Goal: Task Accomplishment & Management: Manage account settings

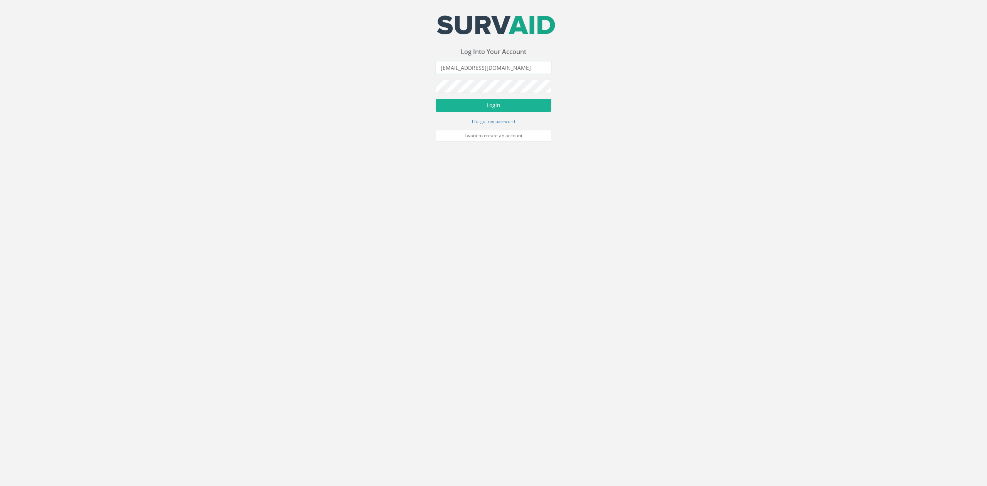
click at [506, 67] on input "[EMAIL_ADDRESS][DOMAIN_NAME]" at bounding box center [494, 67] width 116 height 13
type input "[PERSON_NAME][EMAIL_ADDRESS][PERSON_NAME][DOMAIN_NAME]"
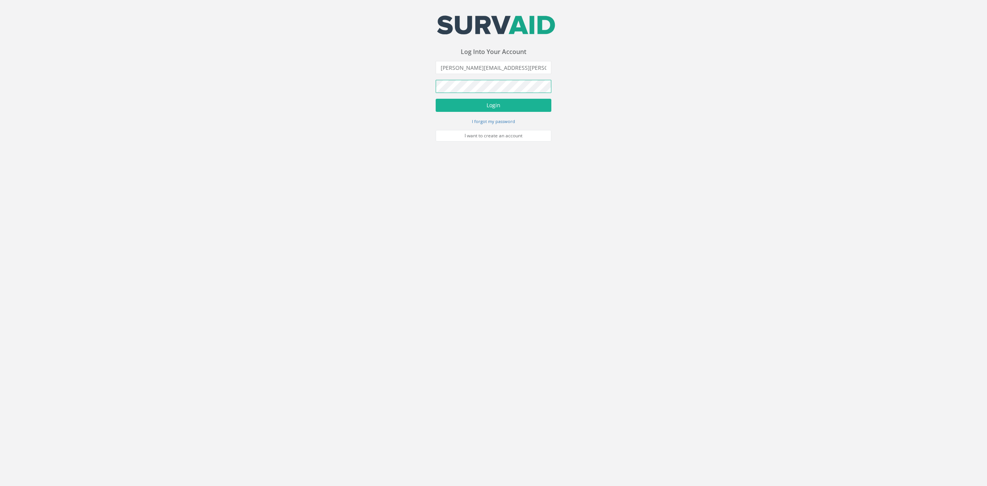
click at [436, 99] on button "Login" at bounding box center [494, 105] width 116 height 13
click at [436, 126] on button "Login" at bounding box center [494, 132] width 116 height 13
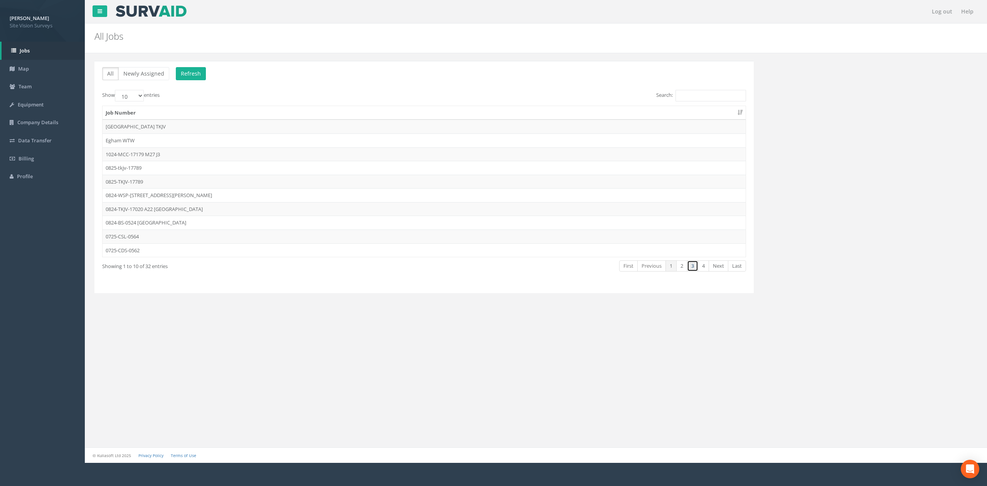
click at [690, 271] on link "3" at bounding box center [692, 265] width 11 height 11
click at [687, 271] on link "3" at bounding box center [692, 265] width 11 height 11
click at [683, 269] on link "2" at bounding box center [681, 265] width 11 height 11
click at [165, 200] on td "0625-GT-17681" at bounding box center [424, 195] width 643 height 14
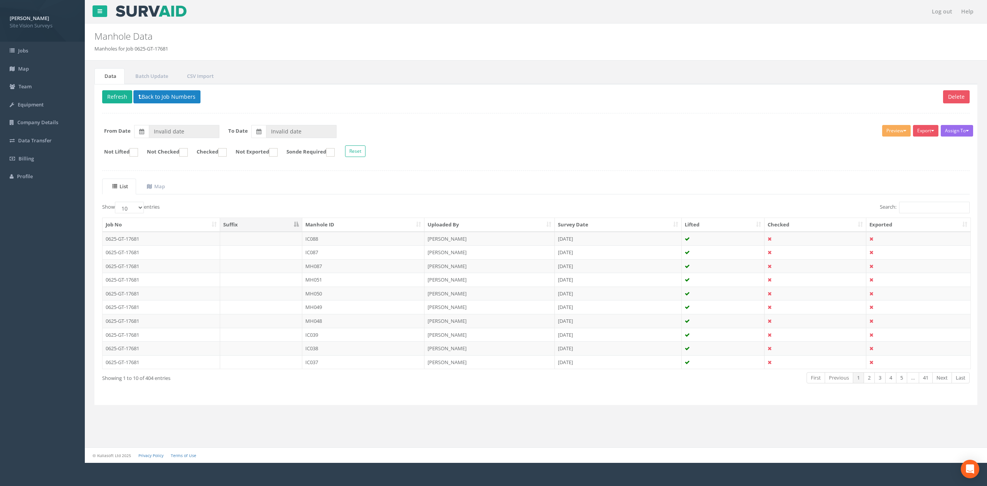
type input "[DATE]"
click at [385, 227] on th "Manhole ID" at bounding box center [363, 225] width 122 height 14
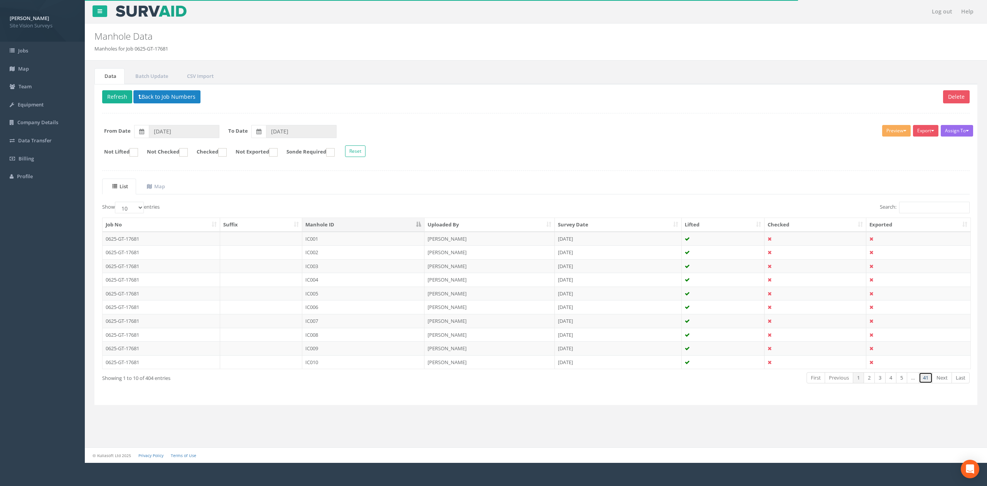
click at [921, 382] on link "41" at bounding box center [926, 377] width 14 height 11
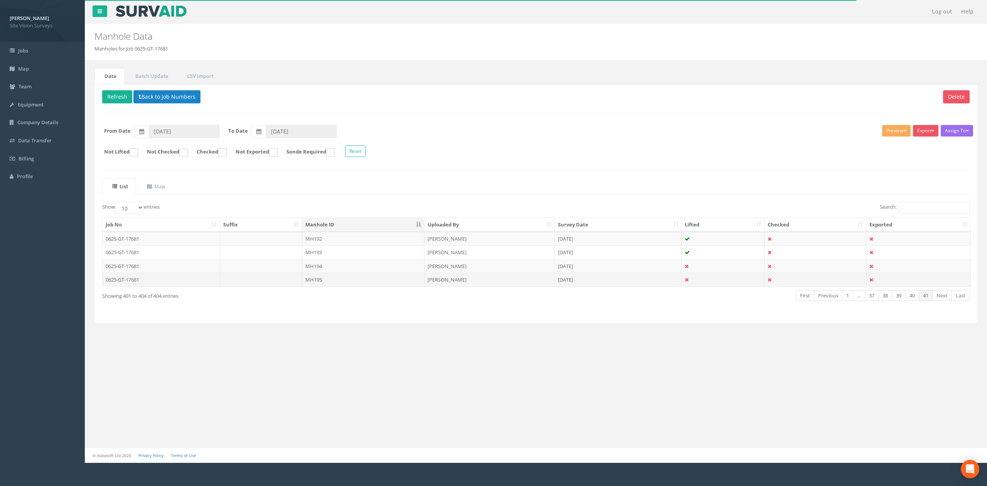
click at [305, 280] on td "MH195" at bounding box center [363, 280] width 122 height 14
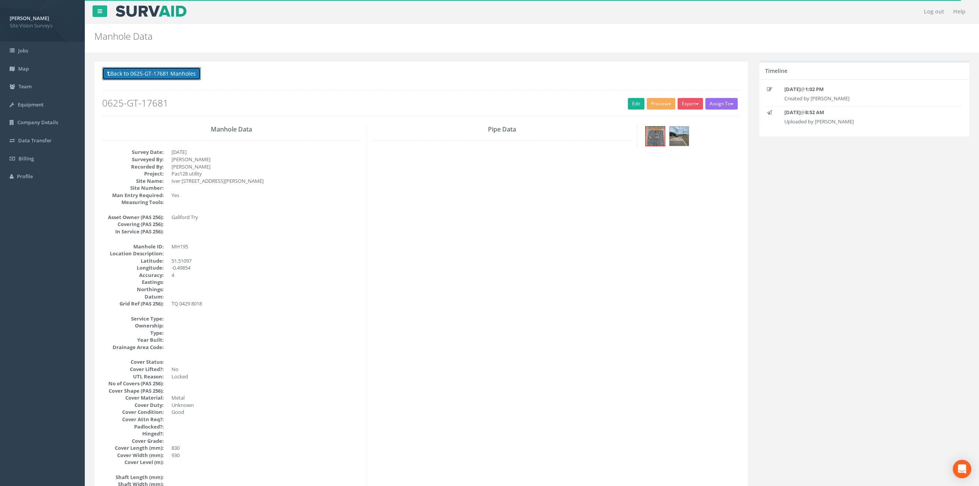
click at [139, 67] on button "Back to 0625-GT-17681 Manholes" at bounding box center [151, 73] width 99 height 13
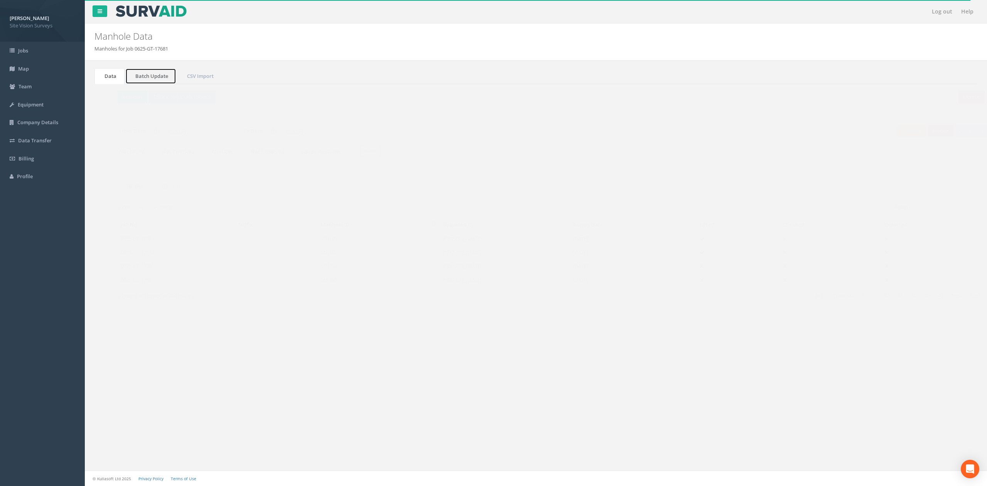
click at [141, 70] on link "Batch Update" at bounding box center [150, 76] width 51 height 16
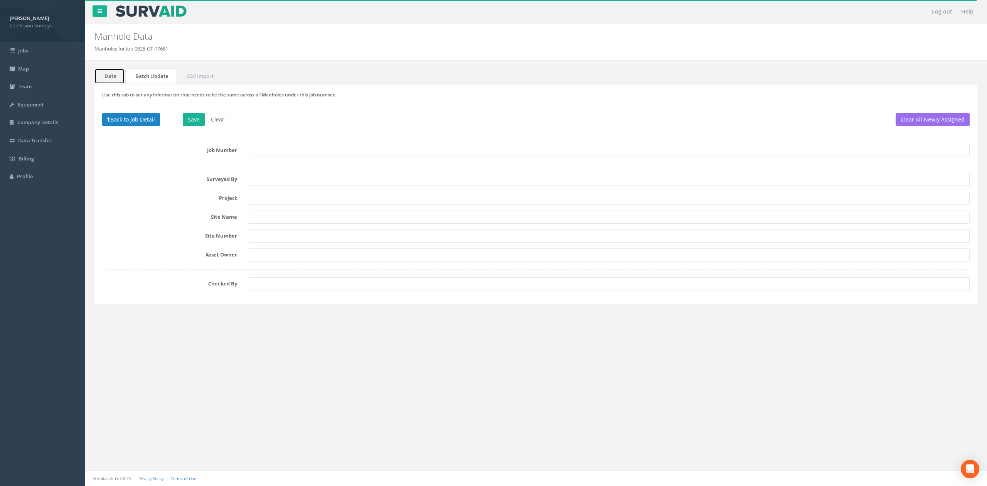
click at [111, 76] on link "Data" at bounding box center [109, 76] width 30 height 16
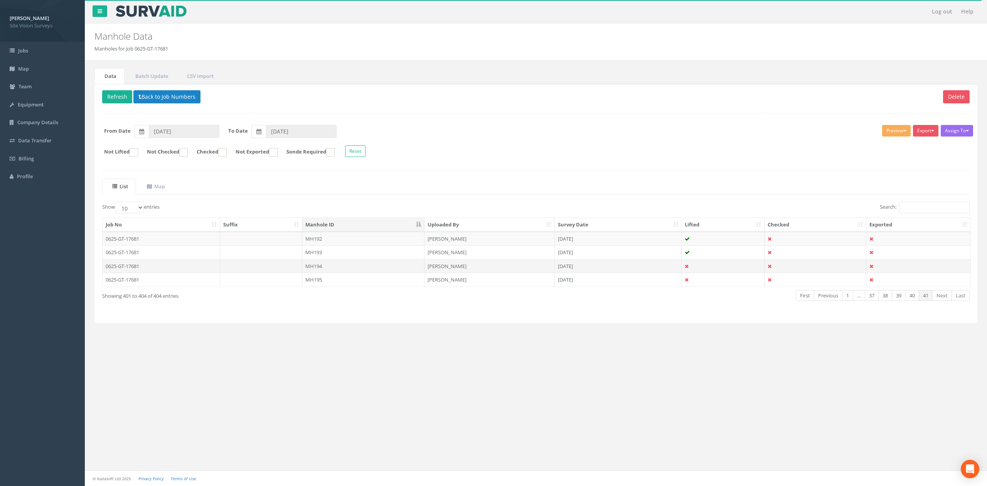
click at [396, 267] on td "MH194" at bounding box center [363, 266] width 122 height 14
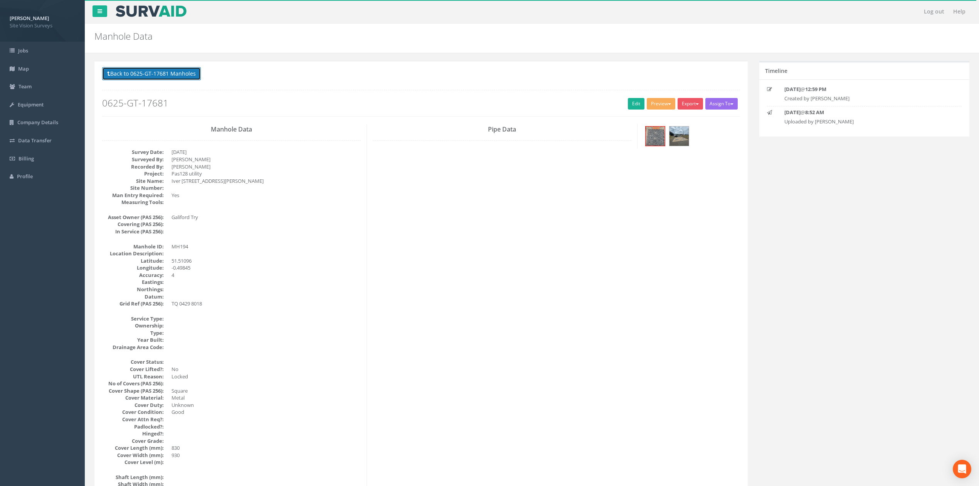
click at [170, 79] on button "Back to 0625-GT-17681 Manholes" at bounding box center [151, 73] width 99 height 13
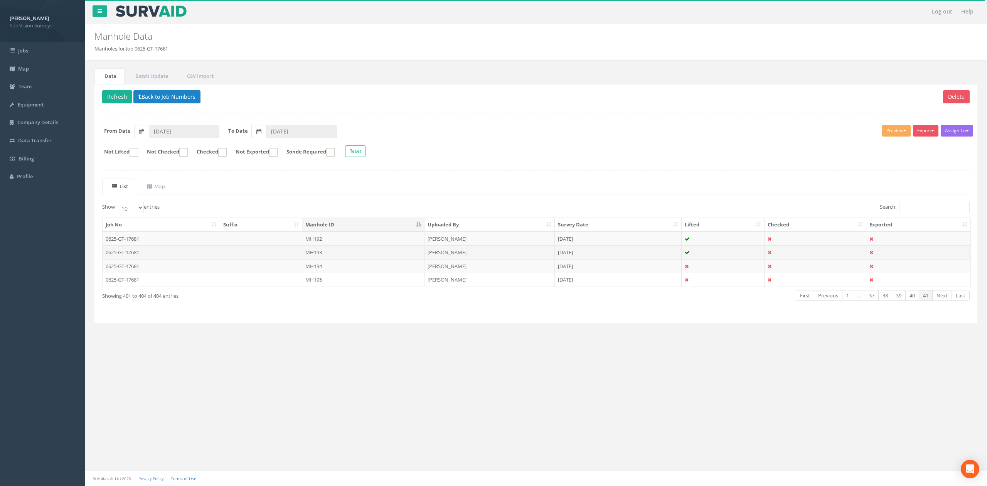
click at [418, 259] on td "MH193" at bounding box center [363, 252] width 122 height 14
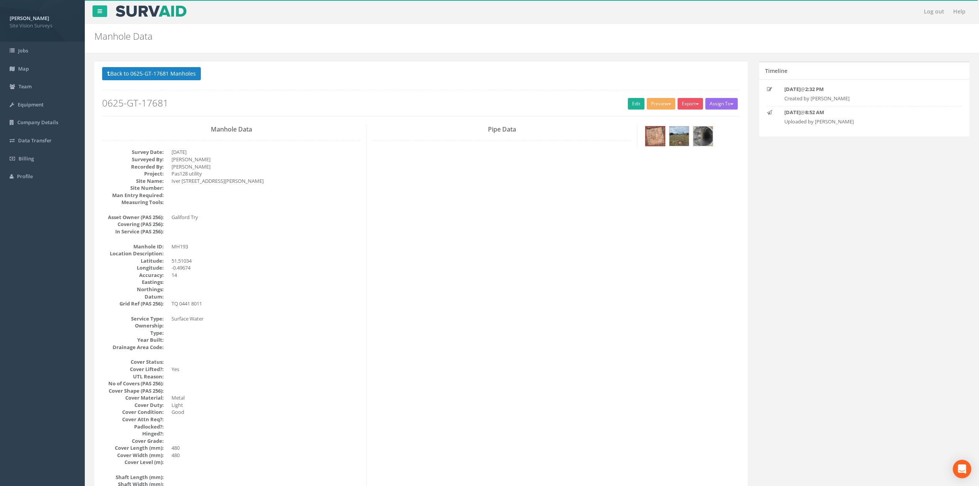
click at [176, 93] on div "Back to 0625-GT-17681 Manholes Back to Map Assign To No Companies Added Export …" at bounding box center [421, 91] width 638 height 49
click at [186, 87] on div "Back to 0625-GT-17681 Manholes Back to Map Assign To No Companies Added Export …" at bounding box center [421, 91] width 638 height 49
click at [186, 80] on button "Back to 0625-GT-17681 Manholes" at bounding box center [151, 73] width 99 height 13
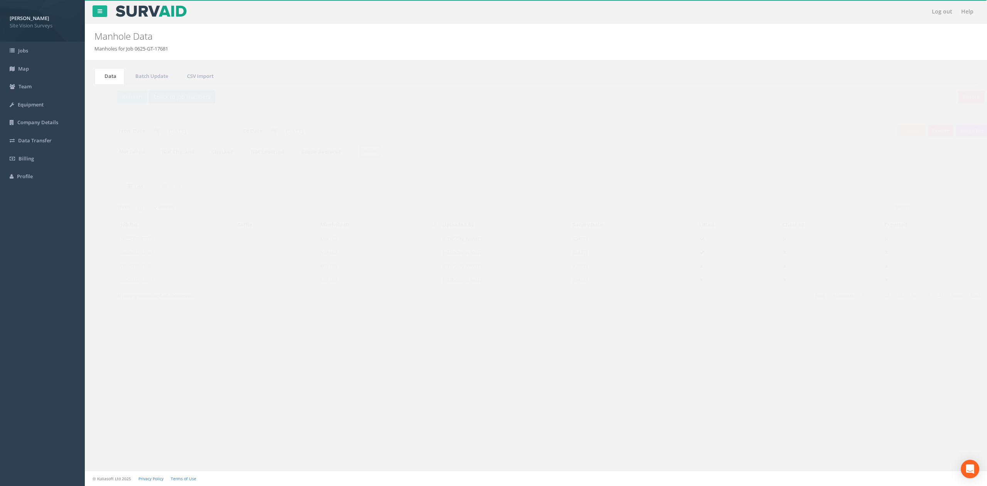
click at [358, 246] on td "MH192" at bounding box center [363, 239] width 122 height 14
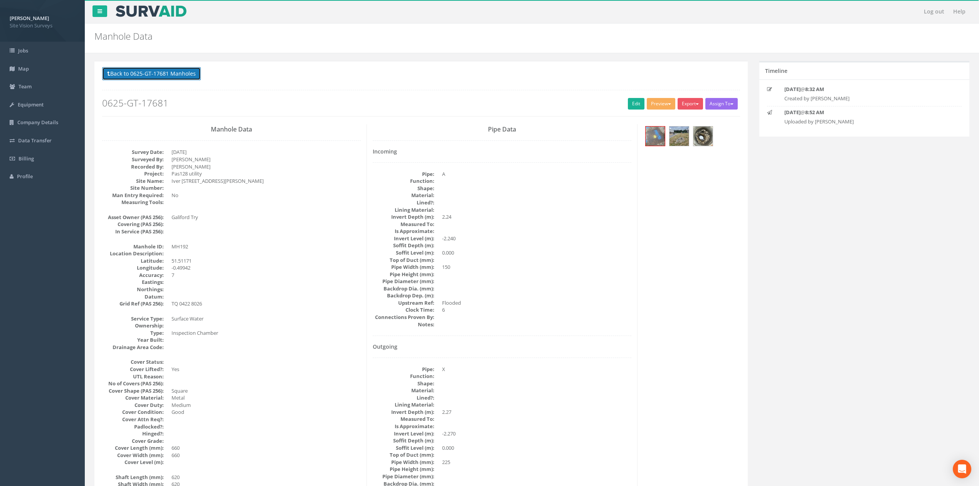
click at [177, 73] on button "Back to 0625-GT-17681 Manholes" at bounding box center [151, 73] width 99 height 13
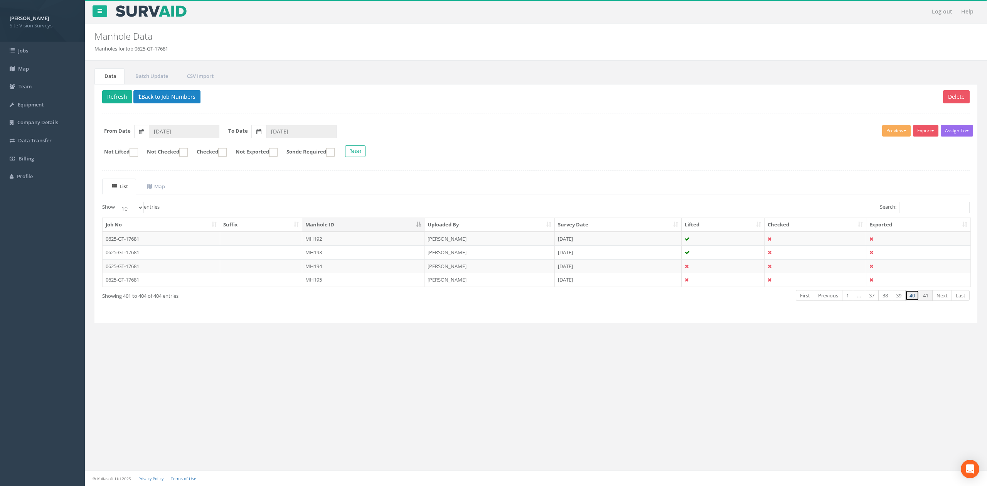
click at [916, 301] on link "40" at bounding box center [912, 295] width 14 height 11
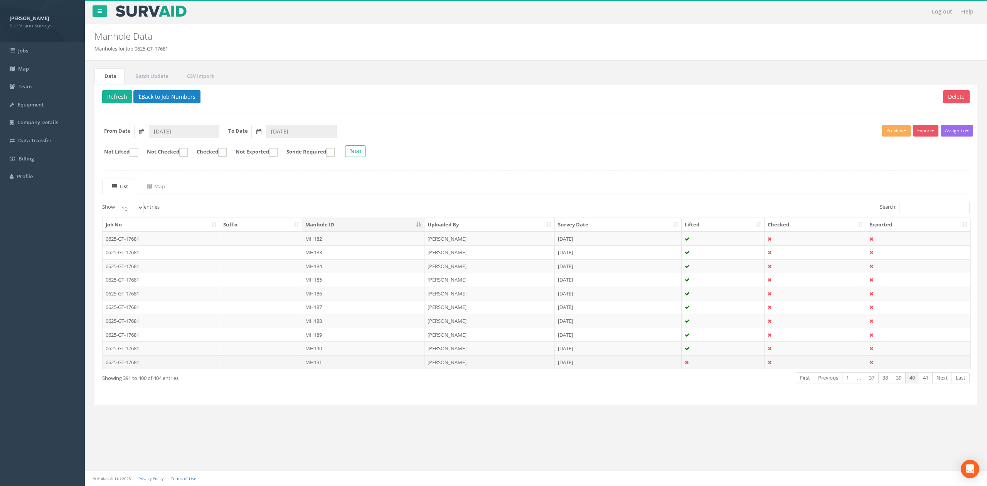
click at [359, 369] on td "MH191" at bounding box center [363, 362] width 122 height 14
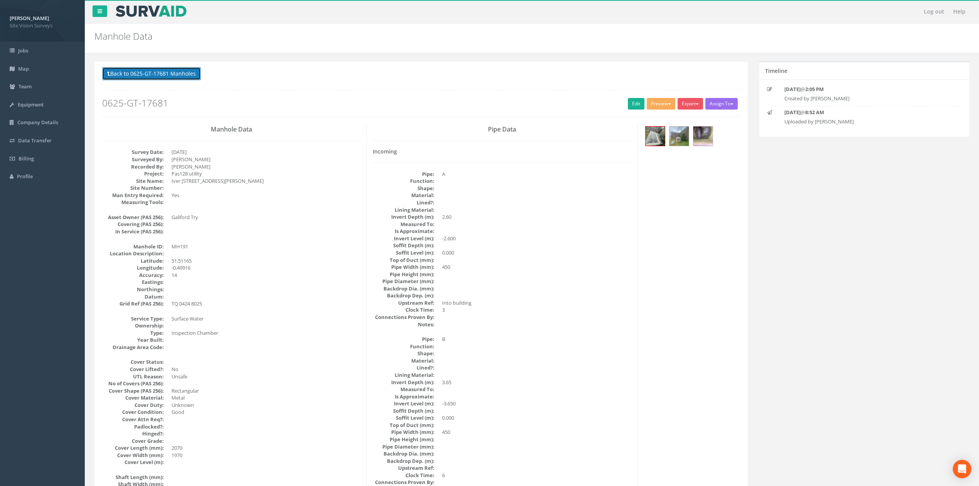
click at [153, 79] on button "Back to 0625-GT-17681 Manholes" at bounding box center [151, 73] width 99 height 13
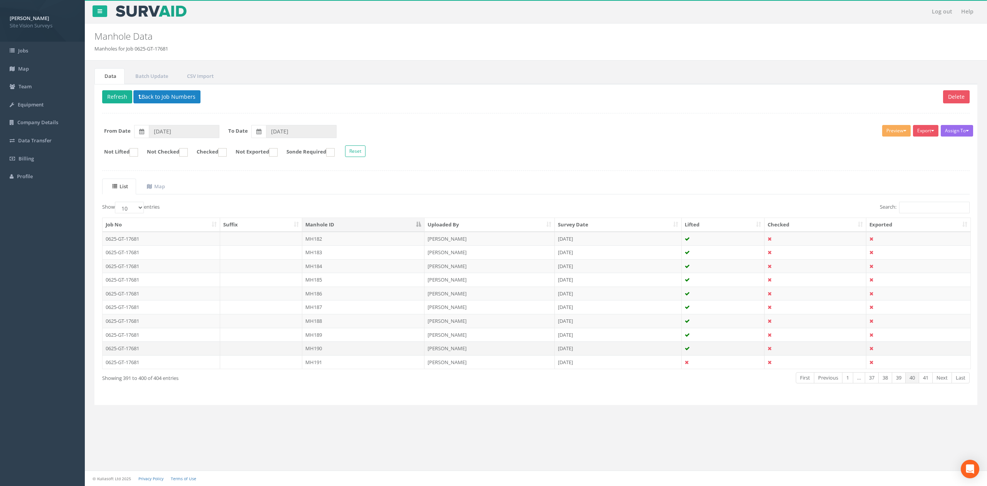
click at [384, 354] on td "MH190" at bounding box center [363, 348] width 122 height 14
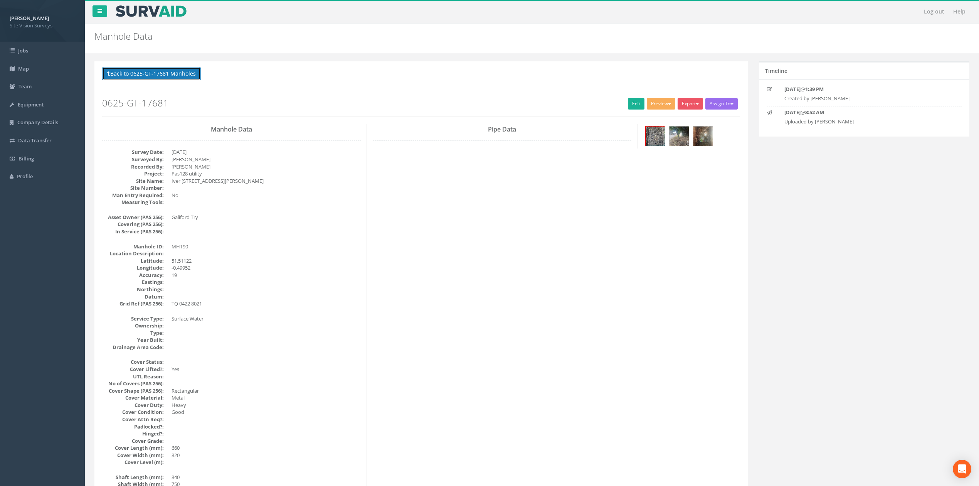
click at [185, 76] on button "Back to 0625-GT-17681 Manholes" at bounding box center [151, 73] width 99 height 13
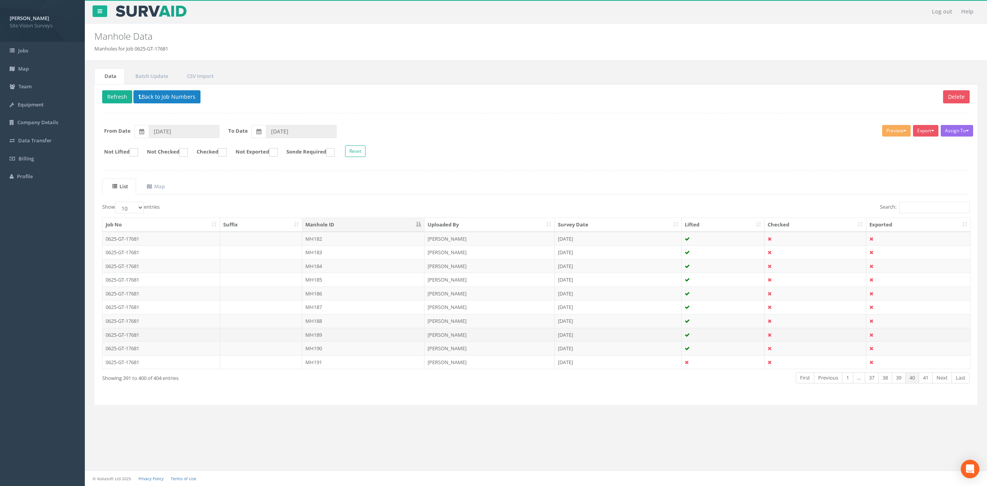
click at [346, 342] on td "MH189" at bounding box center [363, 335] width 122 height 14
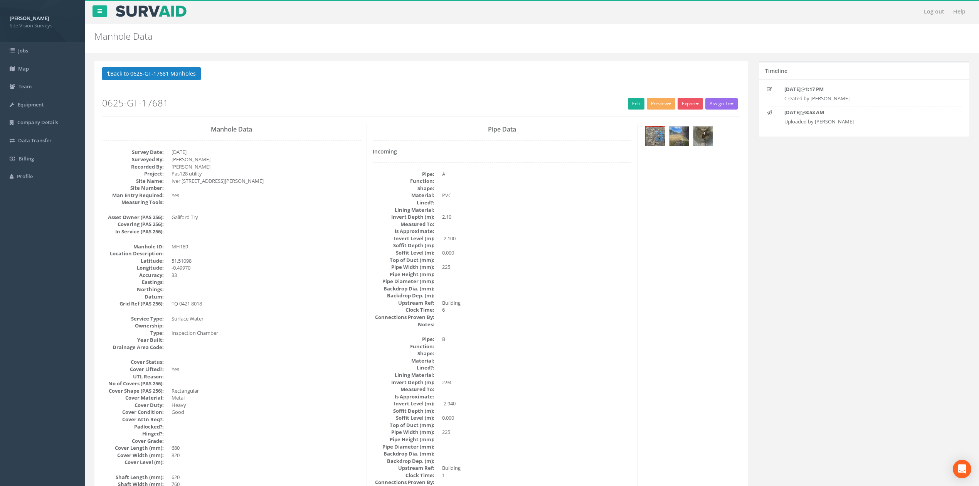
click at [155, 67] on button "Back to 0625-GT-17681 Manholes" at bounding box center [151, 73] width 99 height 13
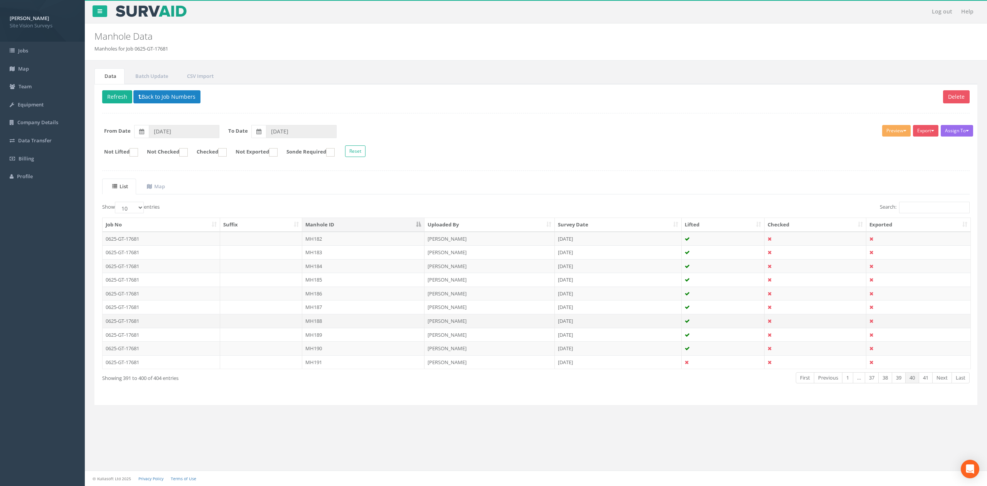
click at [323, 328] on td "MH188" at bounding box center [363, 321] width 122 height 14
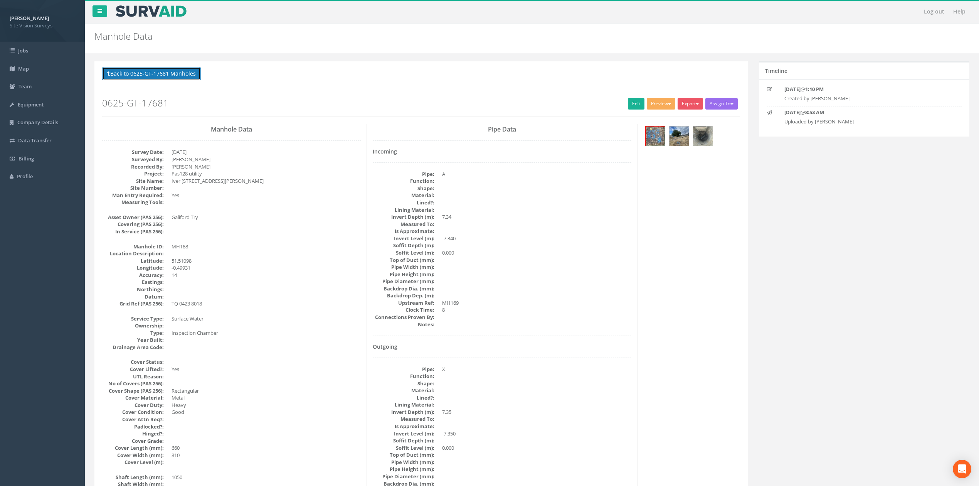
click at [192, 72] on button "Back to 0625-GT-17681 Manholes" at bounding box center [151, 73] width 99 height 13
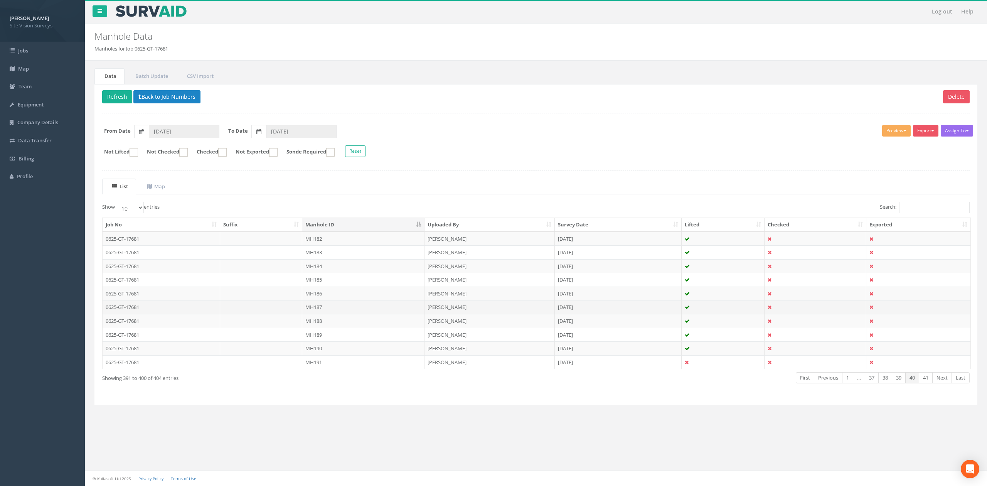
click at [325, 310] on td "MH187" at bounding box center [363, 307] width 122 height 14
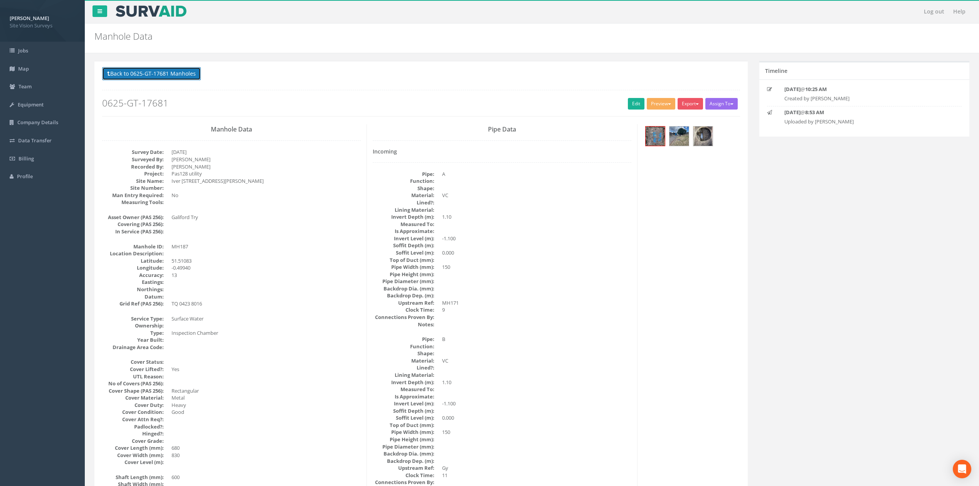
click at [190, 79] on button "Back to 0625-GT-17681 Manholes" at bounding box center [151, 73] width 99 height 13
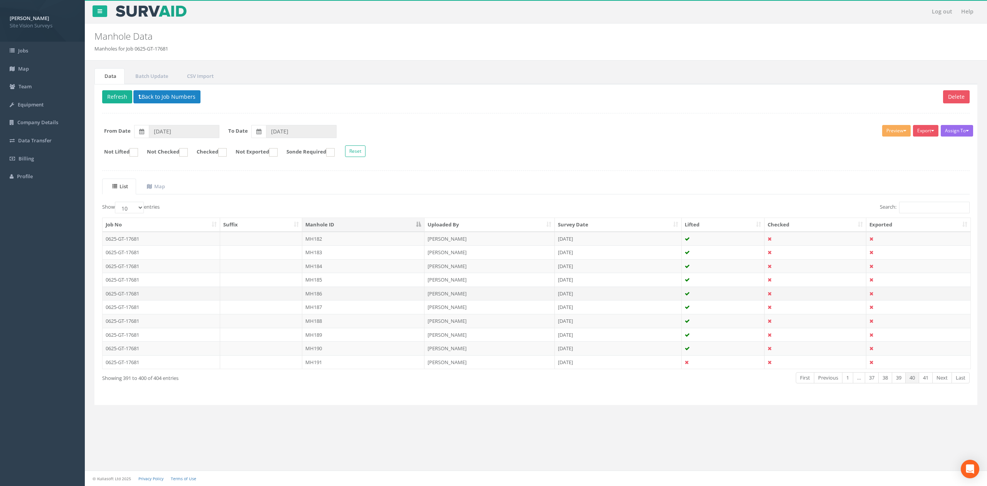
click at [322, 297] on td "MH186" at bounding box center [363, 293] width 122 height 14
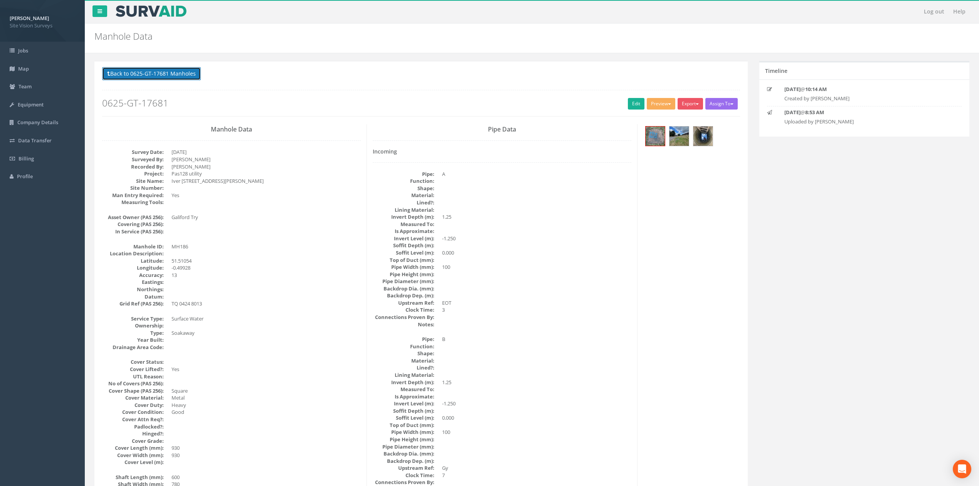
click at [189, 67] on button "Back to 0625-GT-17681 Manholes" at bounding box center [151, 73] width 99 height 13
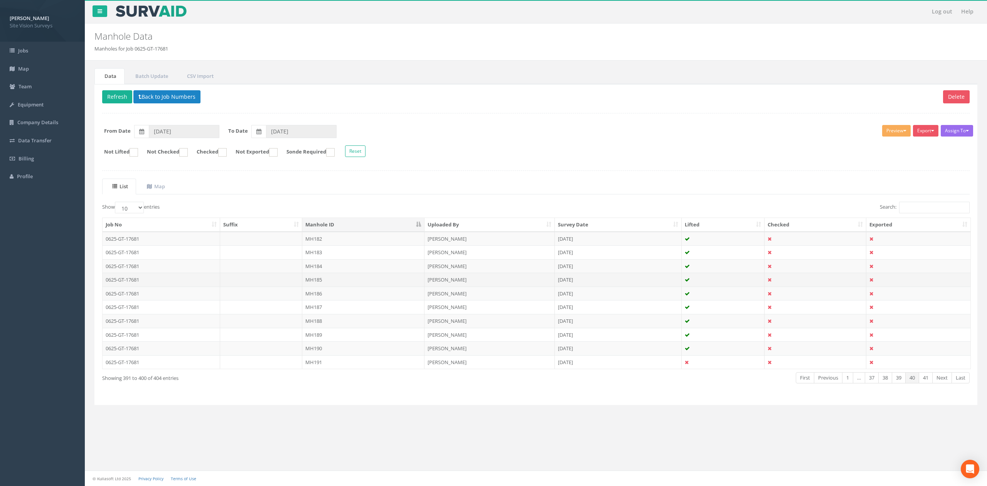
click at [335, 281] on td "MH185" at bounding box center [363, 280] width 122 height 14
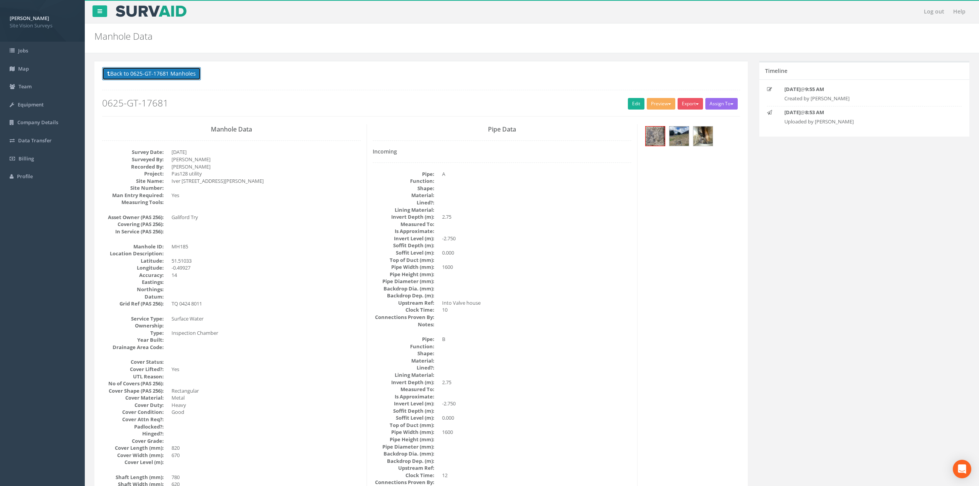
click at [189, 78] on button "Back to 0625-GT-17681 Manholes" at bounding box center [151, 73] width 99 height 13
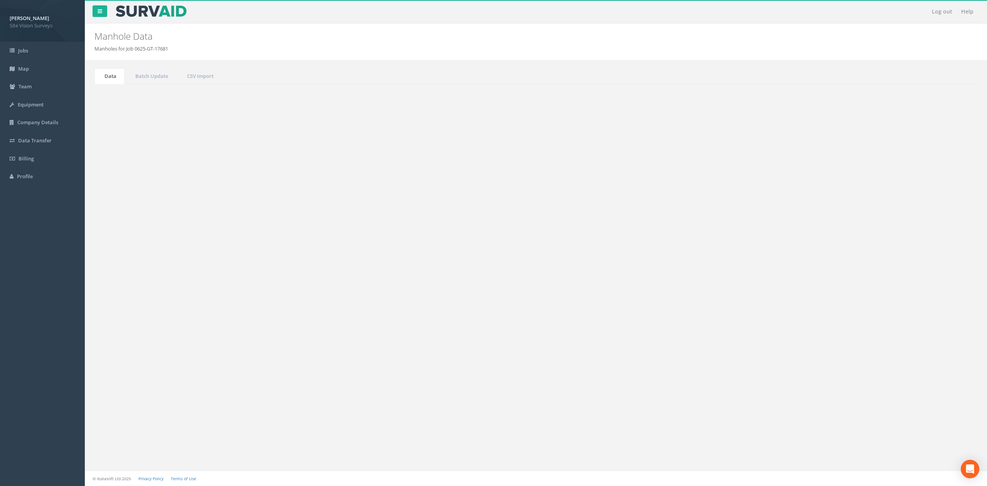
click at [335, 269] on td "MH184" at bounding box center [363, 266] width 122 height 14
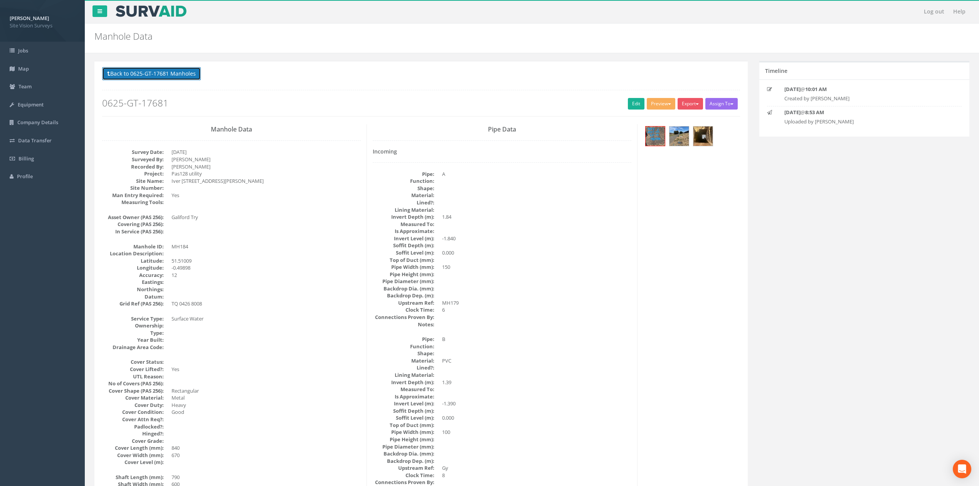
click at [168, 73] on button "Back to 0625-GT-17681 Manholes" at bounding box center [151, 73] width 99 height 13
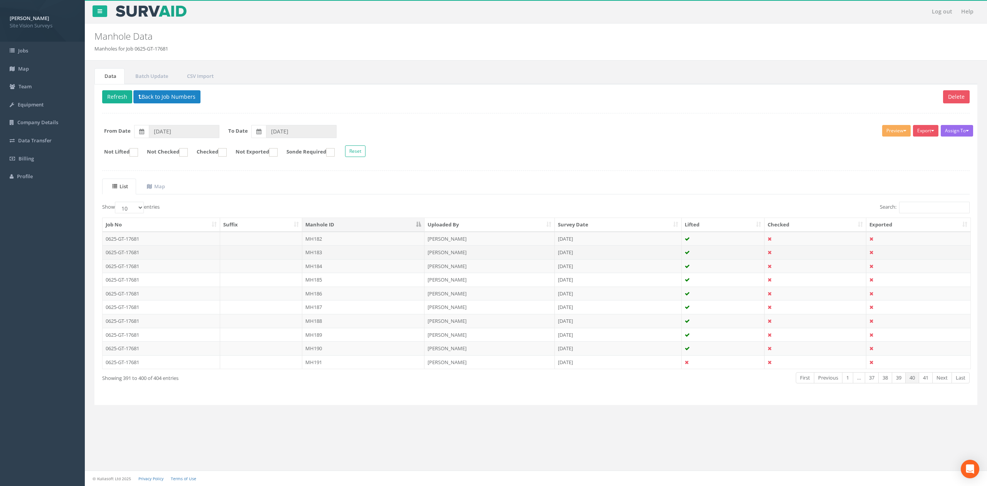
click at [323, 258] on td "MH183" at bounding box center [363, 252] width 122 height 14
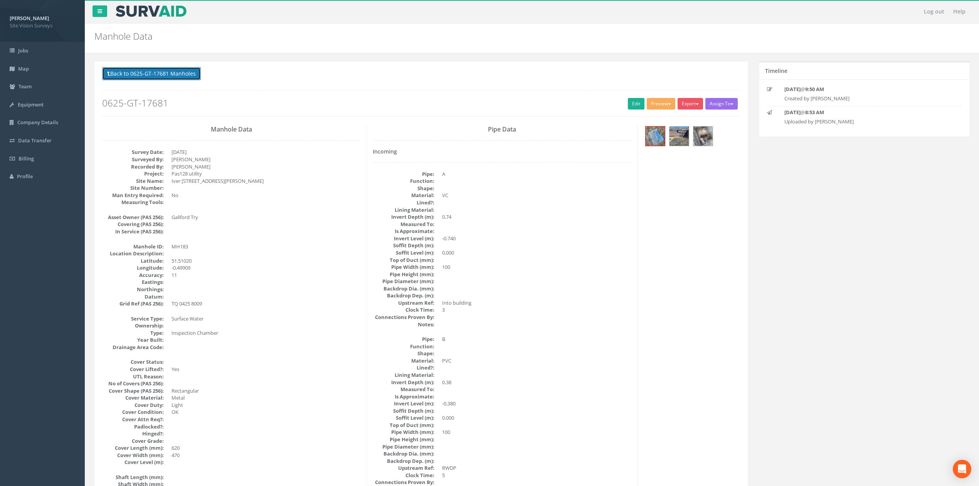
click at [183, 76] on button "Back to 0625-GT-17681 Manholes" at bounding box center [151, 73] width 99 height 13
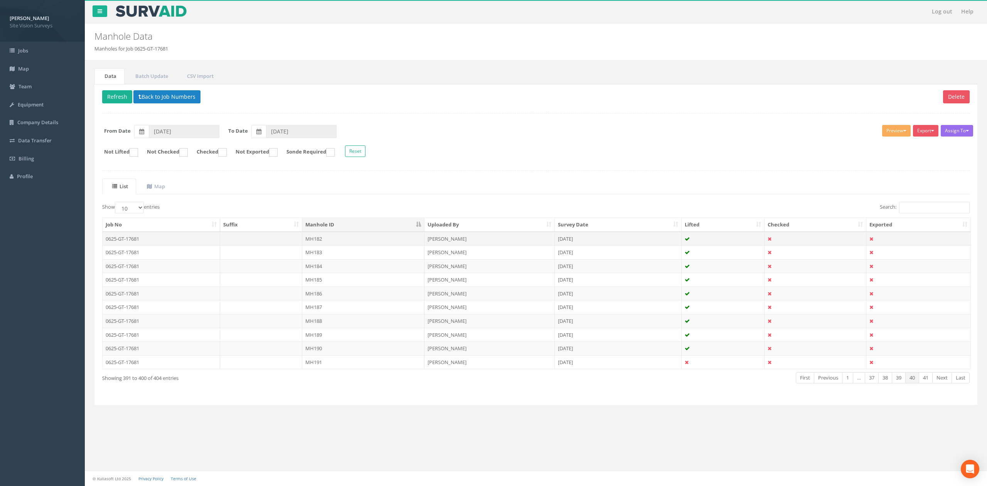
click at [332, 243] on td "MH182" at bounding box center [363, 239] width 122 height 14
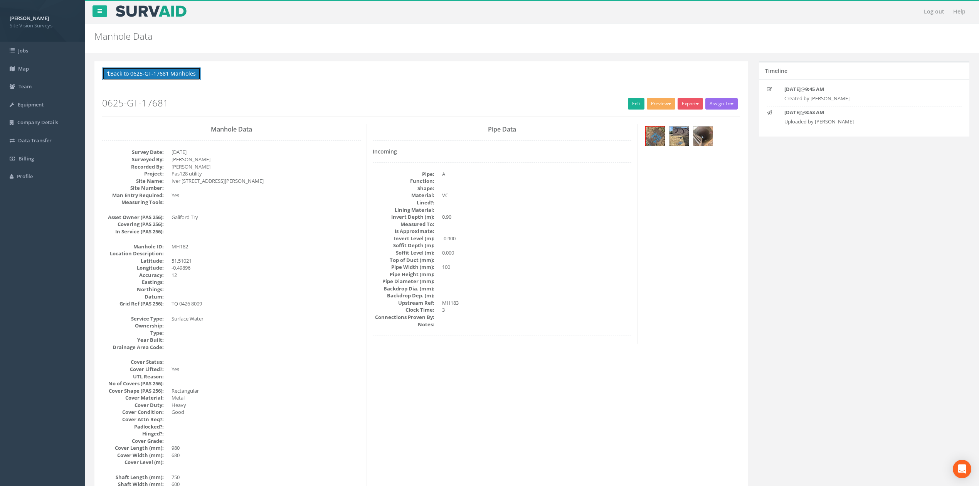
click at [193, 75] on button "Back to 0625-GT-17681 Manholes" at bounding box center [151, 73] width 99 height 13
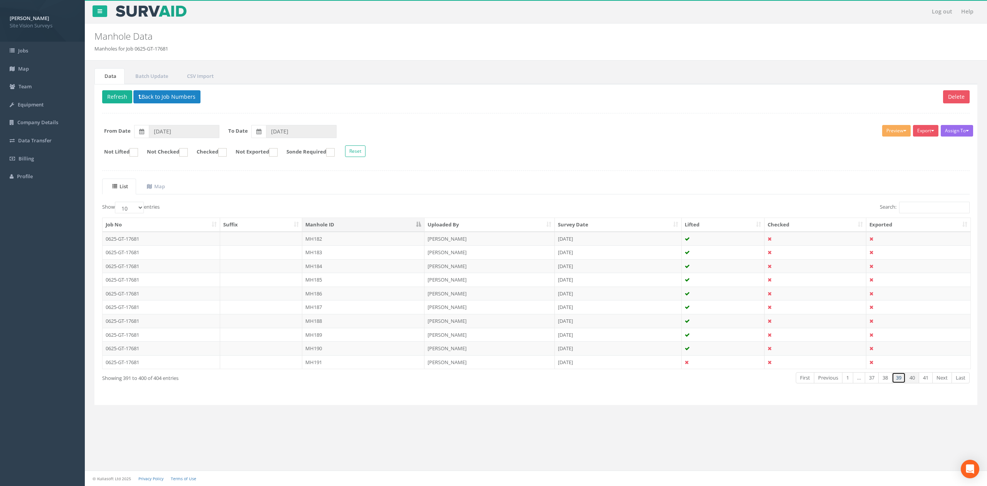
click at [899, 382] on link "39" at bounding box center [899, 377] width 14 height 11
click at [329, 369] on td "MH181" at bounding box center [363, 362] width 122 height 14
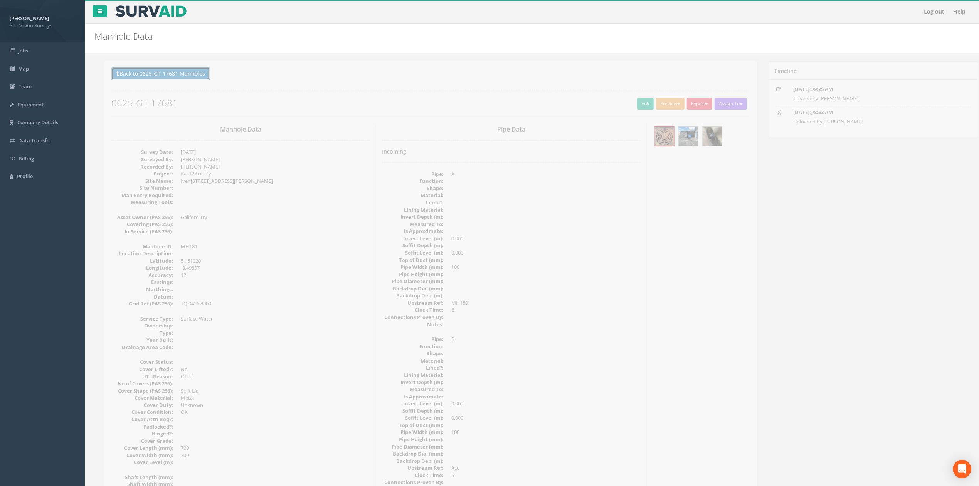
click at [184, 77] on button "Back to 0625-GT-17681 Manholes" at bounding box center [151, 73] width 99 height 13
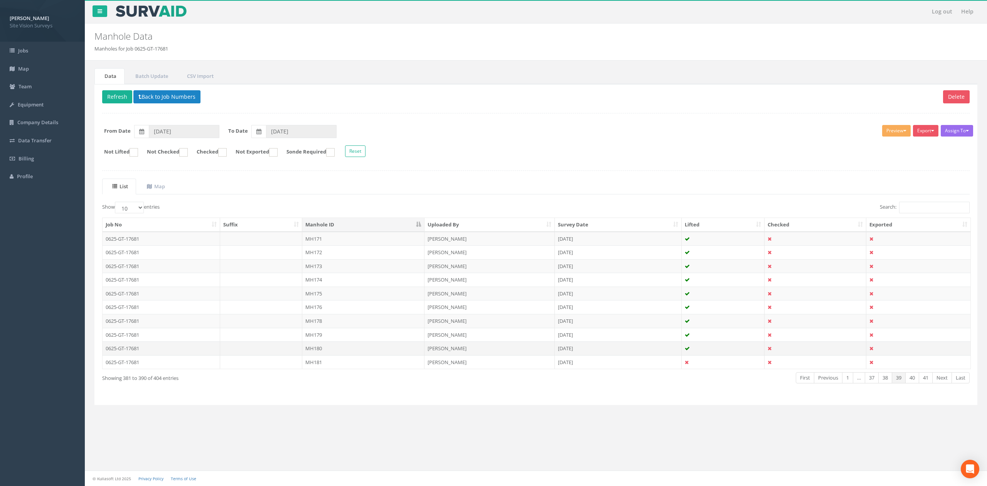
click at [339, 347] on td "MH180" at bounding box center [363, 348] width 122 height 14
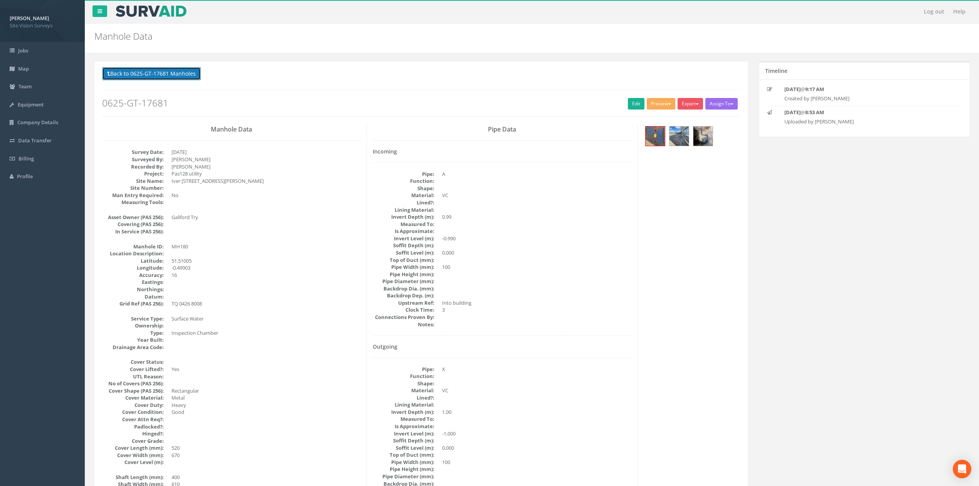
click at [185, 79] on button "Back to 0625-GT-17681 Manholes" at bounding box center [151, 73] width 99 height 13
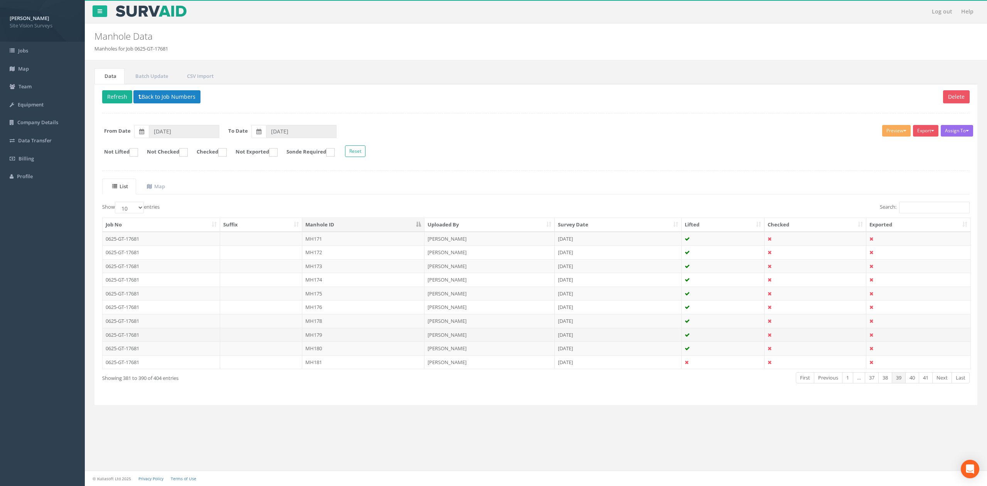
click at [352, 335] on td "MH179" at bounding box center [363, 335] width 122 height 14
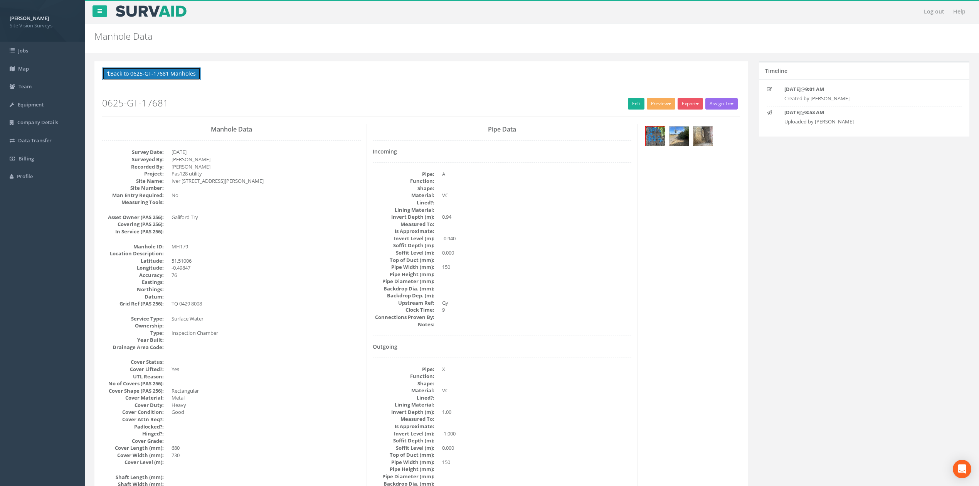
click at [179, 76] on button "Back to 0625-GT-17681 Manholes" at bounding box center [151, 73] width 99 height 13
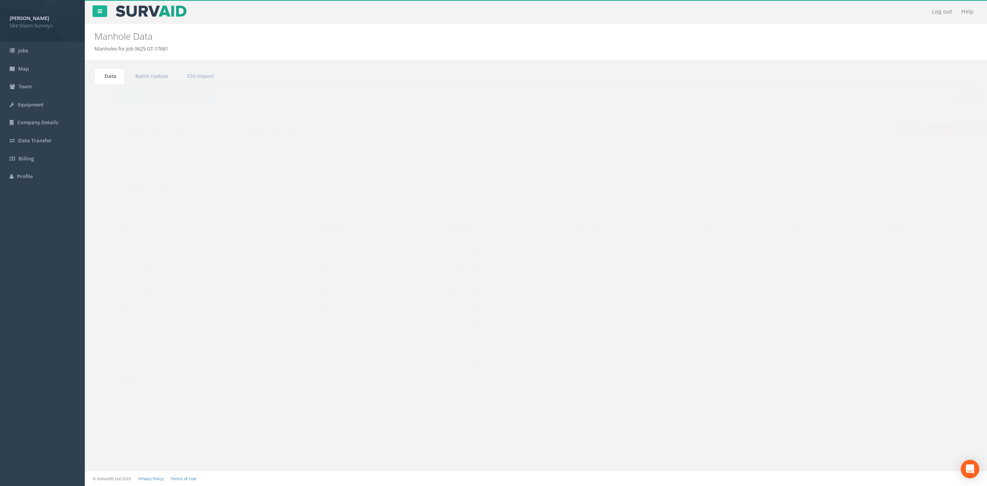
click at [328, 320] on td "MH178" at bounding box center [363, 321] width 122 height 14
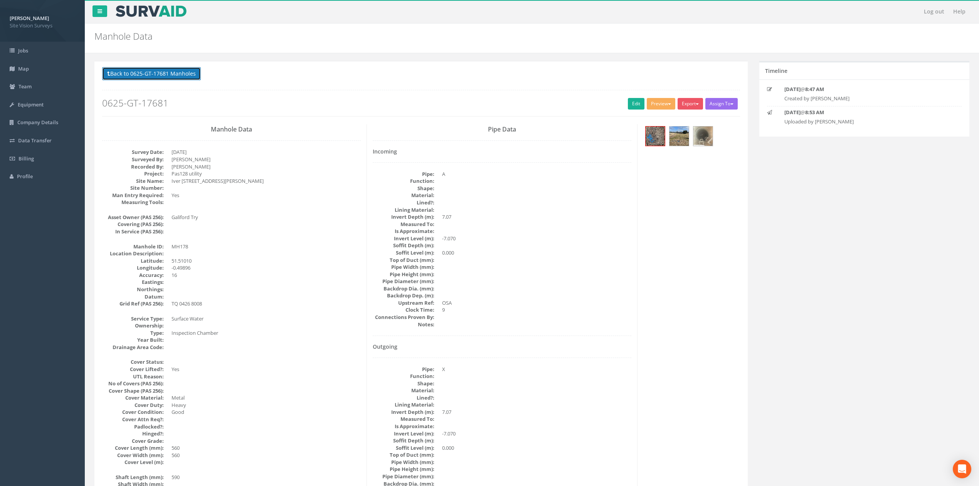
click at [197, 77] on button "Back to 0625-GT-17681 Manholes" at bounding box center [151, 73] width 99 height 13
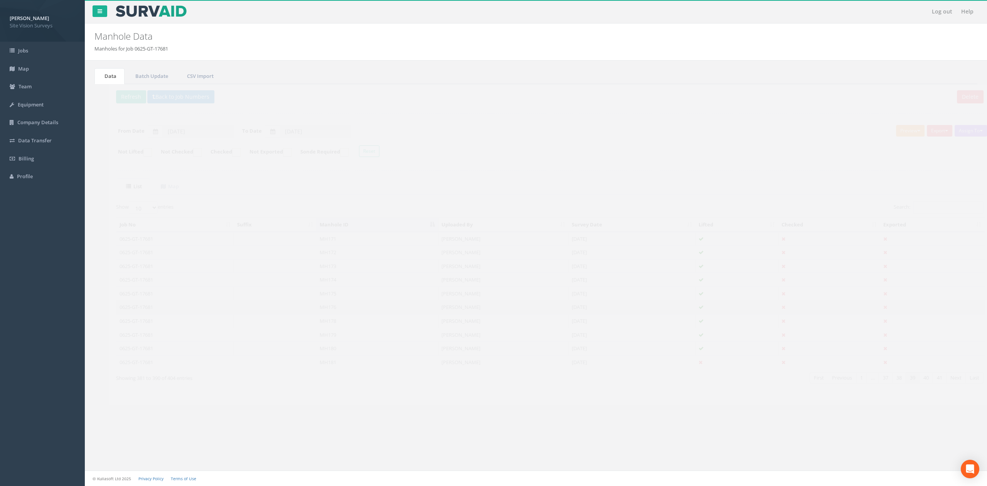
click at [342, 304] on td "MH176" at bounding box center [363, 307] width 122 height 14
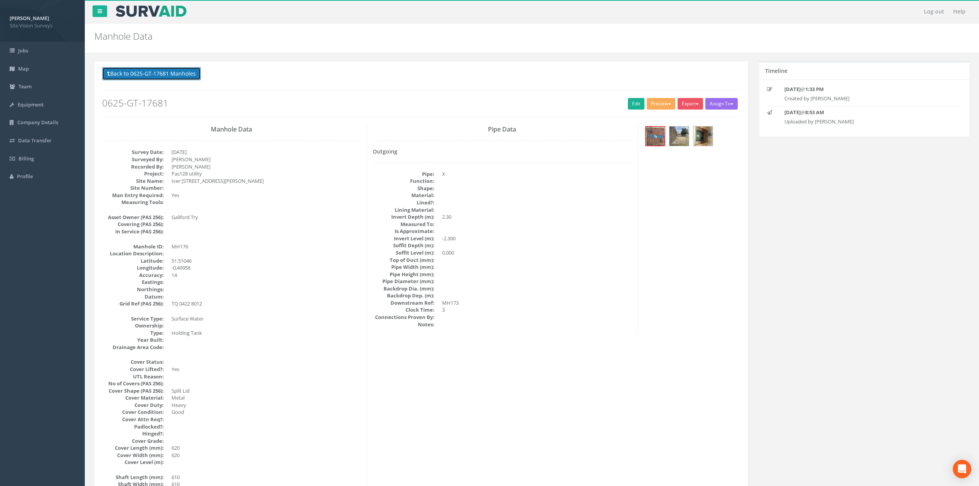
click at [188, 75] on button "Back to 0625-GT-17681 Manholes" at bounding box center [151, 73] width 99 height 13
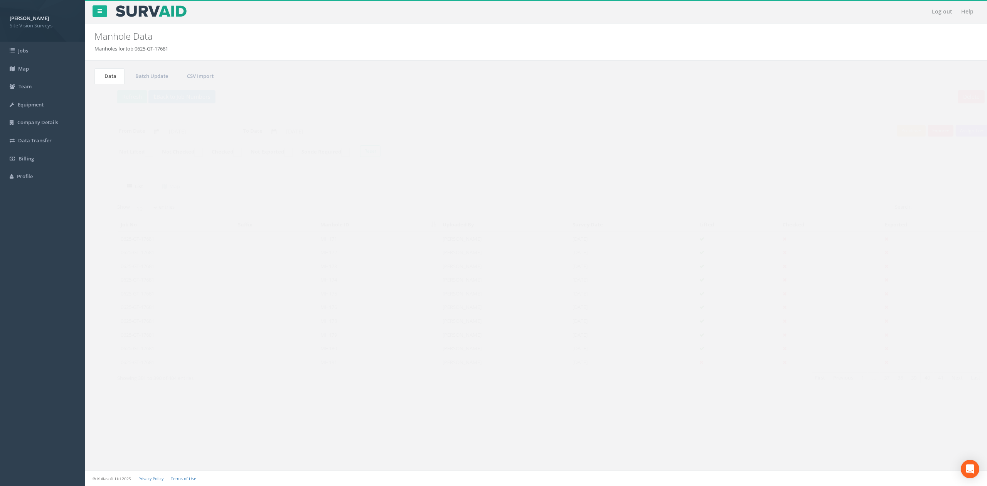
click at [332, 281] on td "MH174" at bounding box center [363, 280] width 122 height 14
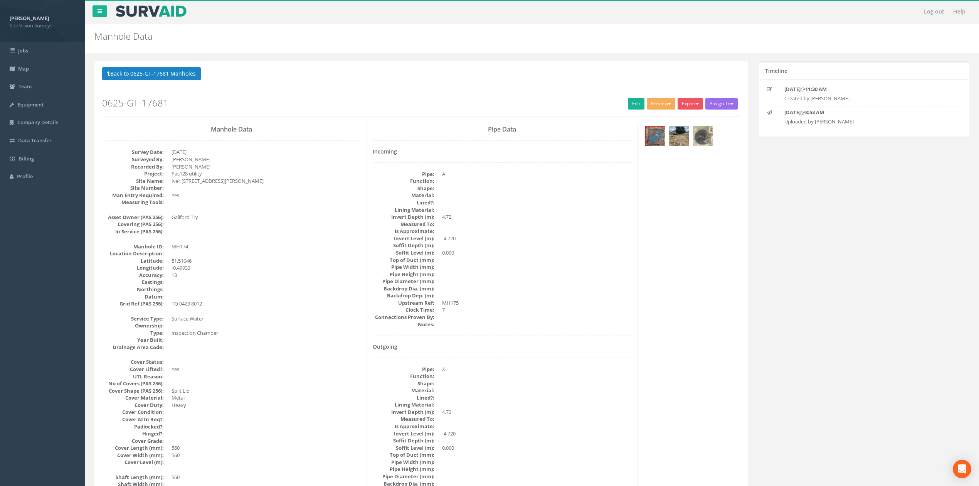
click at [162, 85] on div "Back to 0625-GT-17681 Manholes Back to Map Assign To No Companies Added Export …" at bounding box center [421, 91] width 638 height 49
click at [162, 79] on p "Back to 0625-GT-17681 Manholes Back to Map" at bounding box center [421, 74] width 638 height 15
click at [162, 79] on button "Back to 0625-GT-17681 Manholes" at bounding box center [151, 73] width 99 height 13
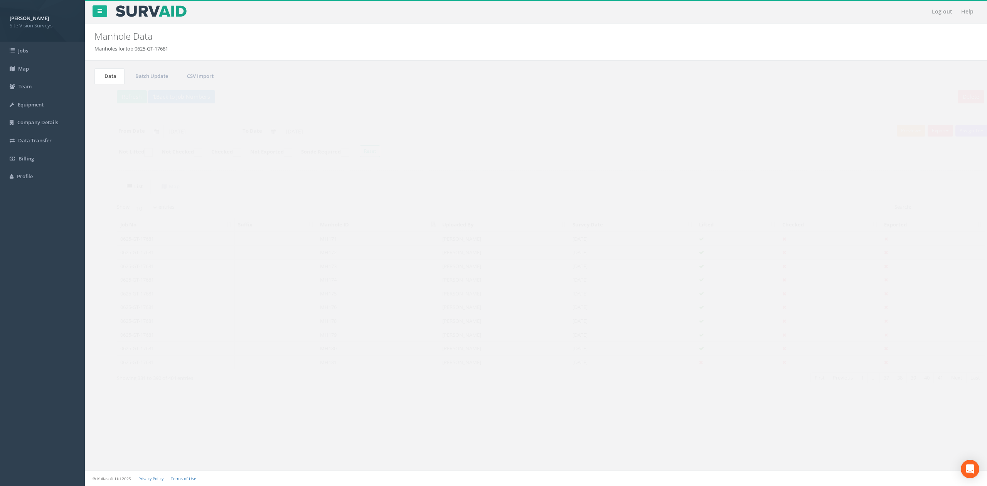
drag, startPoint x: 341, startPoint y: 269, endPoint x: 340, endPoint y: 264, distance: 5.1
click at [341, 268] on td "MH173" at bounding box center [363, 266] width 122 height 14
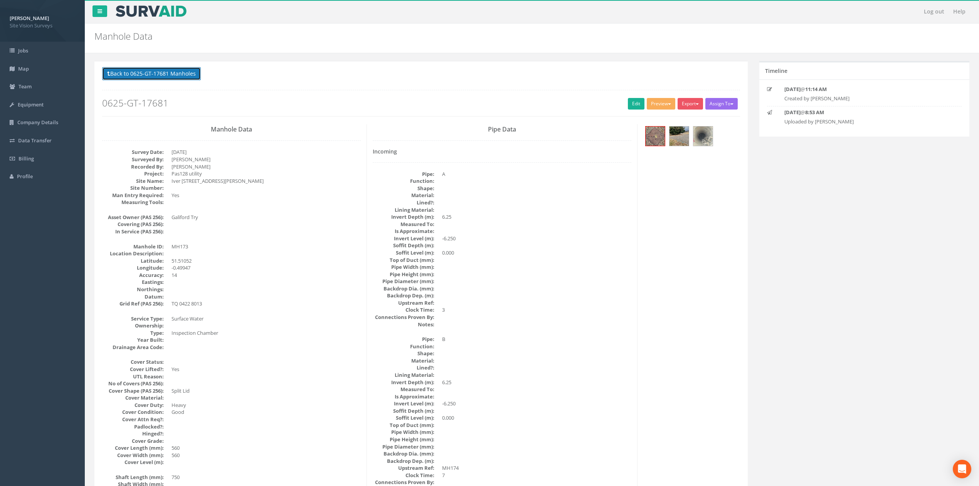
click at [176, 78] on button "Back to 0625-GT-17681 Manholes" at bounding box center [151, 73] width 99 height 13
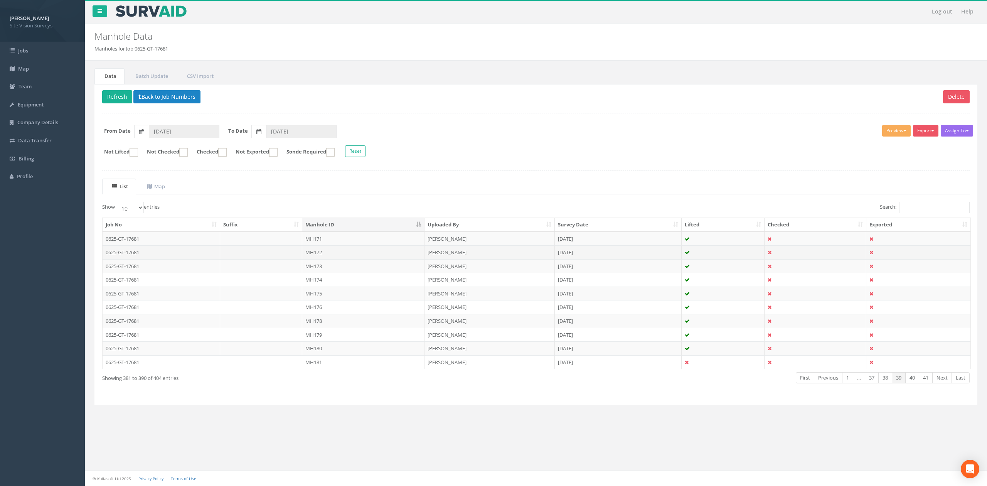
click at [321, 259] on td "MH172" at bounding box center [363, 252] width 122 height 14
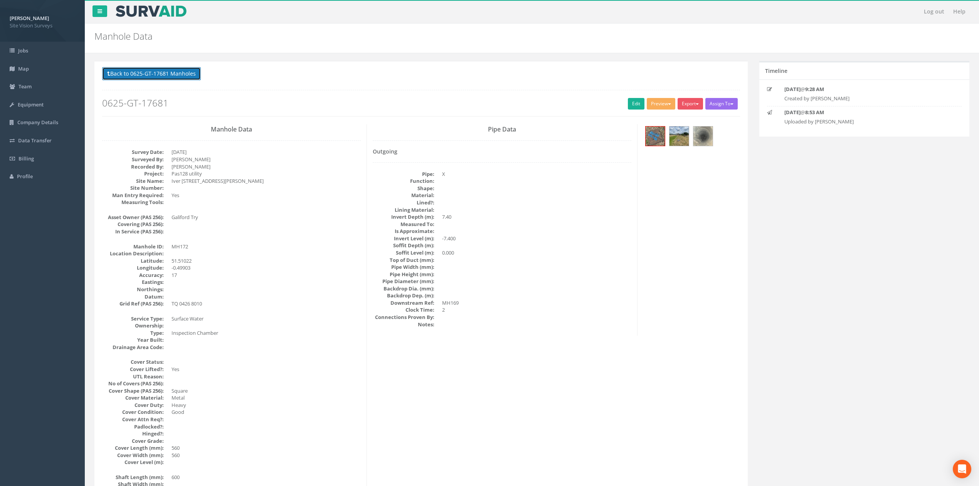
click at [194, 73] on button "Back to 0625-GT-17681 Manholes" at bounding box center [151, 73] width 99 height 13
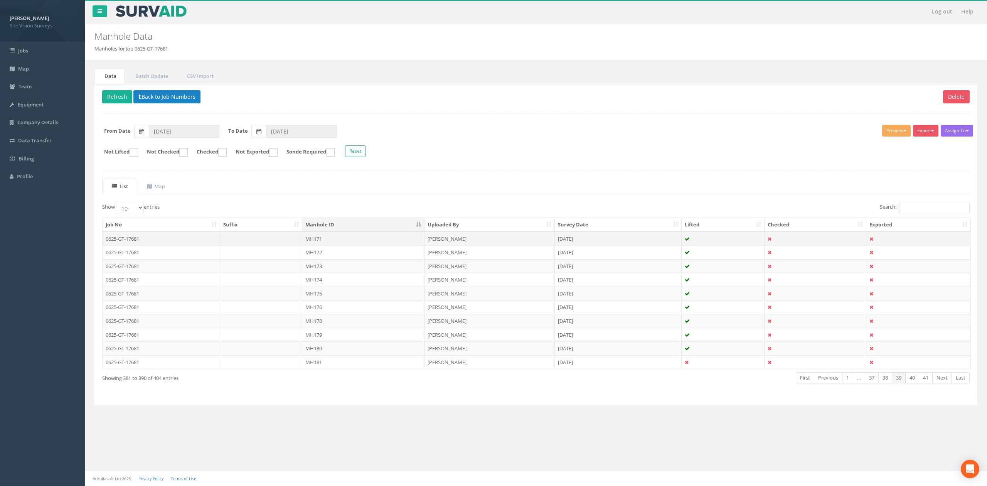
click at [329, 239] on td "MH171" at bounding box center [363, 239] width 122 height 14
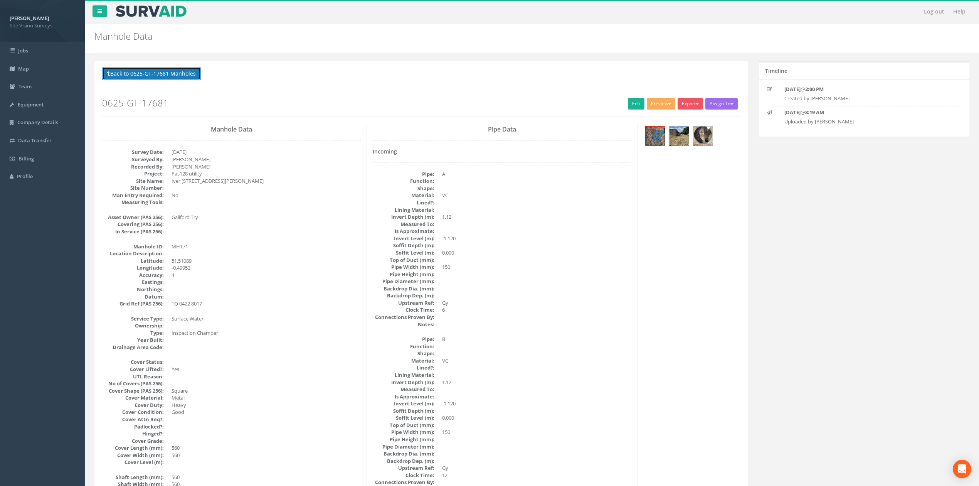
click at [173, 80] on button "Back to 0625-GT-17681 Manholes" at bounding box center [151, 73] width 99 height 13
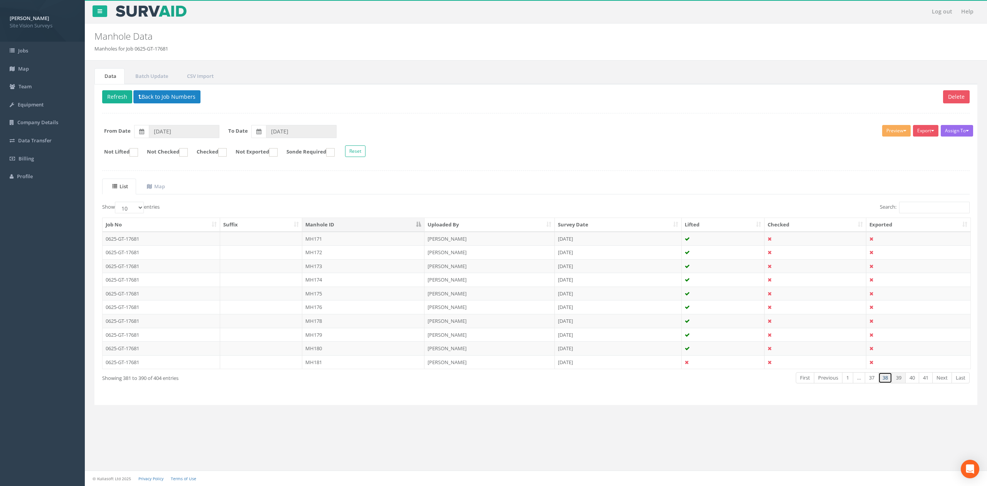
click at [882, 382] on link "38" at bounding box center [885, 377] width 14 height 11
click at [333, 368] on td "MH170" at bounding box center [363, 362] width 122 height 14
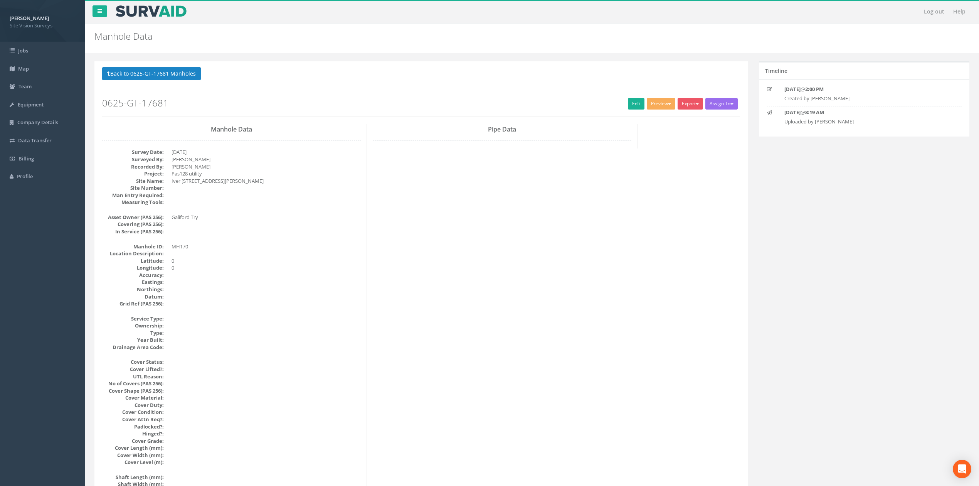
scroll to position [51, 0]
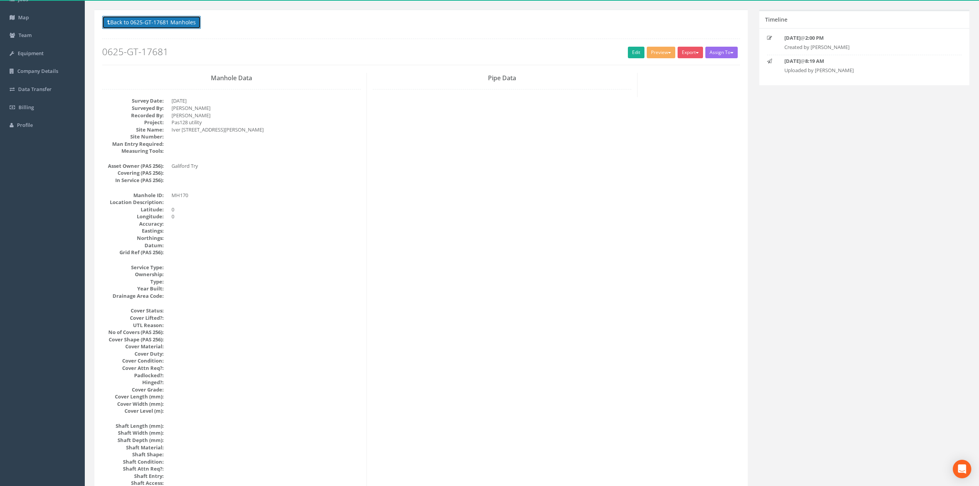
click at [166, 27] on button "Back to 0625-GT-17681 Manholes" at bounding box center [151, 22] width 99 height 13
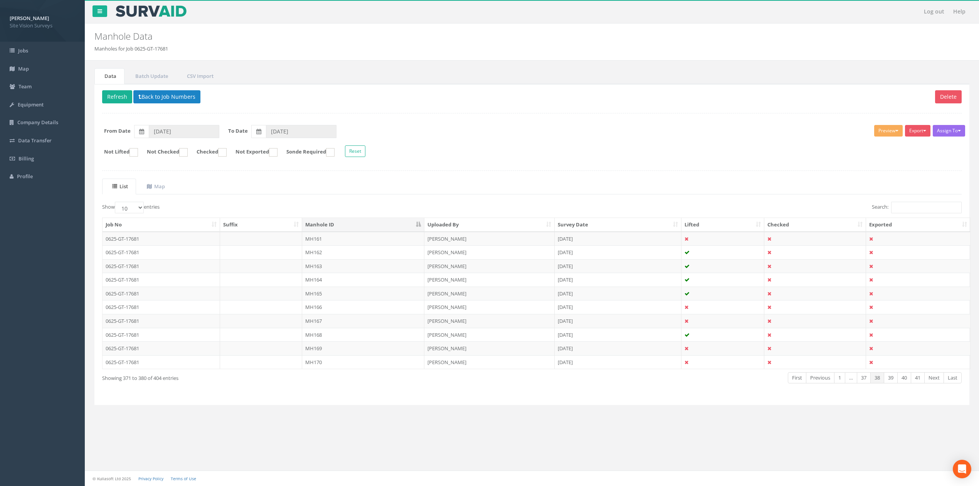
scroll to position [0, 0]
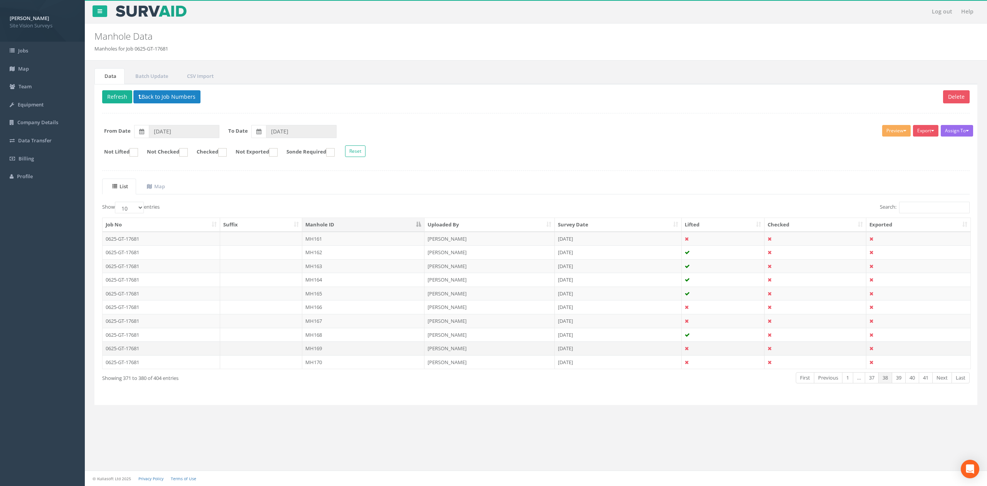
click at [342, 347] on td "MH169" at bounding box center [363, 348] width 122 height 14
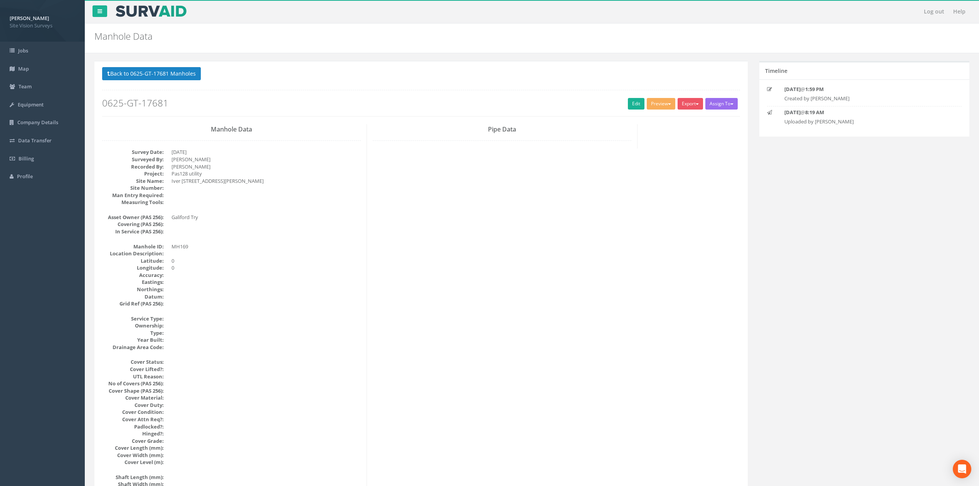
click at [157, 82] on p "Back to 0625-GT-17681 Manholes Back to Map" at bounding box center [421, 74] width 638 height 15
click at [160, 79] on button "Back to 0625-GT-17681 Manholes" at bounding box center [151, 73] width 99 height 13
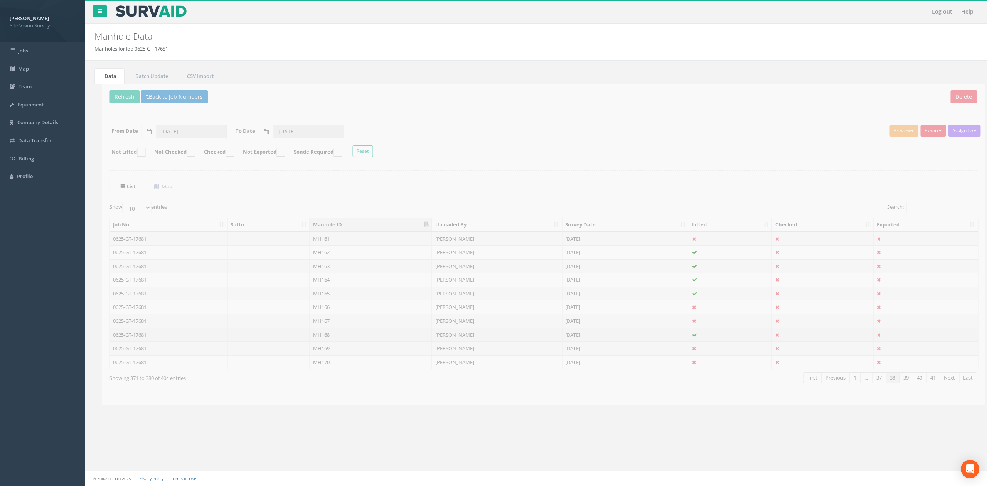
click at [335, 340] on td "MH168" at bounding box center [363, 335] width 122 height 14
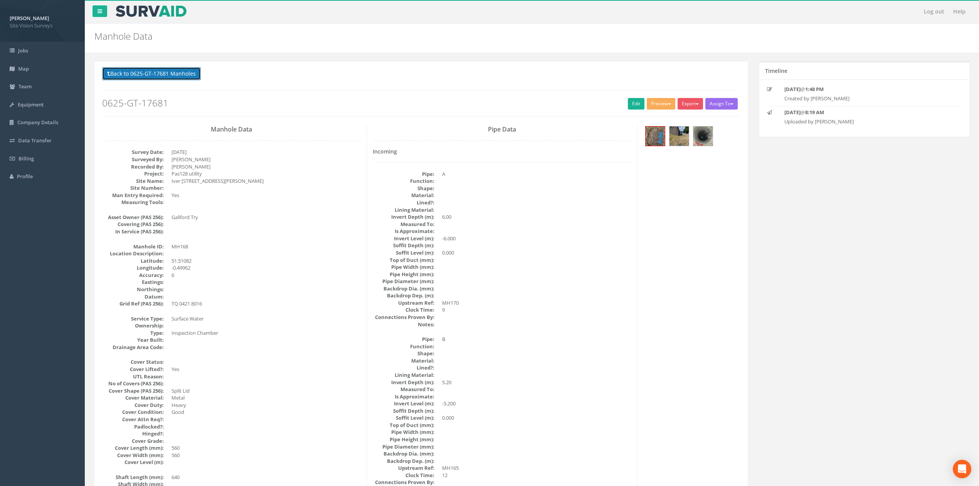
click at [184, 71] on button "Back to 0625-GT-17681 Manholes" at bounding box center [151, 73] width 99 height 13
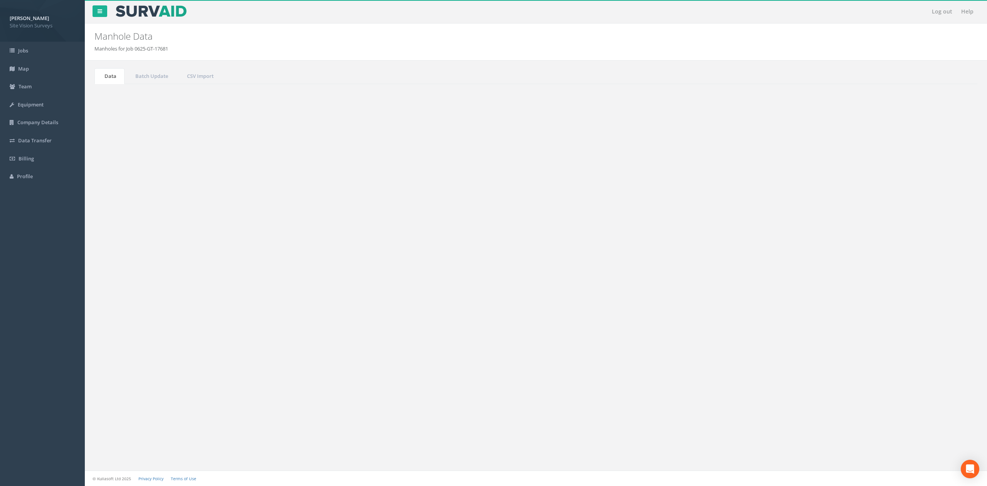
click at [340, 320] on td "MH167" at bounding box center [363, 321] width 122 height 14
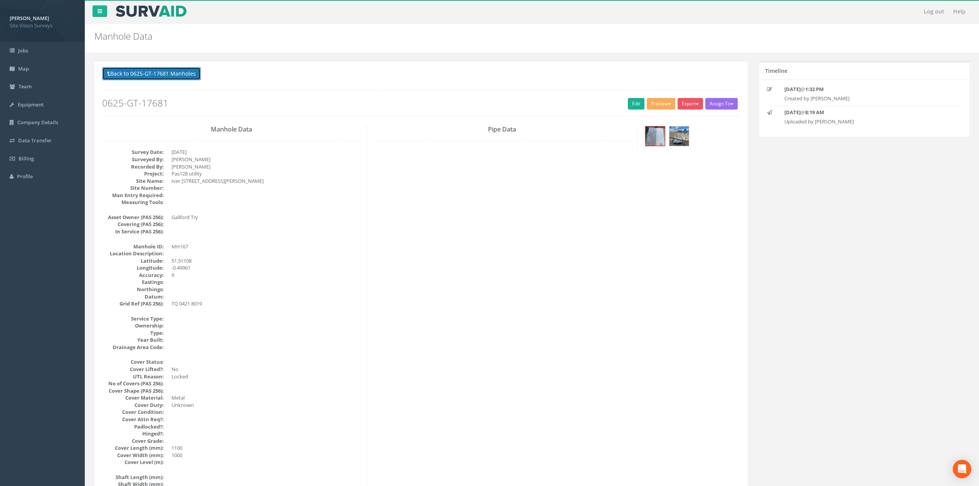
click at [168, 76] on button "Back to 0625-GT-17681 Manholes" at bounding box center [151, 73] width 99 height 13
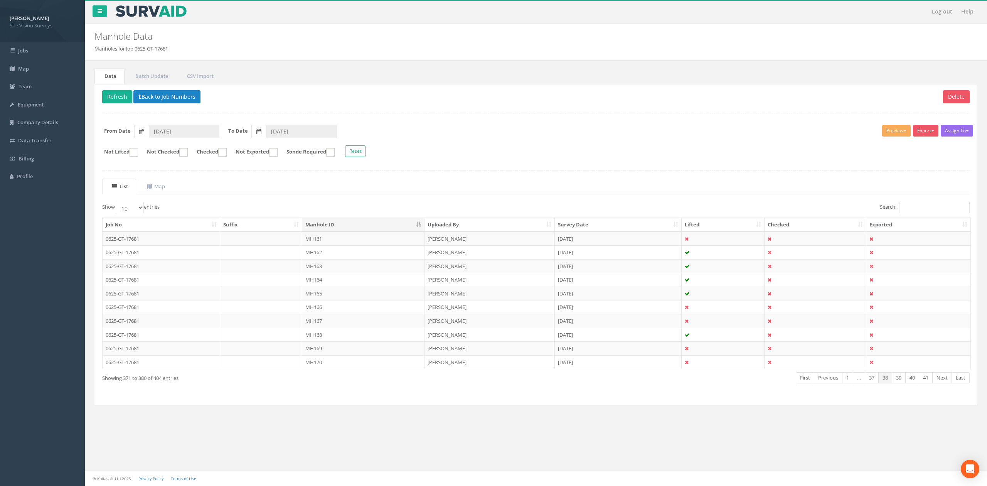
click at [329, 312] on td "MH166" at bounding box center [363, 307] width 122 height 14
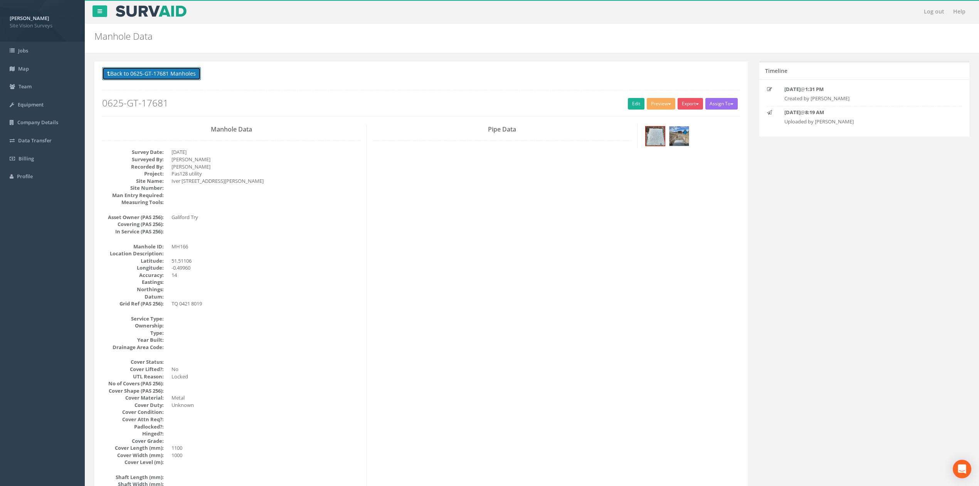
click at [177, 74] on button "Back to 0625-GT-17681 Manholes" at bounding box center [151, 73] width 99 height 13
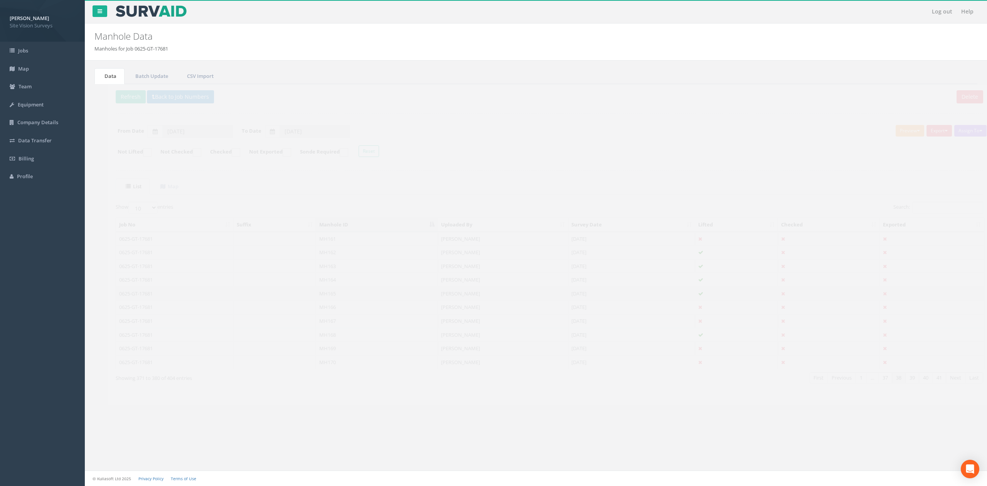
click at [331, 293] on td "MH165" at bounding box center [363, 293] width 122 height 14
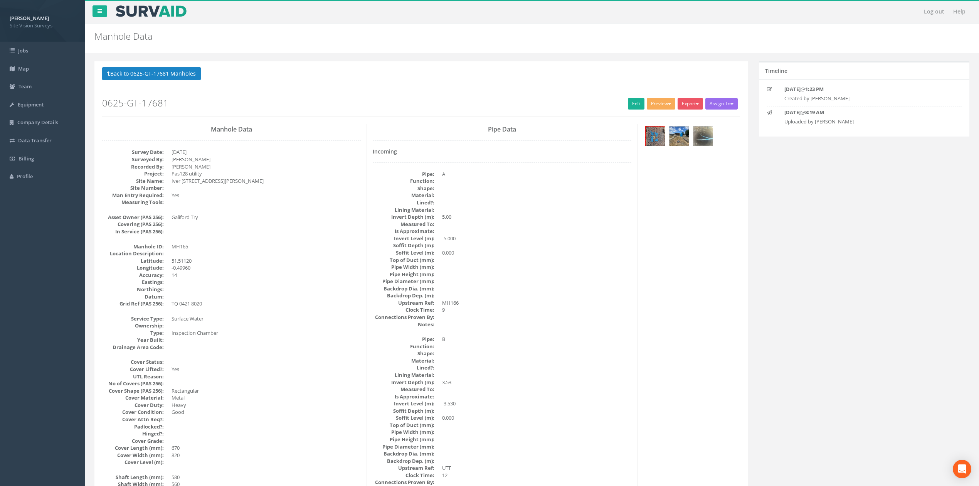
click at [154, 83] on div "Back to 0625-GT-17681 Manholes Back to Map Assign To No Companies Added Export …" at bounding box center [421, 91] width 638 height 49
click at [161, 75] on button "Back to 0625-GT-17681 Manholes" at bounding box center [151, 73] width 99 height 13
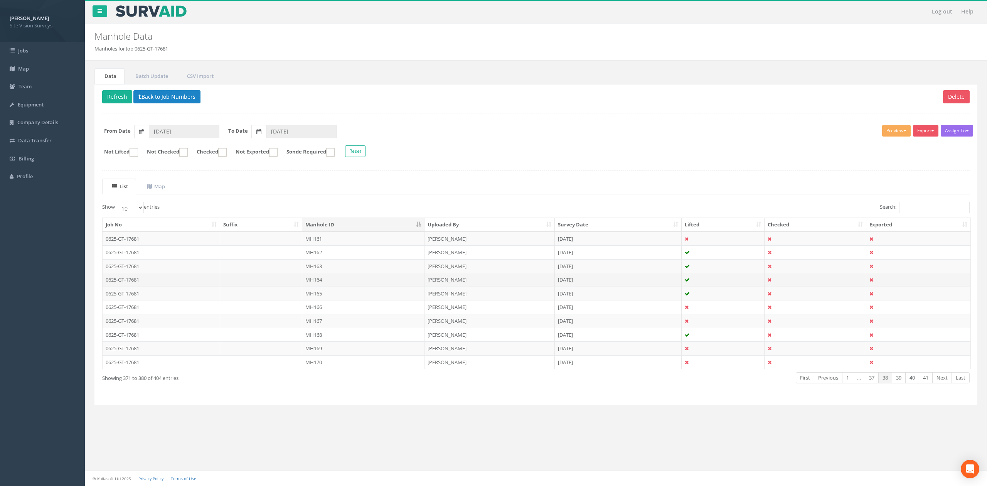
click at [327, 283] on td "MH164" at bounding box center [363, 280] width 122 height 14
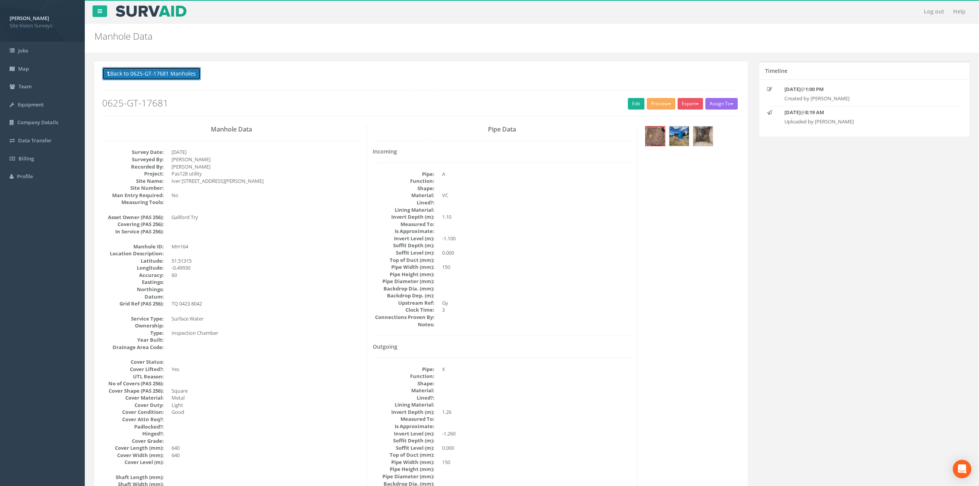
click at [190, 68] on button "Back to 0625-GT-17681 Manholes" at bounding box center [151, 73] width 99 height 13
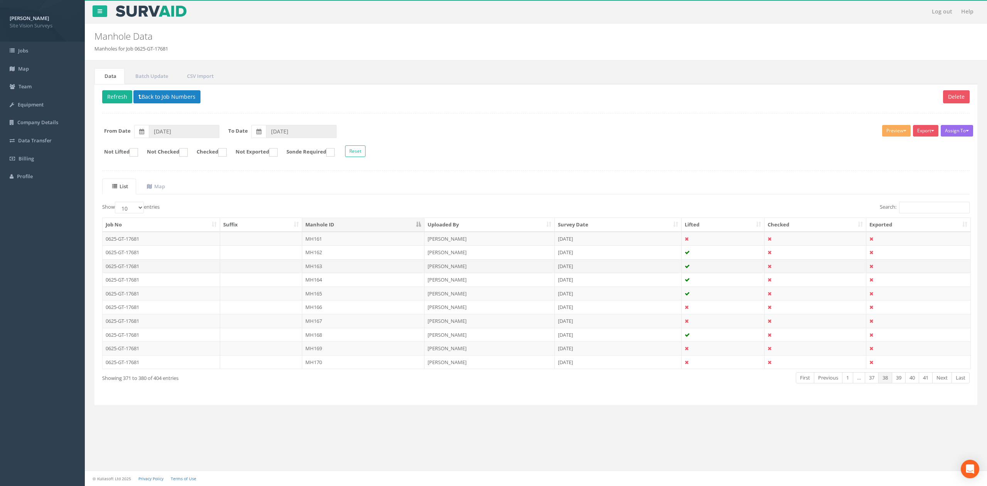
click at [332, 268] on td "MH163" at bounding box center [363, 266] width 122 height 14
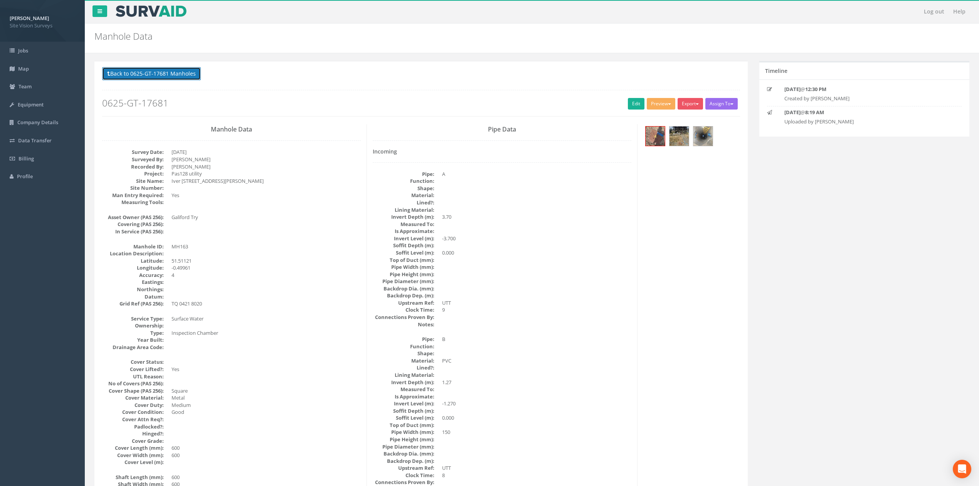
click at [185, 76] on button "Back to 0625-GT-17681 Manholes" at bounding box center [151, 73] width 99 height 13
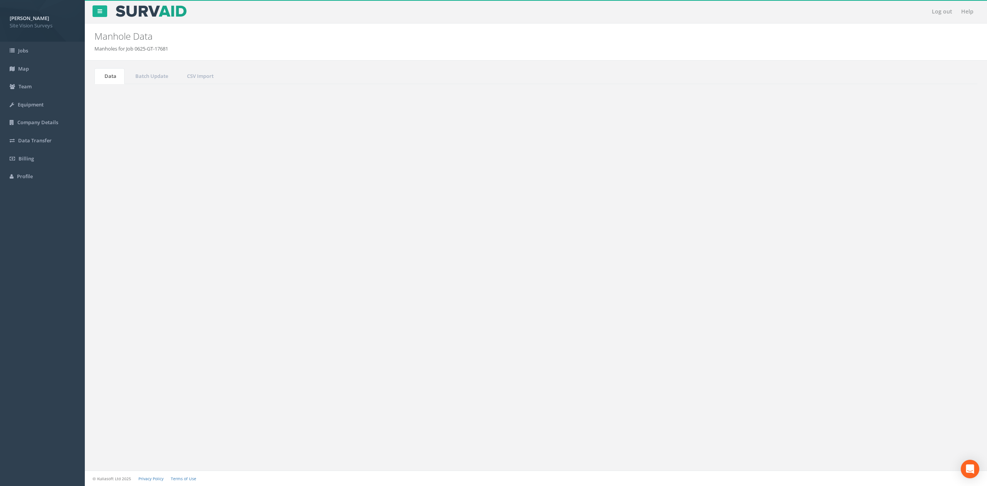
click at [332, 256] on td "MH162" at bounding box center [363, 252] width 122 height 14
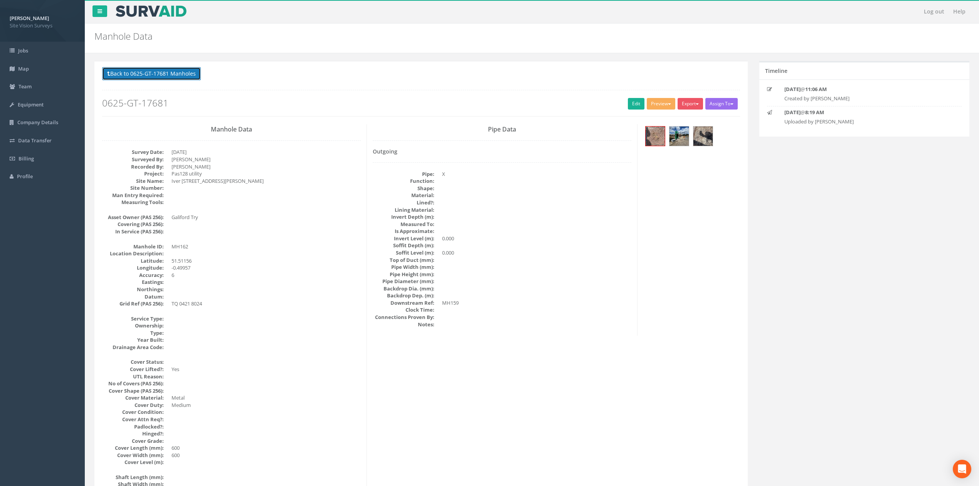
click at [181, 77] on button "Back to 0625-GT-17681 Manholes" at bounding box center [151, 73] width 99 height 13
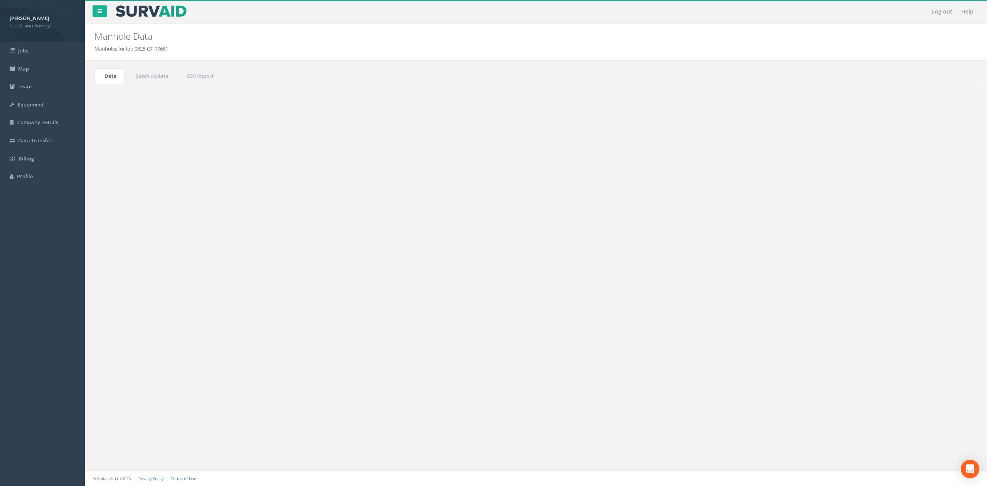
click at [338, 243] on td "MH161" at bounding box center [363, 239] width 122 height 14
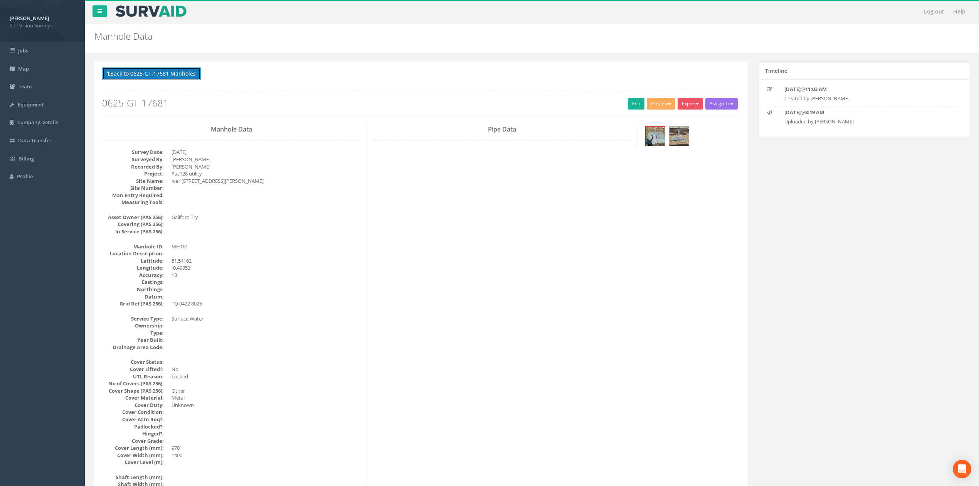
click at [192, 76] on button "Back to 0625-GT-17681 Manholes" at bounding box center [151, 73] width 99 height 13
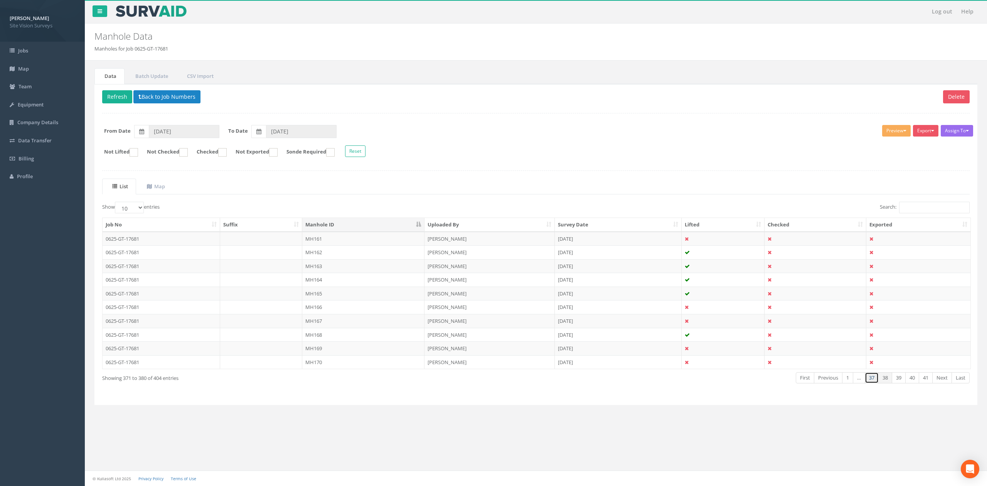
click at [865, 382] on link "37" at bounding box center [872, 377] width 14 height 11
click at [357, 369] on td "MH160" at bounding box center [363, 362] width 122 height 14
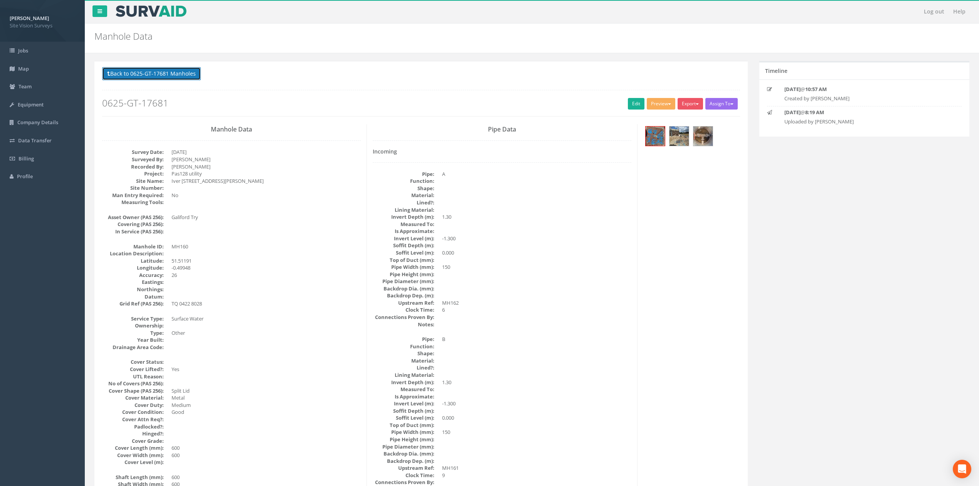
click at [178, 72] on button "Back to 0625-GT-17681 Manholes" at bounding box center [151, 73] width 99 height 13
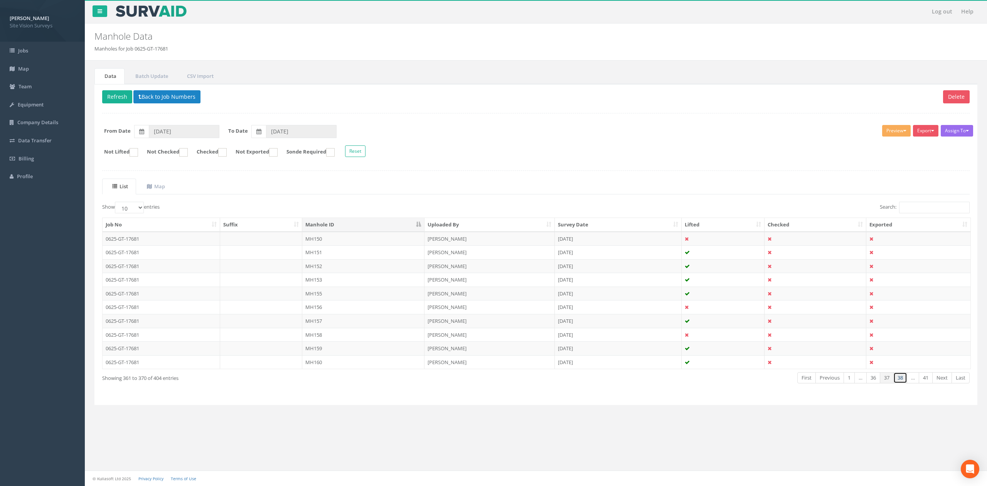
click at [899, 383] on link "38" at bounding box center [900, 377] width 14 height 11
click at [906, 383] on link "40" at bounding box center [912, 377] width 14 height 11
click at [899, 382] on link "39" at bounding box center [899, 377] width 14 height 11
click at [884, 383] on link "38" at bounding box center [885, 377] width 14 height 11
click at [870, 381] on link "37" at bounding box center [872, 377] width 14 height 11
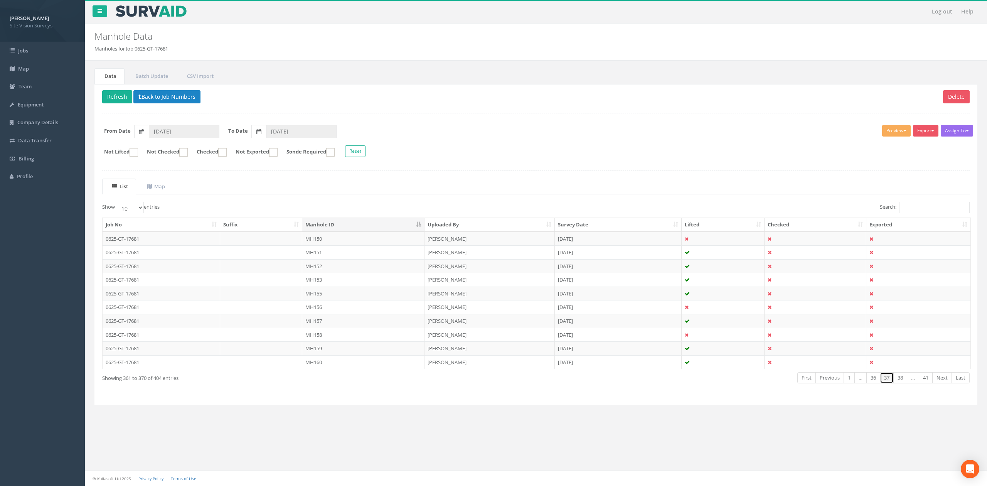
click at [886, 382] on link "37" at bounding box center [887, 377] width 14 height 11
click at [375, 359] on td "MH160" at bounding box center [363, 362] width 122 height 14
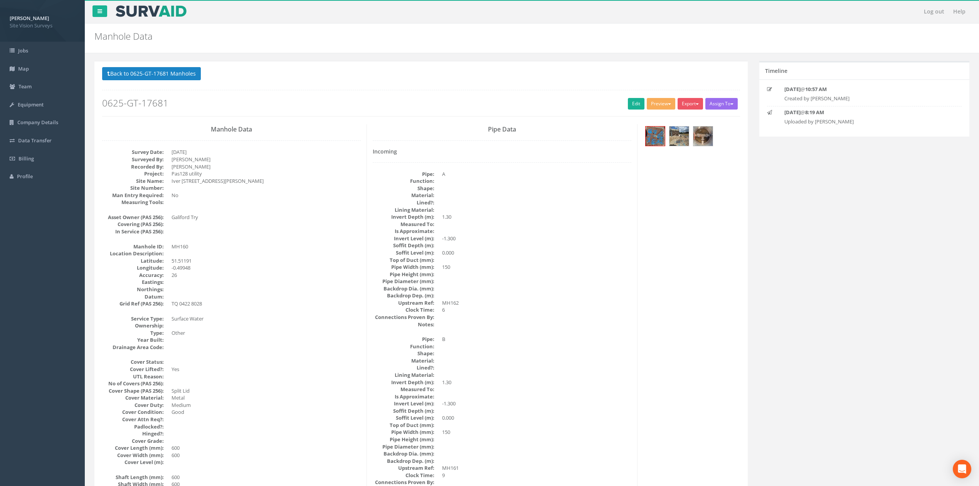
click at [137, 84] on div "Back to 0625-GT-17681 Manholes Back to Map Assign To No Companies Added Export …" at bounding box center [421, 91] width 638 height 49
click at [165, 79] on button "Back to 0625-GT-17681 Manholes" at bounding box center [151, 73] width 99 height 13
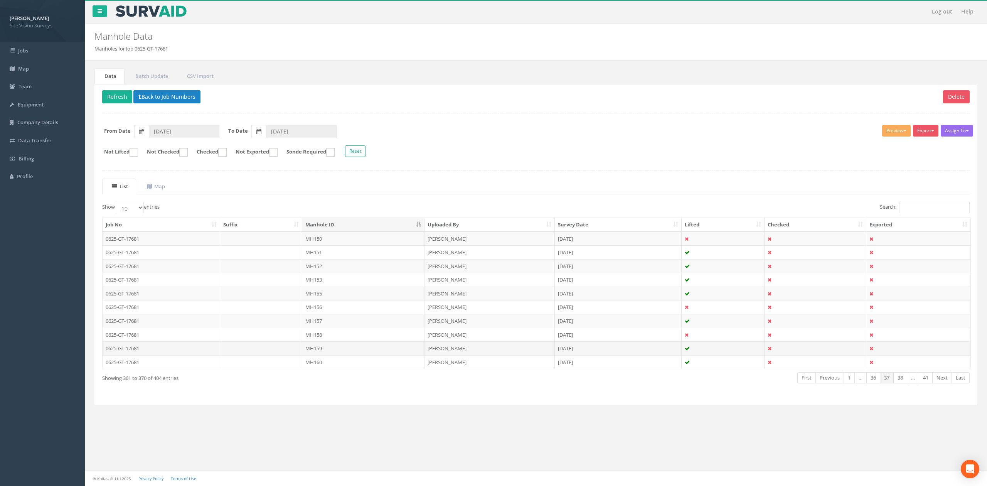
click at [323, 355] on td "MH159" at bounding box center [363, 348] width 122 height 14
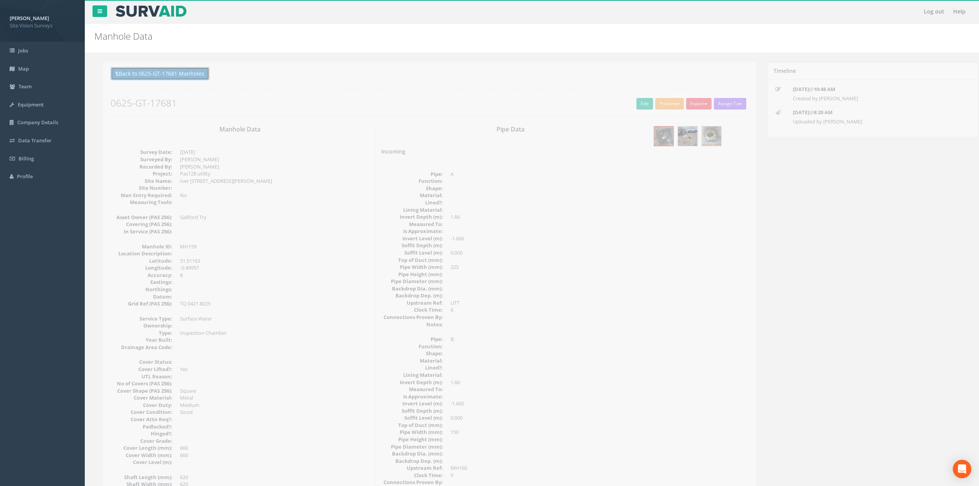
click at [178, 76] on button "Back to 0625-GT-17681 Manholes" at bounding box center [151, 73] width 99 height 13
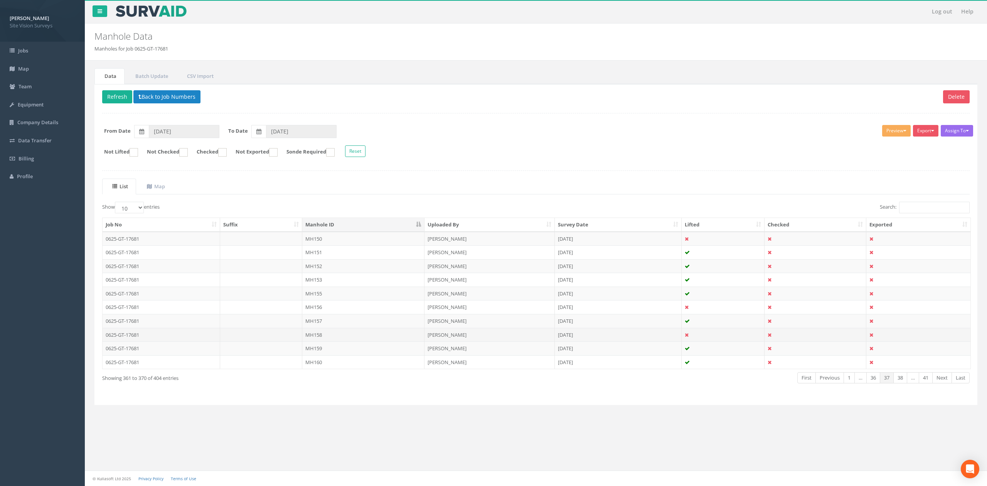
click at [329, 337] on td "MH158" at bounding box center [363, 335] width 122 height 14
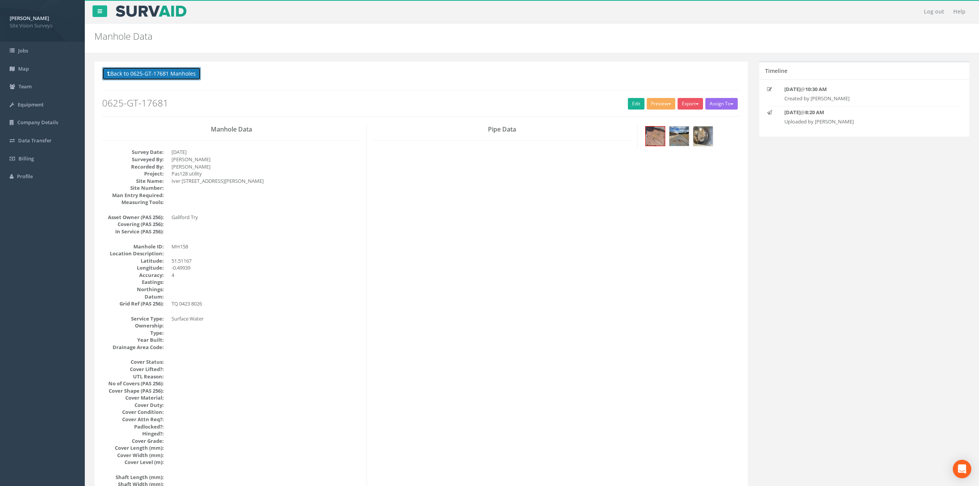
click at [139, 79] on button "Back to 0625-GT-17681 Manholes" at bounding box center [151, 73] width 99 height 13
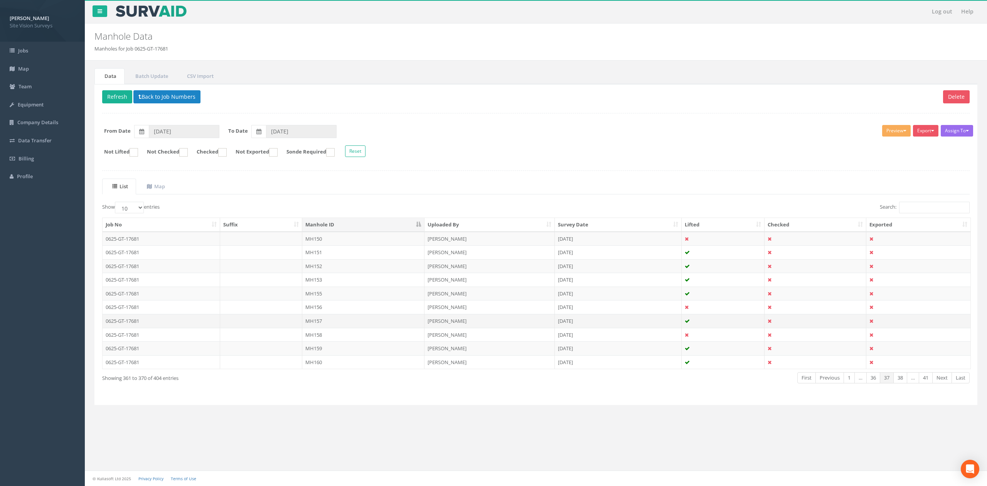
click at [326, 325] on td "MH157" at bounding box center [363, 321] width 122 height 14
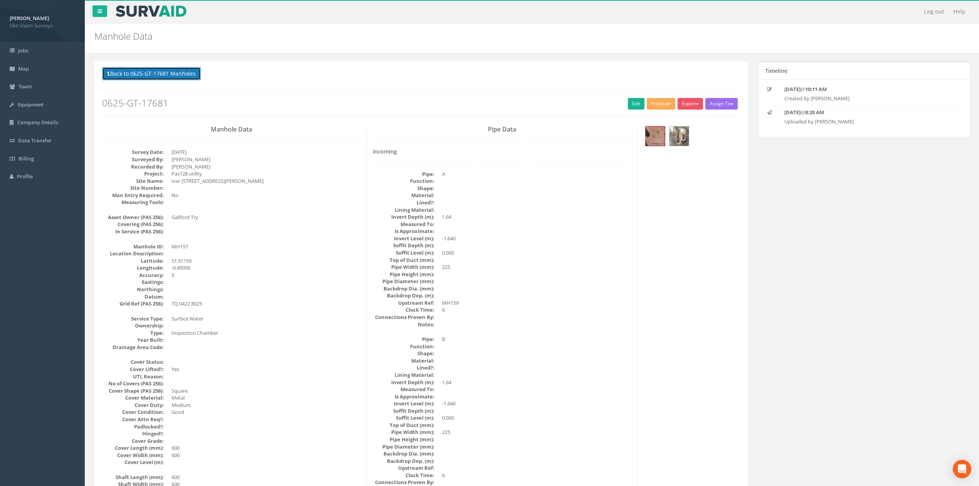
click at [181, 74] on button "Back to 0625-GT-17681 Manholes" at bounding box center [151, 73] width 99 height 13
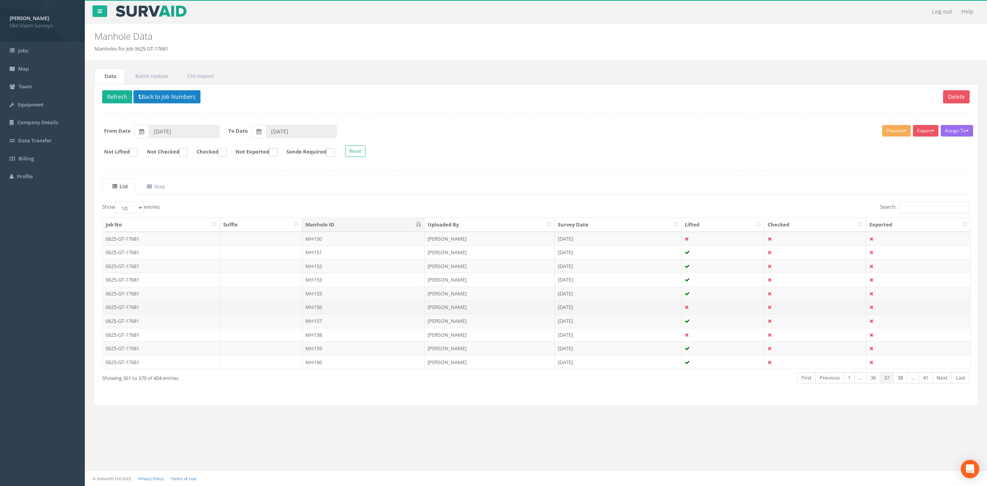
click at [330, 311] on td "MH156" at bounding box center [363, 307] width 122 height 14
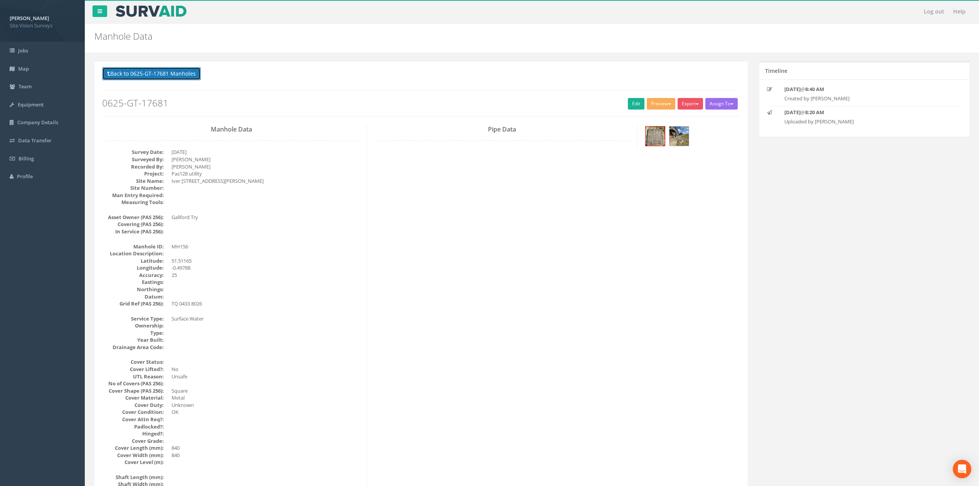
click at [183, 79] on button "Back to 0625-GT-17681 Manholes" at bounding box center [151, 73] width 99 height 13
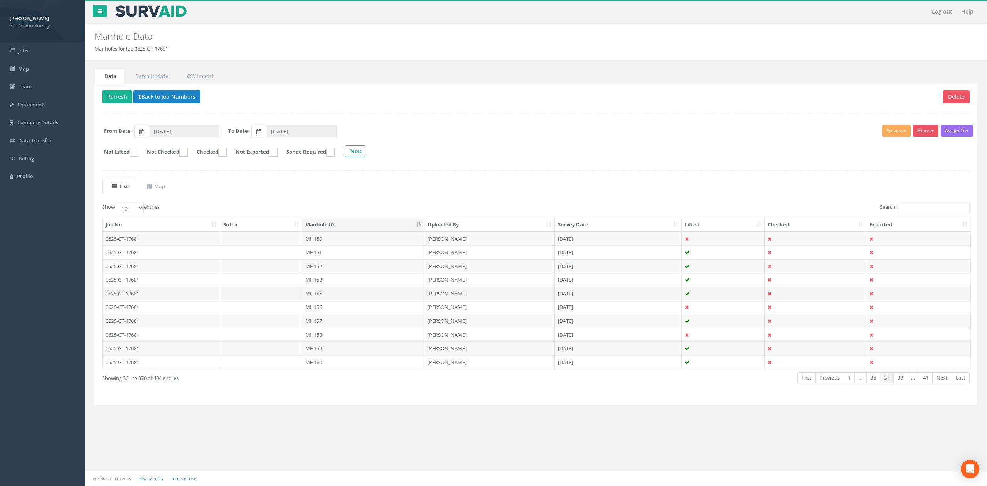
click at [334, 300] on td "MH155" at bounding box center [363, 293] width 122 height 14
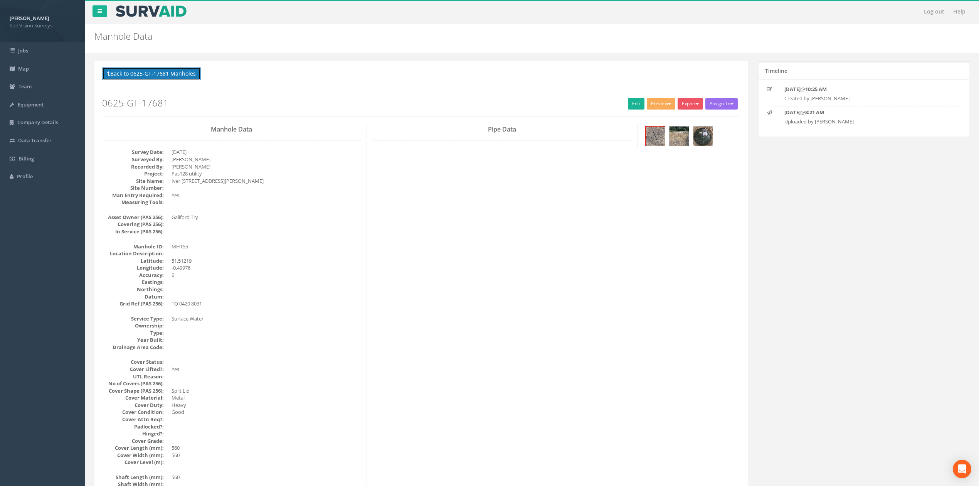
click at [153, 71] on button "Back to 0625-GT-17681 Manholes" at bounding box center [151, 73] width 99 height 13
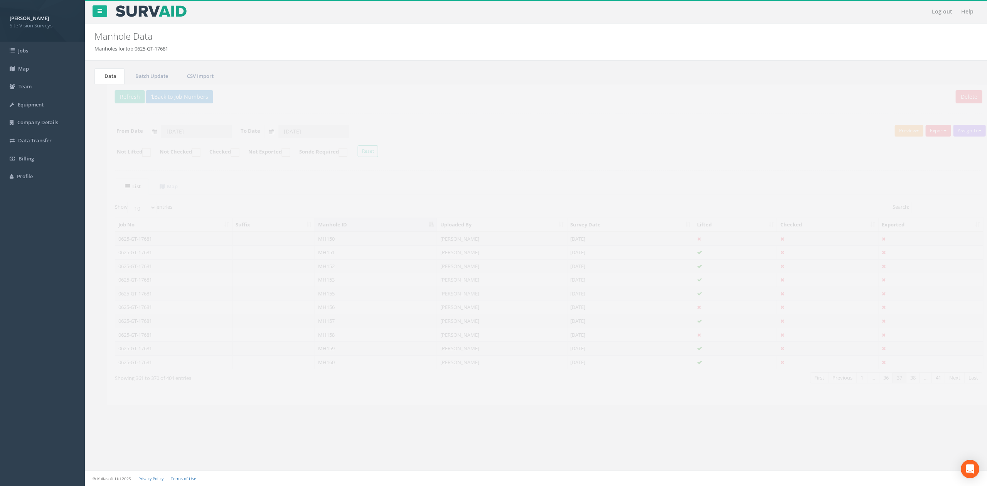
drag, startPoint x: 359, startPoint y: 283, endPoint x: 359, endPoint y: 277, distance: 5.8
click at [359, 283] on td "MH153" at bounding box center [363, 280] width 122 height 14
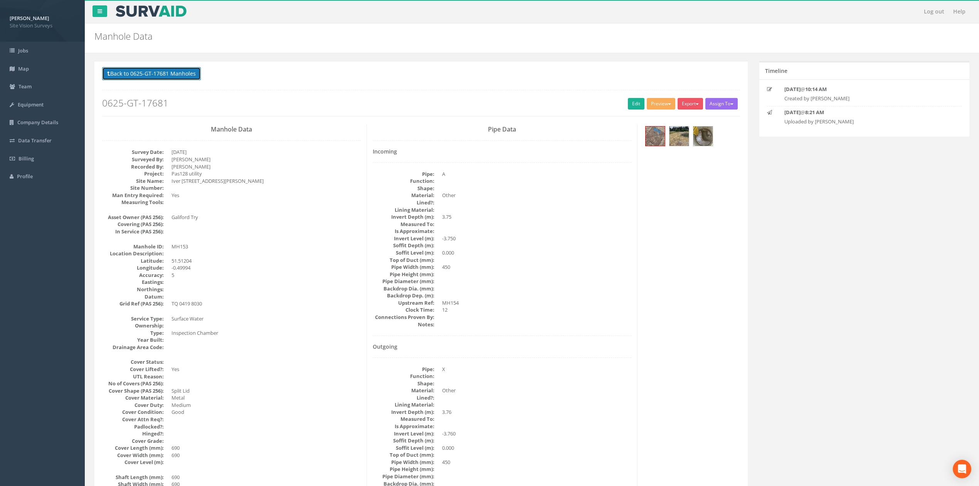
click at [196, 77] on button "Back to 0625-GT-17681 Manholes" at bounding box center [151, 73] width 99 height 13
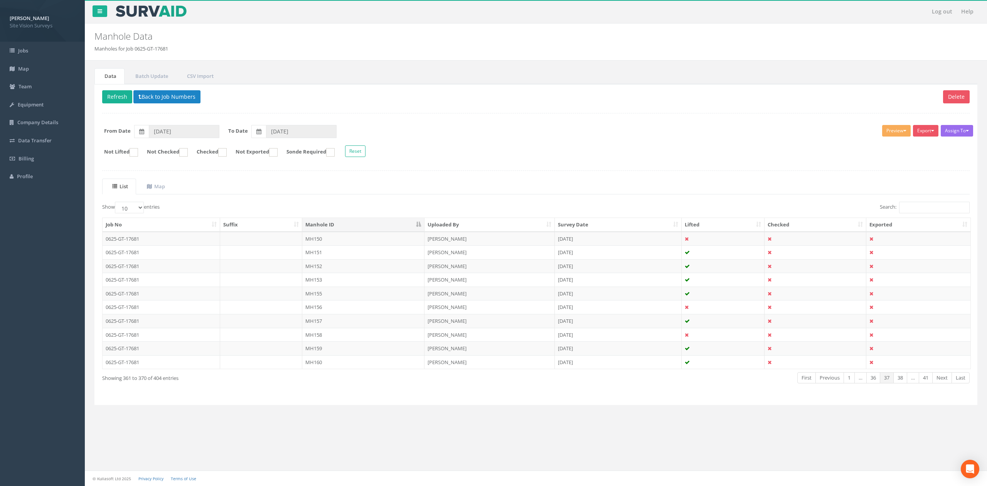
click at [345, 269] on td "MH152" at bounding box center [363, 266] width 122 height 14
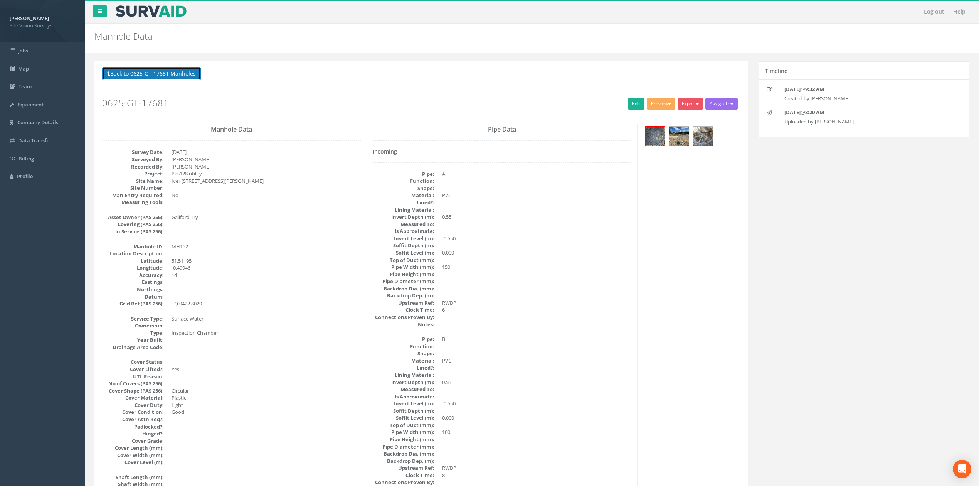
click at [176, 78] on button "Back to 0625-GT-17681 Manholes" at bounding box center [151, 73] width 99 height 13
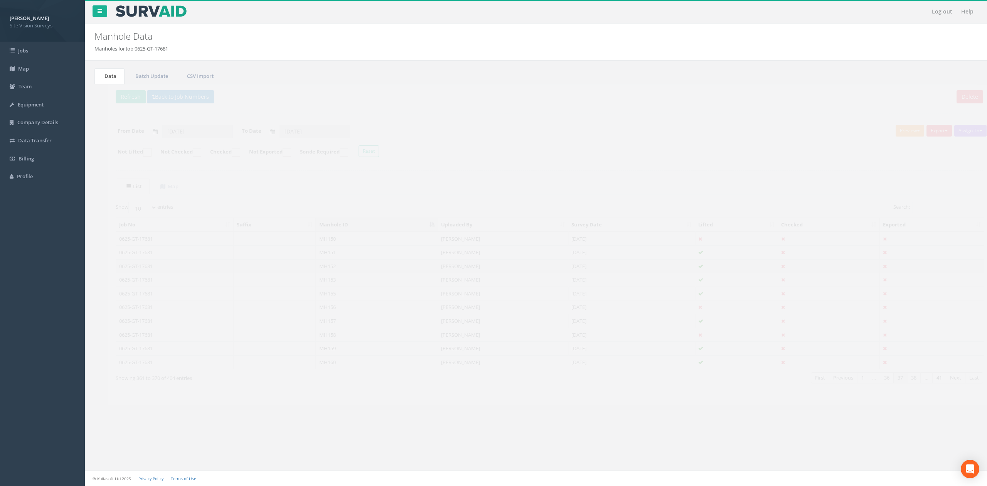
click at [343, 261] on td "MH152" at bounding box center [363, 266] width 122 height 14
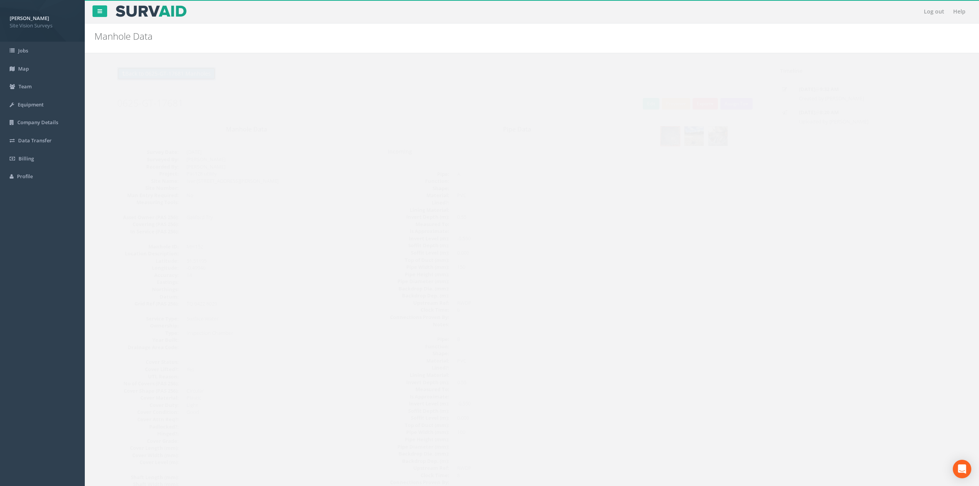
click at [179, 68] on button "Back to 0625-GT-17681 Manholes" at bounding box center [151, 73] width 99 height 13
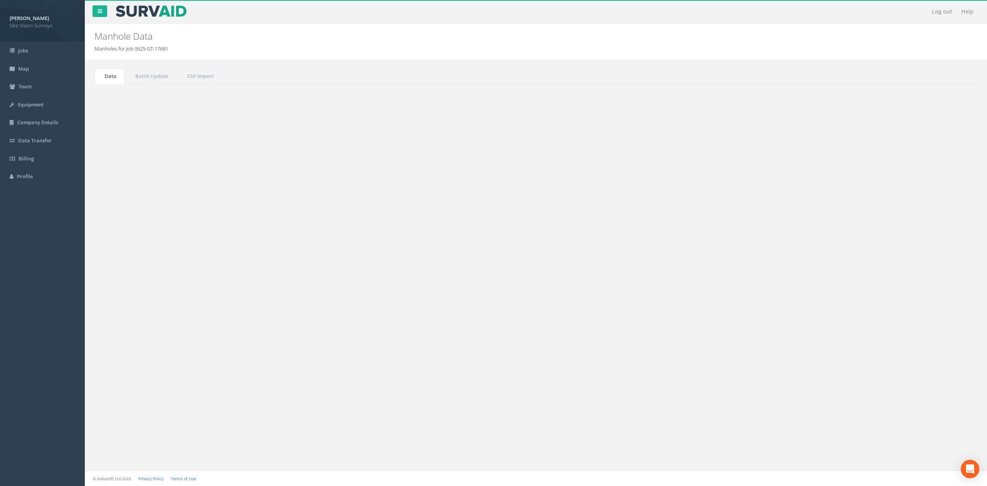
click at [339, 242] on td "MH150" at bounding box center [363, 239] width 122 height 14
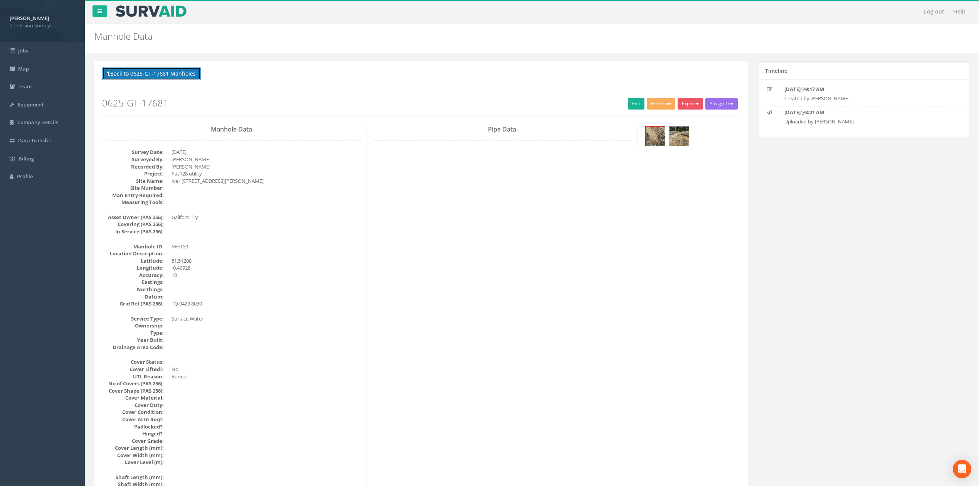
click at [174, 73] on button "Back to 0625-GT-17681 Manholes" at bounding box center [151, 73] width 99 height 13
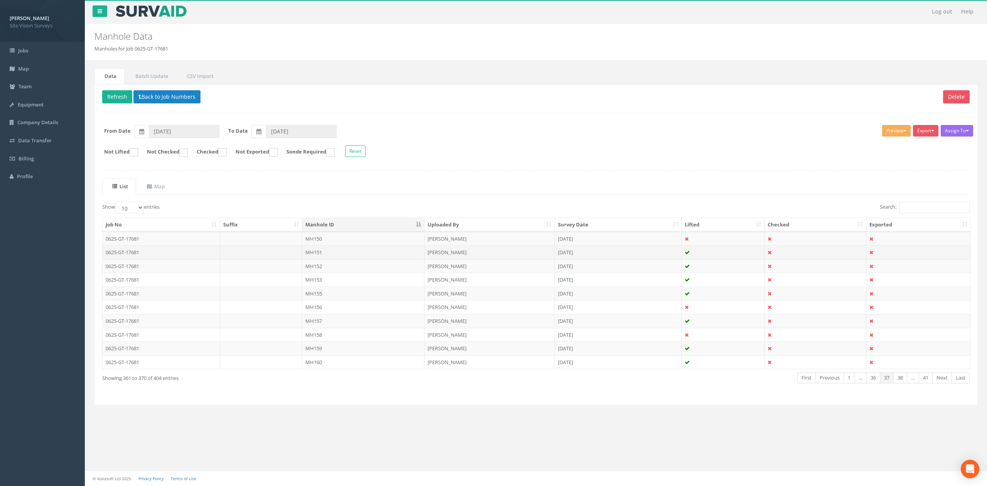
click at [333, 254] on td "MH151" at bounding box center [363, 252] width 122 height 14
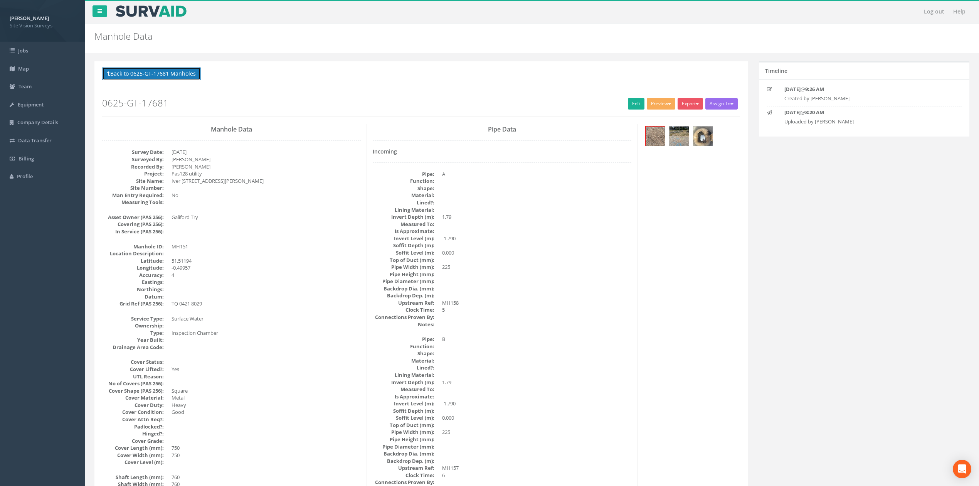
click at [184, 70] on button "Back to 0625-GT-17681 Manholes" at bounding box center [151, 73] width 99 height 13
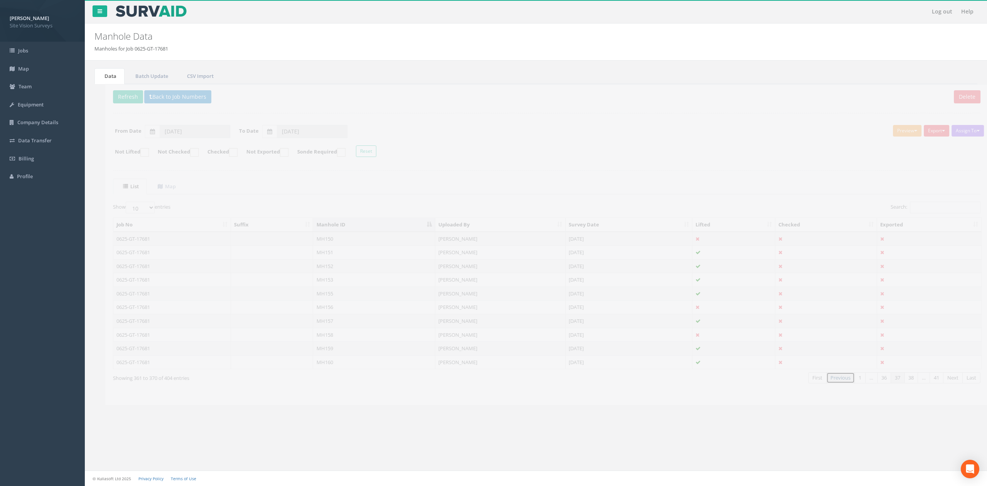
click at [819, 383] on link "Previous" at bounding box center [829, 377] width 29 height 11
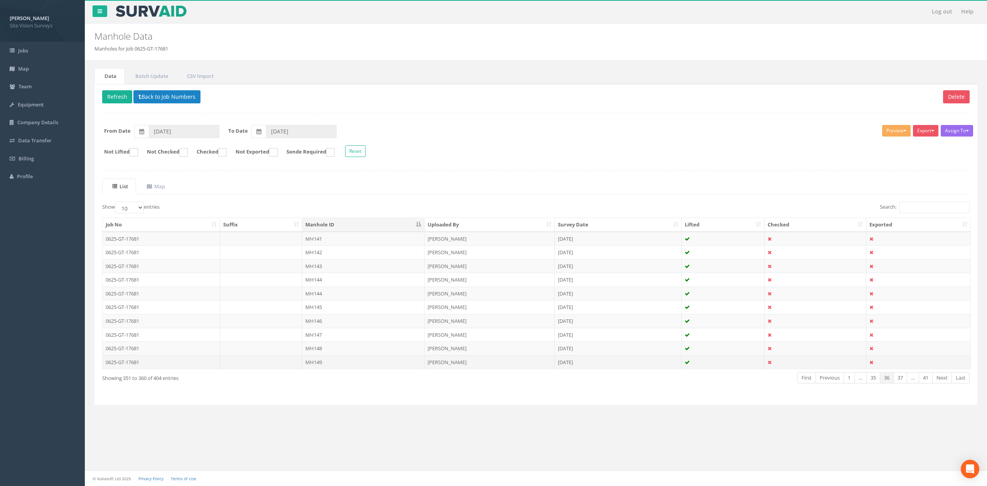
click at [335, 365] on td "MH149" at bounding box center [363, 362] width 122 height 14
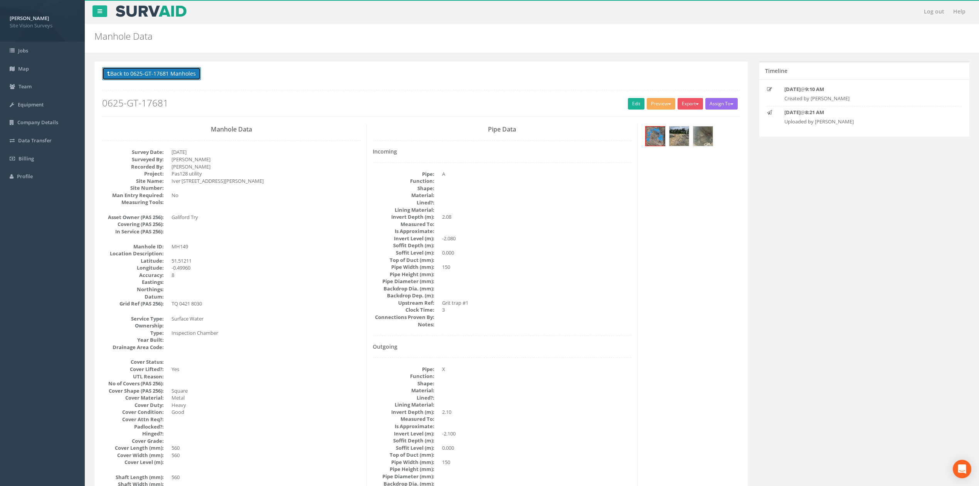
click at [179, 68] on button "Back to 0625-GT-17681 Manholes" at bounding box center [151, 73] width 99 height 13
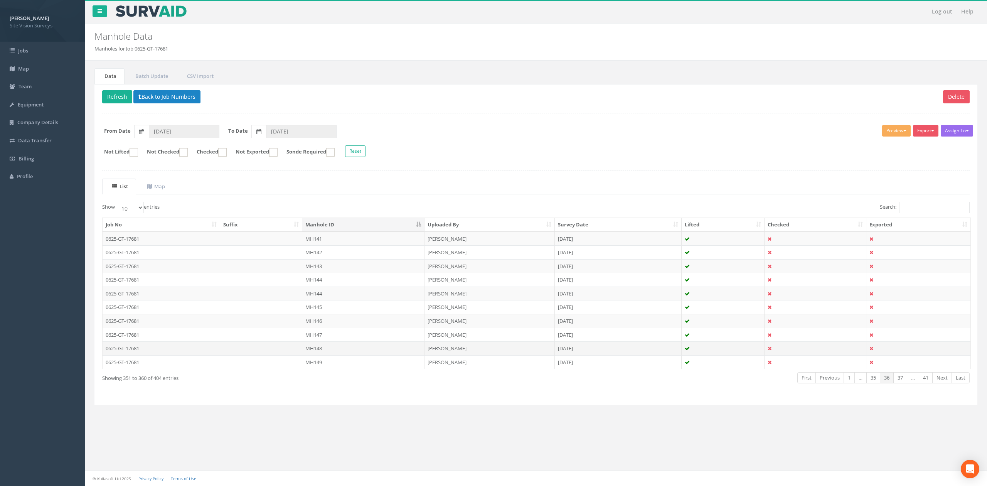
click at [346, 349] on td "MH148" at bounding box center [363, 348] width 122 height 14
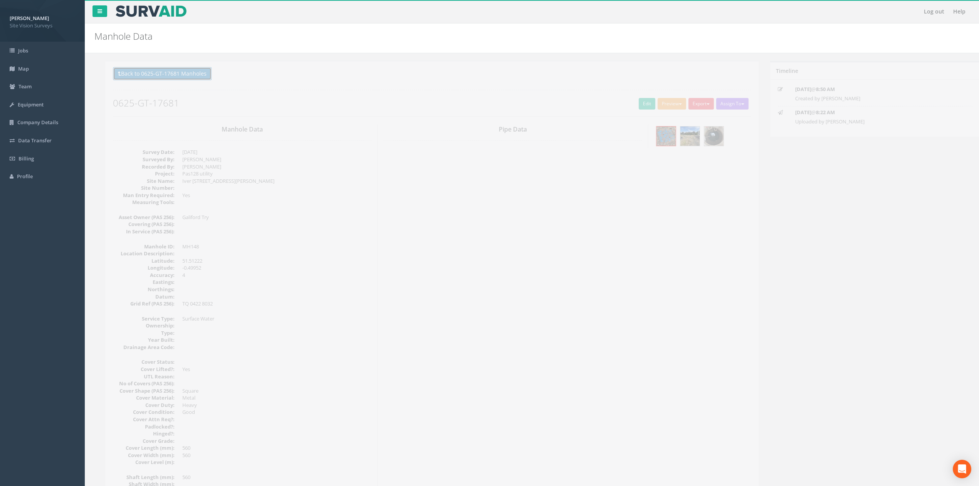
click at [157, 73] on button "Back to 0625-GT-17681 Manholes" at bounding box center [151, 73] width 99 height 13
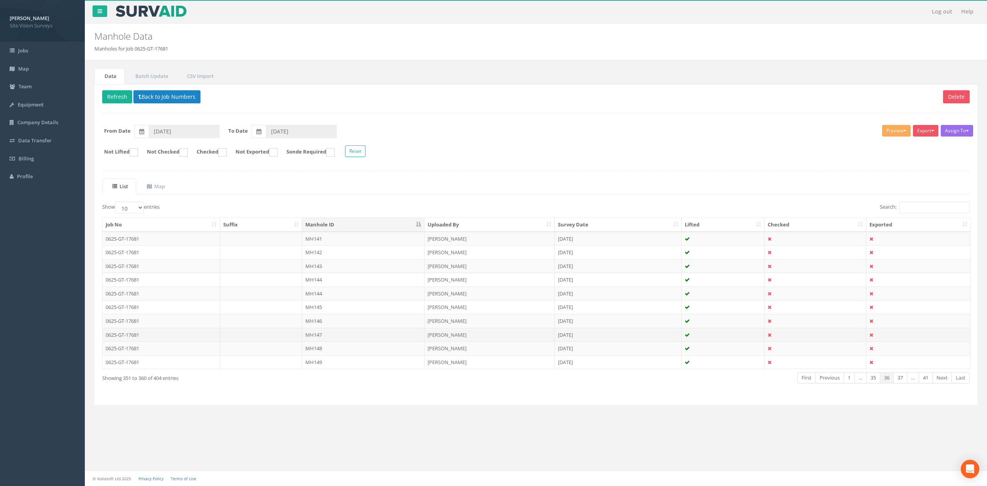
click at [335, 335] on td "MH147" at bounding box center [363, 335] width 122 height 14
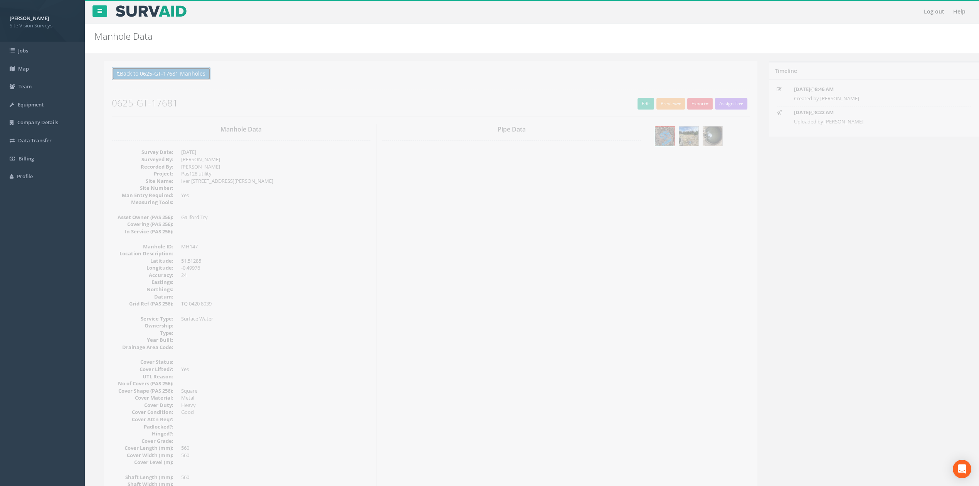
click at [167, 74] on button "Back to 0625-GT-17681 Manholes" at bounding box center [151, 73] width 99 height 13
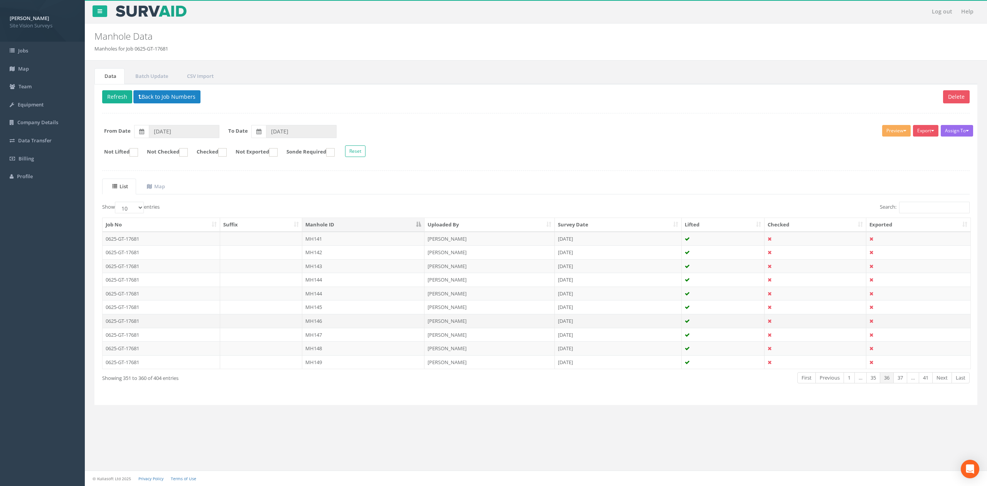
click at [345, 321] on td "MH146" at bounding box center [363, 321] width 122 height 14
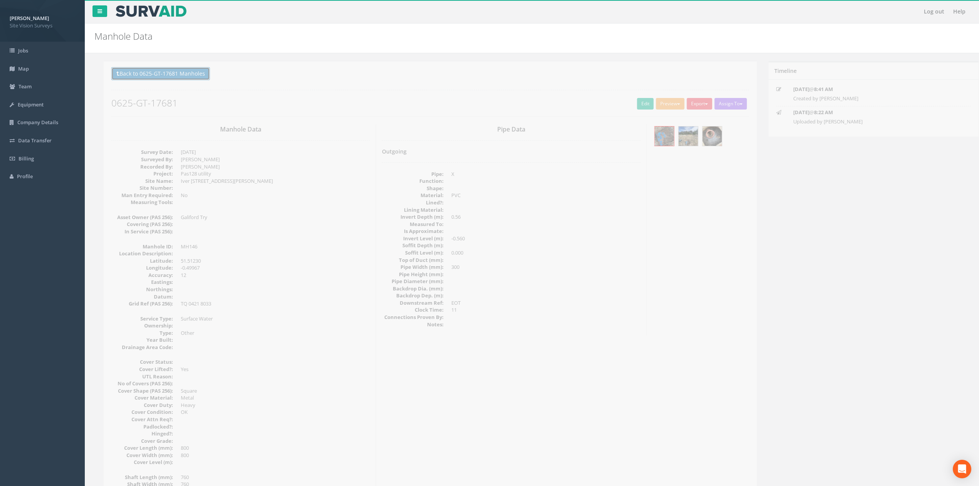
click at [175, 80] on button "Back to 0625-GT-17681 Manholes" at bounding box center [151, 73] width 99 height 13
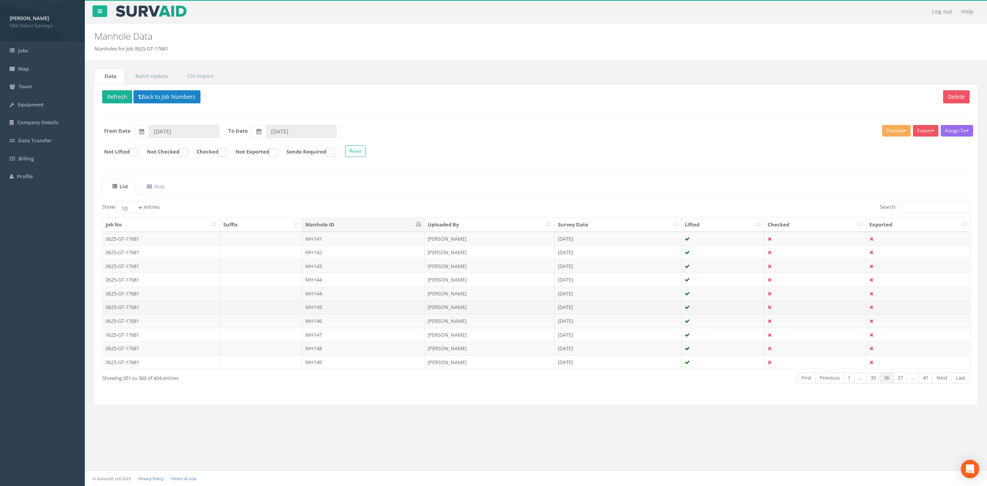
click at [352, 314] on td "MH145" at bounding box center [363, 307] width 122 height 14
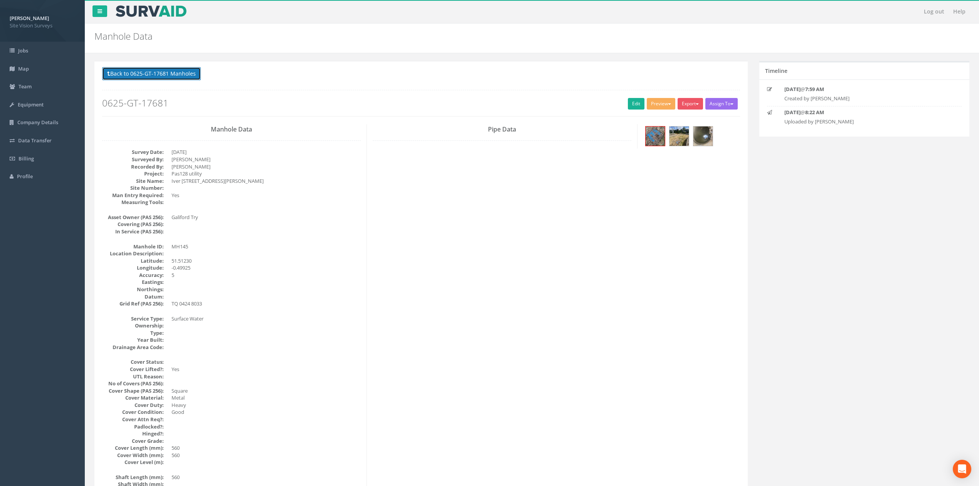
click at [170, 76] on button "Back to 0625-GT-17681 Manholes" at bounding box center [151, 73] width 99 height 13
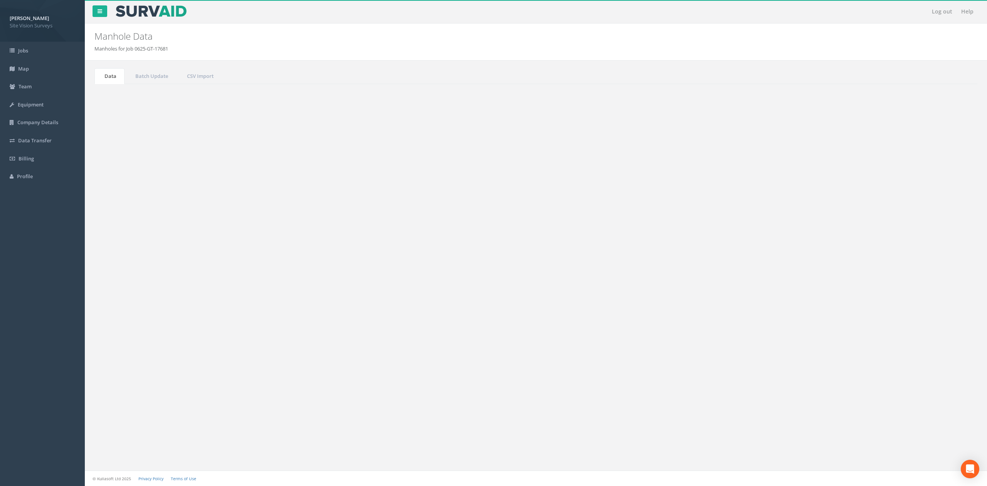
click at [347, 295] on td "MH144" at bounding box center [363, 293] width 122 height 14
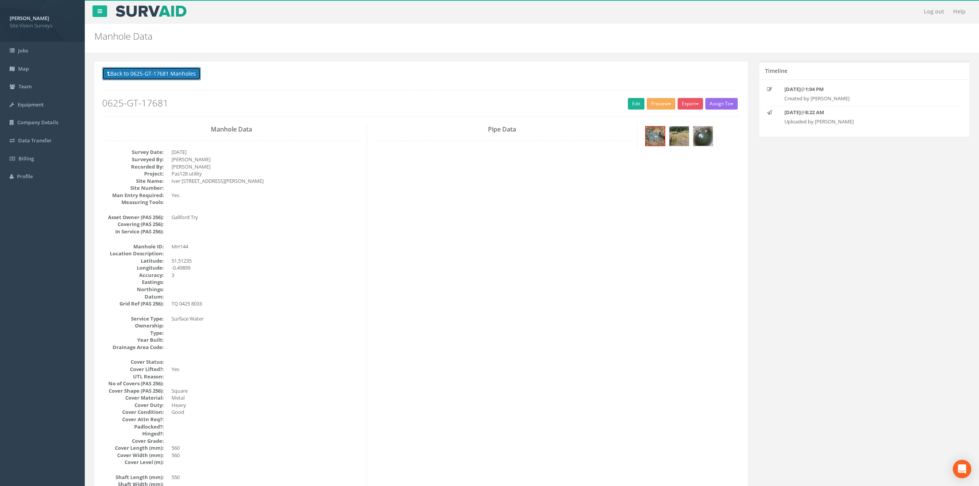
click at [180, 78] on button "Back to 0625-GT-17681 Manholes" at bounding box center [151, 73] width 99 height 13
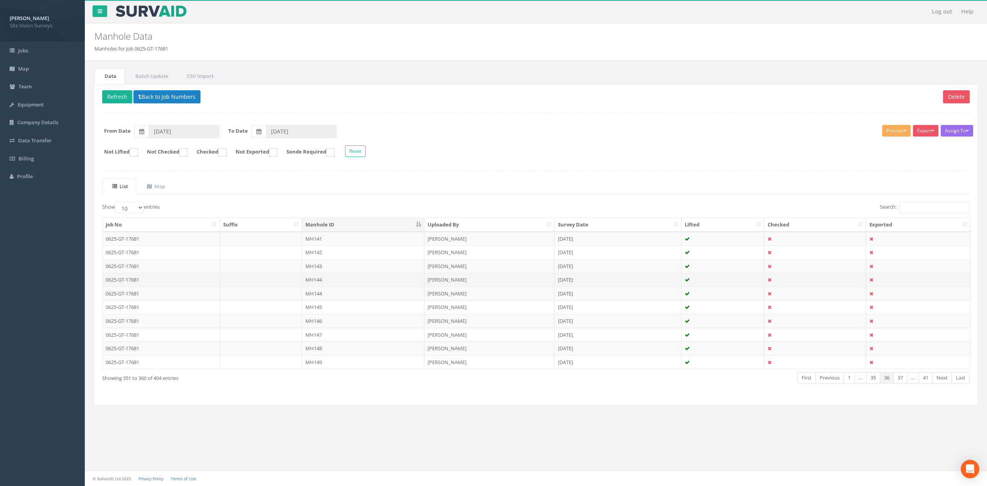
click at [341, 281] on td "MH144" at bounding box center [363, 280] width 122 height 14
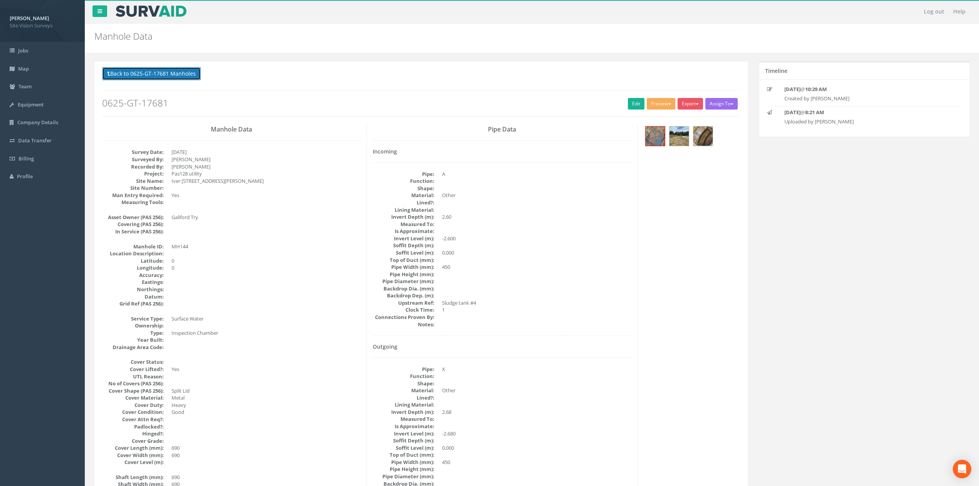
click at [179, 74] on button "Back to 0625-GT-17681 Manholes" at bounding box center [151, 73] width 99 height 13
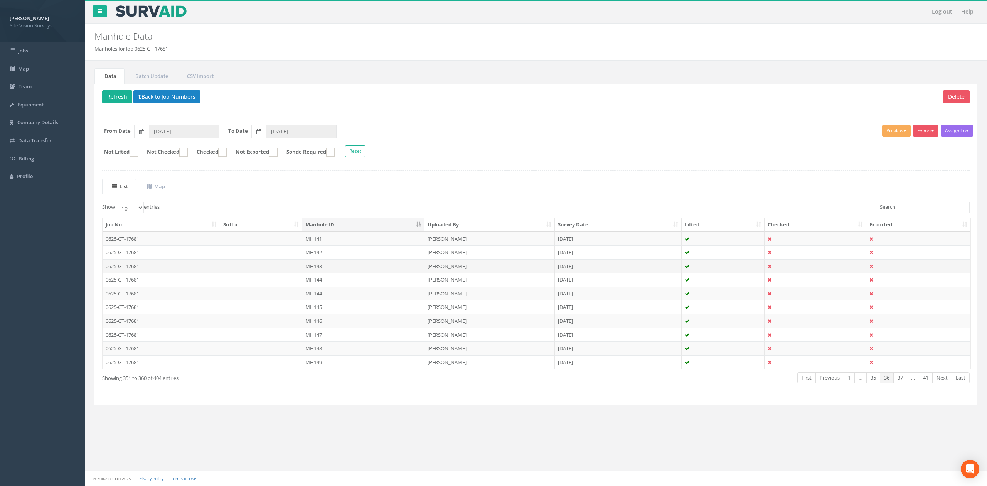
click at [358, 273] on td "MH143" at bounding box center [363, 266] width 122 height 14
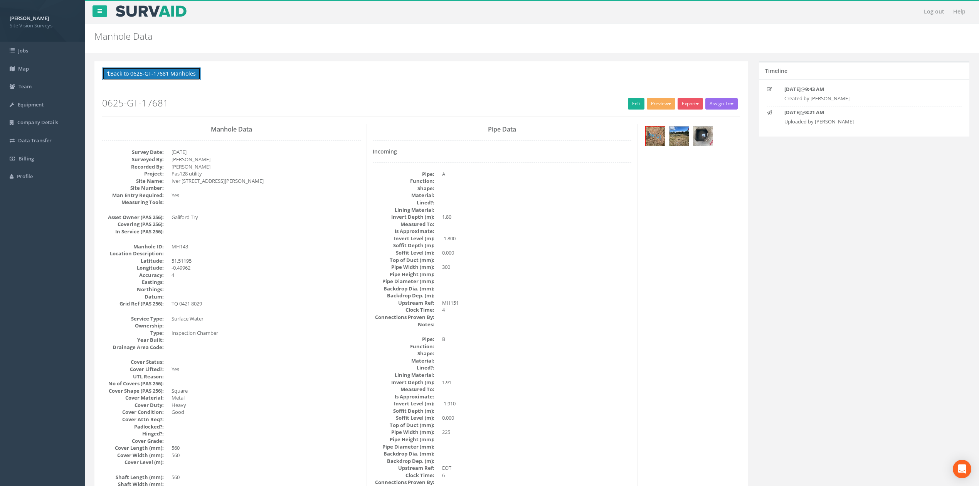
click at [174, 76] on button "Back to 0625-GT-17681 Manholes" at bounding box center [151, 73] width 99 height 13
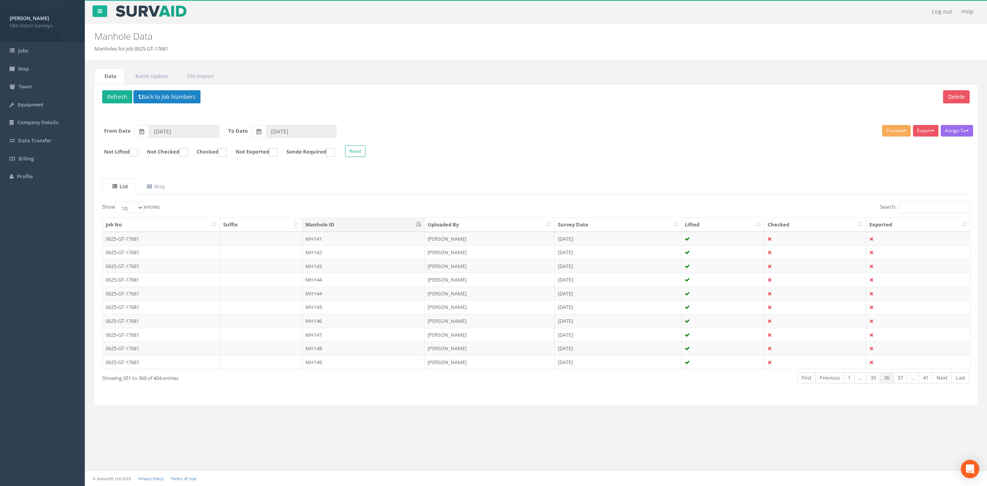
drag, startPoint x: 332, startPoint y: 258, endPoint x: 310, endPoint y: 178, distance: 82.3
click at [332, 258] on td "MH142" at bounding box center [363, 252] width 122 height 14
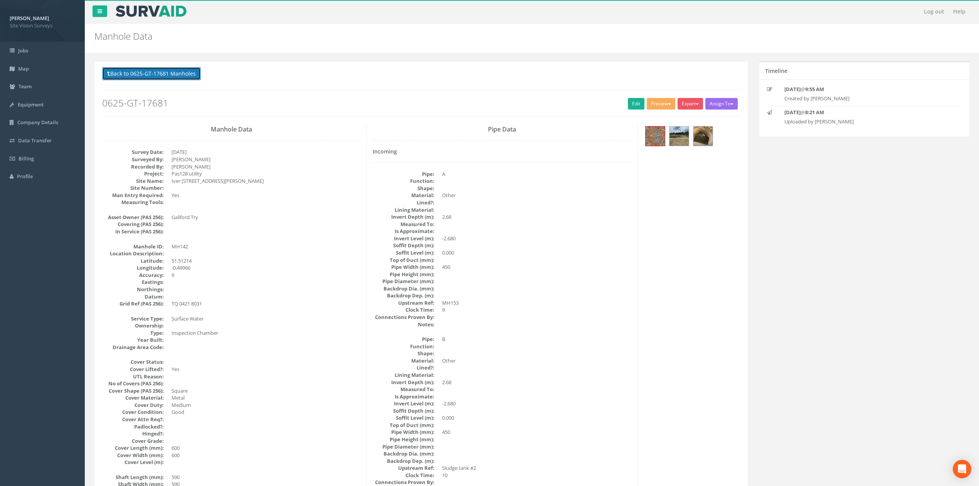
click at [164, 73] on button "Back to 0625-GT-17681 Manholes" at bounding box center [151, 73] width 99 height 13
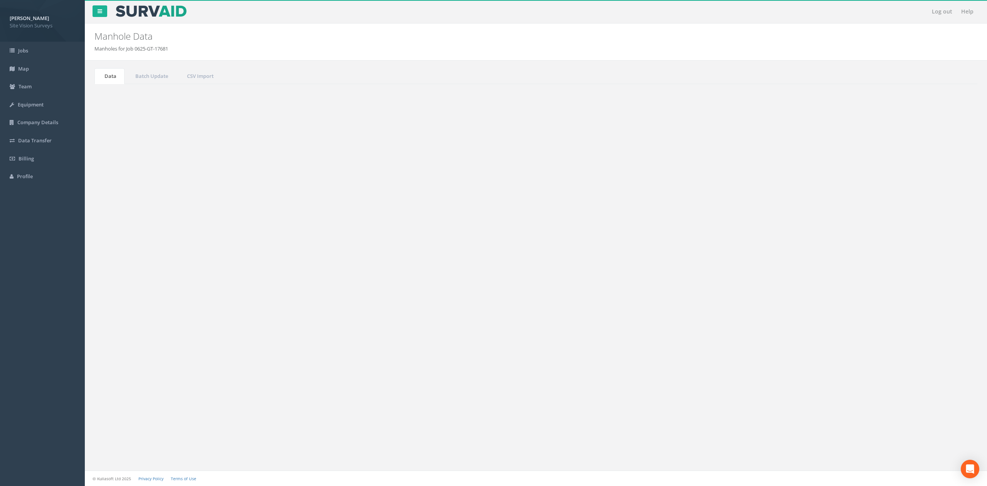
click at [349, 246] on td "MH141" at bounding box center [363, 239] width 122 height 14
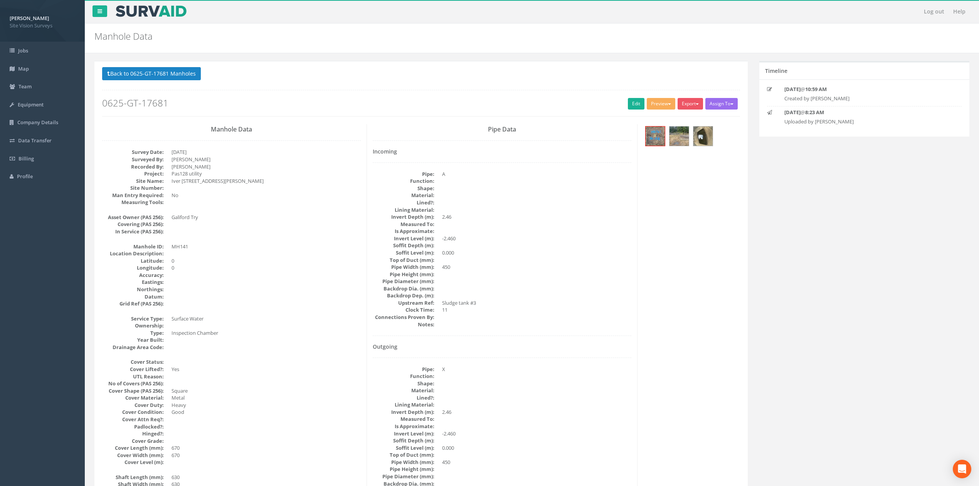
click at [201, 80] on p "Back to 0625-GT-17681 Manholes Back to Map" at bounding box center [421, 74] width 638 height 15
click at [199, 79] on button "Back to 0625-GT-17681 Manholes" at bounding box center [151, 73] width 99 height 13
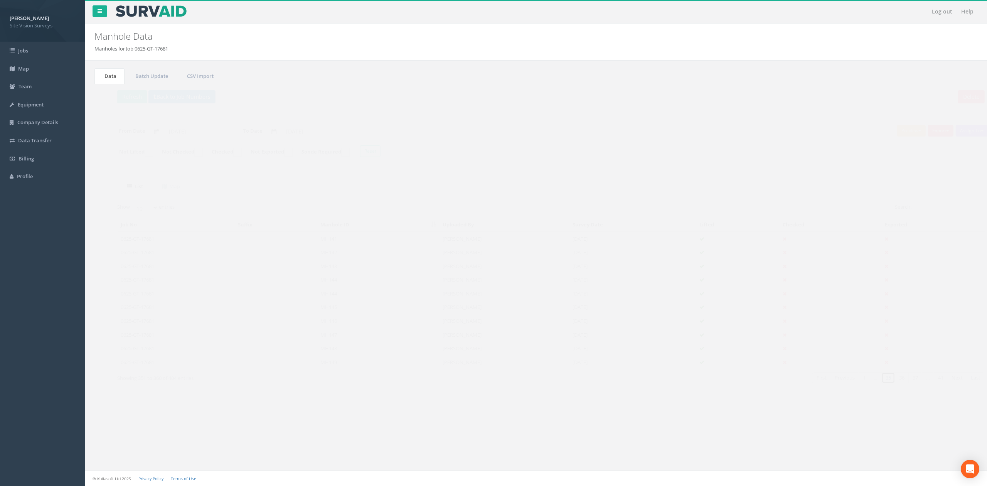
click at [872, 383] on link "35" at bounding box center [873, 377] width 14 height 11
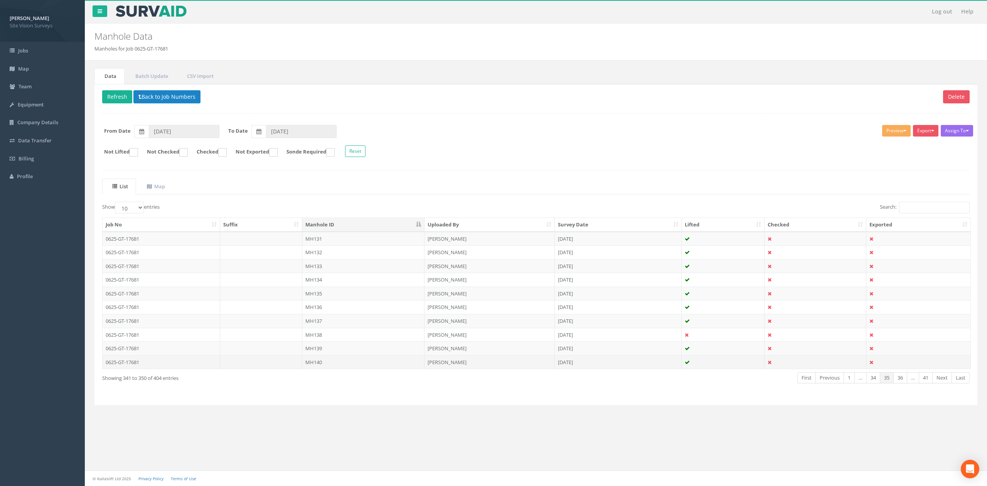
click at [266, 369] on td at bounding box center [261, 362] width 83 height 14
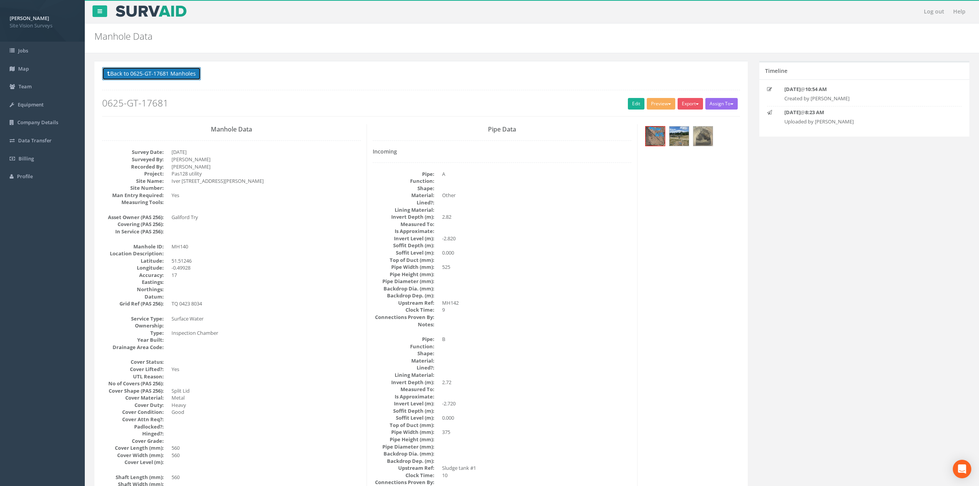
click at [147, 71] on button "Back to 0625-GT-17681 Manholes" at bounding box center [151, 73] width 99 height 13
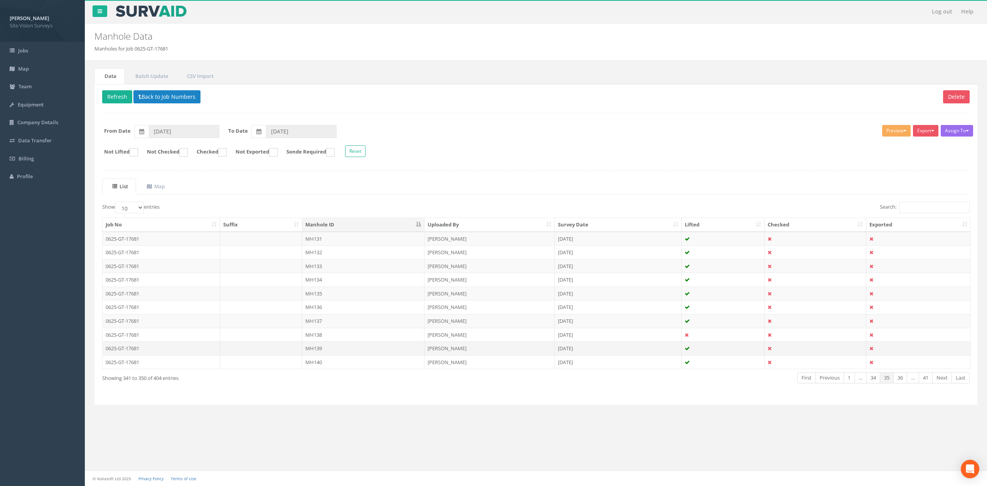
click at [327, 349] on td "MH139" at bounding box center [363, 348] width 122 height 14
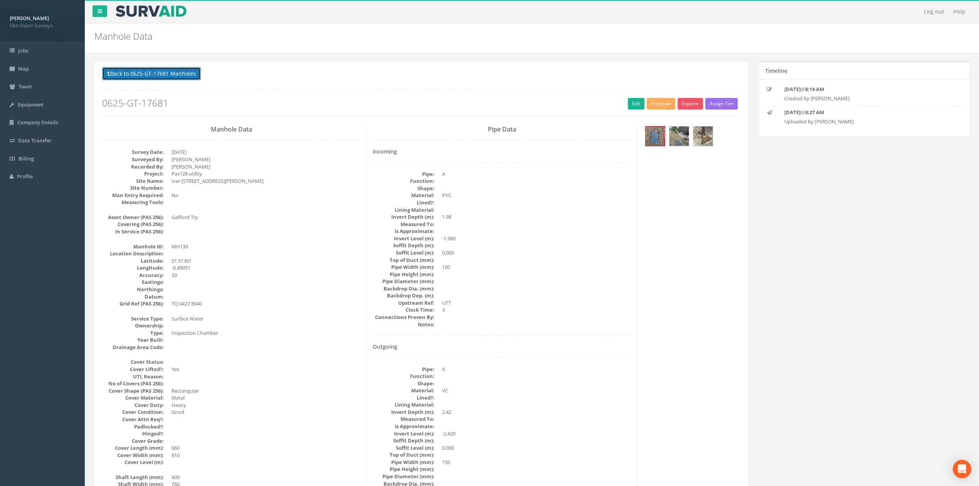
click at [163, 77] on button "Back to 0625-GT-17681 Manholes" at bounding box center [151, 73] width 99 height 13
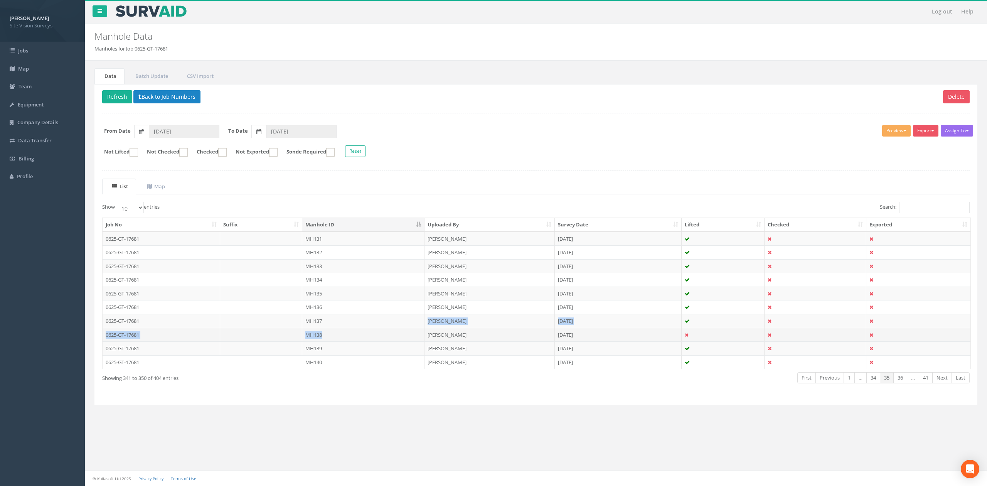
drag, startPoint x: 332, startPoint y: 323, endPoint x: 337, endPoint y: 340, distance: 17.2
click at [337, 340] on tbody "0625-GT-17681 MH131 [PERSON_NAME] [DATE] 0625-GT-17681 MH132 [PERSON_NAME] [DAT…" at bounding box center [537, 300] width 868 height 137
click at [337, 340] on td "MH138" at bounding box center [363, 335] width 122 height 14
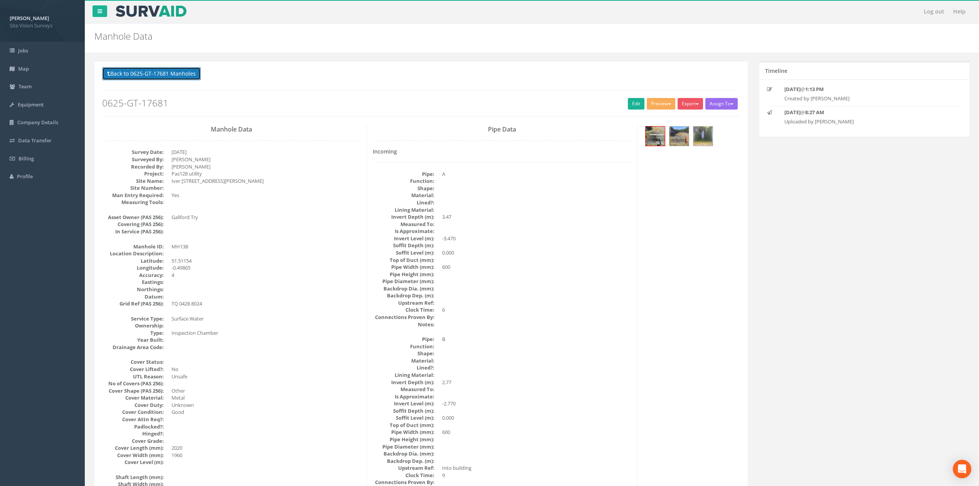
click at [182, 76] on button "Back to 0625-GT-17681 Manholes" at bounding box center [151, 73] width 99 height 13
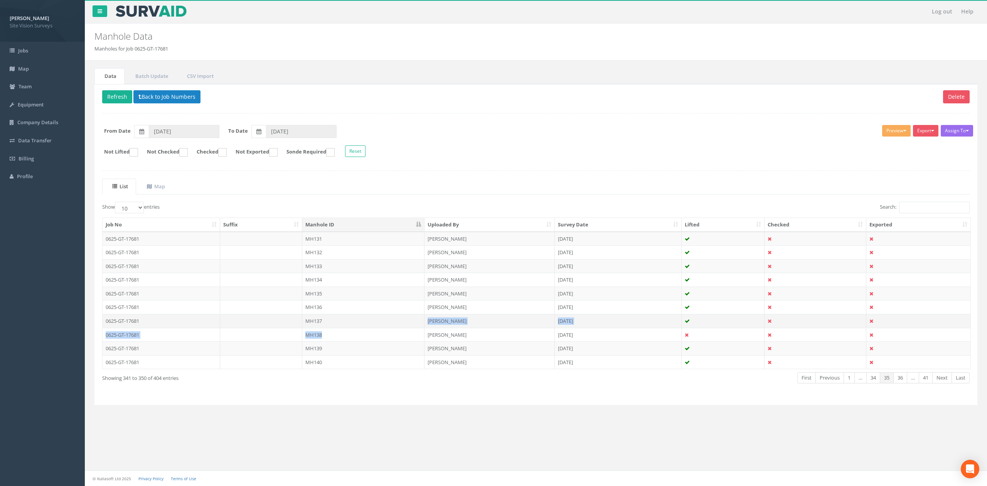
click at [345, 320] on td "MH137" at bounding box center [363, 321] width 122 height 14
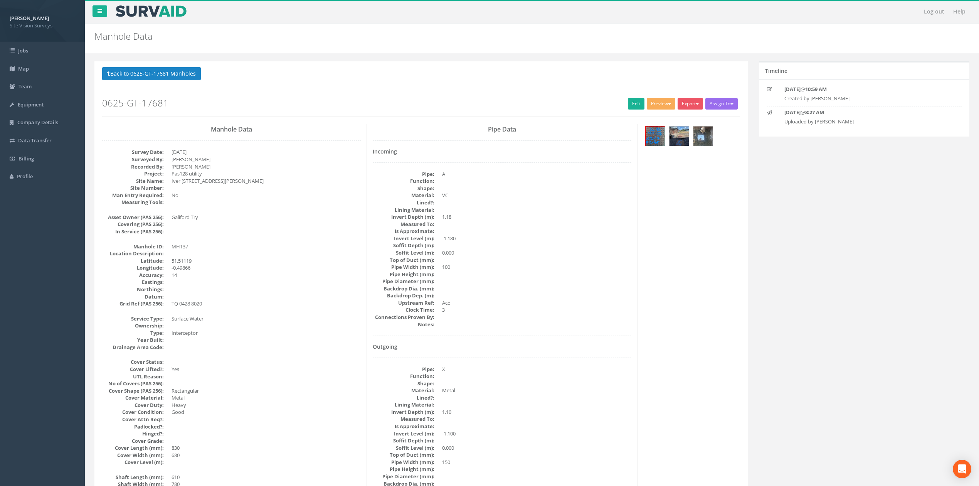
click at [190, 88] on div "Back to 0625-GT-17681 Manholes Back to Map Assign To No Companies Added Export …" at bounding box center [421, 91] width 638 height 49
click at [189, 73] on button "Back to 0625-GT-17681 Manholes" at bounding box center [151, 73] width 99 height 13
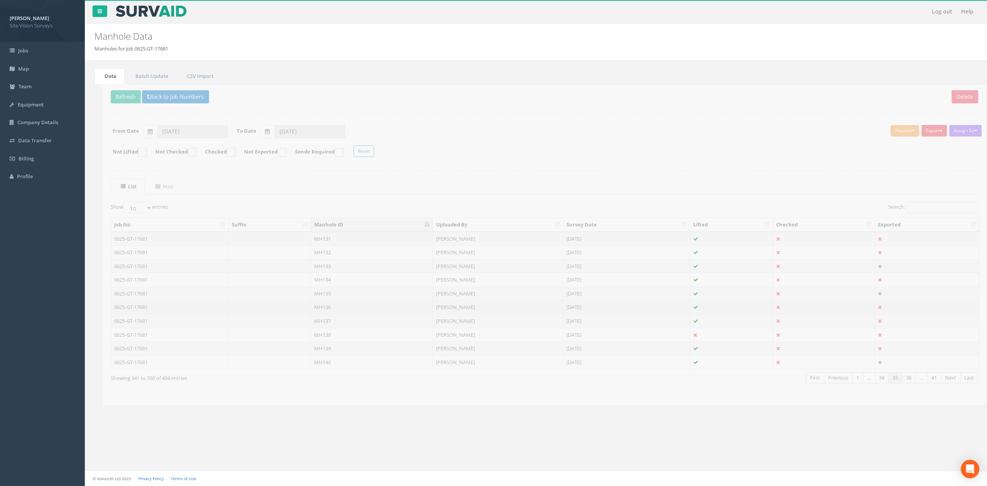
click at [327, 307] on td "MH136" at bounding box center [363, 307] width 122 height 14
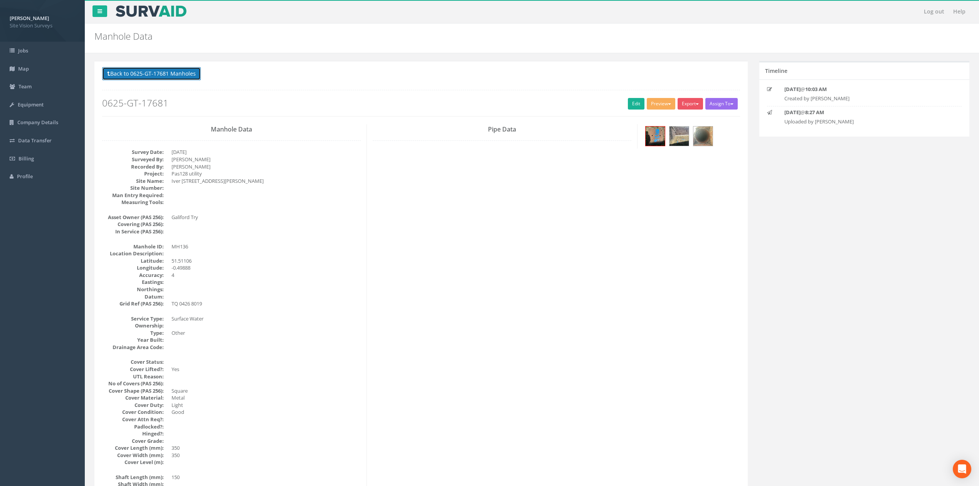
click at [192, 73] on button "Back to 0625-GT-17681 Manholes" at bounding box center [151, 73] width 99 height 13
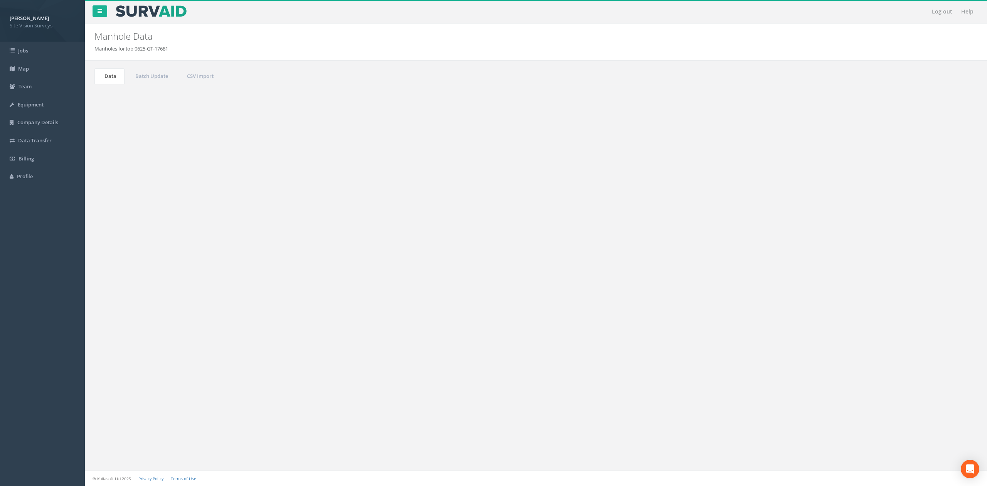
click at [345, 299] on td "MH135" at bounding box center [363, 293] width 122 height 14
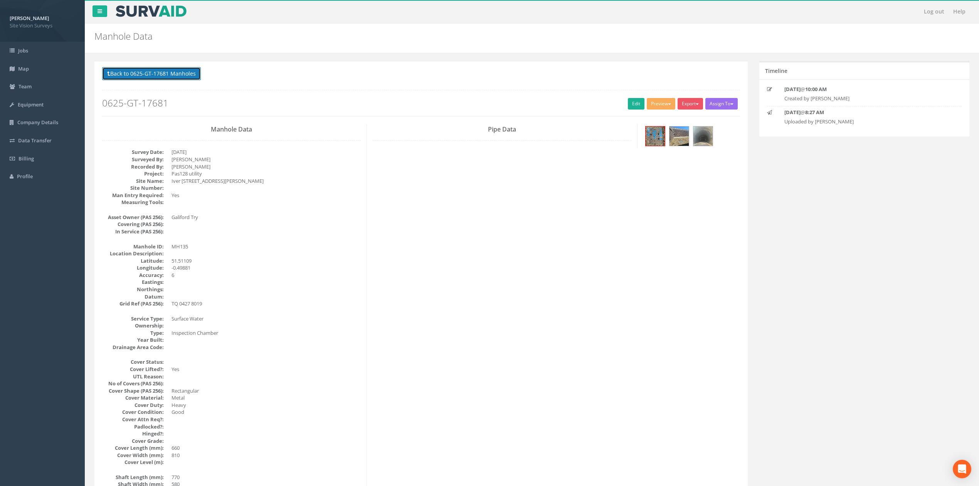
click at [158, 79] on button "Back to 0625-GT-17681 Manholes" at bounding box center [151, 73] width 99 height 13
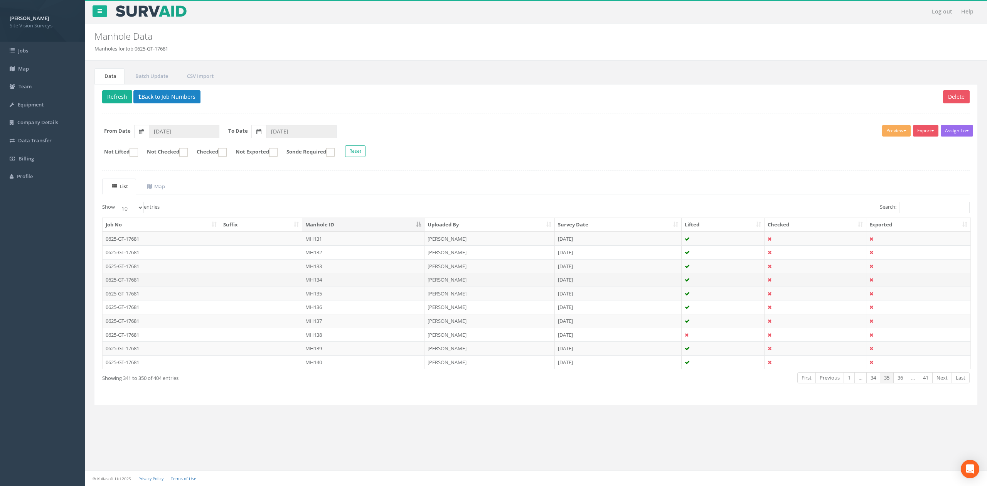
click at [344, 286] on td "MH134" at bounding box center [363, 280] width 122 height 14
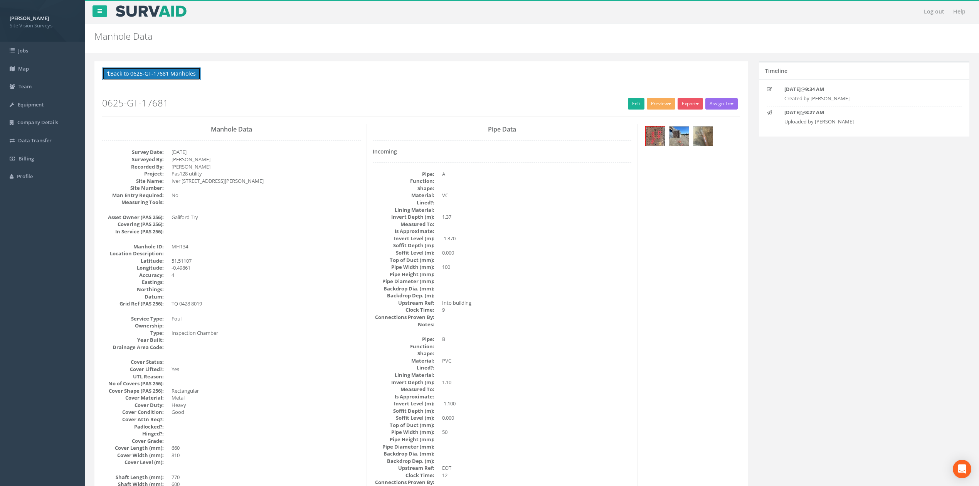
click at [171, 71] on button "Back to 0625-GT-17681 Manholes" at bounding box center [151, 73] width 99 height 13
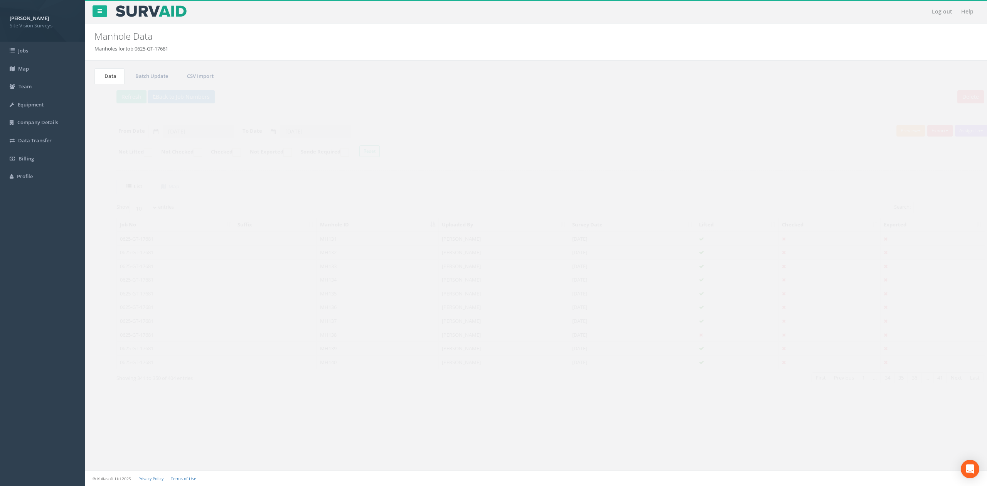
click at [309, 267] on td "MH133" at bounding box center [363, 266] width 122 height 14
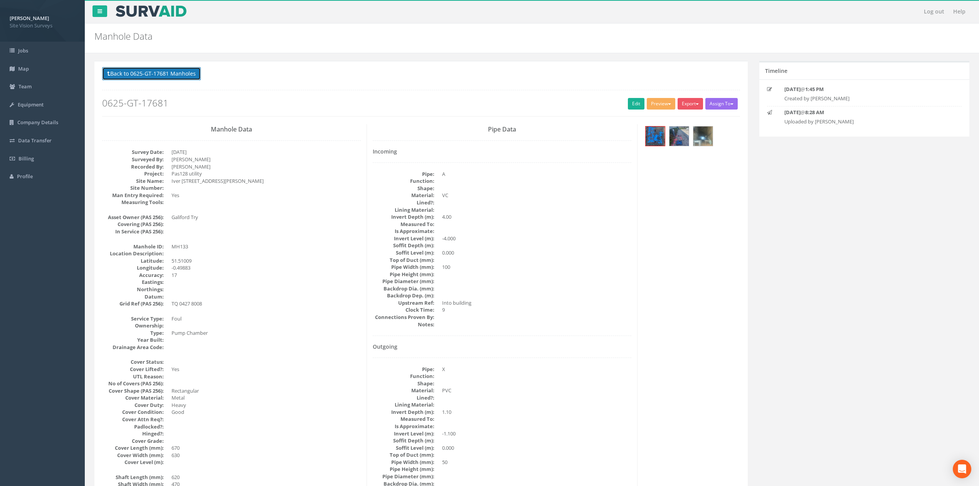
click at [165, 80] on button "Back to 0625-GT-17681 Manholes" at bounding box center [151, 73] width 99 height 13
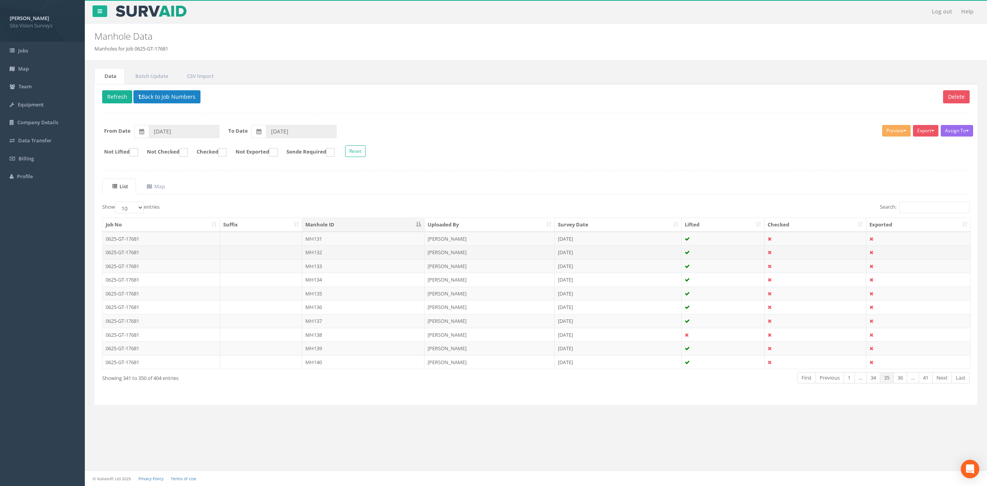
click at [297, 258] on td at bounding box center [261, 252] width 83 height 14
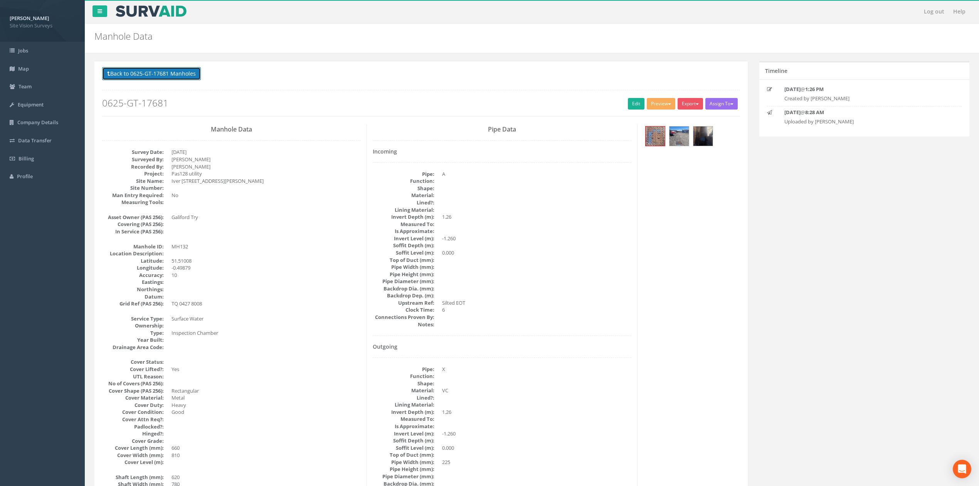
click at [176, 76] on button "Back to 0625-GT-17681 Manholes" at bounding box center [151, 73] width 99 height 13
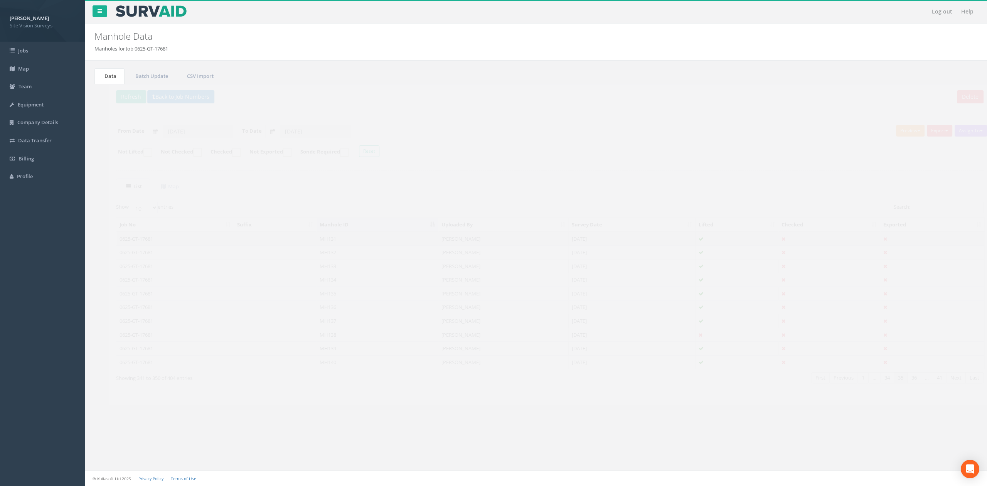
click at [312, 245] on td "MH131" at bounding box center [363, 239] width 122 height 14
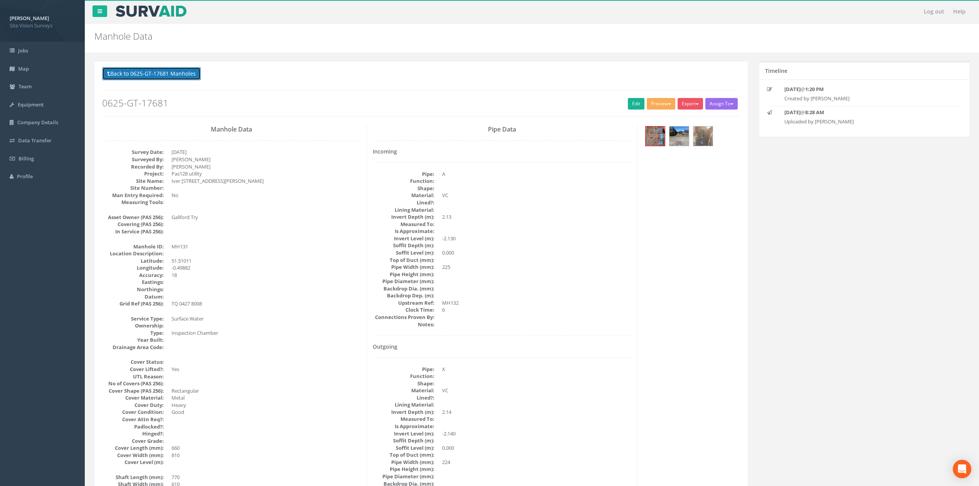
click at [162, 76] on button "Back to 0625-GT-17681 Manholes" at bounding box center [151, 73] width 99 height 13
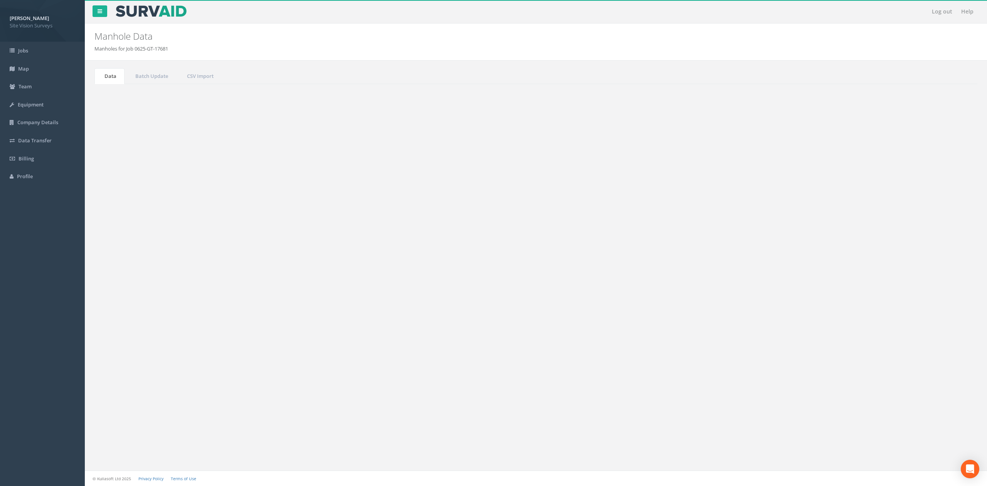
click at [830, 383] on link "Previous" at bounding box center [829, 377] width 29 height 11
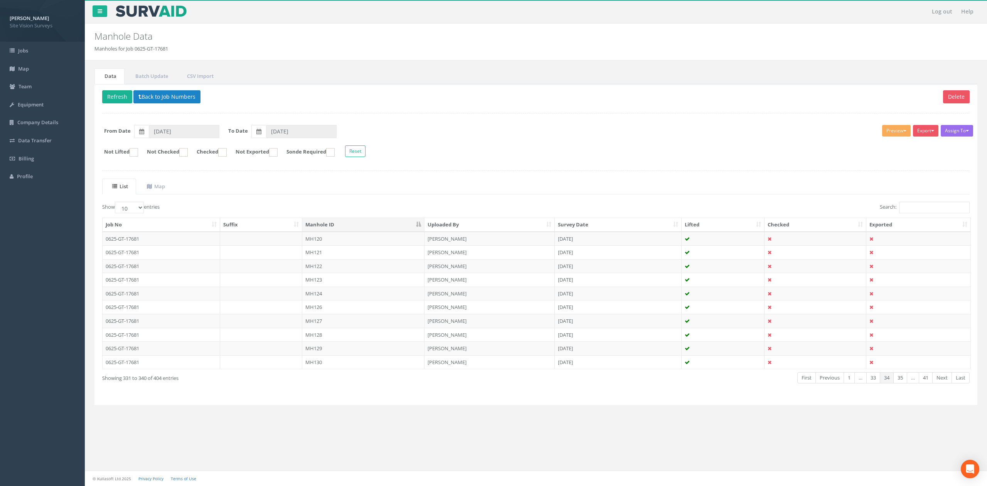
click at [316, 365] on td "MH130" at bounding box center [363, 362] width 122 height 14
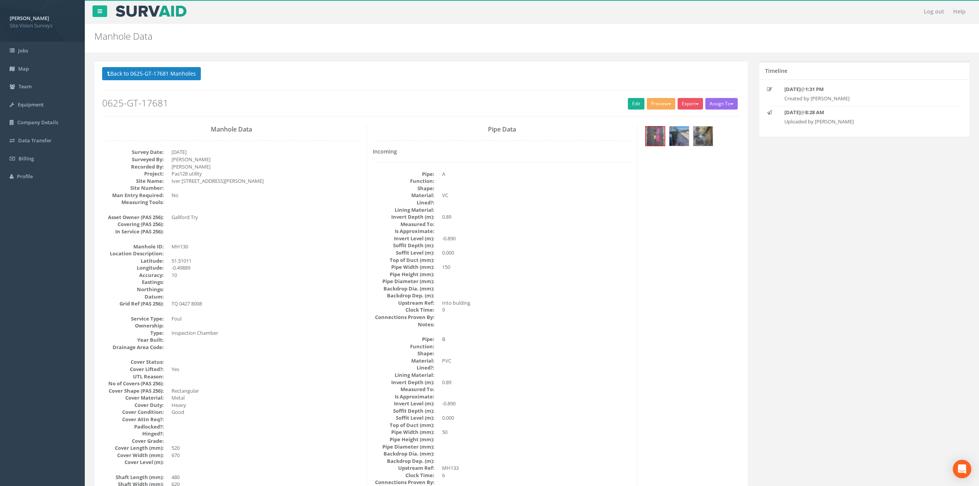
click at [191, 82] on p "Back to 0625-GT-17681 Manholes Back to Map" at bounding box center [421, 74] width 638 height 15
click at [187, 70] on button "Back to 0625-GT-17681 Manholes" at bounding box center [151, 73] width 99 height 13
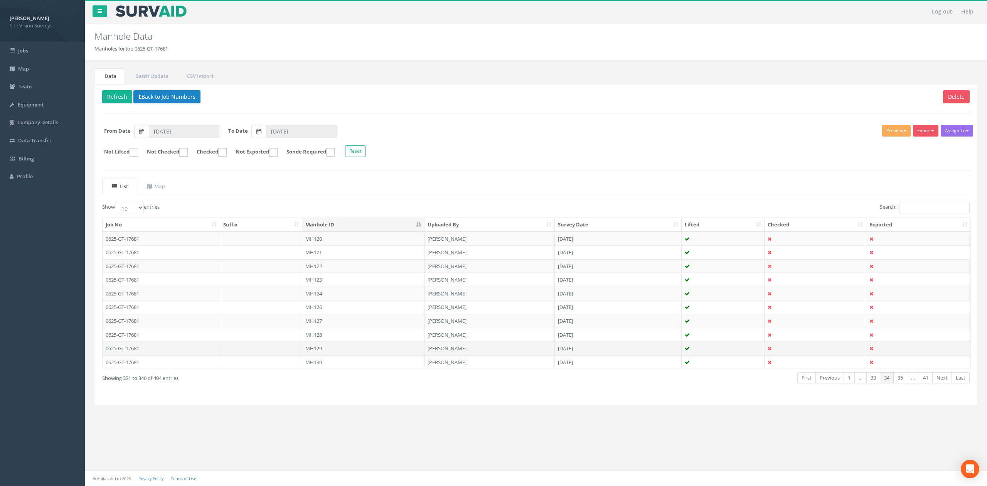
click at [358, 347] on td "MH129" at bounding box center [363, 348] width 122 height 14
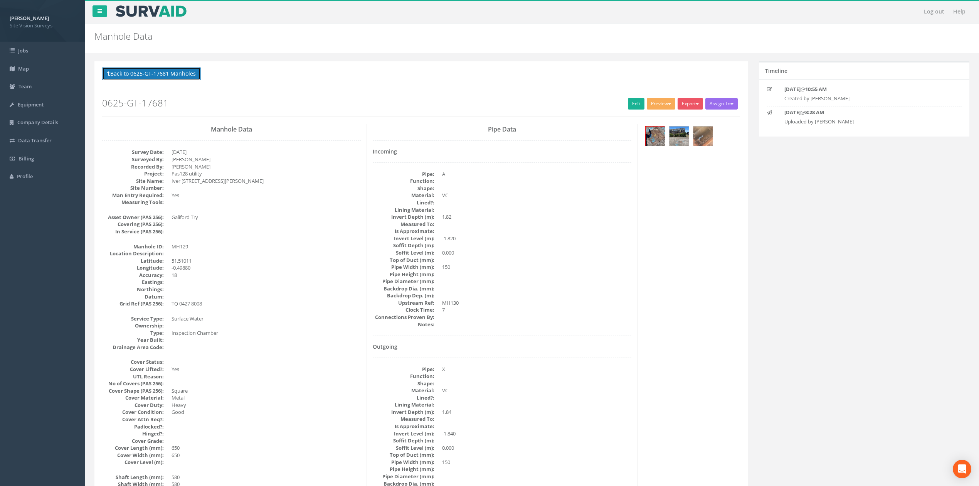
click at [163, 72] on button "Back to 0625-GT-17681 Manholes" at bounding box center [151, 73] width 99 height 13
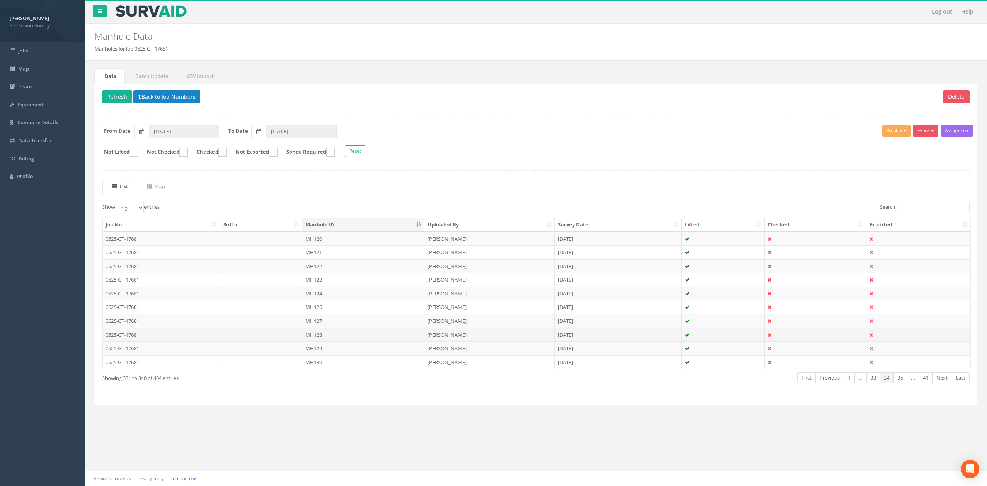
click at [320, 337] on td "MH128" at bounding box center [363, 335] width 122 height 14
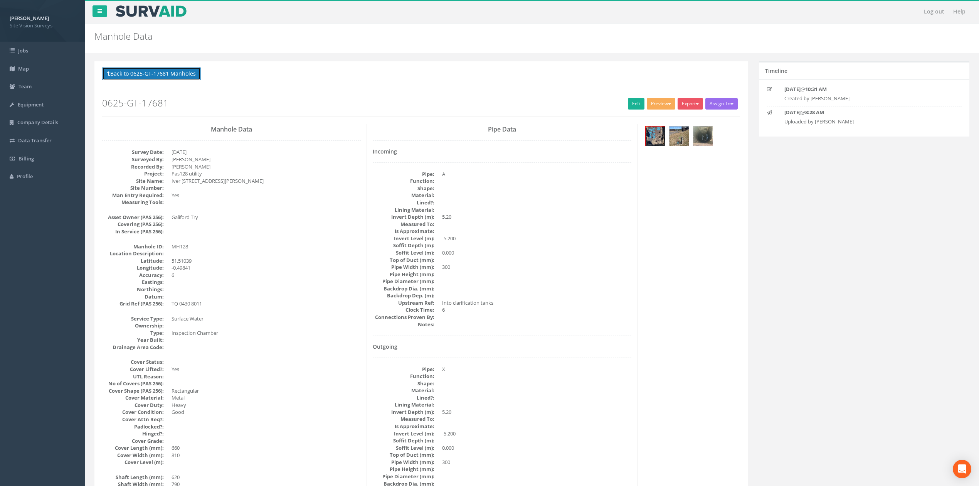
click at [183, 72] on button "Back to 0625-GT-17681 Manholes" at bounding box center [151, 73] width 99 height 13
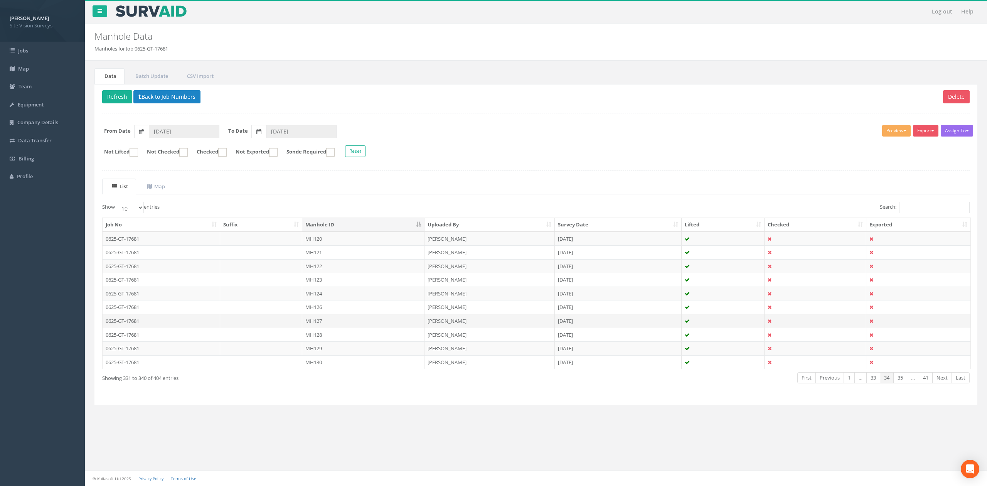
click at [332, 318] on td "MH127" at bounding box center [363, 321] width 122 height 14
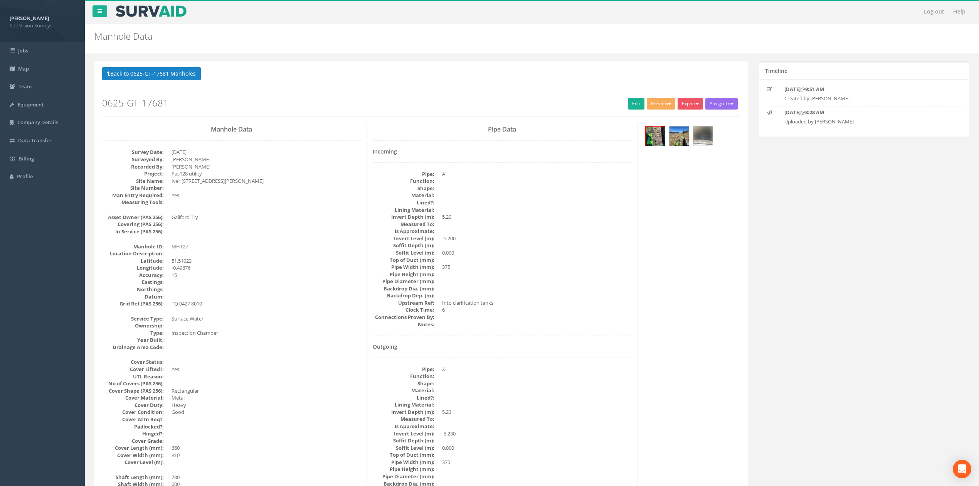
click at [182, 82] on p "Back to 0625-GT-17681 Manholes Back to Map" at bounding box center [421, 74] width 638 height 15
click at [181, 77] on button "Back to 0625-GT-17681 Manholes" at bounding box center [151, 73] width 99 height 13
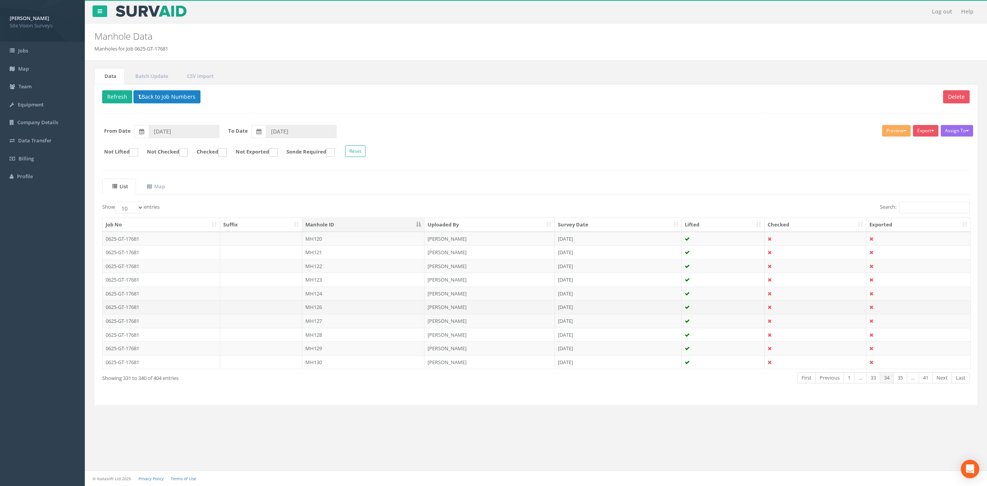
click at [316, 312] on td "MH126" at bounding box center [363, 307] width 122 height 14
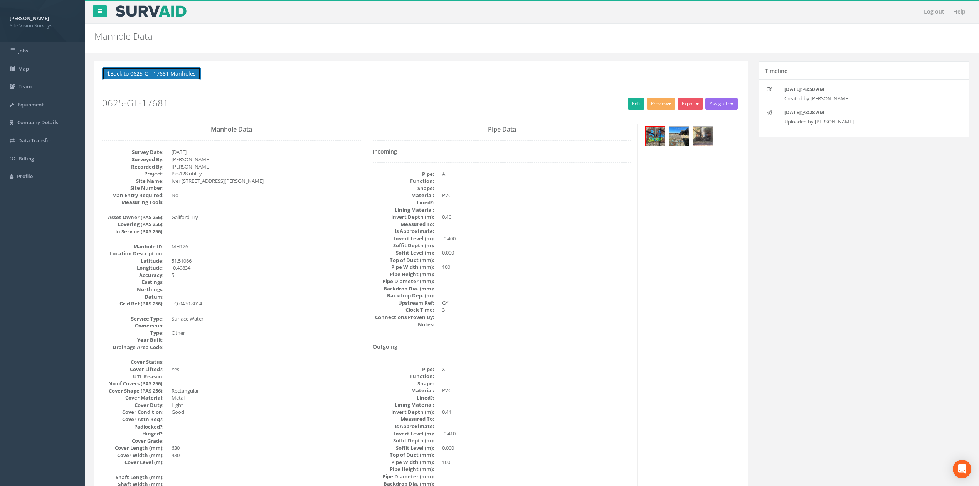
click at [175, 72] on button "Back to 0625-GT-17681 Manholes" at bounding box center [151, 73] width 99 height 13
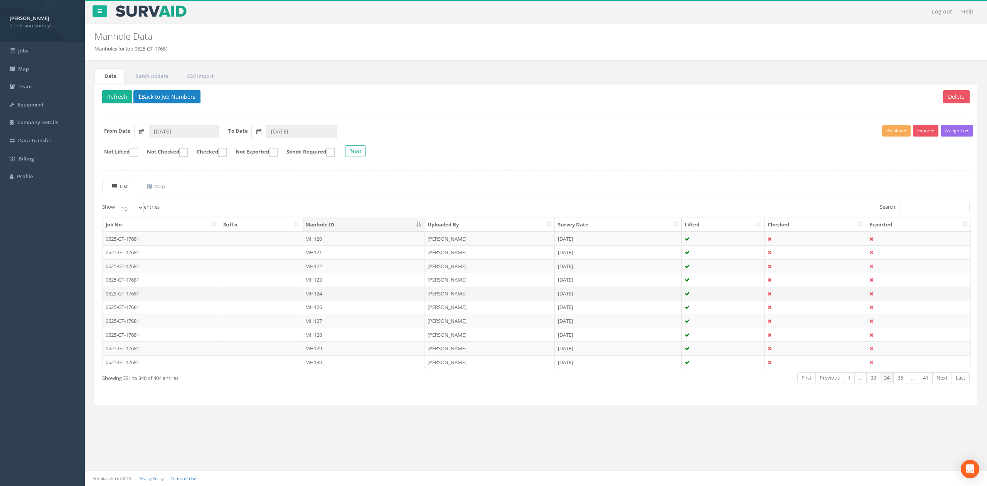
click at [389, 293] on td "MH124" at bounding box center [363, 293] width 122 height 14
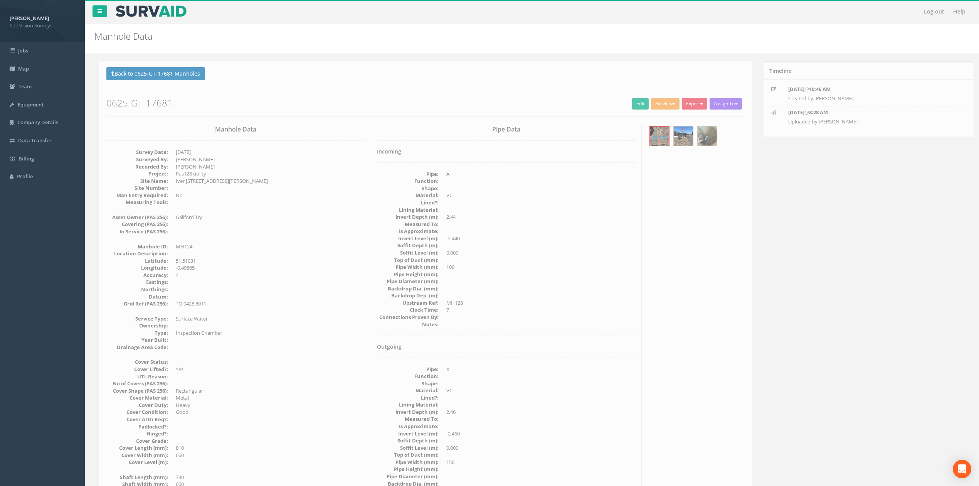
drag, startPoint x: 159, startPoint y: 85, endPoint x: 159, endPoint y: 80, distance: 5.0
click at [159, 85] on div "Back to 0625-GT-17681 Manholes Back to Map Assign To No Companies Added Export …" at bounding box center [421, 91] width 638 height 49
click at [159, 80] on button "Back to 0625-GT-17681 Manholes" at bounding box center [151, 73] width 99 height 13
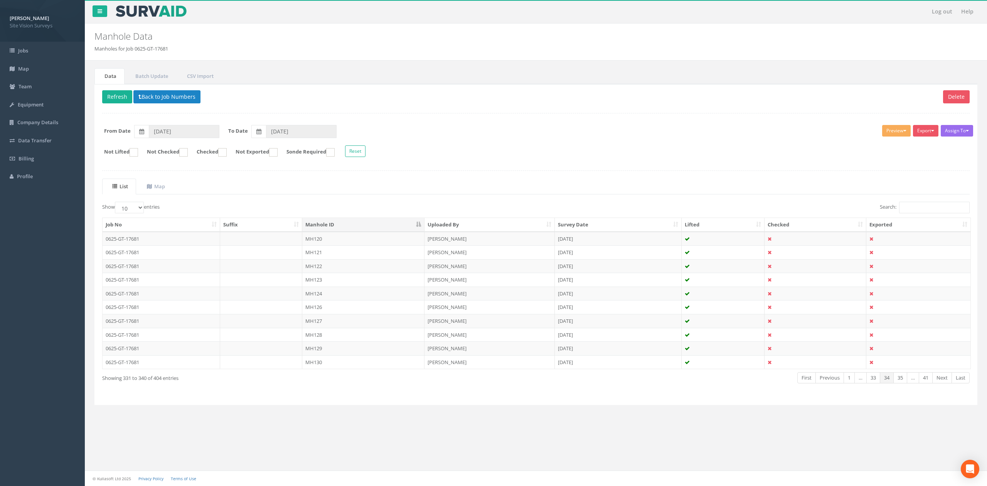
drag, startPoint x: 335, startPoint y: 283, endPoint x: 335, endPoint y: 273, distance: 9.6
click at [335, 283] on td "MH123" at bounding box center [363, 280] width 122 height 14
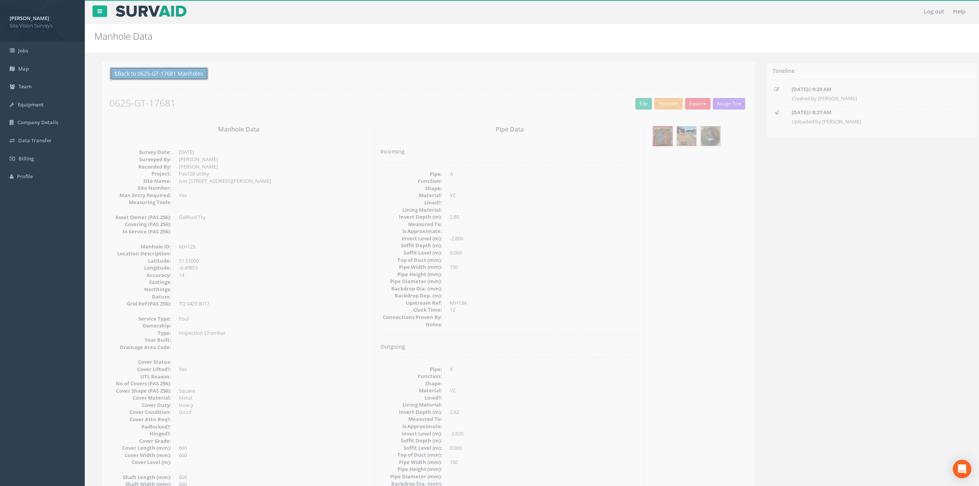
click at [188, 72] on button "Back to 0625-GT-17681 Manholes" at bounding box center [151, 73] width 99 height 13
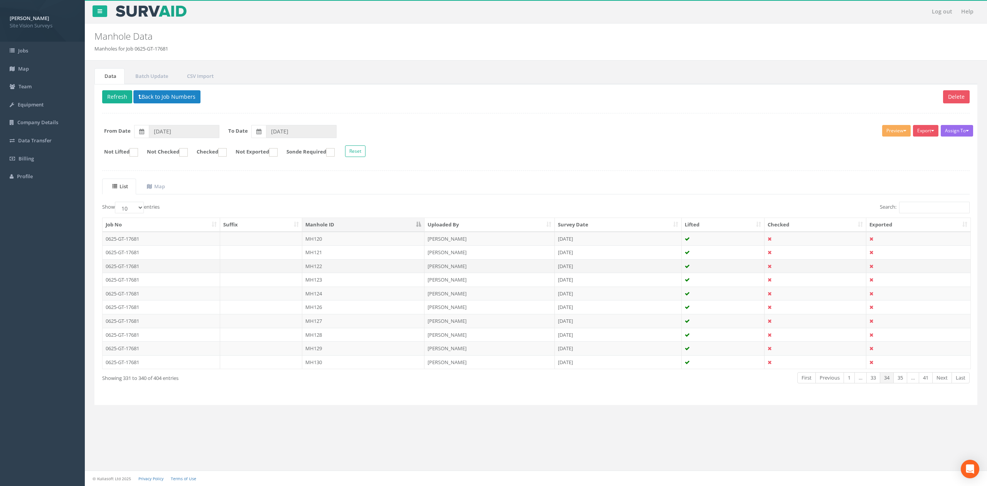
click at [330, 273] on td "MH122" at bounding box center [363, 266] width 122 height 14
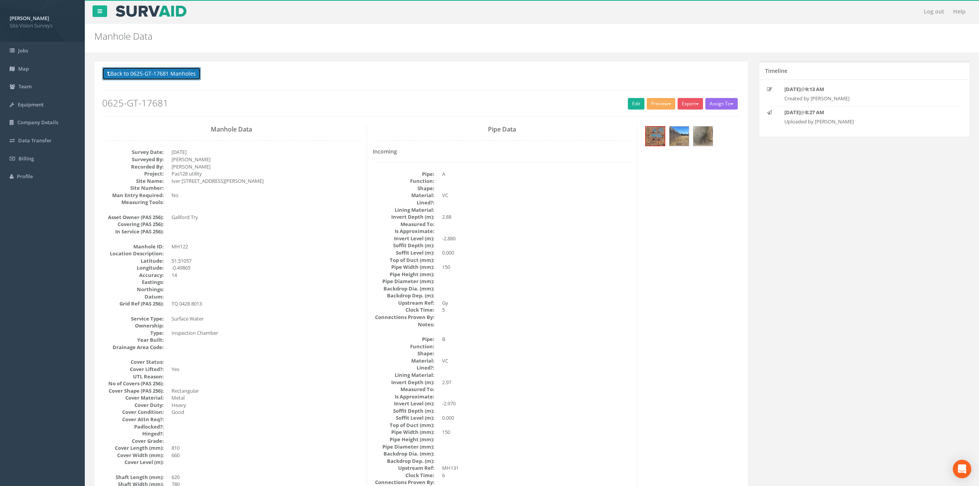
click at [169, 76] on button "Back to 0625-GT-17681 Manholes" at bounding box center [151, 73] width 99 height 13
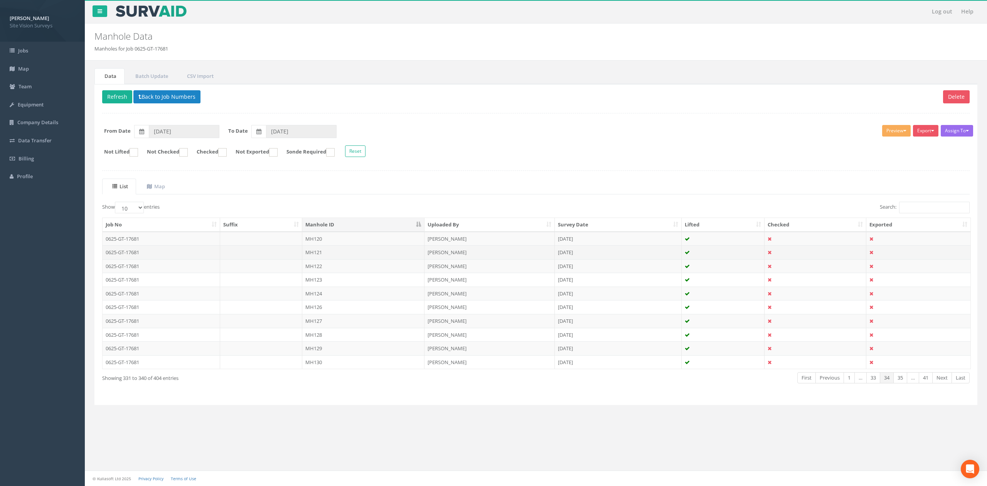
click at [337, 254] on td "MH121" at bounding box center [363, 252] width 122 height 14
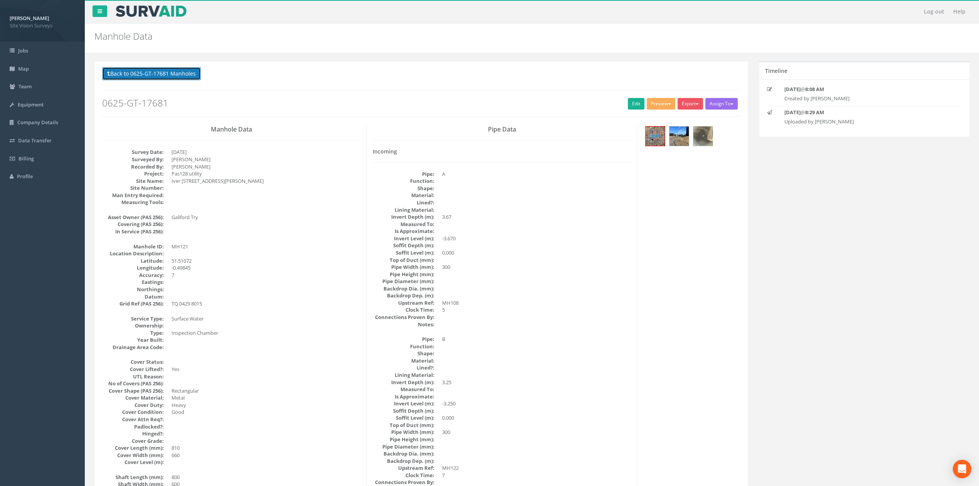
click at [193, 74] on button "Back to 0625-GT-17681 Manholes" at bounding box center [151, 73] width 99 height 13
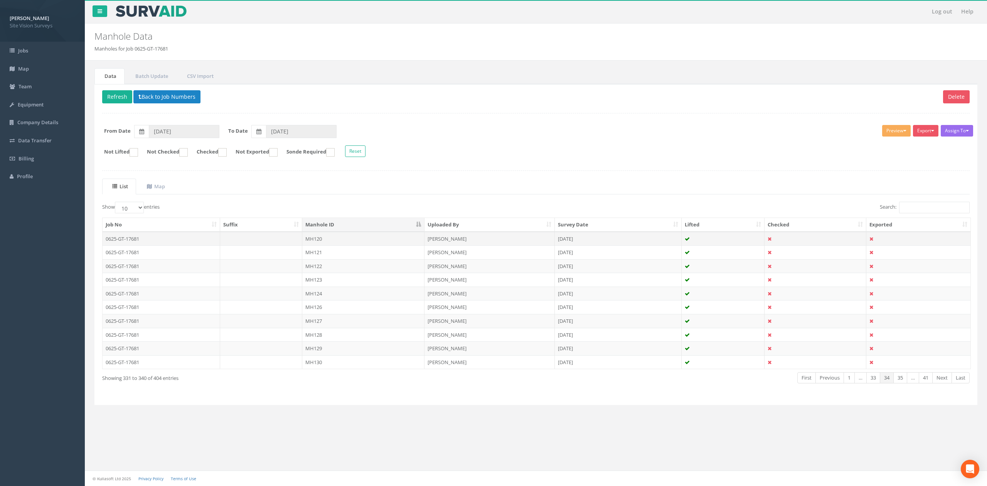
click at [362, 240] on td "MH120" at bounding box center [363, 239] width 122 height 14
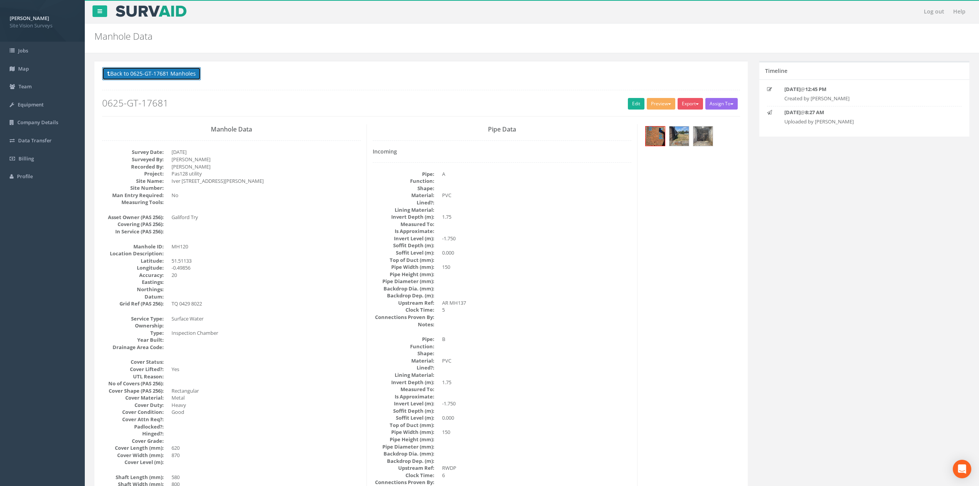
click at [185, 76] on button "Back to 0625-GT-17681 Manholes" at bounding box center [151, 73] width 99 height 13
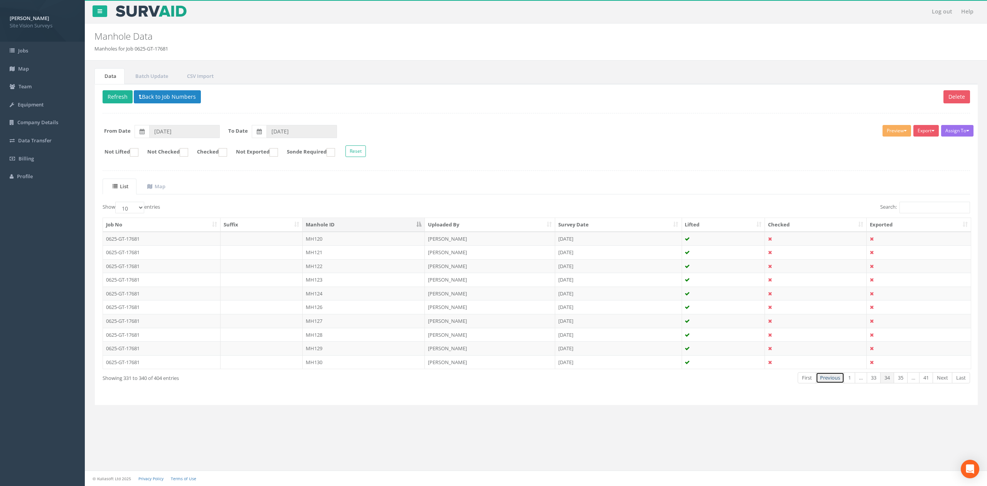
click at [834, 383] on link "Previous" at bounding box center [829, 377] width 29 height 11
click at [384, 369] on td "MH119" at bounding box center [363, 362] width 122 height 14
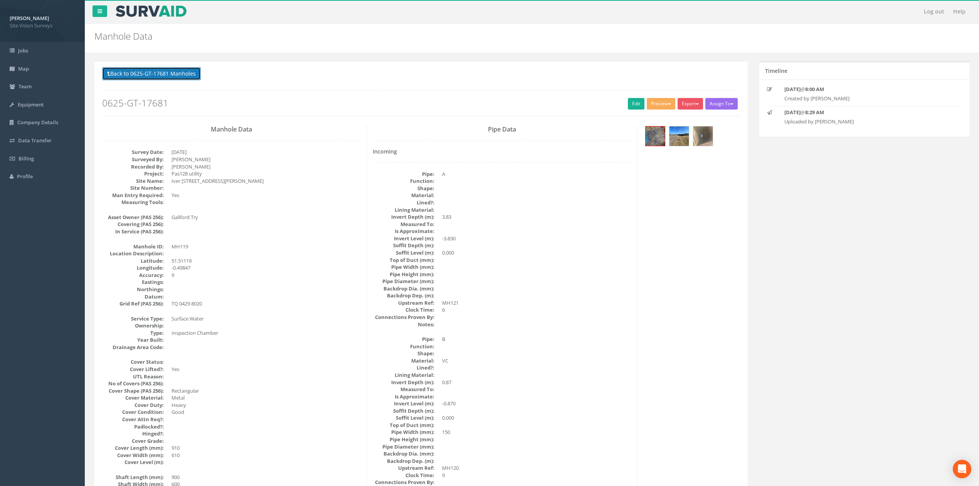
click at [180, 74] on button "Back to 0625-GT-17681 Manholes" at bounding box center [151, 73] width 99 height 13
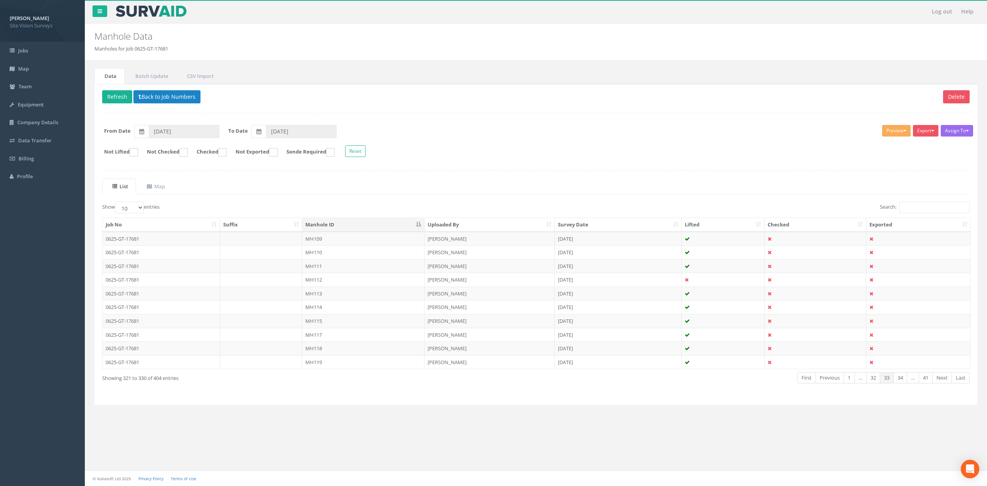
drag, startPoint x: 336, startPoint y: 352, endPoint x: 330, endPoint y: 322, distance: 31.4
click at [335, 352] on td "MH118" at bounding box center [363, 348] width 122 height 14
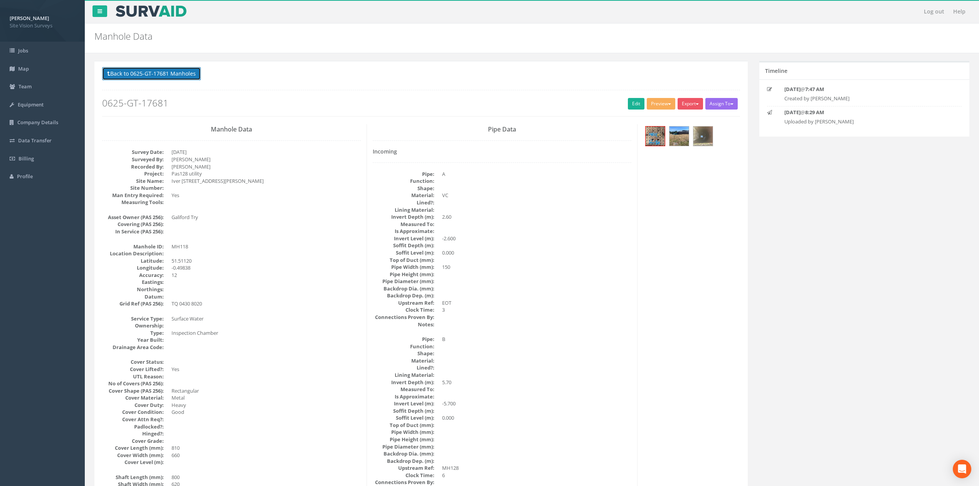
click at [179, 72] on button "Back to 0625-GT-17681 Manholes" at bounding box center [151, 73] width 99 height 13
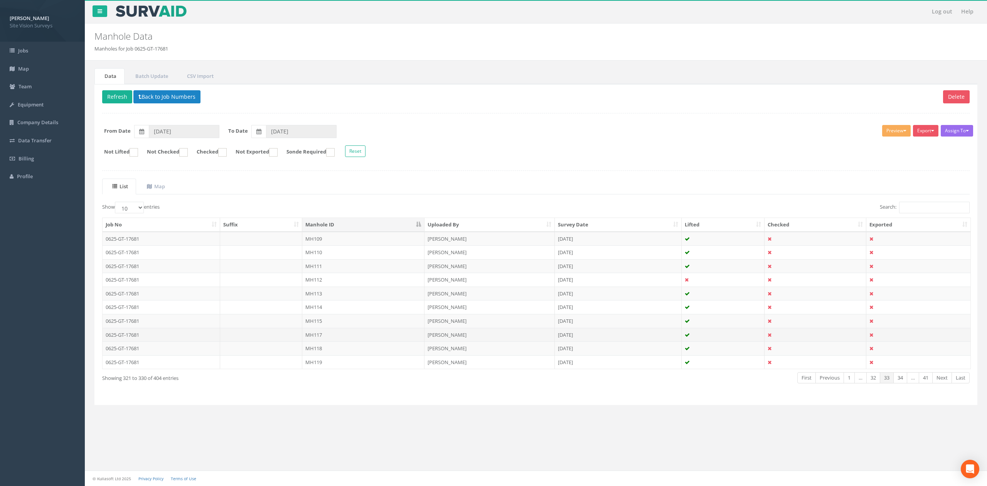
click at [328, 337] on td "MH117" at bounding box center [363, 335] width 122 height 14
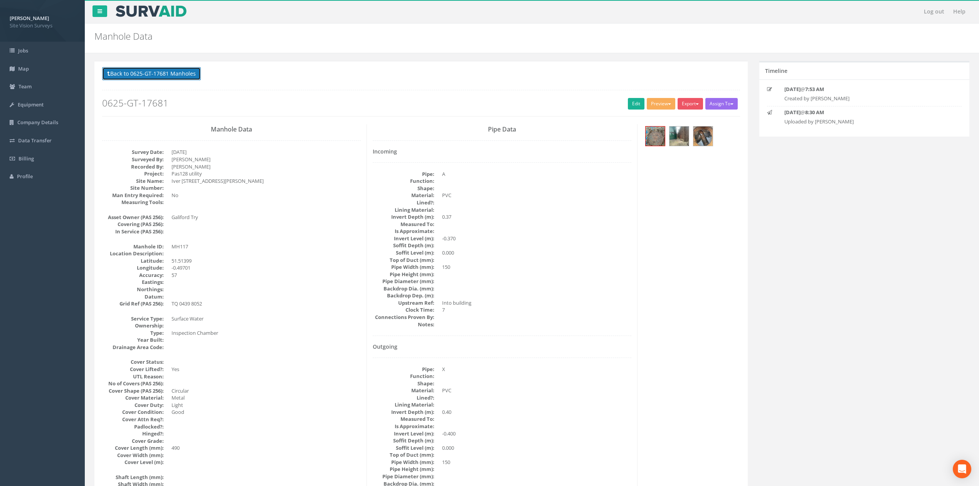
click at [191, 73] on button "Back to 0625-GT-17681 Manholes" at bounding box center [151, 73] width 99 height 13
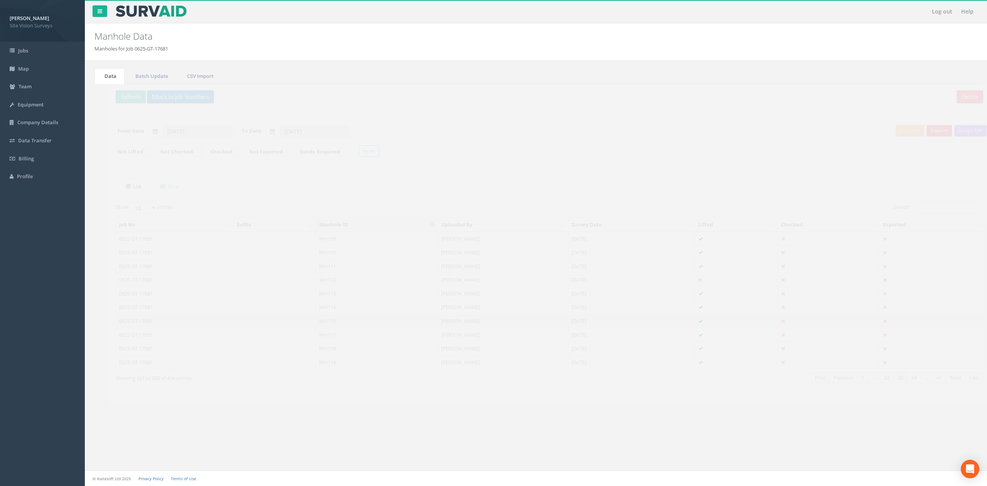
click at [349, 325] on td "MH115" at bounding box center [363, 321] width 122 height 14
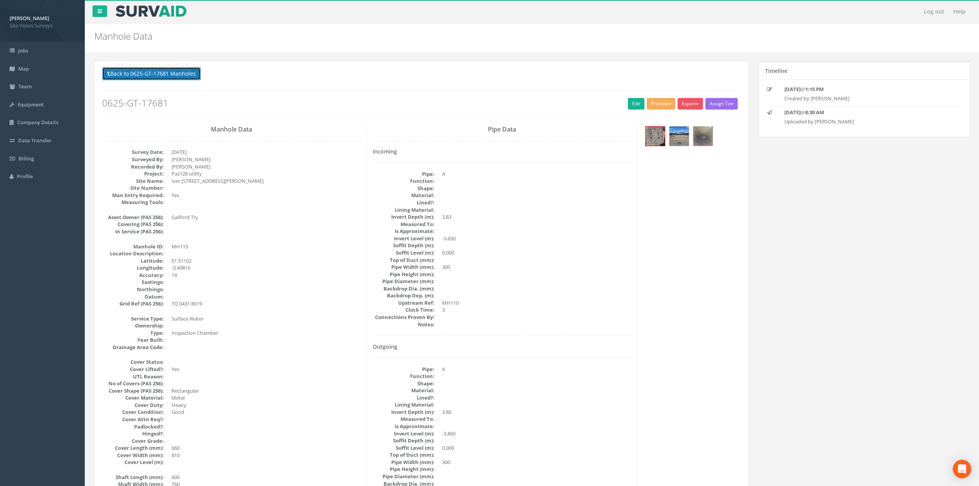
click at [167, 76] on button "Back to 0625-GT-17681 Manholes" at bounding box center [151, 73] width 99 height 13
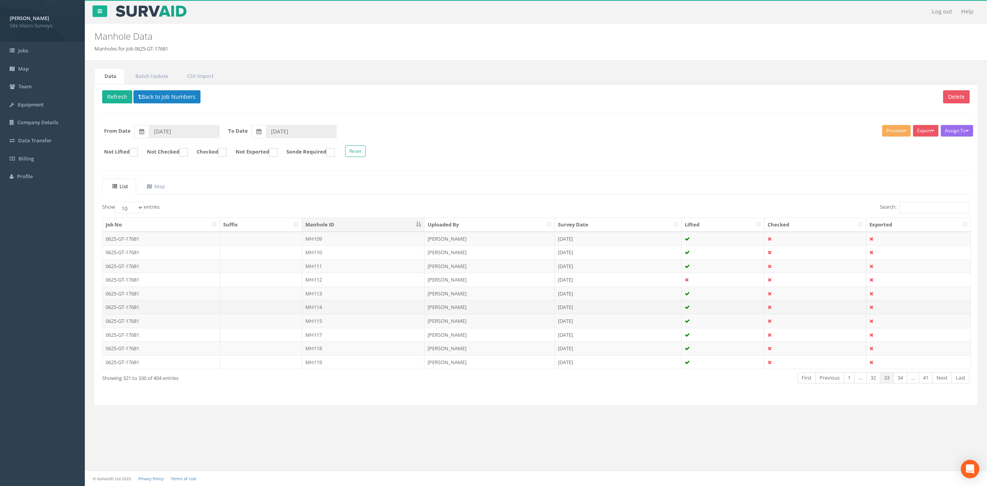
click at [332, 314] on td "MH114" at bounding box center [363, 307] width 122 height 14
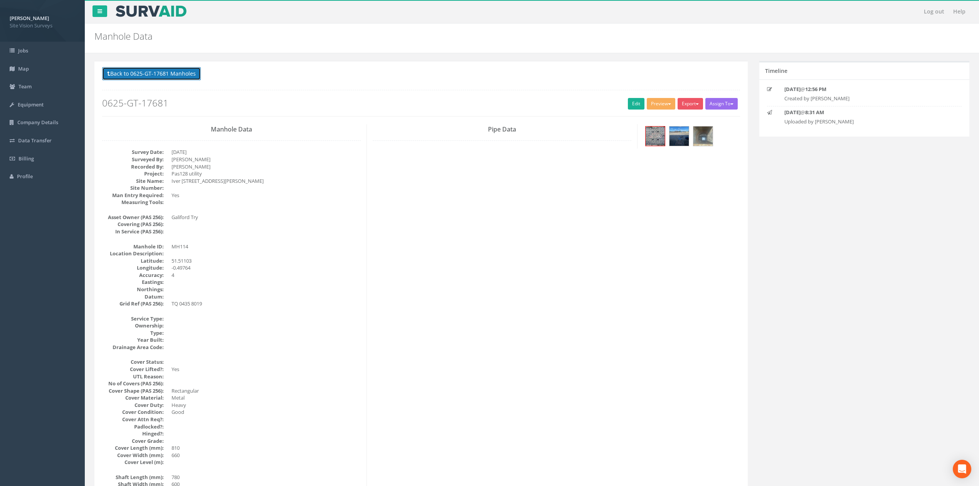
click at [193, 74] on button "Back to 0625-GT-17681 Manholes" at bounding box center [151, 73] width 99 height 13
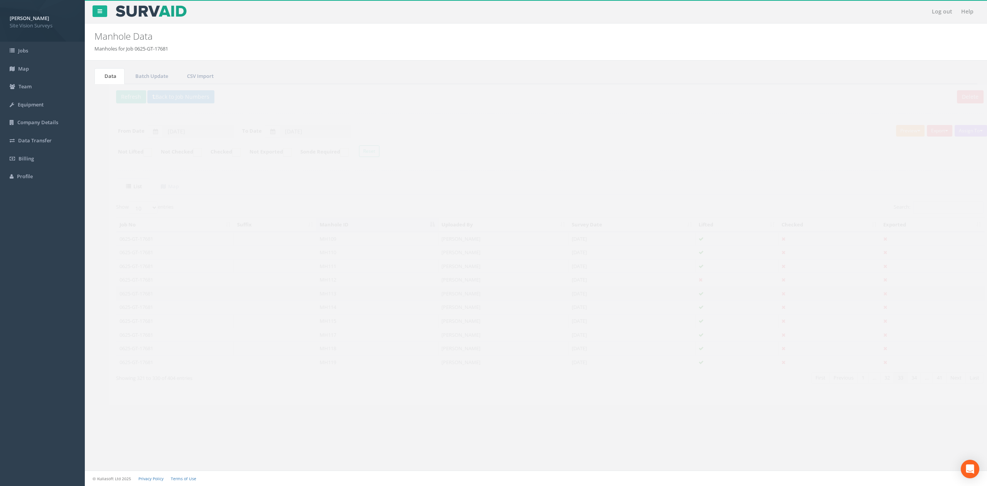
click at [330, 293] on td "MH113" at bounding box center [363, 293] width 122 height 14
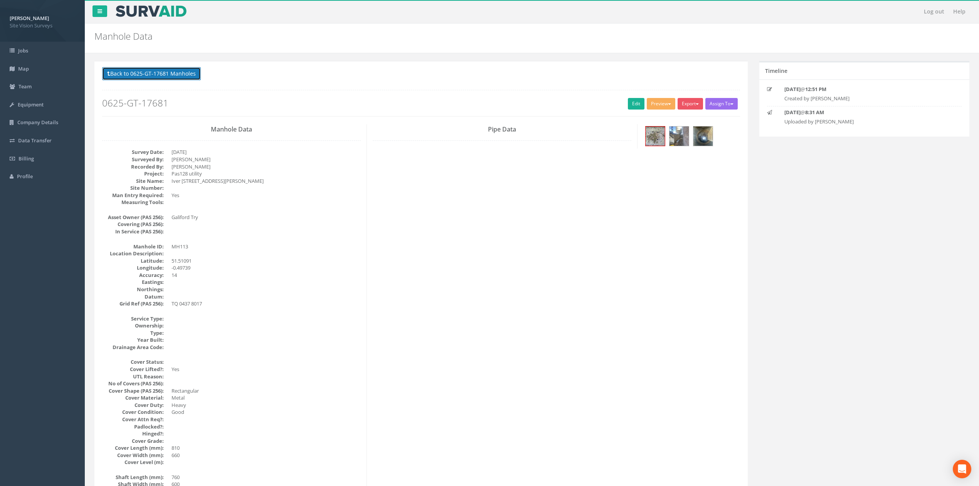
click at [194, 73] on button "Back to 0625-GT-17681 Manholes" at bounding box center [151, 73] width 99 height 13
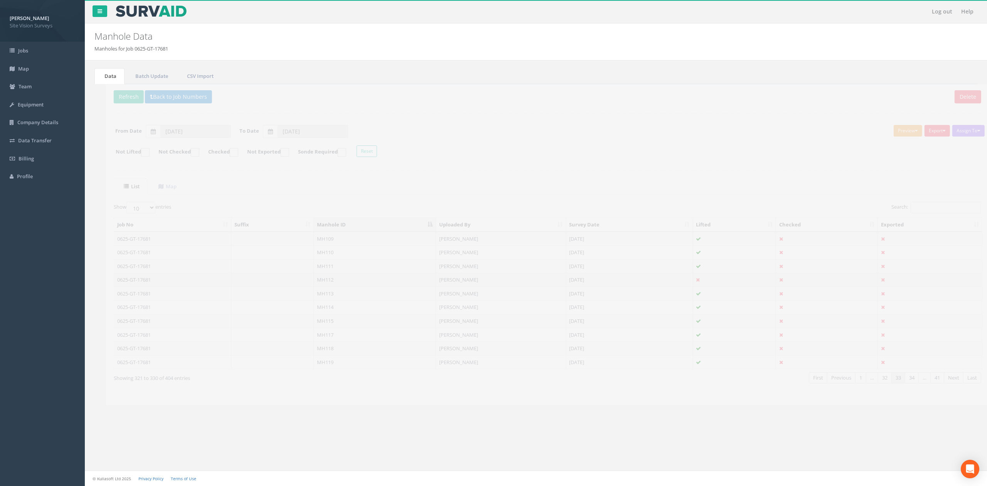
click at [334, 281] on td "MH112" at bounding box center [363, 280] width 122 height 14
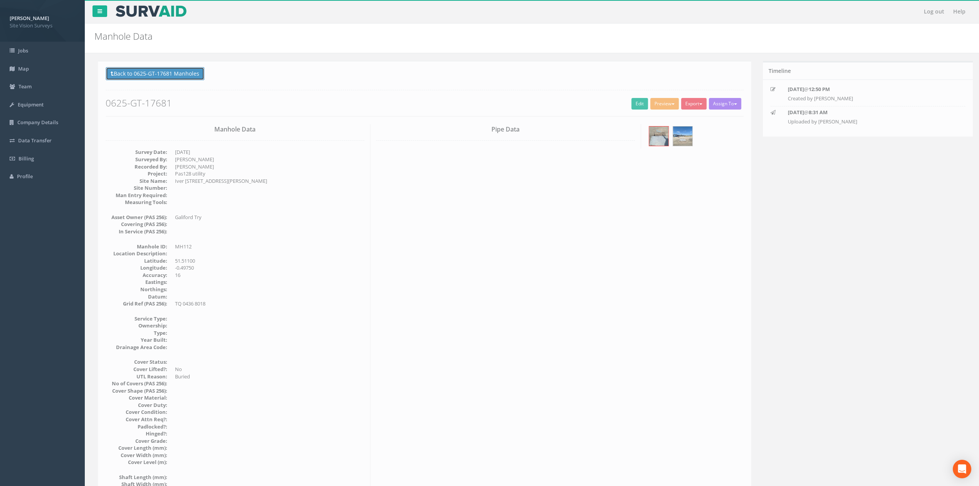
click at [164, 70] on button "Back to 0625-GT-17681 Manholes" at bounding box center [151, 73] width 99 height 13
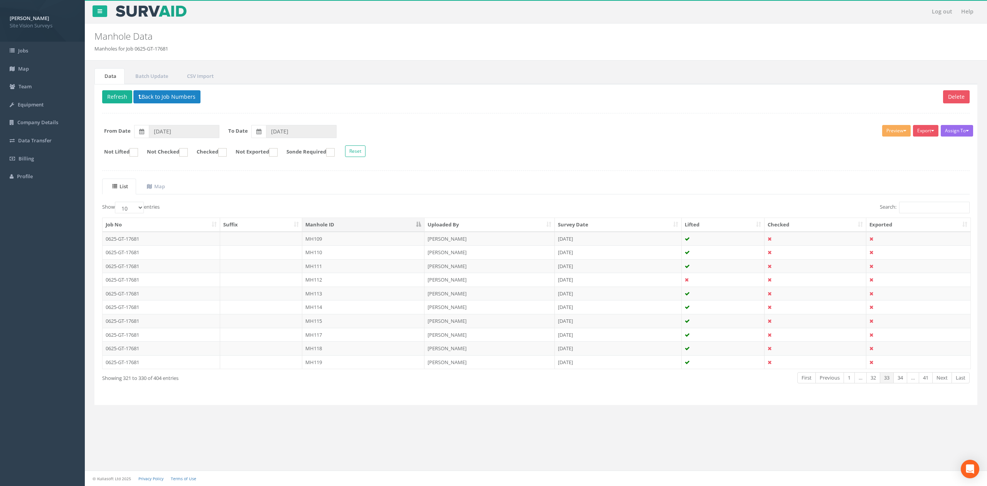
drag, startPoint x: 325, startPoint y: 281, endPoint x: 328, endPoint y: 269, distance: 12.7
click at [330, 275] on td "MH112" at bounding box center [363, 280] width 122 height 14
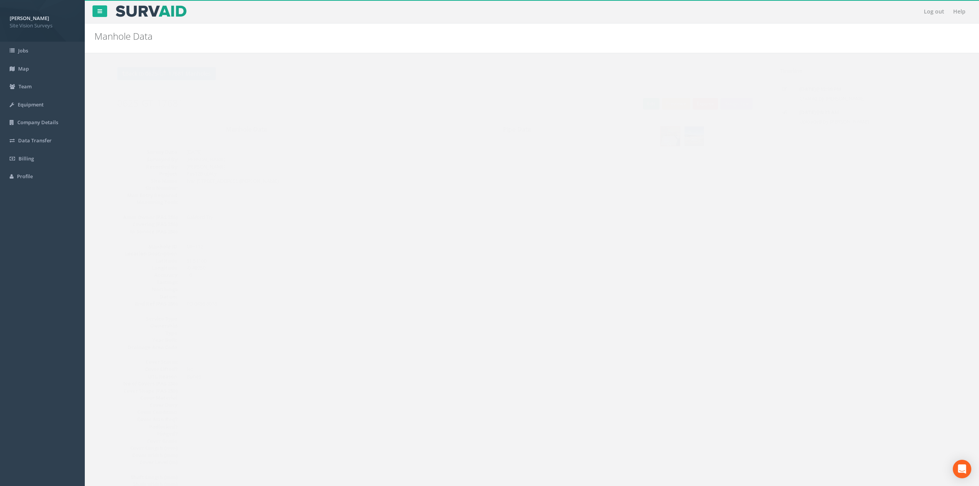
click at [328, 268] on dd "-0.49750" at bounding box center [266, 267] width 189 height 7
click at [160, 67] on button "Back to 0625-GT-17681 Manholes" at bounding box center [151, 73] width 99 height 13
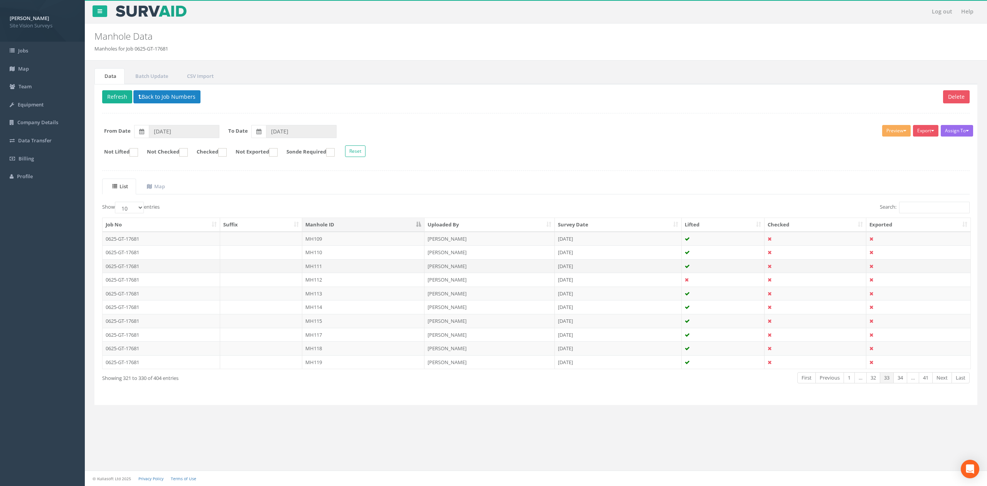
click at [338, 273] on td "MH111" at bounding box center [363, 266] width 122 height 14
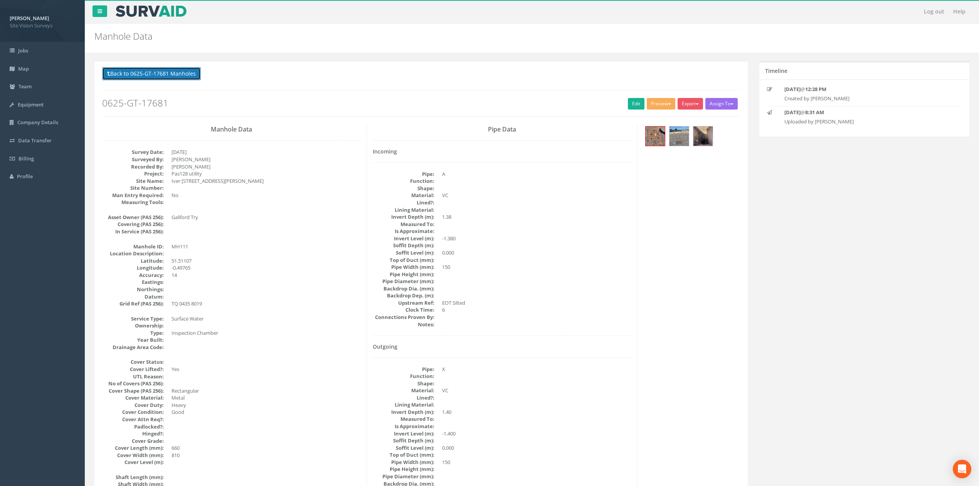
click at [182, 73] on button "Back to 0625-GT-17681 Manholes" at bounding box center [151, 73] width 99 height 13
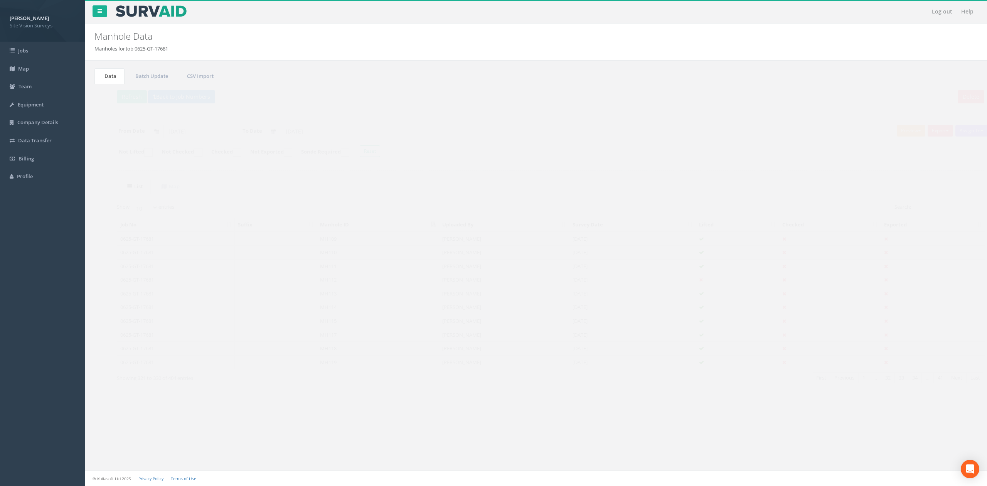
click at [335, 256] on td "MH110" at bounding box center [363, 252] width 122 height 14
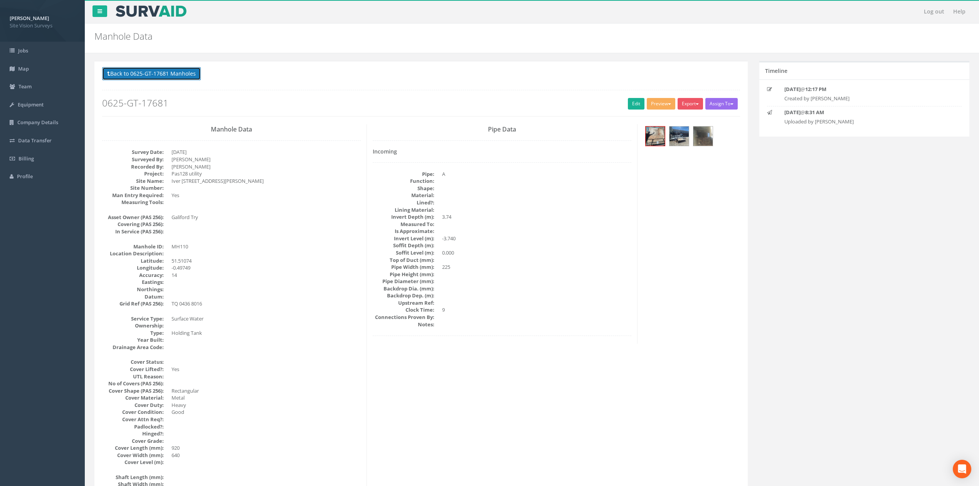
click at [188, 78] on button "Back to 0625-GT-17681 Manholes" at bounding box center [151, 73] width 99 height 13
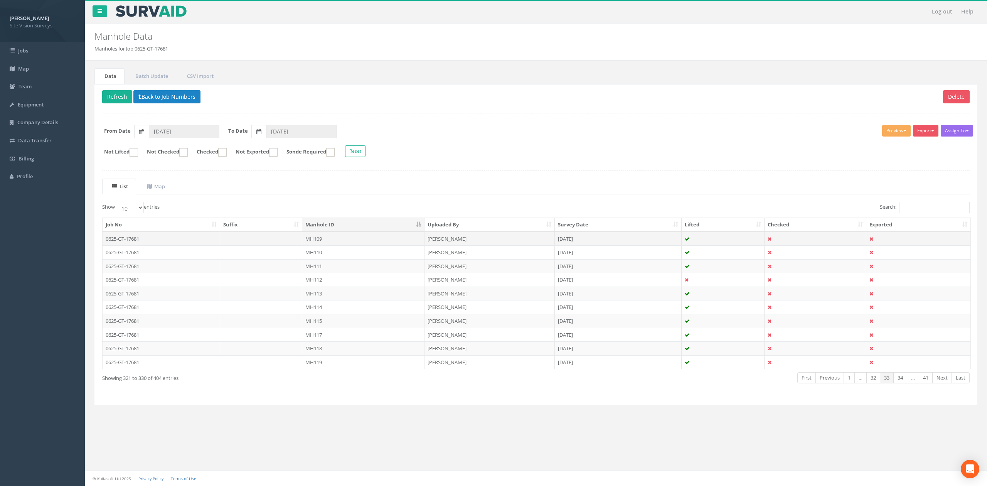
click at [324, 243] on td "MH109" at bounding box center [363, 239] width 122 height 14
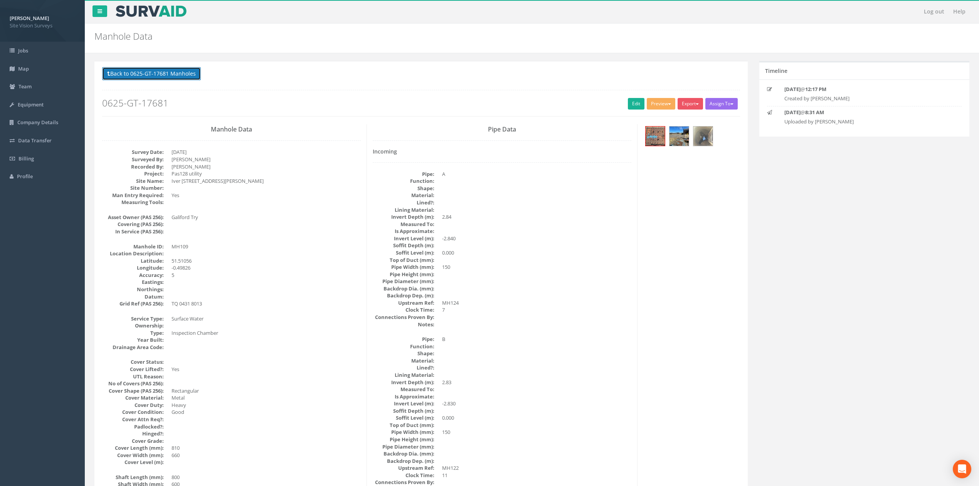
click at [152, 70] on button "Back to 0625-GT-17681 Manholes" at bounding box center [151, 73] width 99 height 13
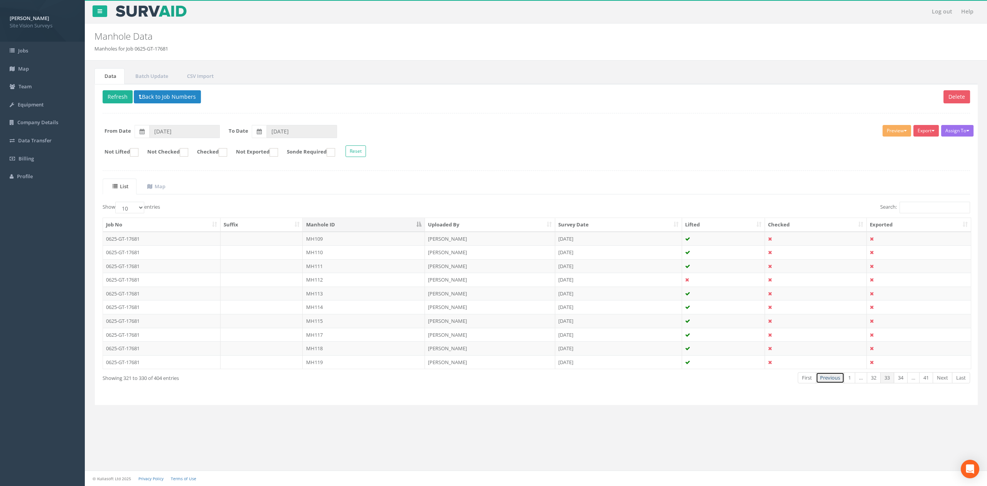
click at [836, 383] on link "Previous" at bounding box center [829, 377] width 29 height 11
click at [345, 369] on td "MH108" at bounding box center [363, 362] width 122 height 14
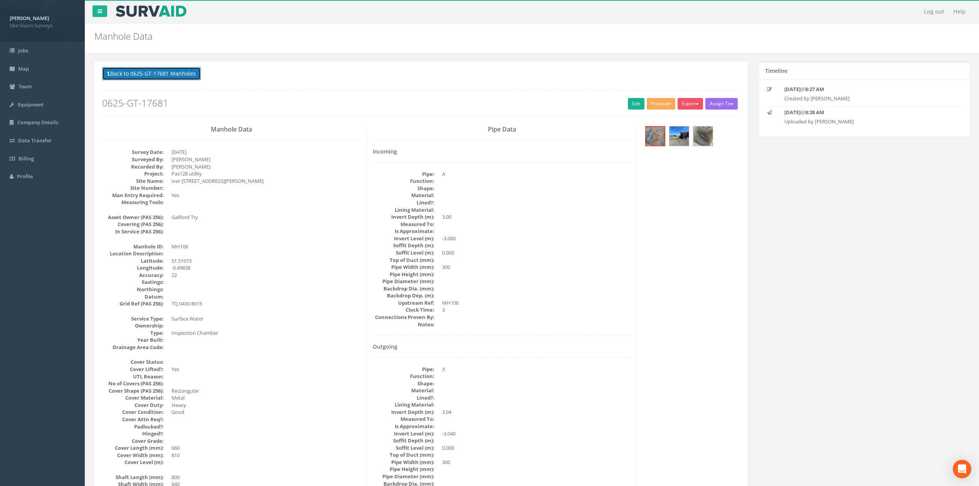
click at [188, 70] on button "Back to 0625-GT-17681 Manholes" at bounding box center [151, 73] width 99 height 13
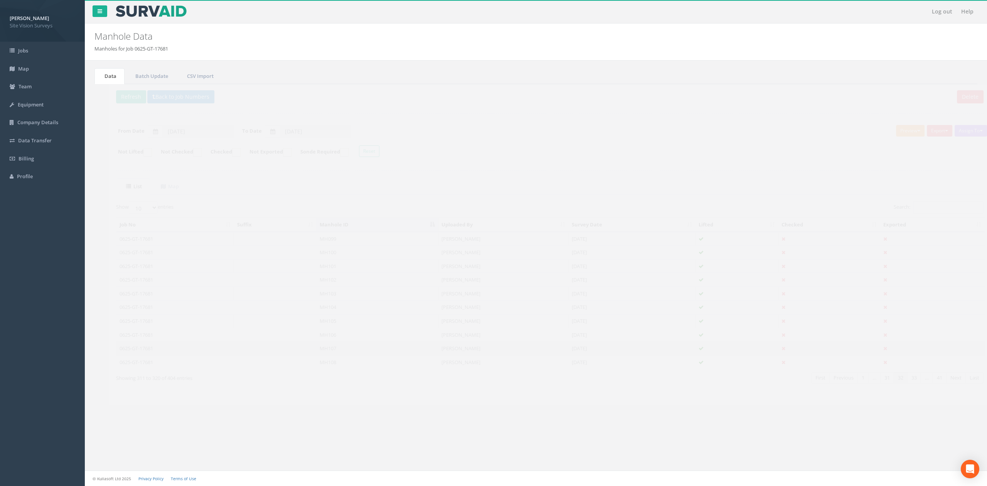
click at [338, 352] on td "MH107" at bounding box center [363, 348] width 122 height 14
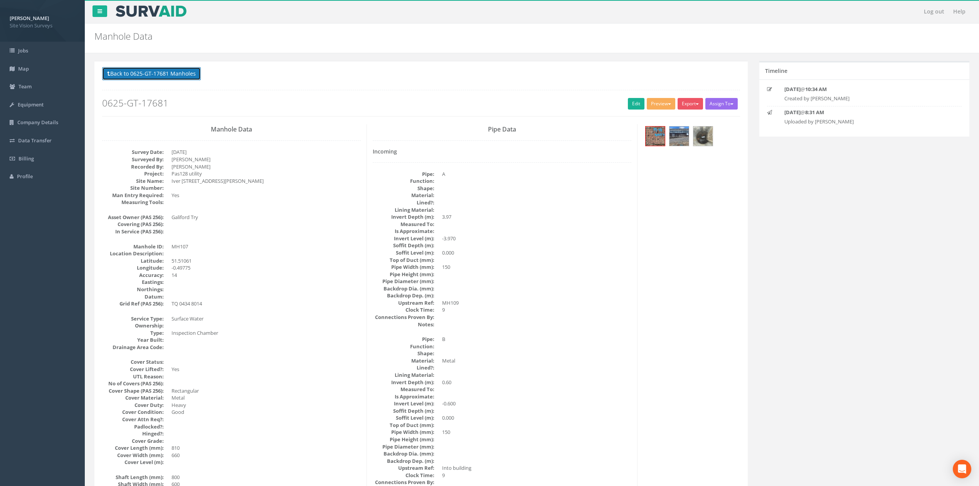
click at [170, 79] on button "Back to 0625-GT-17681 Manholes" at bounding box center [151, 73] width 99 height 13
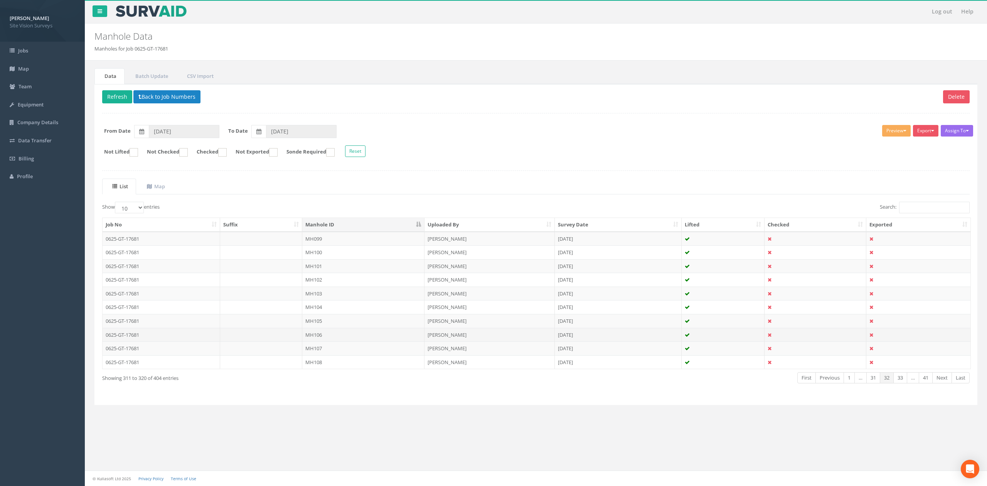
click at [329, 333] on td "MH106" at bounding box center [363, 335] width 122 height 14
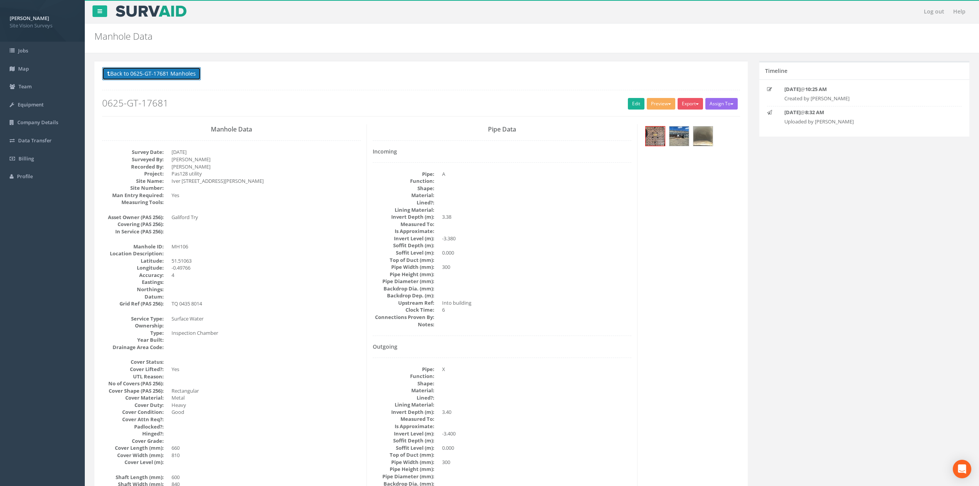
click at [182, 72] on button "Back to 0625-GT-17681 Manholes" at bounding box center [151, 73] width 99 height 13
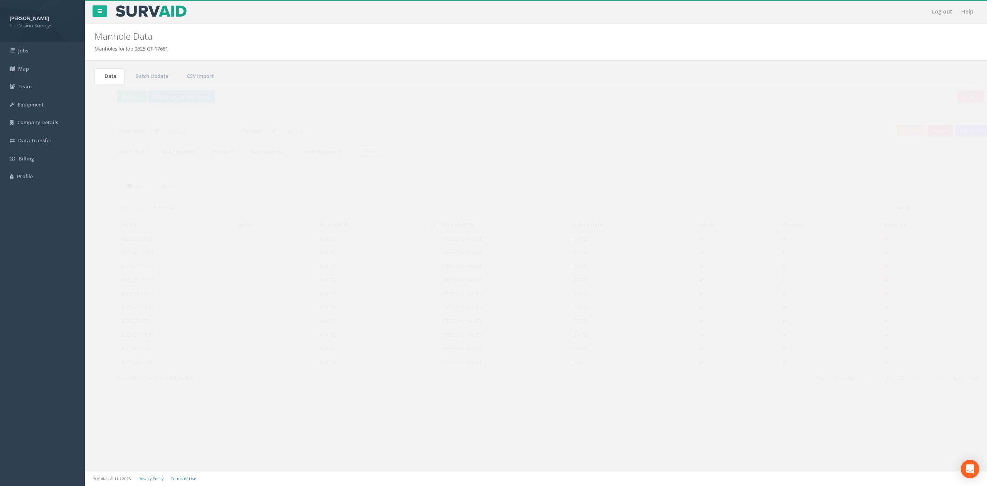
click at [333, 322] on td "MH105" at bounding box center [363, 321] width 122 height 14
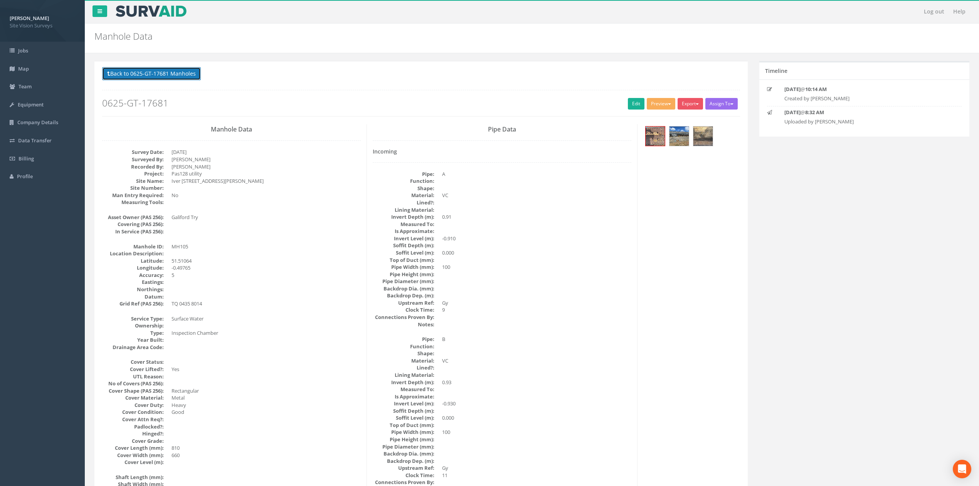
click at [181, 78] on button "Back to 0625-GT-17681 Manholes" at bounding box center [151, 73] width 99 height 13
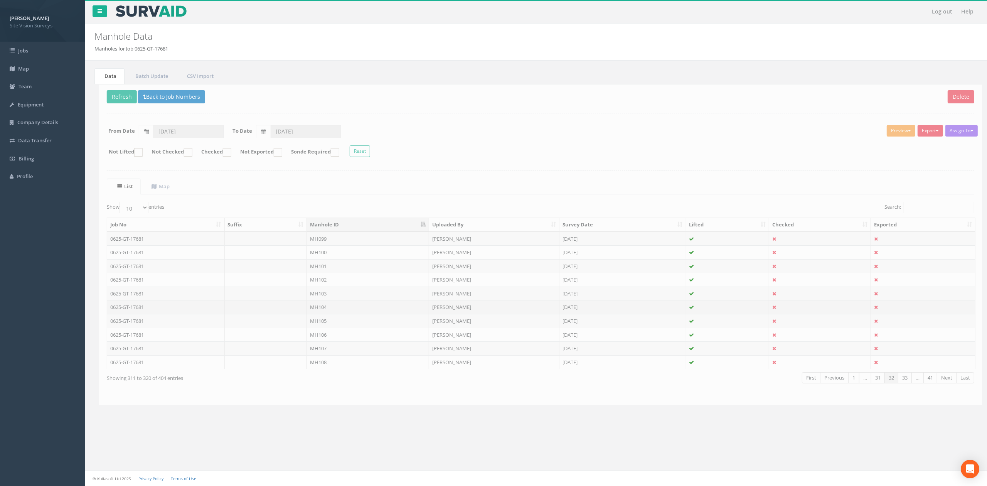
click at [333, 311] on td "MH104" at bounding box center [363, 307] width 122 height 14
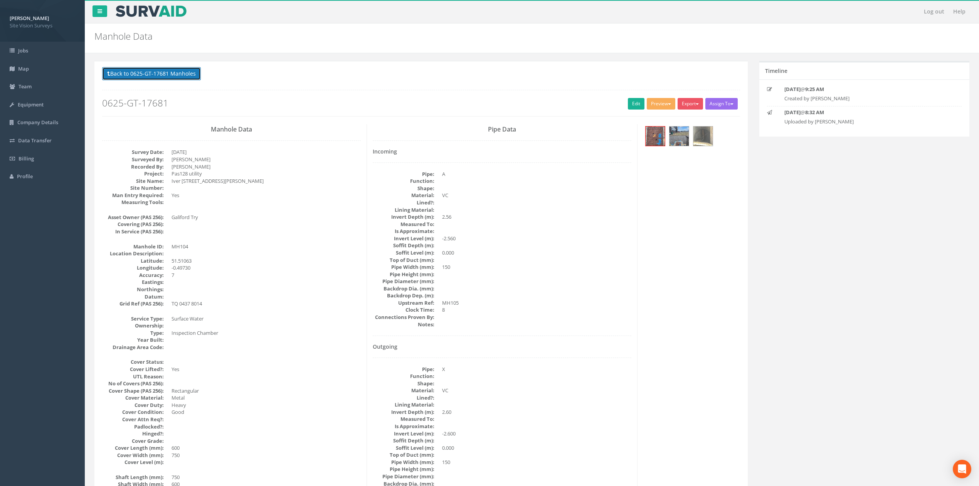
click at [175, 74] on button "Back to 0625-GT-17681 Manholes" at bounding box center [151, 73] width 99 height 13
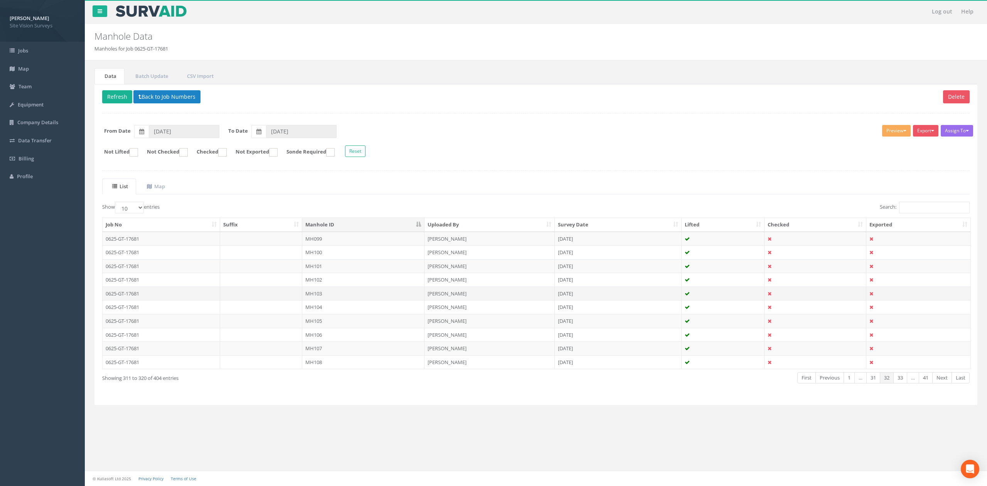
click at [333, 292] on td "MH103" at bounding box center [363, 293] width 122 height 14
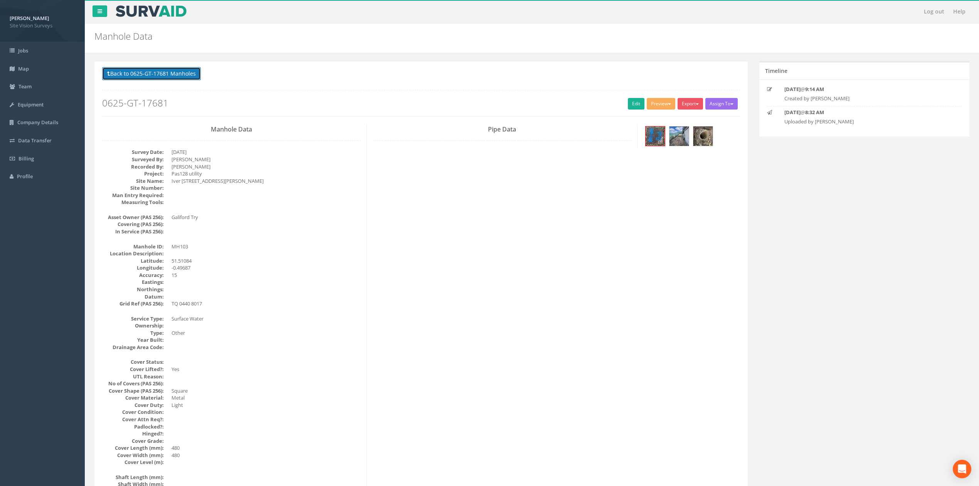
click at [148, 74] on button "Back to 0625-GT-17681 Manholes" at bounding box center [151, 73] width 99 height 13
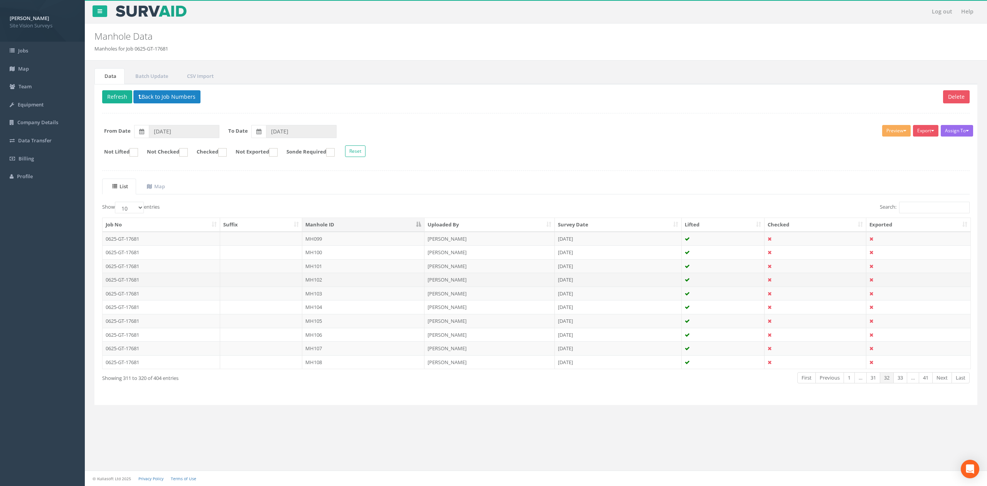
click at [338, 286] on td "MH102" at bounding box center [363, 280] width 122 height 14
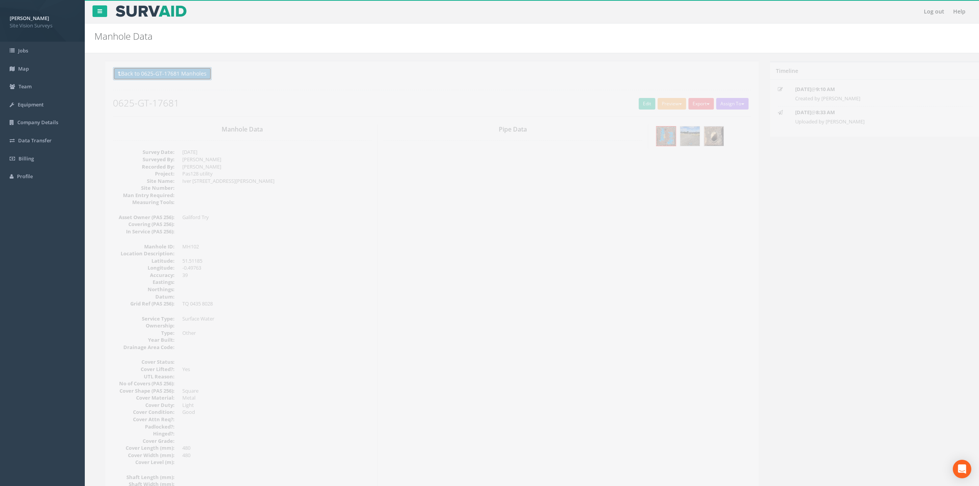
click at [160, 79] on button "Back to 0625-GT-17681 Manholes" at bounding box center [151, 73] width 99 height 13
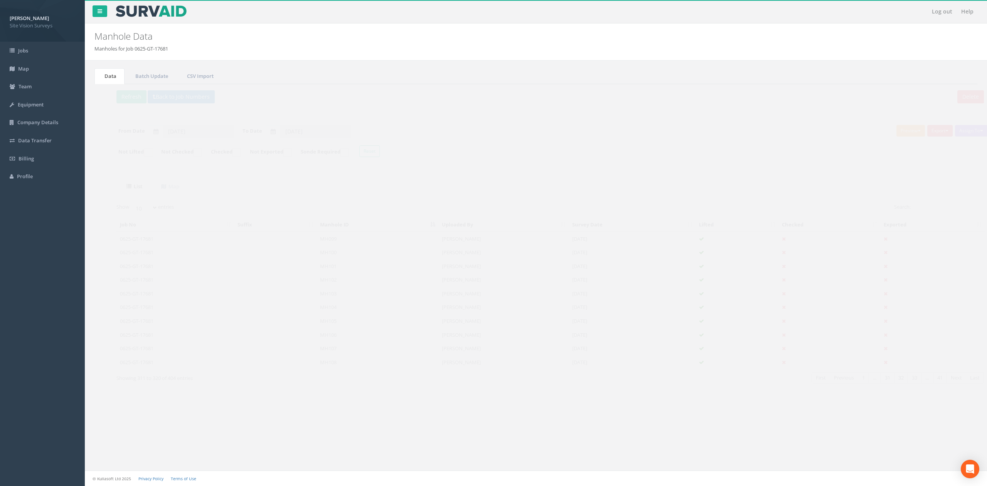
click at [344, 270] on td "MH101" at bounding box center [363, 266] width 122 height 14
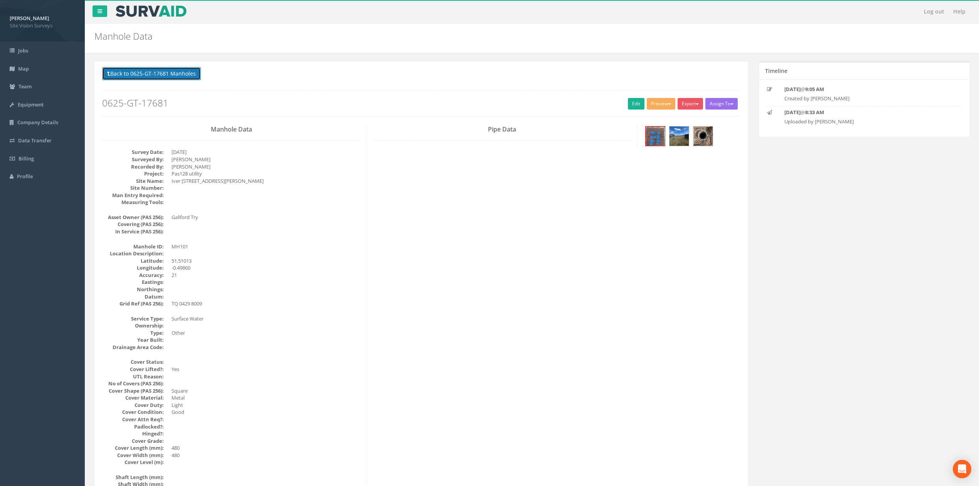
click at [161, 79] on button "Back to 0625-GT-17681 Manholes" at bounding box center [151, 73] width 99 height 13
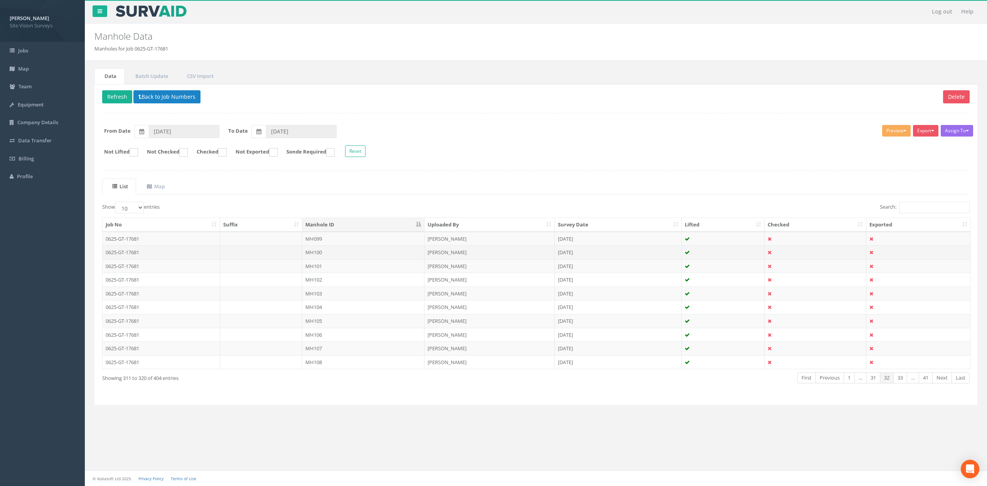
click at [343, 252] on td "MH100" at bounding box center [363, 252] width 122 height 14
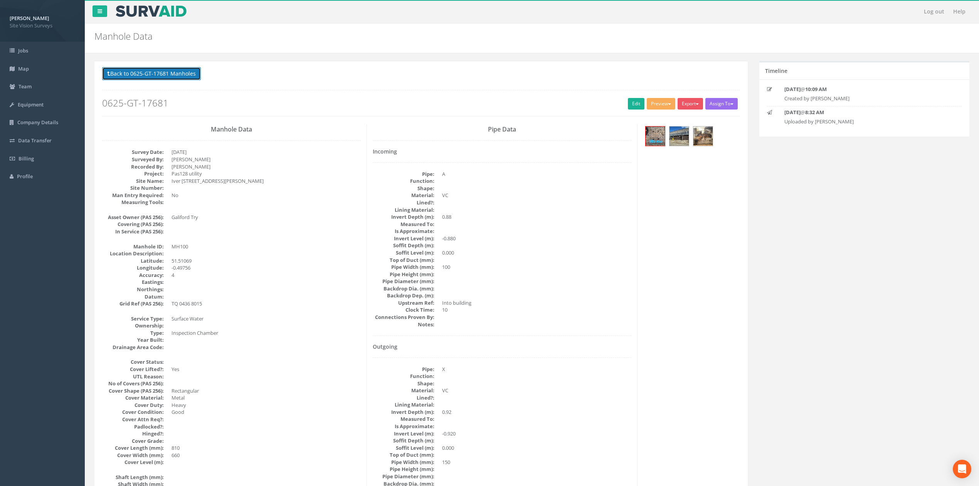
click at [165, 79] on button "Back to 0625-GT-17681 Manholes" at bounding box center [151, 73] width 99 height 13
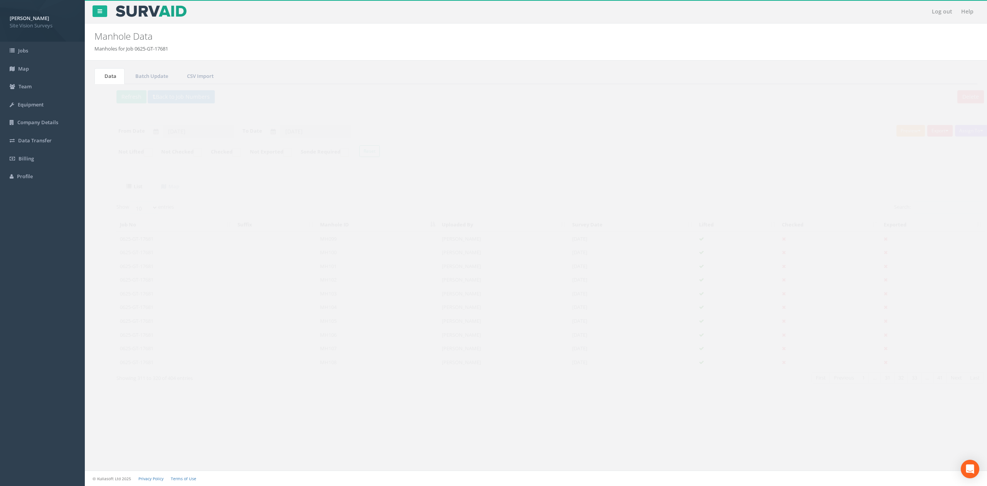
click at [362, 246] on td "MH099" at bounding box center [363, 239] width 122 height 14
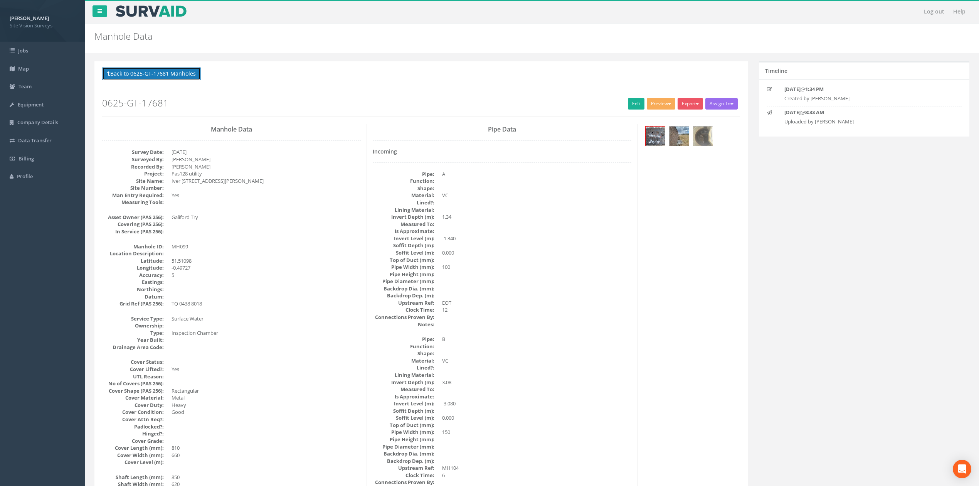
click at [179, 77] on button "Back to 0625-GT-17681 Manholes" at bounding box center [151, 73] width 99 height 13
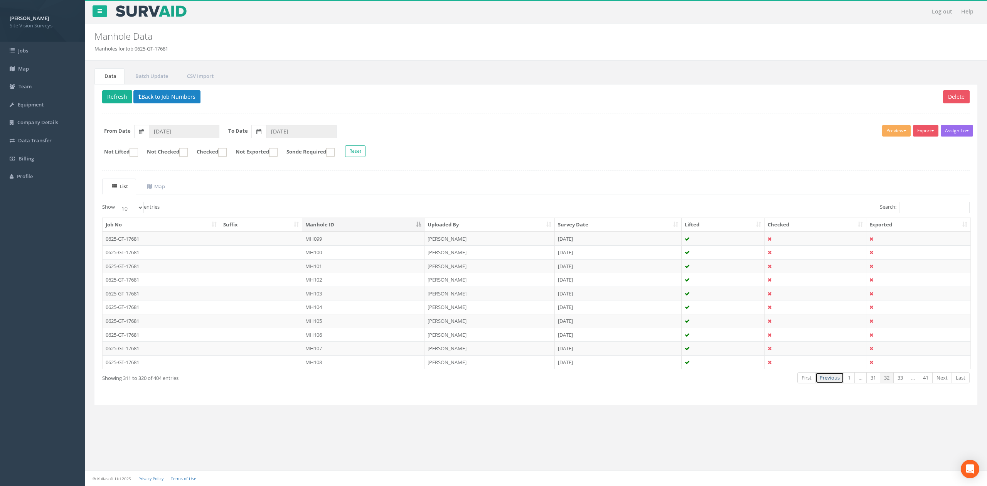
click at [826, 383] on link "Previous" at bounding box center [829, 377] width 29 height 11
click at [336, 362] on td "MH098" at bounding box center [363, 362] width 122 height 14
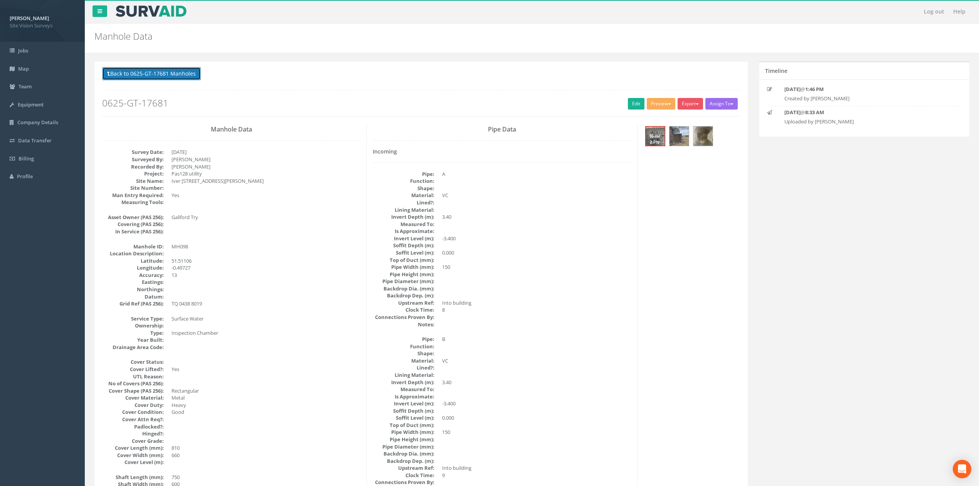
click at [182, 71] on button "Back to 0625-GT-17681 Manholes" at bounding box center [151, 73] width 99 height 13
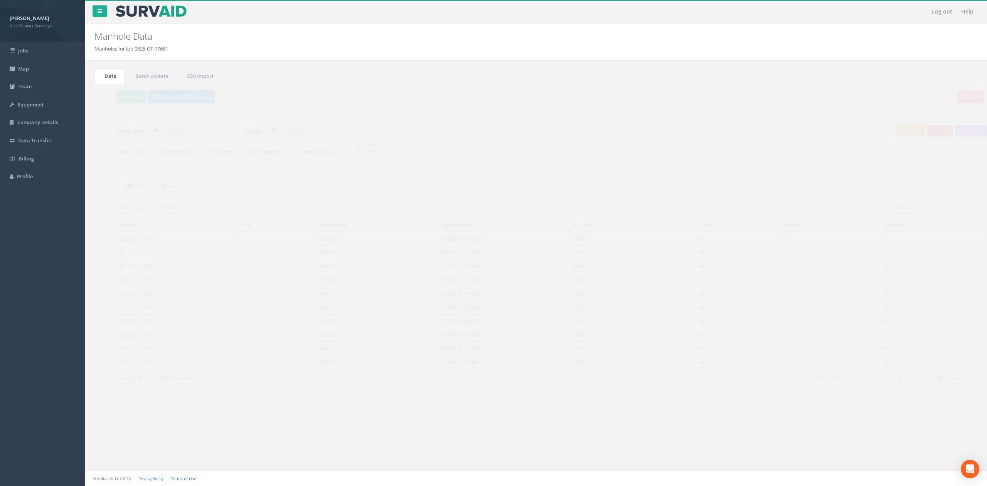
click at [327, 352] on td "MH097" at bounding box center [363, 348] width 122 height 14
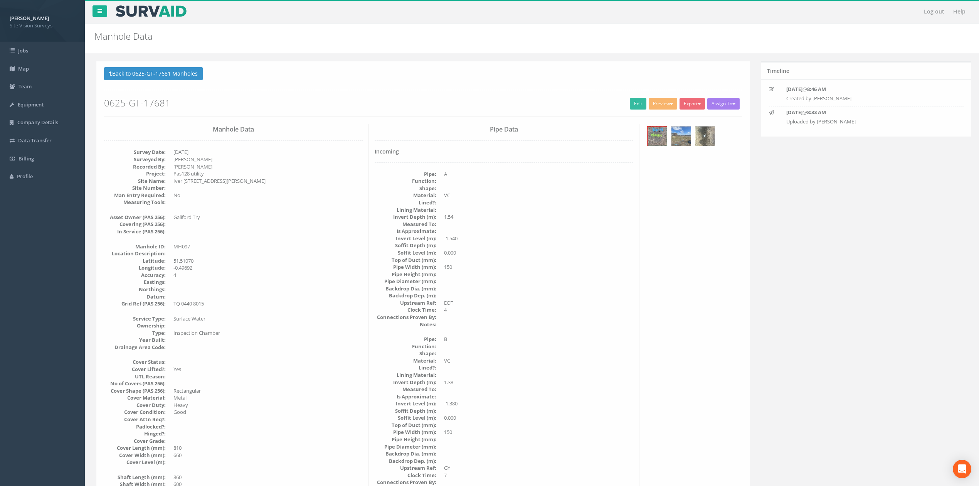
click at [190, 86] on div "Back to 0625-GT-17681 Manholes Back to Map Assign To No Companies Added Export …" at bounding box center [421, 91] width 638 height 49
click at [160, 82] on p "Back to 0625-GT-17681 Manholes Back to Map" at bounding box center [421, 74] width 638 height 15
drag, startPoint x: 165, startPoint y: 82, endPoint x: 167, endPoint y: 70, distance: 12.1
click at [165, 82] on p "Back to 0625-GT-17681 Manholes Back to Map" at bounding box center [421, 74] width 638 height 15
click at [167, 70] on button "Back to 0625-GT-17681 Manholes" at bounding box center [151, 73] width 99 height 13
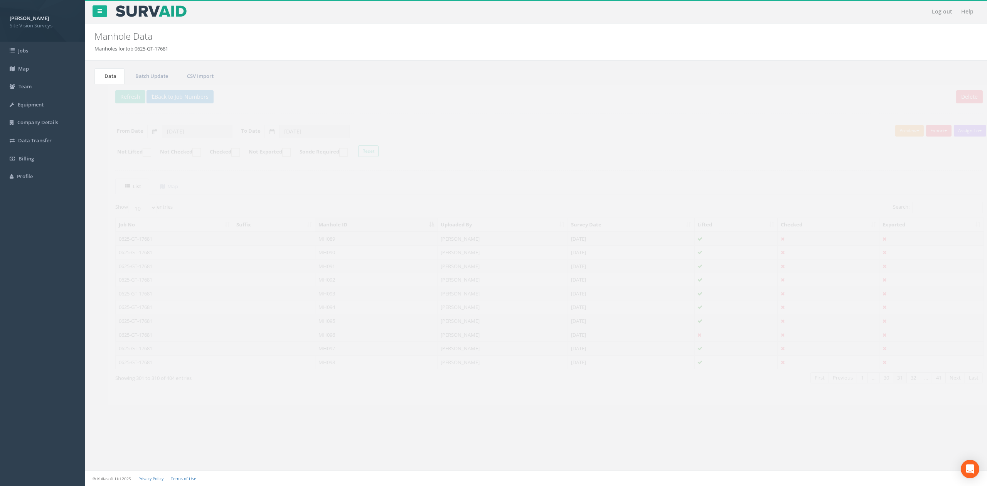
click at [334, 338] on td "MH096" at bounding box center [363, 335] width 122 height 14
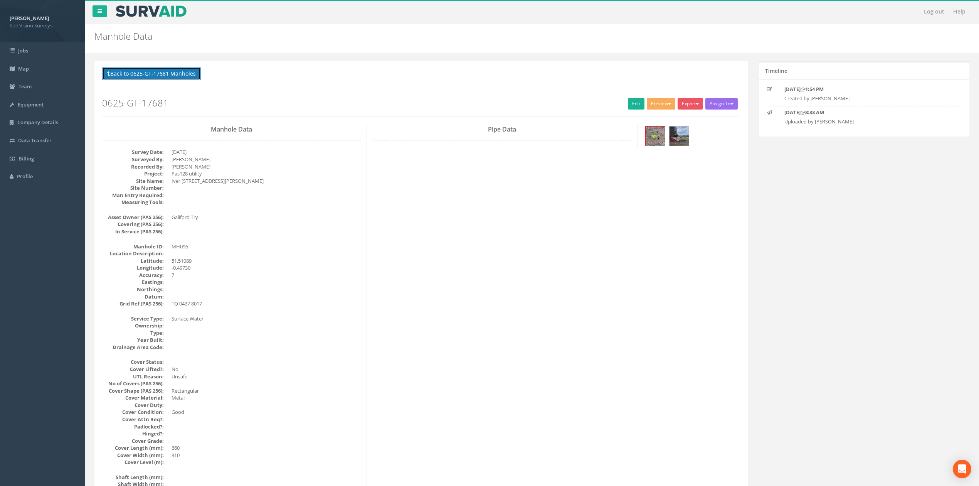
click at [168, 72] on button "Back to 0625-GT-17681 Manholes" at bounding box center [151, 73] width 99 height 13
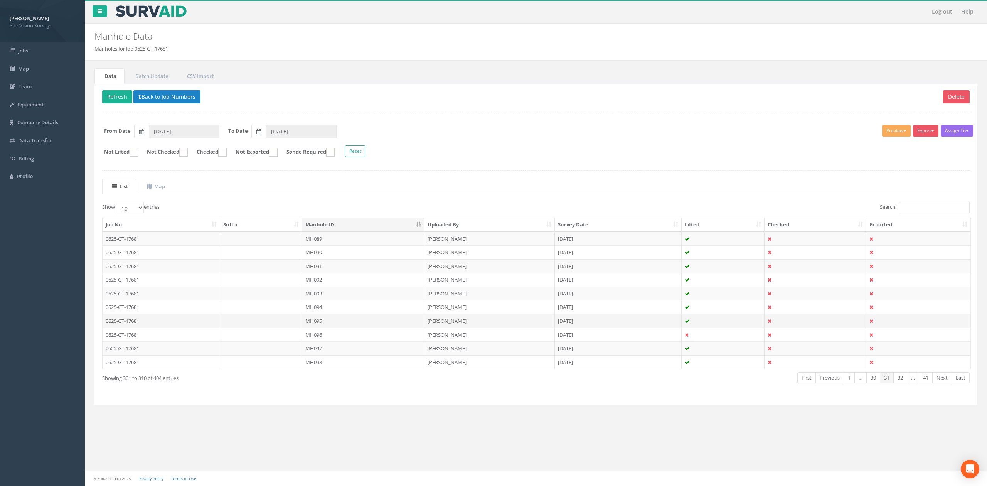
click at [338, 323] on td "MH095" at bounding box center [363, 321] width 122 height 14
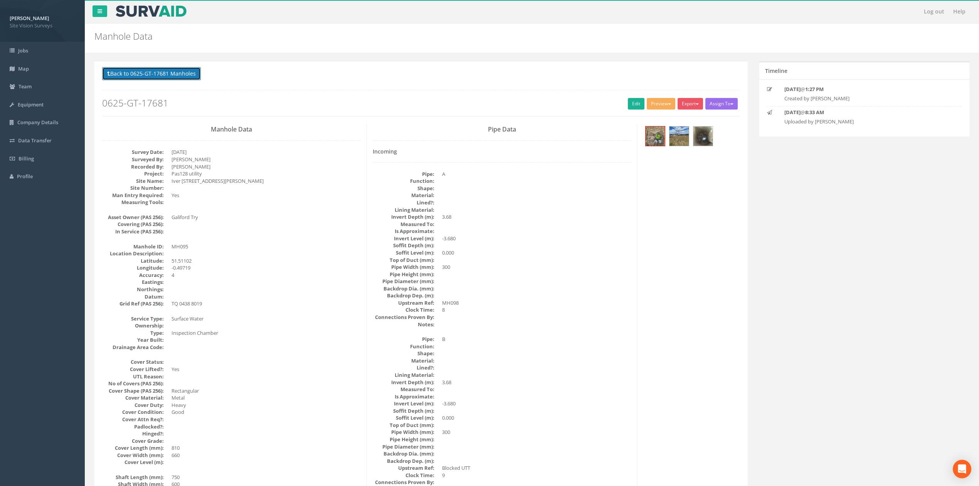
click at [180, 78] on button "Back to 0625-GT-17681 Manholes" at bounding box center [151, 73] width 99 height 13
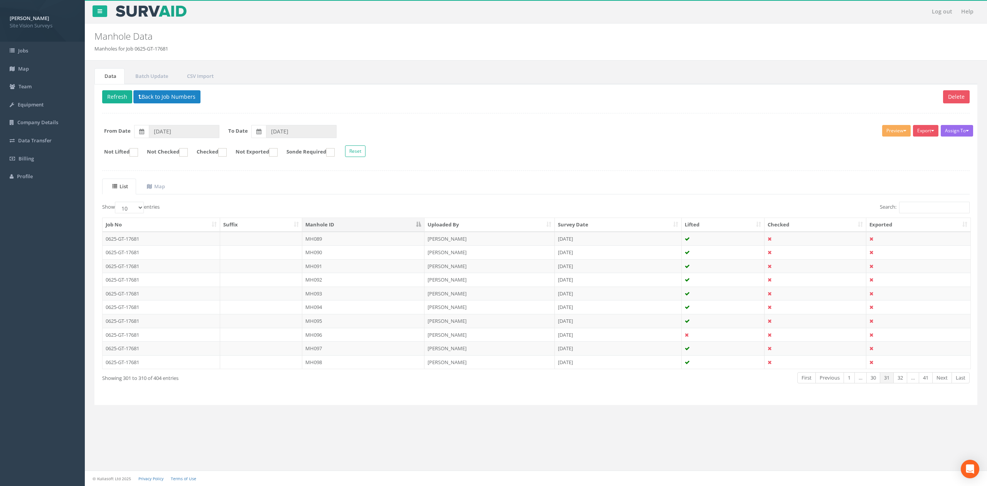
click at [329, 317] on td "MH095" at bounding box center [363, 321] width 122 height 14
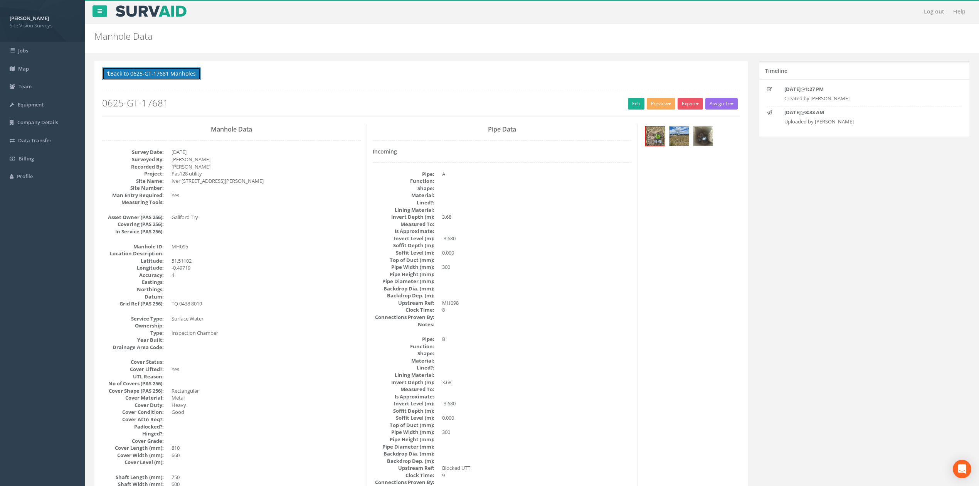
click at [185, 76] on button "Back to 0625-GT-17681 Manholes" at bounding box center [151, 73] width 99 height 13
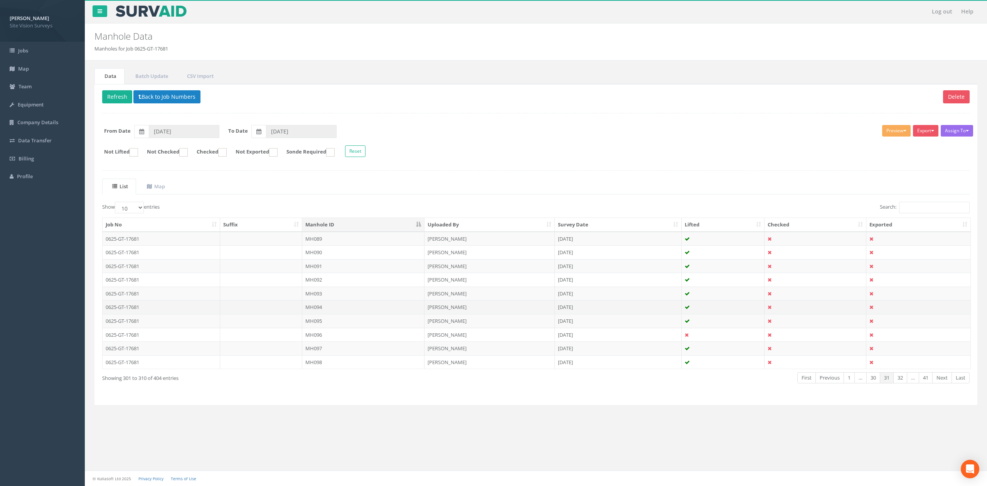
click at [329, 312] on td "MH094" at bounding box center [363, 307] width 122 height 14
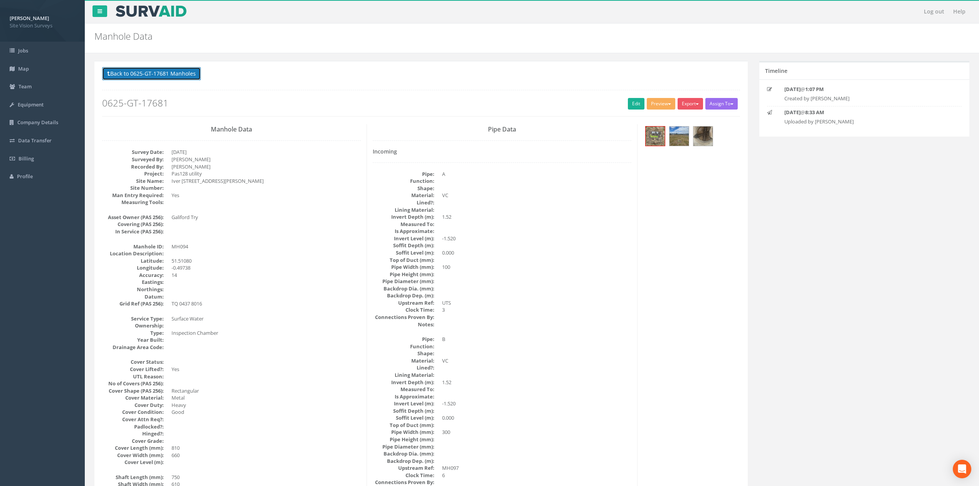
click at [200, 78] on button "Back to 0625-GT-17681 Manholes" at bounding box center [151, 73] width 99 height 13
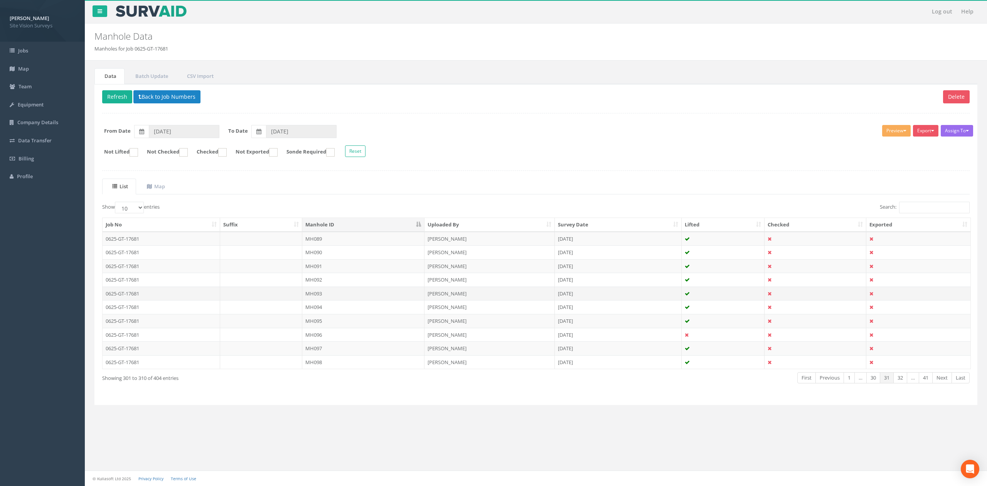
click at [343, 298] on td "MH093" at bounding box center [363, 293] width 122 height 14
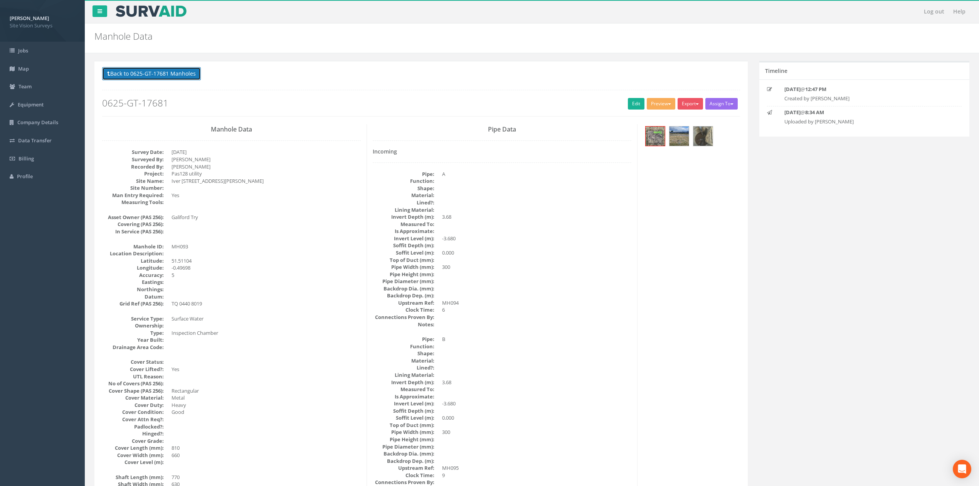
click at [189, 79] on button "Back to 0625-GT-17681 Manholes" at bounding box center [151, 73] width 99 height 13
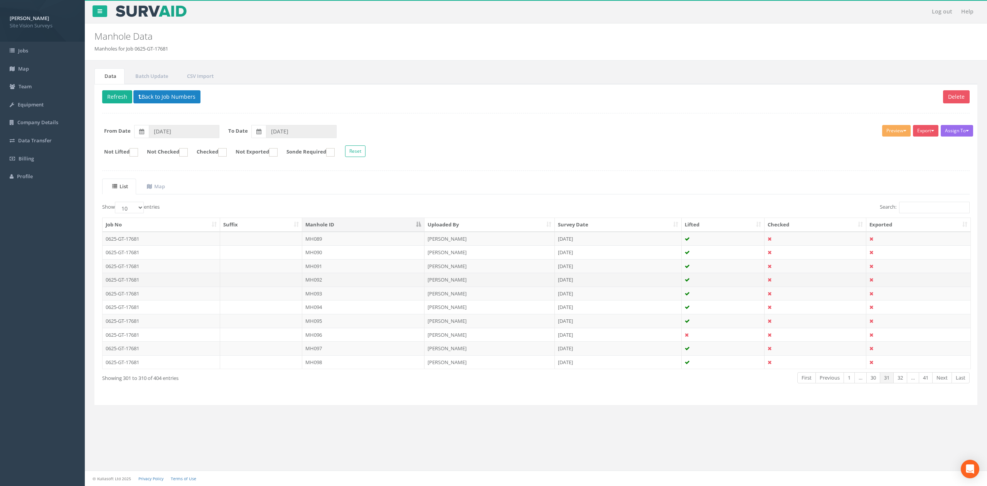
click at [342, 285] on td "MH092" at bounding box center [363, 280] width 122 height 14
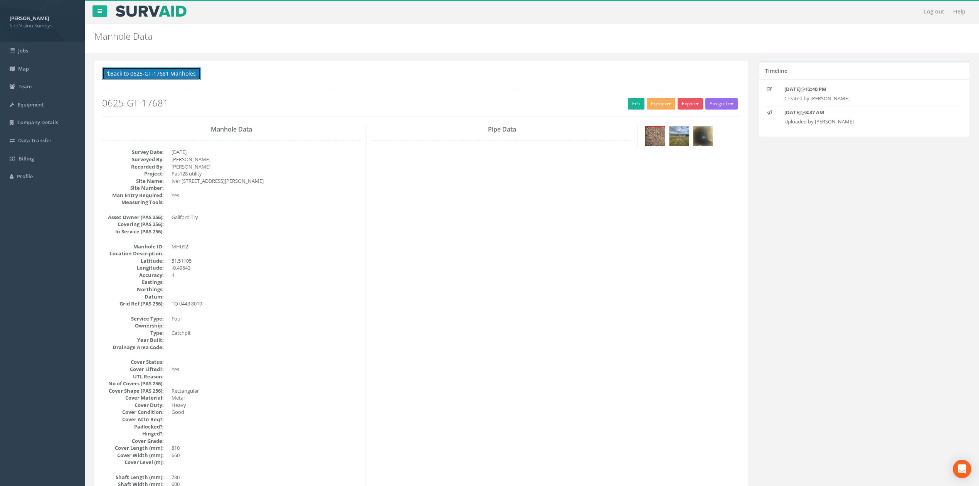
click at [148, 68] on button "Back to 0625-GT-17681 Manholes" at bounding box center [151, 73] width 99 height 13
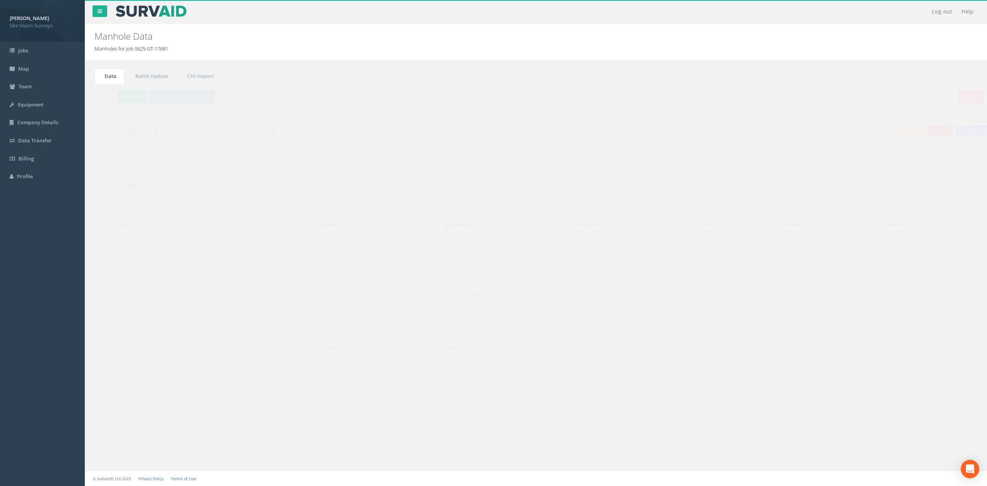
click at [357, 263] on td "MH091" at bounding box center [363, 266] width 122 height 14
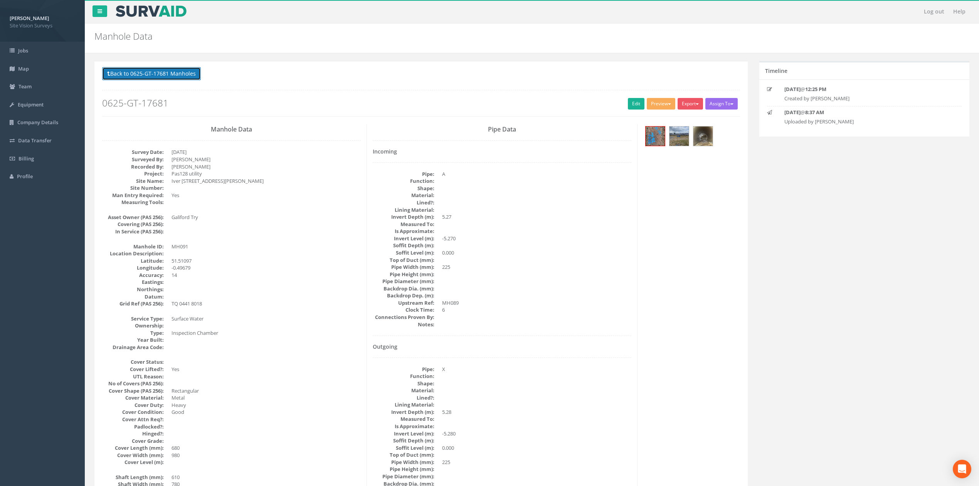
click at [185, 69] on button "Back to 0625-GT-17681 Manholes" at bounding box center [151, 73] width 99 height 13
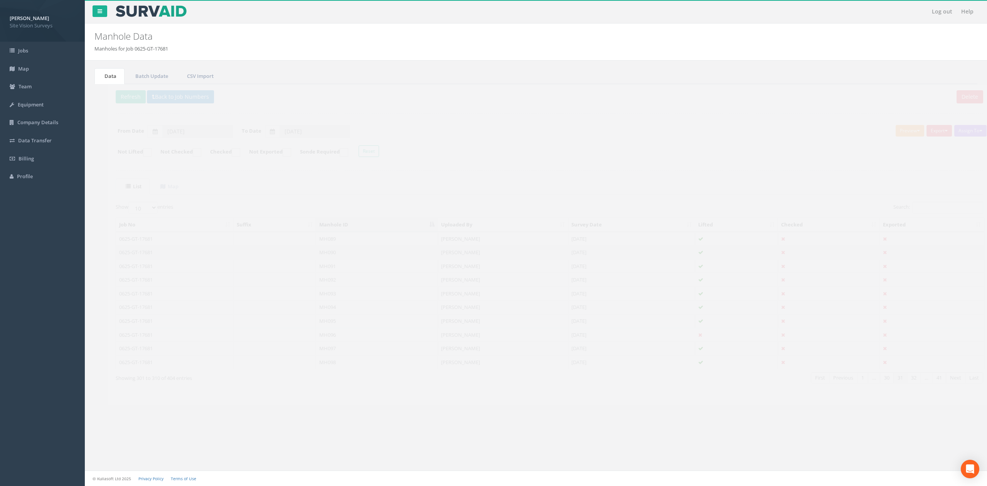
click at [338, 255] on td "MH090" at bounding box center [363, 252] width 122 height 14
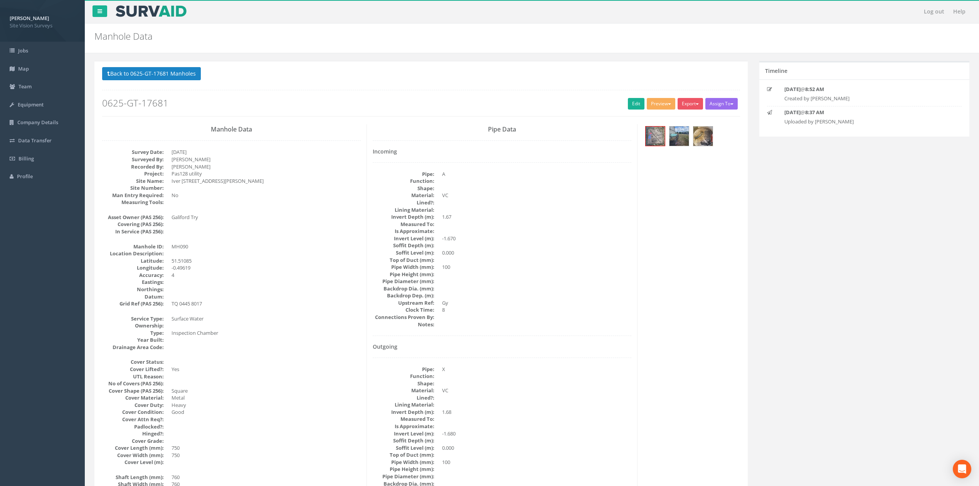
click at [175, 85] on div "Back to 0625-GT-17681 Manholes Back to Map Assign To No Companies Added Export …" at bounding box center [421, 91] width 638 height 49
click at [182, 74] on button "Back to 0625-GT-17681 Manholes" at bounding box center [151, 73] width 99 height 13
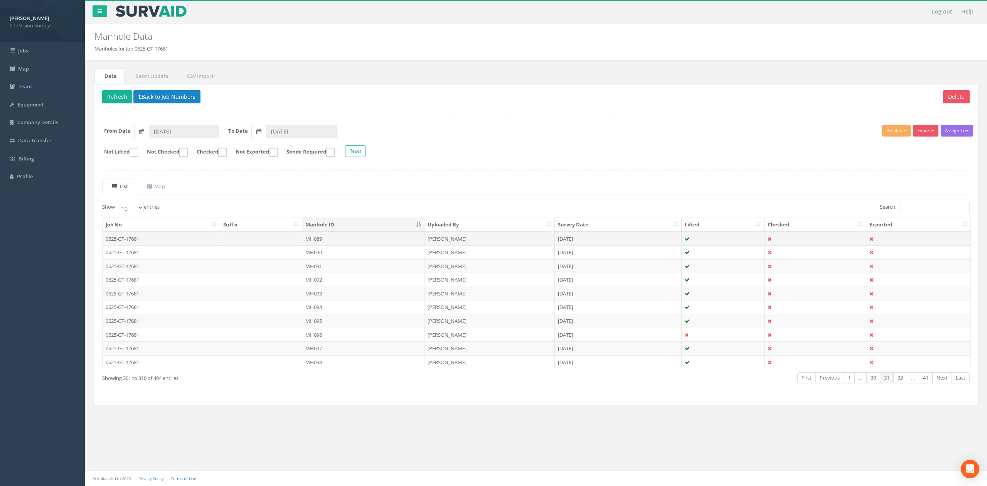
click at [329, 242] on td "MH089" at bounding box center [363, 239] width 122 height 14
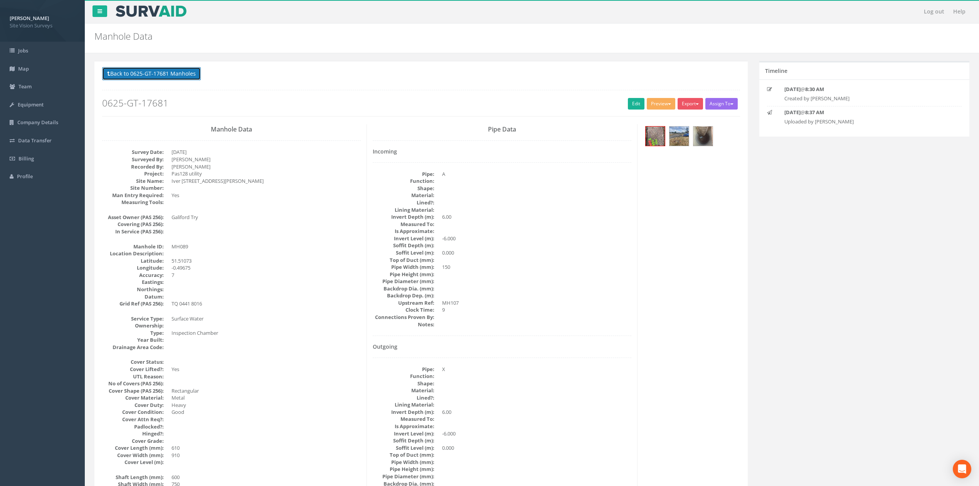
click at [179, 76] on button "Back to 0625-GT-17681 Manholes" at bounding box center [151, 73] width 99 height 13
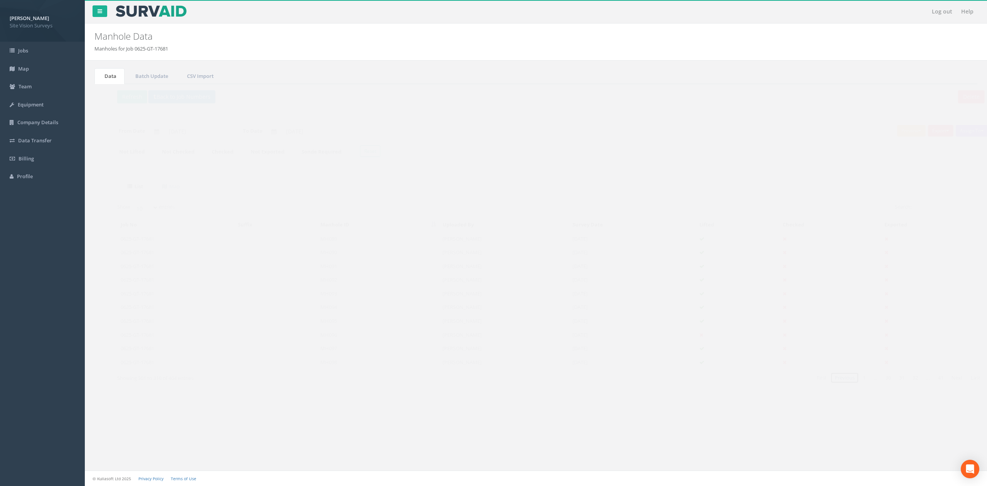
click at [823, 381] on link "Previous" at bounding box center [829, 377] width 29 height 11
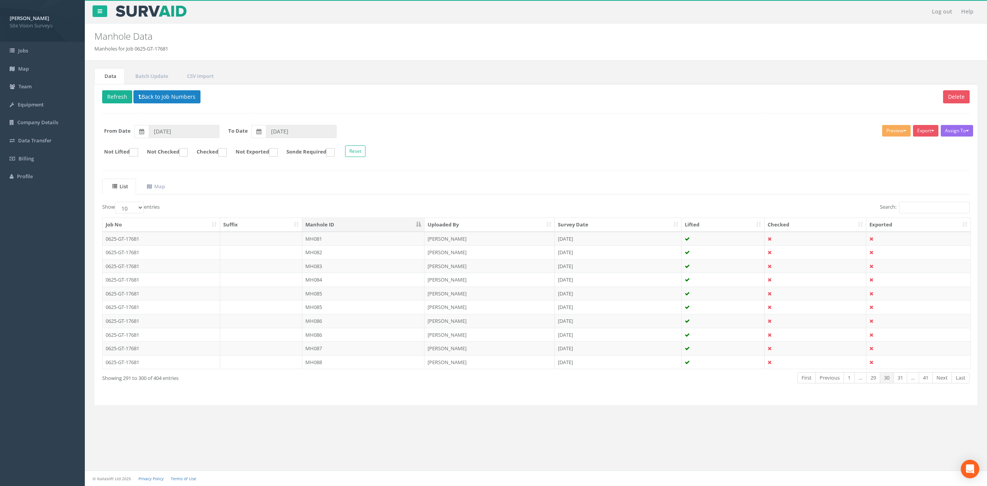
click at [394, 361] on td "MH088" at bounding box center [363, 362] width 122 height 14
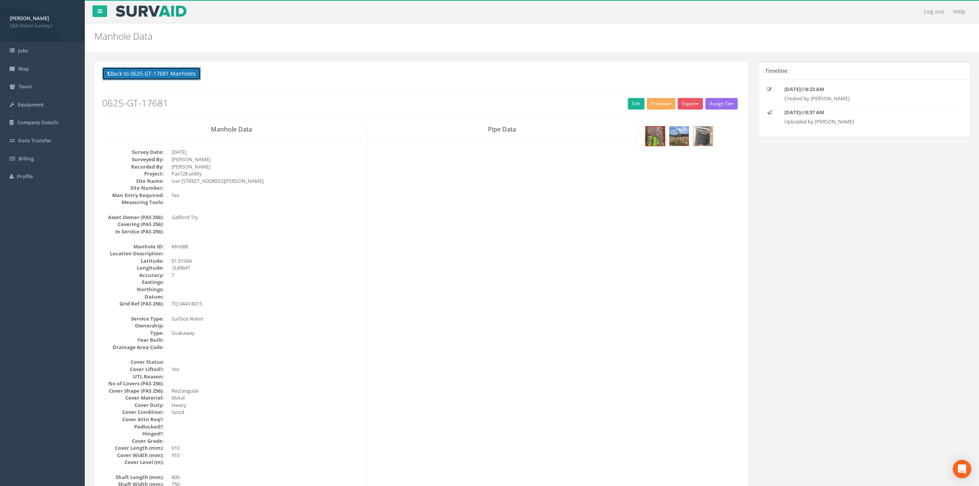
click at [170, 71] on button "Back to 0625-GT-17681 Manholes" at bounding box center [151, 73] width 99 height 13
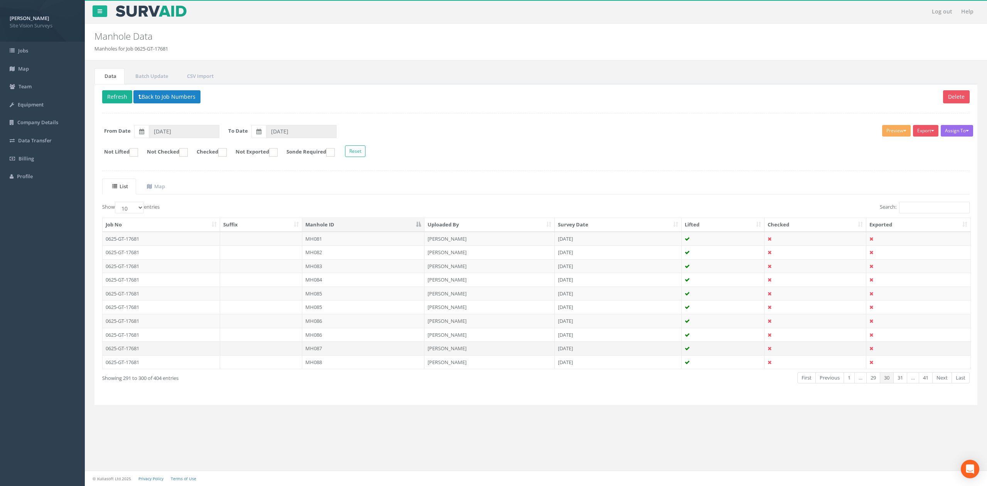
click at [338, 349] on td "MH087" at bounding box center [363, 348] width 122 height 14
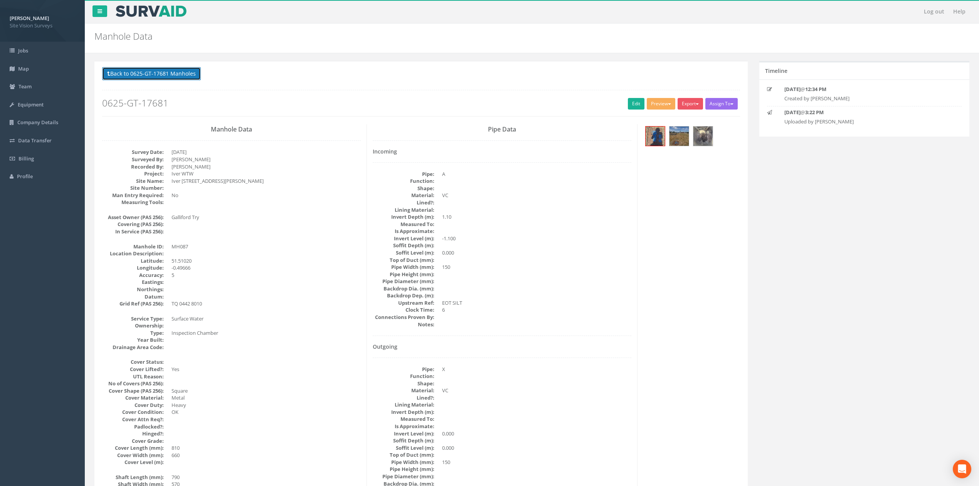
click at [195, 71] on button "Back to 0625-GT-17681 Manholes" at bounding box center [151, 73] width 99 height 13
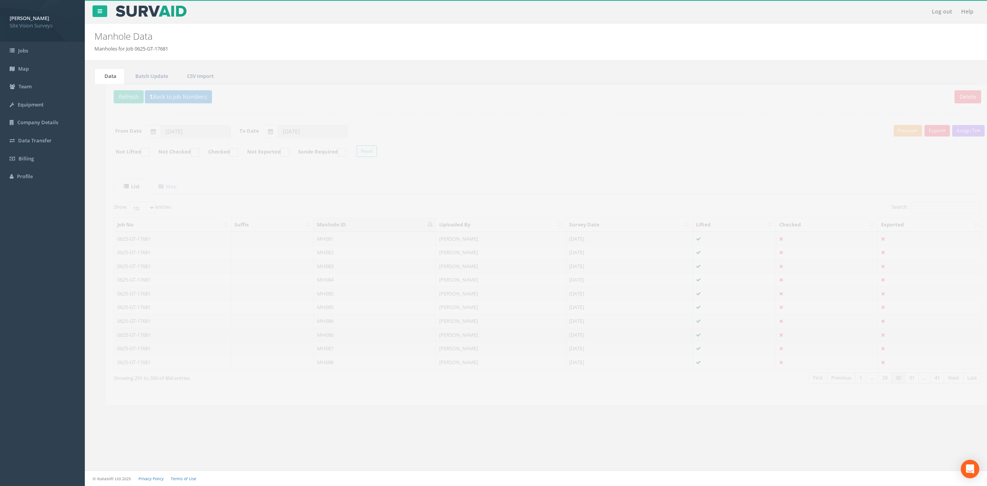
click at [330, 330] on td "MH086" at bounding box center [363, 335] width 122 height 14
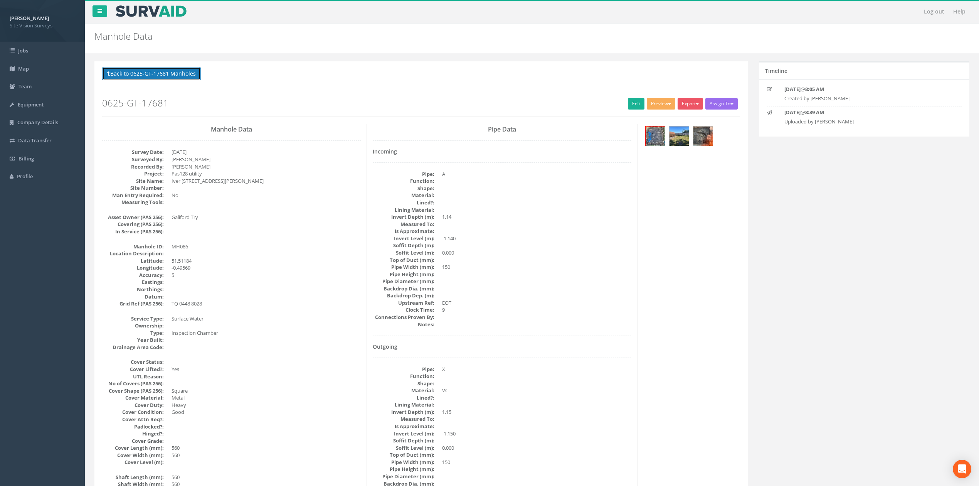
click at [175, 78] on button "Back to 0625-GT-17681 Manholes" at bounding box center [151, 73] width 99 height 13
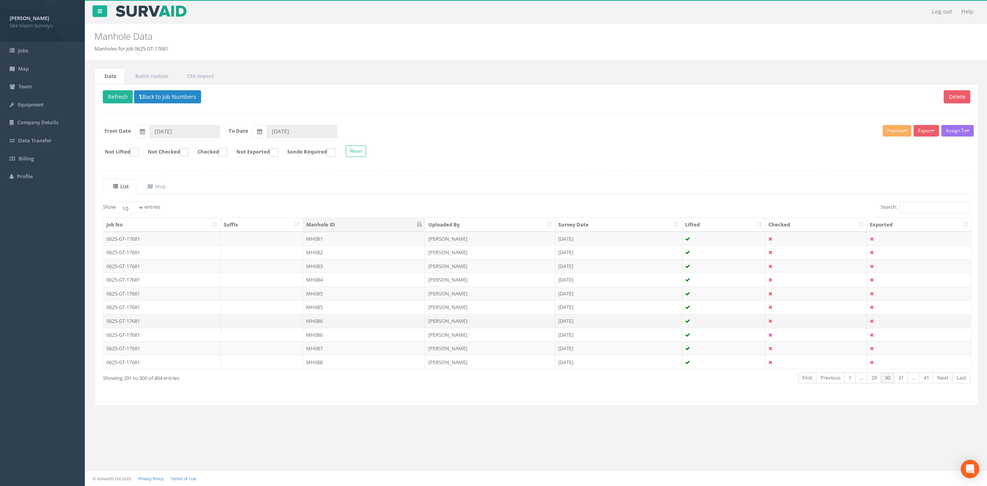
click at [328, 323] on td "MH086" at bounding box center [363, 321] width 122 height 14
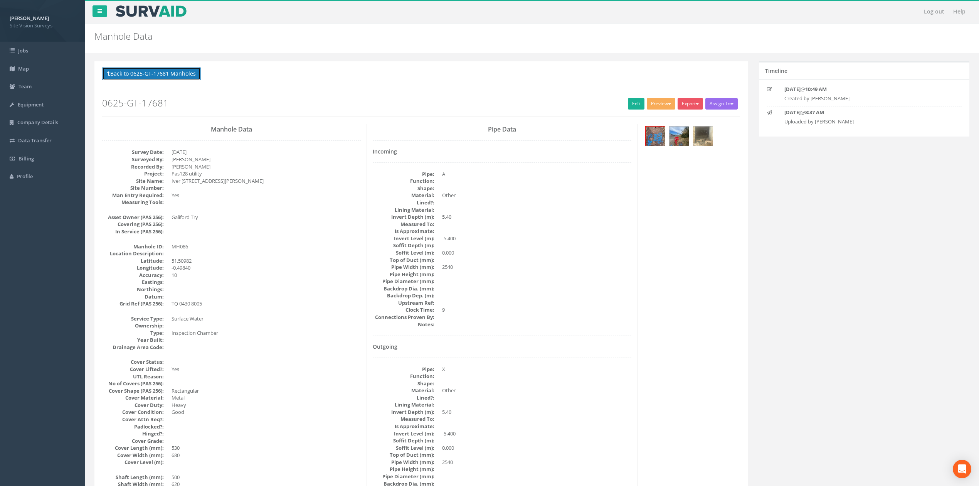
click at [183, 73] on button "Back to 0625-GT-17681 Manholes" at bounding box center [151, 73] width 99 height 13
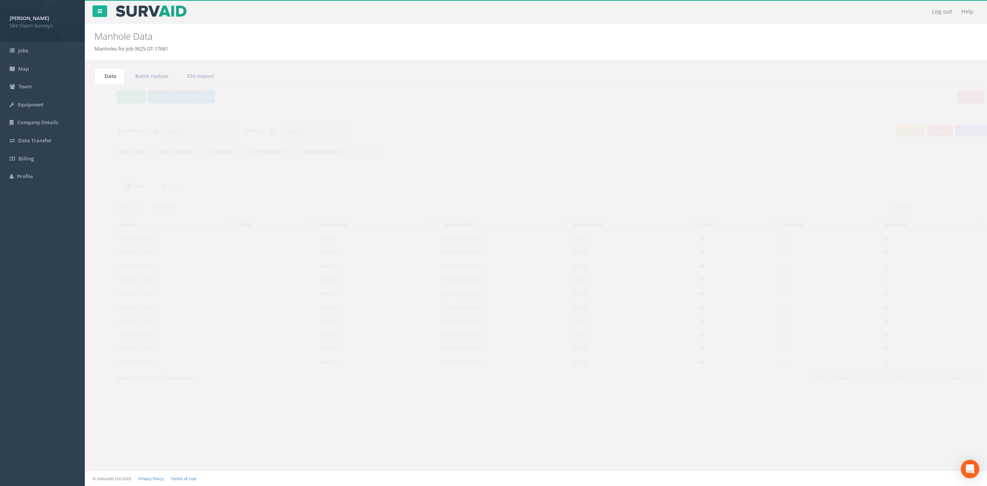
click at [328, 338] on td "MH086" at bounding box center [363, 335] width 122 height 14
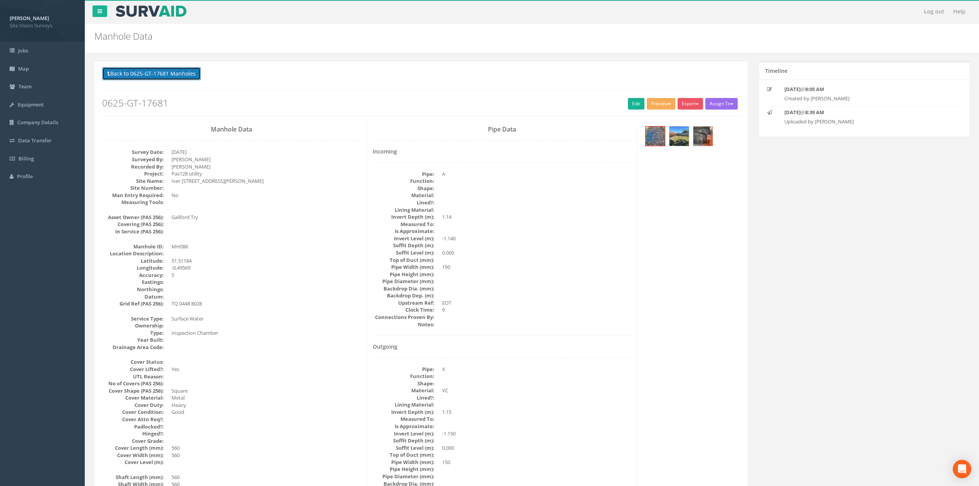
click at [151, 77] on button "Back to 0625-GT-17681 Manholes" at bounding box center [151, 73] width 99 height 13
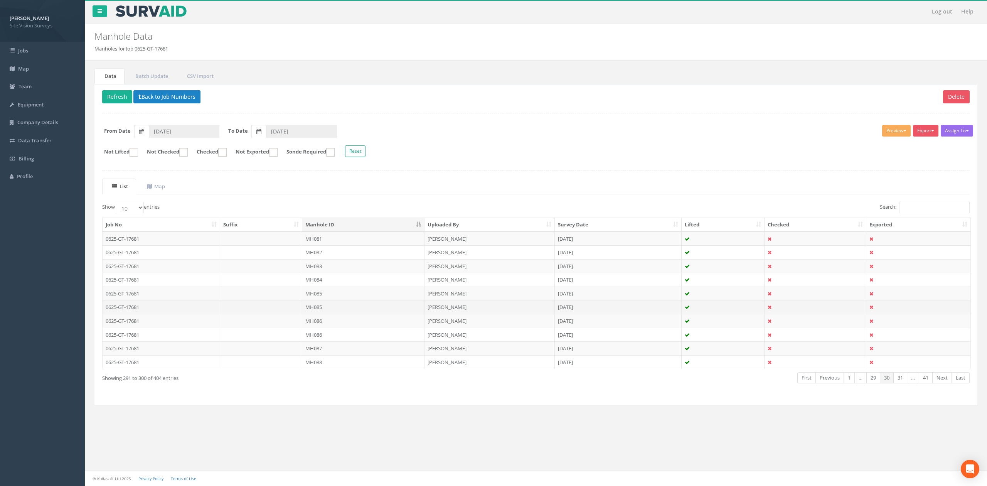
click at [348, 305] on td "MH085" at bounding box center [363, 307] width 122 height 14
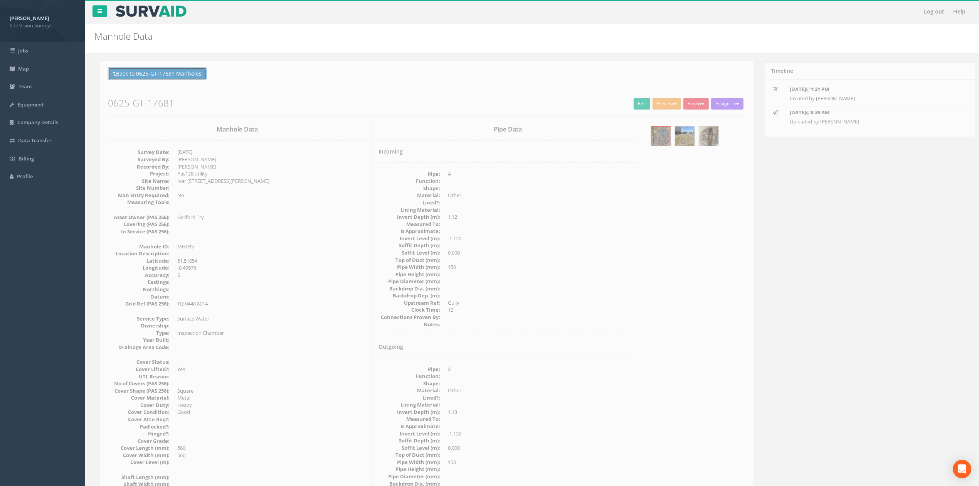
click at [170, 70] on button "Back to 0625-GT-17681 Manholes" at bounding box center [151, 73] width 99 height 13
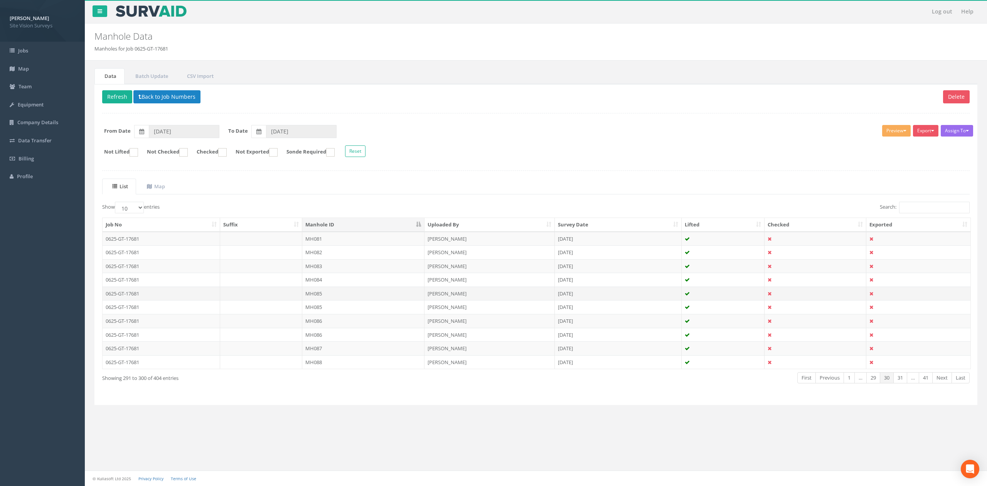
click at [328, 293] on td "MH085" at bounding box center [363, 293] width 122 height 14
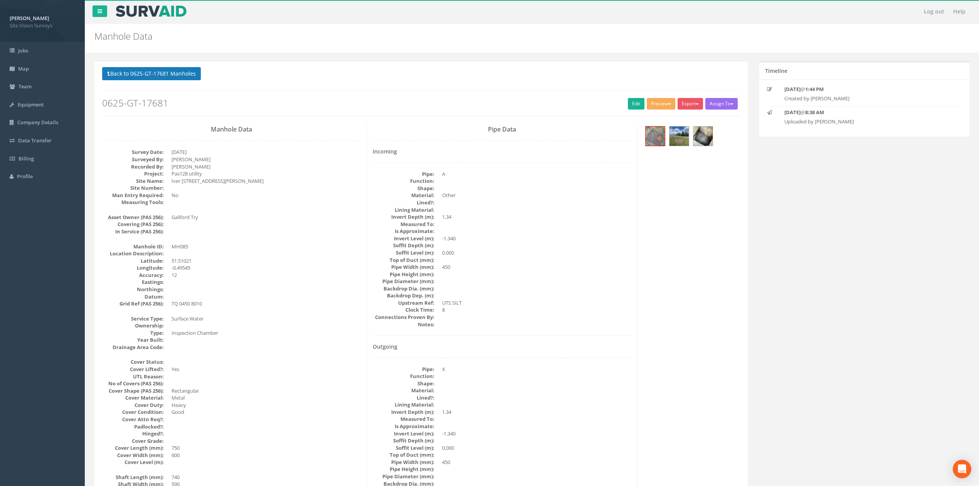
click at [105, 81] on p "Back to 0625-GT-17681 Manholes Back to Map" at bounding box center [421, 74] width 638 height 15
click at [109, 79] on button "Back to 0625-GT-17681 Manholes" at bounding box center [151, 73] width 99 height 13
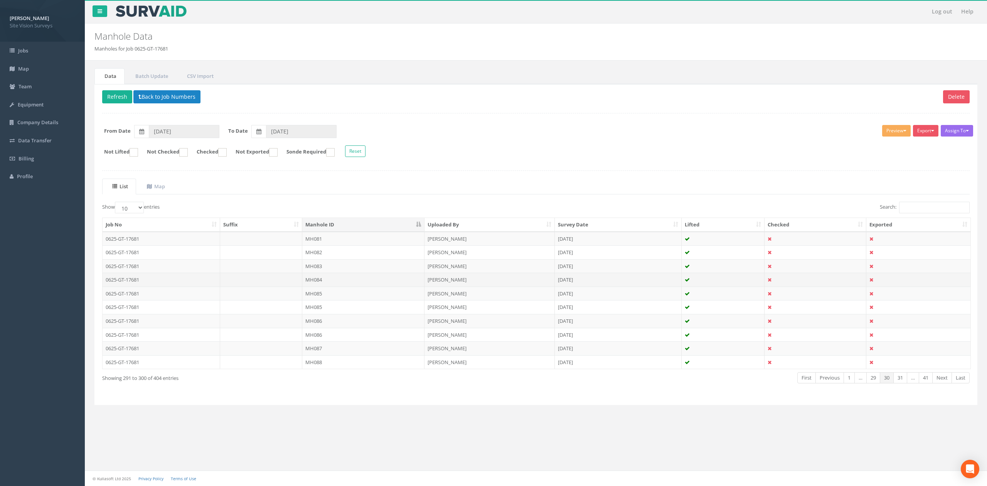
click at [348, 284] on td "MH084" at bounding box center [363, 280] width 122 height 14
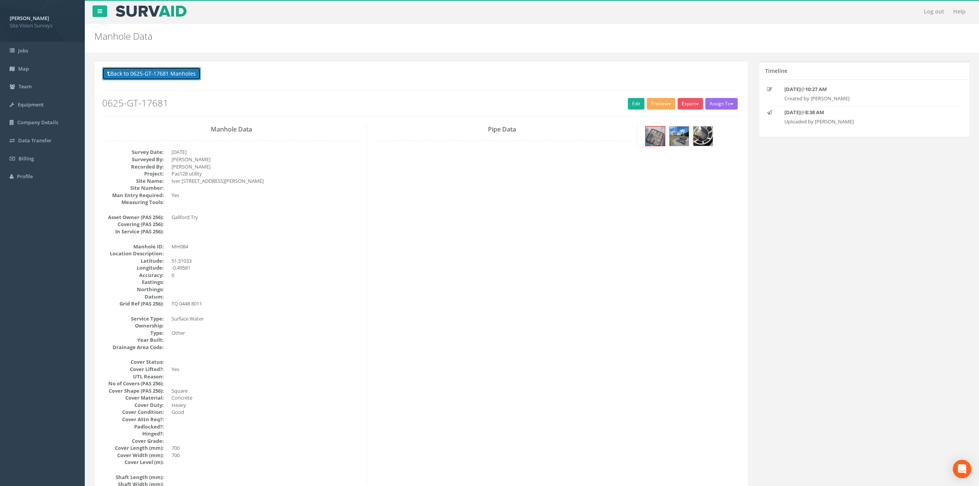
click at [152, 71] on button "Back to 0625-GT-17681 Manholes" at bounding box center [151, 73] width 99 height 13
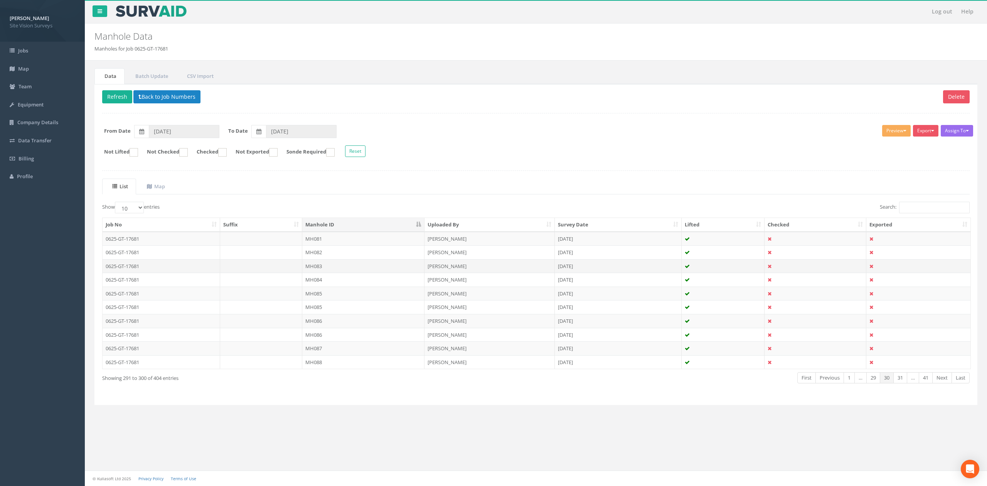
click at [325, 273] on td "MH083" at bounding box center [363, 266] width 122 height 14
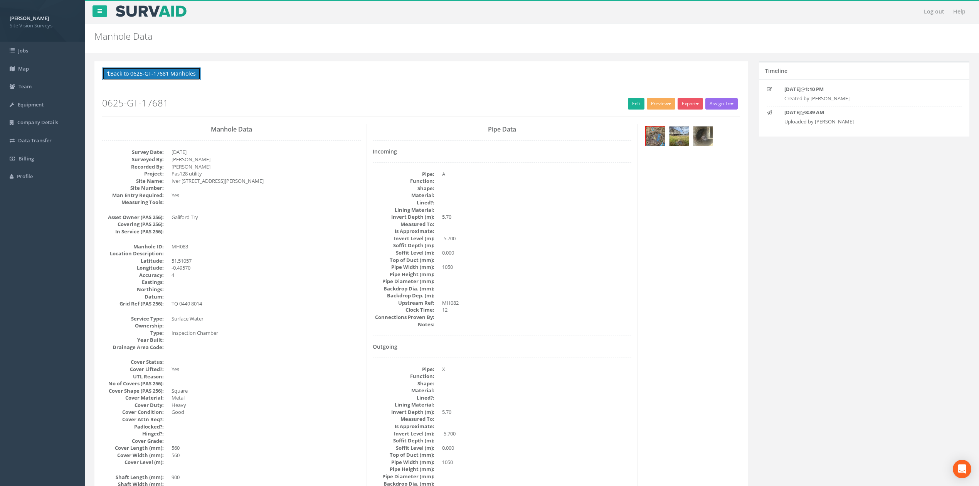
click at [192, 76] on button "Back to 0625-GT-17681 Manholes" at bounding box center [151, 73] width 99 height 13
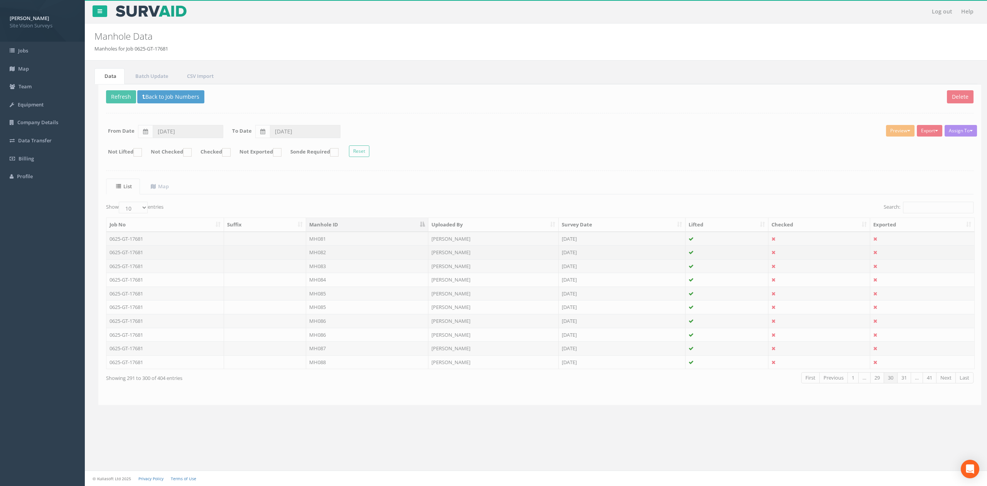
click at [335, 258] on td "MH082" at bounding box center [363, 252] width 122 height 14
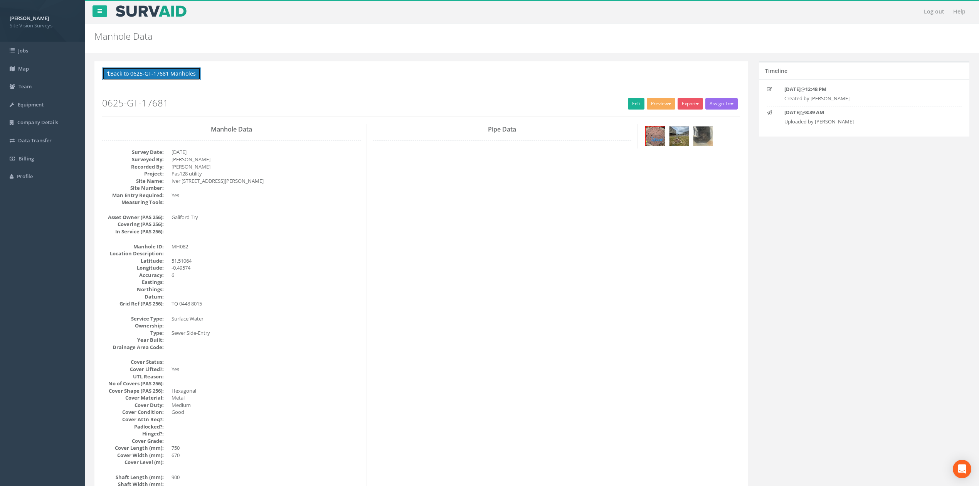
click at [164, 72] on button "Back to 0625-GT-17681 Manholes" at bounding box center [151, 73] width 99 height 13
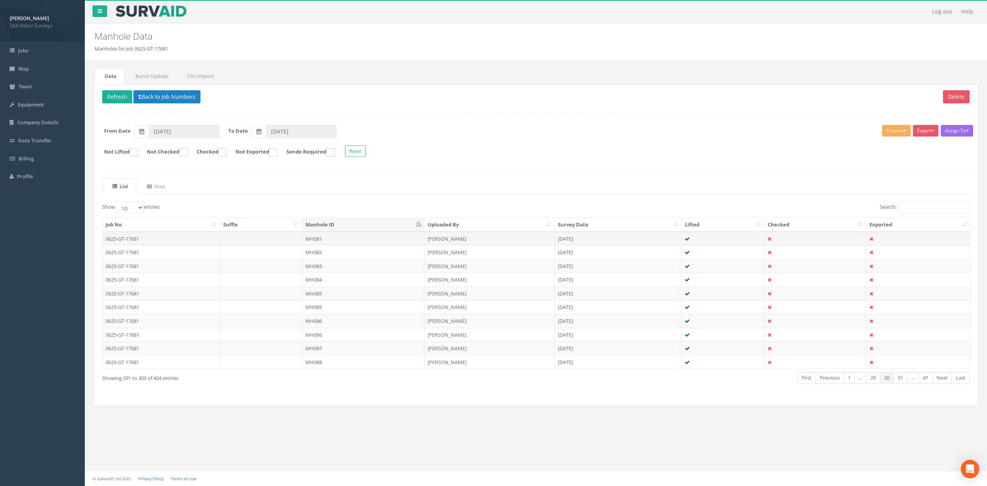
click at [322, 242] on td "MH081" at bounding box center [363, 239] width 122 height 14
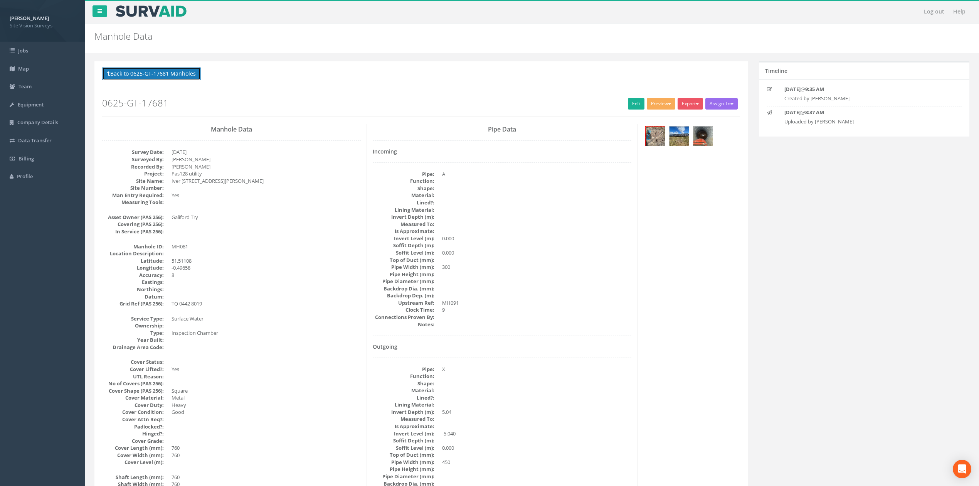
click at [181, 76] on button "Back to 0625-GT-17681 Manholes" at bounding box center [151, 73] width 99 height 13
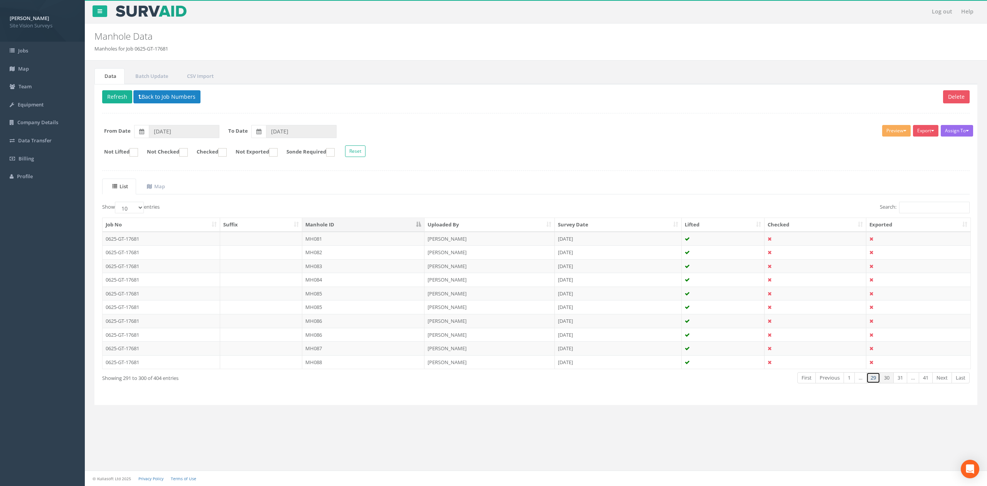
click at [872, 383] on link "29" at bounding box center [873, 377] width 14 height 11
click at [327, 367] on td "MH080" at bounding box center [363, 362] width 122 height 14
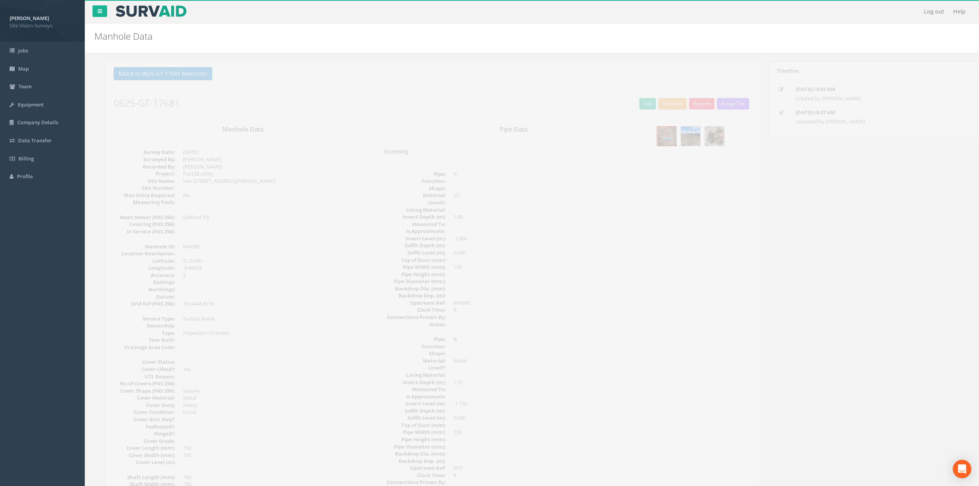
click at [182, 76] on button "Back to 0625-GT-17681 Manholes" at bounding box center [151, 73] width 99 height 13
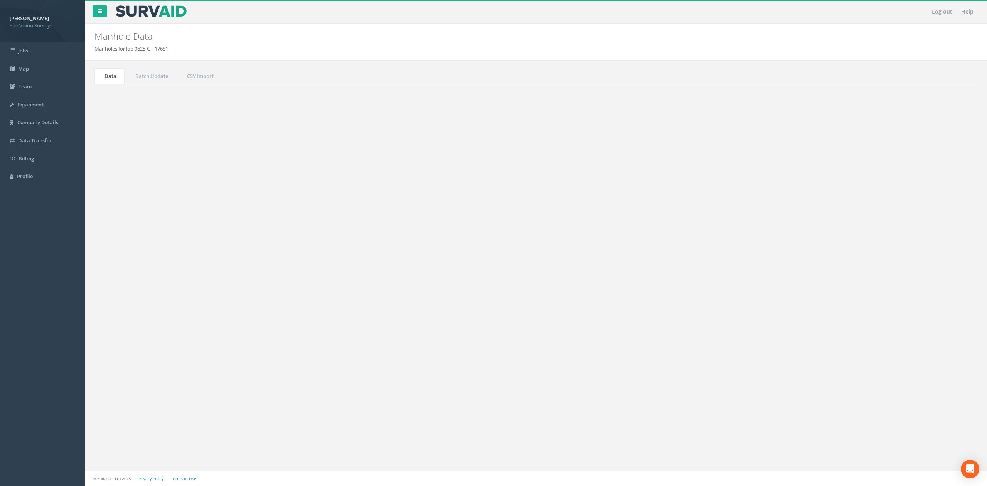
click at [322, 355] on td "MH079" at bounding box center [363, 348] width 122 height 14
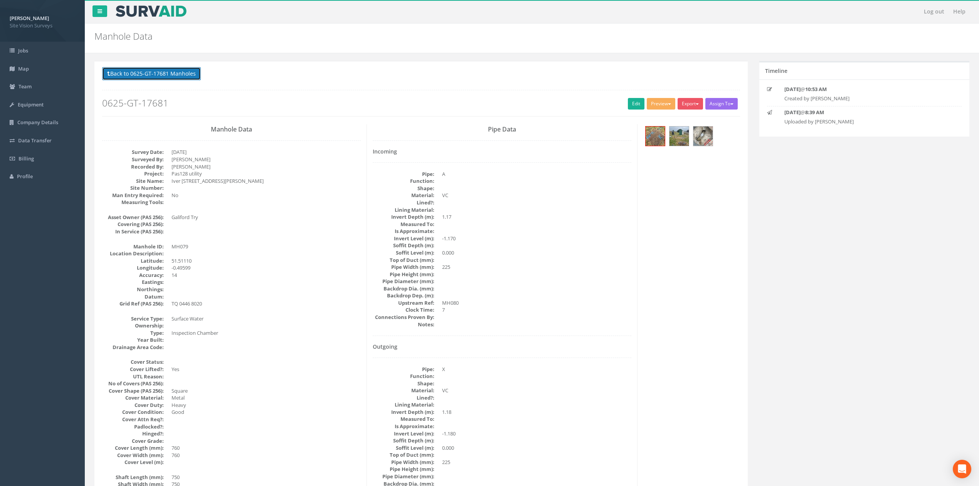
click at [172, 75] on button "Back to 0625-GT-17681 Manholes" at bounding box center [151, 73] width 99 height 13
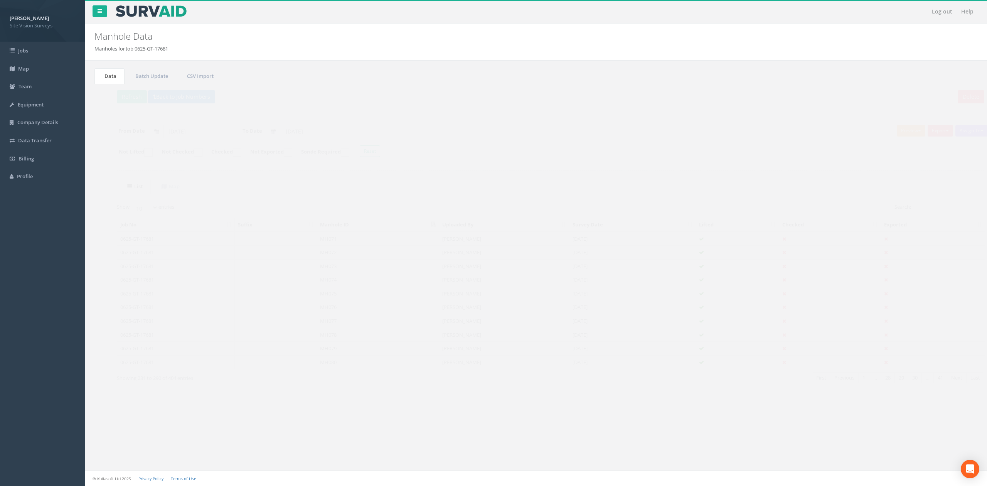
click at [343, 334] on td "MH078" at bounding box center [363, 335] width 122 height 14
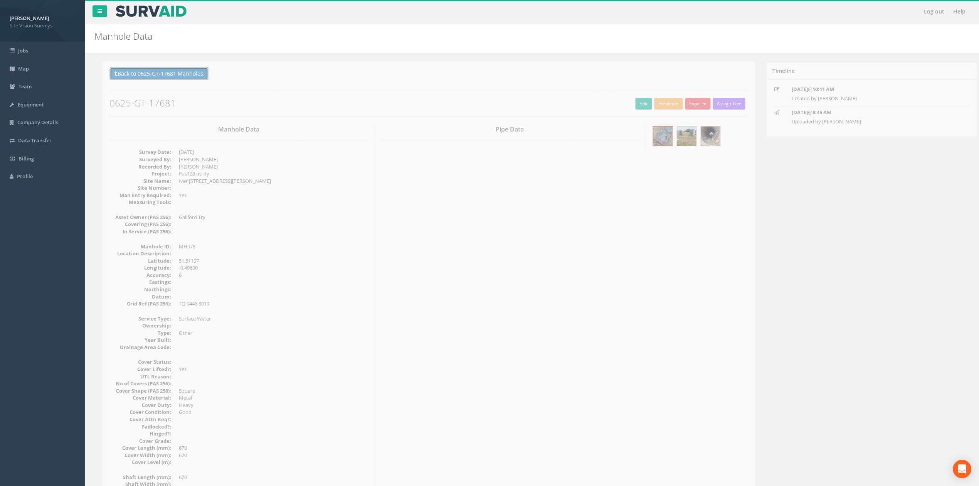
click at [189, 72] on button "Back to 0625-GT-17681 Manholes" at bounding box center [151, 73] width 99 height 13
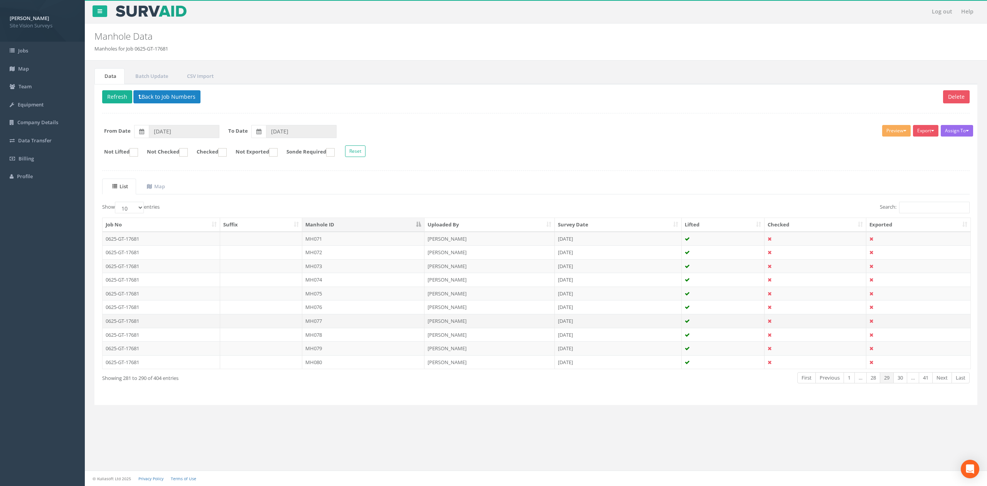
click at [342, 323] on td "MH077" at bounding box center [363, 321] width 122 height 14
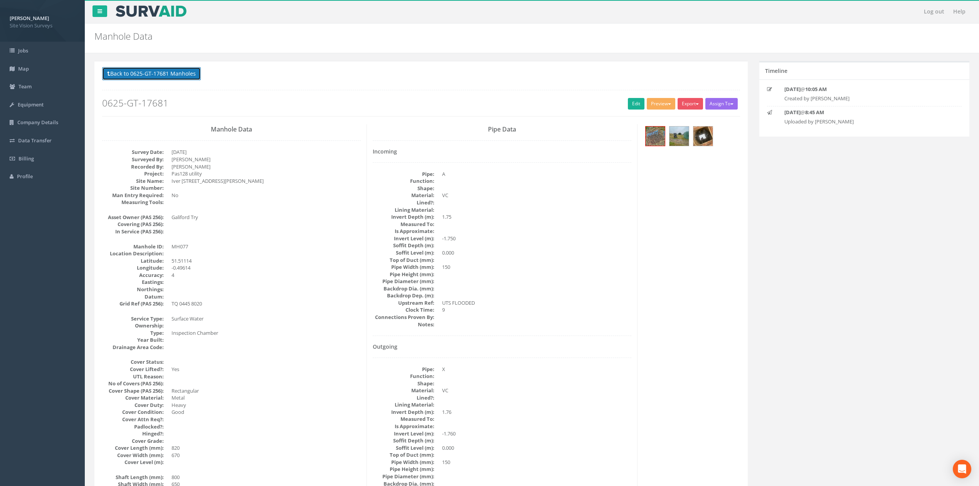
click at [180, 71] on button "Back to 0625-GT-17681 Manholes" at bounding box center [151, 73] width 99 height 13
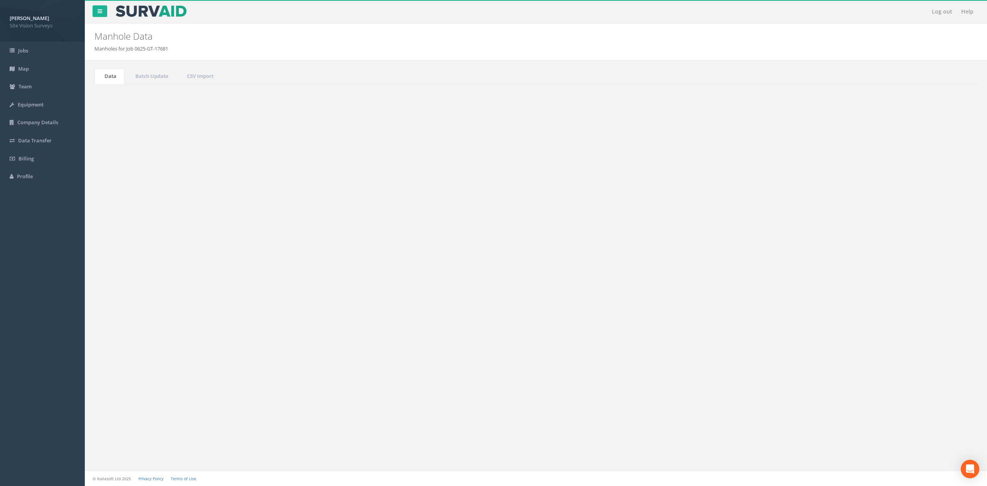
click at [327, 308] on td "MH076" at bounding box center [363, 307] width 122 height 14
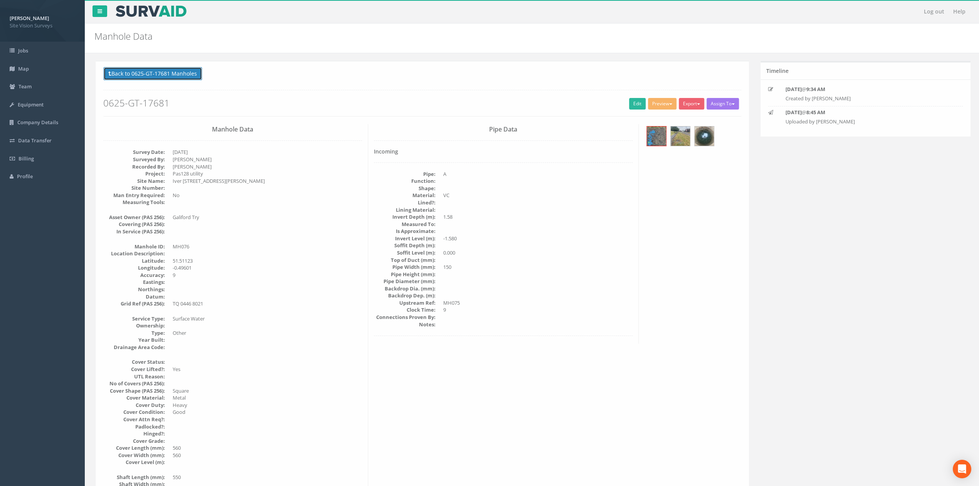
click at [181, 73] on button "Back to 0625-GT-17681 Manholes" at bounding box center [151, 73] width 99 height 13
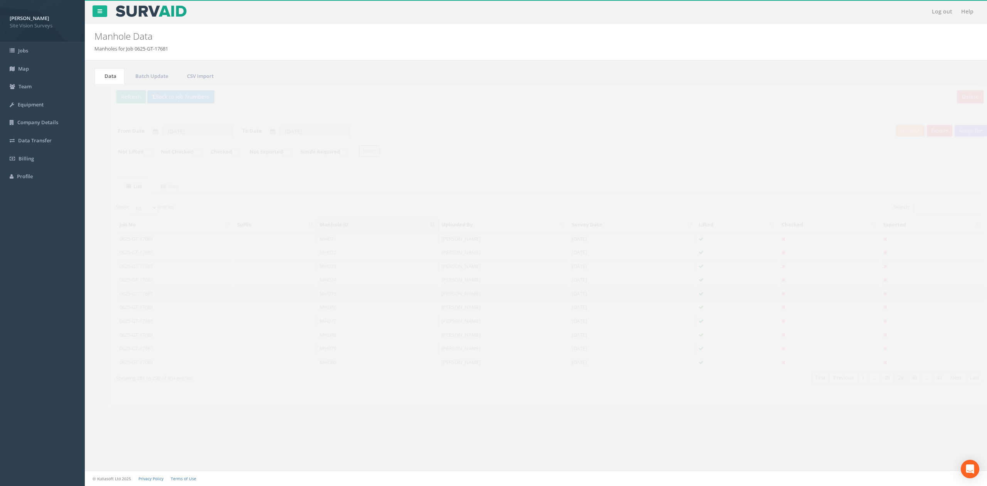
click at [328, 295] on td "MH075" at bounding box center [363, 293] width 122 height 14
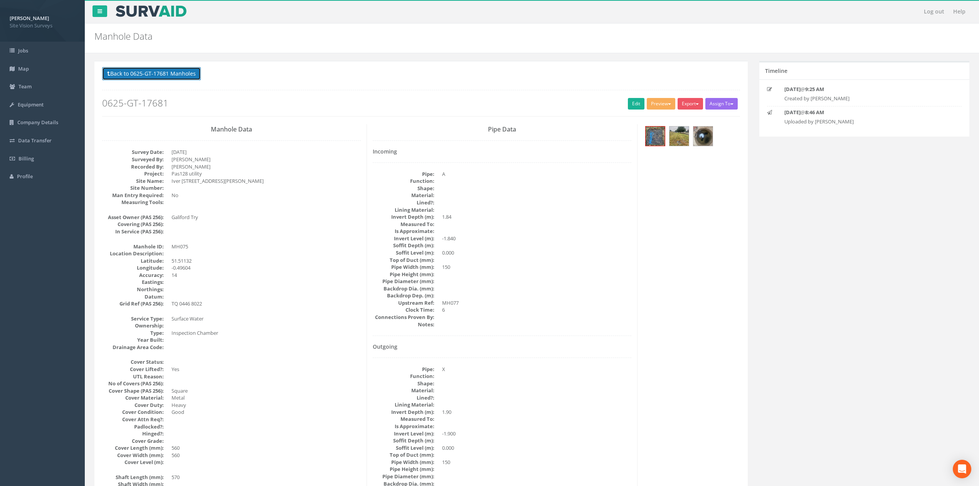
click at [147, 73] on button "Back to 0625-GT-17681 Manholes" at bounding box center [151, 73] width 99 height 13
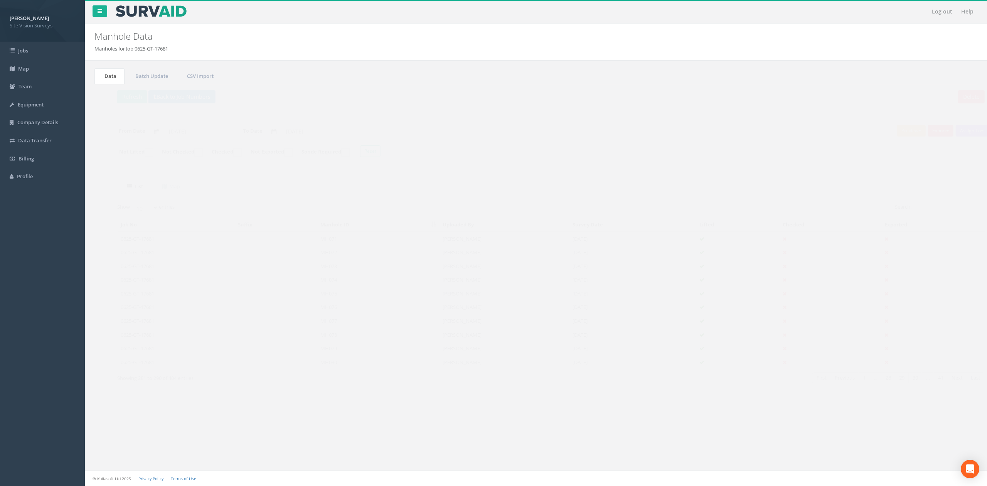
click at [332, 284] on td "MH074" at bounding box center [363, 280] width 122 height 14
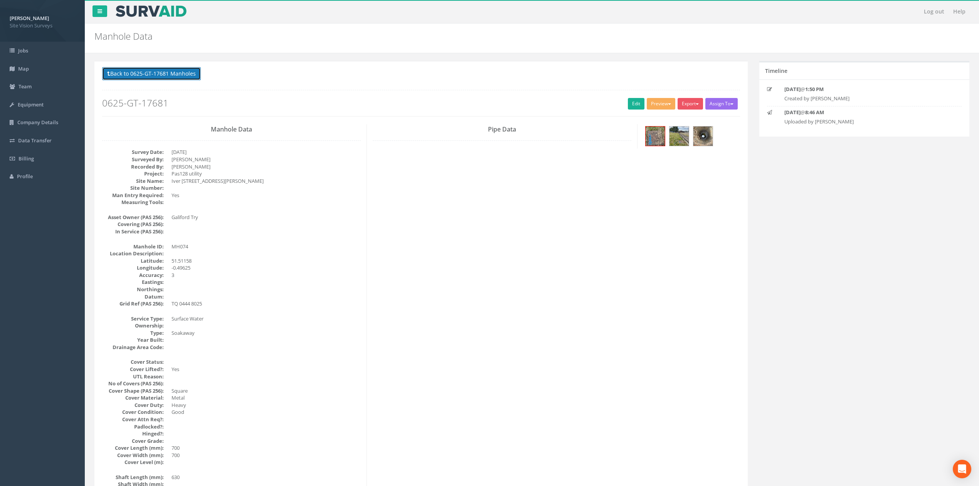
click at [179, 75] on button "Back to 0625-GT-17681 Manholes" at bounding box center [151, 73] width 99 height 13
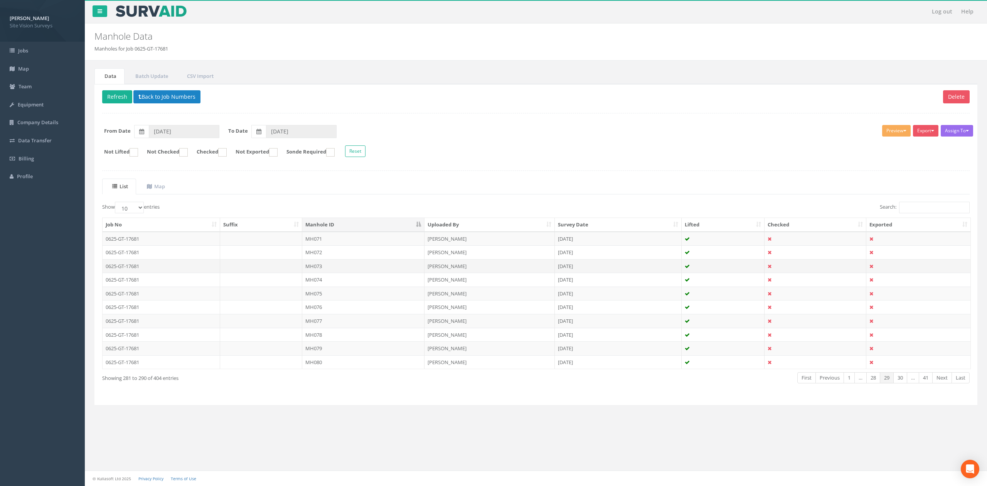
click at [327, 272] on td "MH073" at bounding box center [363, 266] width 122 height 14
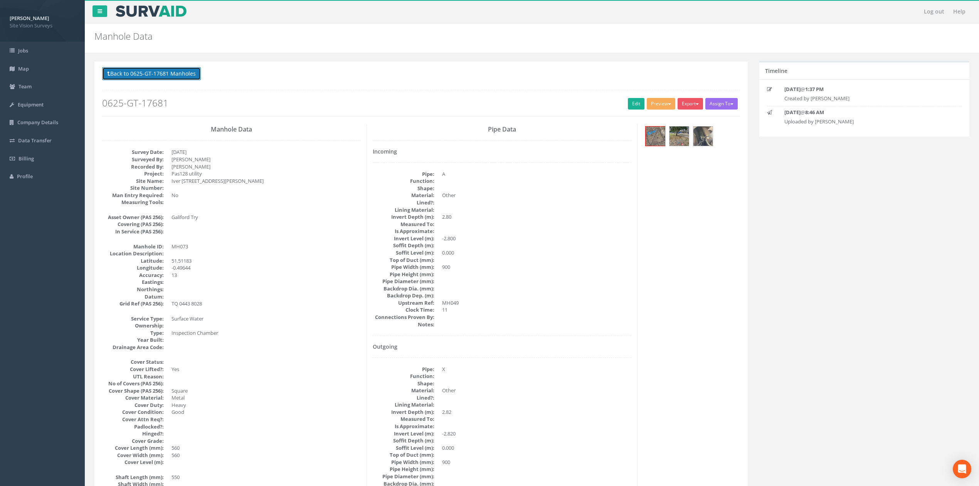
click at [187, 74] on button "Back to 0625-GT-17681 Manholes" at bounding box center [151, 73] width 99 height 13
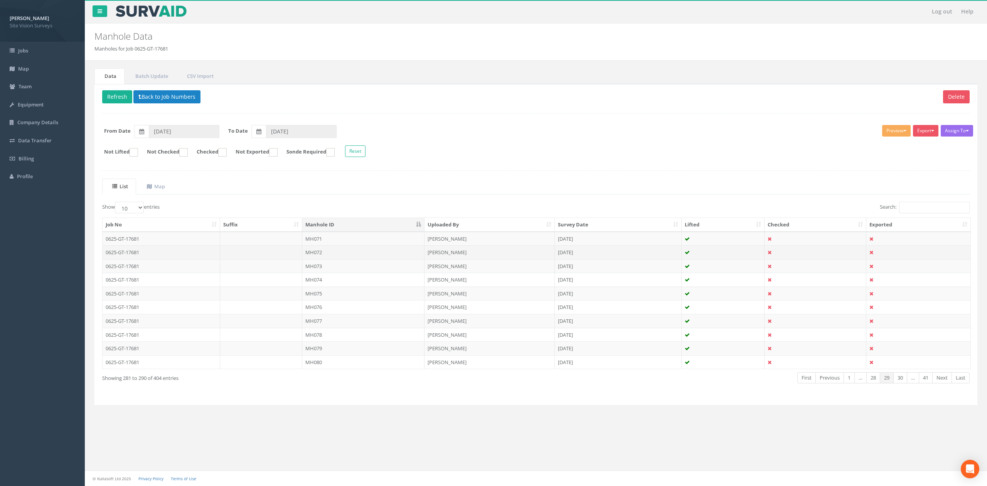
click at [339, 258] on td "MH072" at bounding box center [363, 252] width 122 height 14
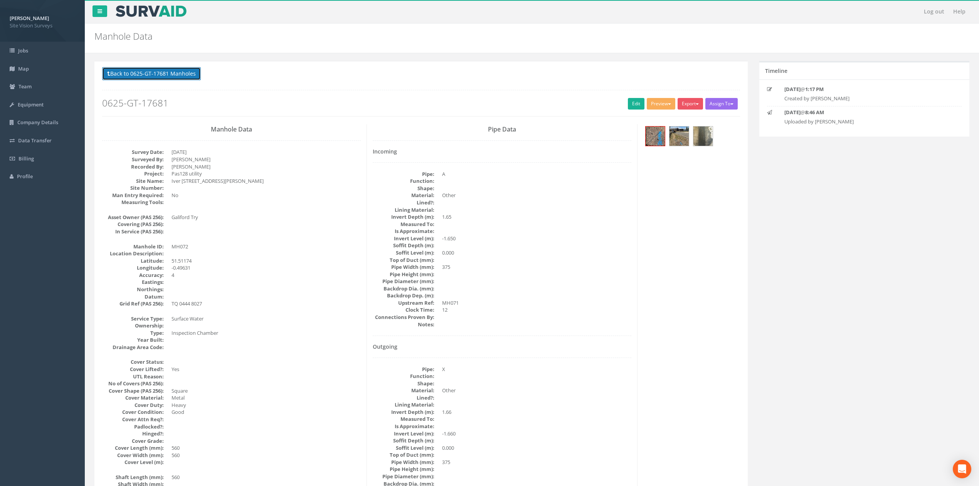
click at [177, 71] on button "Back to 0625-GT-17681 Manholes" at bounding box center [151, 73] width 99 height 13
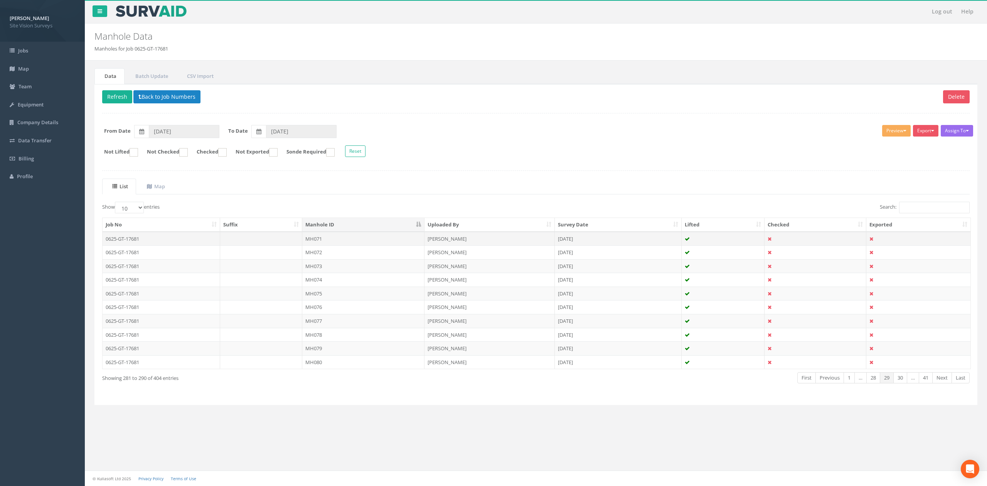
click at [344, 246] on td "MH071" at bounding box center [363, 239] width 122 height 14
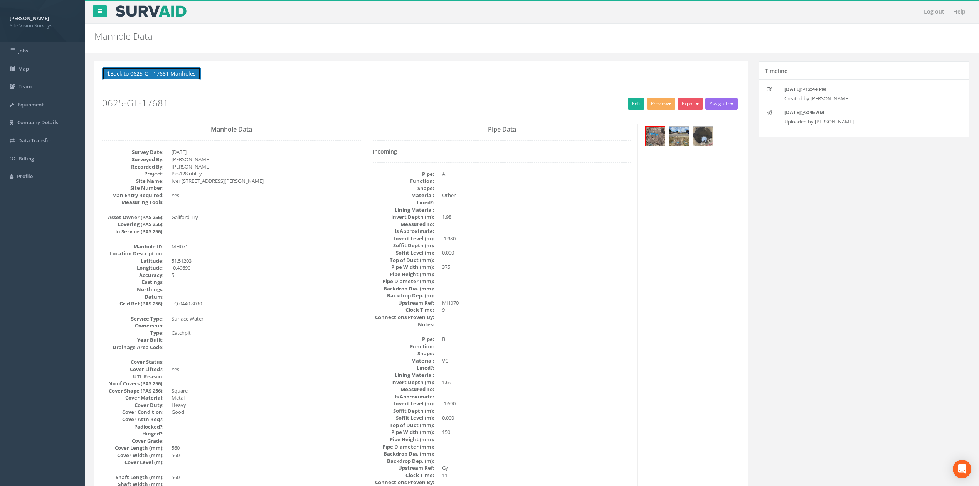
click at [187, 79] on button "Back to 0625-GT-17681 Manholes" at bounding box center [151, 73] width 99 height 13
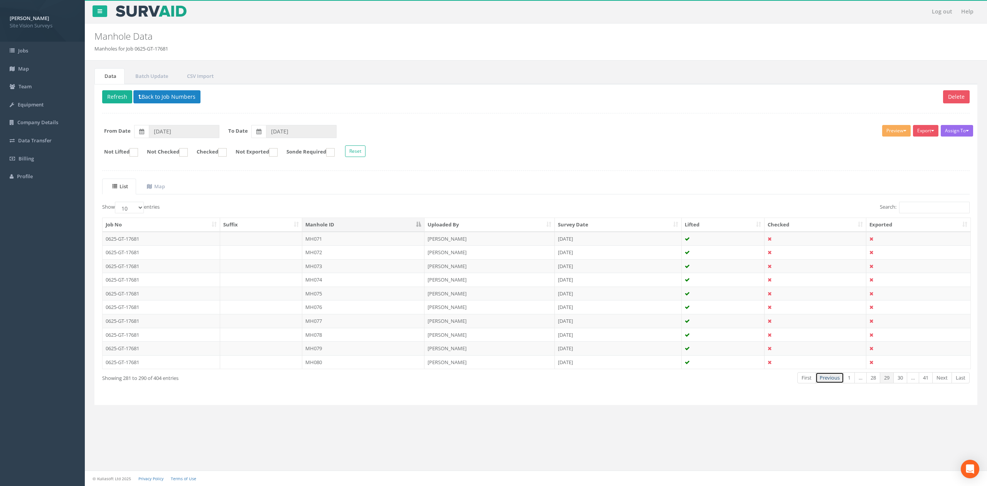
click at [825, 383] on link "Previous" at bounding box center [829, 377] width 29 height 11
click at [316, 360] on td "MH070" at bounding box center [363, 362] width 122 height 14
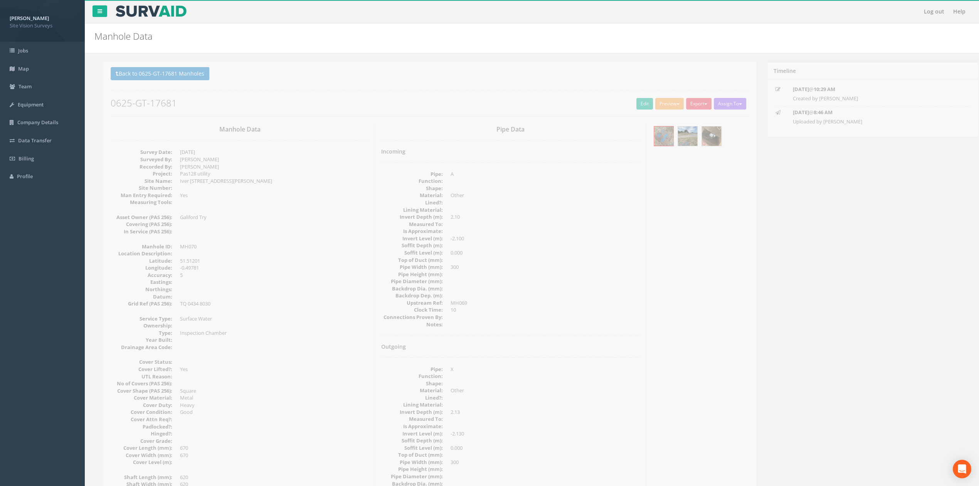
click at [150, 68] on button "Back to 0625-GT-17681 Manholes" at bounding box center [151, 73] width 99 height 13
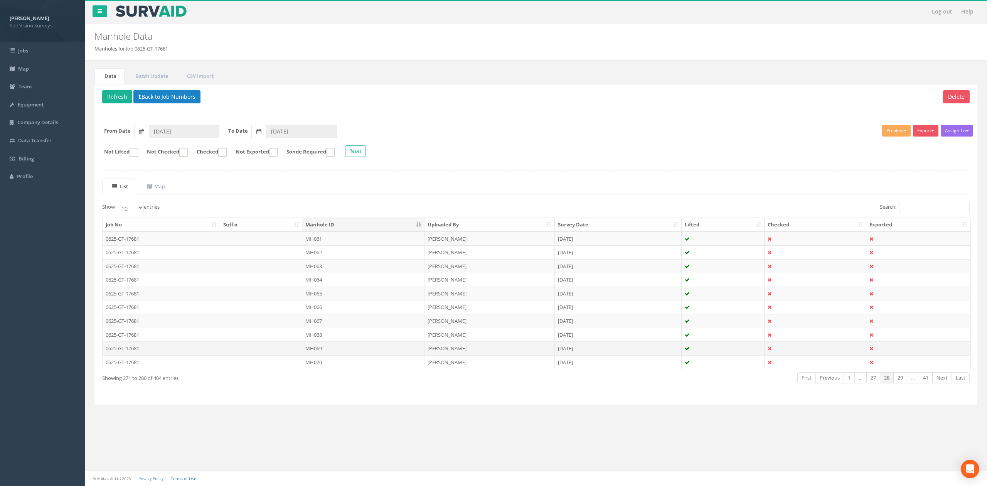
click at [322, 352] on td "MH069" at bounding box center [363, 348] width 122 height 14
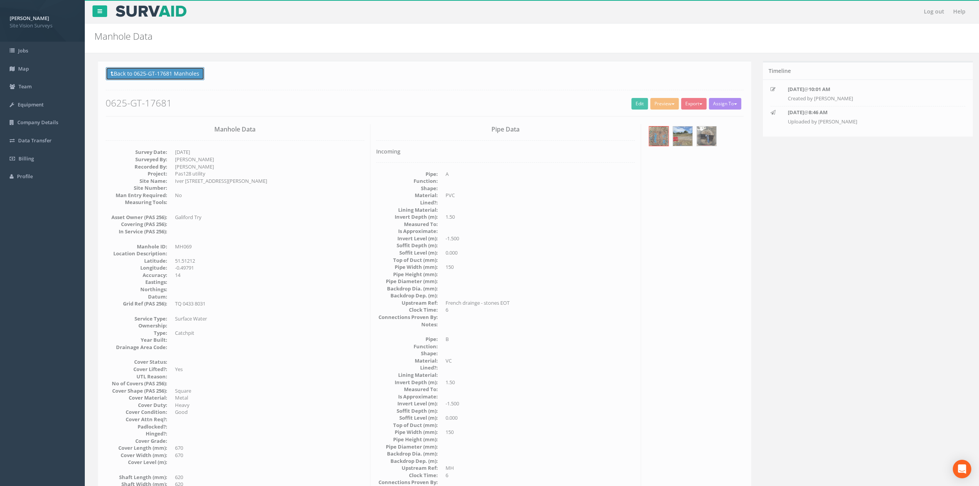
click at [193, 76] on button "Back to 0625-GT-17681 Manholes" at bounding box center [151, 73] width 99 height 13
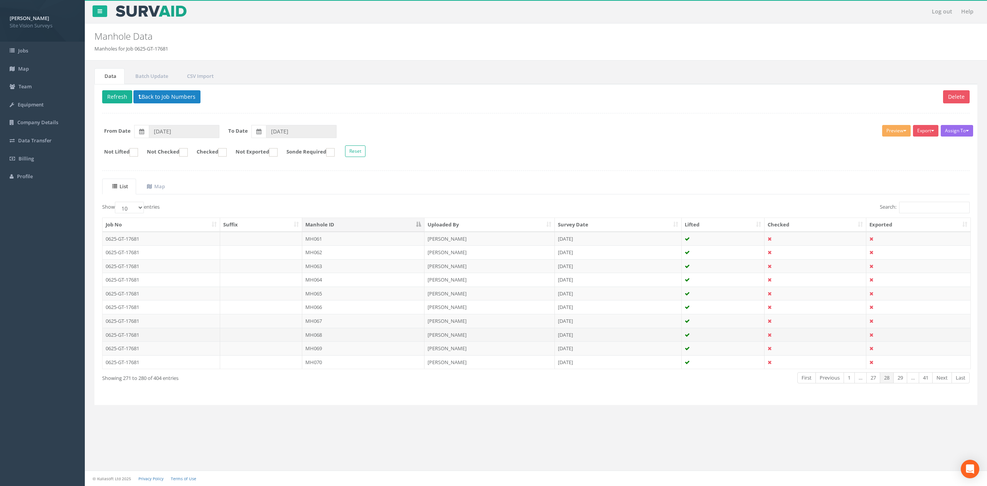
click at [357, 338] on td "MH068" at bounding box center [363, 335] width 122 height 14
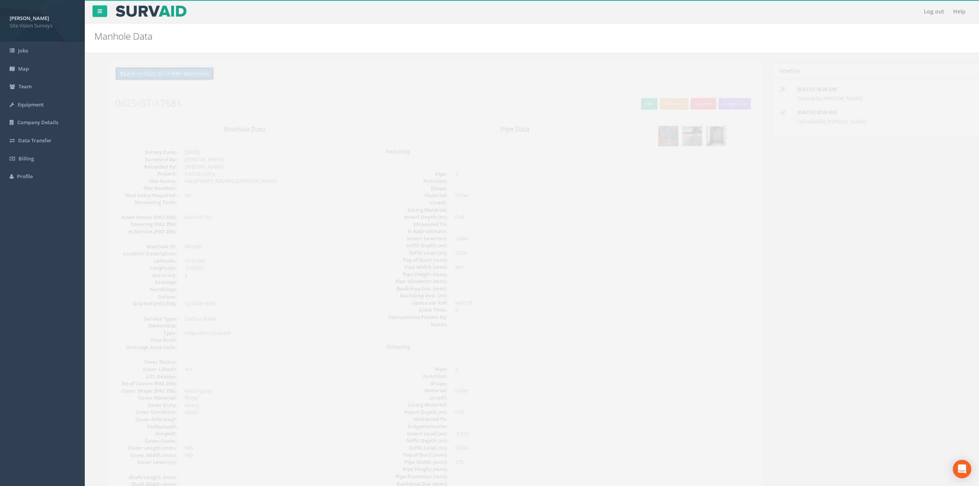
click at [193, 76] on button "Back to 0625-GT-17681 Manholes" at bounding box center [151, 73] width 99 height 13
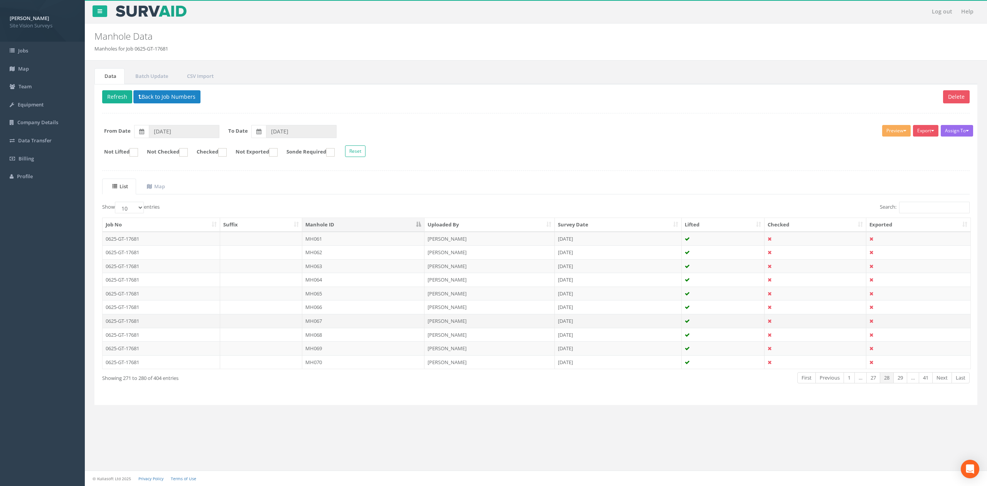
click at [335, 325] on td "MH067" at bounding box center [363, 321] width 122 height 14
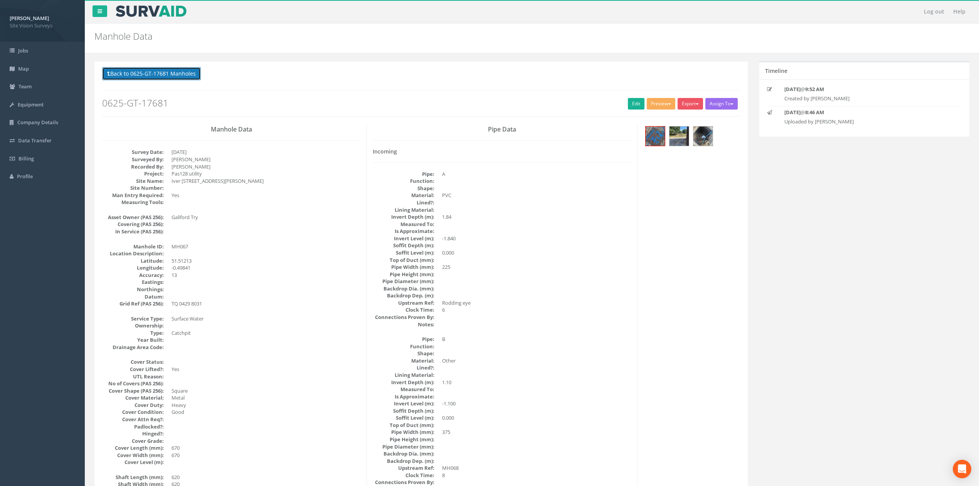
click at [199, 76] on button "Back to 0625-GT-17681 Manholes" at bounding box center [151, 73] width 99 height 13
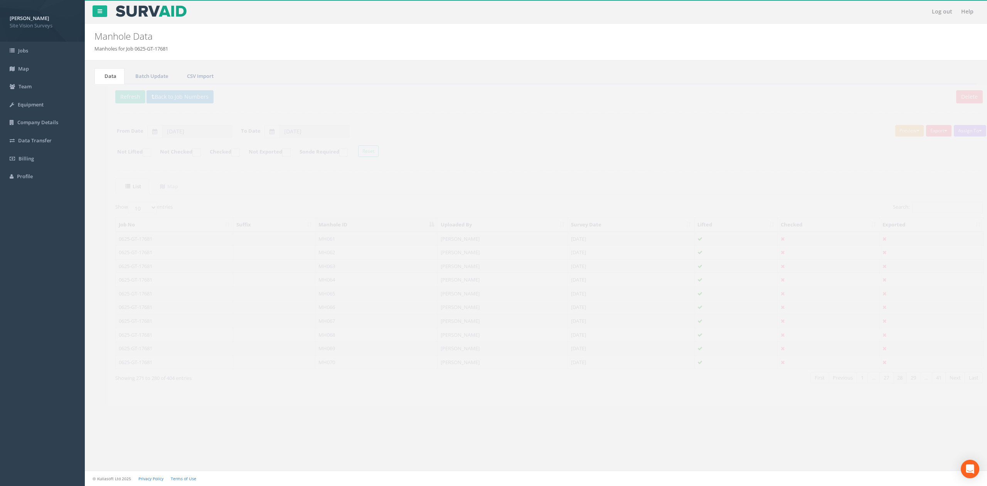
click at [342, 310] on td "MH066" at bounding box center [363, 307] width 122 height 14
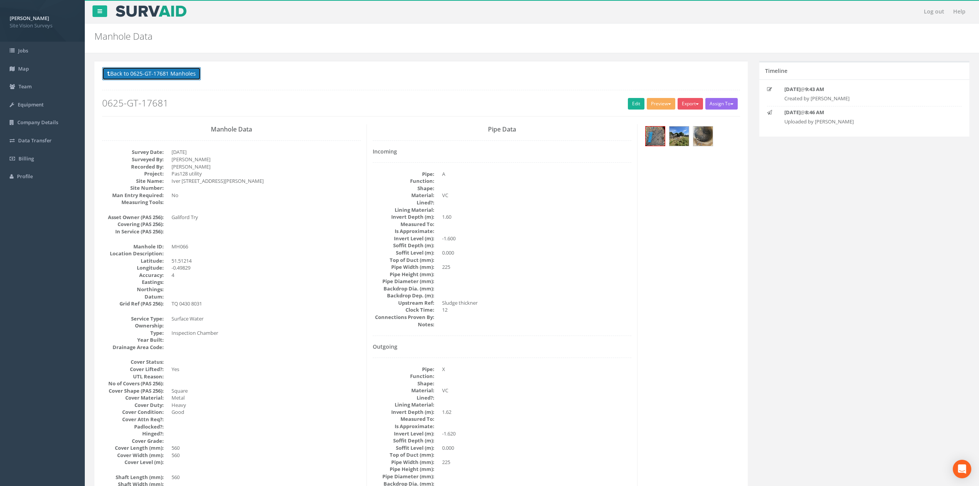
click at [187, 73] on button "Back to 0625-GT-17681 Manholes" at bounding box center [151, 73] width 99 height 13
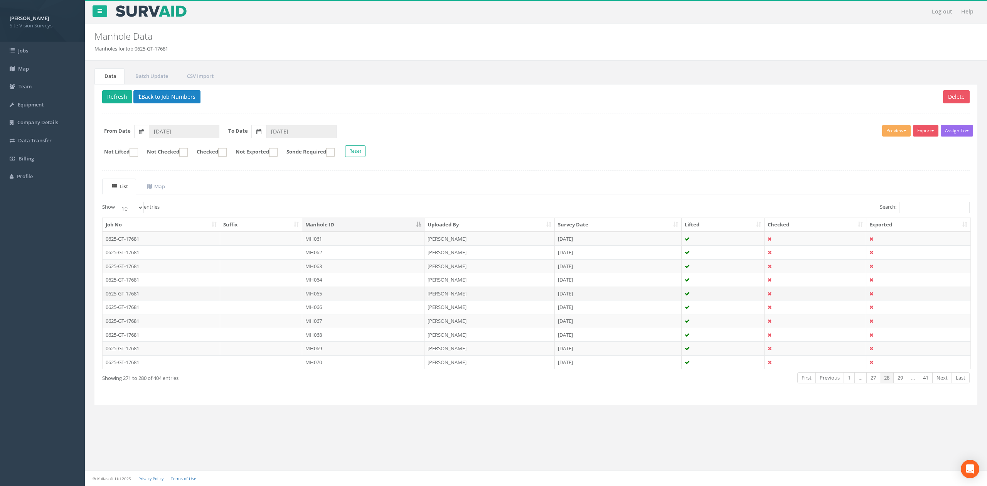
click at [325, 298] on td "MH065" at bounding box center [363, 293] width 122 height 14
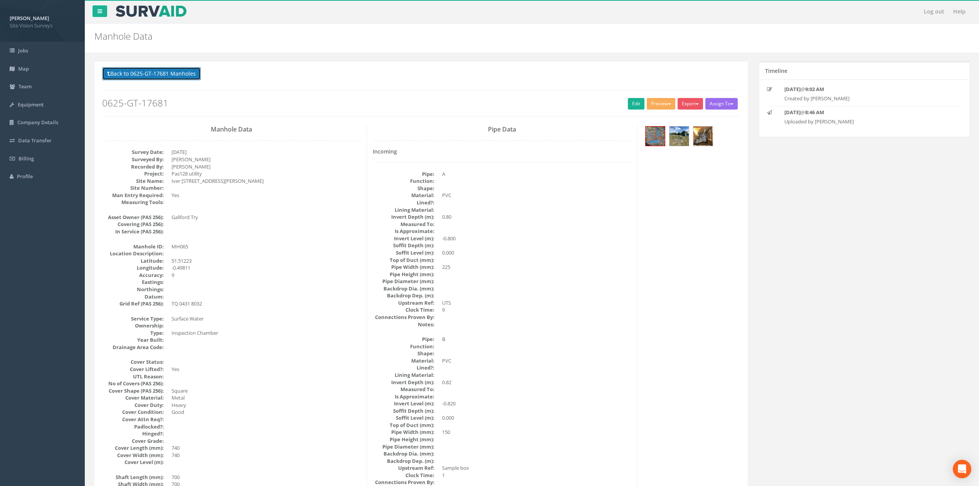
click at [184, 73] on button "Back to 0625-GT-17681 Manholes" at bounding box center [151, 73] width 99 height 13
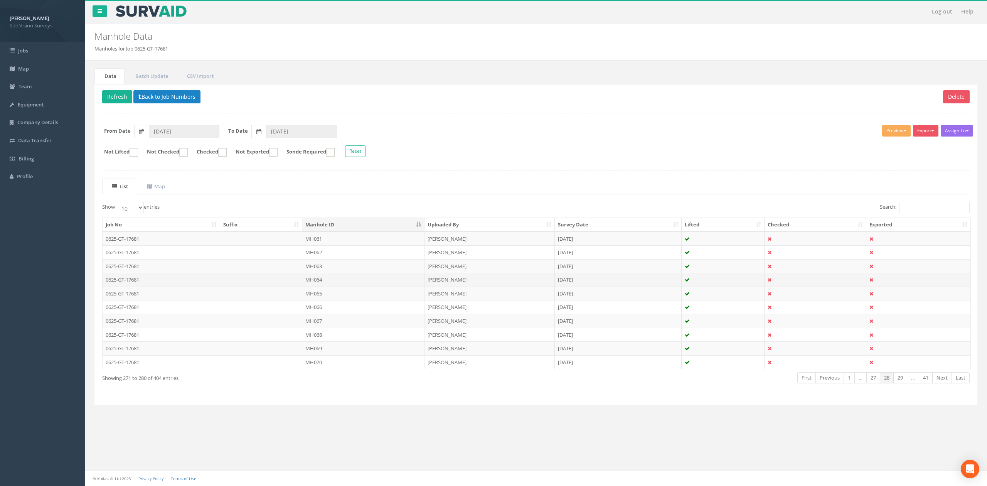
click at [324, 283] on td "MH064" at bounding box center [363, 280] width 122 height 14
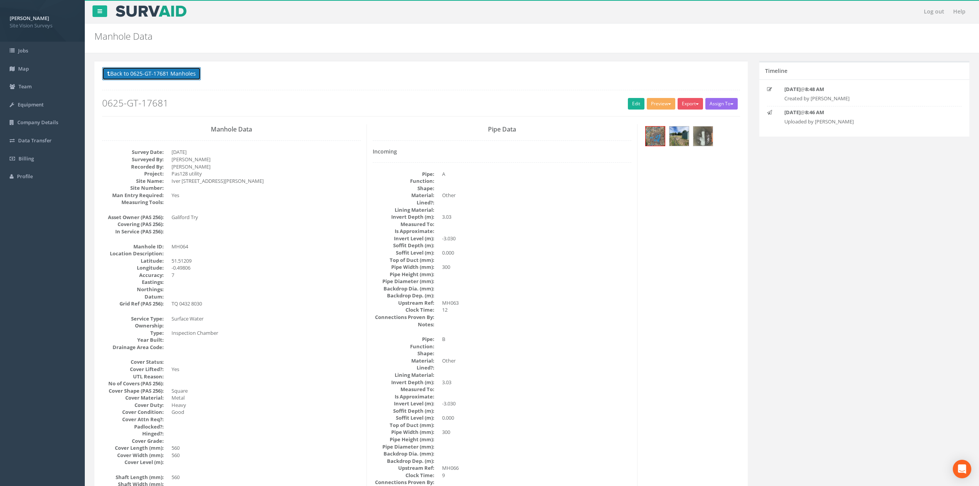
click at [187, 72] on button "Back to 0625-GT-17681 Manholes" at bounding box center [151, 73] width 99 height 13
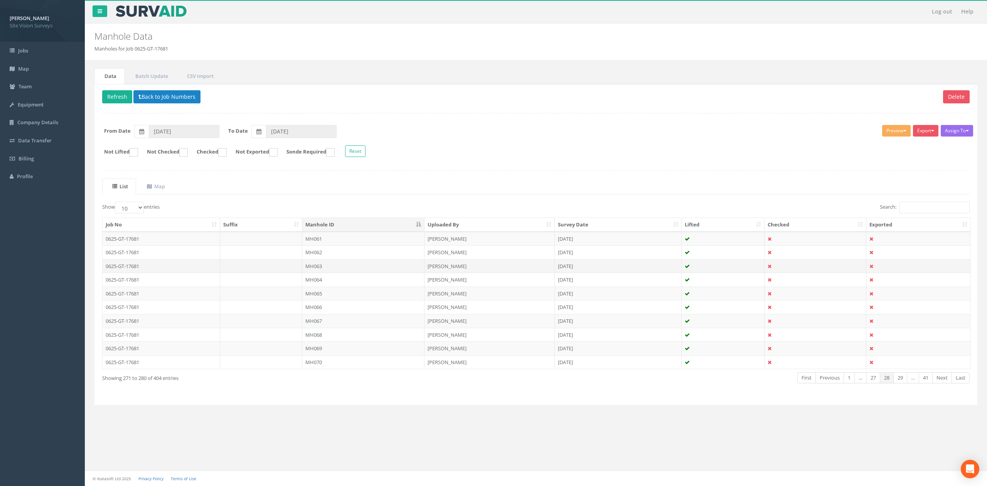
click at [319, 271] on td "MH063" at bounding box center [363, 266] width 122 height 14
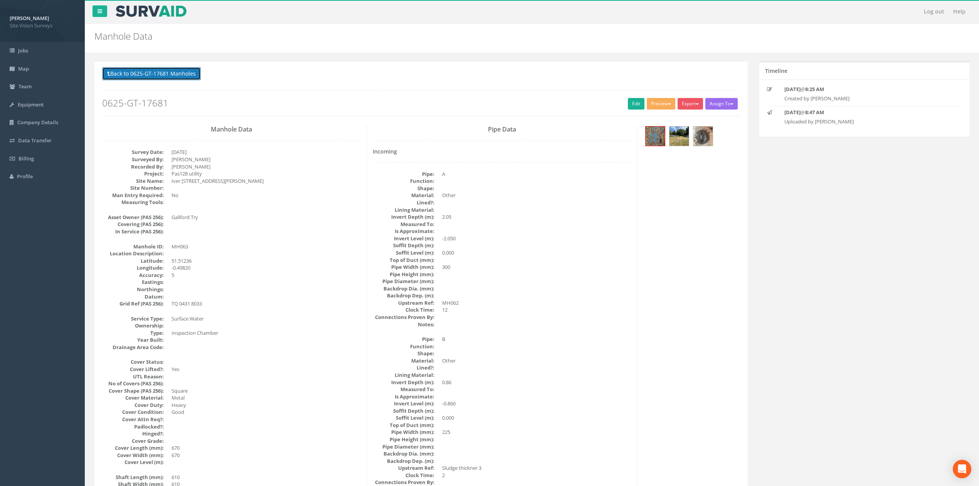
click at [176, 70] on button "Back to 0625-GT-17681 Manholes" at bounding box center [151, 73] width 99 height 13
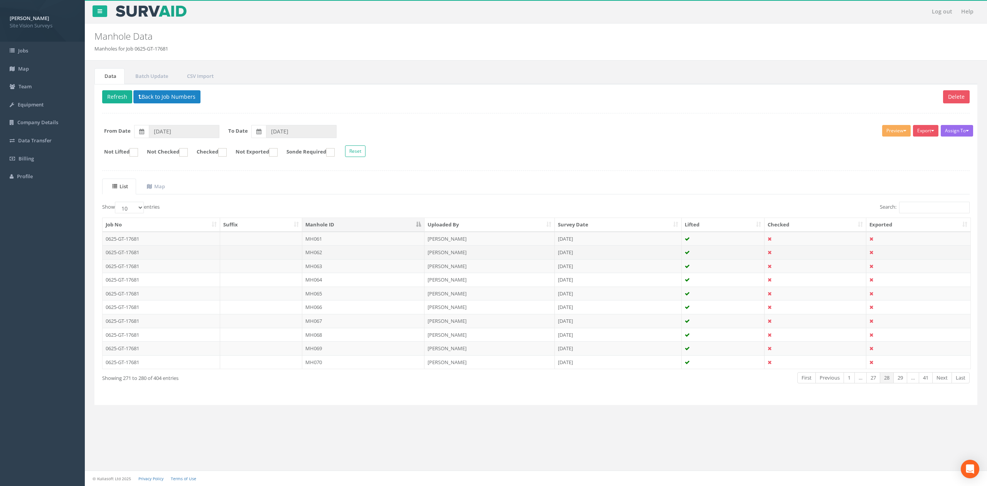
click at [324, 256] on td "MH062" at bounding box center [363, 252] width 122 height 14
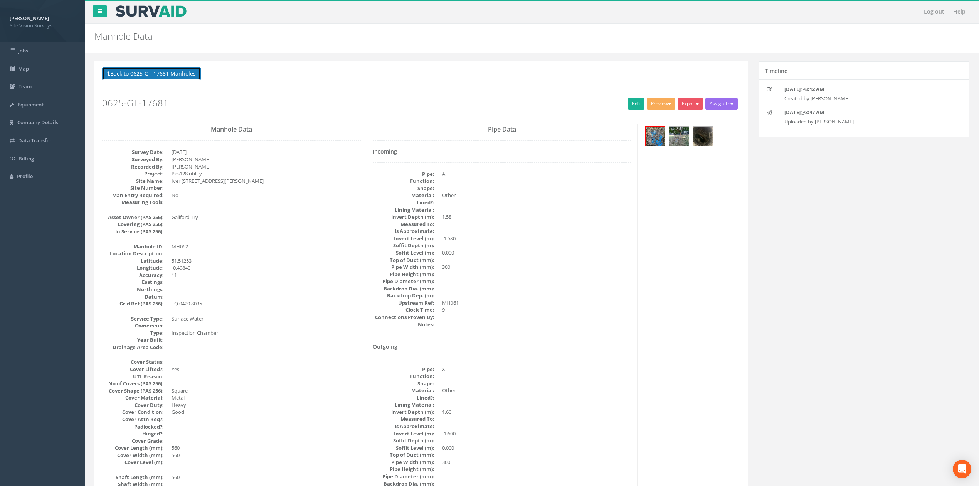
click at [143, 72] on button "Back to 0625-GT-17681 Manholes" at bounding box center [151, 73] width 99 height 13
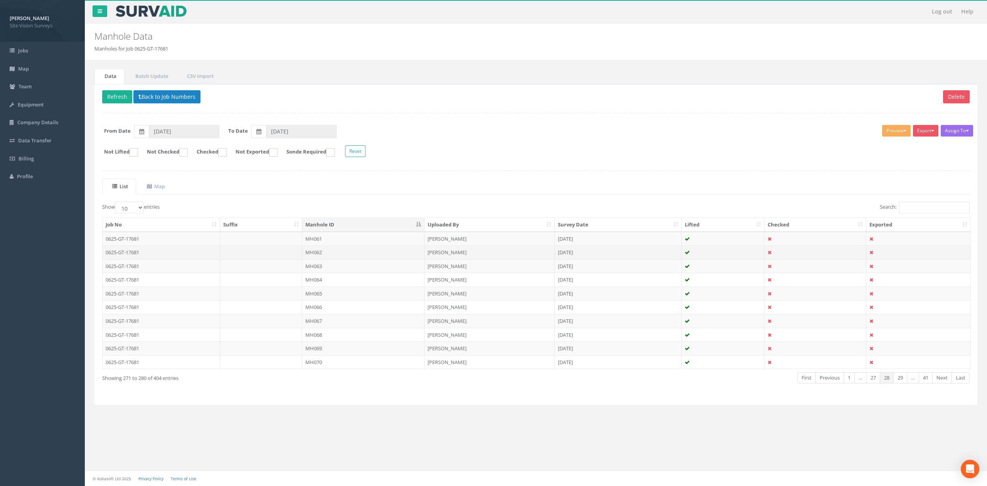
click at [322, 248] on td "MH062" at bounding box center [363, 252] width 122 height 14
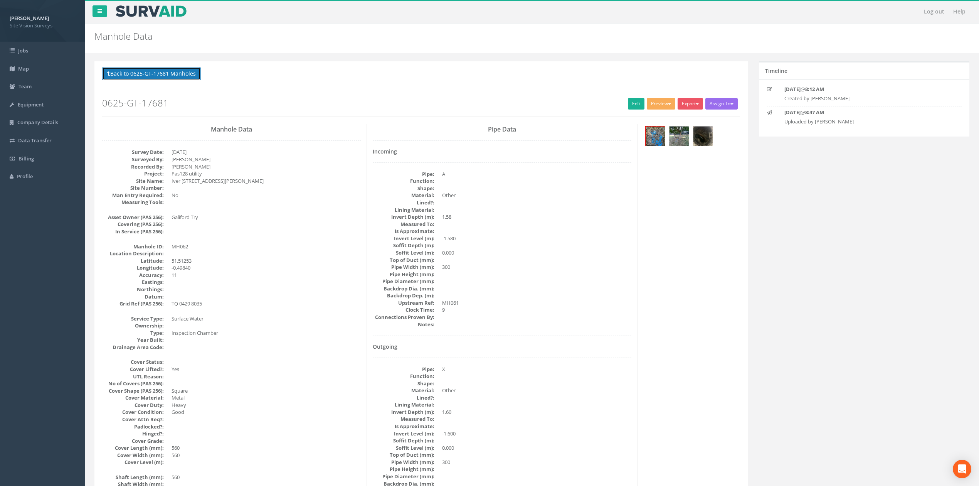
click at [193, 69] on button "Back to 0625-GT-17681 Manholes" at bounding box center [151, 73] width 99 height 13
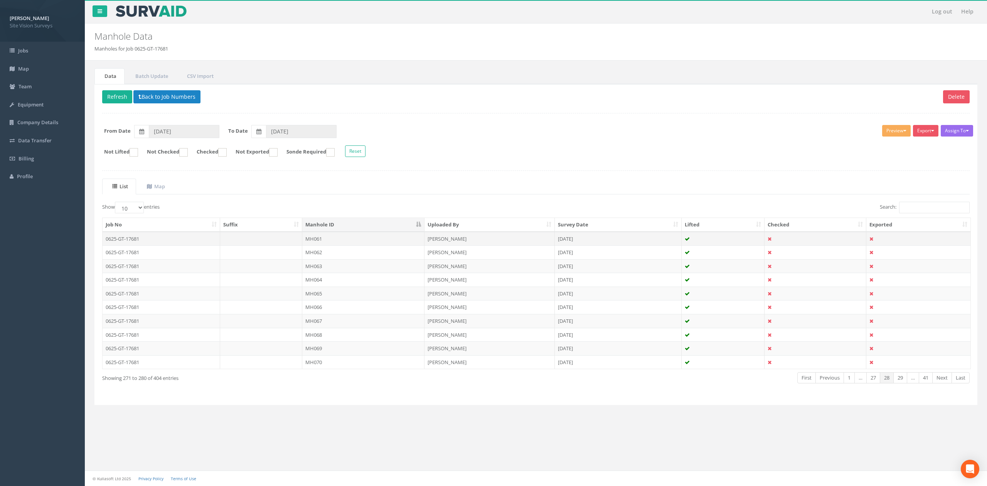
click at [338, 239] on td "MH061" at bounding box center [363, 239] width 122 height 14
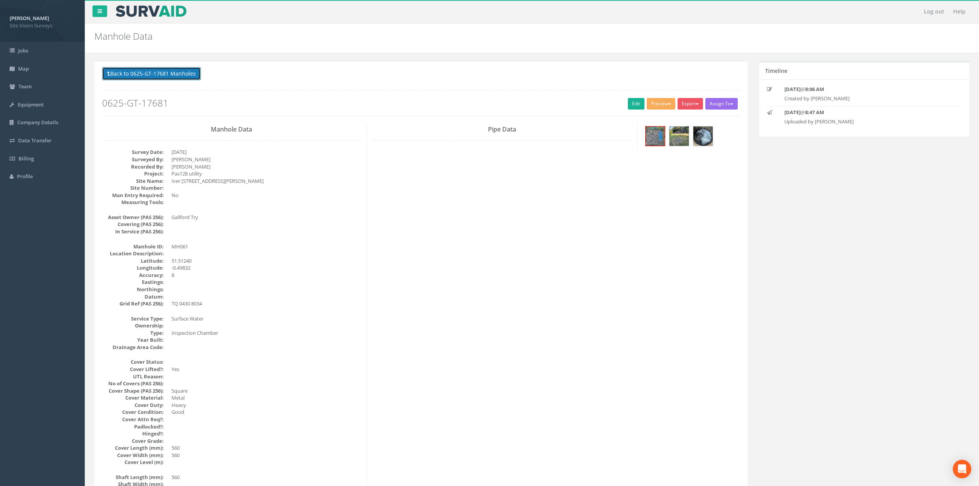
click at [187, 75] on button "Back to 0625-GT-17681 Manholes" at bounding box center [151, 73] width 99 height 13
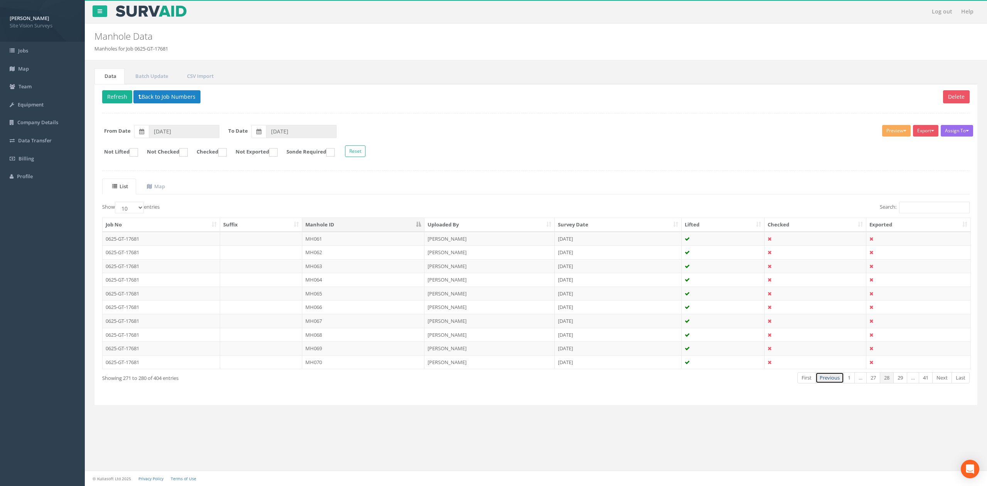
click at [829, 383] on link "Previous" at bounding box center [829, 377] width 29 height 11
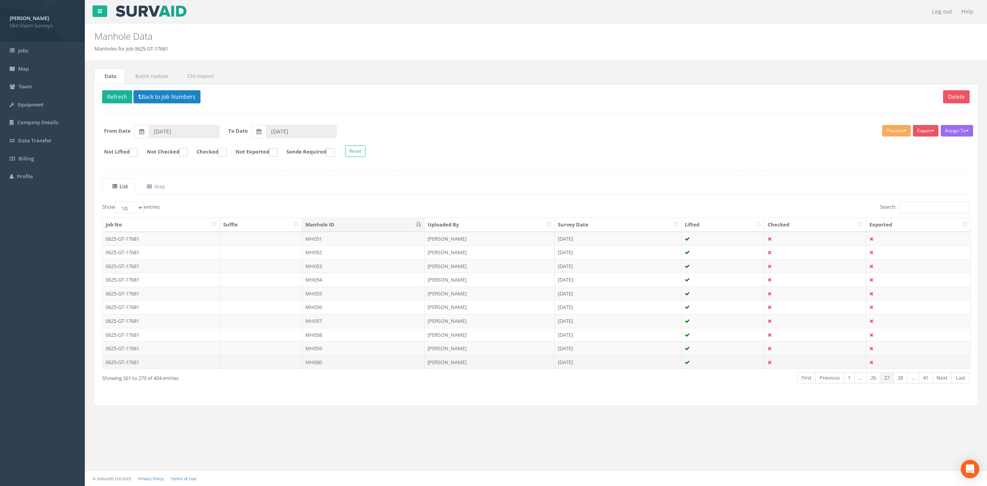
click at [339, 364] on td "MH060" at bounding box center [363, 362] width 122 height 14
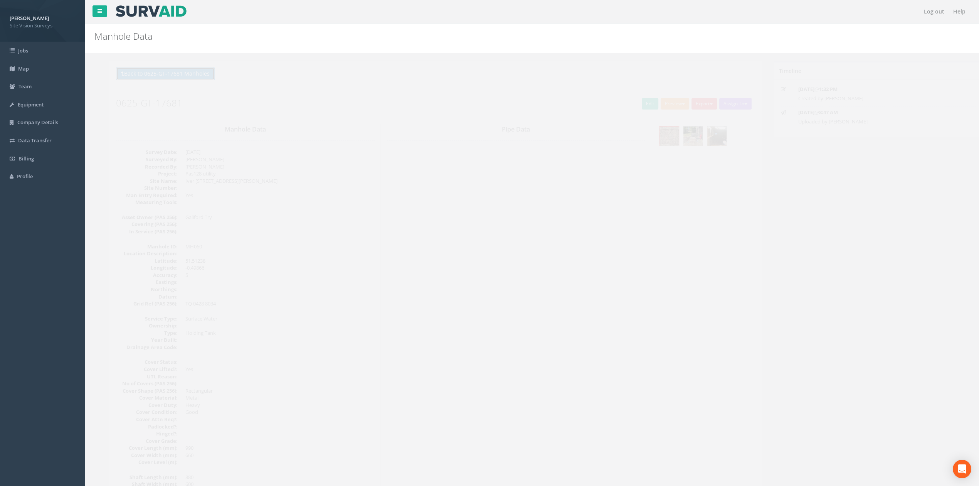
click at [194, 74] on button "Back to 0625-GT-17681 Manholes" at bounding box center [151, 73] width 99 height 13
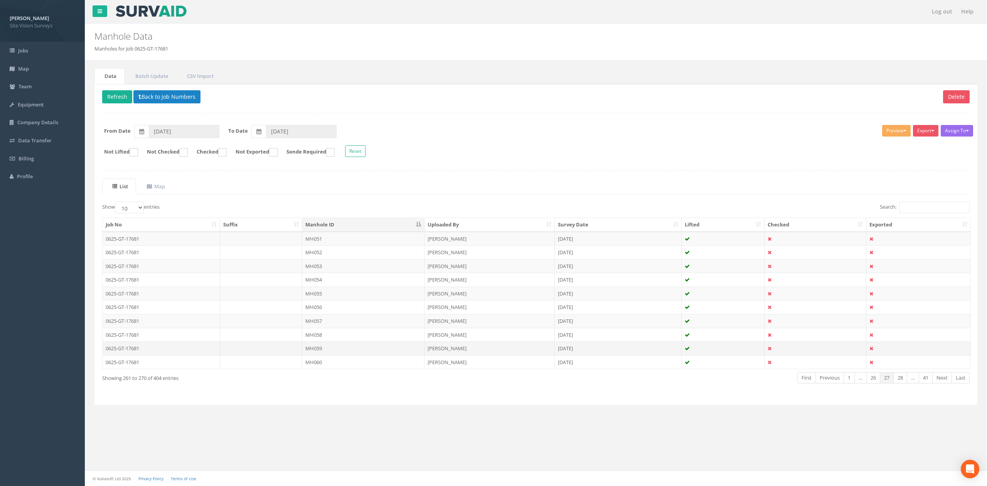
click at [340, 354] on td "MH059" at bounding box center [363, 348] width 122 height 14
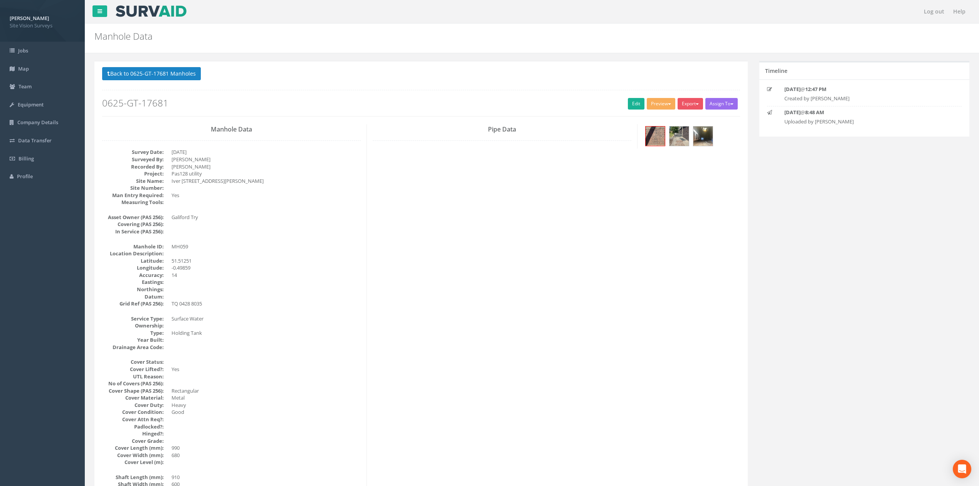
click at [140, 82] on p "Back to 0625-GT-17681 Manholes Back to Map" at bounding box center [421, 74] width 638 height 15
click at [141, 79] on button "Back to 0625-GT-17681 Manholes" at bounding box center [151, 73] width 99 height 13
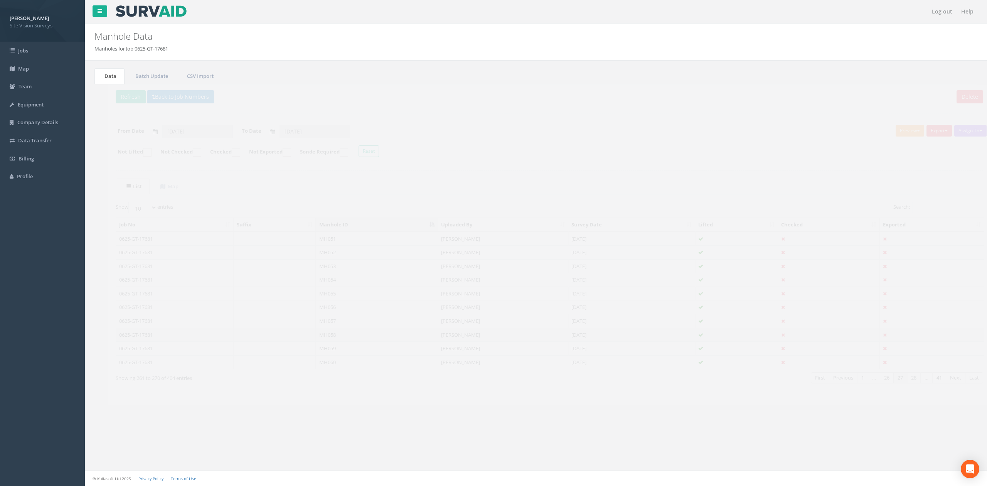
click at [337, 342] on td "MH058" at bounding box center [363, 335] width 122 height 14
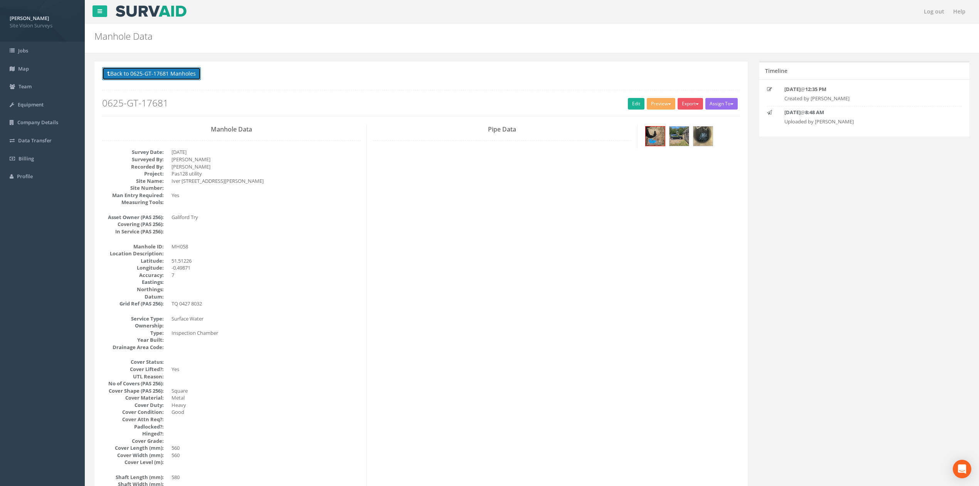
click at [131, 73] on button "Back to 0625-GT-17681 Manholes" at bounding box center [151, 73] width 99 height 13
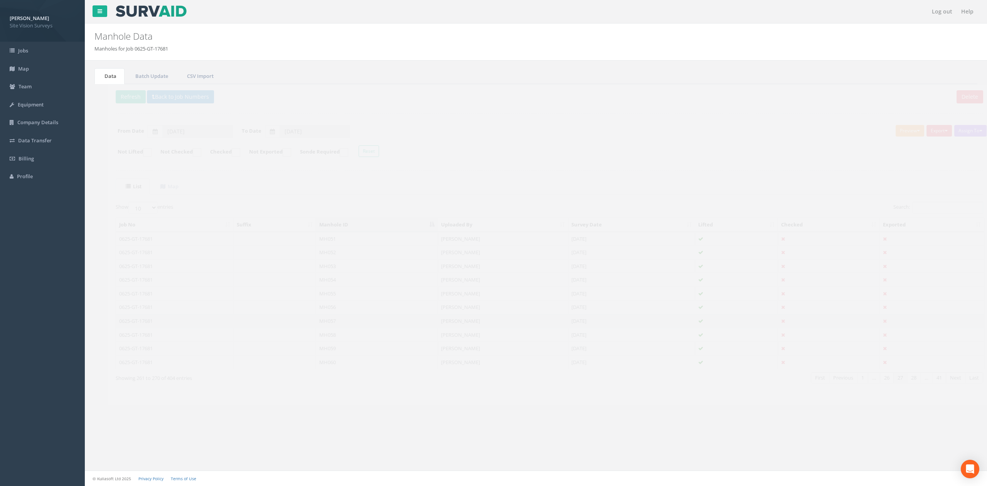
click at [351, 326] on td "MH057" at bounding box center [363, 321] width 122 height 14
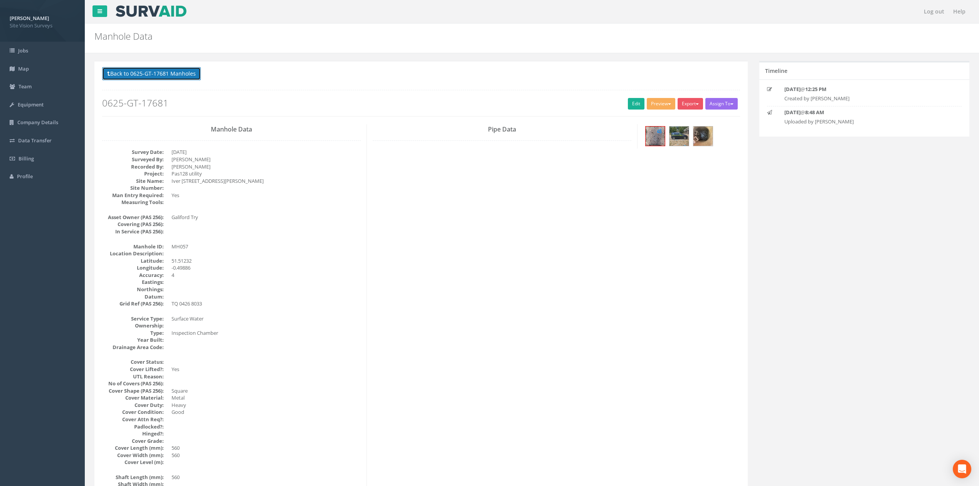
click at [155, 74] on button "Back to 0625-GT-17681 Manholes" at bounding box center [151, 73] width 99 height 13
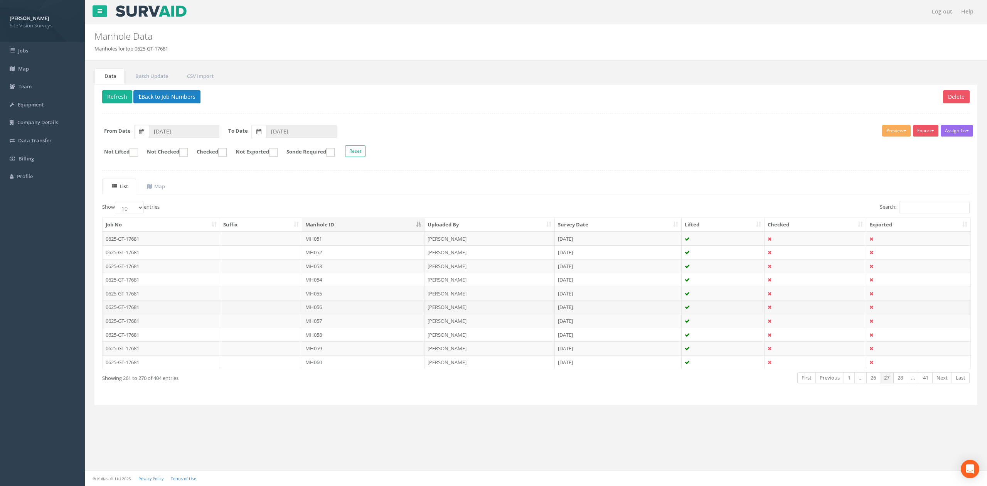
click at [329, 310] on td "MH056" at bounding box center [363, 307] width 122 height 14
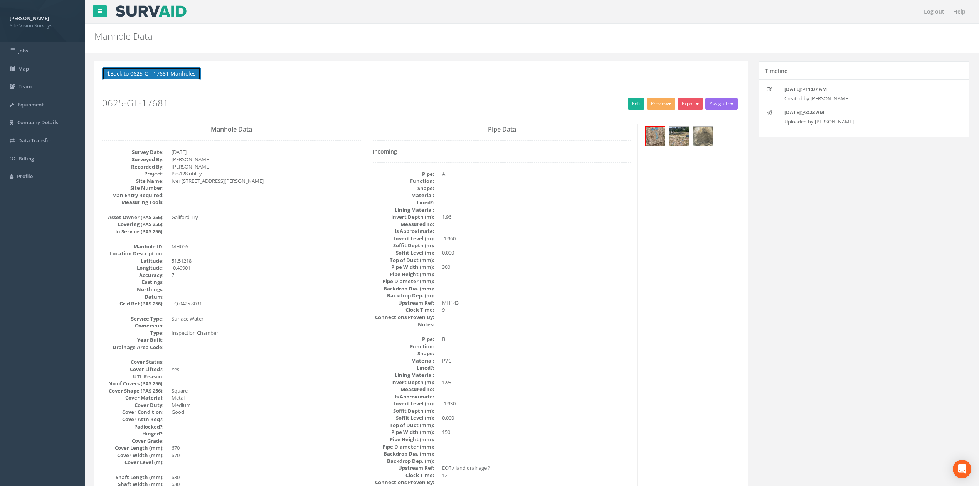
click at [155, 74] on button "Back to 0625-GT-17681 Manholes" at bounding box center [151, 73] width 99 height 13
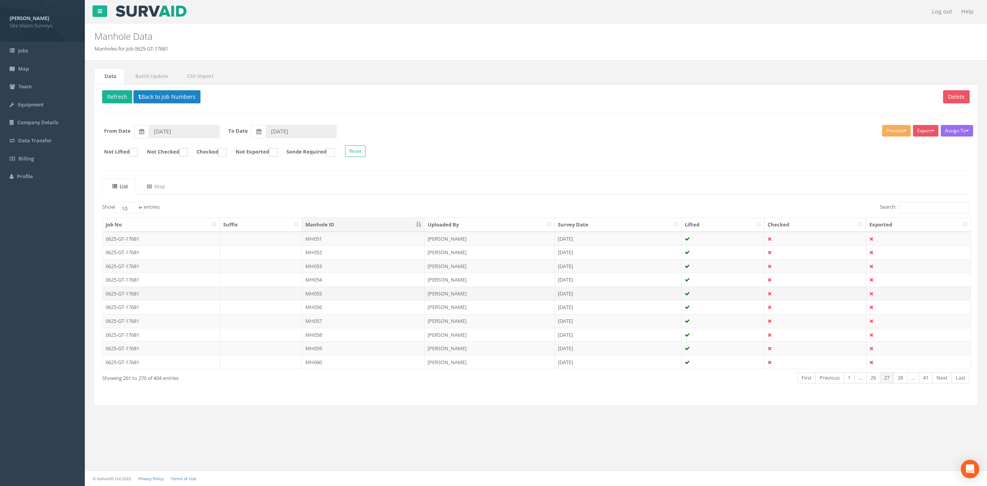
click at [308, 300] on td "MH055" at bounding box center [363, 293] width 122 height 14
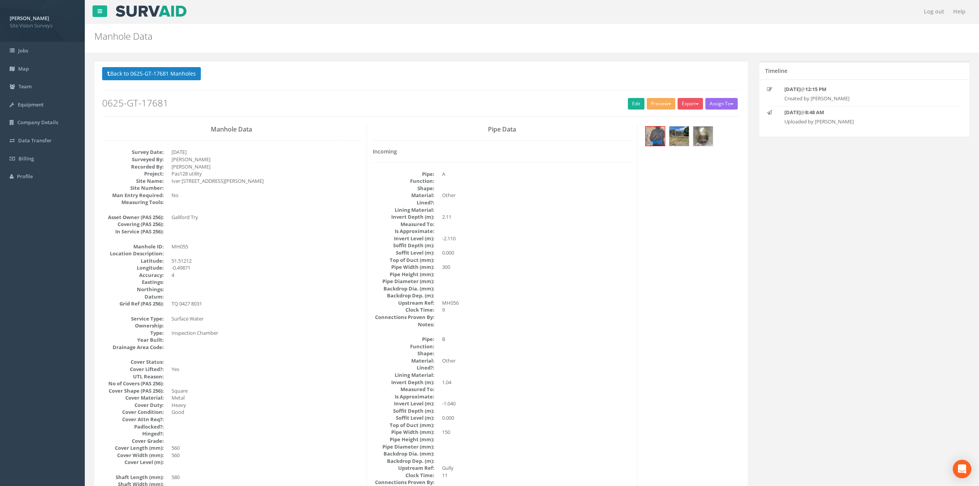
click at [192, 81] on p "Back to 0625-GT-17681 Manholes Back to Map" at bounding box center [421, 74] width 638 height 15
click at [187, 77] on button "Back to 0625-GT-17681 Manholes" at bounding box center [151, 73] width 99 height 13
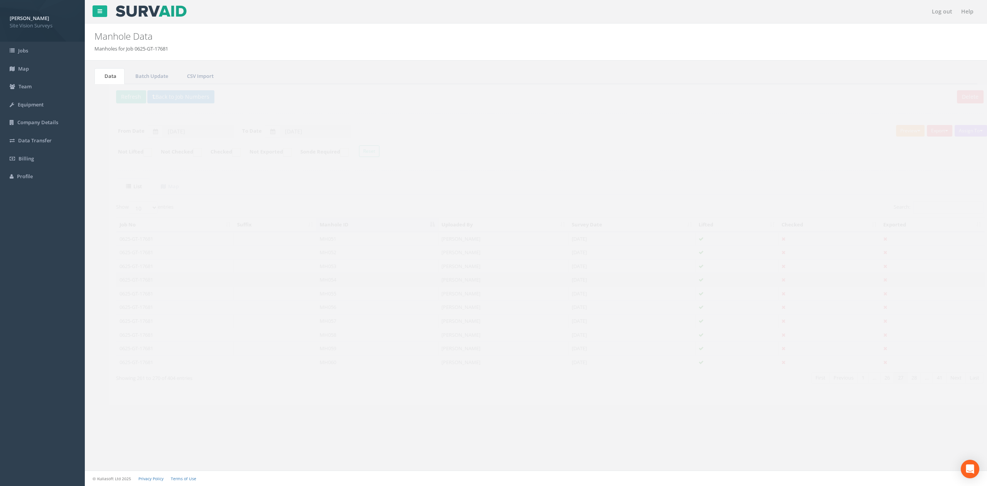
click at [326, 285] on td "MH054" at bounding box center [363, 280] width 122 height 14
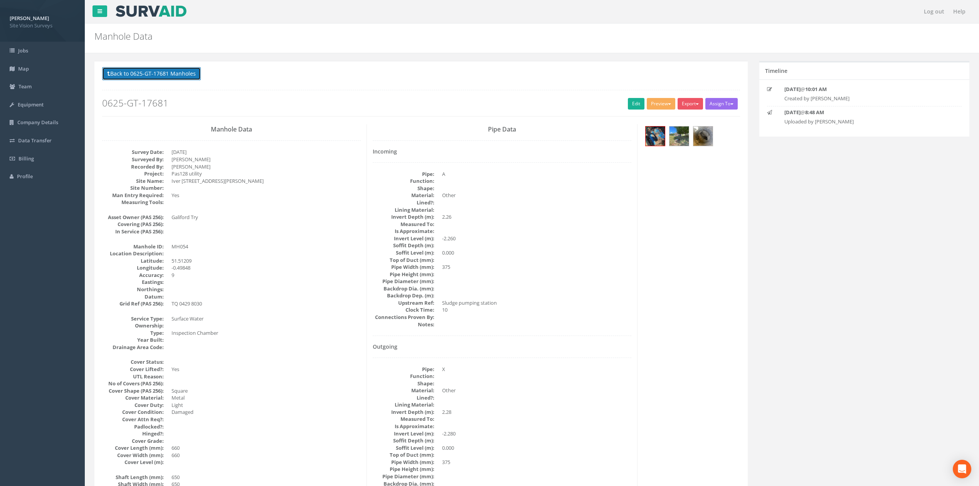
click at [154, 69] on button "Back to 0625-GT-17681 Manholes" at bounding box center [151, 73] width 99 height 13
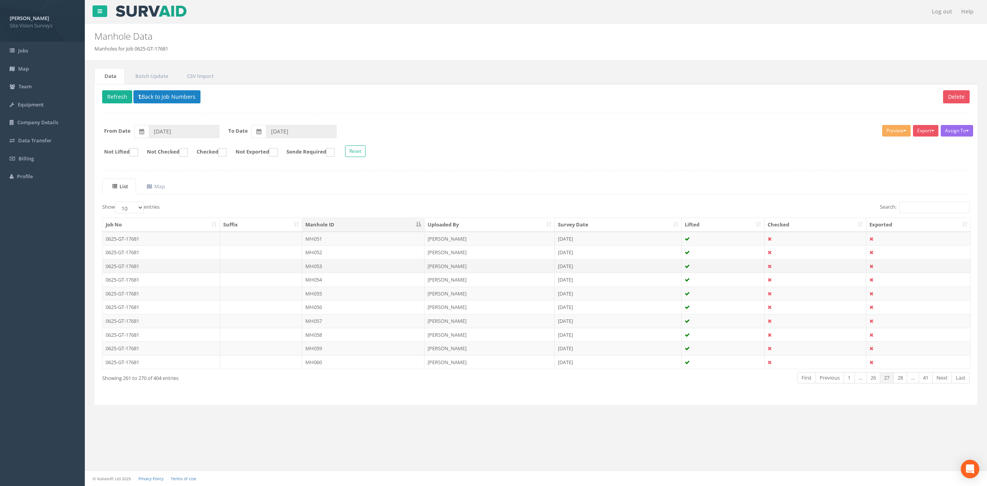
click at [318, 268] on td "MH053" at bounding box center [363, 266] width 122 height 14
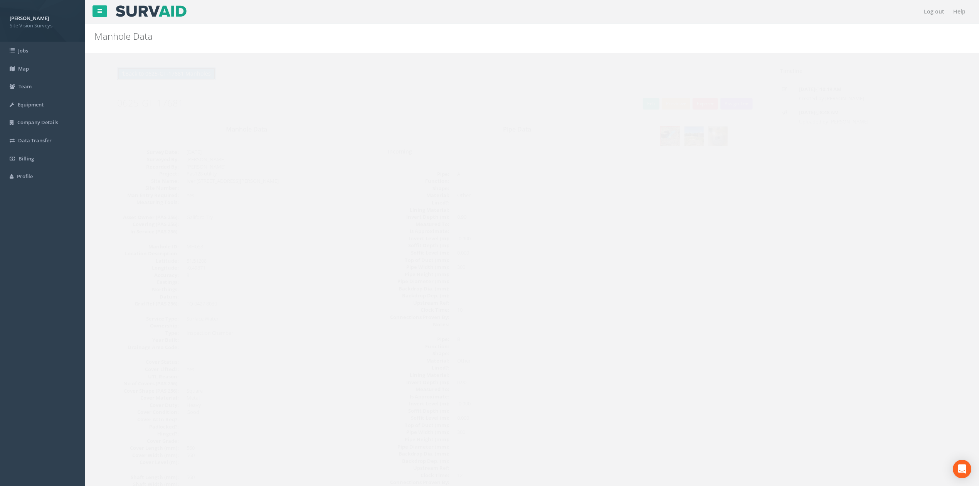
click at [158, 69] on button "Back to 0625-GT-17681 Manholes" at bounding box center [151, 73] width 99 height 13
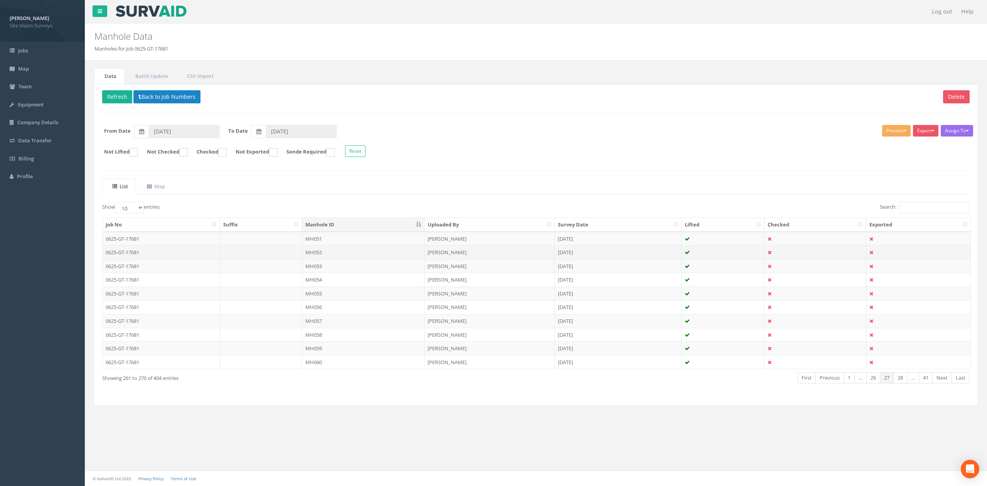
click at [307, 252] on td "MH052" at bounding box center [363, 252] width 122 height 14
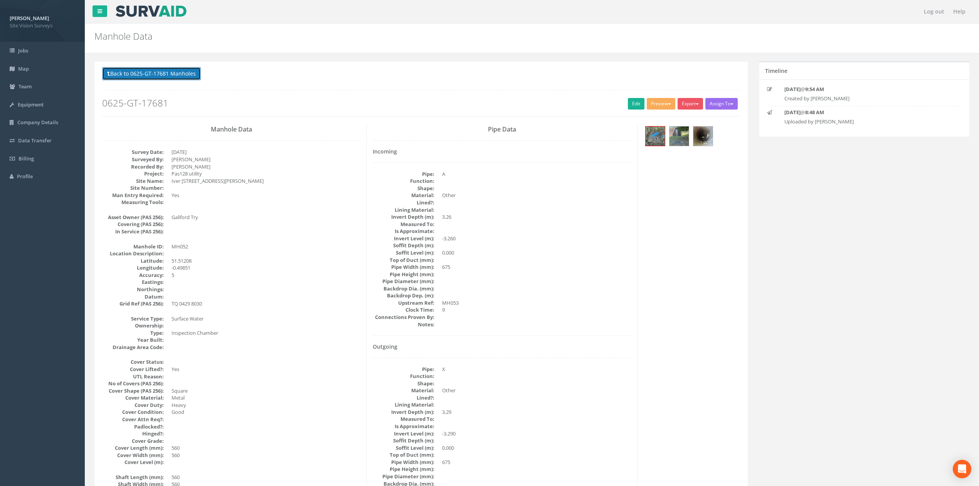
click at [155, 74] on button "Back to 0625-GT-17681 Manholes" at bounding box center [151, 73] width 99 height 13
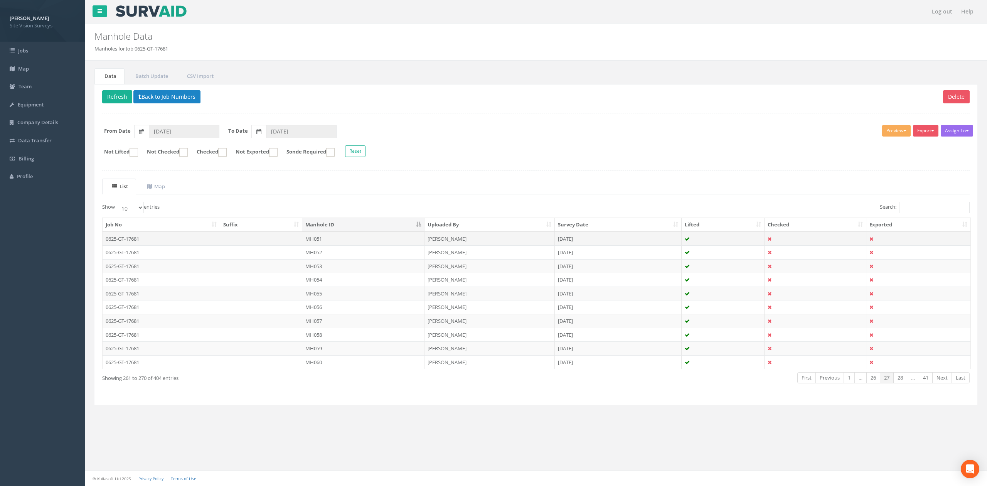
click at [358, 243] on td "MH051" at bounding box center [363, 239] width 122 height 14
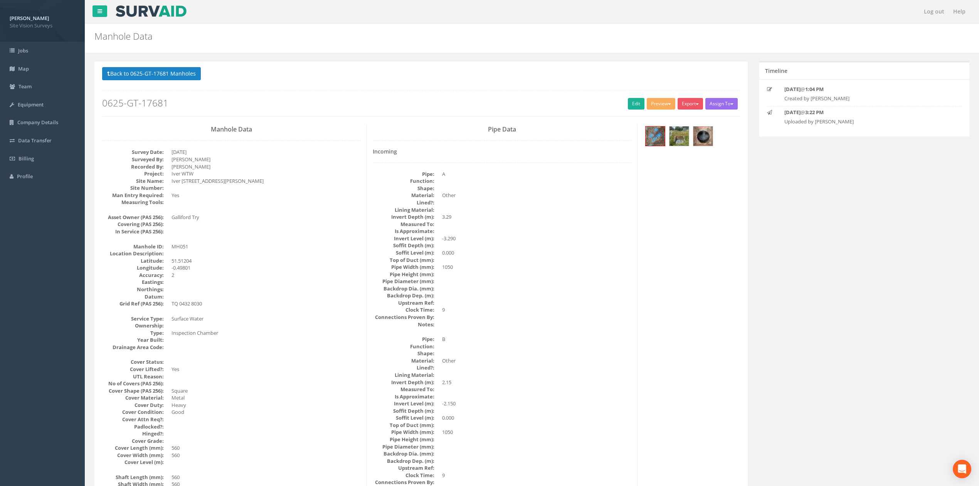
click at [178, 81] on p "Back to 0625-GT-17681 Manholes Back to Map" at bounding box center [421, 74] width 638 height 15
click at [197, 77] on button "Back to 0625-GT-17681 Manholes" at bounding box center [151, 73] width 99 height 13
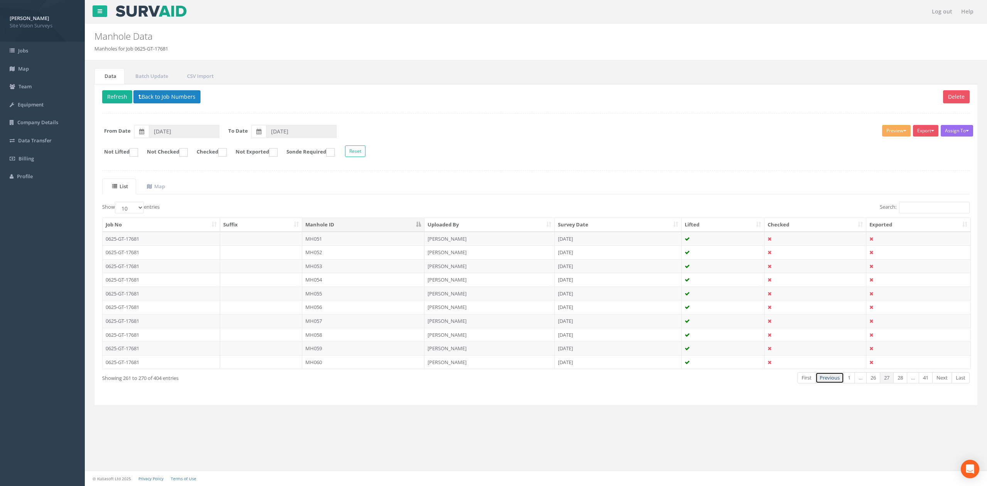
click at [832, 383] on link "Previous" at bounding box center [829, 377] width 29 height 11
click at [368, 367] on td "MH050" at bounding box center [363, 362] width 122 height 14
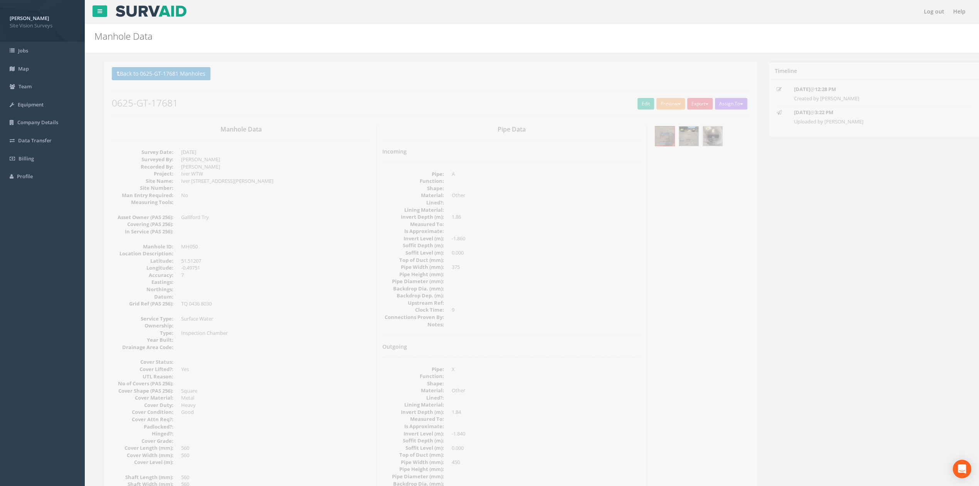
click at [177, 76] on button "Back to 0625-GT-17681 Manholes" at bounding box center [151, 73] width 99 height 13
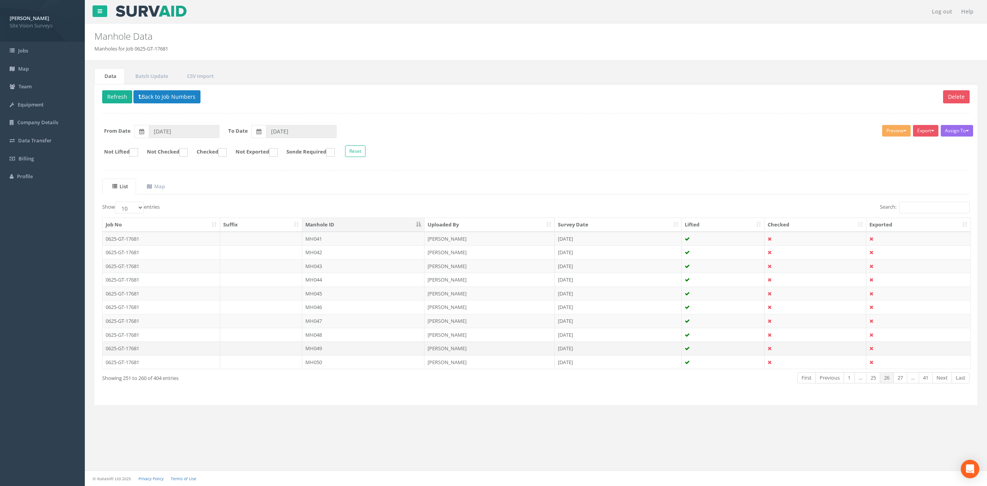
click at [335, 352] on td "MH049" at bounding box center [363, 348] width 122 height 14
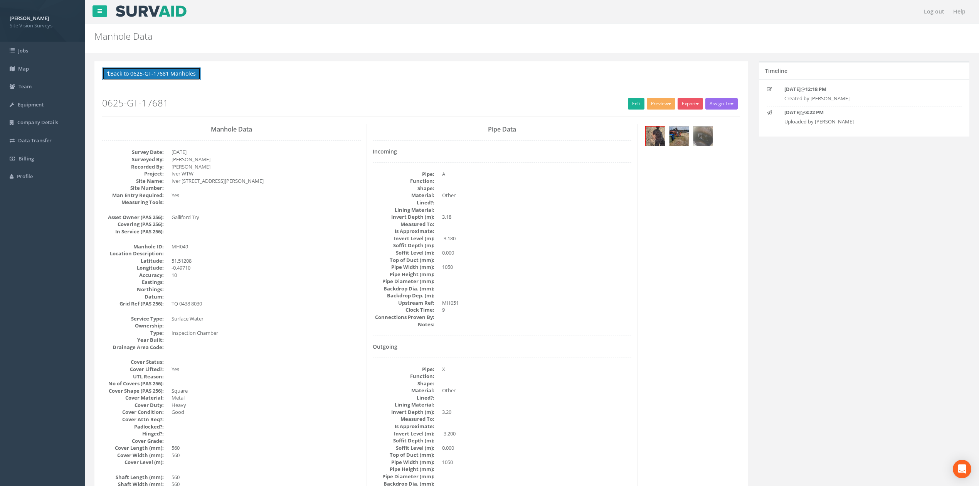
click at [184, 74] on button "Back to 0625-GT-17681 Manholes" at bounding box center [151, 73] width 99 height 13
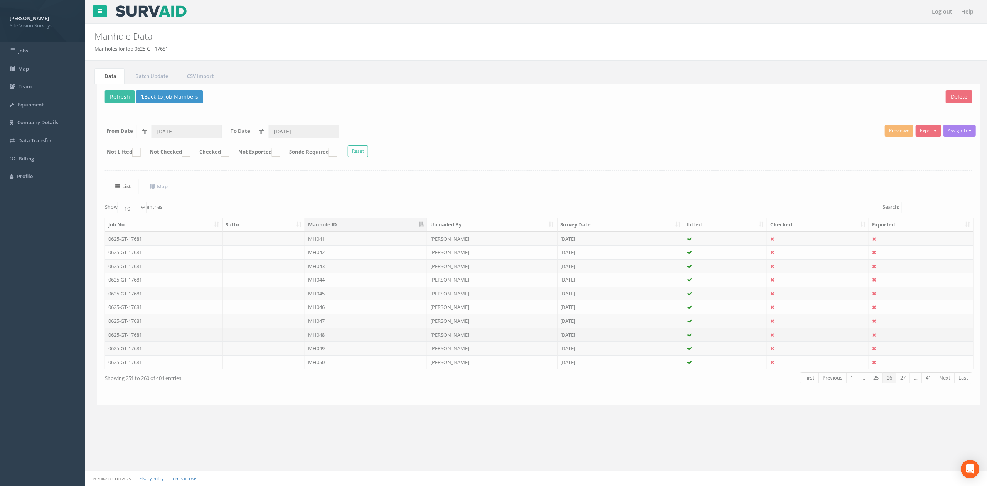
click at [328, 336] on td "MH048" at bounding box center [363, 335] width 122 height 14
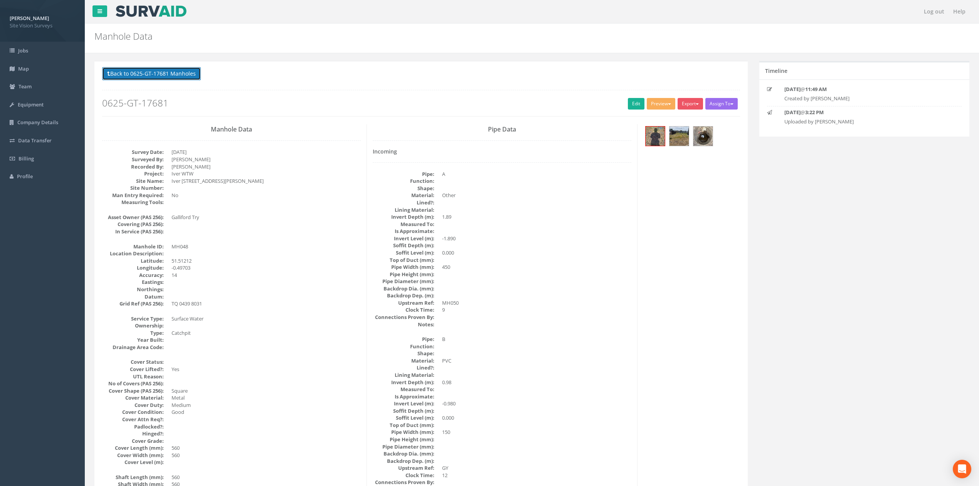
click at [192, 69] on button "Back to 0625-GT-17681 Manholes" at bounding box center [151, 73] width 99 height 13
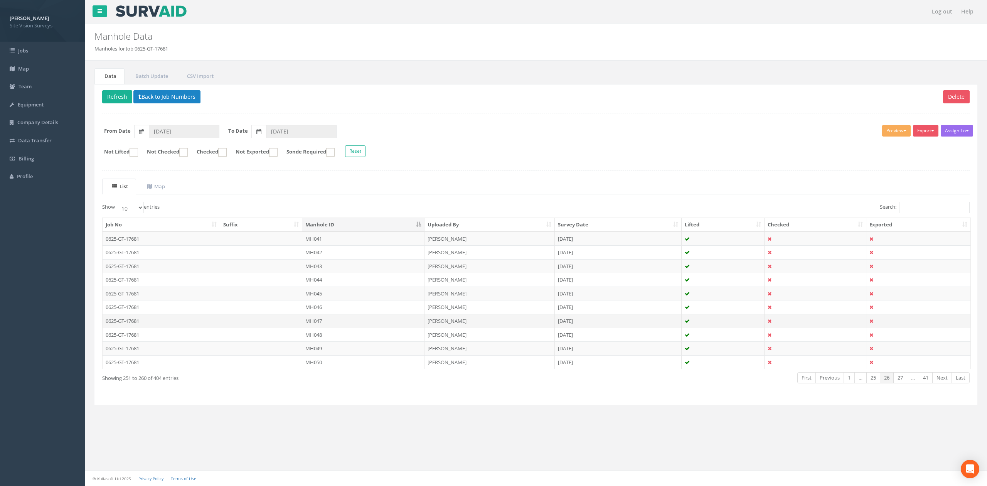
click at [319, 326] on td "MH047" at bounding box center [363, 321] width 122 height 14
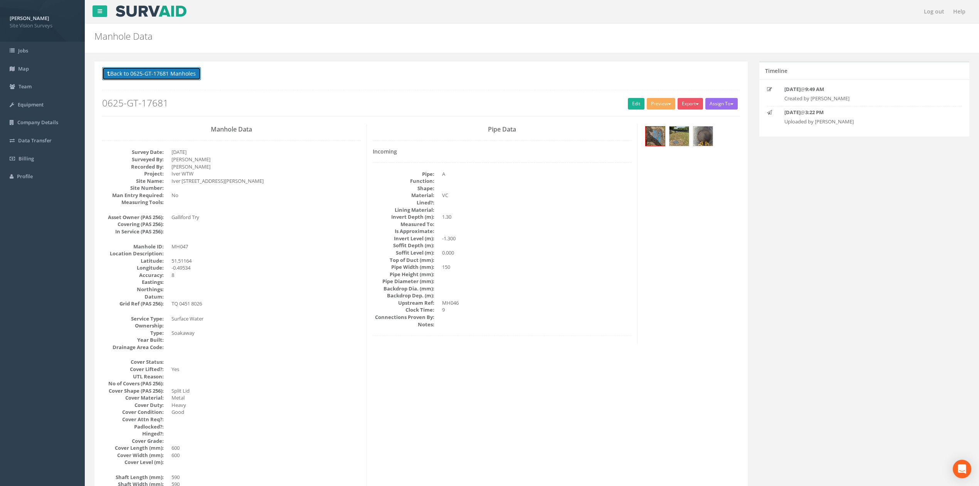
click at [182, 71] on button "Back to 0625-GT-17681 Manholes" at bounding box center [151, 73] width 99 height 13
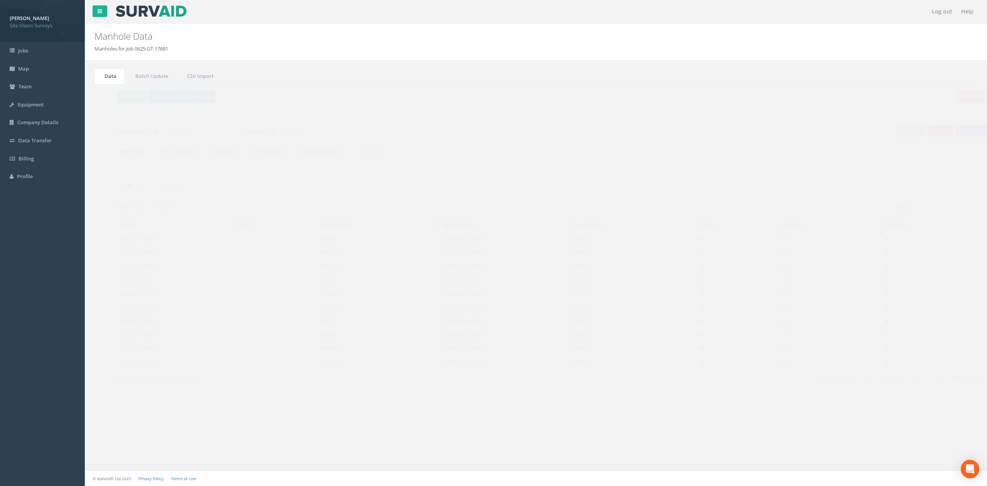
click at [318, 310] on td "MH046" at bounding box center [363, 307] width 122 height 14
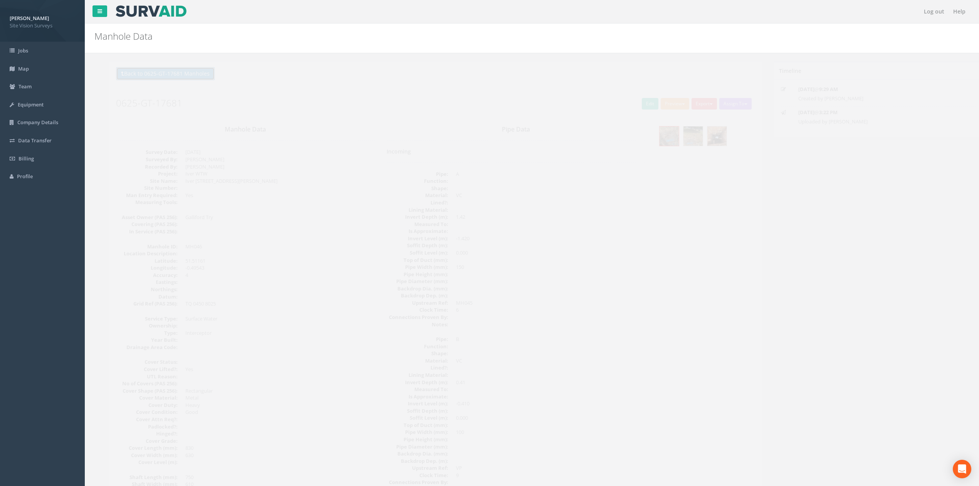
click at [187, 78] on button "Back to 0625-GT-17681 Manholes" at bounding box center [151, 73] width 99 height 13
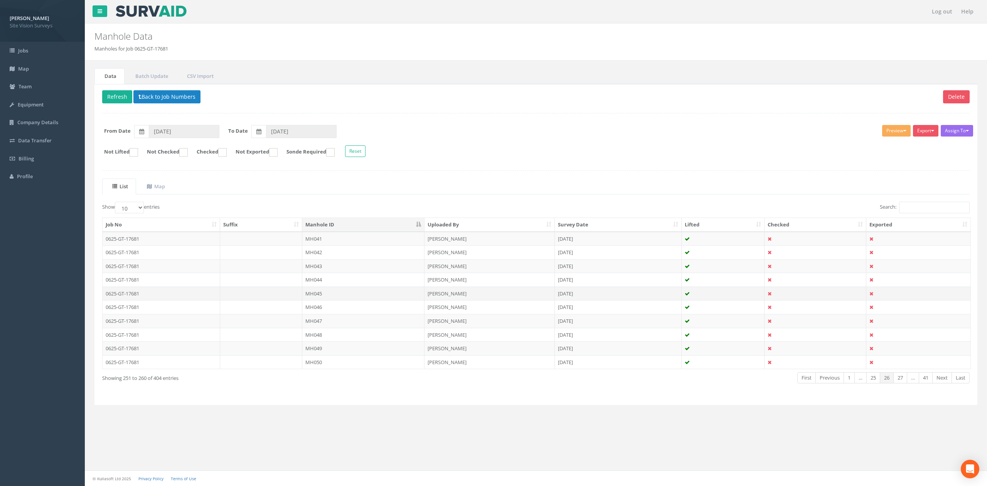
click at [298, 300] on td at bounding box center [261, 293] width 83 height 14
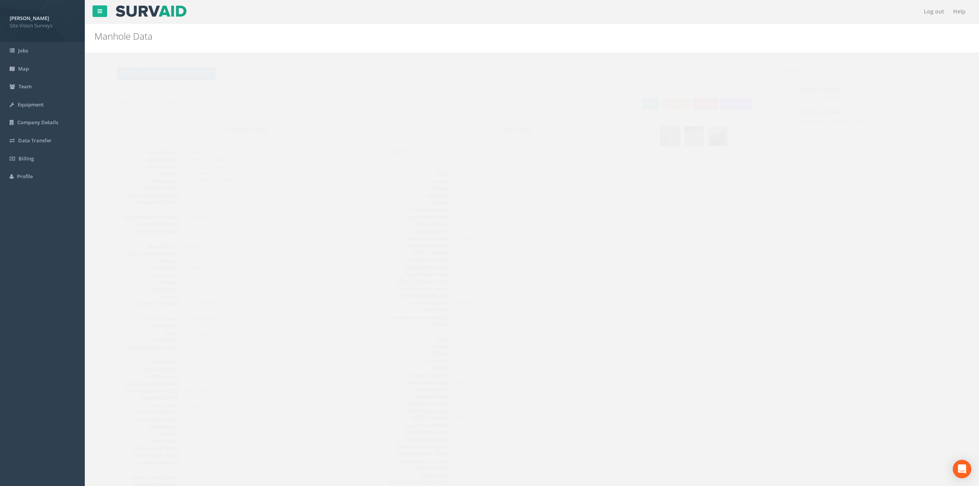
click at [177, 74] on button "Back to 0625-GT-17681 Manholes" at bounding box center [151, 73] width 99 height 13
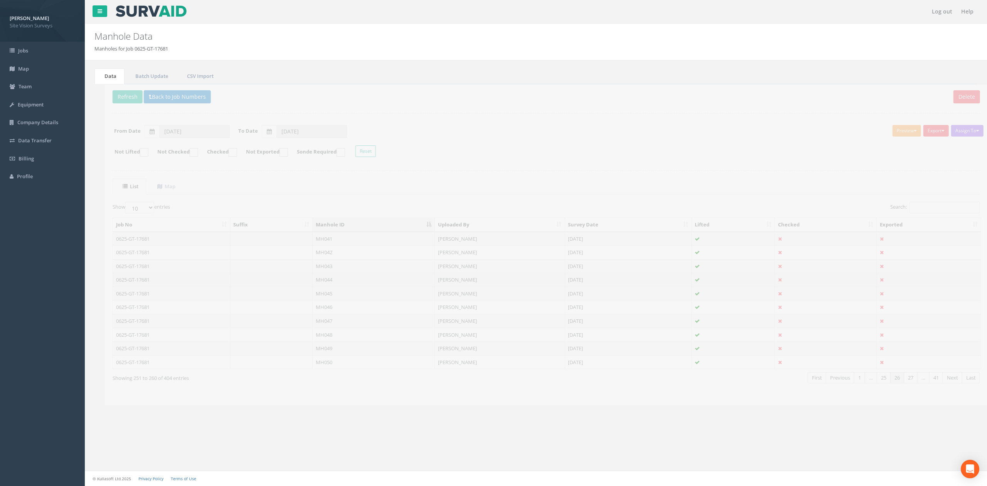
click at [273, 281] on td at bounding box center [261, 280] width 83 height 14
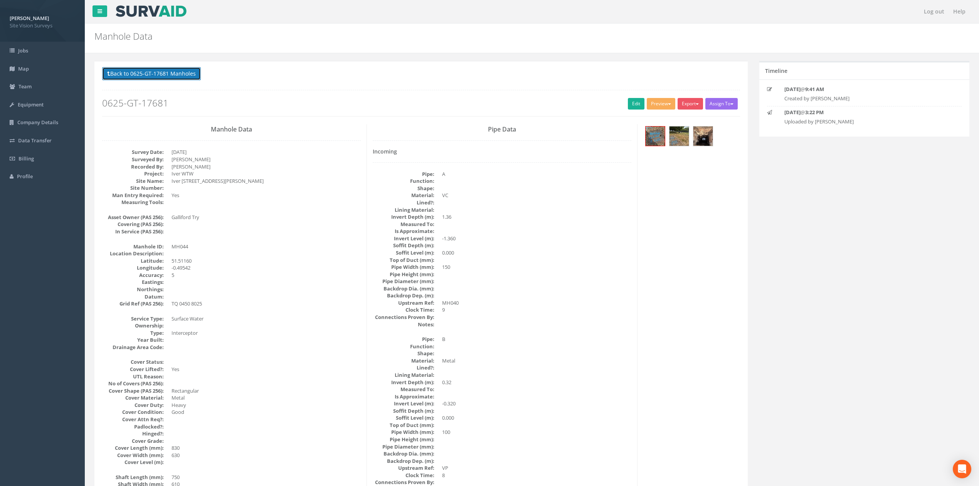
click at [195, 72] on button "Back to 0625-GT-17681 Manholes" at bounding box center [151, 73] width 99 height 13
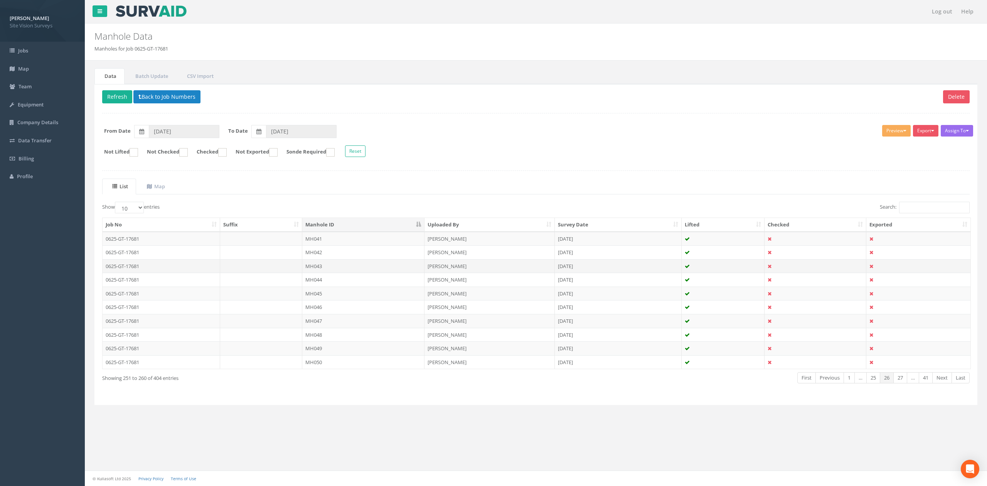
click at [285, 272] on td at bounding box center [261, 266] width 83 height 14
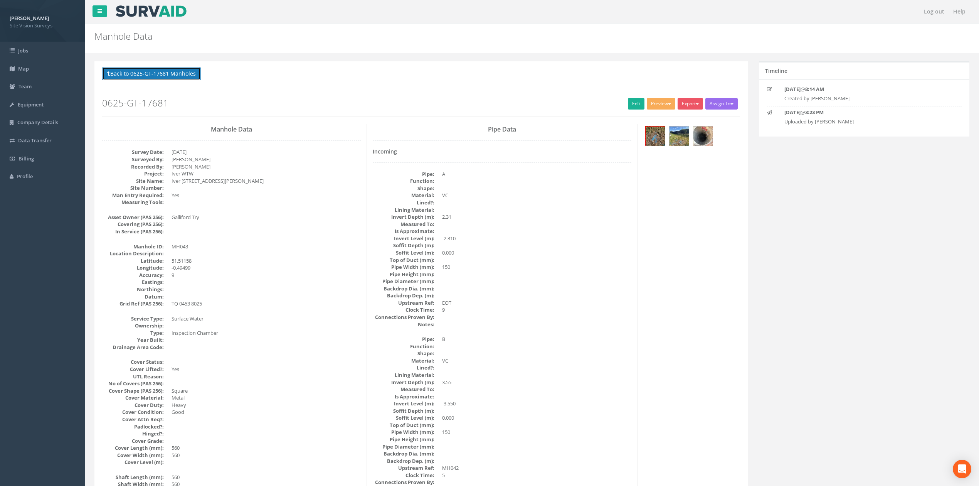
click at [191, 76] on button "Back to 0625-GT-17681 Manholes" at bounding box center [151, 73] width 99 height 13
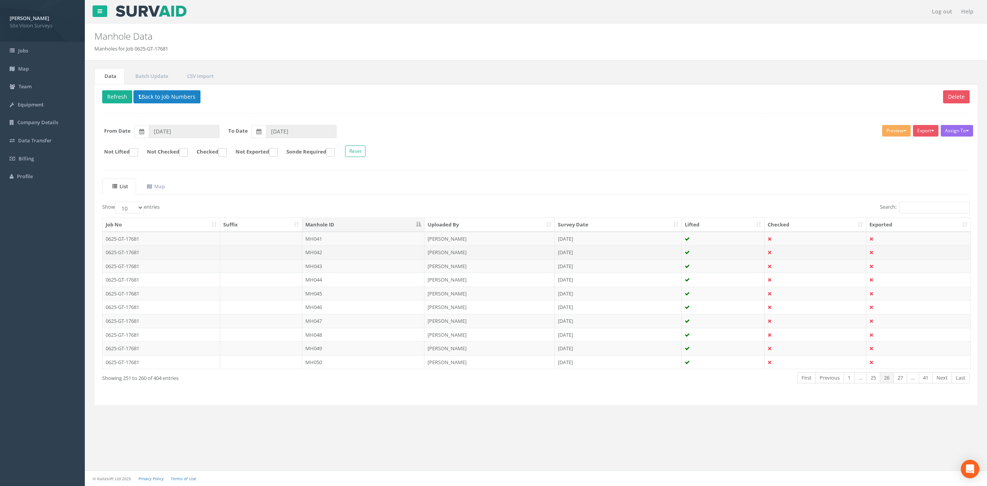
click at [287, 254] on td at bounding box center [261, 252] width 83 height 14
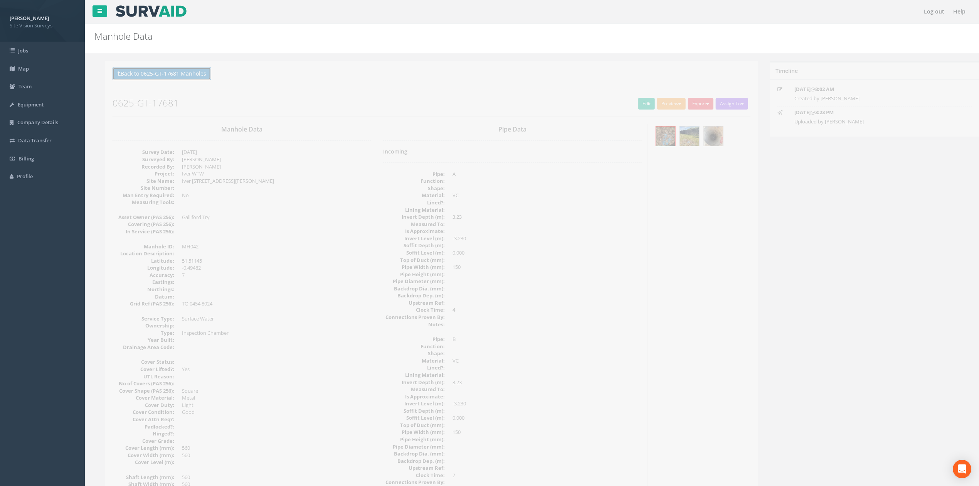
drag, startPoint x: 196, startPoint y: 76, endPoint x: 310, endPoint y: 192, distance: 163.3
click at [196, 76] on button "Back to 0625-GT-17681 Manholes" at bounding box center [151, 73] width 99 height 13
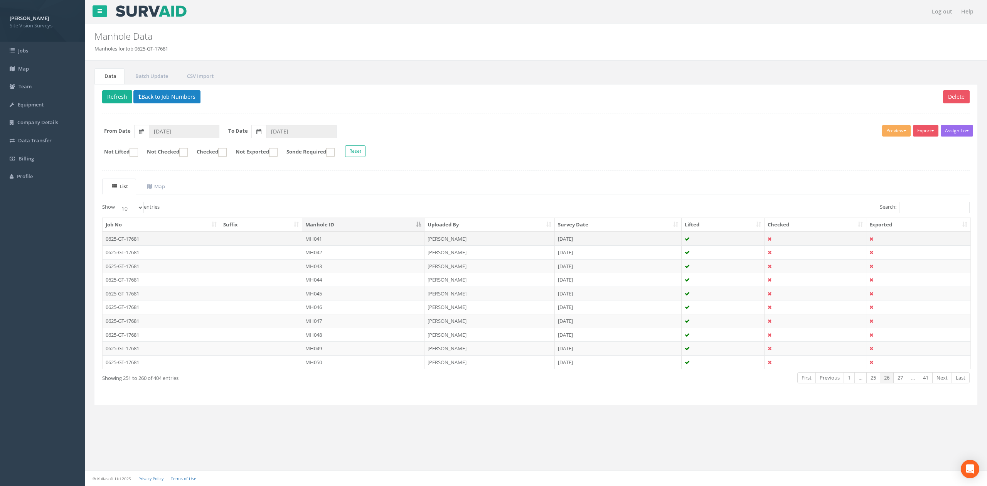
click at [313, 239] on td "MH041" at bounding box center [363, 239] width 122 height 14
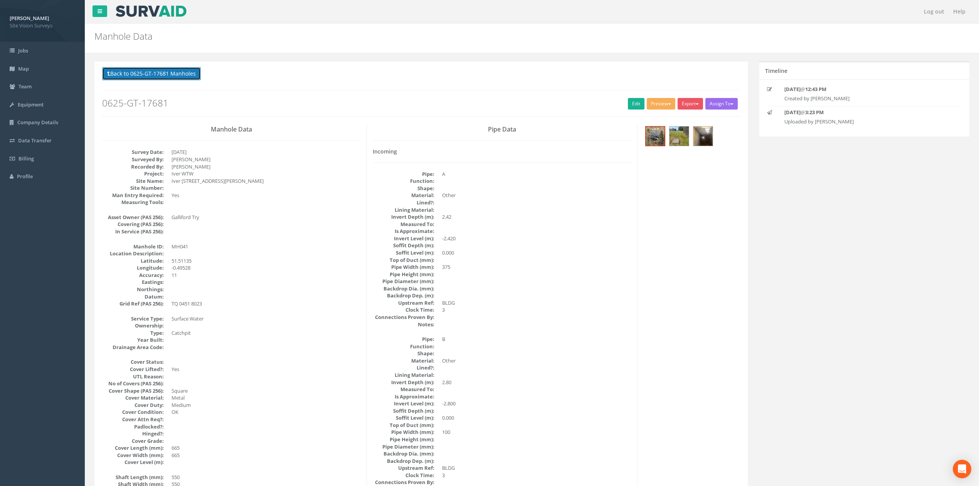
click at [187, 77] on button "Back to 0625-GT-17681 Manholes" at bounding box center [151, 73] width 99 height 13
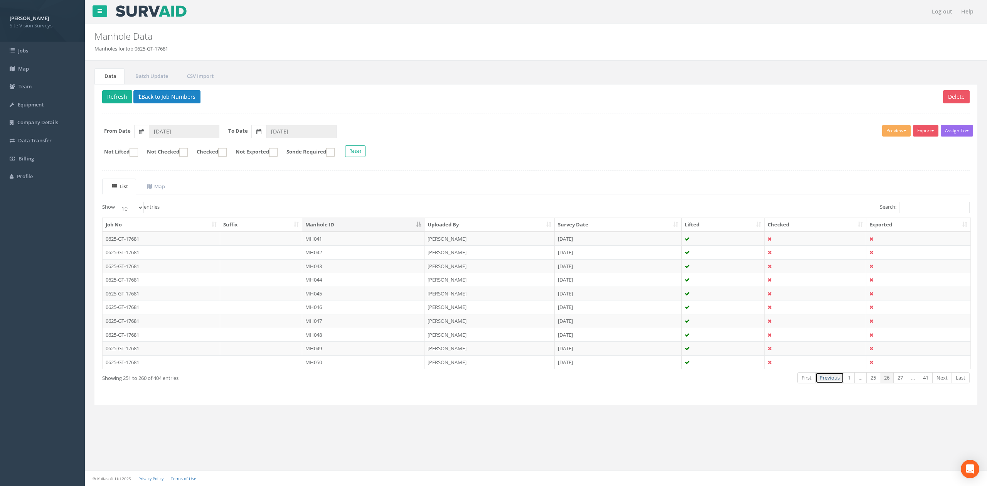
click at [837, 379] on link "Previous" at bounding box center [829, 377] width 29 height 11
click at [816, 383] on link "Previous" at bounding box center [829, 377] width 29 height 11
click at [938, 383] on link "Next" at bounding box center [942, 377] width 20 height 11
click at [761, 366] on td at bounding box center [723, 362] width 83 height 14
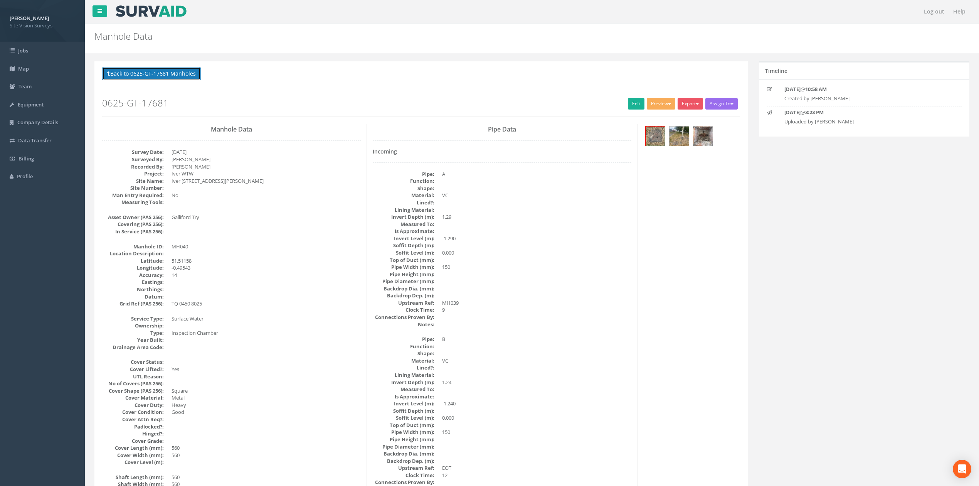
click at [168, 75] on button "Back to 0625-GT-17681 Manholes" at bounding box center [151, 73] width 99 height 13
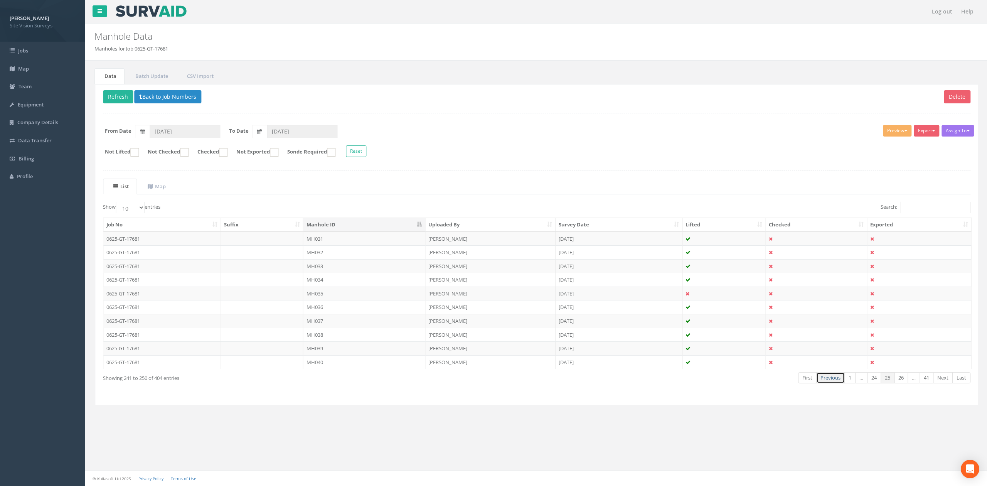
click at [837, 383] on link "Previous" at bounding box center [829, 377] width 29 height 11
click at [500, 310] on td "[PERSON_NAME]" at bounding box center [489, 307] width 130 height 14
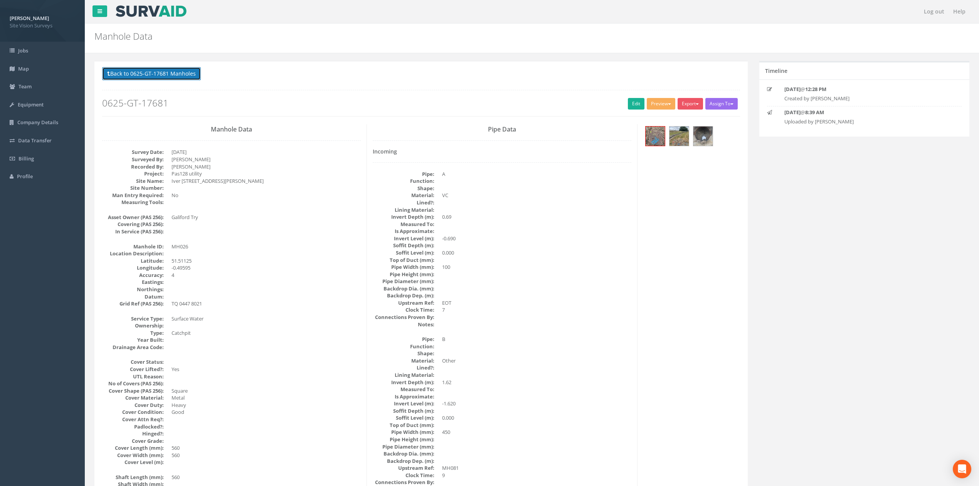
click at [180, 71] on button "Back to 0625-GT-17681 Manholes" at bounding box center [151, 73] width 99 height 13
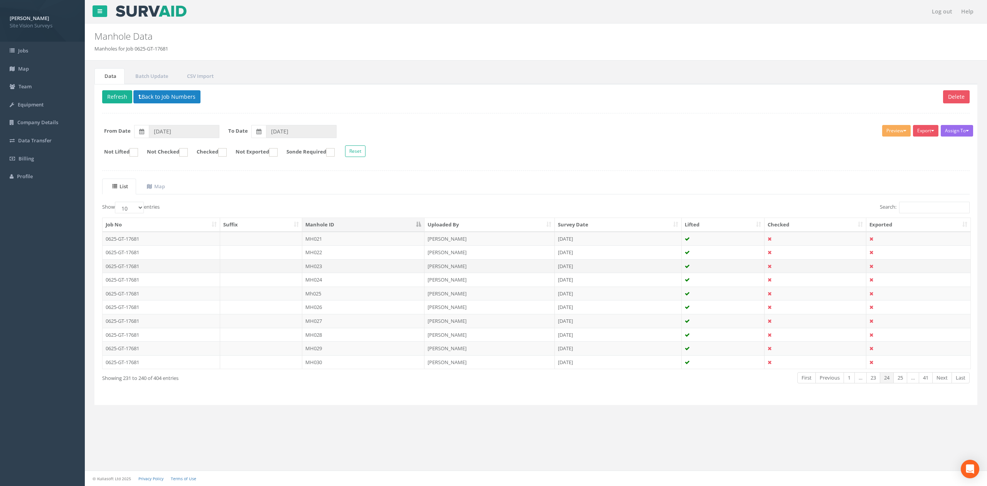
click at [432, 273] on td "[PERSON_NAME]" at bounding box center [489, 266] width 130 height 14
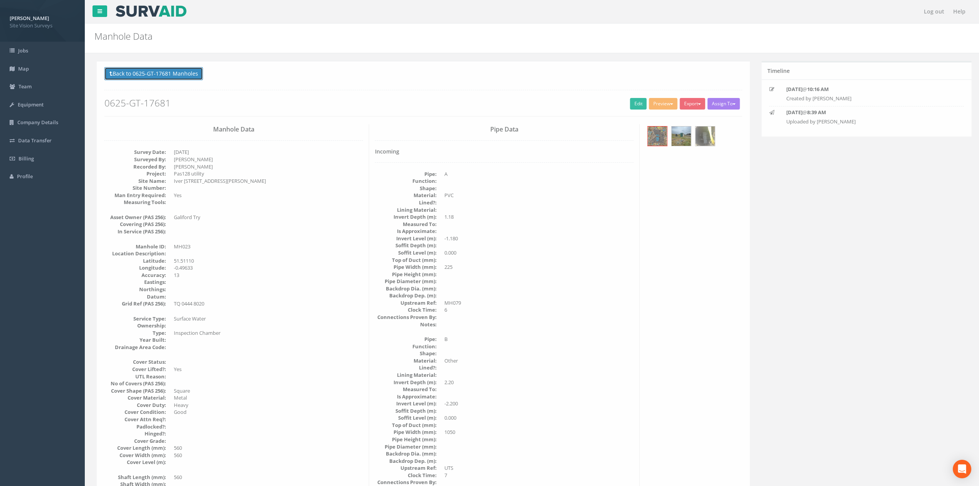
click at [194, 77] on button "Back to 0625-GT-17681 Manholes" at bounding box center [151, 73] width 99 height 13
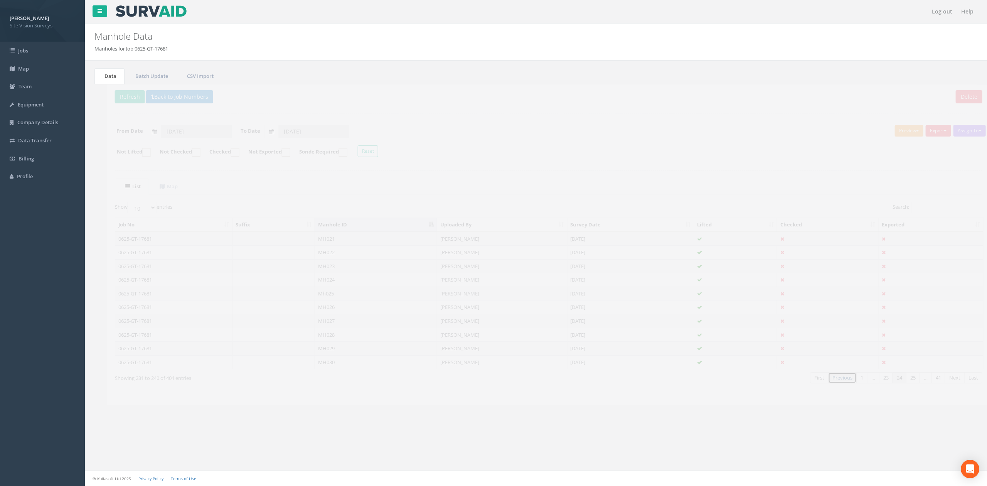
click at [835, 383] on link "Previous" at bounding box center [829, 377] width 29 height 11
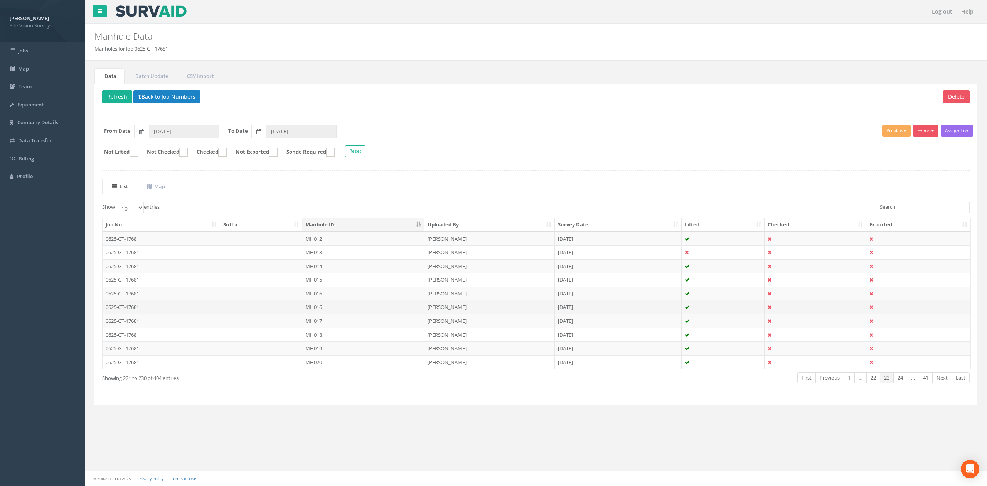
click at [461, 314] on td "[PERSON_NAME]" at bounding box center [489, 307] width 130 height 14
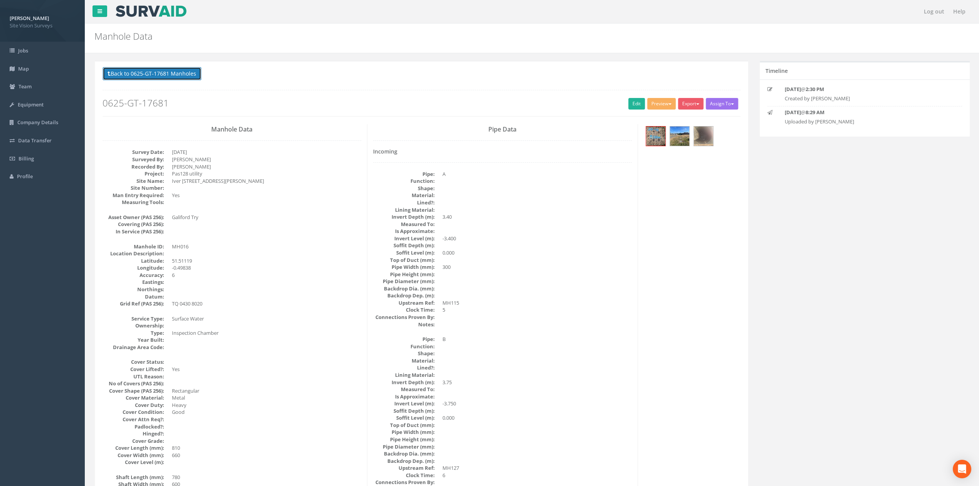
click at [162, 76] on button "Back to 0625-GT-17681 Manholes" at bounding box center [151, 73] width 99 height 13
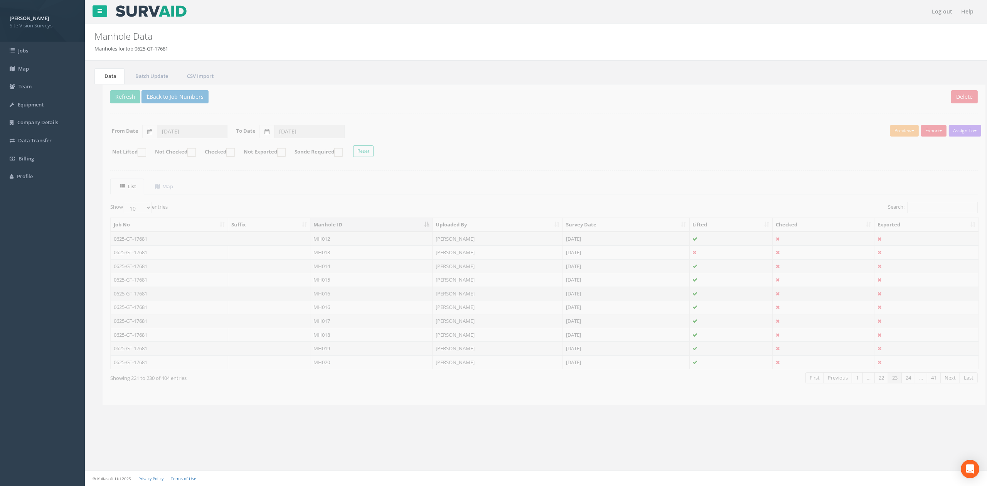
click at [348, 298] on td "MH016" at bounding box center [363, 293] width 122 height 14
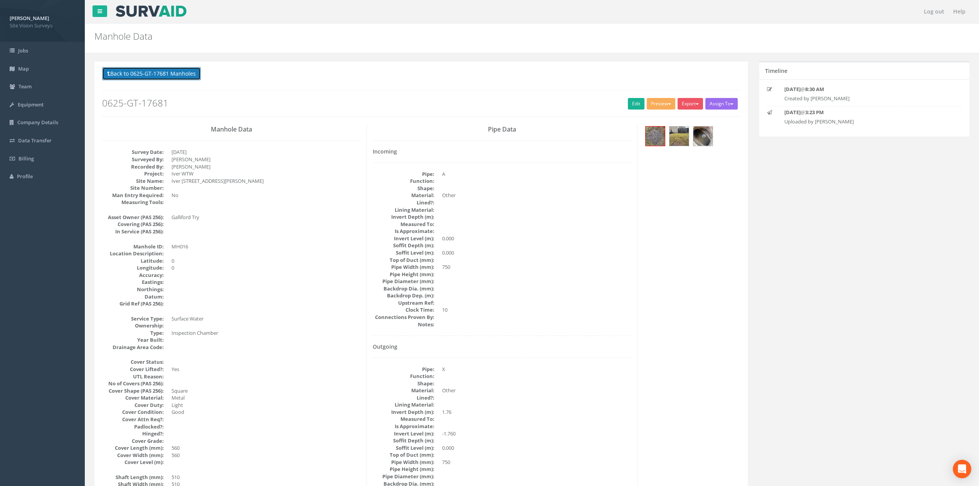
click at [176, 76] on button "Back to 0625-GT-17681 Manholes" at bounding box center [151, 73] width 99 height 13
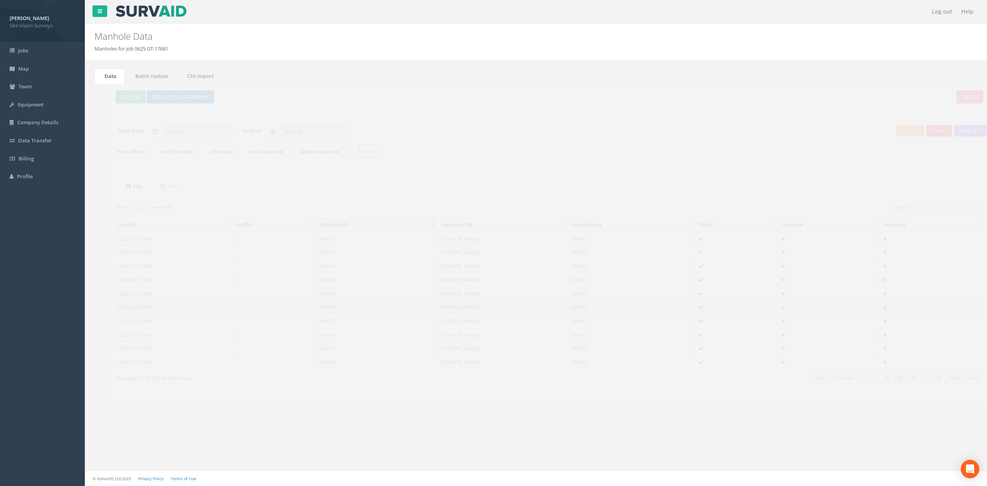
click at [357, 309] on td "MH016" at bounding box center [363, 307] width 122 height 14
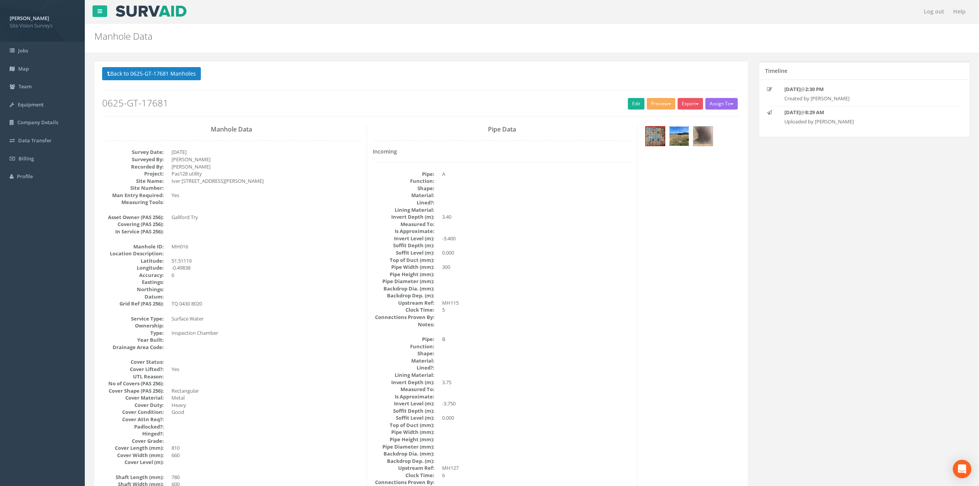
click at [681, 145] on img at bounding box center [679, 135] width 19 height 19
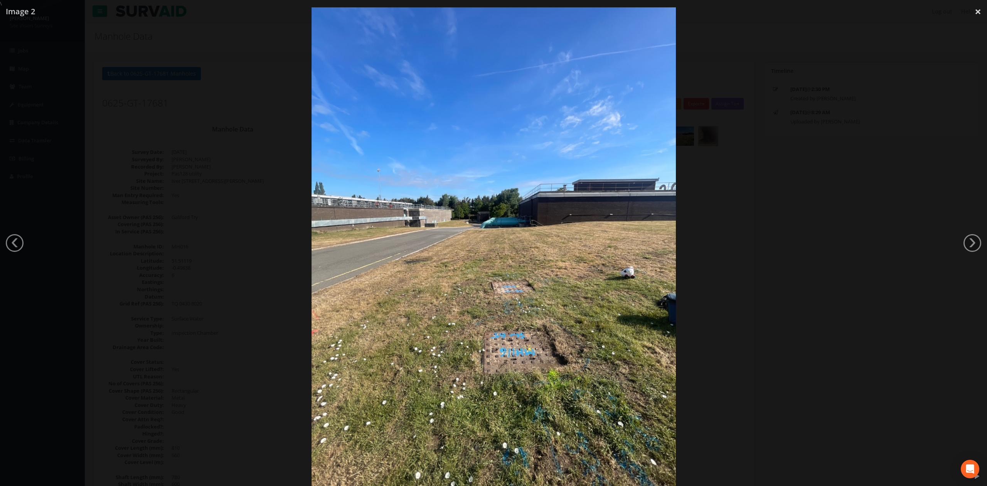
click at [768, 244] on div at bounding box center [493, 250] width 987 height 486
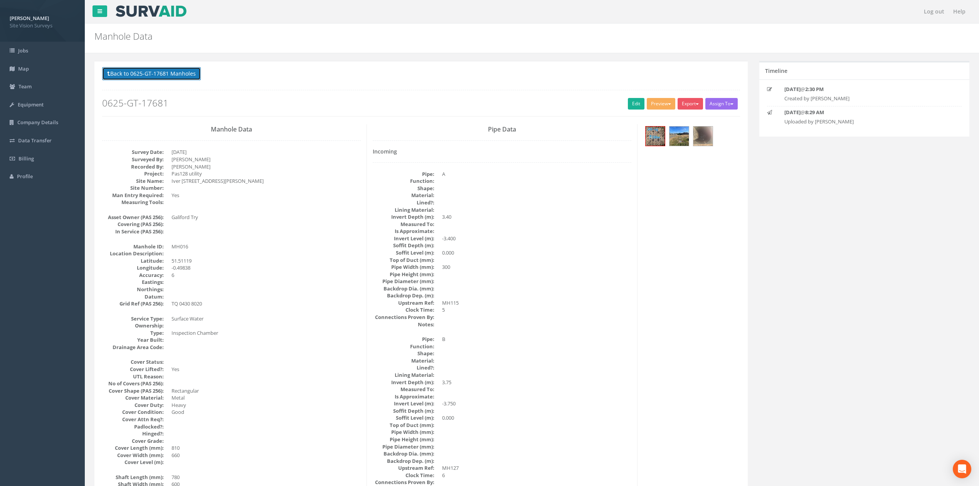
click at [173, 80] on button "Back to 0625-GT-17681 Manholes" at bounding box center [151, 73] width 99 height 13
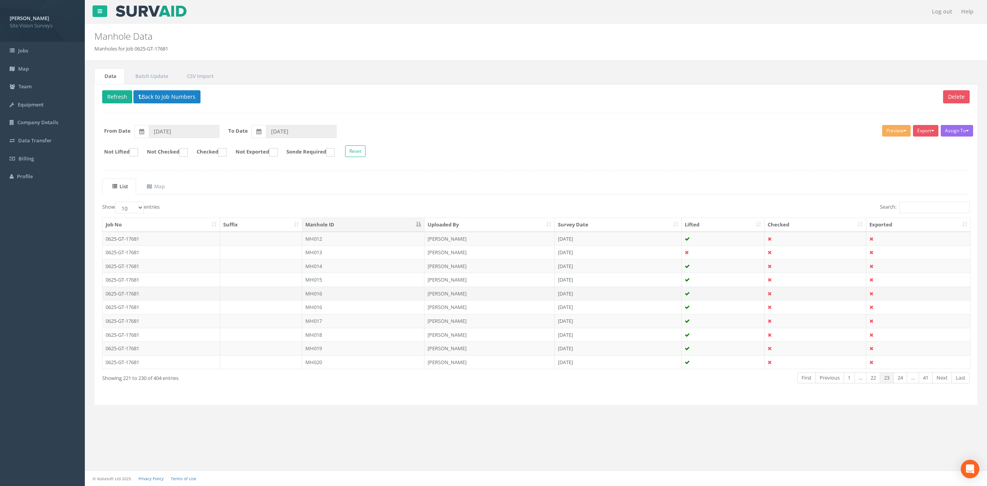
click at [344, 292] on td "MH016" at bounding box center [363, 293] width 122 height 14
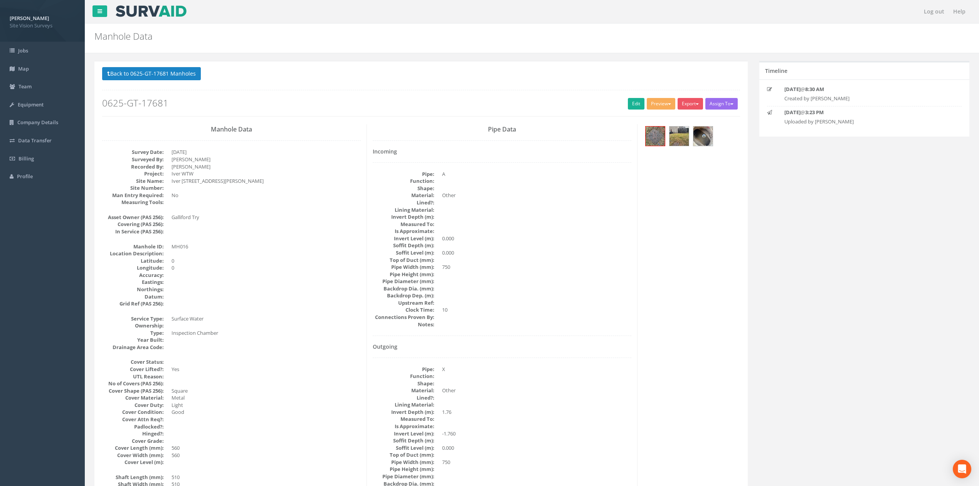
click at [683, 149] on div at bounding box center [691, 137] width 97 height 26
click at [682, 141] on img at bounding box center [679, 135] width 19 height 19
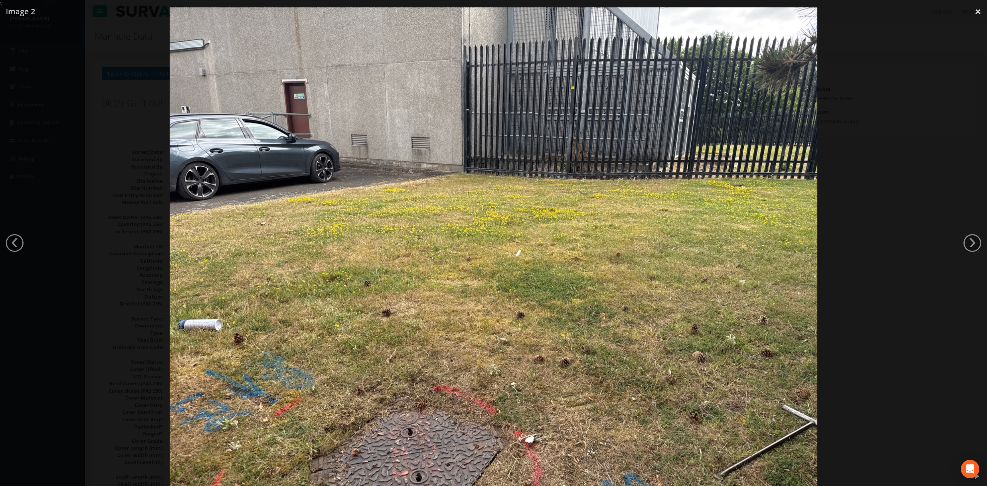
click at [895, 289] on div at bounding box center [493, 250] width 987 height 486
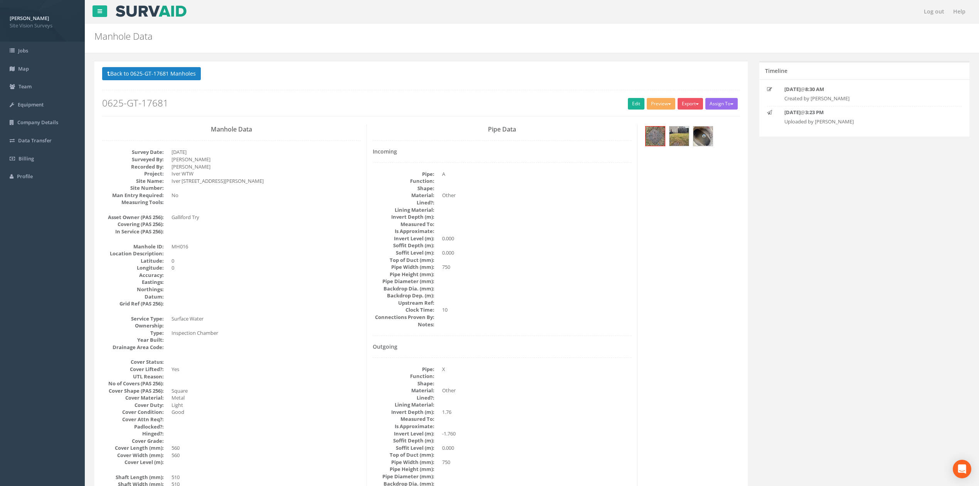
click at [666, 142] on div at bounding box center [691, 137] width 97 height 26
click at [664, 141] on img at bounding box center [655, 135] width 19 height 19
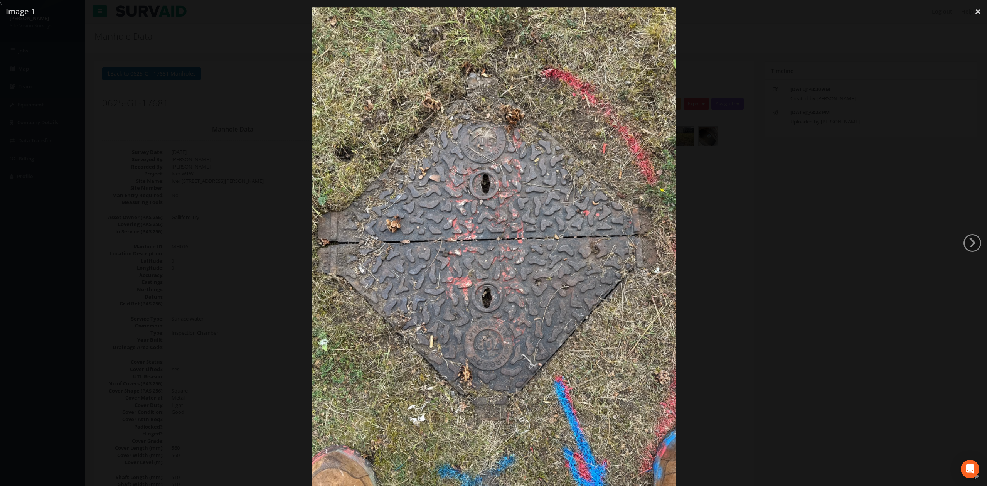
click at [793, 213] on div at bounding box center [493, 250] width 987 height 486
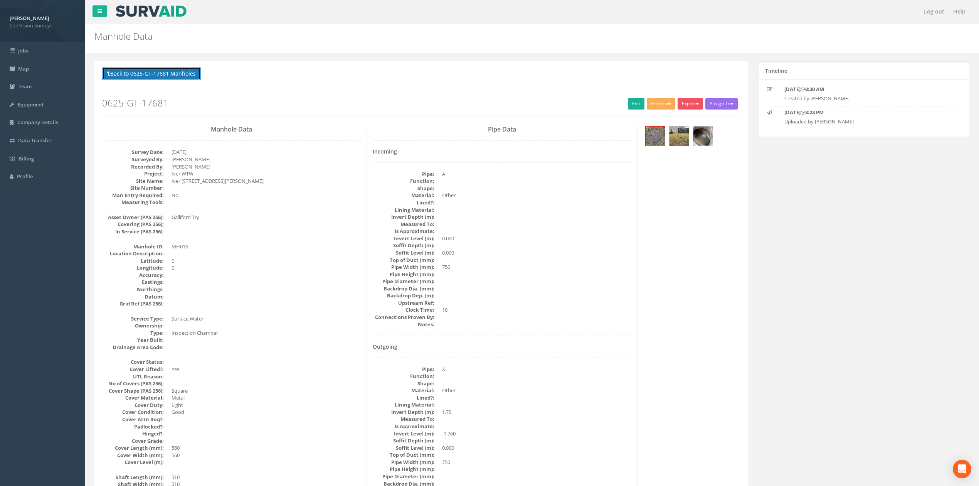
click at [140, 76] on button "Back to 0625-GT-17681 Manholes" at bounding box center [151, 73] width 99 height 13
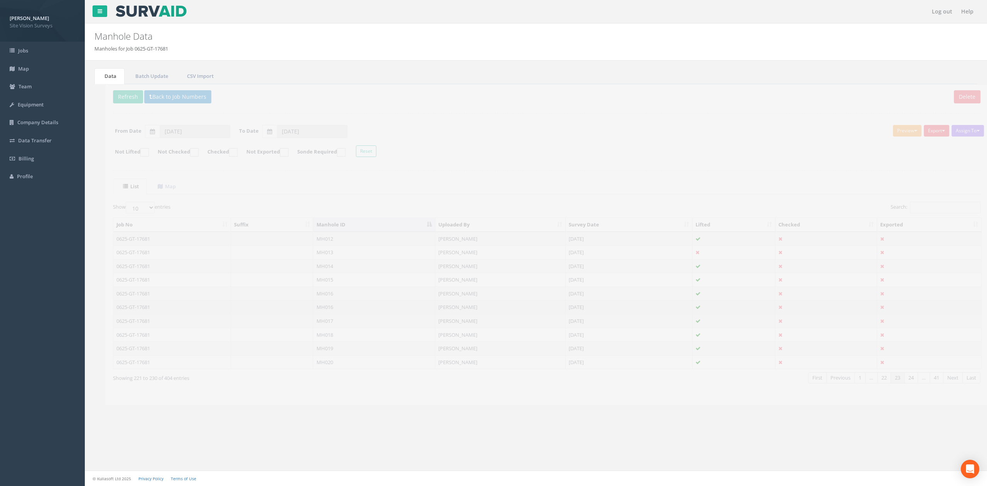
click at [389, 310] on td "MH016" at bounding box center [363, 307] width 122 height 14
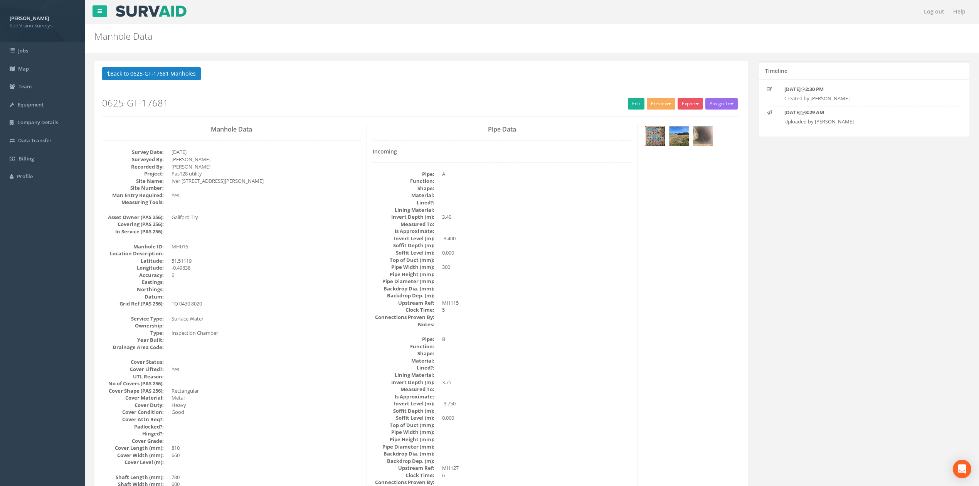
click at [651, 140] on img at bounding box center [655, 135] width 19 height 19
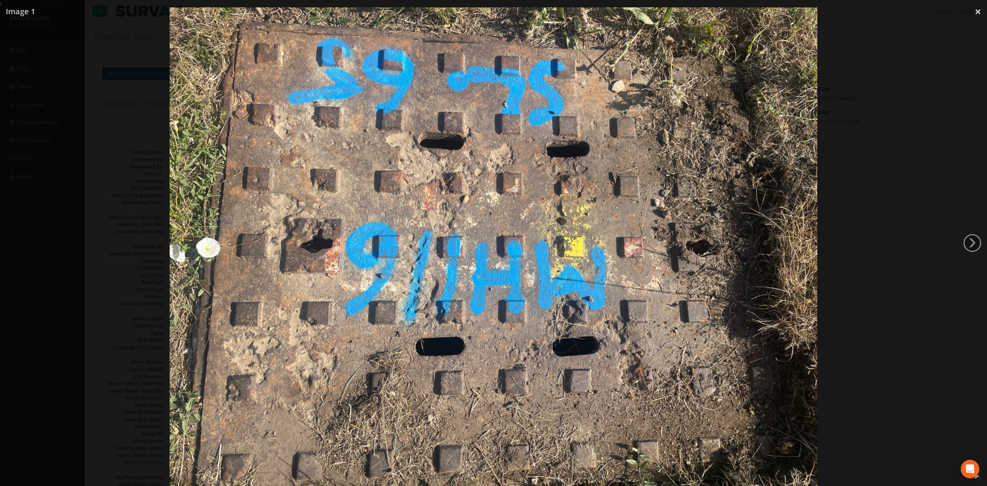
click at [876, 245] on div at bounding box center [493, 250] width 987 height 486
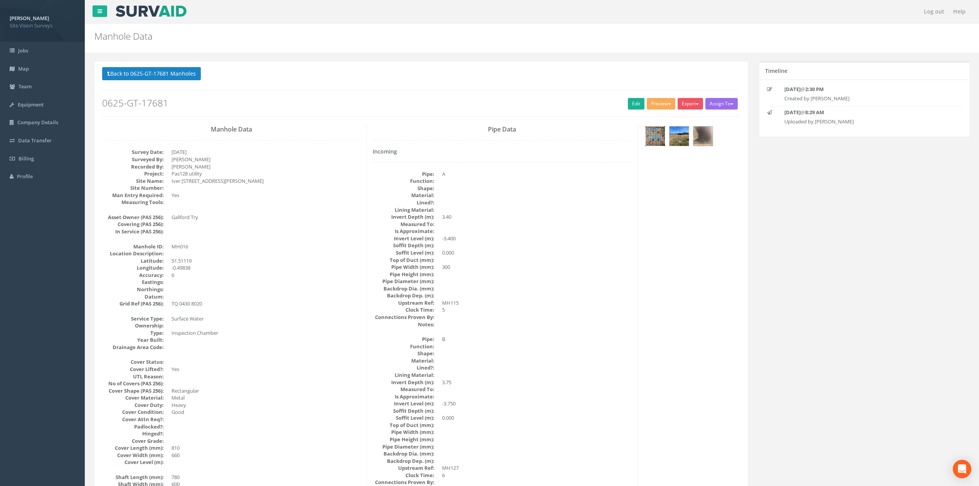
click at [663, 136] on img at bounding box center [655, 135] width 19 height 19
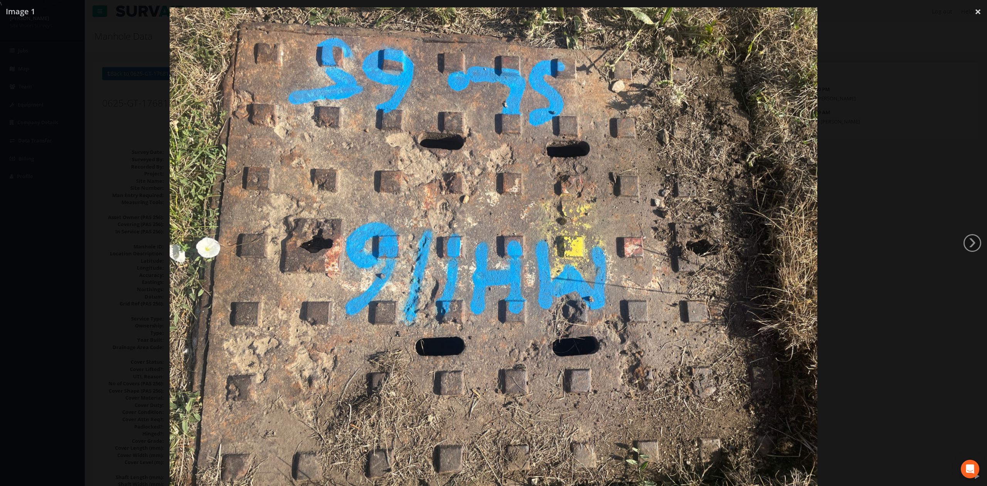
click at [776, 189] on img at bounding box center [494, 250] width 648 height 486
click at [799, 176] on img at bounding box center [494, 250] width 648 height 486
click at [825, 153] on div at bounding box center [493, 250] width 987 height 486
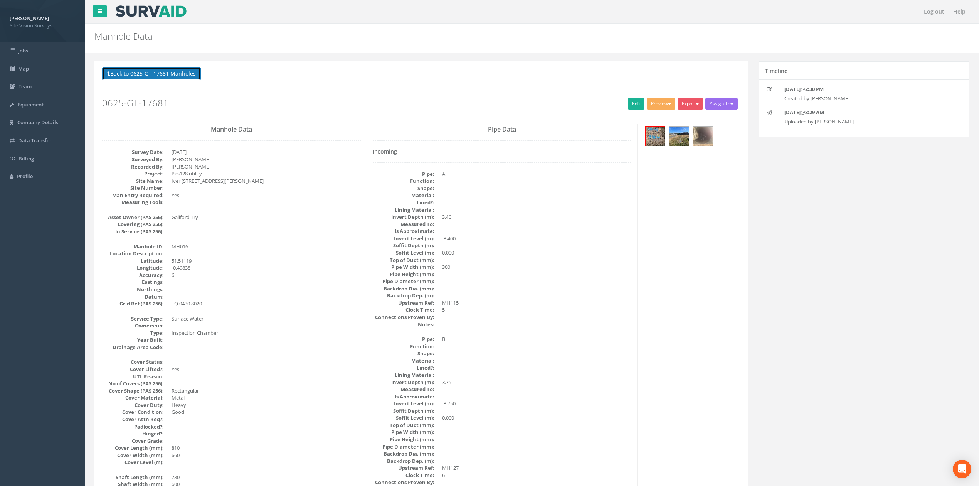
drag, startPoint x: 171, startPoint y: 72, endPoint x: 174, endPoint y: 79, distance: 8.3
click at [171, 72] on button "Back to 0625-GT-17681 Manholes" at bounding box center [151, 73] width 99 height 13
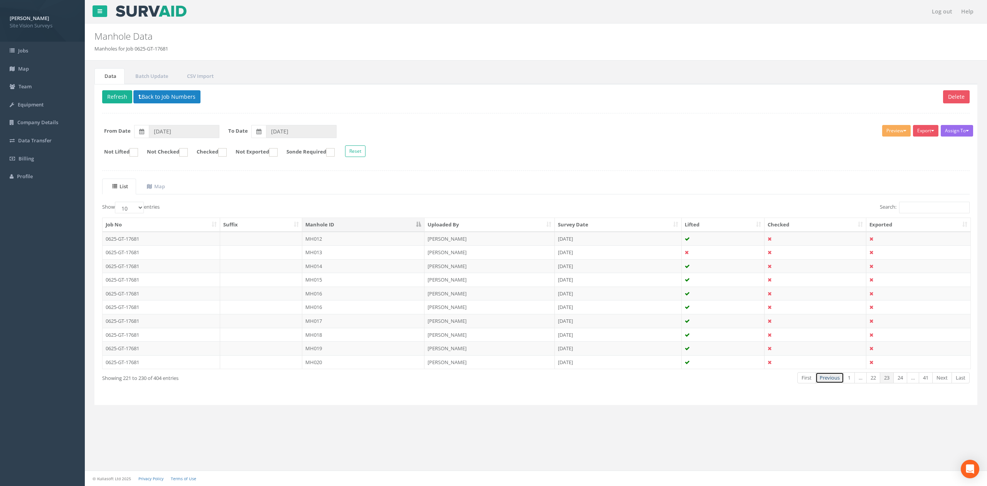
click at [817, 380] on link "Previous" at bounding box center [829, 377] width 29 height 11
click at [620, 266] on td "[DATE]" at bounding box center [618, 266] width 127 height 14
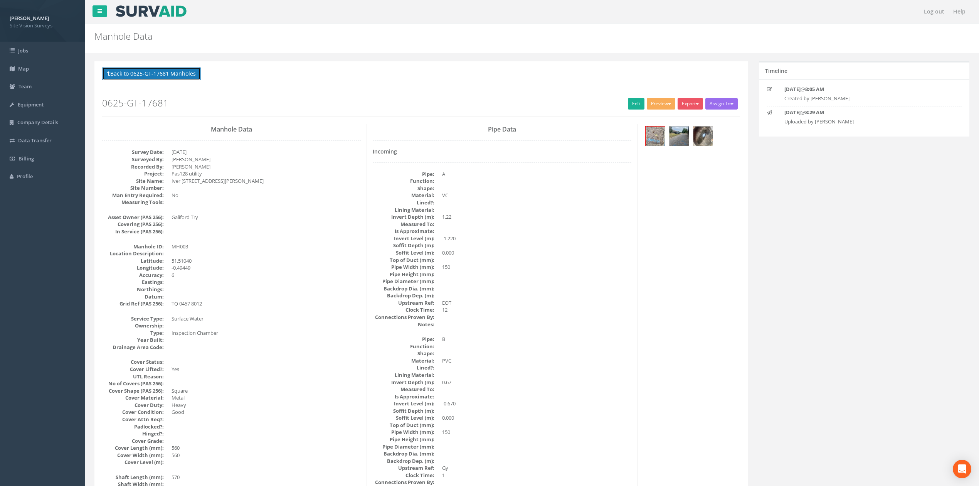
click at [171, 77] on button "Back to 0625-GT-17681 Manholes" at bounding box center [151, 73] width 99 height 13
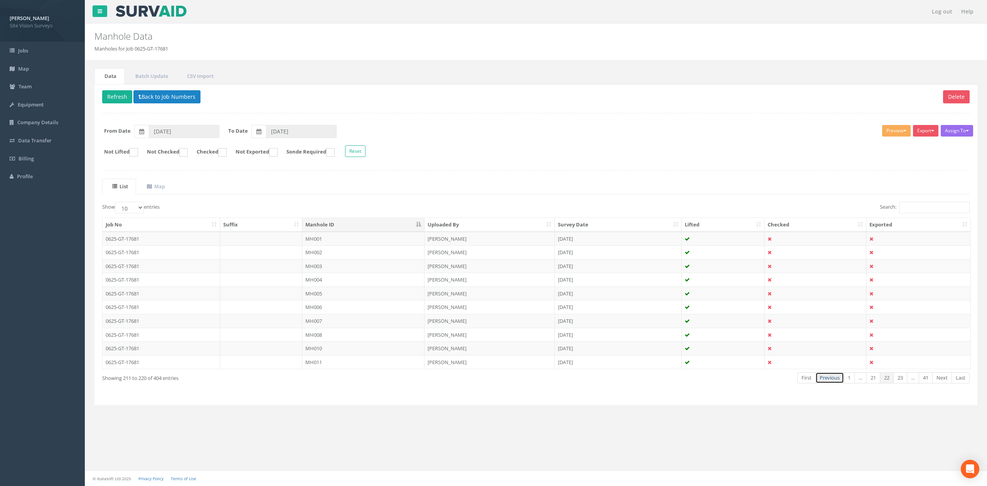
click at [830, 383] on link "Previous" at bounding box center [829, 377] width 29 height 11
click at [808, 382] on link "First" at bounding box center [806, 377] width 19 height 11
click at [958, 383] on link "Last" at bounding box center [960, 377] width 18 height 11
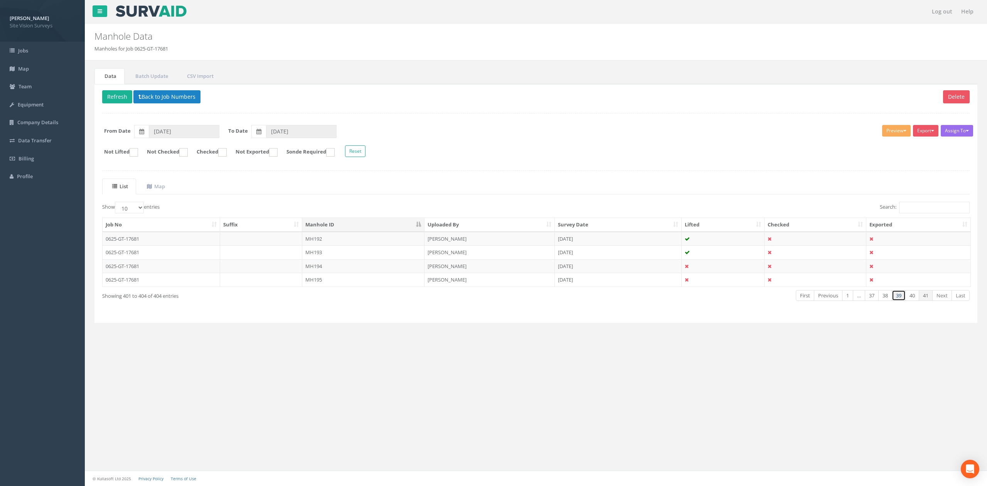
click at [895, 301] on link "39" at bounding box center [899, 295] width 14 height 11
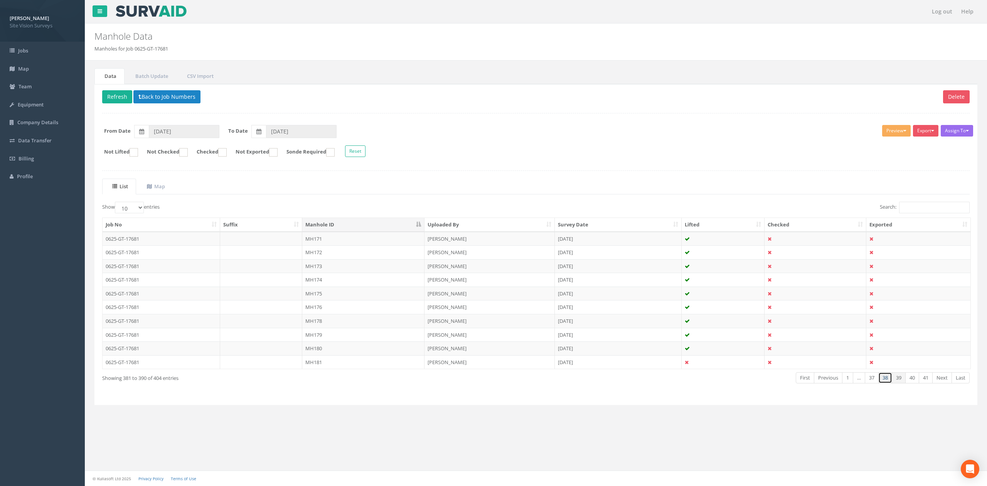
click at [887, 383] on link "38" at bounding box center [885, 377] width 14 height 11
click at [322, 355] on td "MH169" at bounding box center [363, 348] width 122 height 14
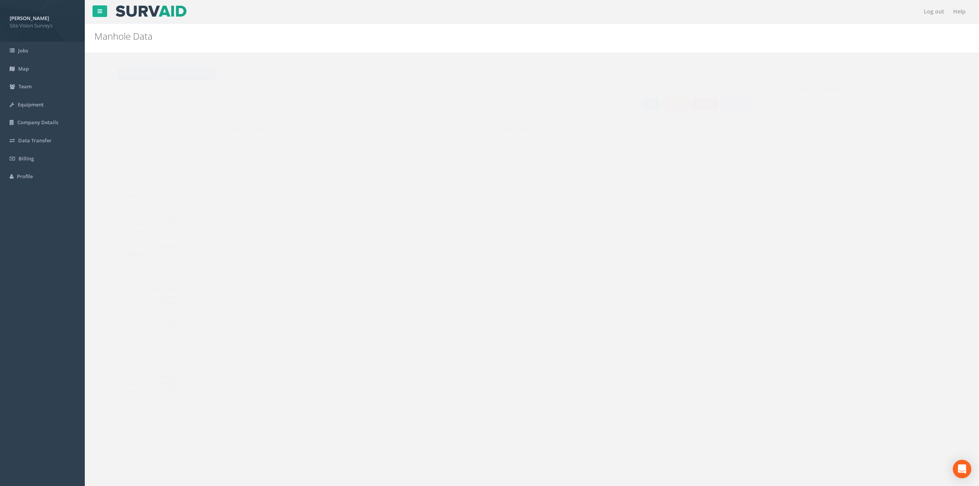
click at [167, 78] on button "Back to 0625-GT-17681 Manholes" at bounding box center [151, 73] width 99 height 13
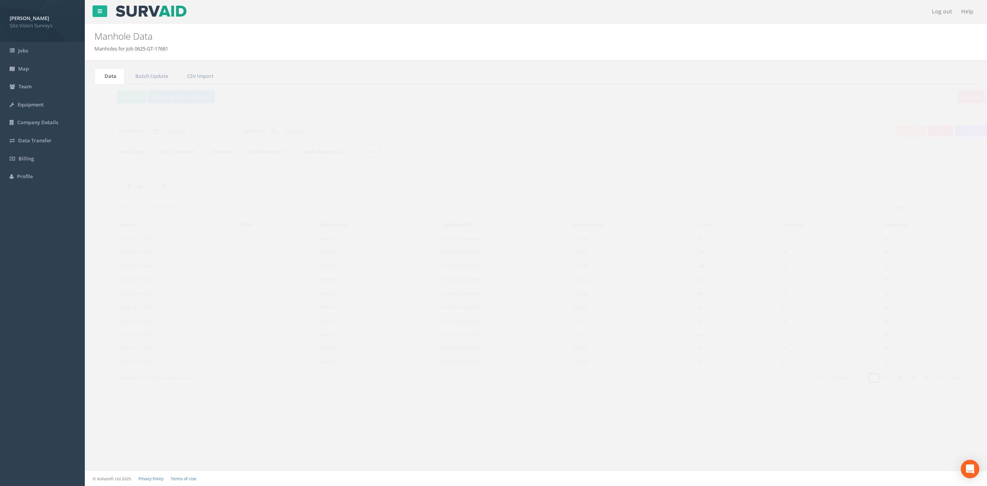
click at [860, 383] on link "…" at bounding box center [859, 377] width 12 height 11
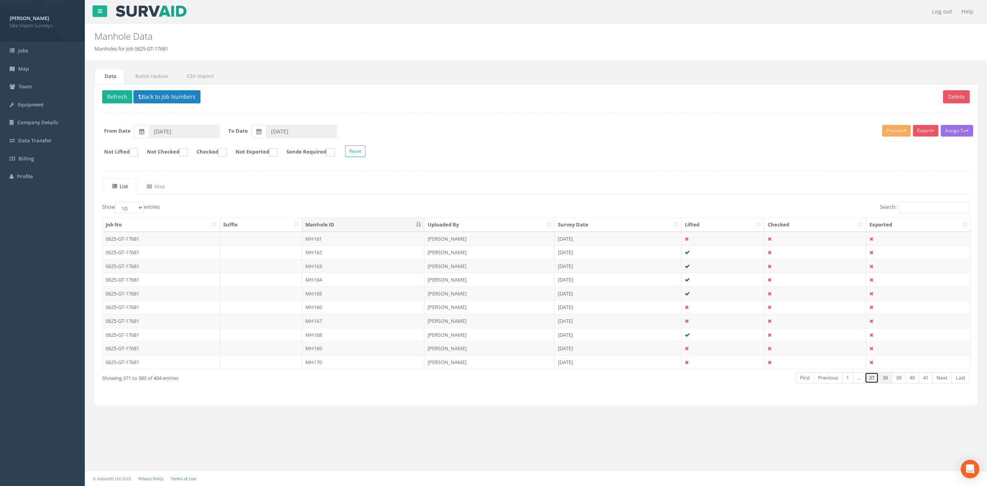
click at [865, 383] on link "37" at bounding box center [872, 377] width 14 height 11
click at [866, 383] on link "36" at bounding box center [873, 377] width 14 height 11
click at [870, 383] on link "35" at bounding box center [873, 377] width 14 height 11
click at [870, 383] on link "34" at bounding box center [873, 377] width 14 height 11
click at [870, 383] on link "33" at bounding box center [873, 377] width 14 height 11
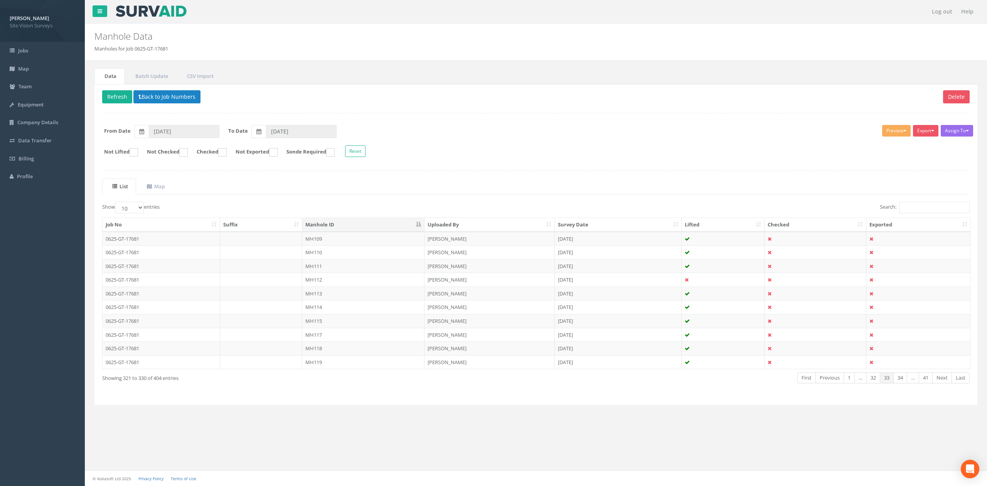
click at [870, 383] on link "32" at bounding box center [873, 377] width 14 height 11
click at [870, 383] on link "31" at bounding box center [873, 377] width 14 height 11
click at [870, 383] on link "30" at bounding box center [873, 377] width 14 height 11
click at [317, 314] on td "MH085" at bounding box center [363, 307] width 122 height 14
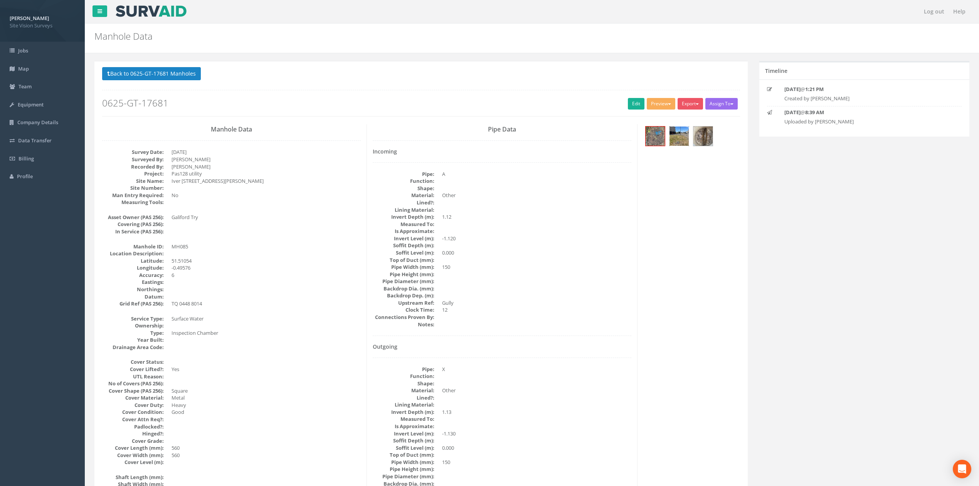
click at [674, 141] on img at bounding box center [679, 135] width 19 height 19
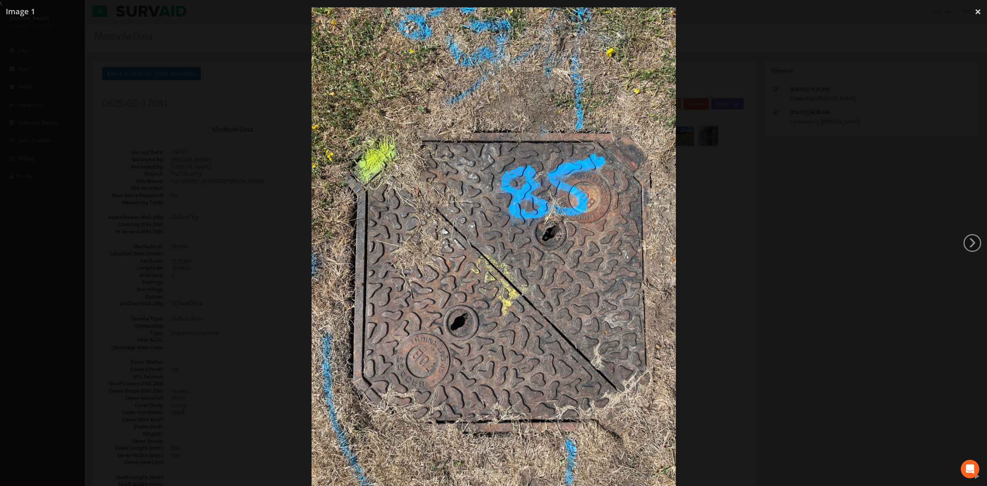
click at [719, 180] on div at bounding box center [493, 250] width 987 height 486
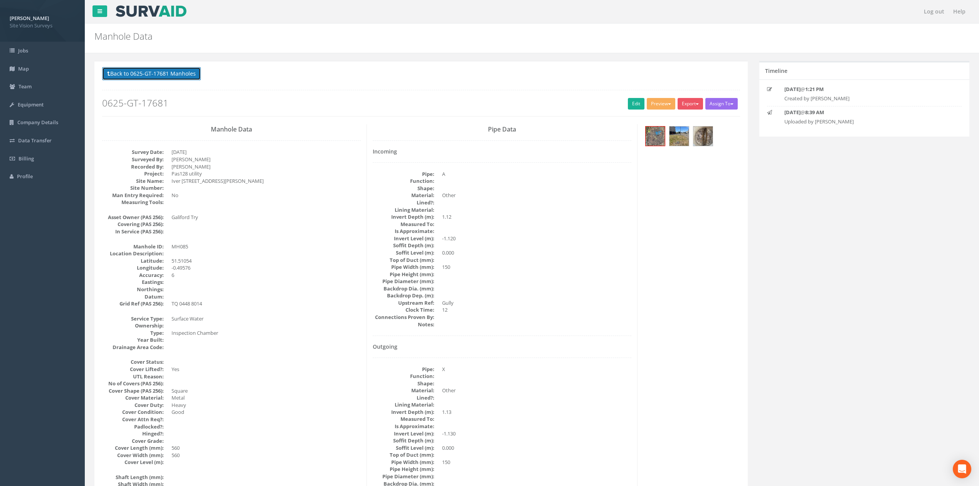
click at [176, 78] on button "Back to 0625-GT-17681 Manholes" at bounding box center [151, 73] width 99 height 13
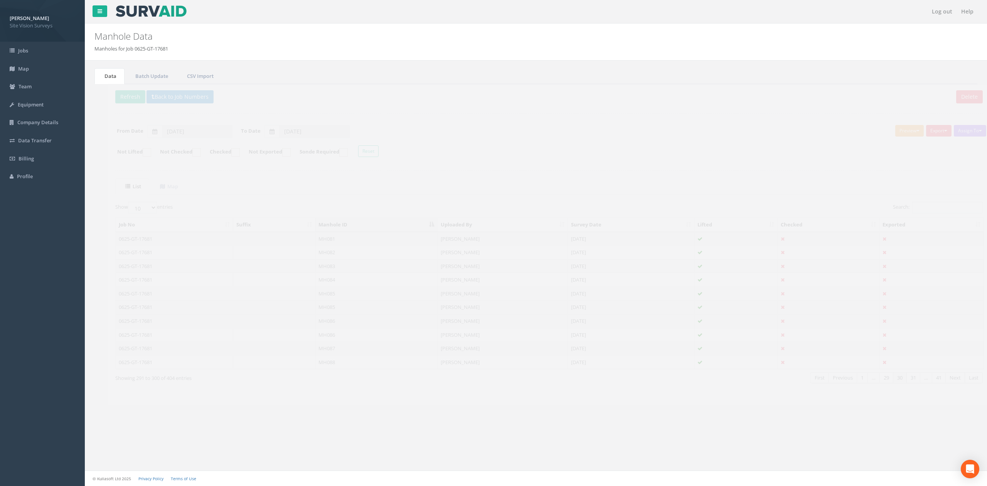
click at [382, 313] on td "MH085" at bounding box center [363, 307] width 122 height 14
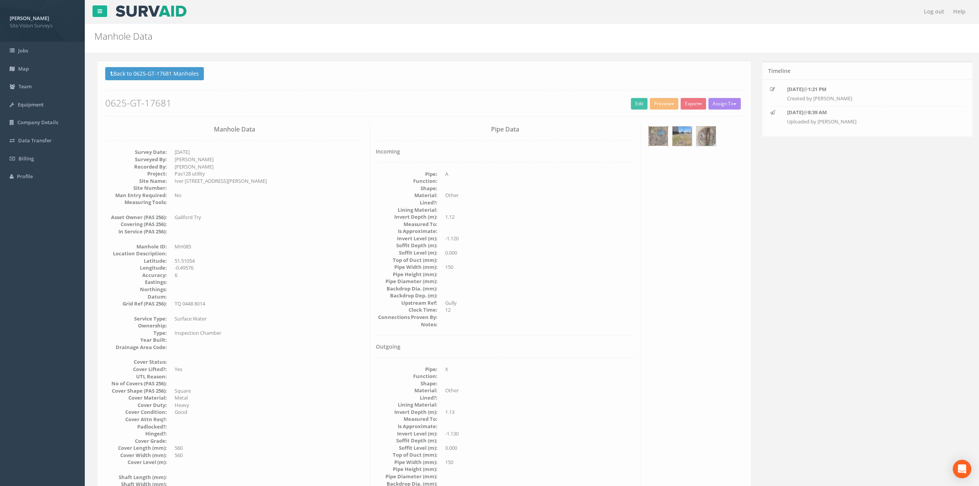
click at [666, 142] on div at bounding box center [691, 137] width 97 height 26
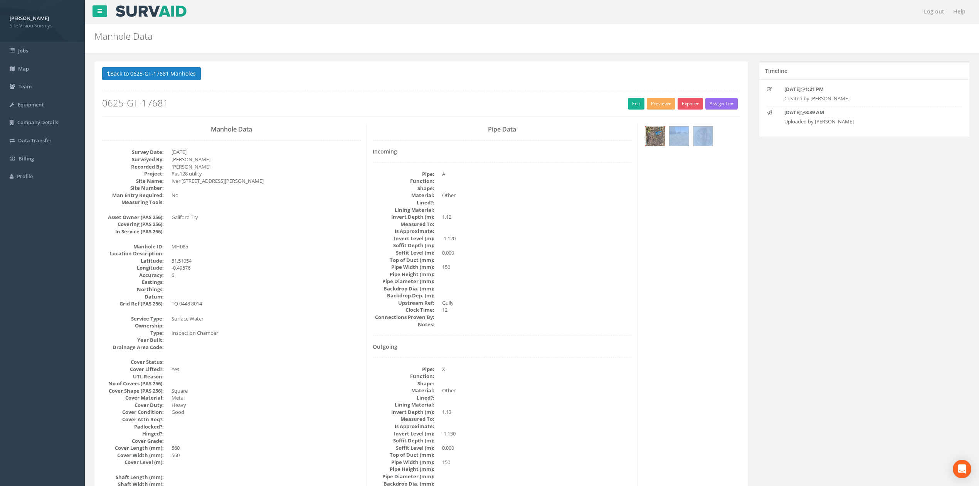
click at [655, 146] on img at bounding box center [655, 135] width 19 height 19
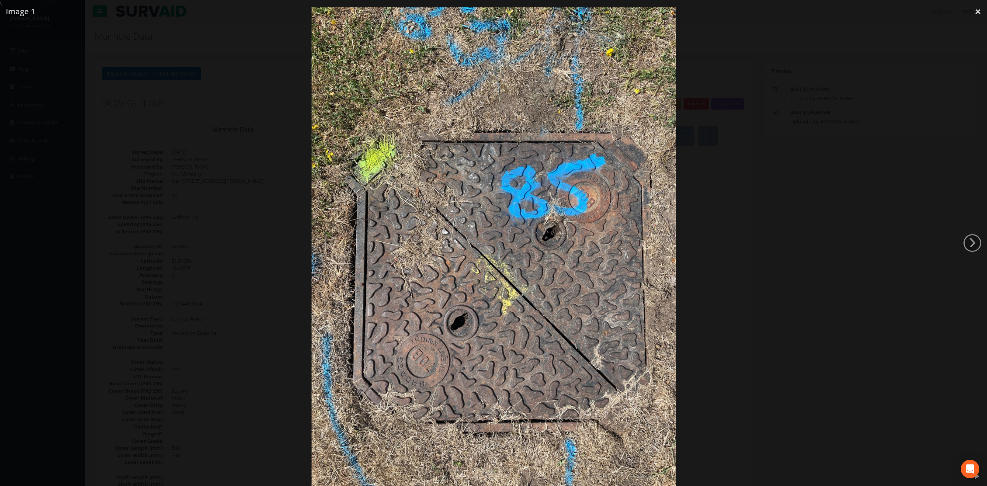
click at [819, 256] on div at bounding box center [493, 250] width 987 height 486
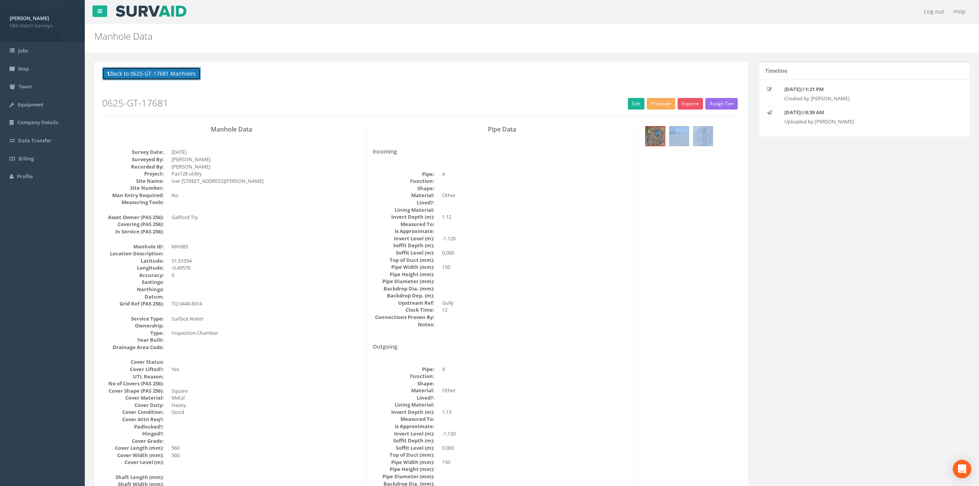
click at [188, 79] on button "Back to 0625-GT-17681 Manholes" at bounding box center [151, 73] width 99 height 13
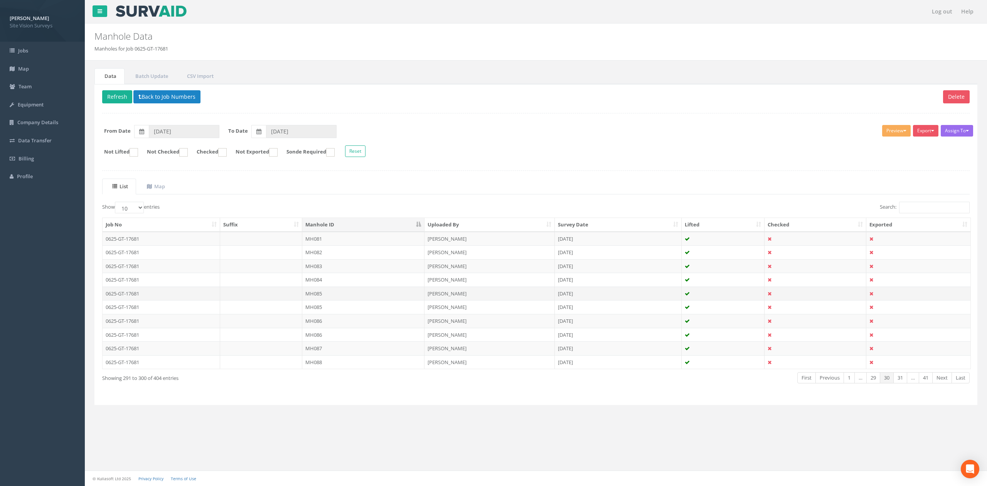
click at [361, 296] on td "MH085" at bounding box center [363, 293] width 122 height 14
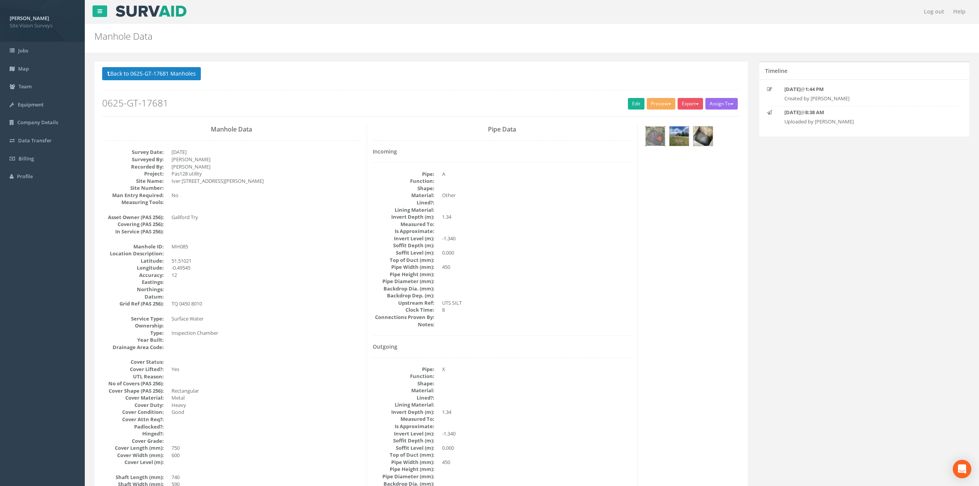
click at [659, 141] on img at bounding box center [655, 135] width 19 height 19
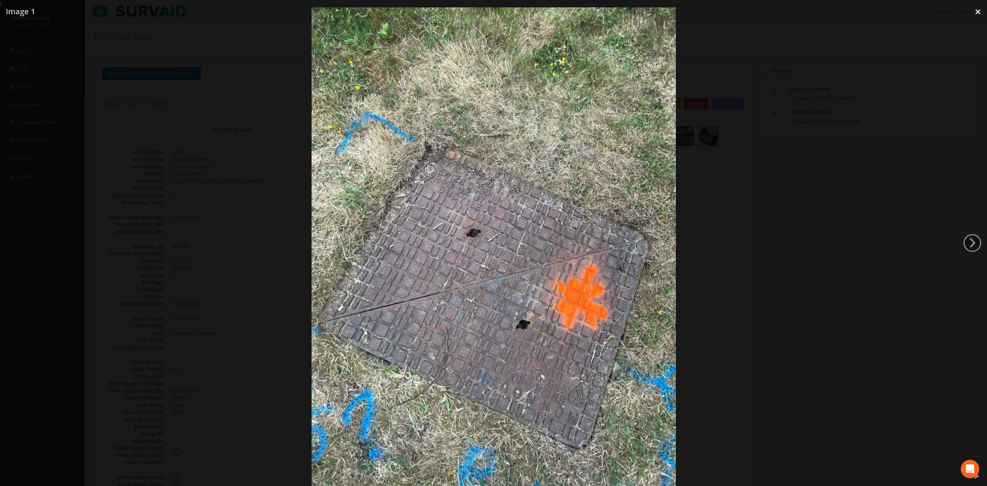
click at [812, 274] on div at bounding box center [493, 250] width 987 height 486
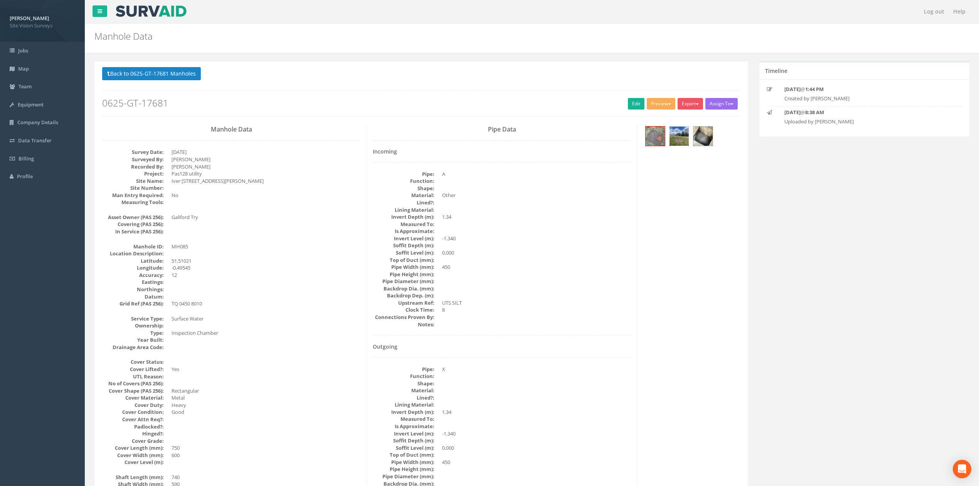
click at [679, 145] on img at bounding box center [679, 135] width 19 height 19
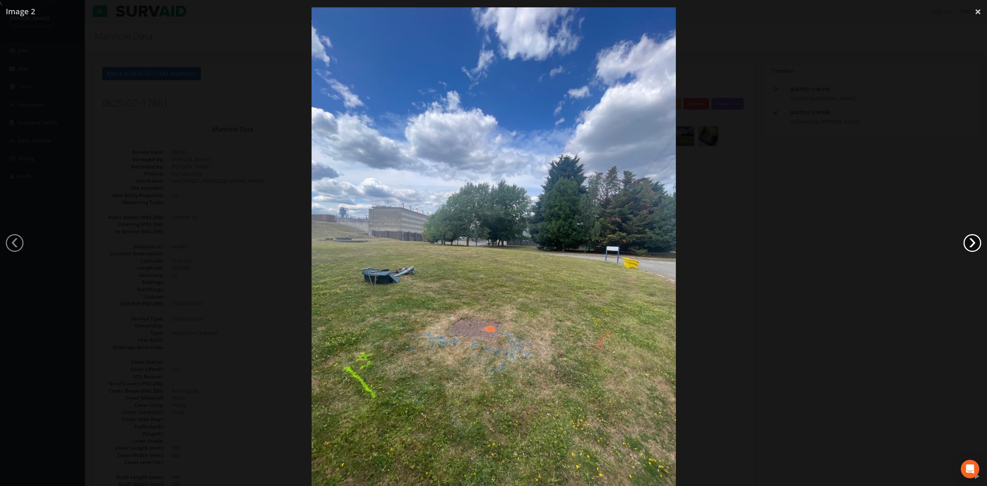
click at [972, 246] on link "›" at bounding box center [972, 243] width 18 height 18
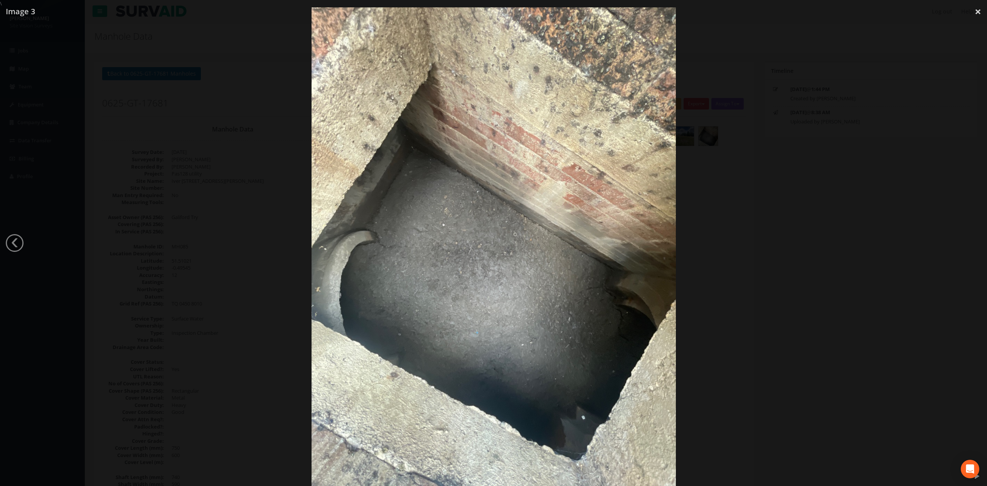
click at [844, 254] on div at bounding box center [493, 250] width 987 height 486
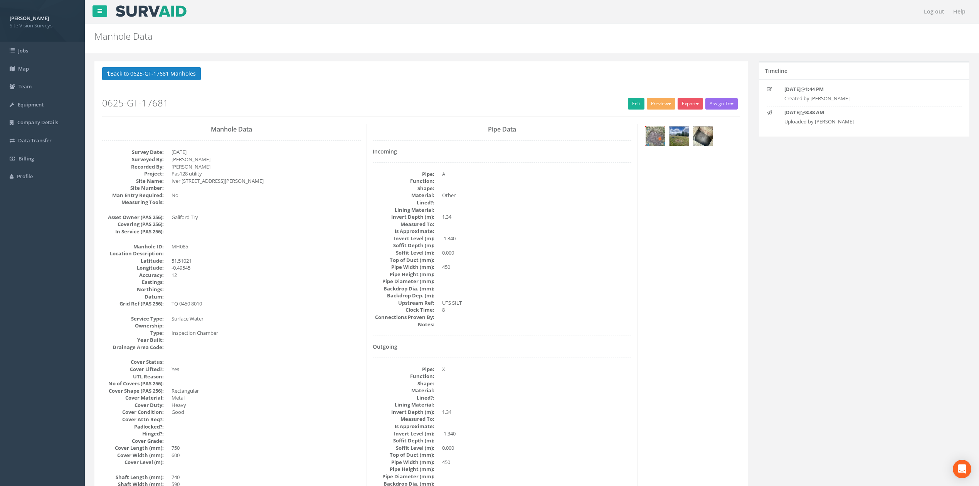
click at [658, 144] on img at bounding box center [655, 135] width 19 height 19
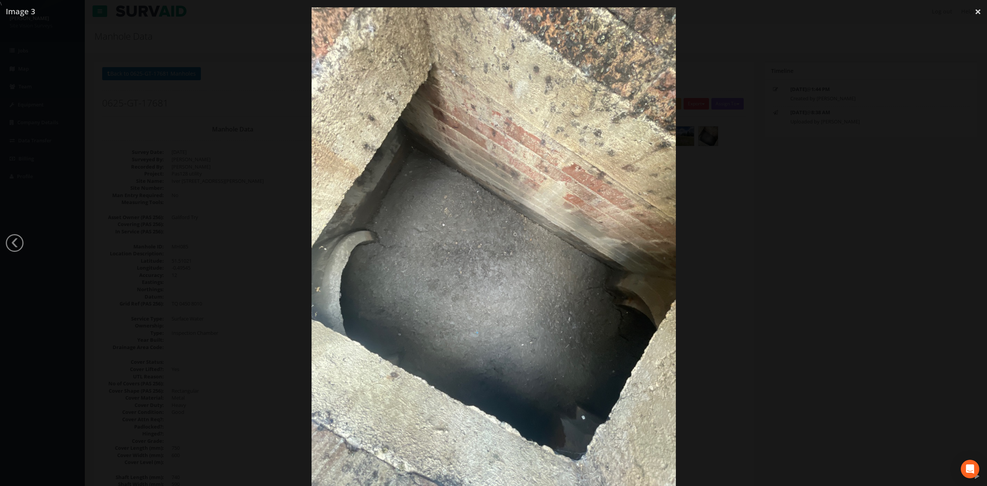
drag, startPoint x: 763, startPoint y: 240, endPoint x: 751, endPoint y: 243, distance: 12.0
click at [763, 240] on div at bounding box center [493, 250] width 987 height 486
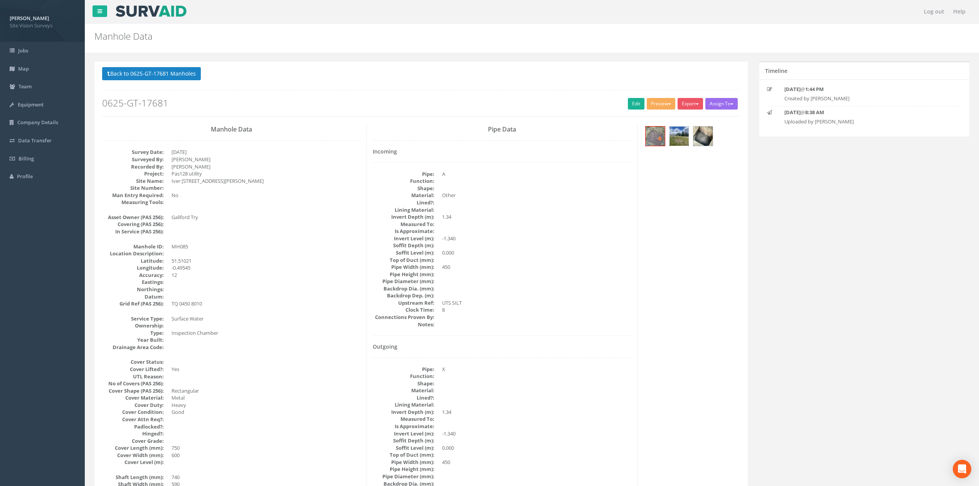
click at [672, 142] on img at bounding box center [679, 135] width 19 height 19
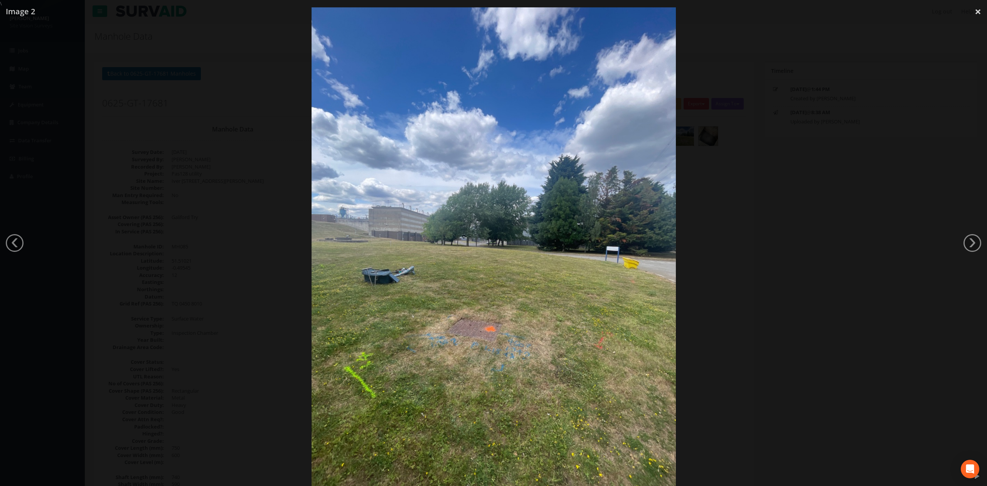
click at [801, 180] on div at bounding box center [493, 250] width 987 height 486
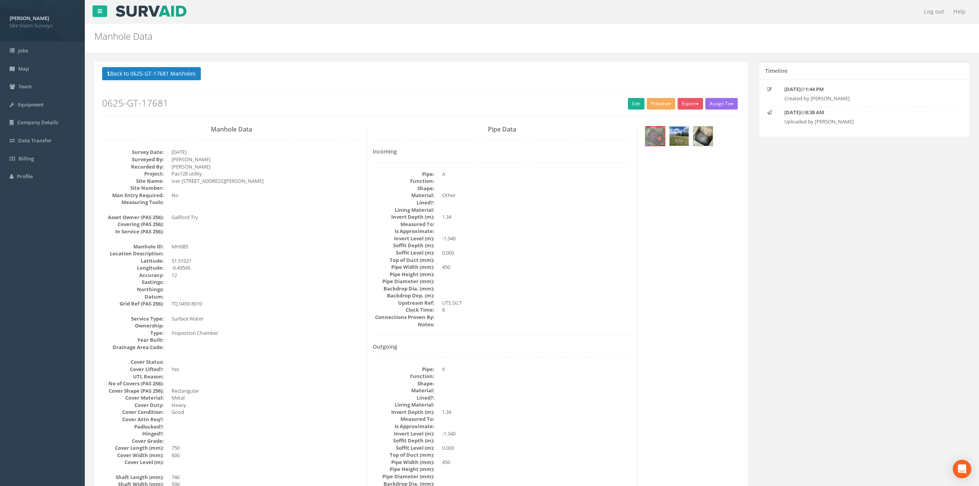
click at [676, 140] on img at bounding box center [679, 135] width 19 height 19
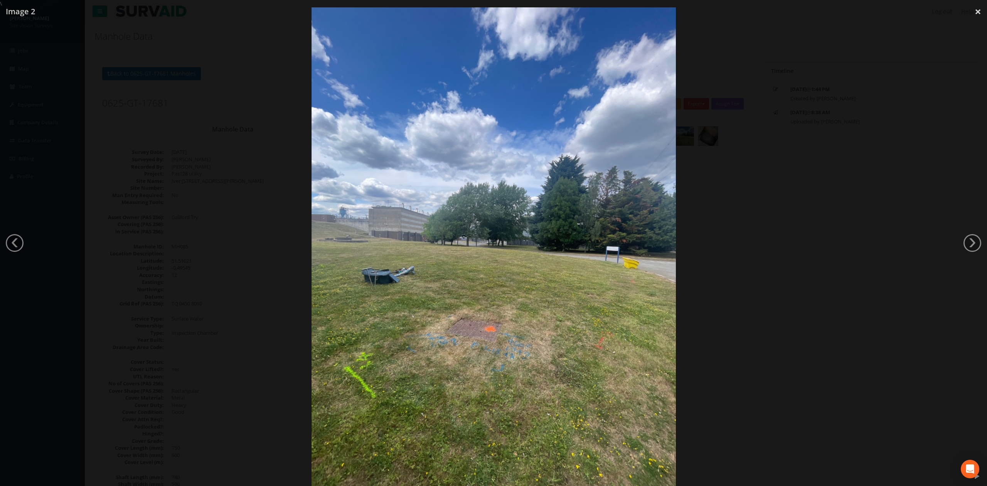
click at [773, 118] on div at bounding box center [493, 250] width 987 height 486
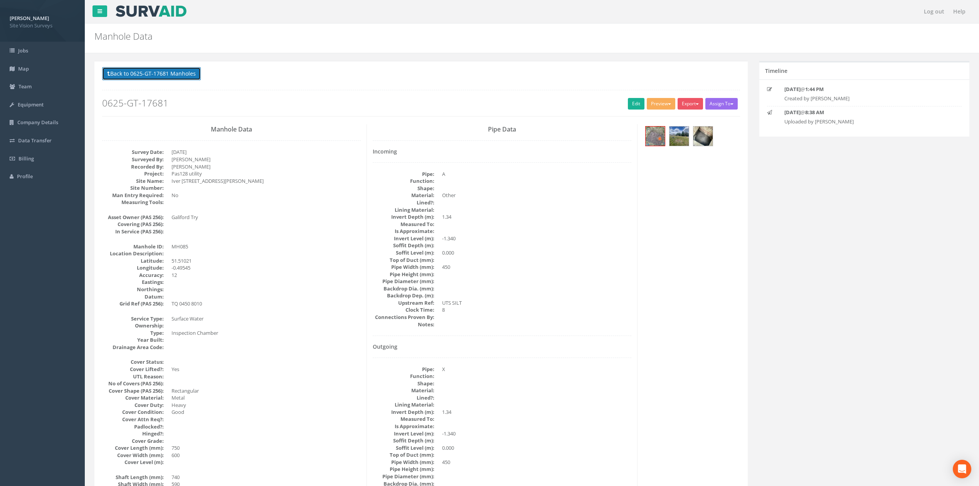
click at [187, 79] on button "Back to 0625-GT-17681 Manholes" at bounding box center [151, 73] width 99 height 13
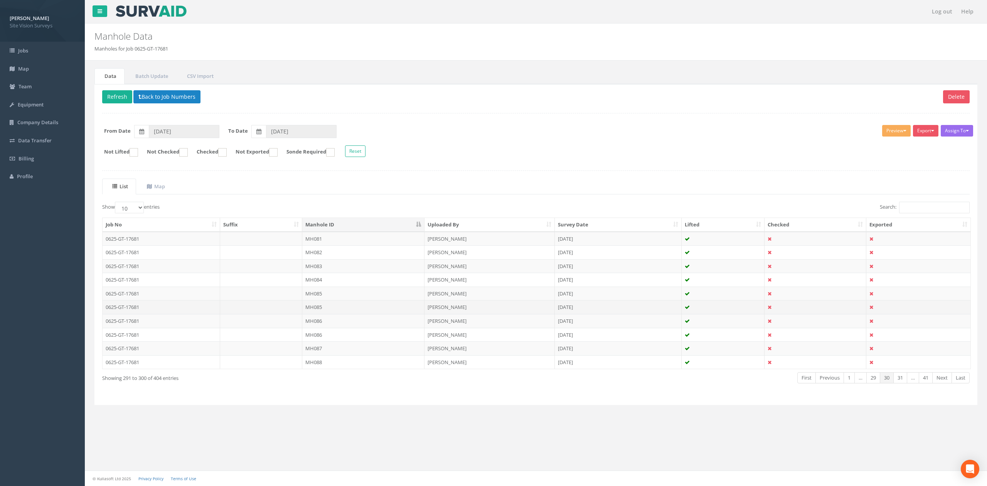
click at [357, 305] on td "MH085" at bounding box center [363, 307] width 122 height 14
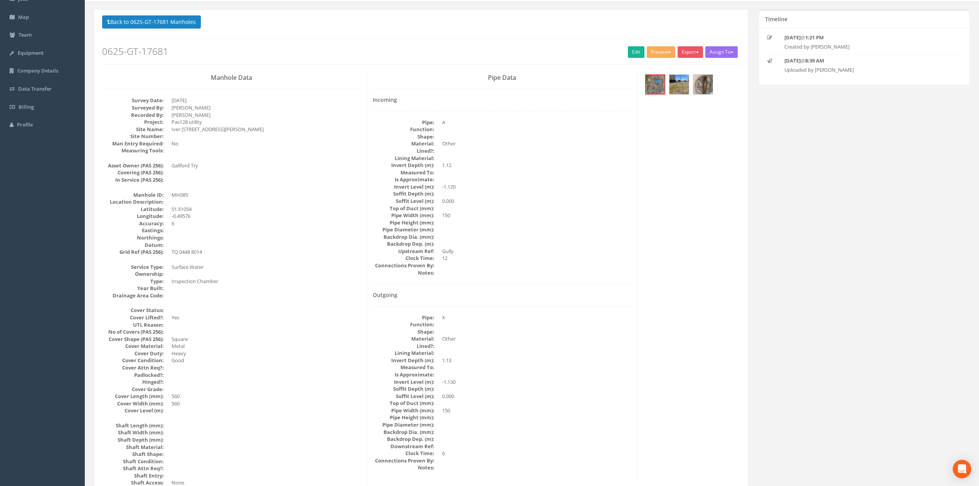
scroll to position [51, 0]
click at [194, 24] on button "Back to 0625-GT-17681 Manholes" at bounding box center [151, 22] width 99 height 13
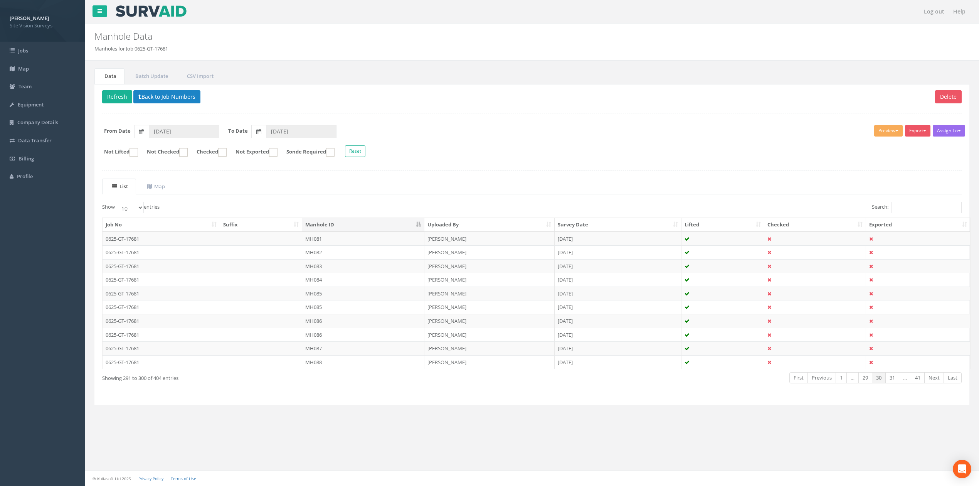
scroll to position [0, 0]
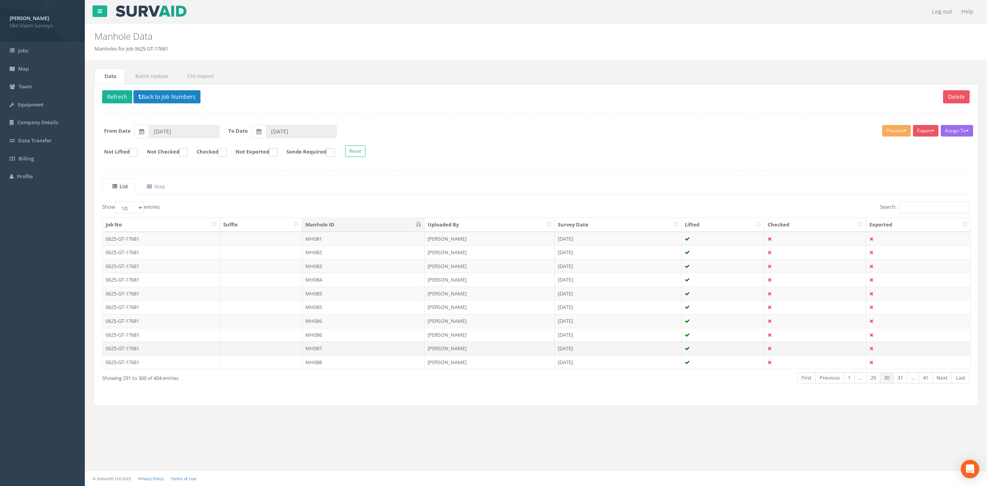
click at [344, 349] on td "MH087" at bounding box center [363, 348] width 122 height 14
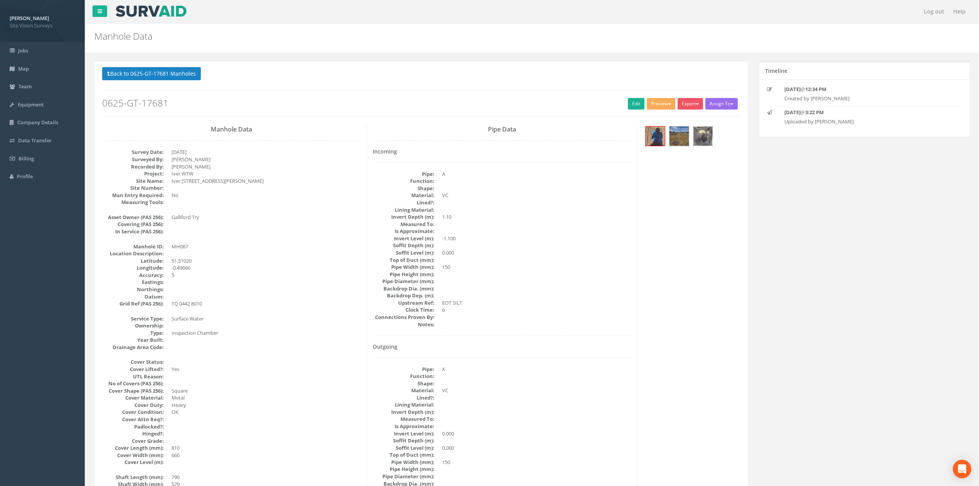
click at [699, 137] on img at bounding box center [703, 135] width 19 height 19
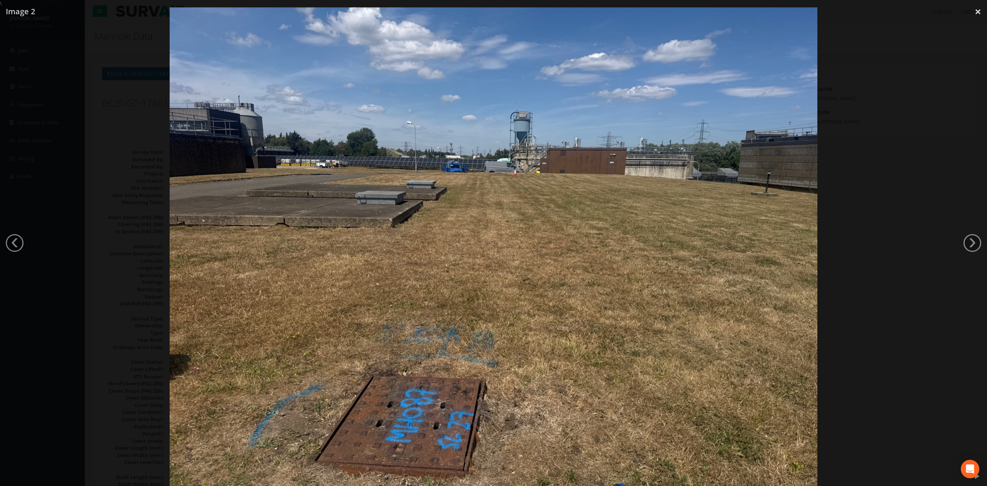
click at [835, 238] on div at bounding box center [493, 250] width 987 height 486
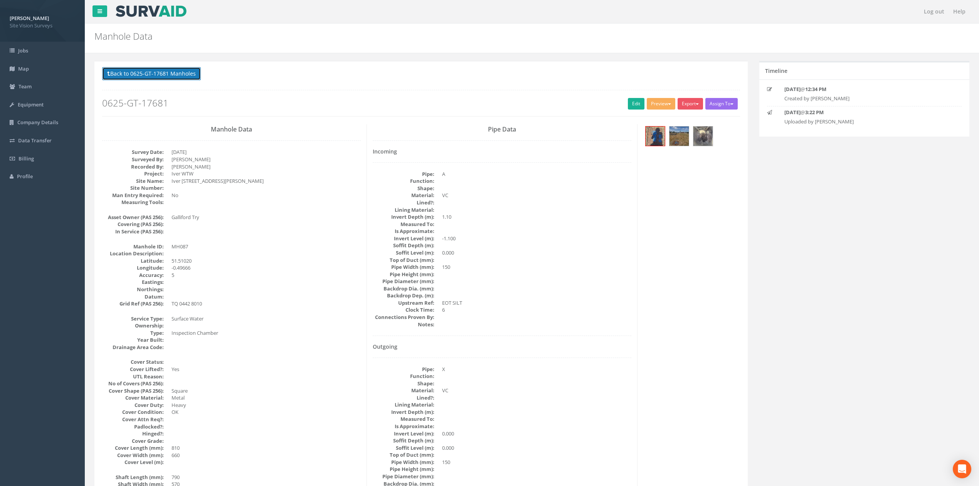
click at [169, 78] on button "Back to 0625-GT-17681 Manholes" at bounding box center [151, 73] width 99 height 13
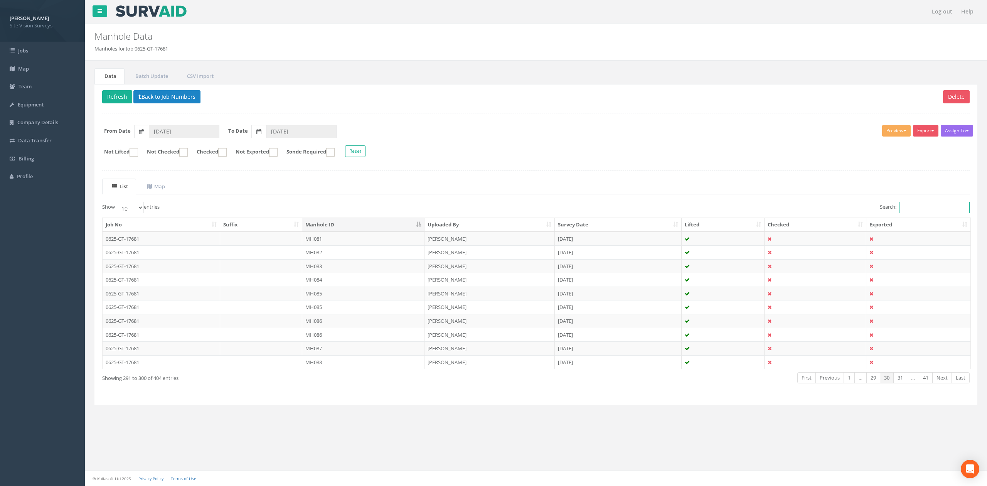
click at [938, 205] on input "Search:" at bounding box center [934, 208] width 71 height 12
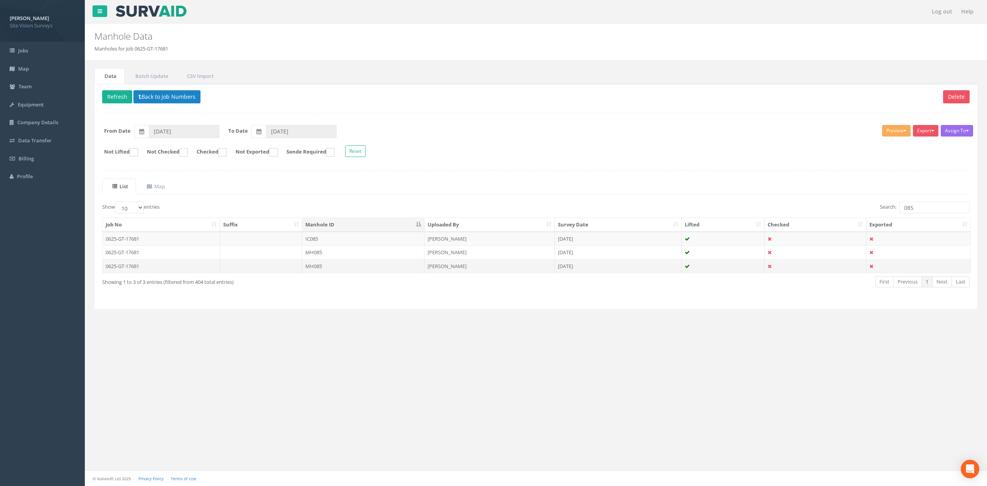
click at [332, 264] on td "MH085" at bounding box center [363, 266] width 122 height 14
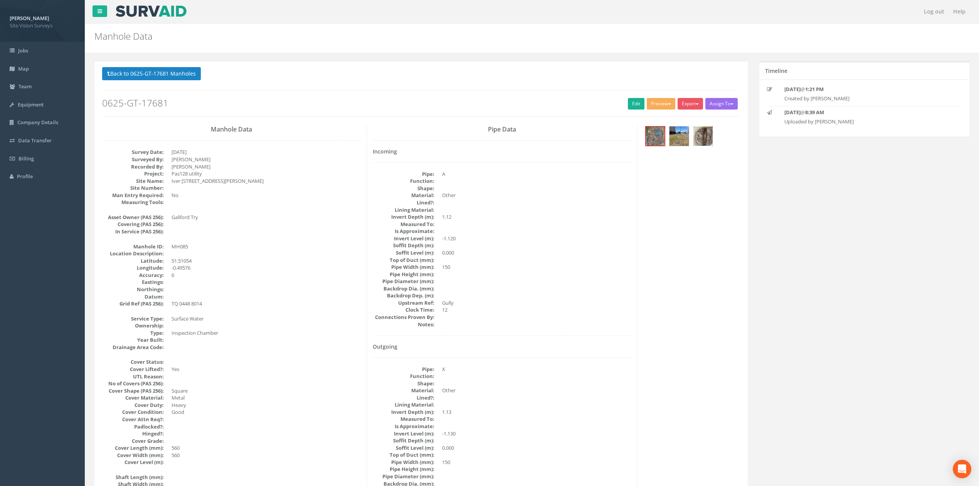
click at [699, 138] on img at bounding box center [703, 135] width 19 height 19
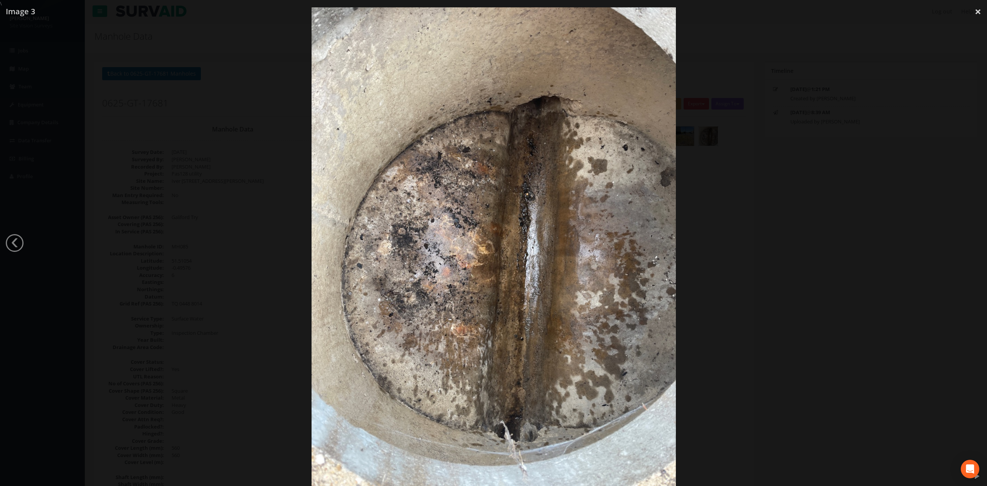
click at [766, 283] on div at bounding box center [493, 250] width 987 height 486
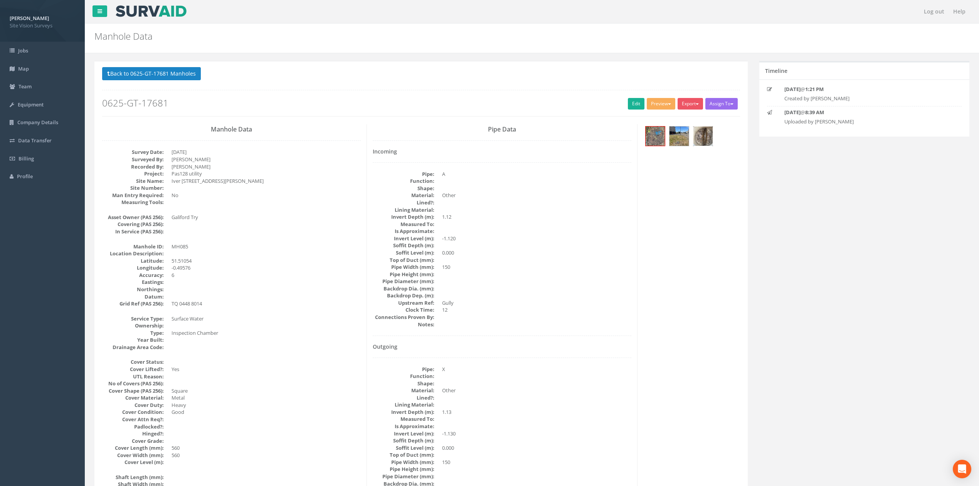
click at [699, 138] on img at bounding box center [703, 135] width 19 height 19
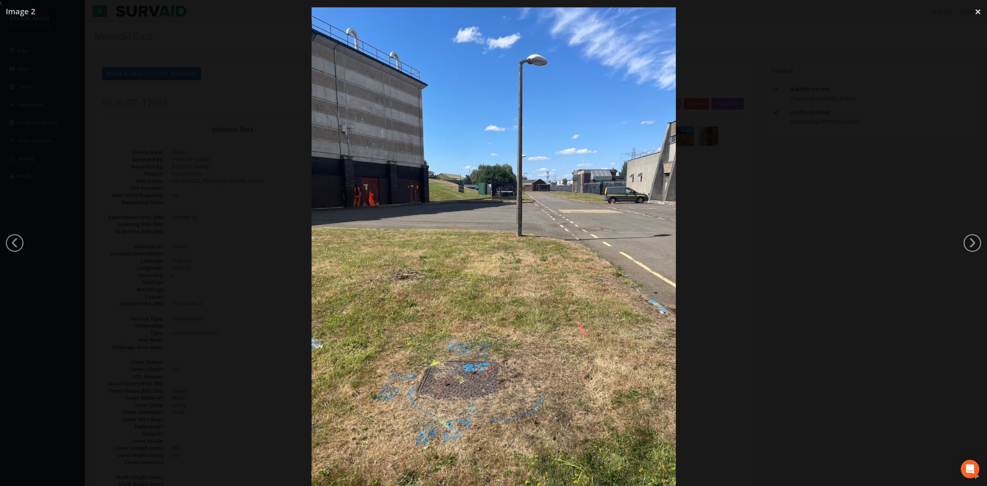
click at [749, 206] on div at bounding box center [493, 250] width 987 height 486
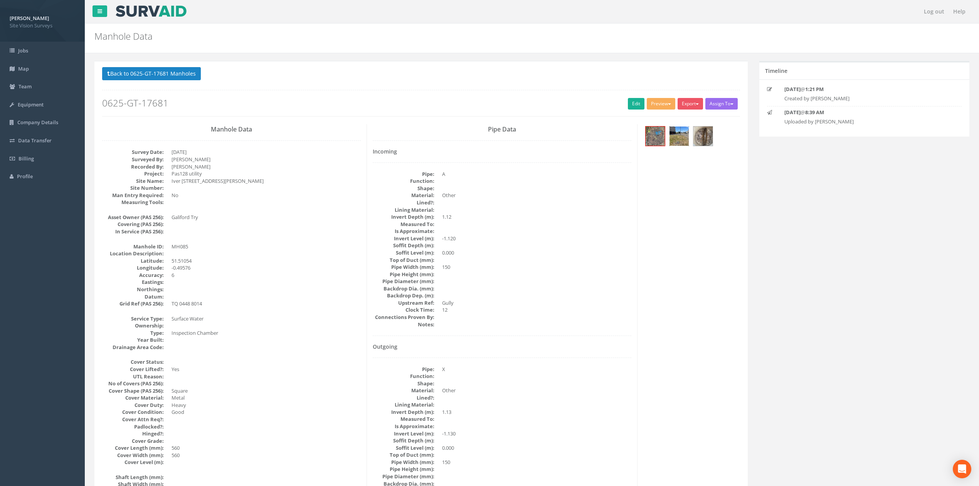
click at [681, 141] on img at bounding box center [679, 135] width 19 height 19
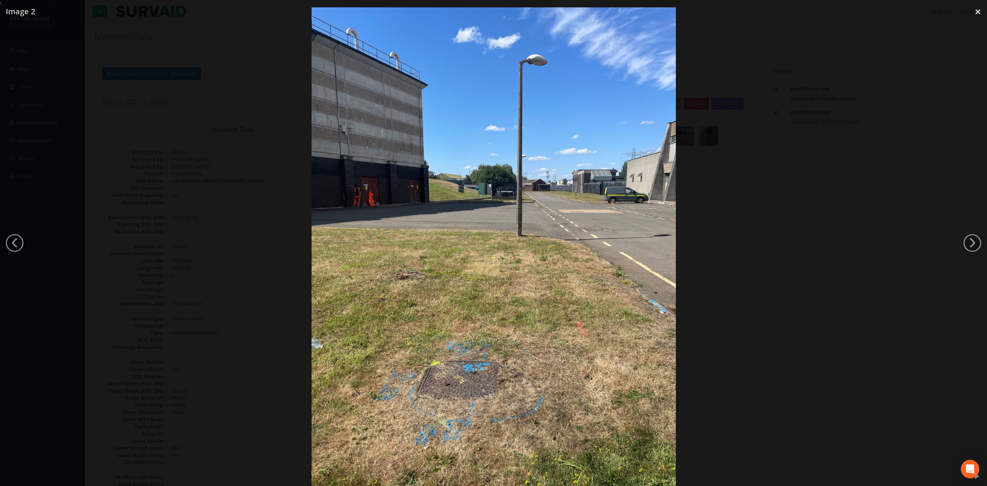
click at [761, 276] on div at bounding box center [493, 250] width 987 height 486
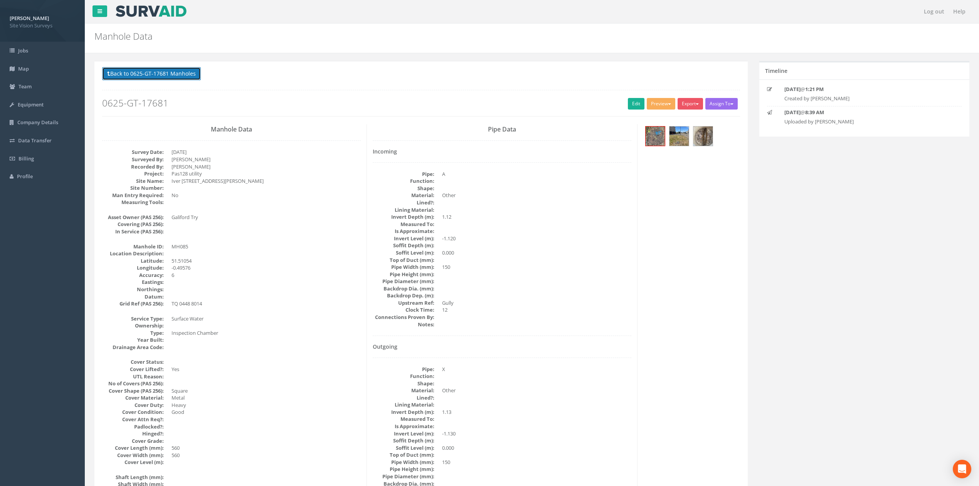
click at [184, 78] on button "Back to 0625-GT-17681 Manholes" at bounding box center [151, 73] width 99 height 13
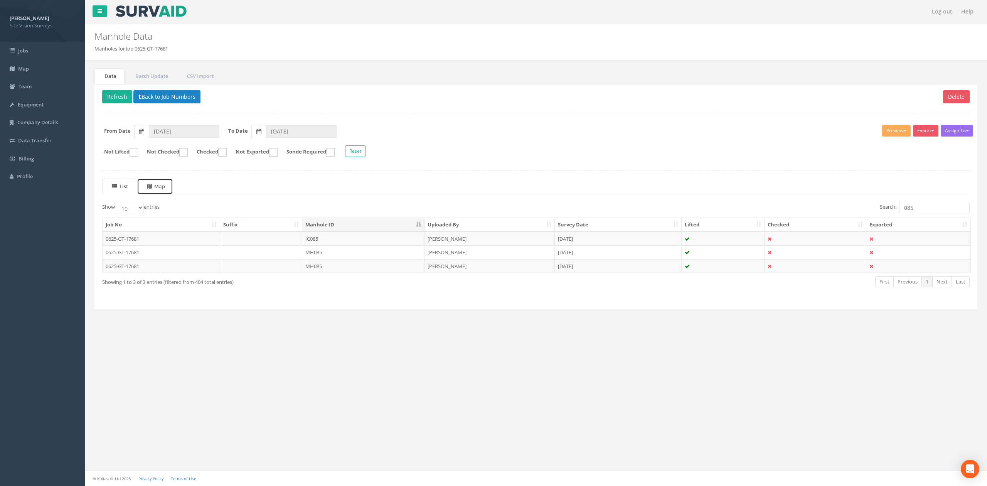
click at [163, 186] on uib-tab-heading "Map" at bounding box center [156, 186] width 18 height 7
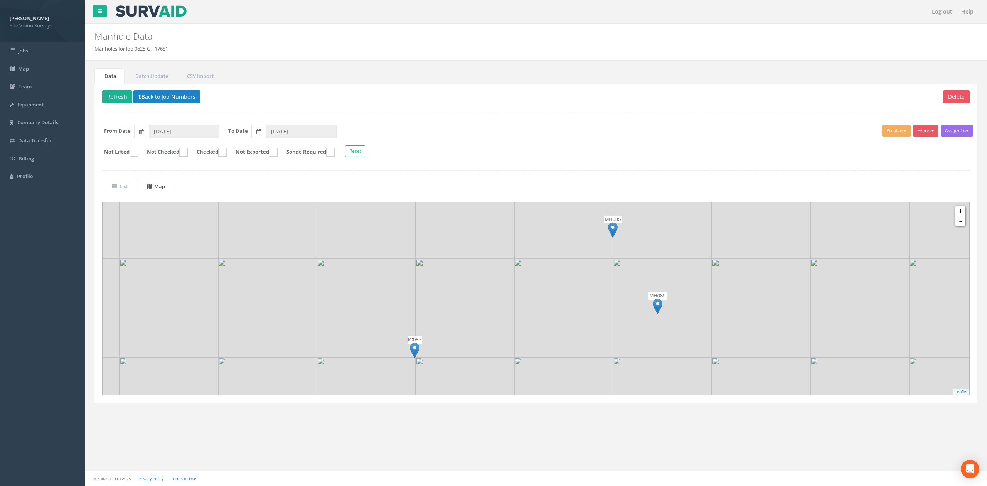
click at [610, 235] on img at bounding box center [613, 230] width 10 height 16
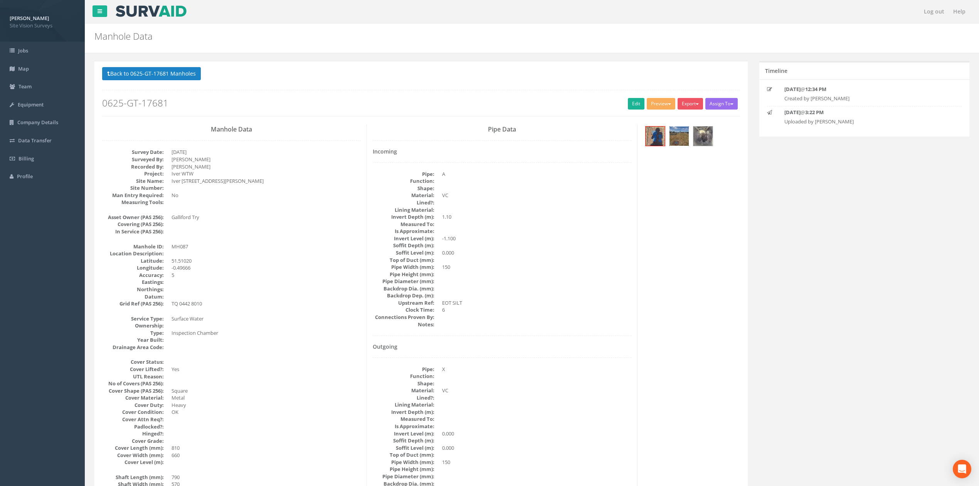
click at [680, 128] on img at bounding box center [679, 135] width 19 height 19
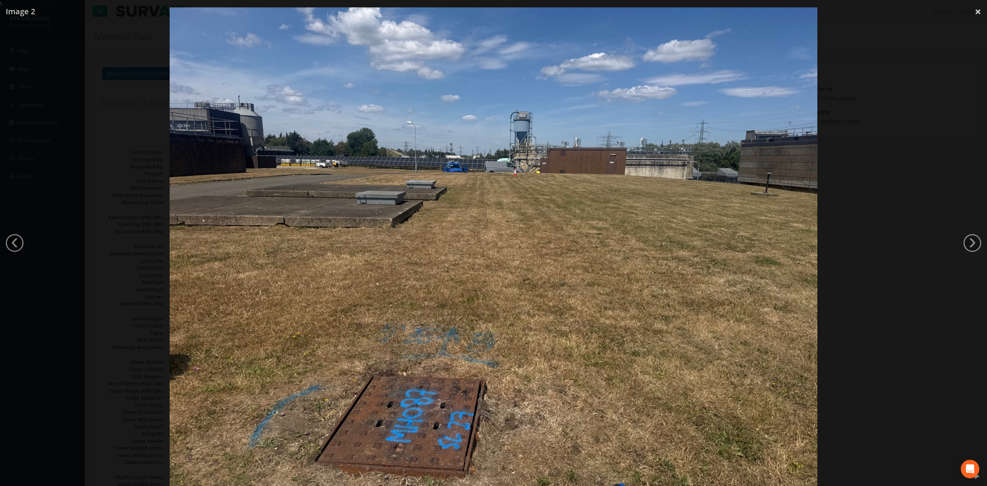
click at [923, 270] on div at bounding box center [493, 250] width 987 height 486
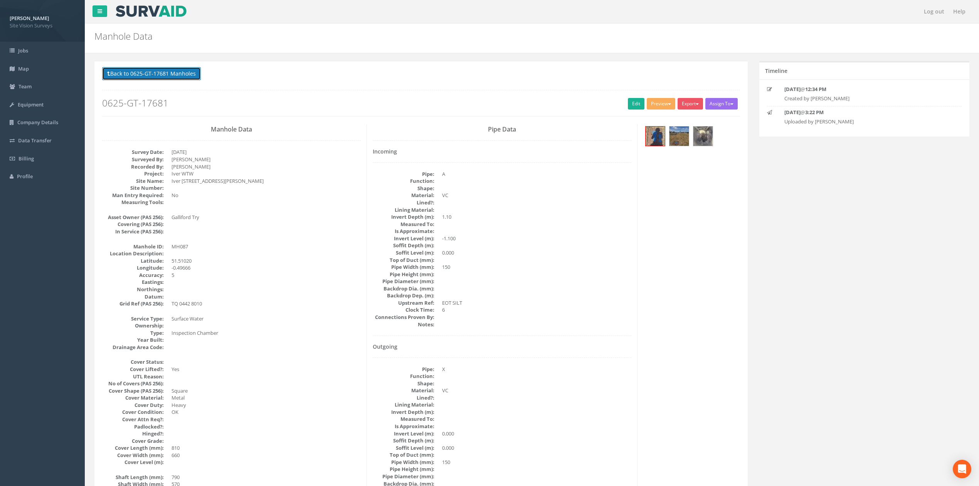
click at [169, 77] on button "Back to 0625-GT-17681 Manholes" at bounding box center [151, 73] width 99 height 13
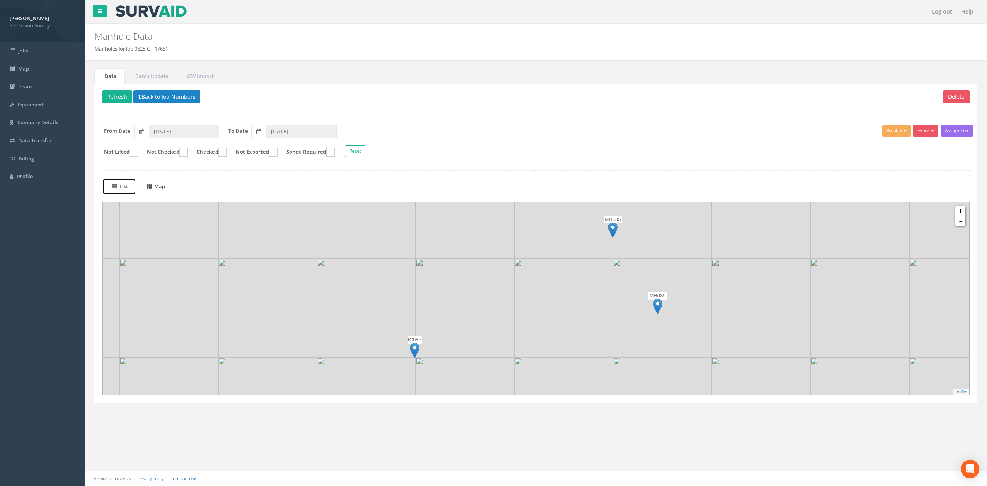
click at [122, 193] on link "List" at bounding box center [119, 187] width 34 height 16
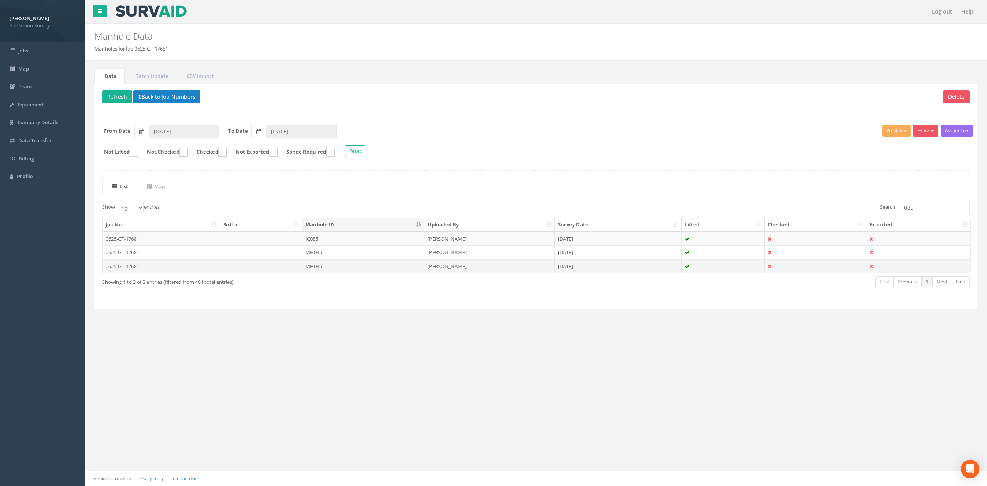
click at [335, 270] on td "MH085" at bounding box center [363, 266] width 122 height 14
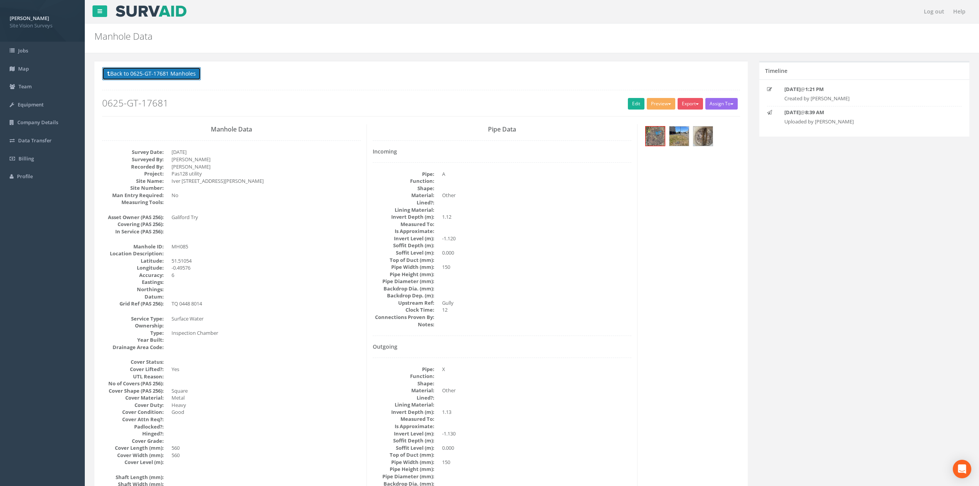
click at [195, 73] on button "Back to 0625-GT-17681 Manholes" at bounding box center [151, 73] width 99 height 13
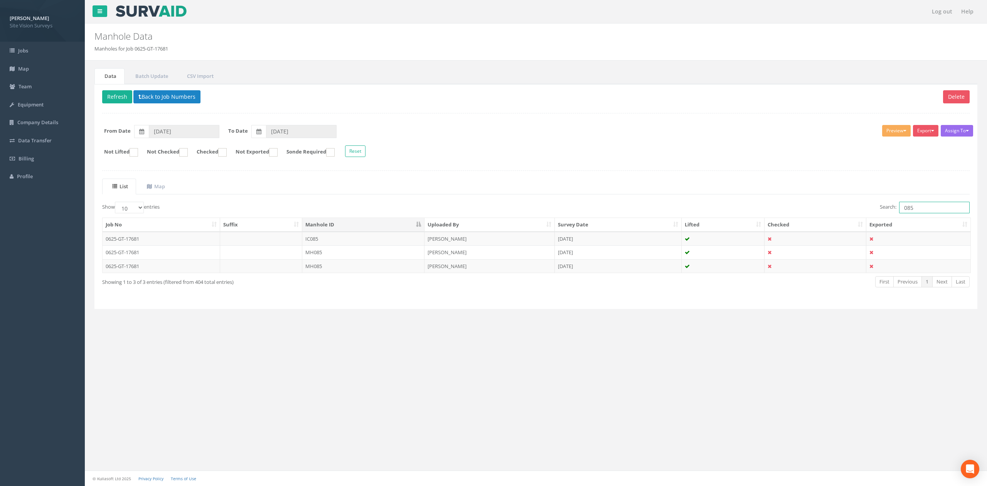
click at [907, 207] on input "085" at bounding box center [934, 208] width 71 height 12
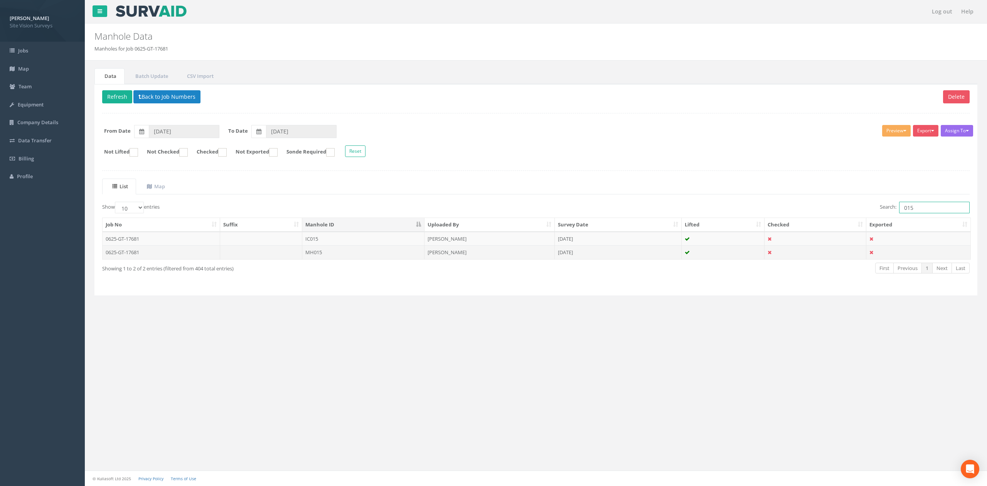
type input "015"
click at [376, 256] on td "MH015" at bounding box center [363, 252] width 122 height 14
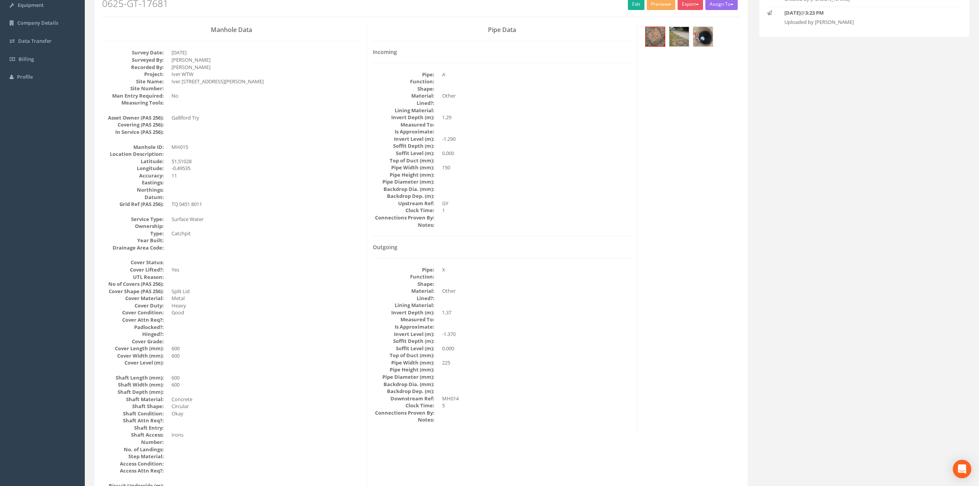
scroll to position [103, 0]
click at [656, 39] on img at bounding box center [655, 33] width 19 height 19
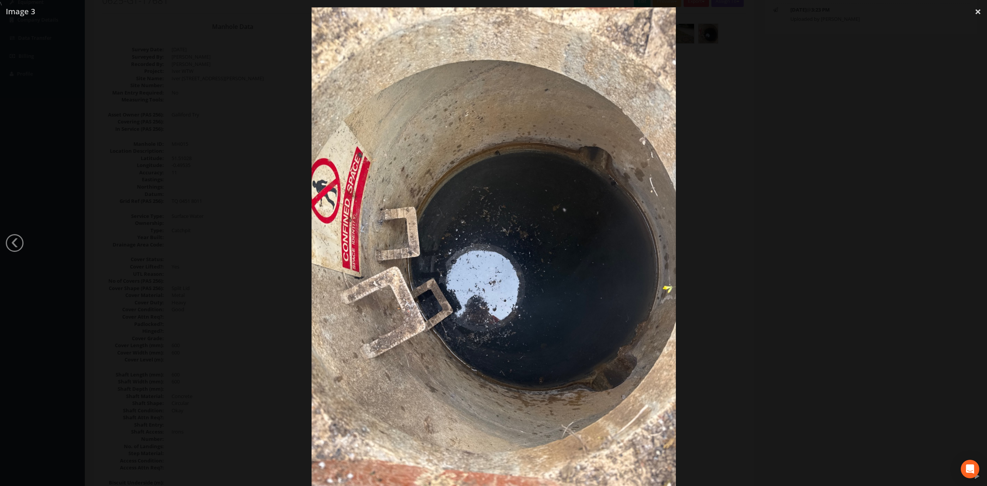
click at [761, 208] on div at bounding box center [493, 250] width 987 height 486
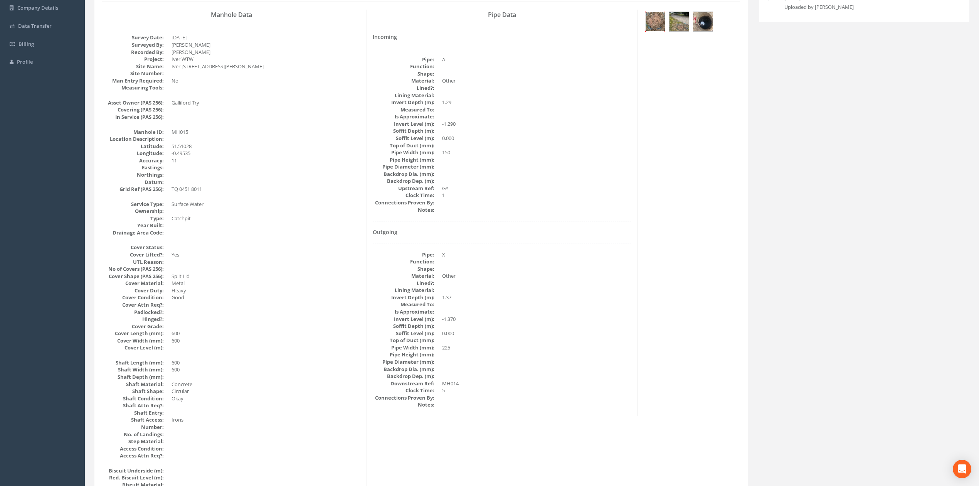
scroll to position [88, 0]
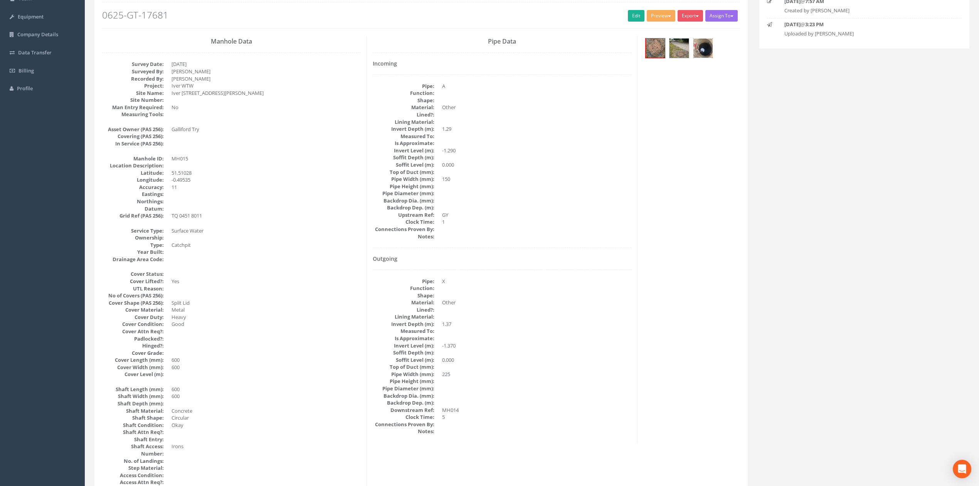
click at [713, 55] on div at bounding box center [703, 48] width 20 height 20
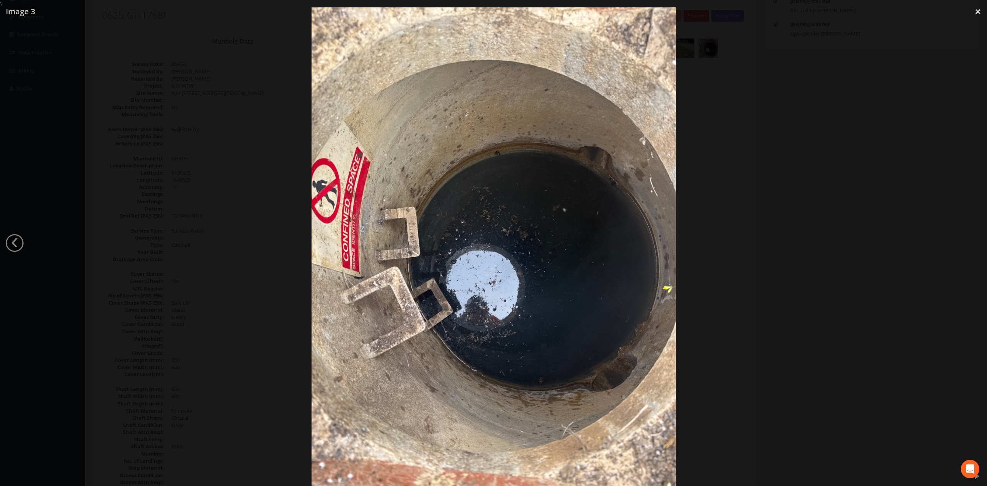
click at [784, 202] on div at bounding box center [493, 250] width 987 height 486
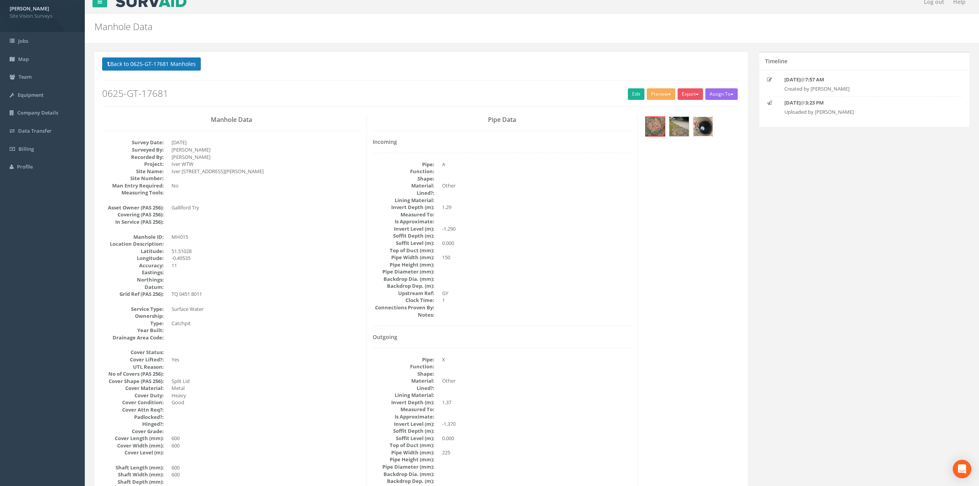
scroll to position [0, 0]
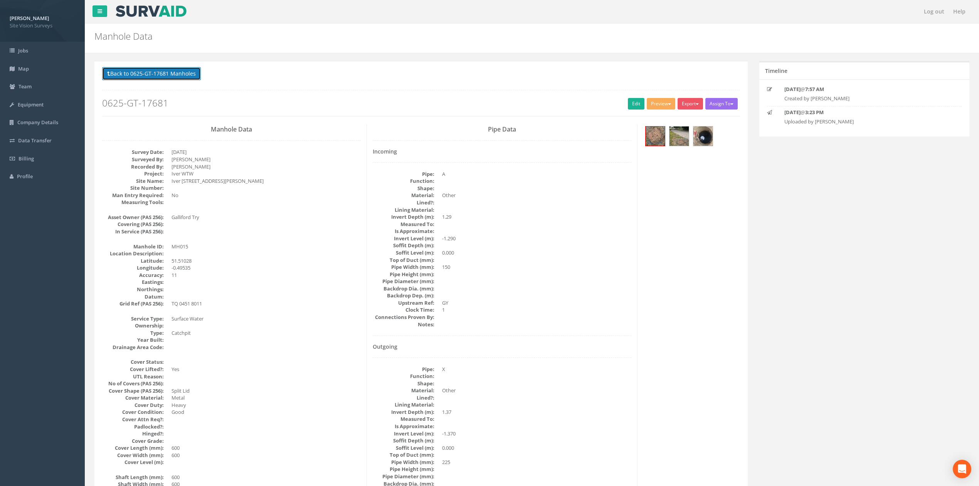
click at [193, 79] on button "Back to 0625-GT-17681 Manholes" at bounding box center [151, 73] width 99 height 13
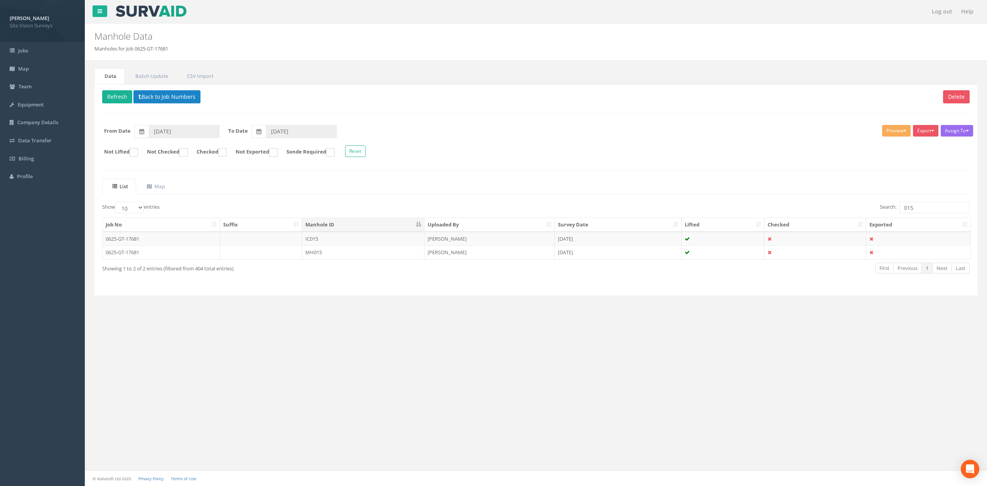
click at [926, 200] on div "List Map Show 10 25 50 100 entries Search: 015 Job No Suffix Manhole ID Uploade…" at bounding box center [535, 233] width 867 height 109
click at [927, 205] on input "015" at bounding box center [934, 208] width 71 height 12
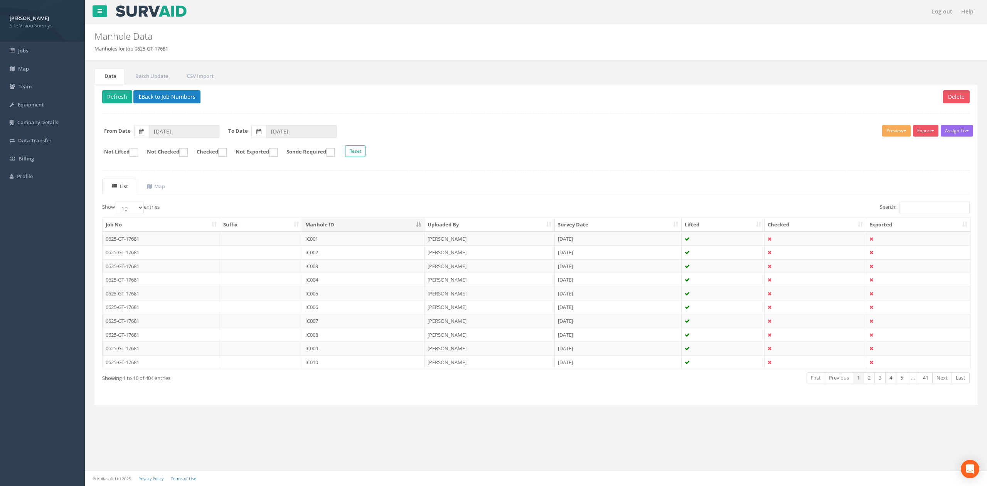
click at [914, 203] on div "List Map Show 10 25 50 100 entries Search: Job No Suffix Manhole ID Uploaded By…" at bounding box center [535, 288] width 867 height 219
click at [917, 204] on input "Search:" at bounding box center [934, 208] width 71 height 12
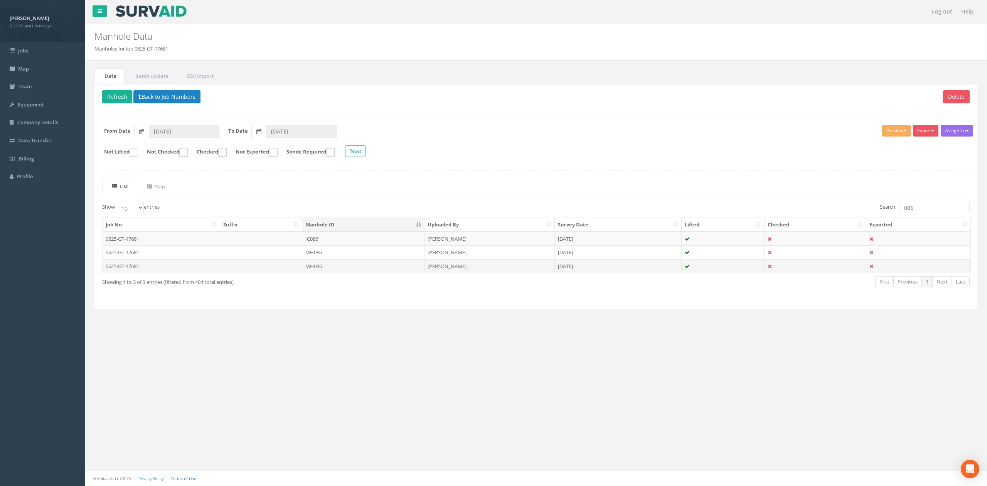
click at [412, 264] on td "MH086" at bounding box center [363, 266] width 122 height 14
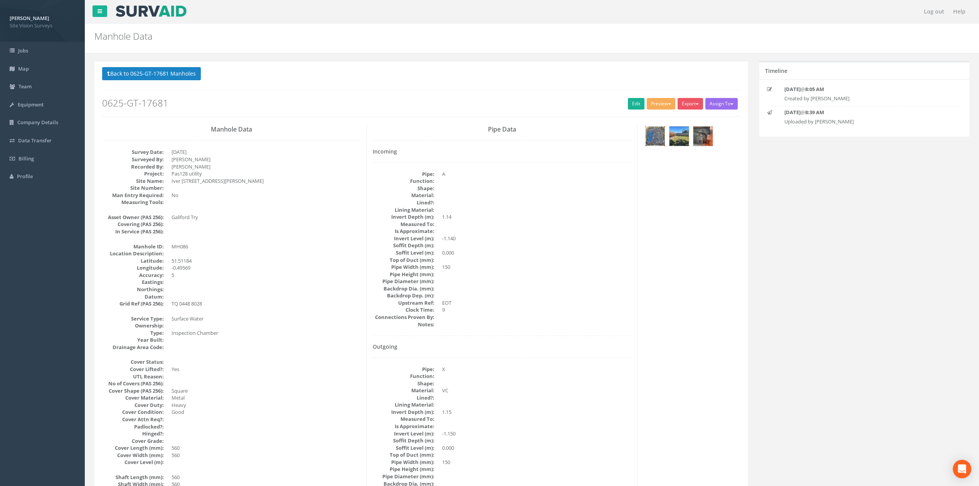
click at [655, 140] on img at bounding box center [655, 135] width 19 height 19
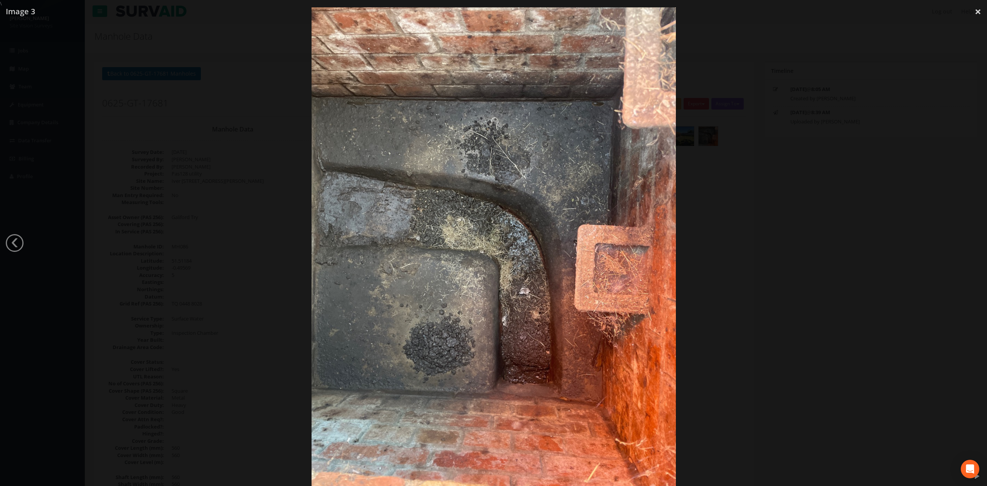
click at [763, 170] on div at bounding box center [493, 250] width 987 height 486
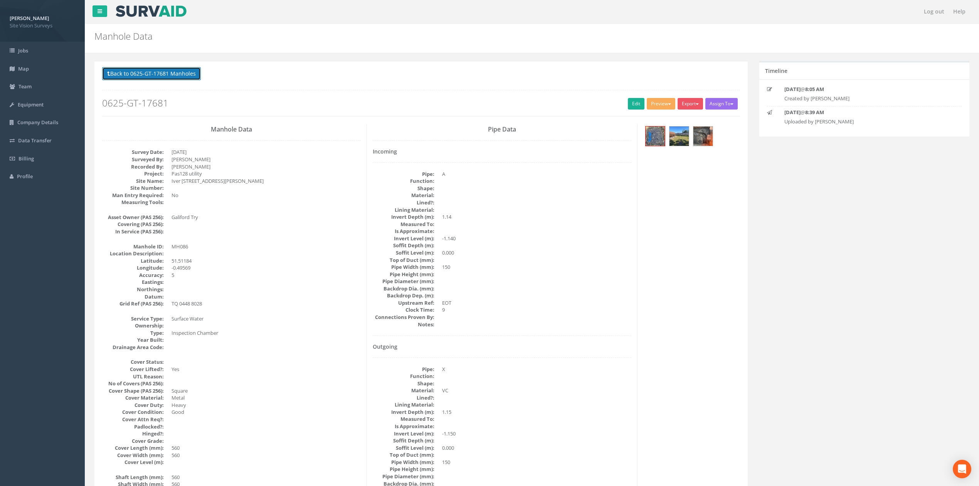
click at [195, 77] on button "Back to 0625-GT-17681 Manholes" at bounding box center [151, 73] width 99 height 13
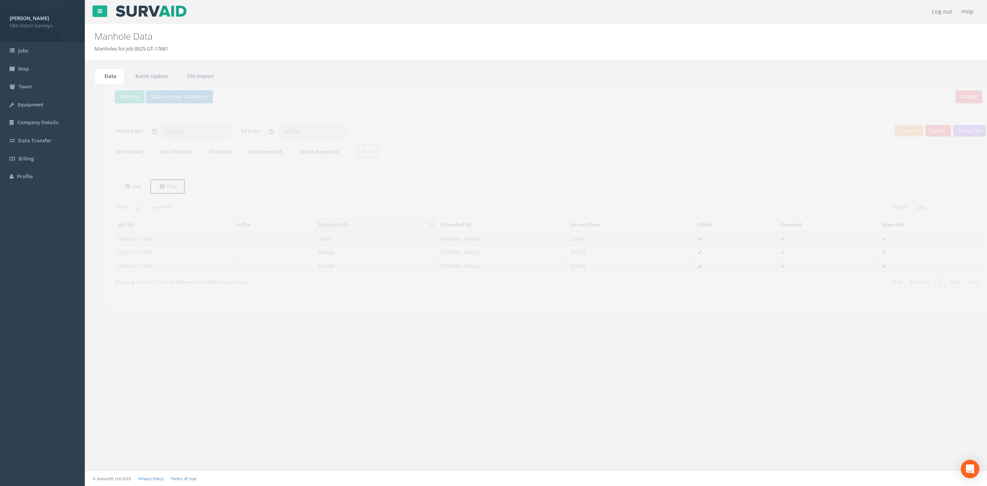
click at [170, 184] on link "Map" at bounding box center [155, 187] width 36 height 16
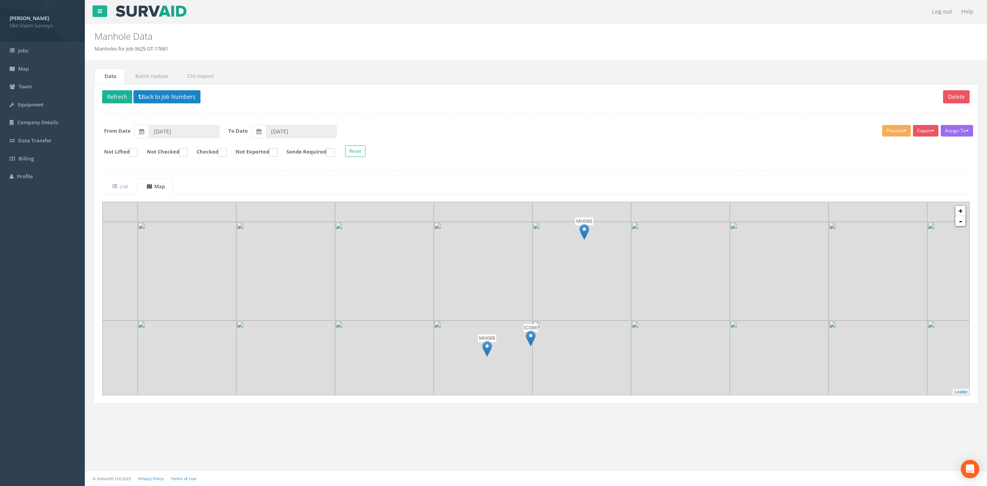
click at [487, 349] on img at bounding box center [487, 349] width 10 height 16
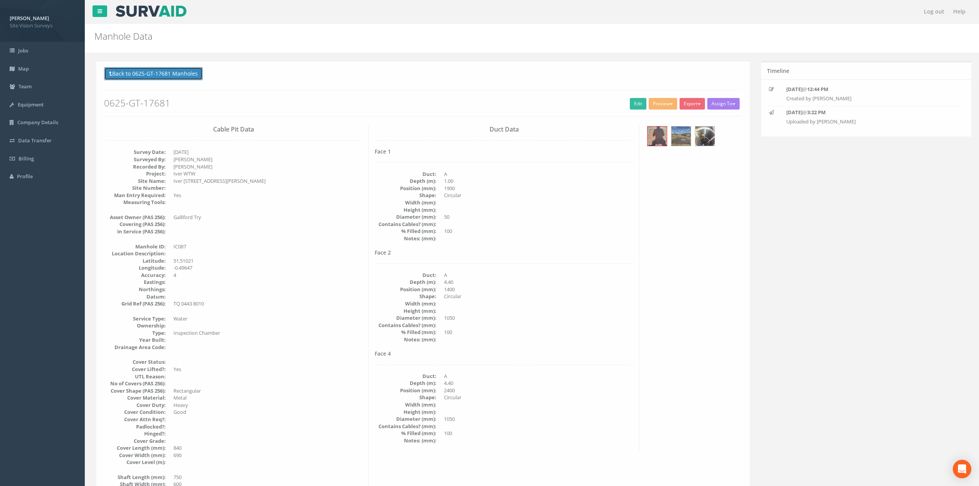
click at [168, 76] on button "Back to 0625-GT-17681 Manholes" at bounding box center [151, 73] width 99 height 13
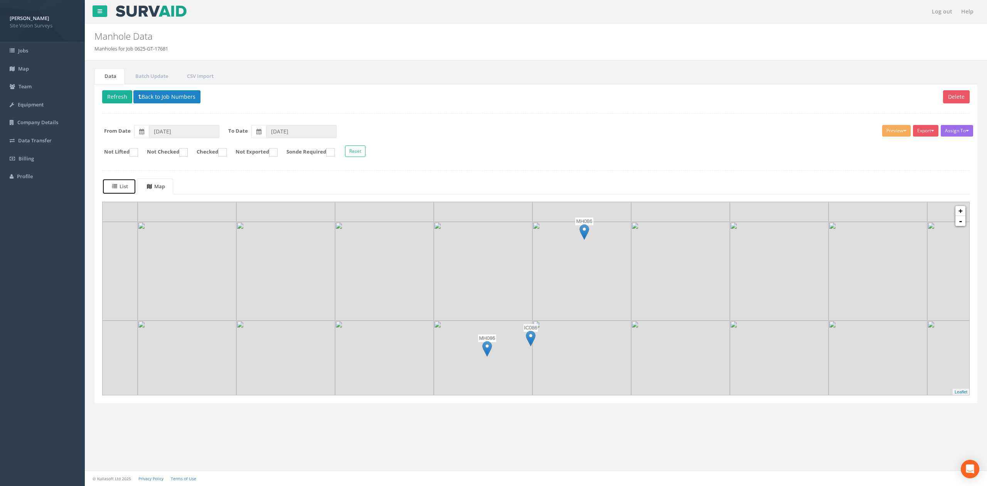
click at [125, 189] on uib-tab-heading "List" at bounding box center [120, 186] width 16 height 7
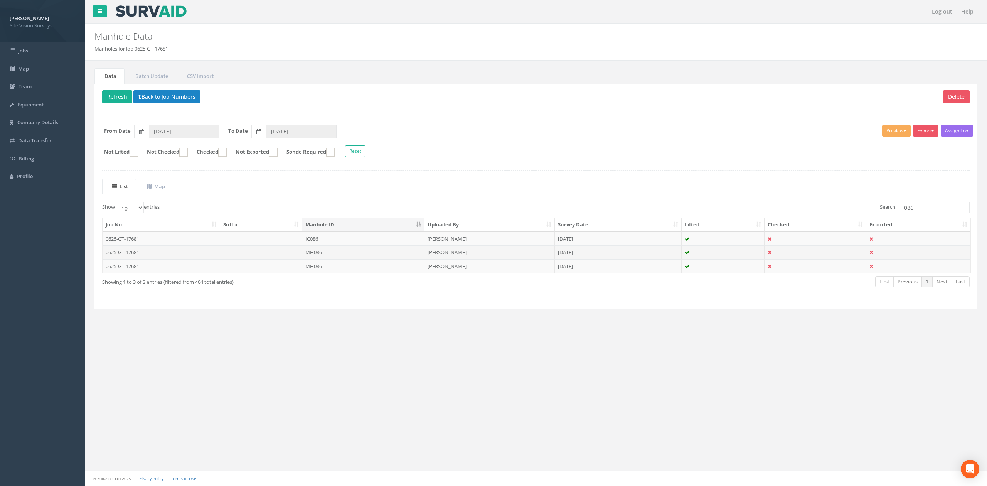
click at [379, 258] on td "MH086" at bounding box center [363, 252] width 122 height 14
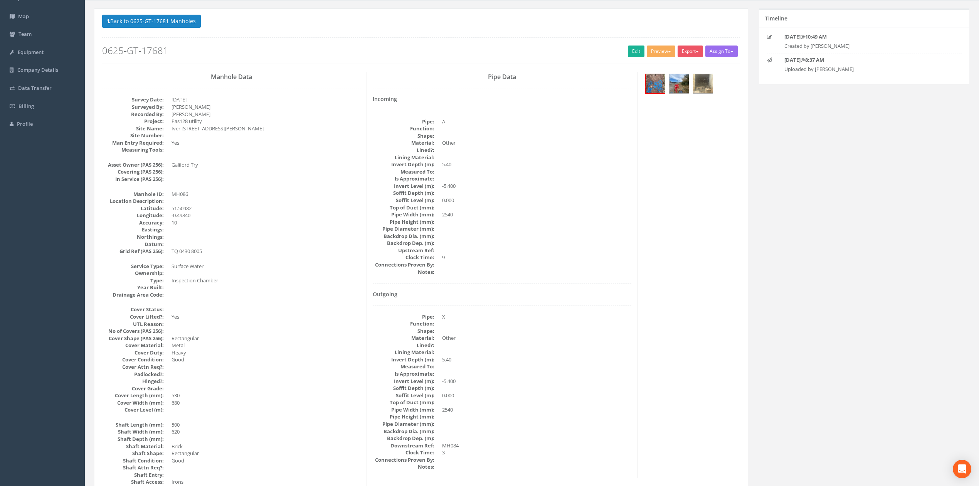
scroll to position [103, 0]
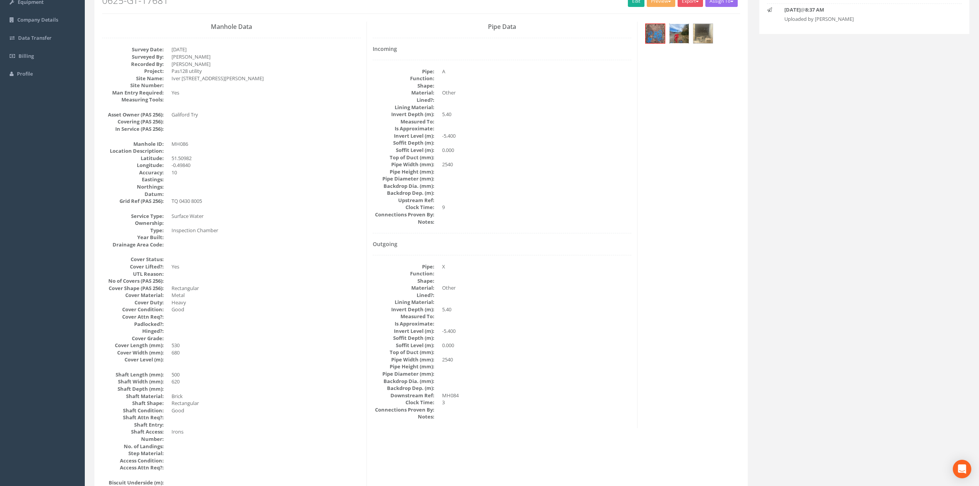
click at [685, 35] on img at bounding box center [679, 33] width 19 height 19
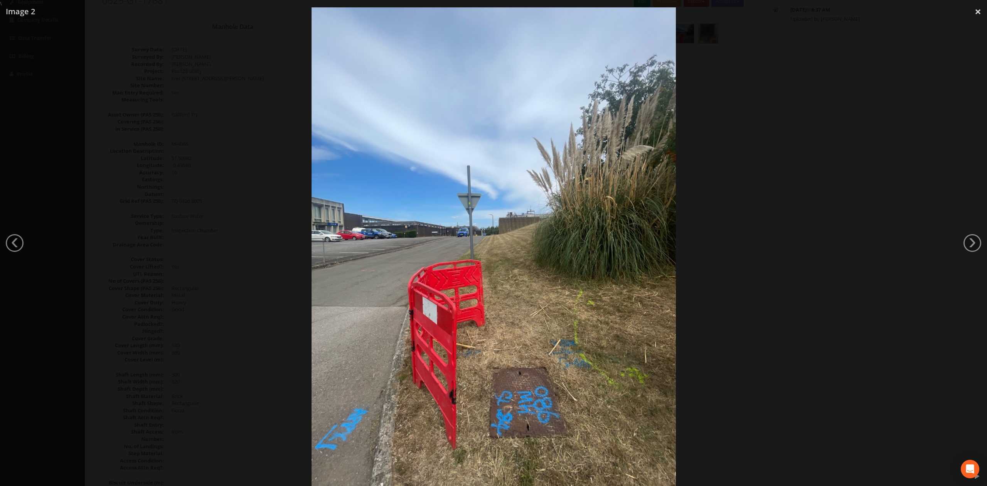
click at [733, 89] on div at bounding box center [493, 250] width 987 height 486
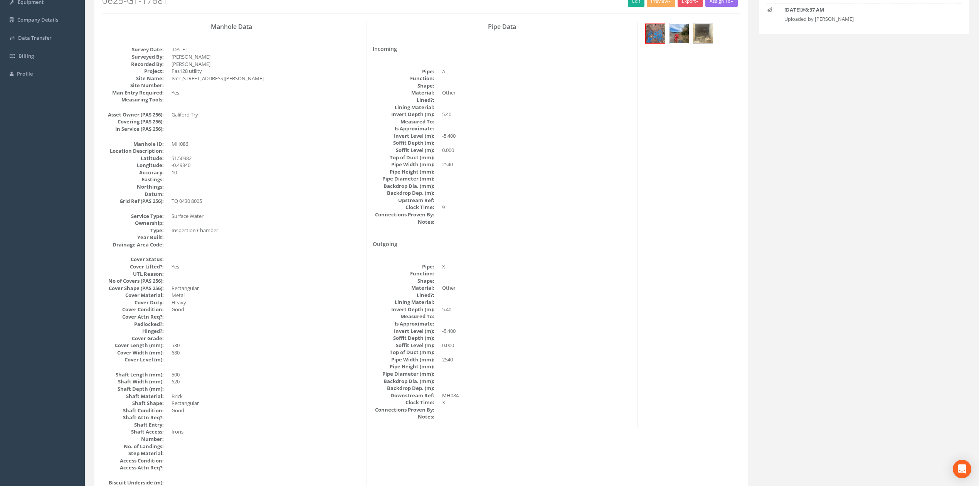
scroll to position [0, 0]
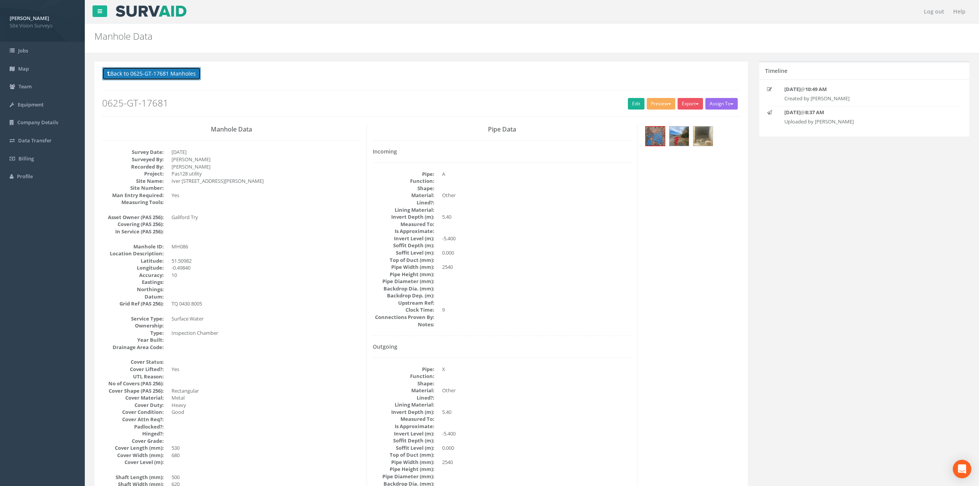
click at [189, 71] on button "Back to 0625-GT-17681 Manholes" at bounding box center [151, 73] width 99 height 13
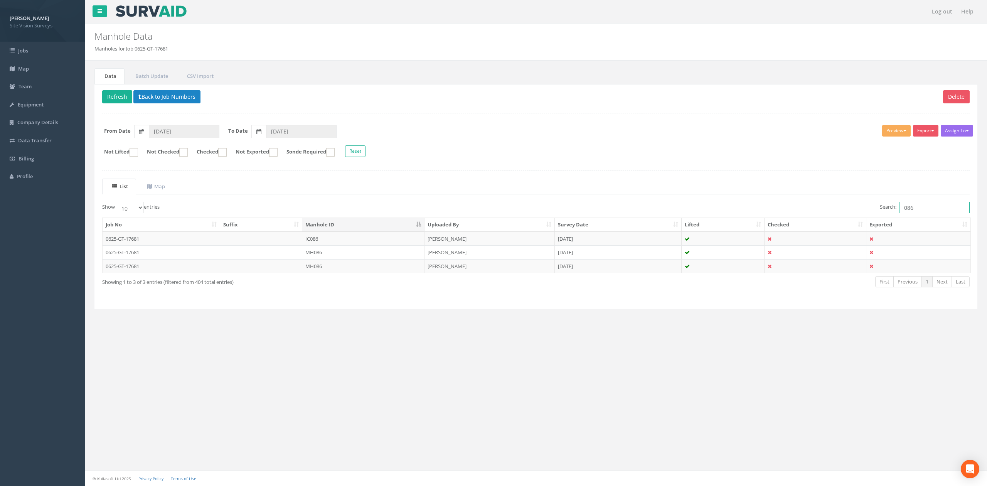
drag, startPoint x: 920, startPoint y: 214, endPoint x: 781, endPoint y: 207, distance: 139.0
click at [804, 207] on div "Search: 086" at bounding box center [756, 208] width 428 height 13
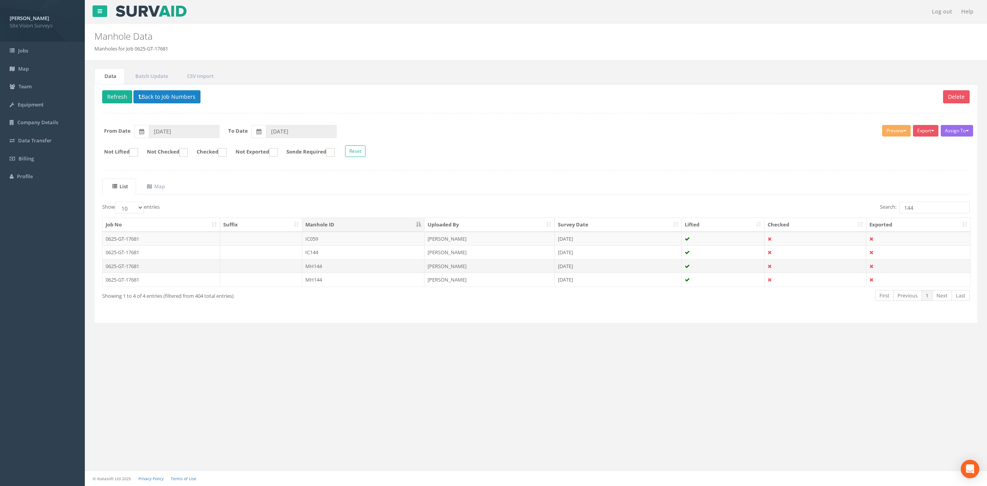
click at [369, 266] on td "MH144" at bounding box center [363, 266] width 122 height 14
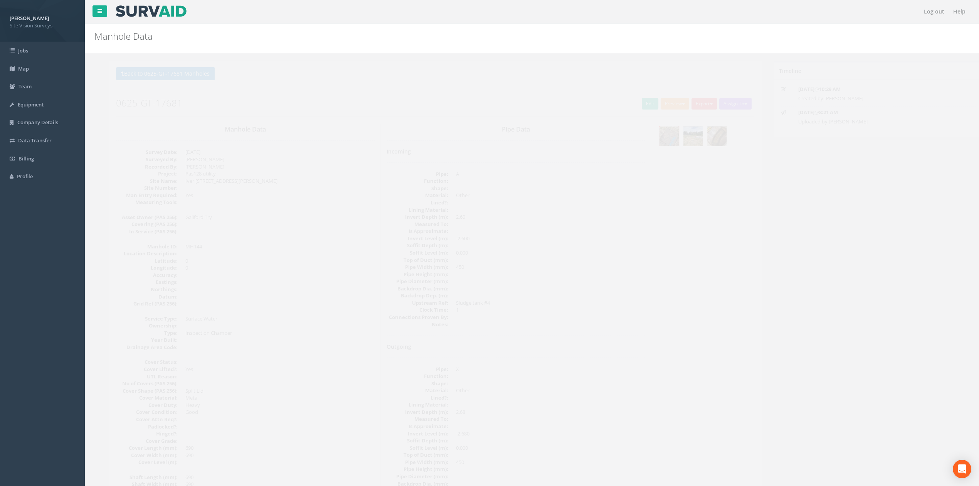
click at [650, 143] on img at bounding box center [655, 135] width 19 height 19
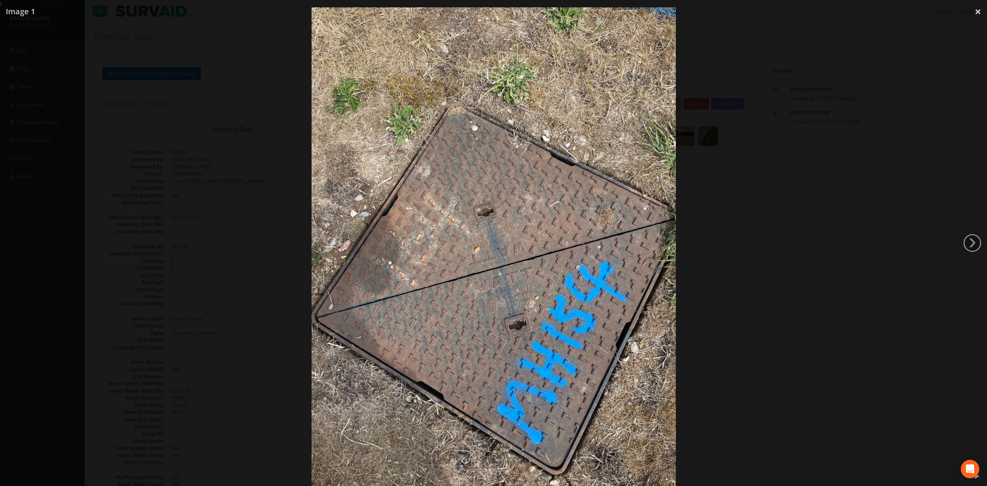
click at [810, 221] on div at bounding box center [493, 250] width 987 height 486
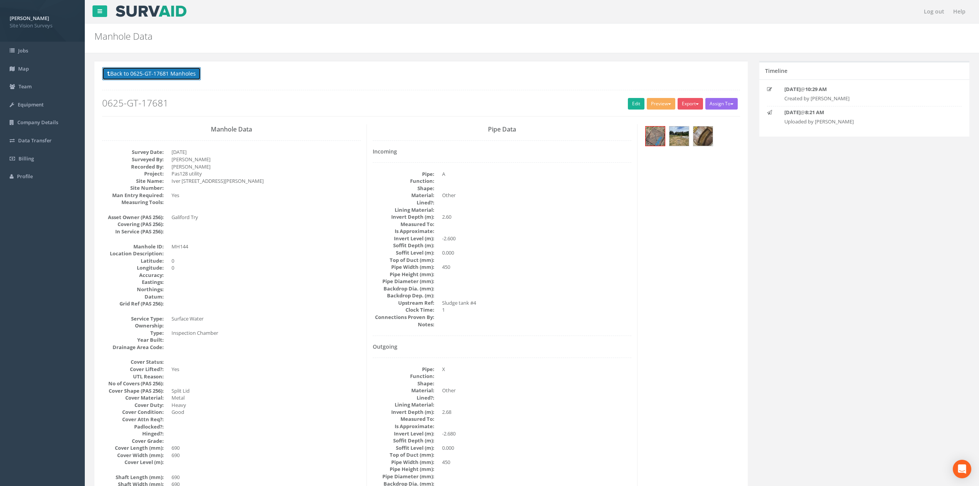
click at [192, 77] on button "Back to 0625-GT-17681 Manholes" at bounding box center [151, 73] width 99 height 13
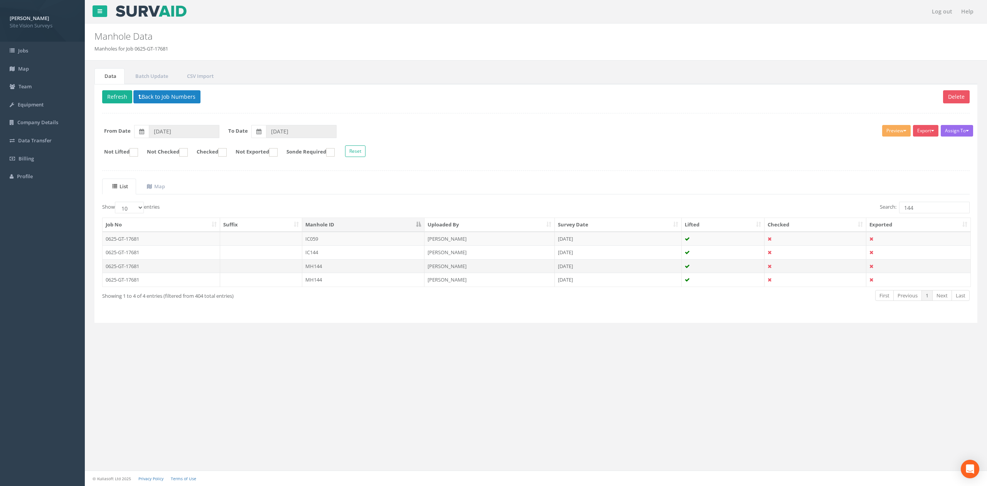
click at [364, 270] on td "MH144" at bounding box center [363, 266] width 122 height 14
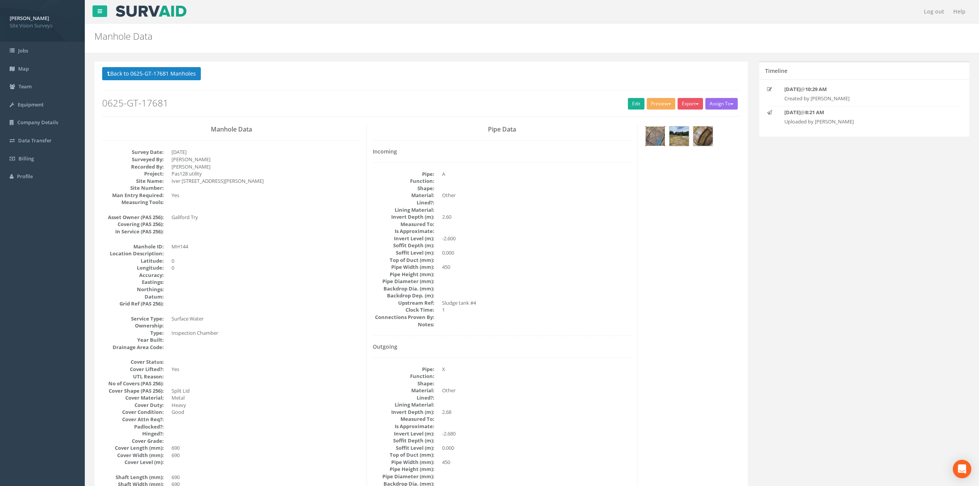
click at [647, 138] on img at bounding box center [655, 135] width 19 height 19
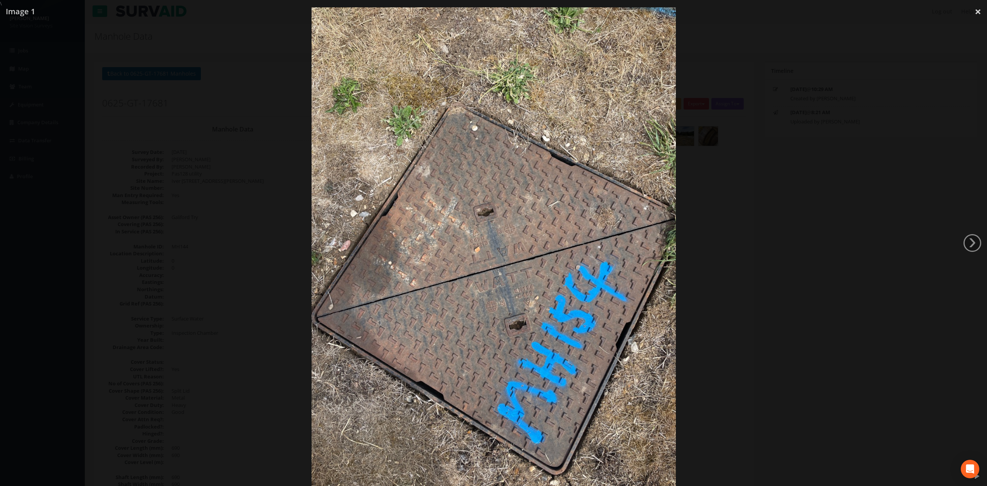
click at [185, 145] on div at bounding box center [493, 250] width 987 height 486
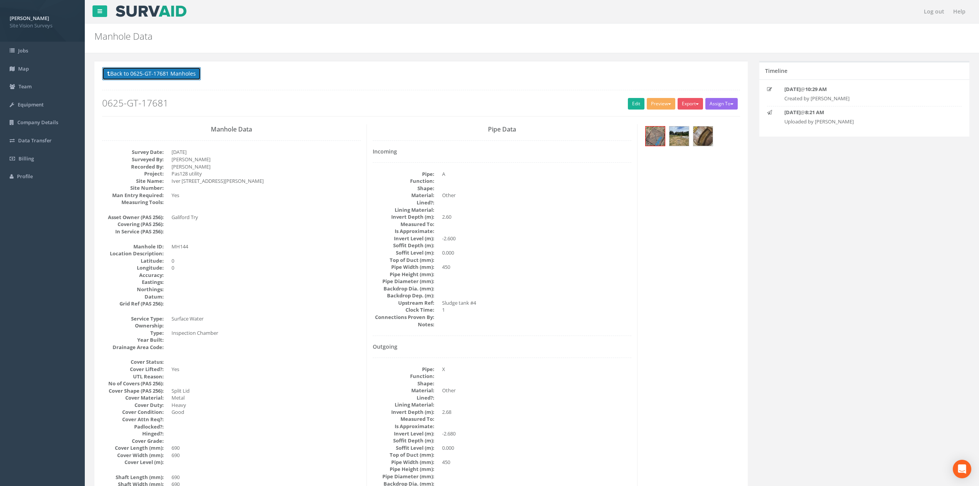
click at [176, 73] on button "Back to 0625-GT-17681 Manholes" at bounding box center [151, 73] width 99 height 13
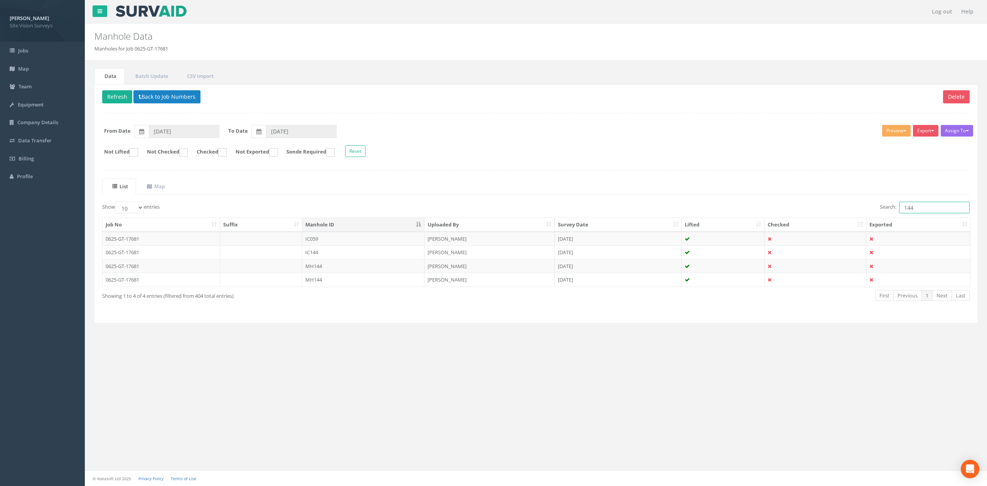
click at [931, 210] on input "144" at bounding box center [934, 208] width 71 height 12
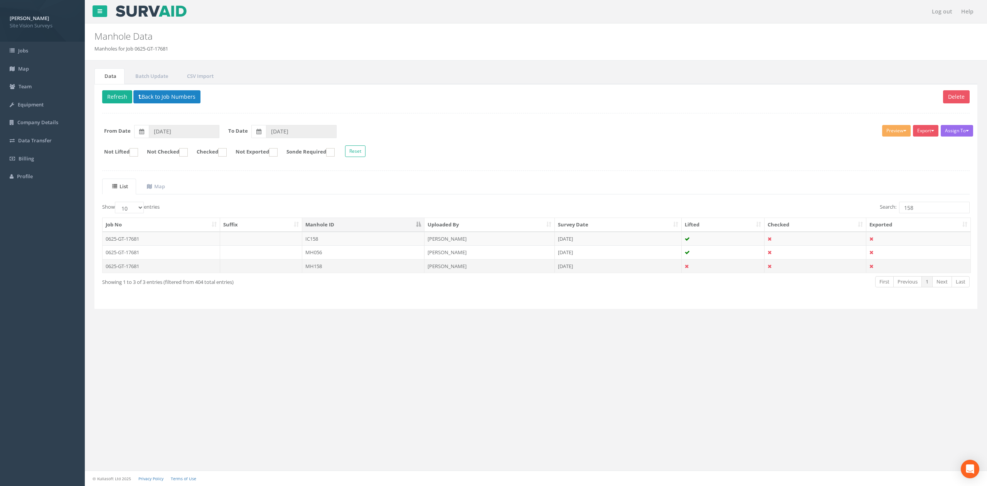
click at [369, 273] on td "MH158" at bounding box center [363, 266] width 122 height 14
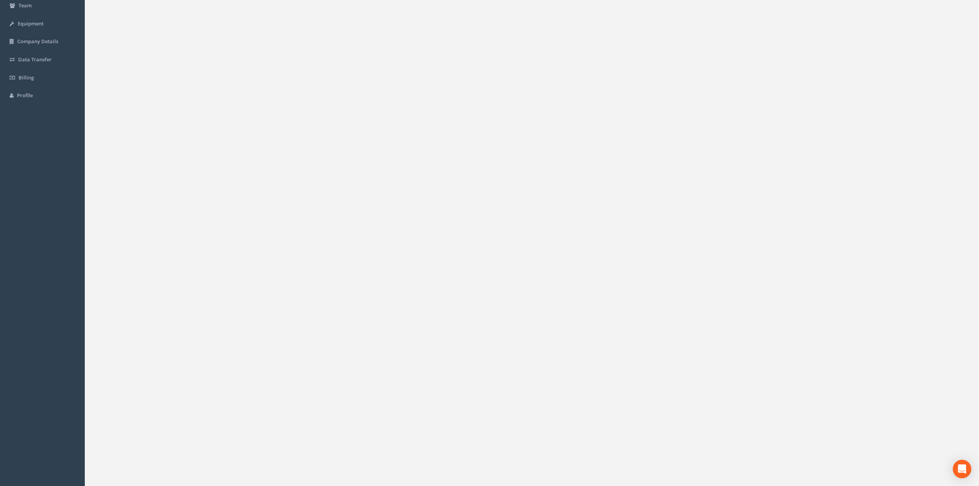
scroll to position [51, 0]
click at [654, 94] on img at bounding box center [655, 84] width 19 height 19
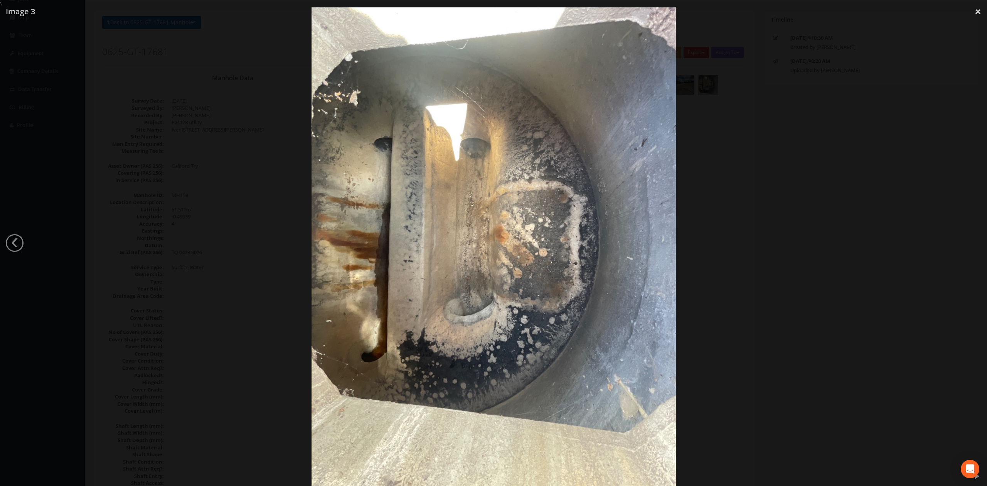
click at [799, 170] on div at bounding box center [493, 250] width 987 height 486
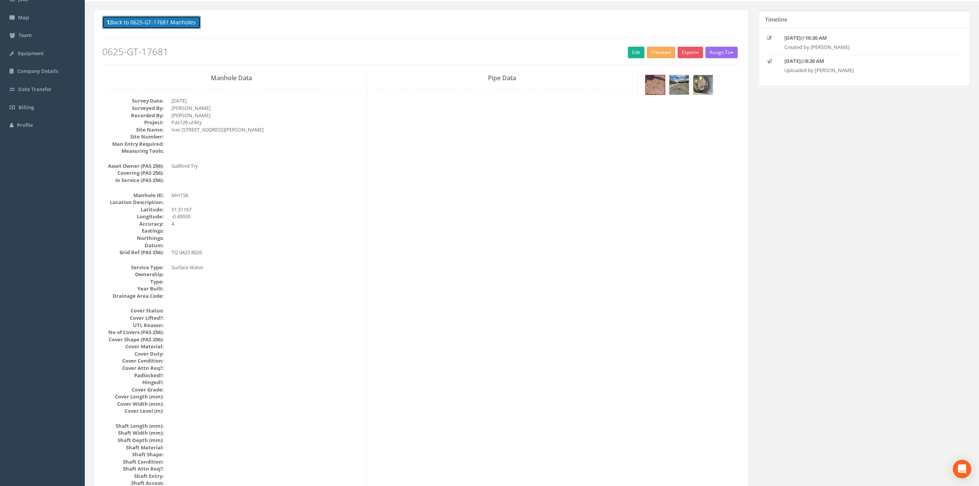
click at [133, 25] on button "Back to 0625-GT-17681 Manholes" at bounding box center [151, 22] width 99 height 13
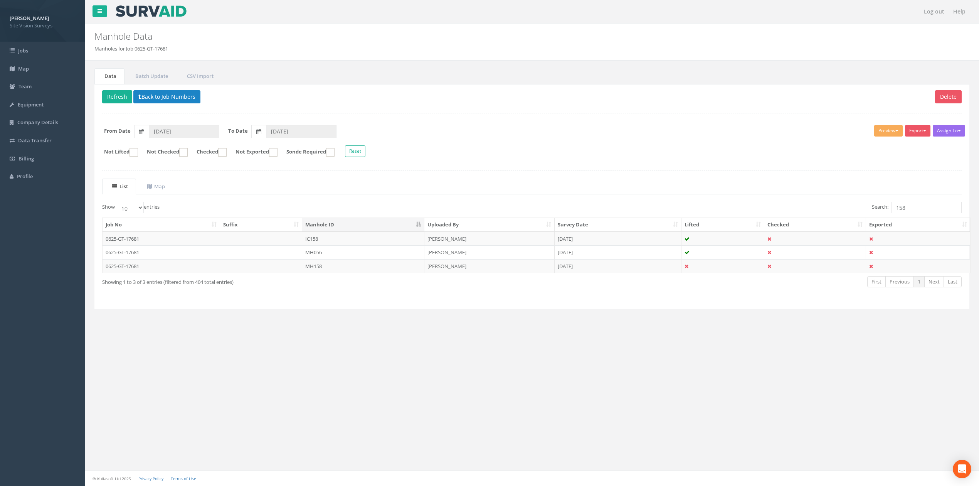
scroll to position [0, 0]
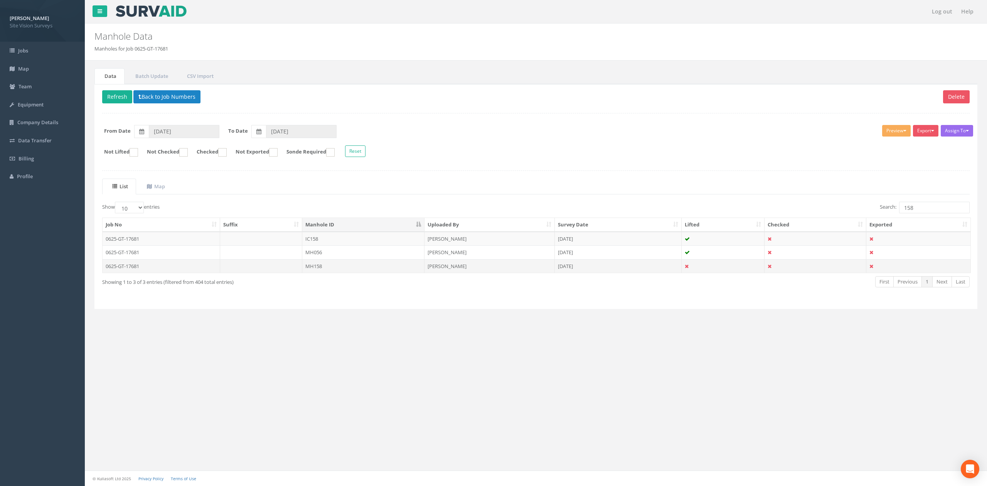
click at [823, 268] on td at bounding box center [816, 266] width 102 height 14
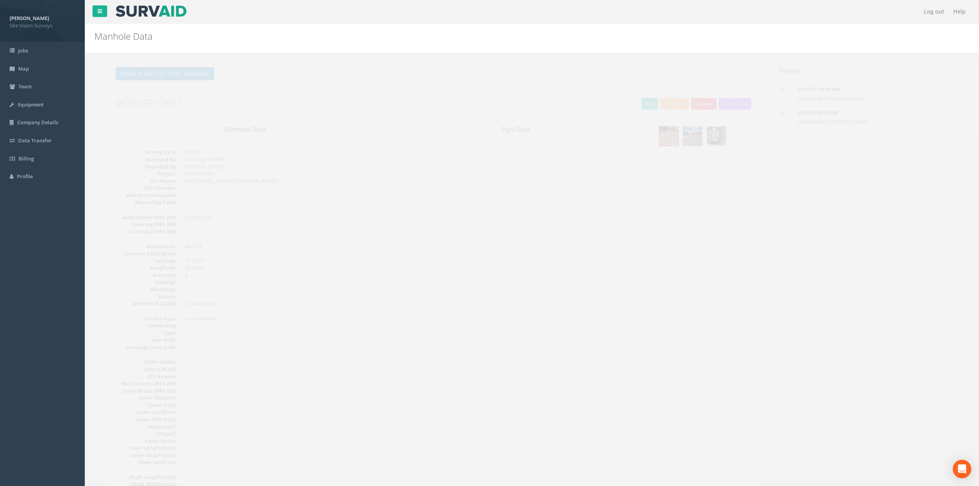
click at [694, 136] on img at bounding box center [703, 135] width 19 height 19
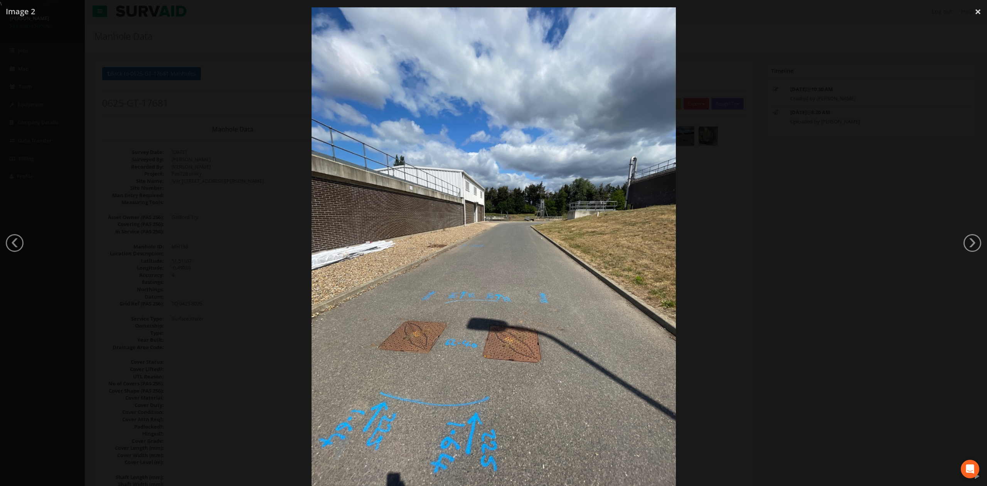
click at [768, 202] on div at bounding box center [493, 250] width 987 height 486
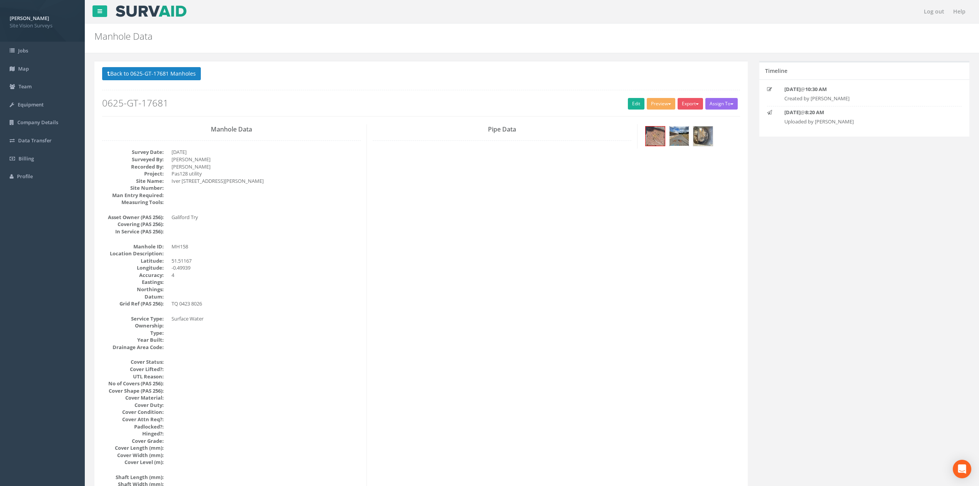
click at [682, 141] on img at bounding box center [679, 135] width 19 height 19
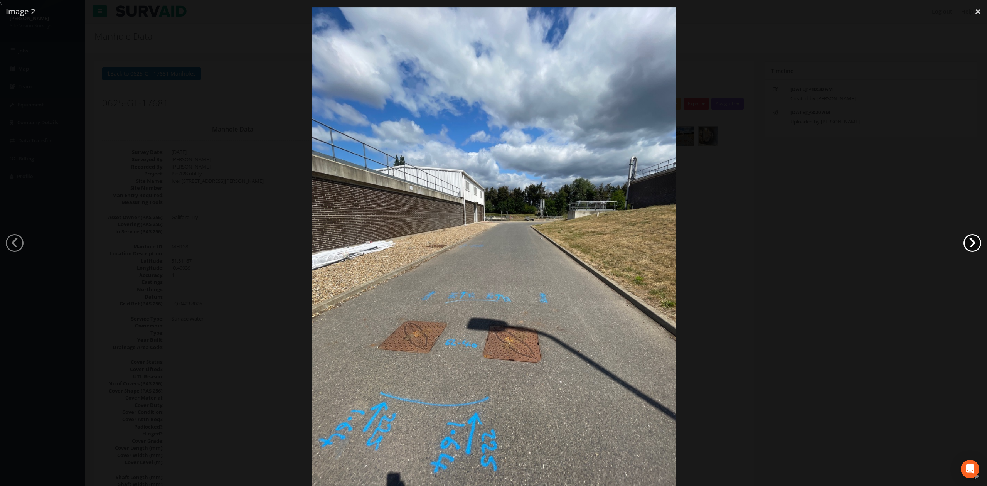
click at [970, 245] on link "›" at bounding box center [972, 243] width 18 height 18
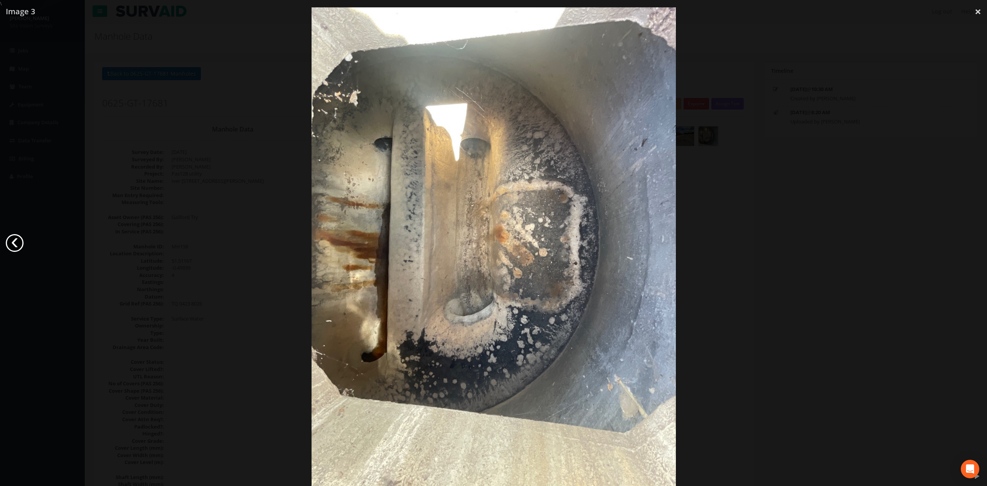
click at [11, 244] on link "‹" at bounding box center [15, 243] width 18 height 18
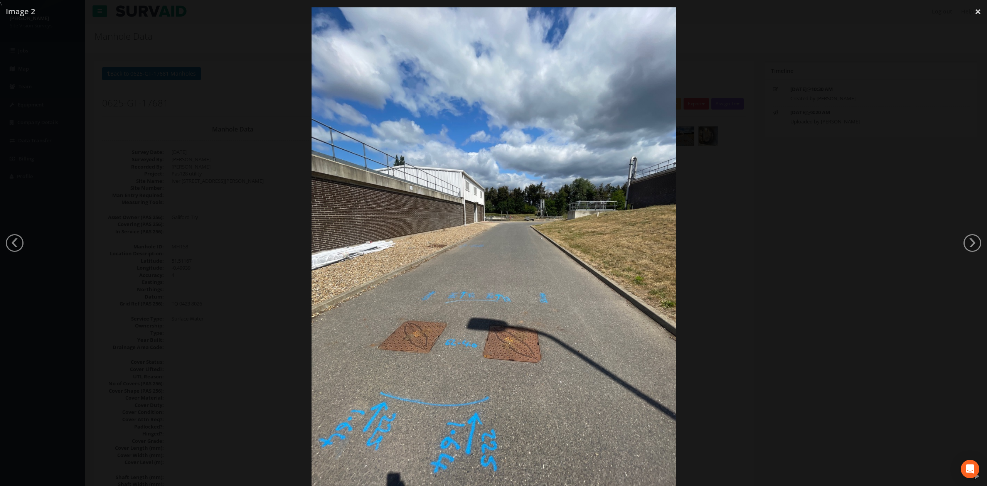
drag, startPoint x: 786, startPoint y: 205, endPoint x: 751, endPoint y: 212, distance: 35.0
click at [786, 205] on div at bounding box center [493, 250] width 987 height 486
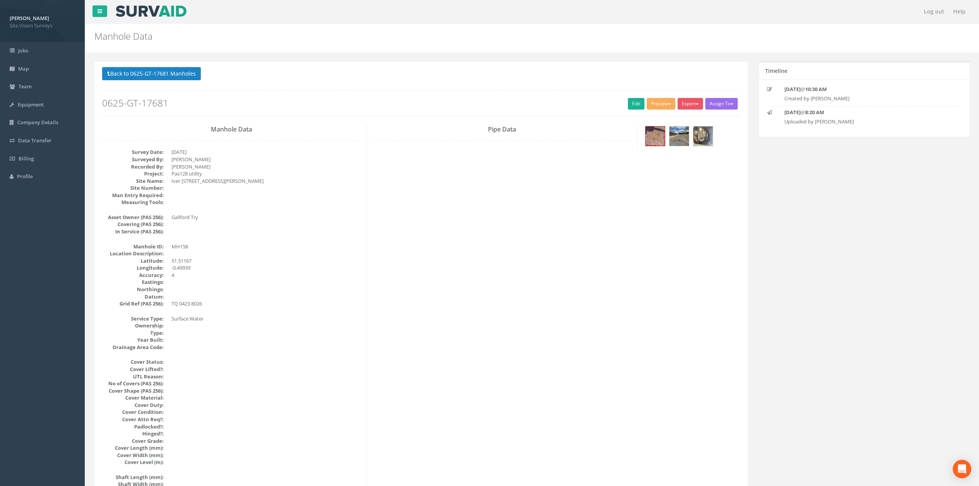
click at [192, 81] on p "Back to 0625-GT-17681 Manholes Back to Map" at bounding box center [421, 74] width 638 height 15
click at [193, 79] on button "Back to 0625-GT-17681 Manholes" at bounding box center [151, 73] width 99 height 13
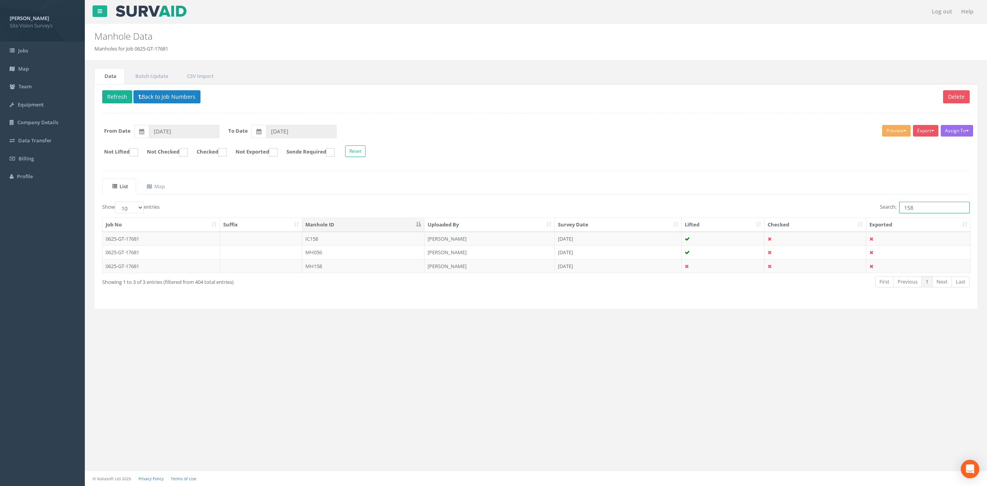
click at [932, 212] on input "158" at bounding box center [934, 208] width 71 height 12
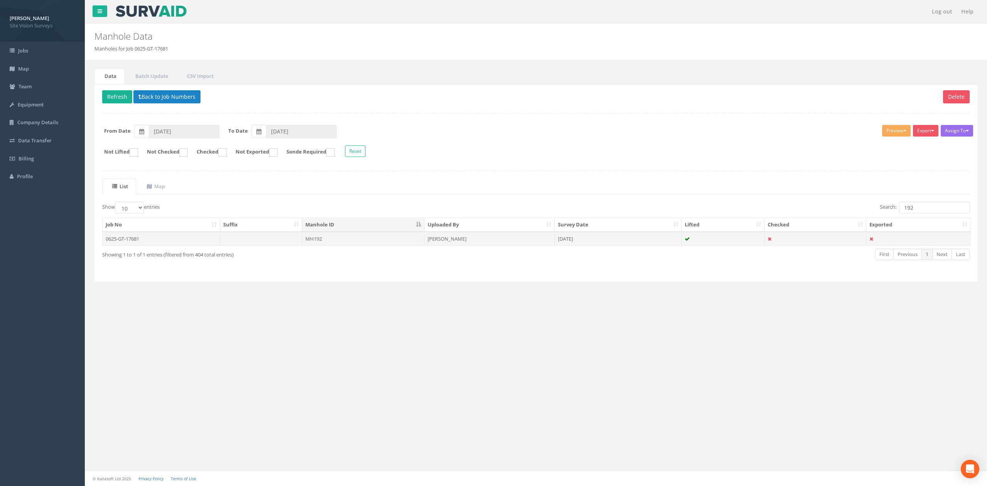
click at [451, 239] on td "[PERSON_NAME]" at bounding box center [489, 239] width 130 height 14
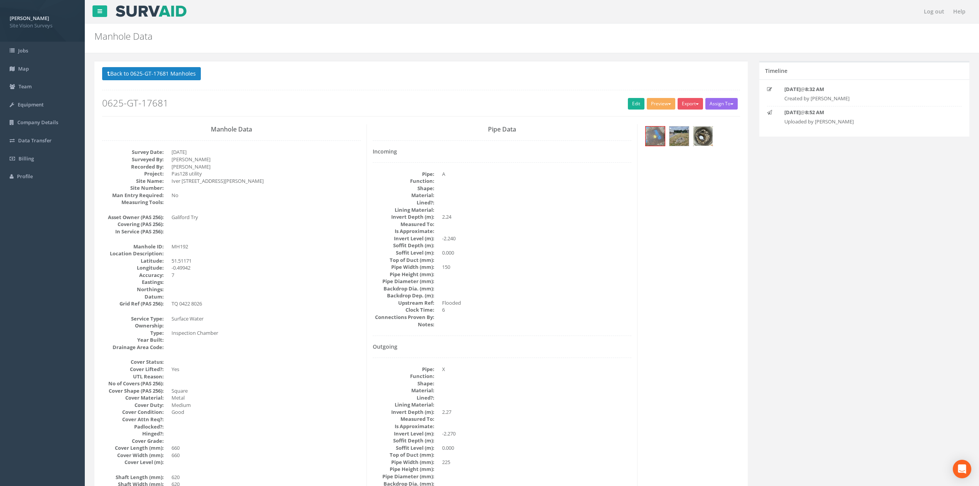
click at [710, 133] on img at bounding box center [703, 135] width 19 height 19
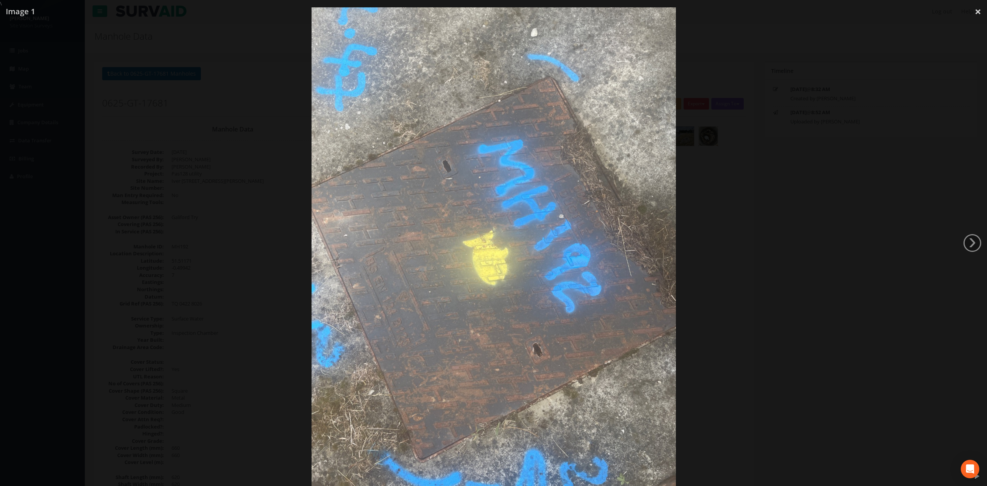
click at [716, 145] on div at bounding box center [493, 250] width 987 height 486
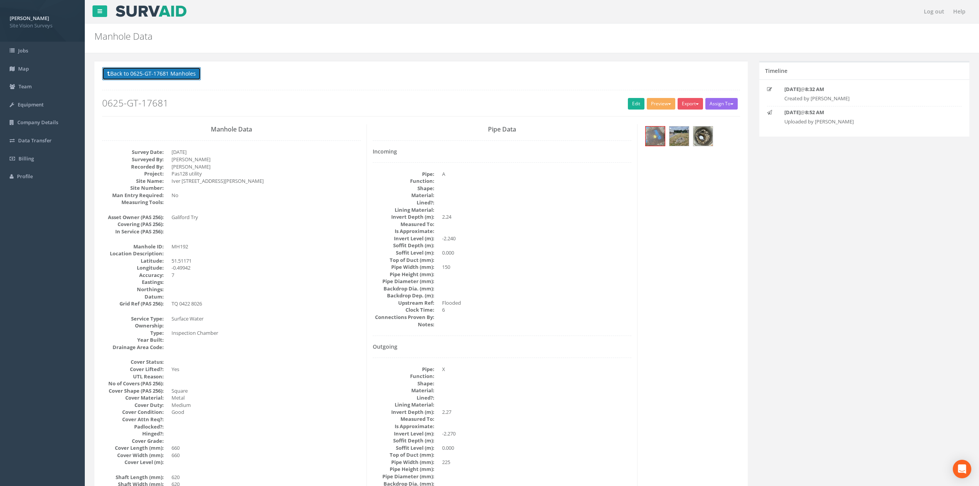
click at [168, 79] on button "Back to 0625-GT-17681 Manholes" at bounding box center [151, 73] width 99 height 13
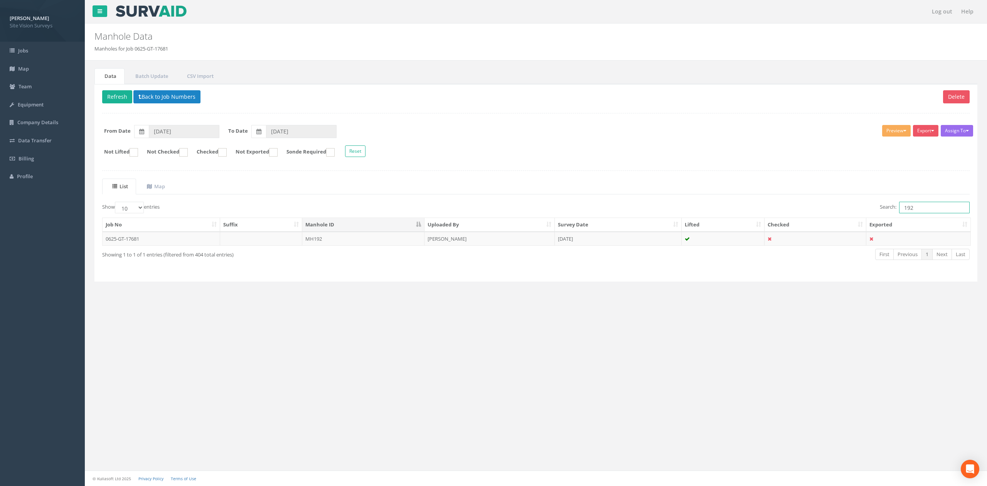
click at [924, 205] on input "192" at bounding box center [934, 208] width 71 height 12
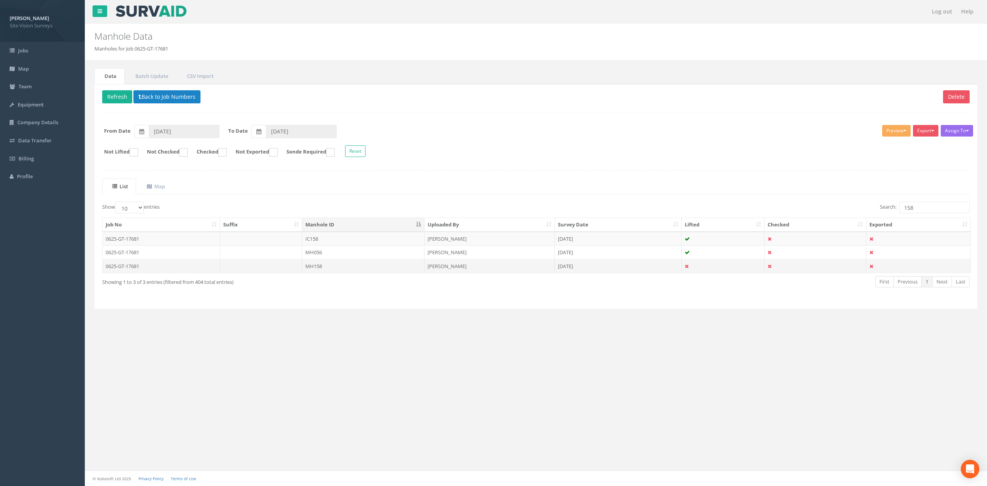
click at [348, 266] on td "MH158" at bounding box center [363, 266] width 122 height 14
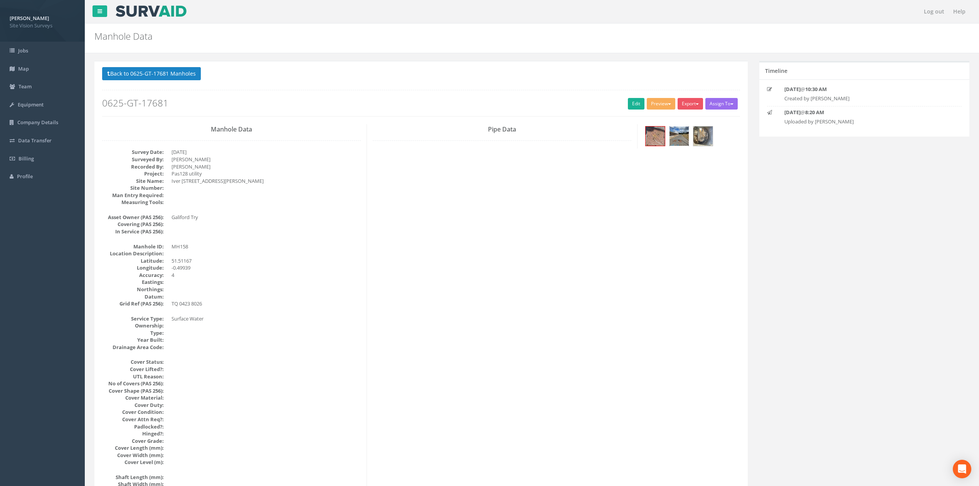
click at [682, 136] on img at bounding box center [679, 135] width 19 height 19
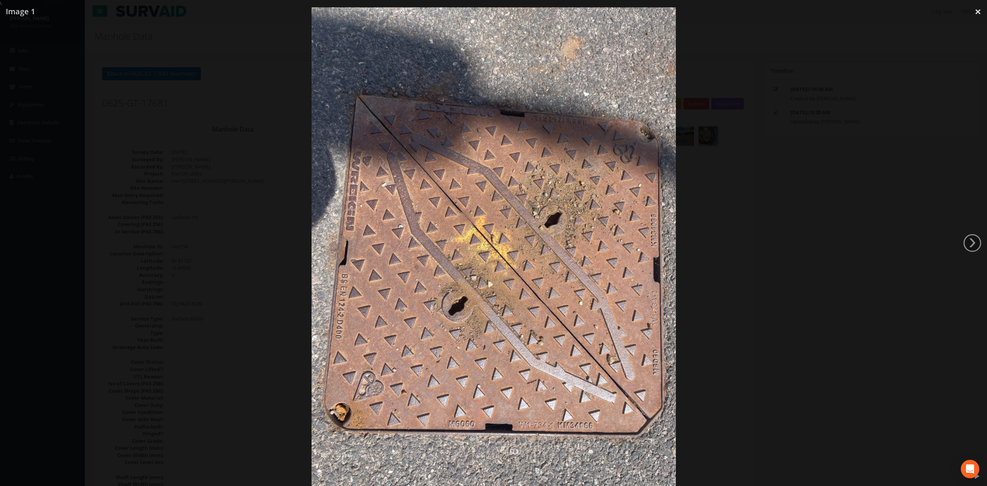
click at [799, 184] on div at bounding box center [493, 250] width 987 height 486
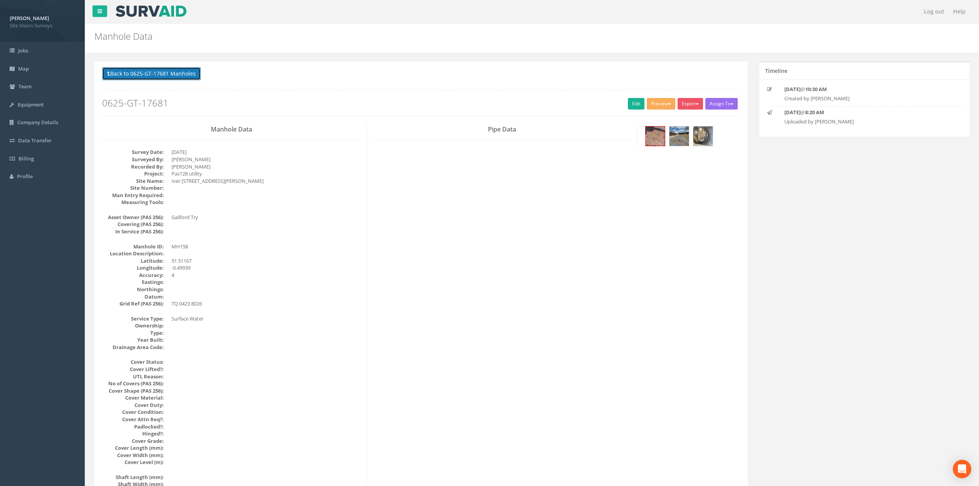
click at [160, 70] on button "Back to 0625-GT-17681 Manholes" at bounding box center [151, 73] width 99 height 13
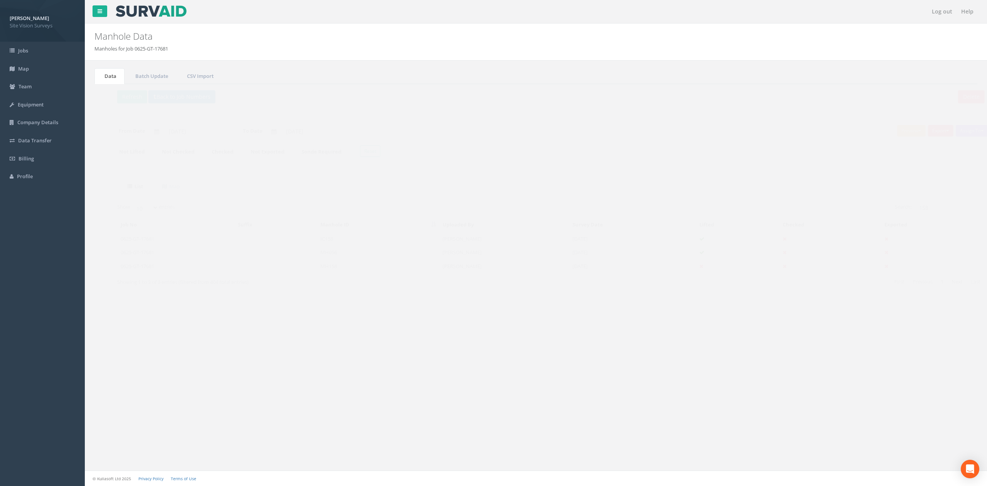
click at [366, 270] on td "MH158" at bounding box center [363, 266] width 122 height 14
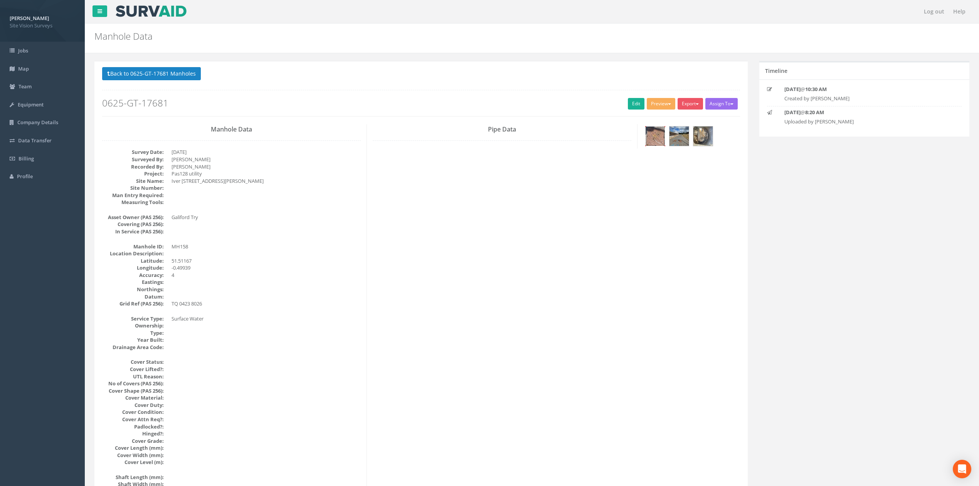
click at [660, 133] on img at bounding box center [655, 135] width 19 height 19
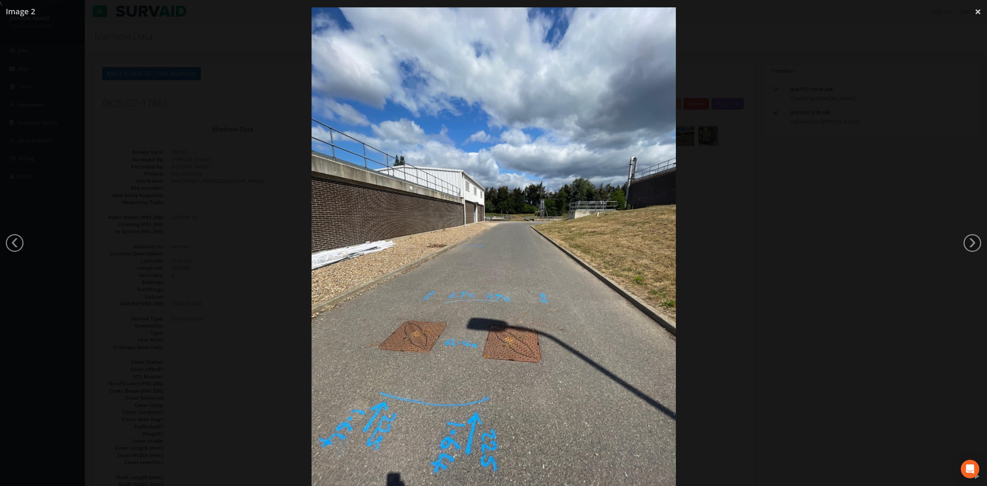
click at [107, 180] on div at bounding box center [493, 250] width 987 height 486
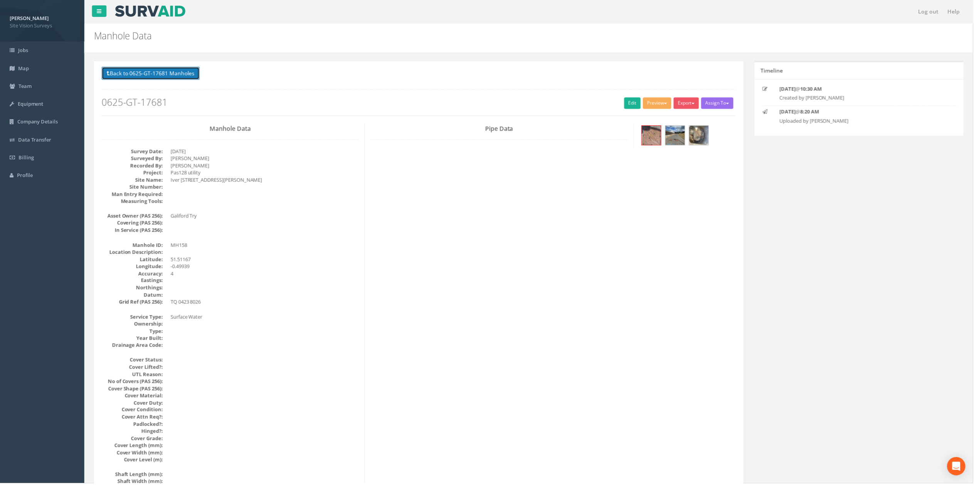
click at [185, 74] on button "Back to 0625-GT-17681 Manholes" at bounding box center [151, 73] width 99 height 13
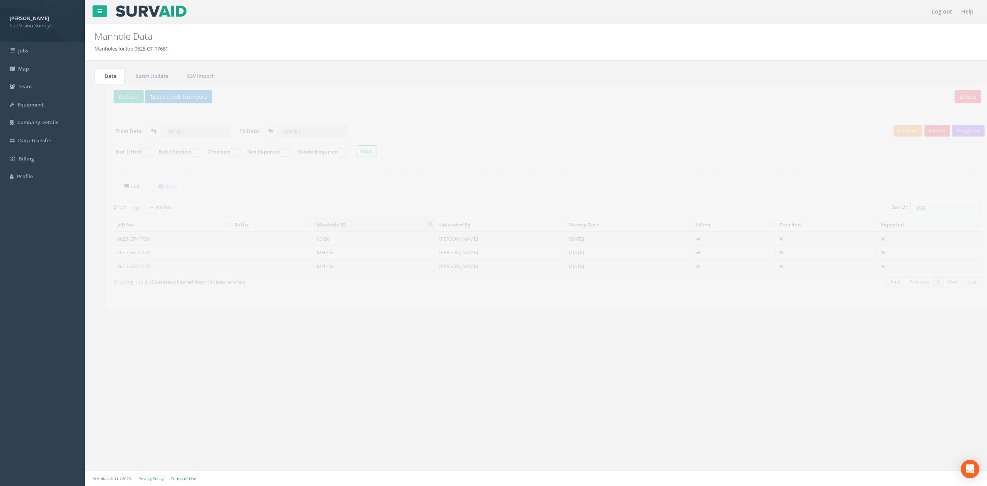
click at [909, 206] on input "158" at bounding box center [934, 208] width 71 height 12
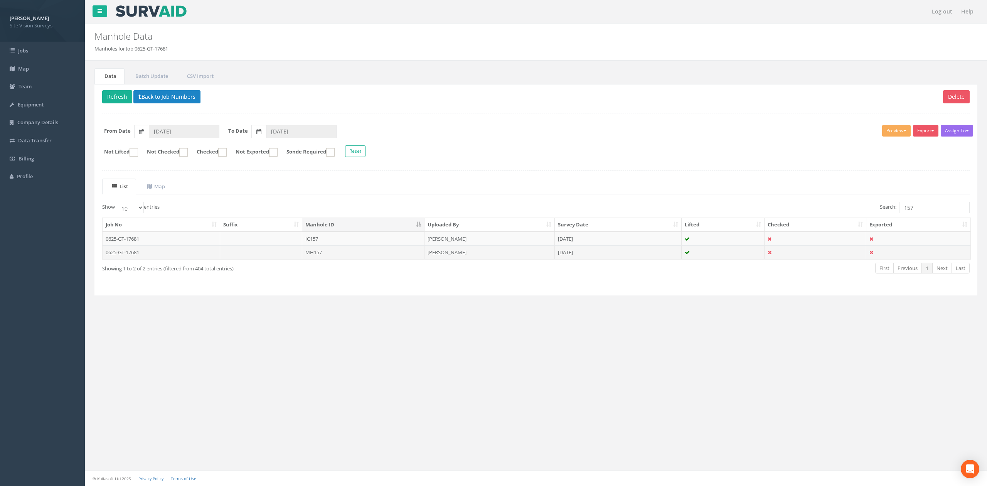
click at [385, 259] on td "MH157" at bounding box center [363, 252] width 122 height 14
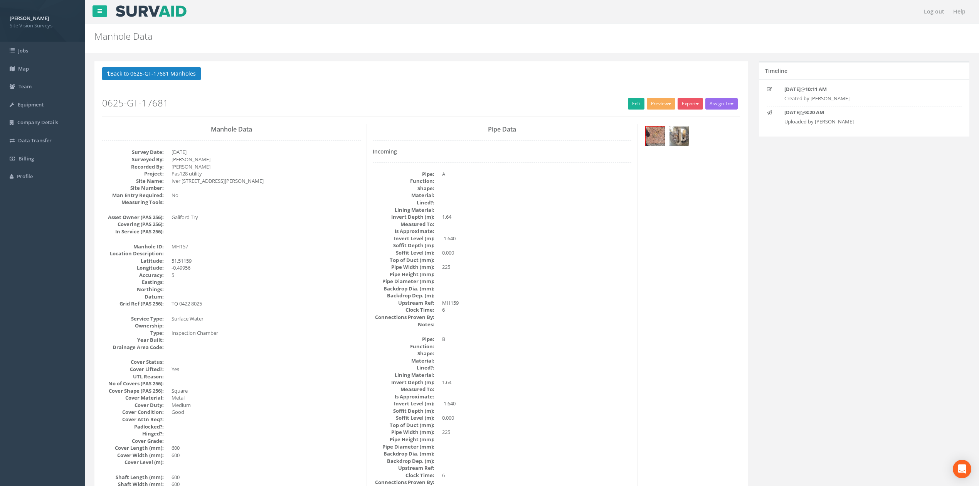
click at [675, 136] on img at bounding box center [679, 135] width 19 height 19
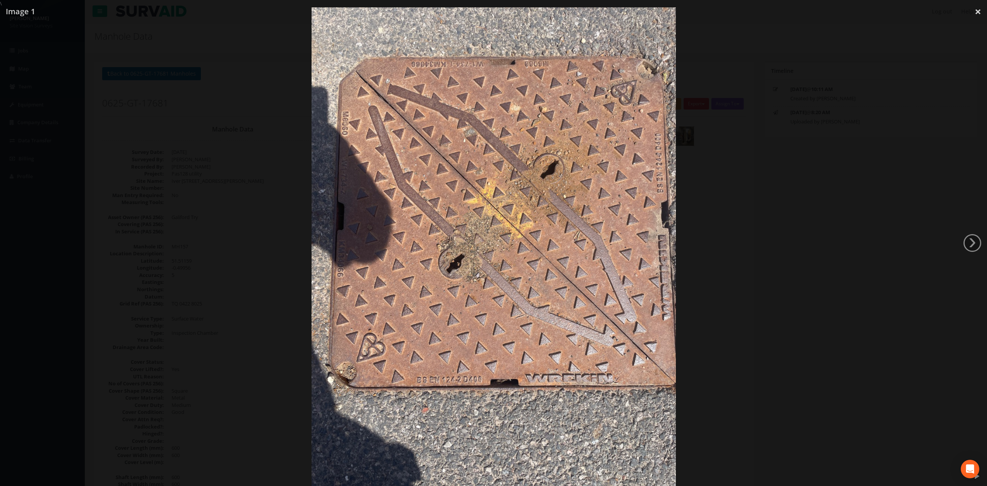
click at [741, 184] on div at bounding box center [493, 250] width 987 height 486
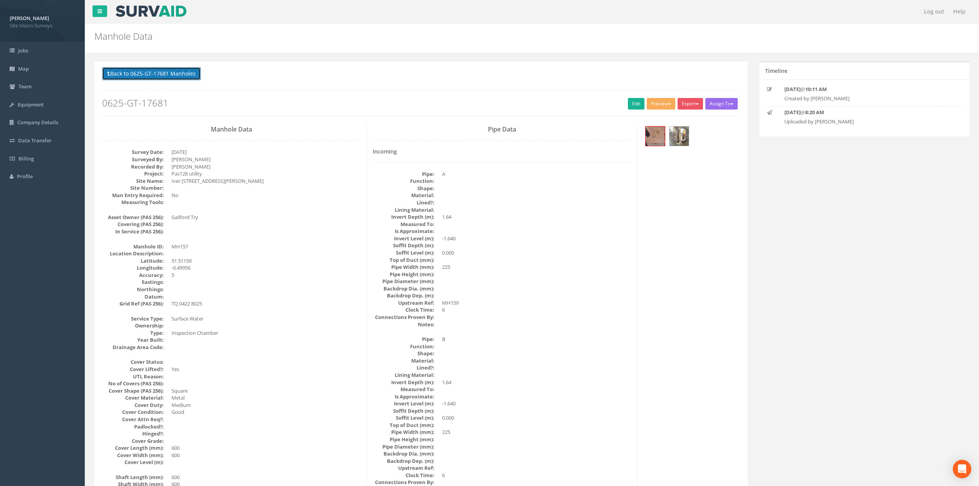
click at [143, 71] on button "Back to 0625-GT-17681 Manholes" at bounding box center [151, 73] width 99 height 13
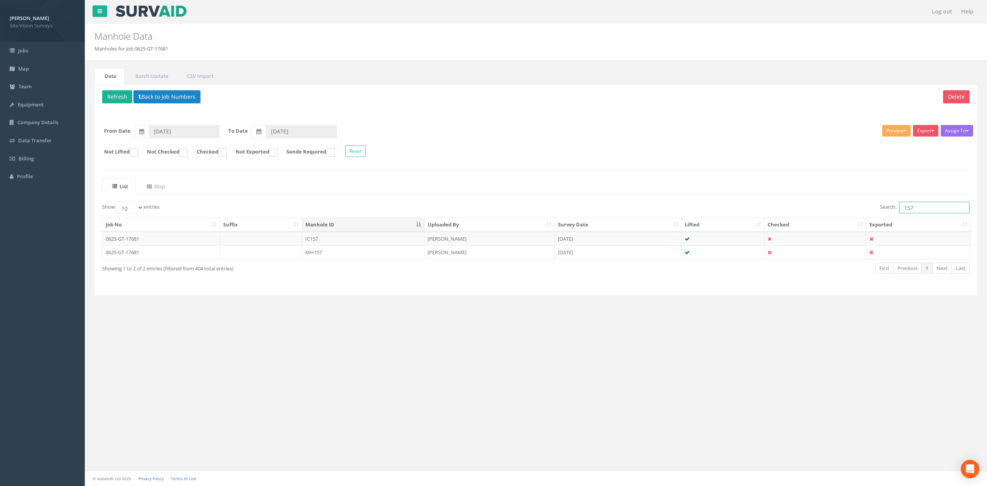
click at [923, 212] on input "157" at bounding box center [934, 208] width 71 height 12
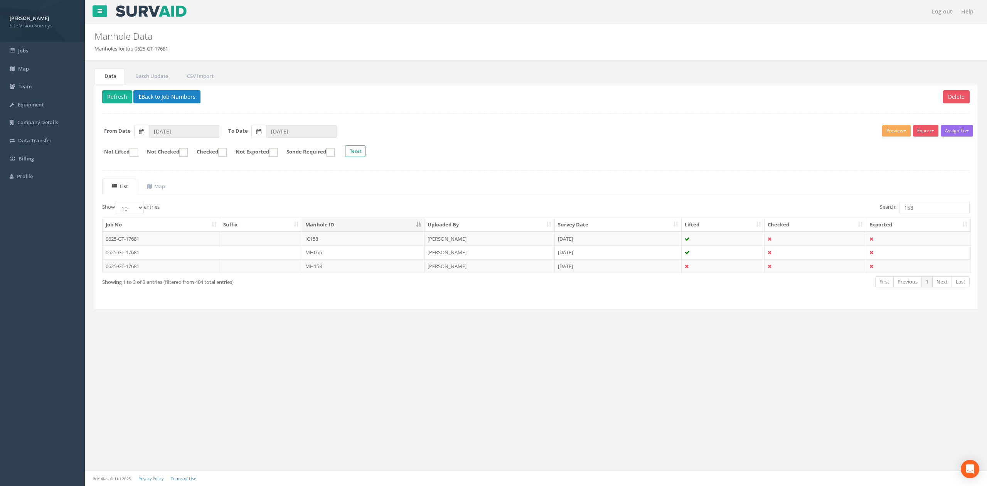
click at [351, 275] on div "Job No Suffix Manhole ID Uploaded By Survey Date Lifted Checked Exported 0625-G…" at bounding box center [535, 245] width 879 height 60
click at [354, 273] on td "MH158" at bounding box center [363, 266] width 122 height 14
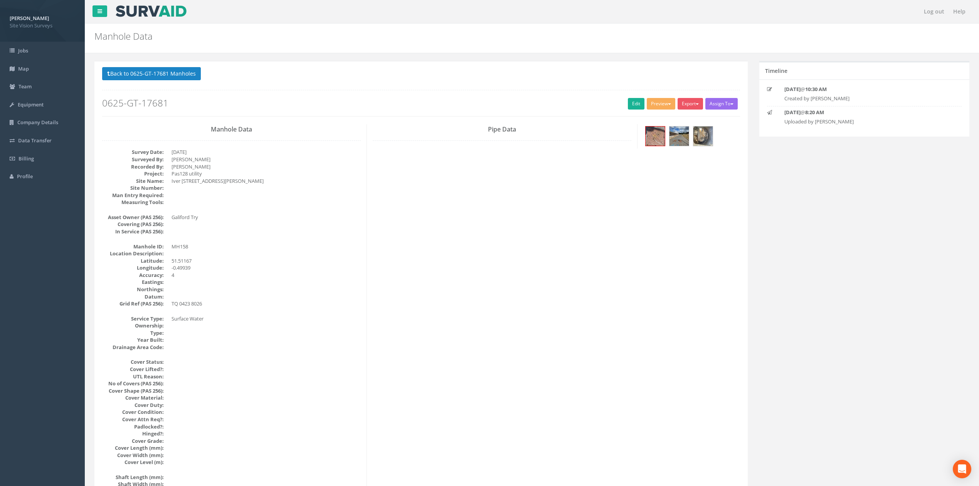
click at [176, 82] on p "Back to 0625-GT-17681 Manholes Back to Map" at bounding box center [421, 74] width 638 height 15
click at [176, 80] on button "Back to 0625-GT-17681 Manholes" at bounding box center [151, 73] width 99 height 13
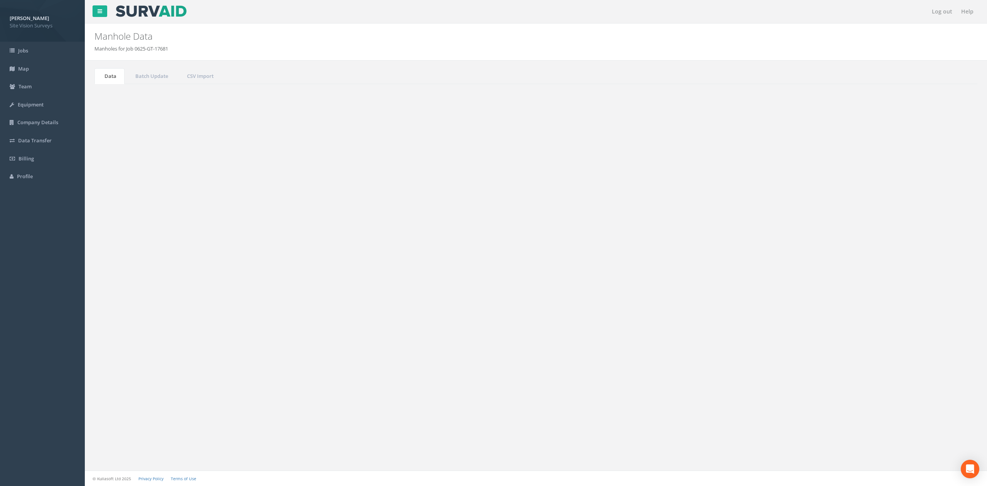
click at [938, 218] on div "Job No Suffix Manhole ID Uploaded By Survey Date Lifted Checked Exported 0625-G…" at bounding box center [535, 245] width 879 height 60
click at [936, 213] on input "158" at bounding box center [934, 208] width 71 height 12
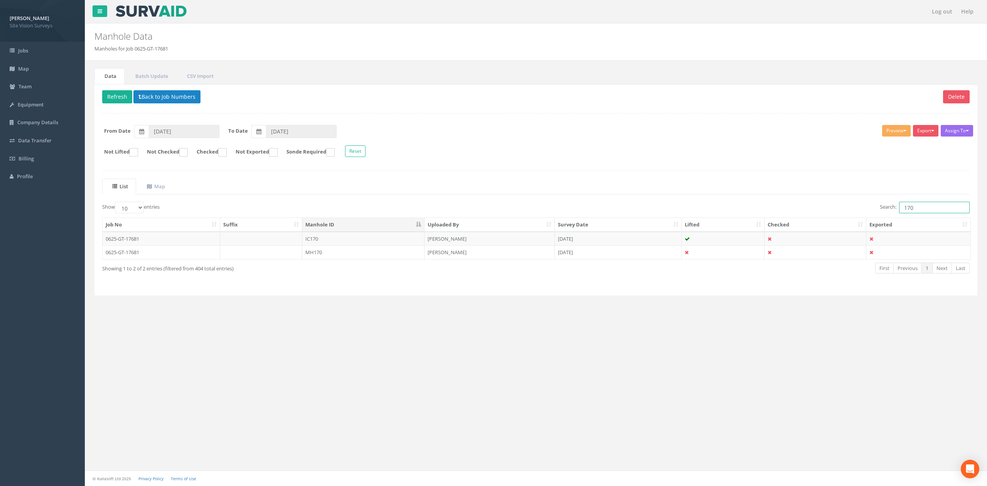
type input "170"
click at [312, 256] on td "MH170" at bounding box center [363, 252] width 122 height 14
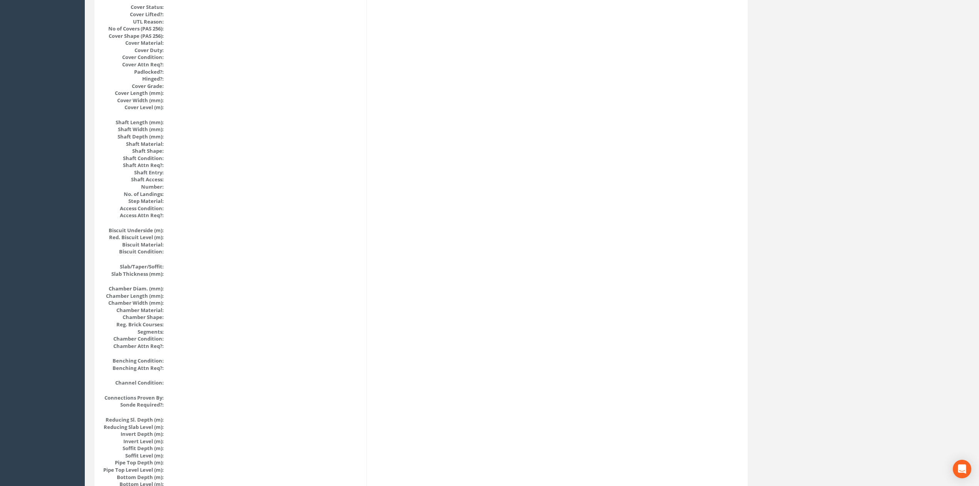
scroll to position [411, 0]
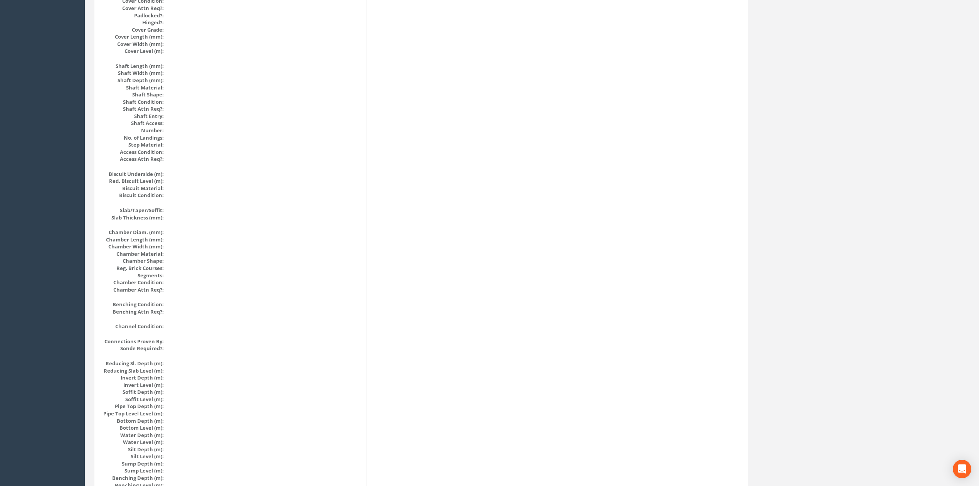
drag, startPoint x: 509, startPoint y: 362, endPoint x: 480, endPoint y: 103, distance: 260.7
drag, startPoint x: 483, startPoint y: 113, endPoint x: 487, endPoint y: 126, distance: 13.9
click at [487, 122] on div "Manhole Data Survey Date: [DATE] Surveyed By: [PERSON_NAME] Recorded By: [PERSO…" at bounding box center [421, 184] width 650 height 943
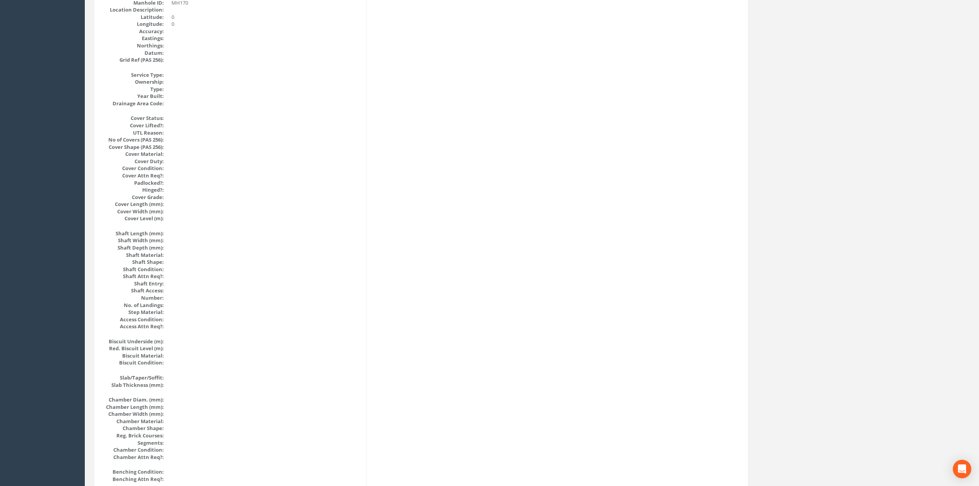
scroll to position [0, 0]
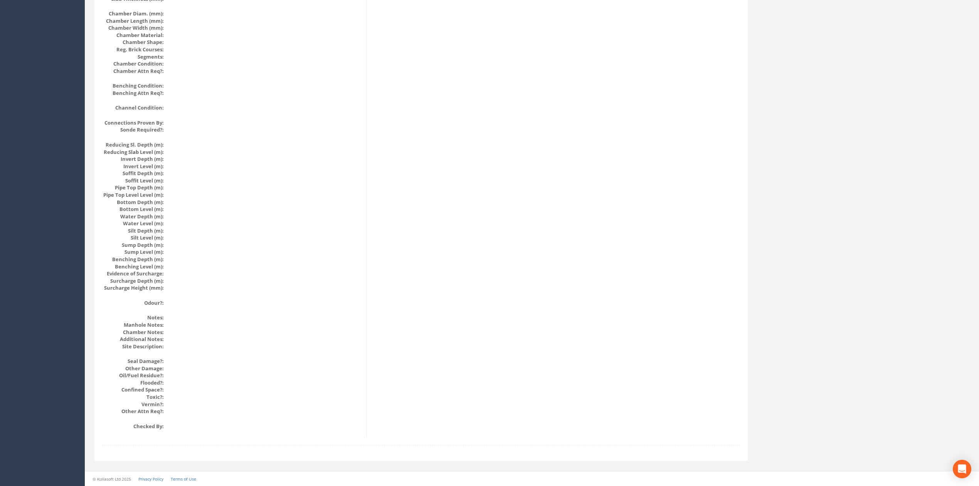
drag, startPoint x: 244, startPoint y: 264, endPoint x: 244, endPoint y: 259, distance: 4.2
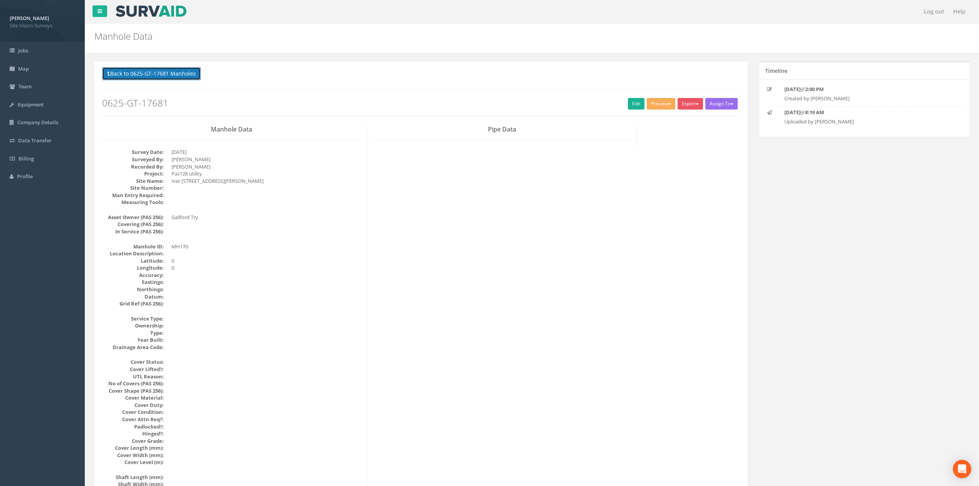
click at [187, 69] on button "Back to 0625-GT-17681 Manholes" at bounding box center [151, 73] width 99 height 13
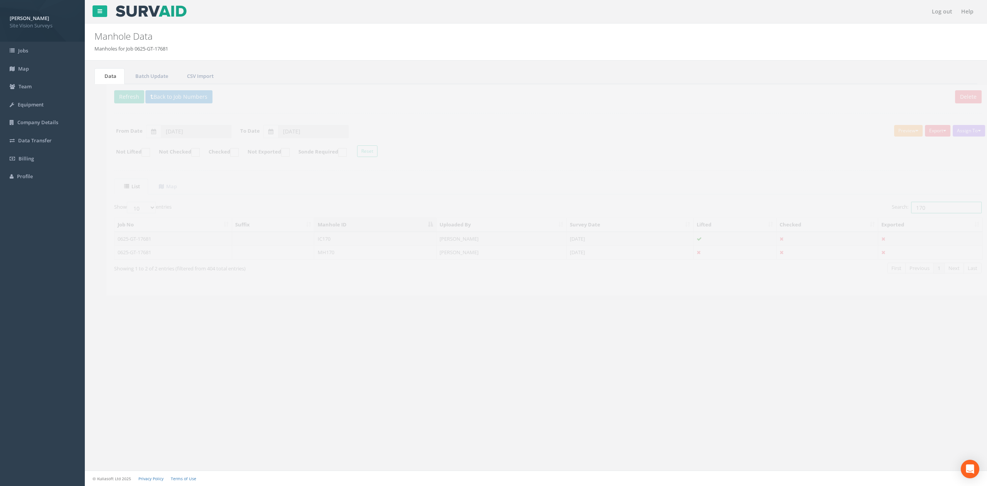
drag, startPoint x: 931, startPoint y: 205, endPoint x: 753, endPoint y: 204, distance: 178.5
click at [742, 199] on div "List Map Show 10 25 50 100 entries Search: 170 Job No Suffix Manhole ID Uploade…" at bounding box center [535, 233] width 867 height 109
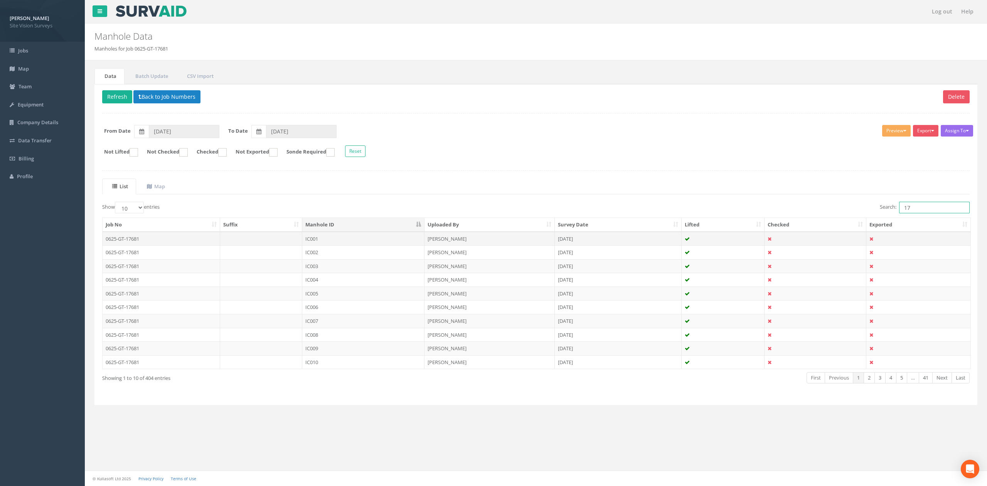
type input "1"
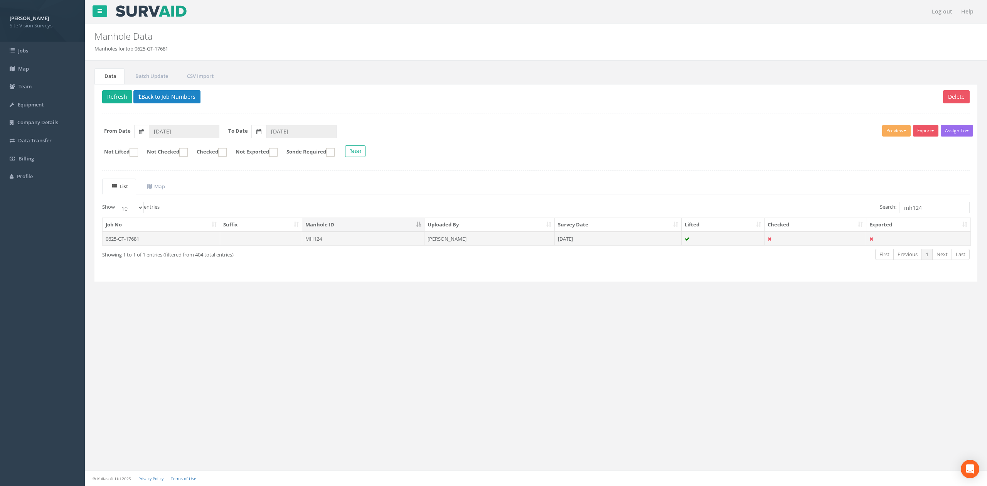
click at [341, 243] on td "MH124" at bounding box center [363, 239] width 122 height 14
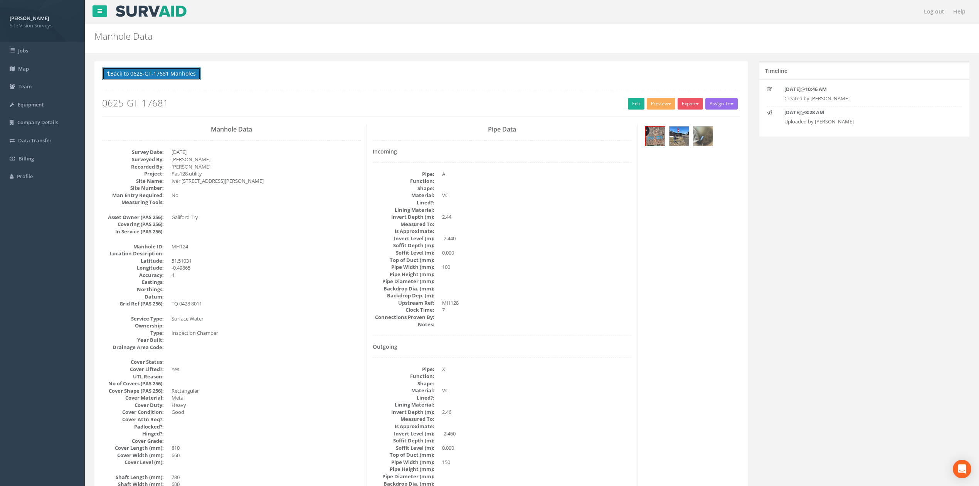
click at [176, 80] on button "Back to 0625-GT-17681 Manholes" at bounding box center [151, 73] width 99 height 13
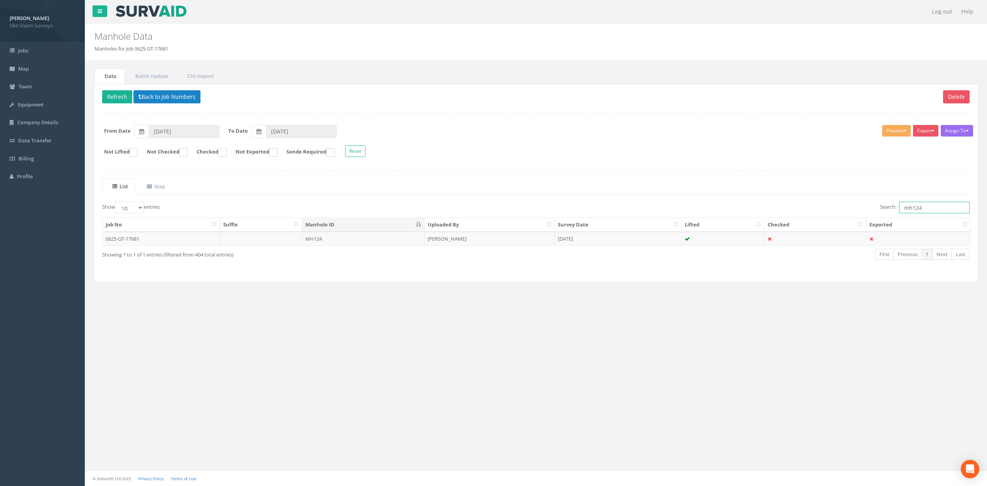
click at [941, 209] on input "mh124" at bounding box center [934, 208] width 71 height 12
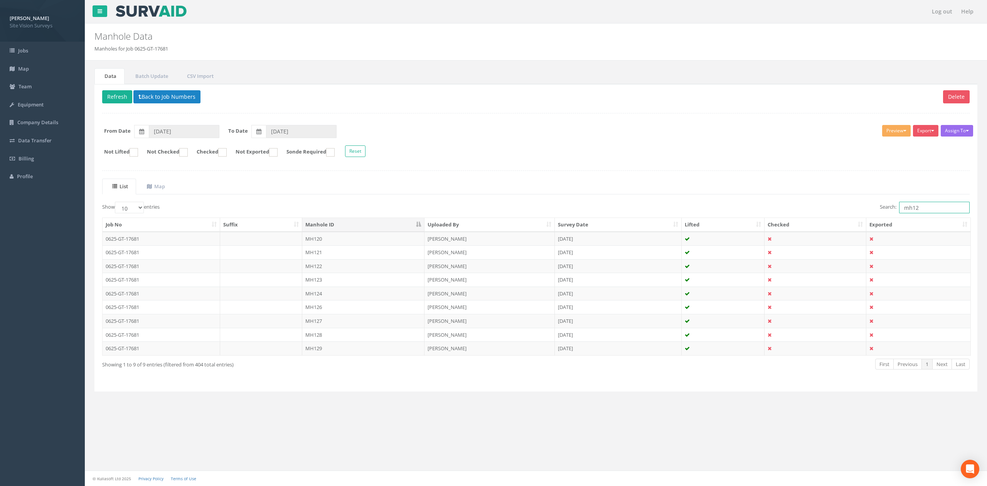
click at [940, 209] on input "mh12" at bounding box center [934, 208] width 71 height 12
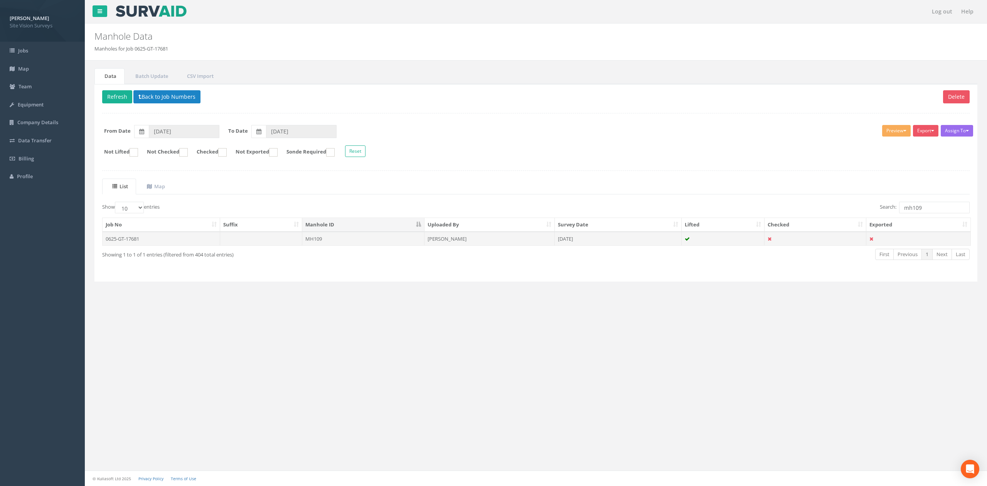
click at [298, 237] on td at bounding box center [261, 239] width 83 height 14
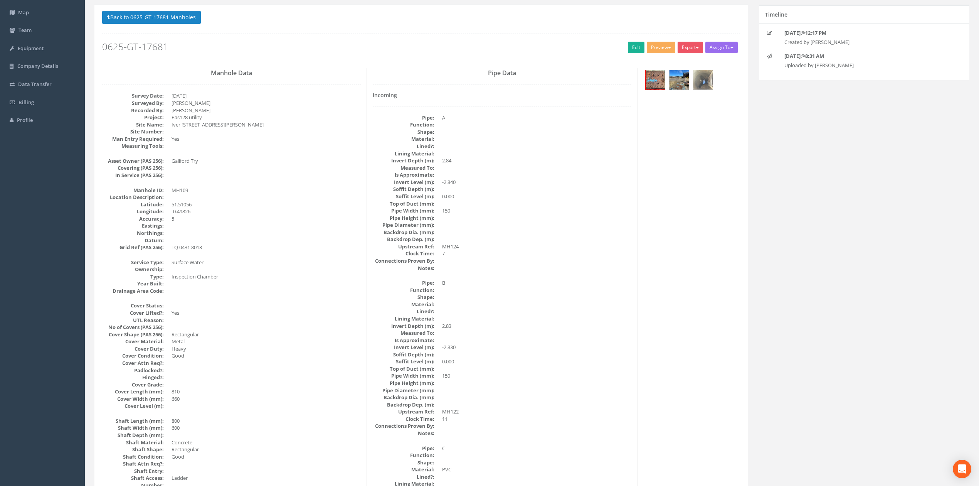
scroll to position [51, 0]
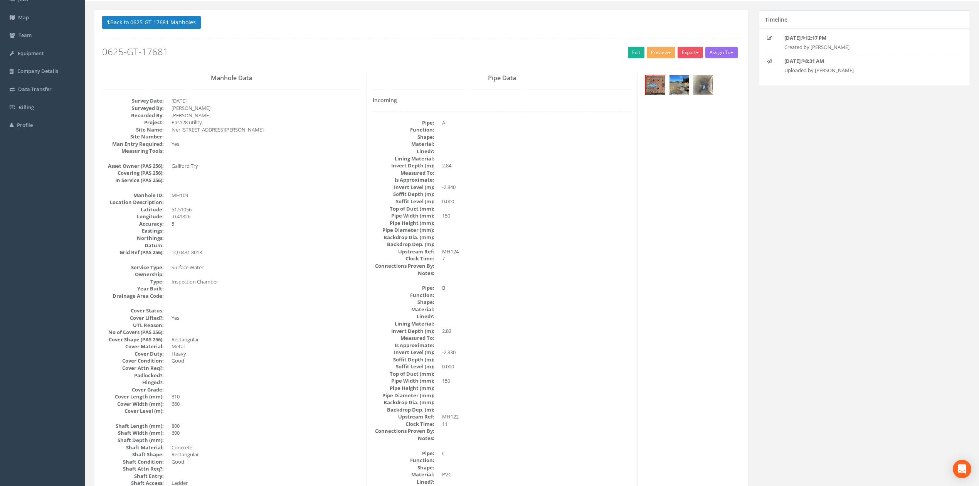
click at [679, 93] on img at bounding box center [679, 84] width 19 height 19
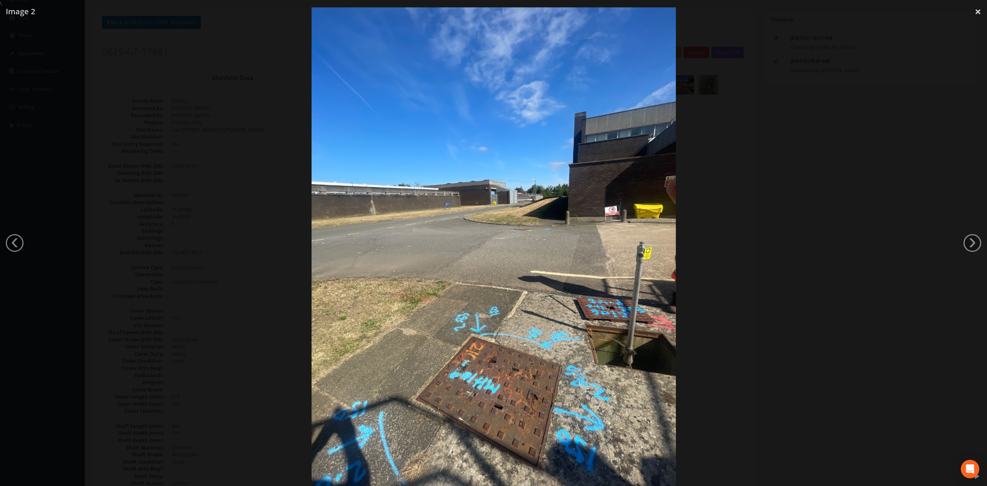
click at [731, 316] on div at bounding box center [493, 250] width 987 height 486
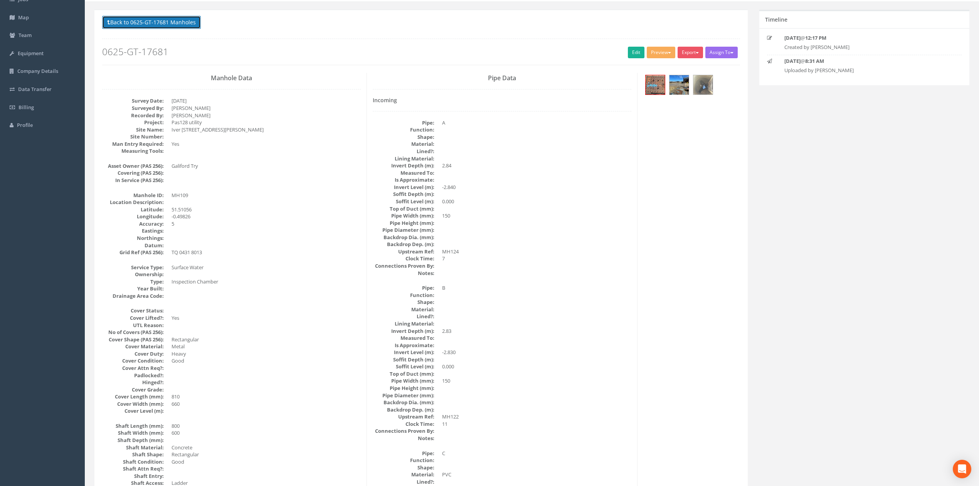
click at [127, 17] on button "Back to 0625-GT-17681 Manholes" at bounding box center [151, 22] width 99 height 13
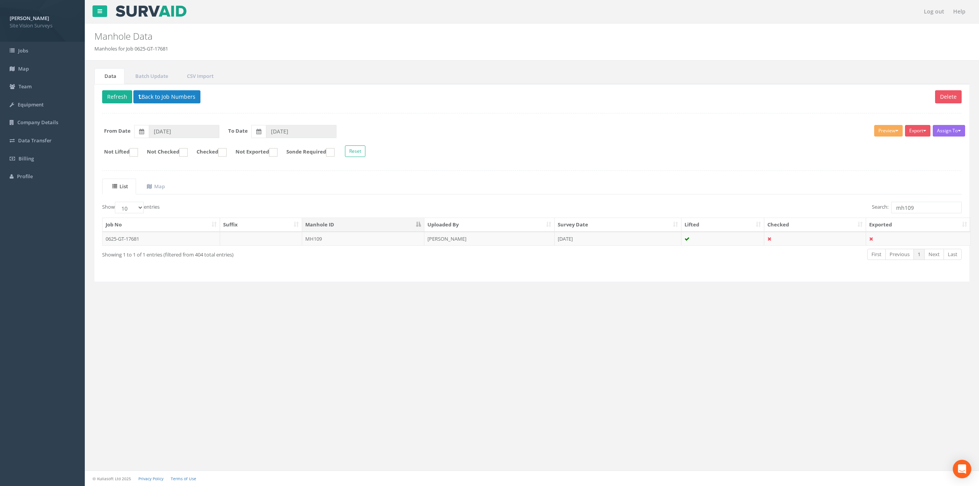
scroll to position [0, 0]
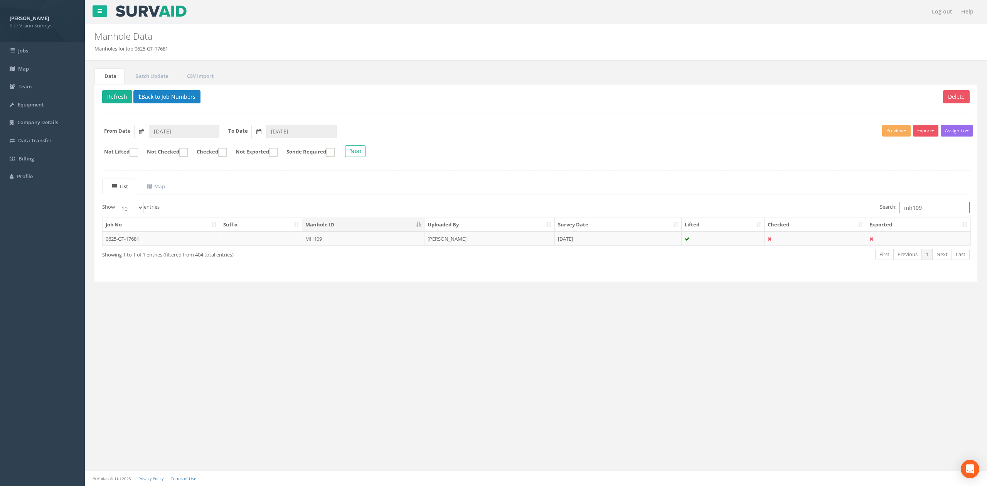
drag, startPoint x: 941, startPoint y: 207, endPoint x: 656, endPoint y: 191, distance: 286.1
click at [701, 197] on div "List Map Show 10 25 50 100 entries Search: mh109 Job No Suffix Manhole ID Uploa…" at bounding box center [535, 226] width 867 height 95
click at [513, 246] on td "[PERSON_NAME]" at bounding box center [489, 239] width 130 height 14
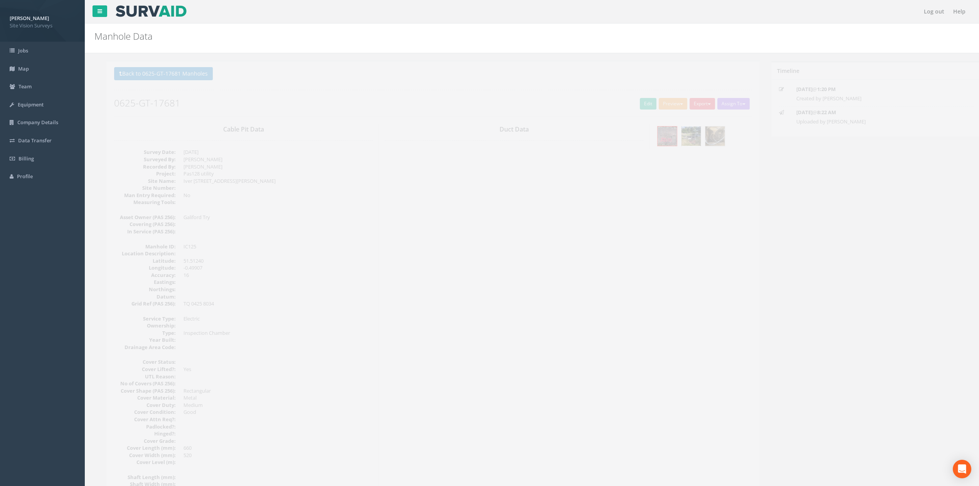
click at [684, 135] on img at bounding box center [679, 135] width 19 height 19
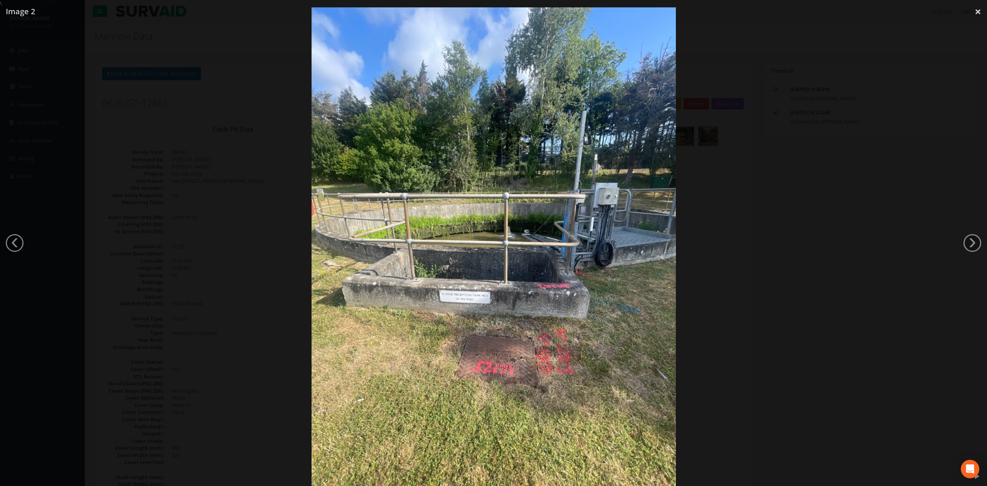
click at [785, 266] on div at bounding box center [493, 250] width 987 height 486
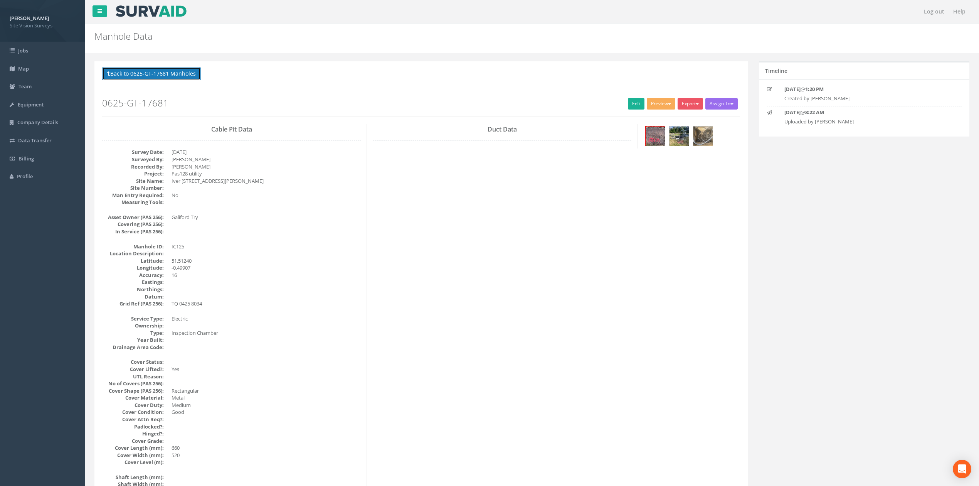
click at [166, 72] on button "Back to 0625-GT-17681 Manholes" at bounding box center [151, 73] width 99 height 13
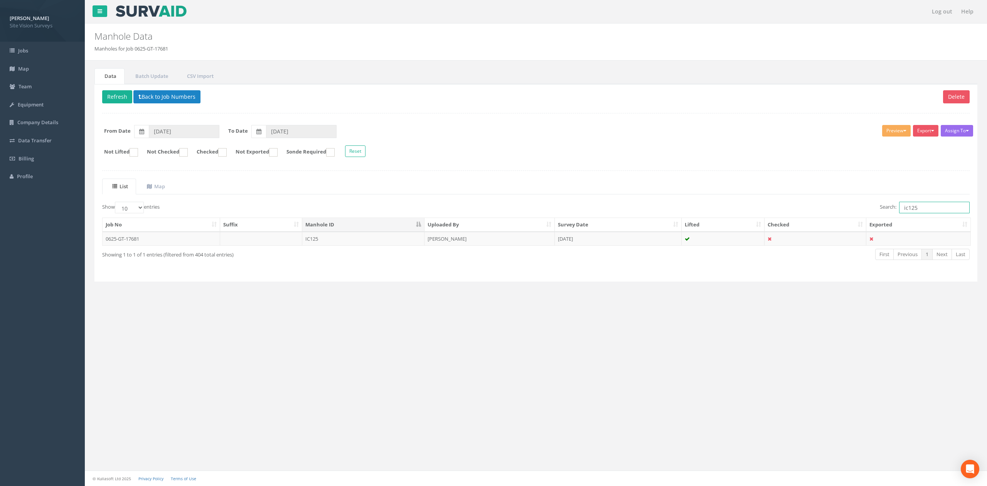
drag, startPoint x: 941, startPoint y: 212, endPoint x: 746, endPoint y: 190, distance: 196.3
click at [859, 199] on div "List Map Show 10 25 50 100 entries Search: ic125 Job No Suffix Manhole ID Uploa…" at bounding box center [535, 226] width 867 height 95
type input "="
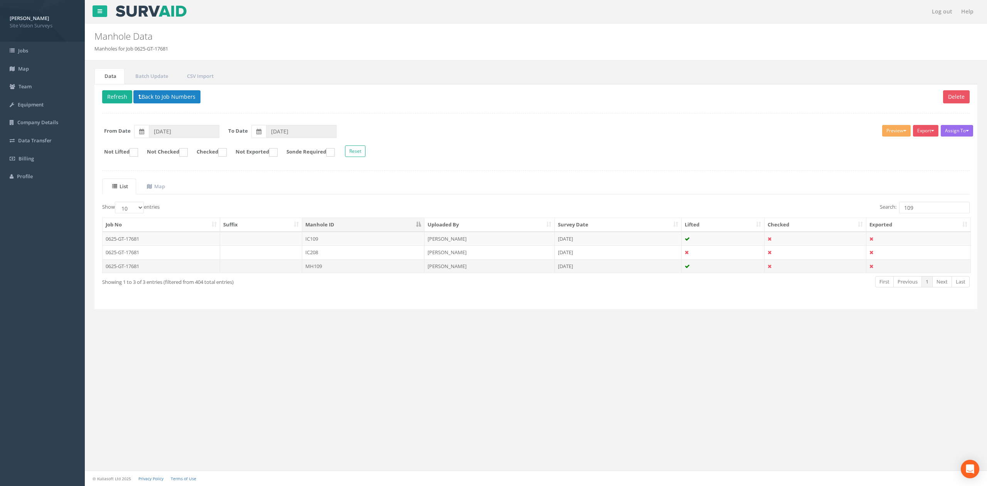
click at [346, 268] on td "MH109" at bounding box center [363, 266] width 122 height 14
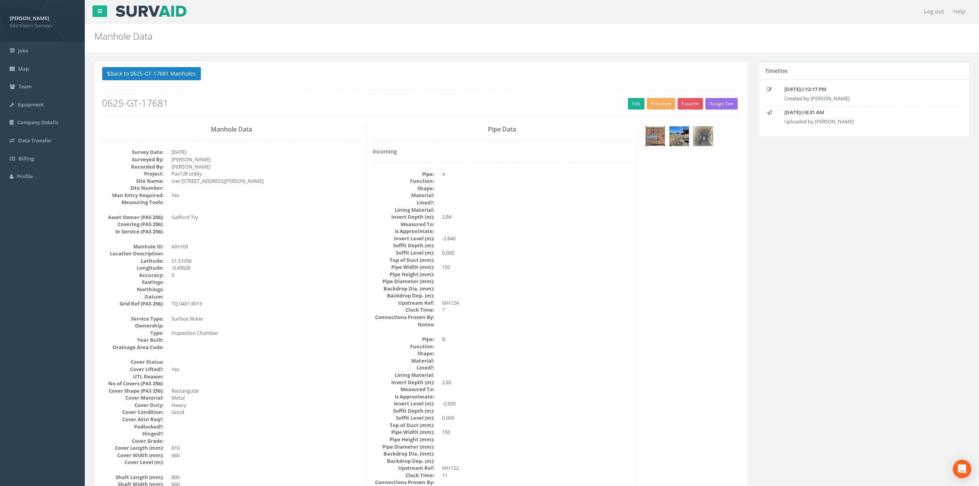
click at [661, 137] on img at bounding box center [655, 135] width 19 height 19
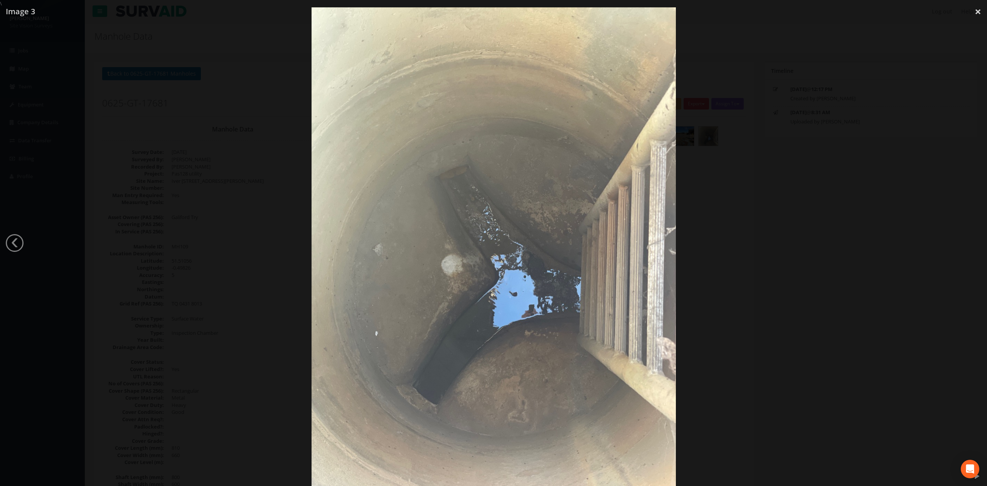
click at [937, 240] on div at bounding box center [493, 250] width 987 height 486
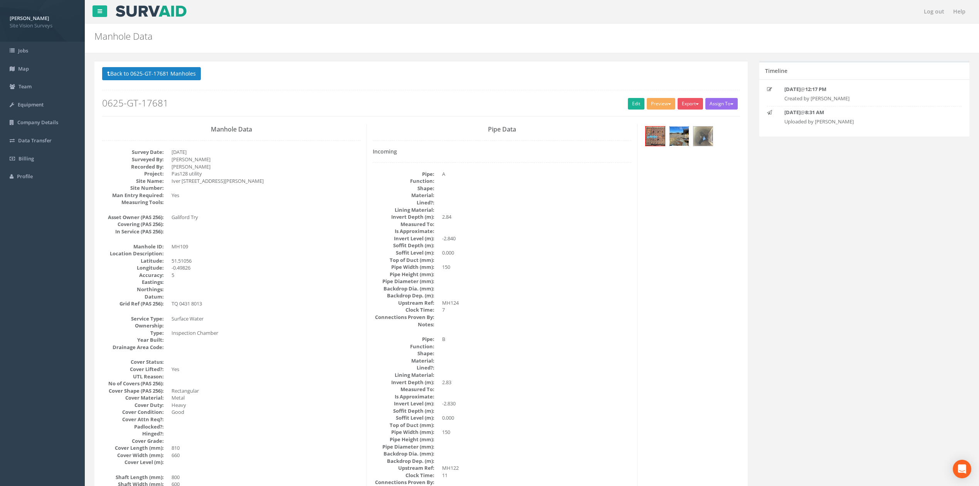
click at [688, 138] on img at bounding box center [679, 135] width 19 height 19
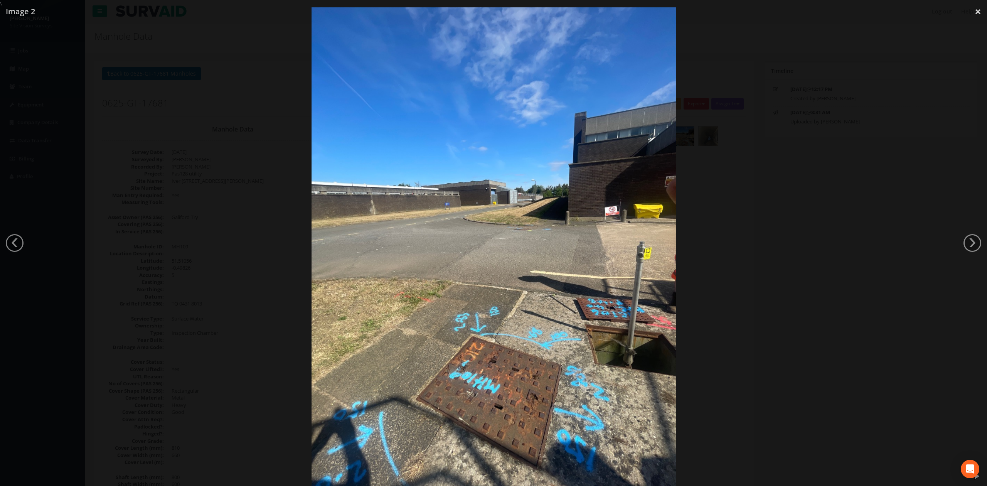
click at [173, 230] on div at bounding box center [493, 250] width 987 height 486
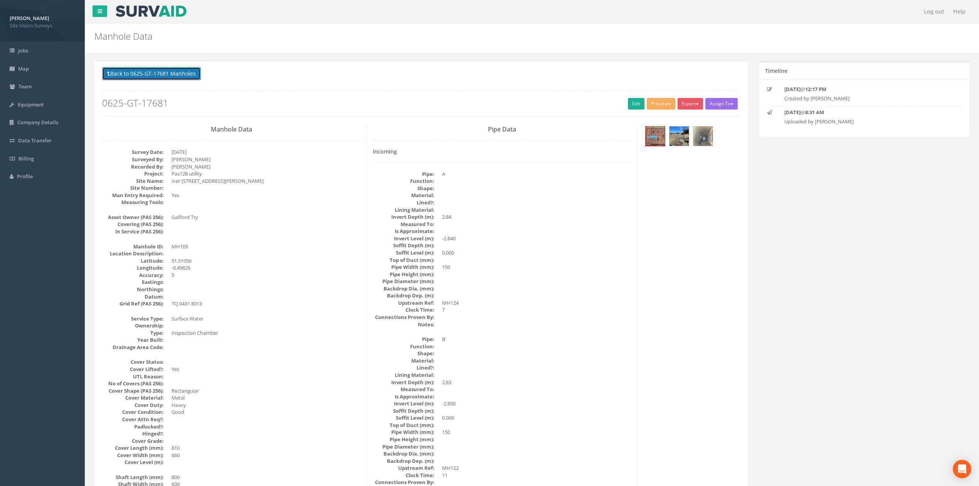
click at [176, 78] on button "Back to 0625-GT-17681 Manholes" at bounding box center [151, 73] width 99 height 13
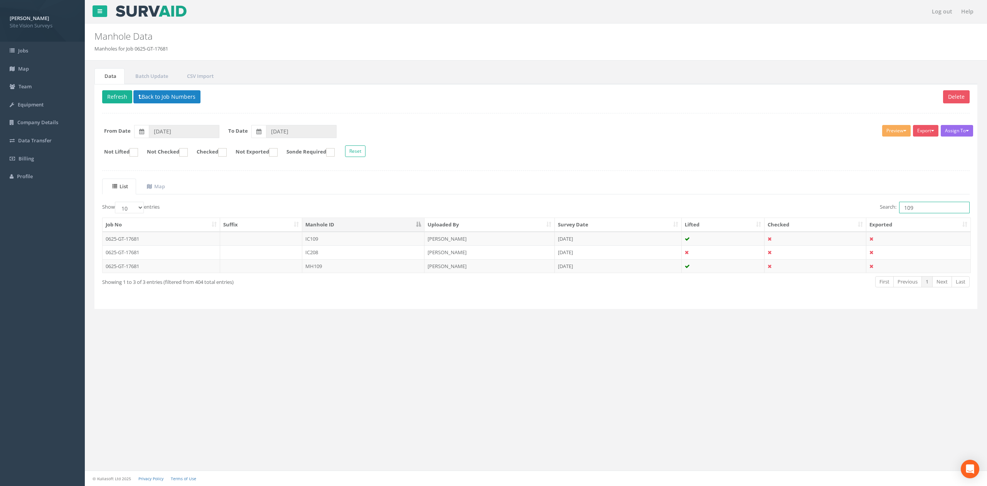
click at [944, 213] on input "109" at bounding box center [934, 208] width 71 height 12
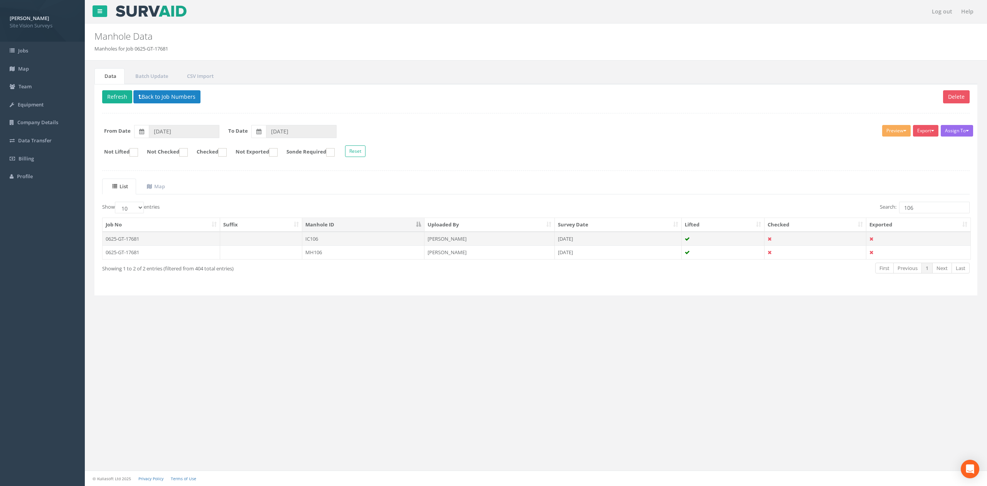
click at [328, 239] on td "IC106" at bounding box center [363, 239] width 122 height 14
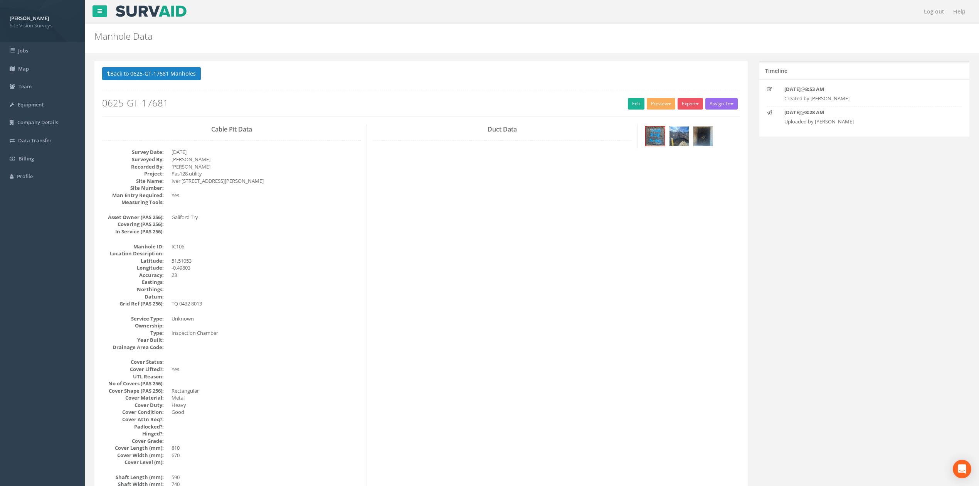
click at [673, 139] on img at bounding box center [679, 135] width 19 height 19
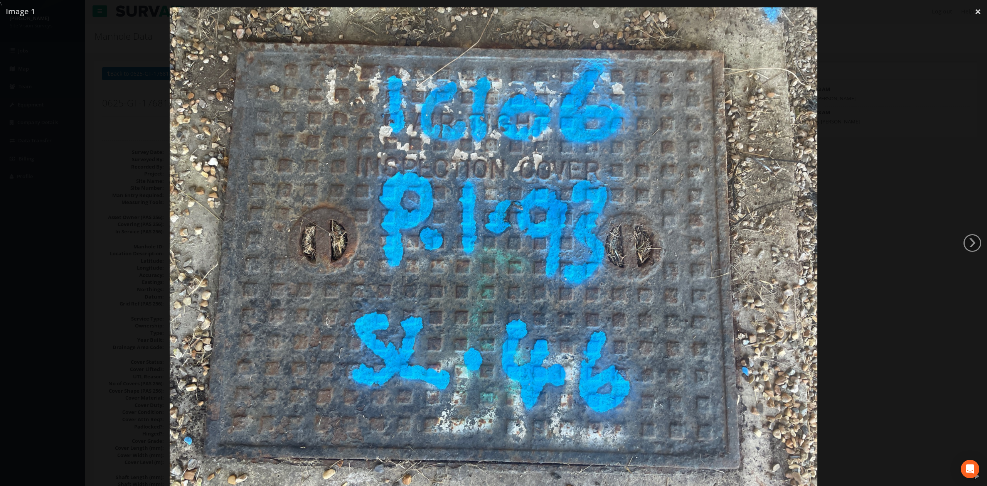
click at [867, 298] on div at bounding box center [493, 250] width 987 height 486
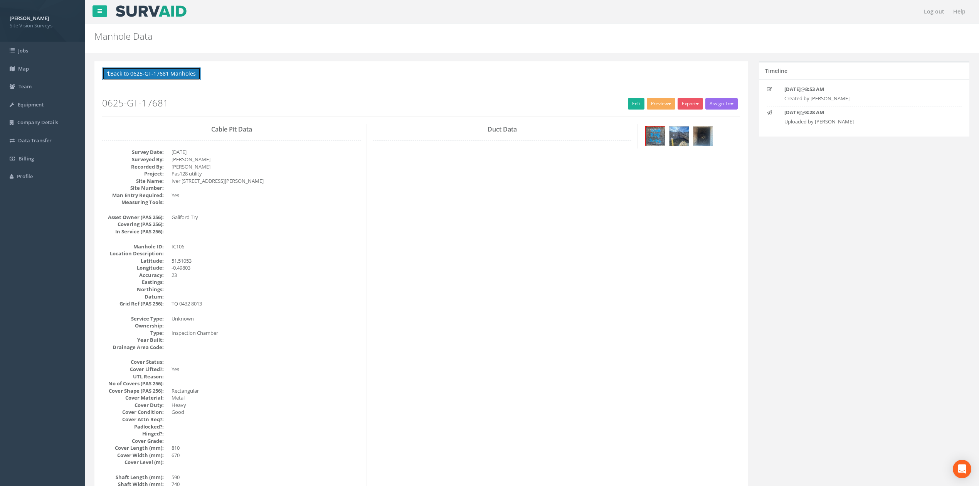
click at [177, 73] on button "Back to 0625-GT-17681 Manholes" at bounding box center [151, 73] width 99 height 13
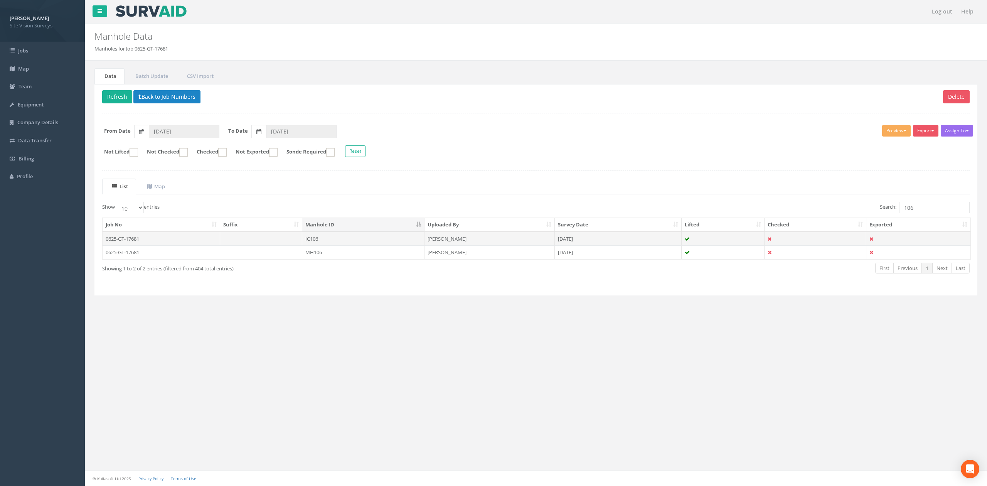
click at [383, 241] on td "IC106" at bounding box center [363, 239] width 122 height 14
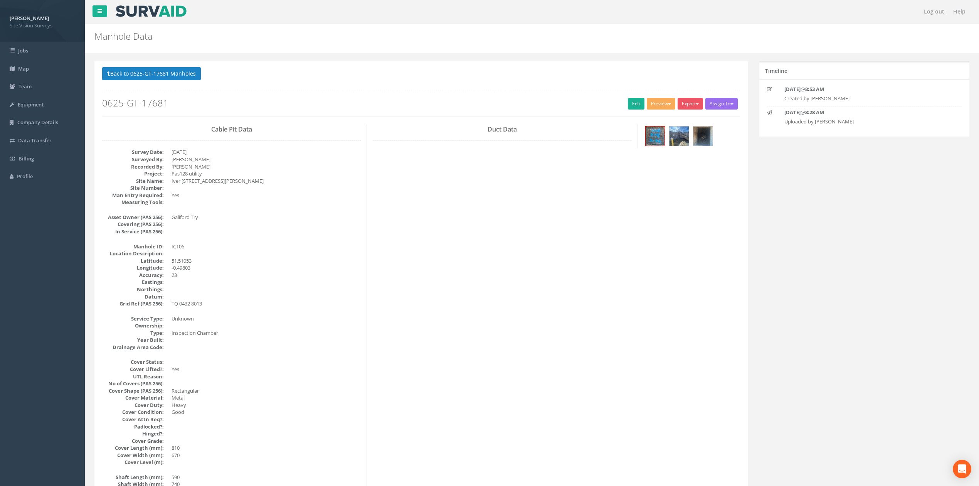
click at [167, 81] on p "Back to 0625-GT-17681 Manholes Back to Map" at bounding box center [421, 74] width 638 height 15
click at [173, 73] on button "Back to 0625-GT-17681 Manholes" at bounding box center [151, 73] width 99 height 13
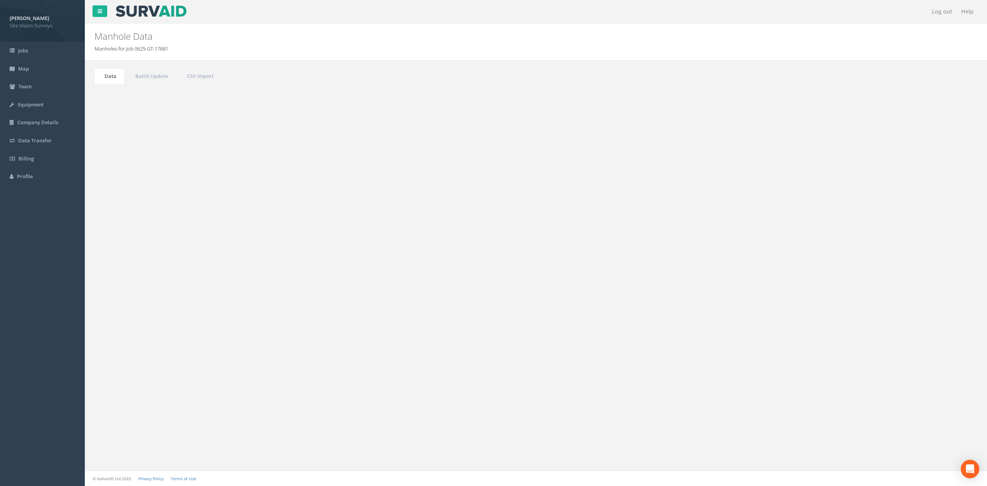
click at [526, 234] on td "[PERSON_NAME]" at bounding box center [489, 239] width 130 height 14
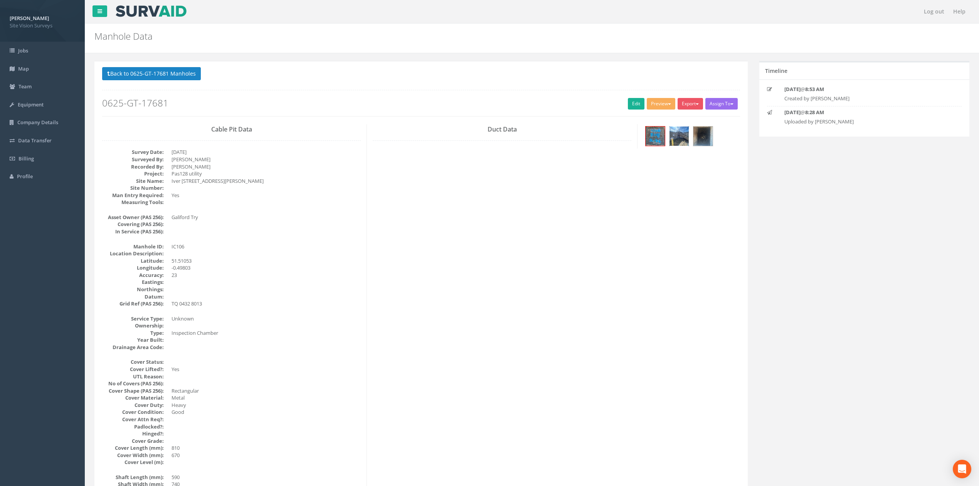
click at [676, 140] on img at bounding box center [679, 135] width 19 height 19
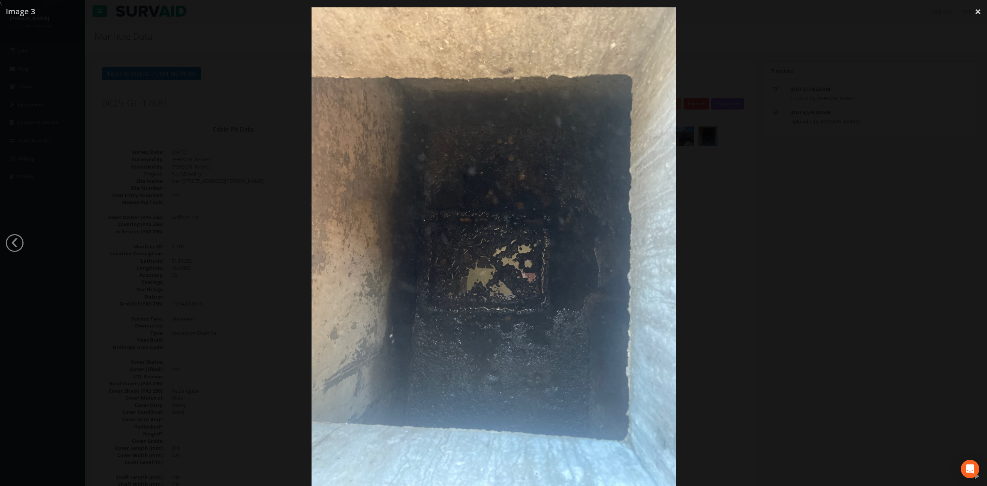
click at [834, 133] on div at bounding box center [493, 250] width 987 height 486
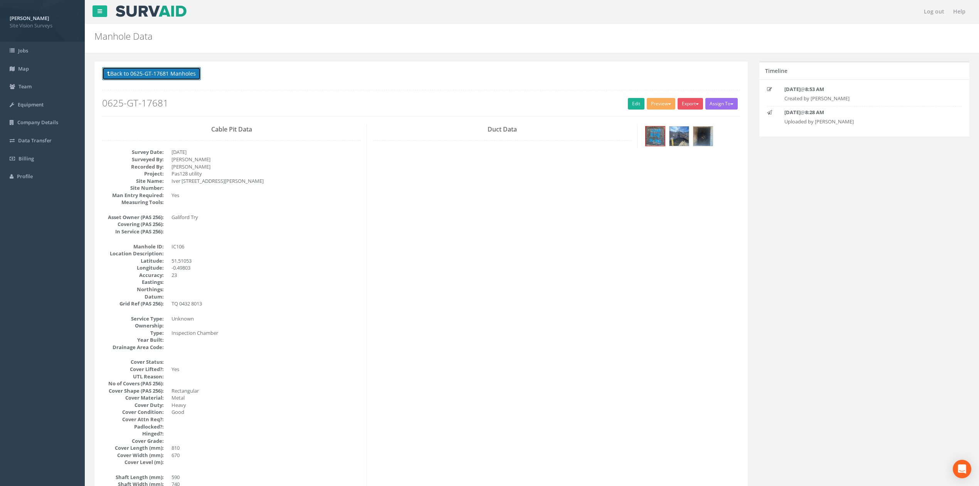
click at [185, 77] on button "Back to 0625-GT-17681 Manholes" at bounding box center [151, 73] width 99 height 13
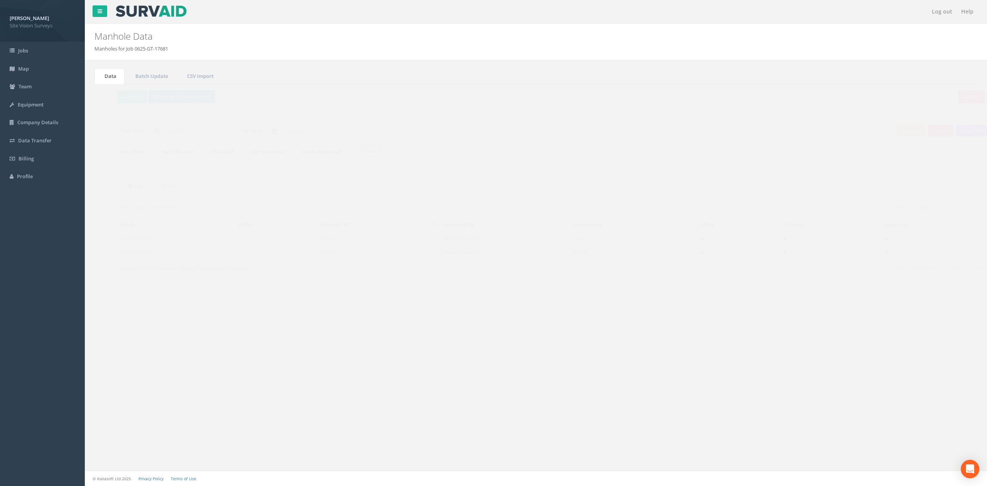
click at [925, 201] on div "List Map Show 10 25 50 100 entries Search: 106 Job No Suffix Manhole ID Uploade…" at bounding box center [535, 233] width 867 height 109
click at [926, 206] on input "106" at bounding box center [934, 208] width 71 height 12
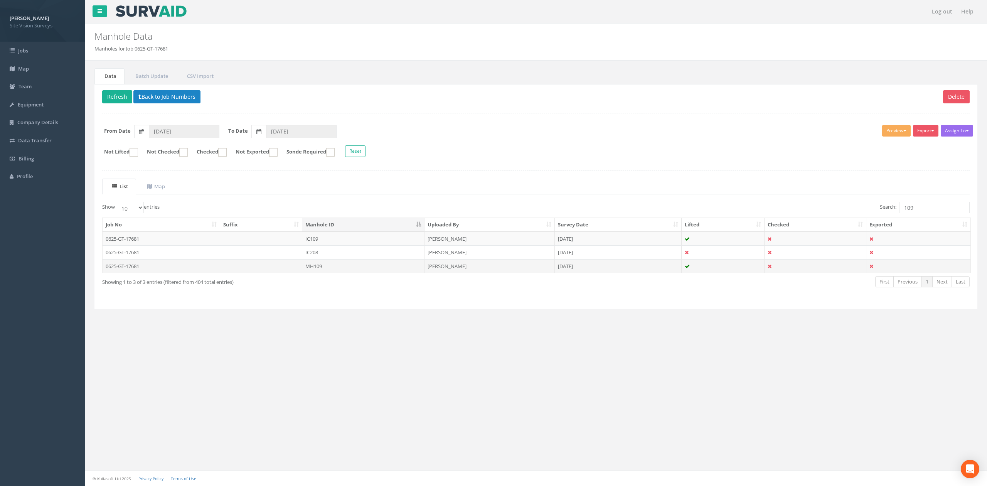
click at [390, 268] on td "MH109" at bounding box center [363, 266] width 122 height 14
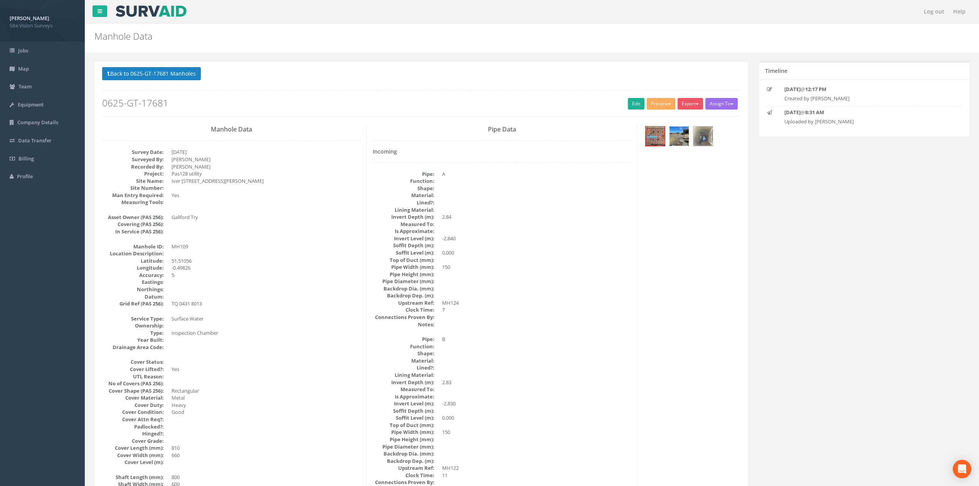
click at [670, 128] on div at bounding box center [679, 136] width 20 height 20
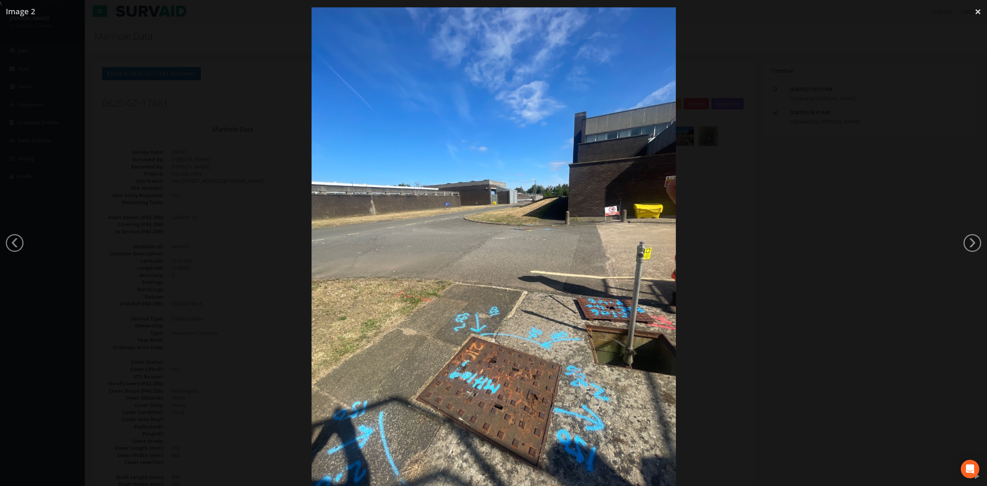
click at [844, 236] on div at bounding box center [493, 250] width 987 height 486
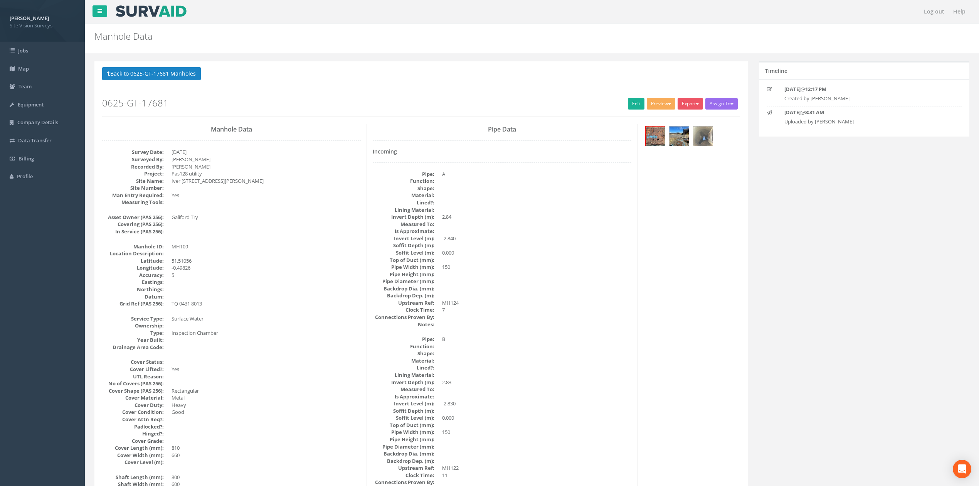
click at [179, 81] on p "Back to 0625-GT-17681 Manholes Back to Map" at bounding box center [421, 74] width 638 height 15
drag, startPoint x: 179, startPoint y: 79, endPoint x: 178, endPoint y: 84, distance: 5.6
click at [178, 84] on div "Back to 0625-GT-17681 Manholes Back to Map Assign To No Companies Added Export …" at bounding box center [421, 91] width 638 height 49
click at [184, 74] on button "Back to 0625-GT-17681 Manholes" at bounding box center [151, 73] width 99 height 13
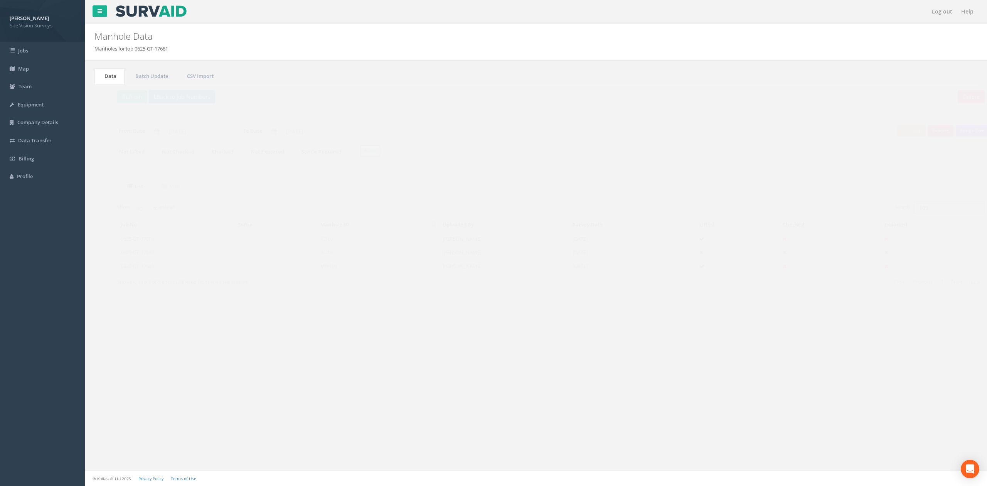
click at [958, 208] on input "109" at bounding box center [934, 208] width 71 height 12
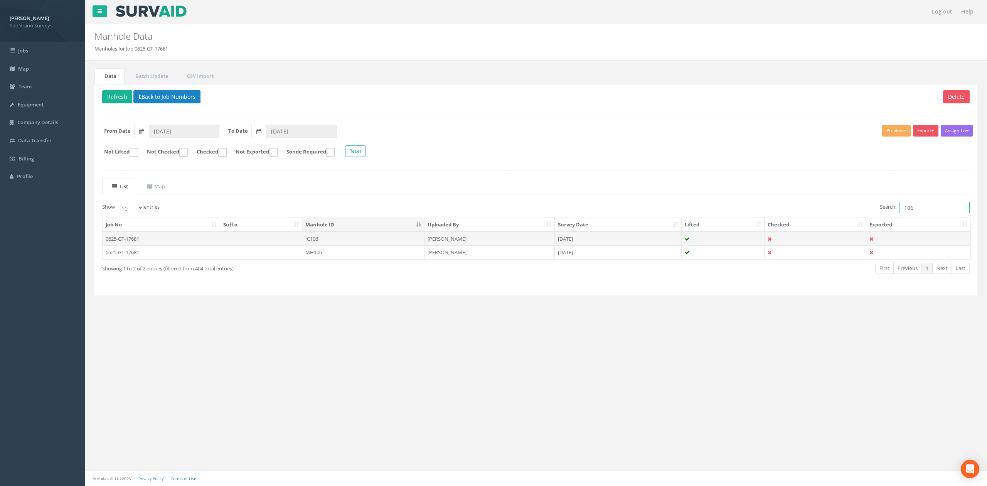
type input "106"
click at [317, 241] on td "IC106" at bounding box center [363, 239] width 122 height 14
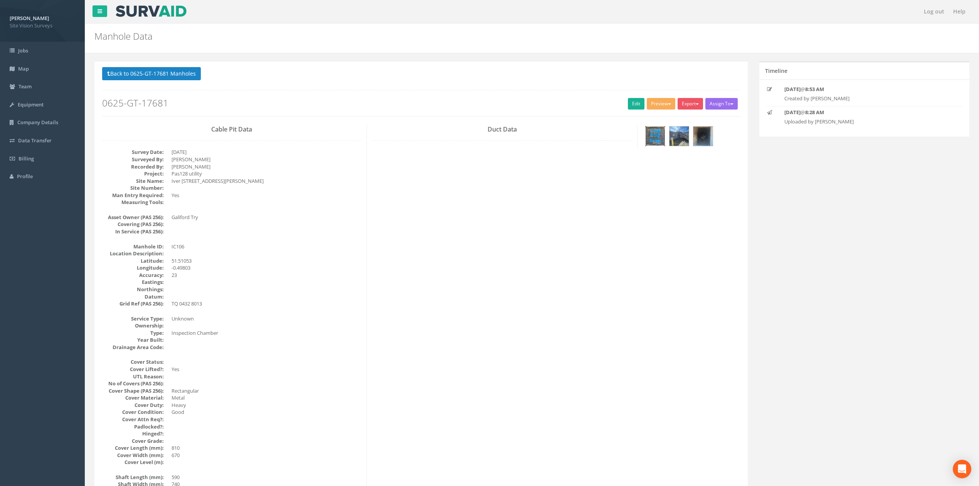
click at [656, 141] on img at bounding box center [655, 135] width 19 height 19
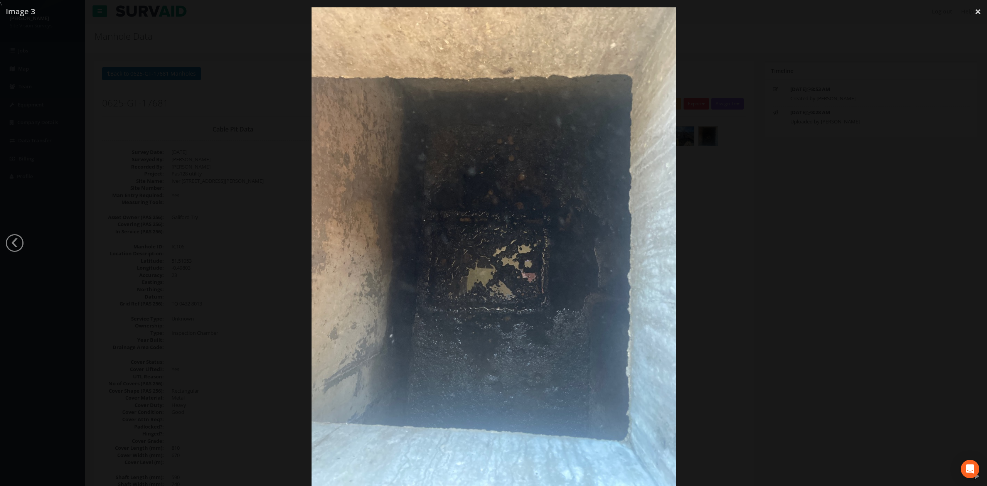
click at [732, 196] on div at bounding box center [493, 250] width 987 height 486
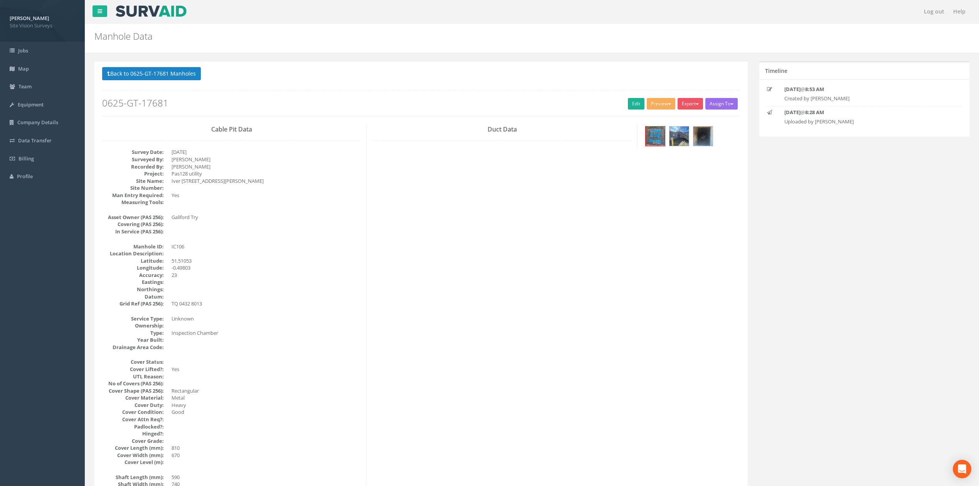
click at [176, 82] on p "Back to 0625-GT-17681 Manholes Back to Map" at bounding box center [421, 74] width 638 height 15
click at [178, 80] on button "Back to 0625-GT-17681 Manholes" at bounding box center [151, 73] width 99 height 13
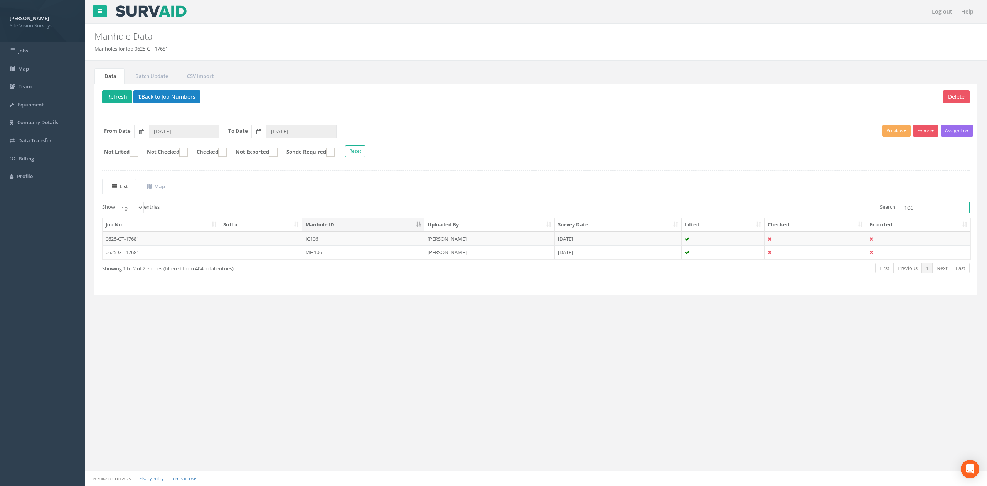
drag, startPoint x: 918, startPoint y: 206, endPoint x: 893, endPoint y: 206, distance: 25.1
click at [893, 206] on label "Search: 106" at bounding box center [925, 208] width 90 height 12
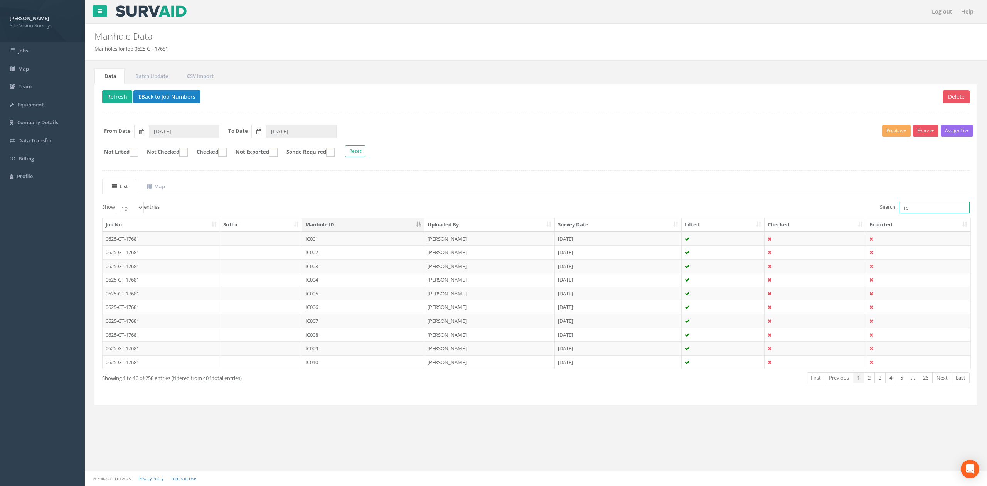
type input "i"
click at [904, 205] on input "Search:" at bounding box center [934, 208] width 71 height 12
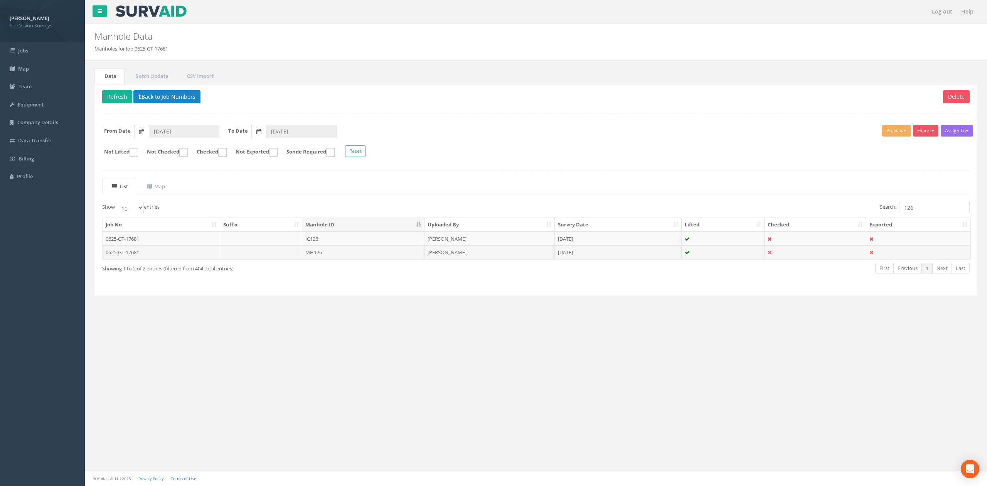
click at [464, 259] on td "[PERSON_NAME]" at bounding box center [489, 252] width 130 height 14
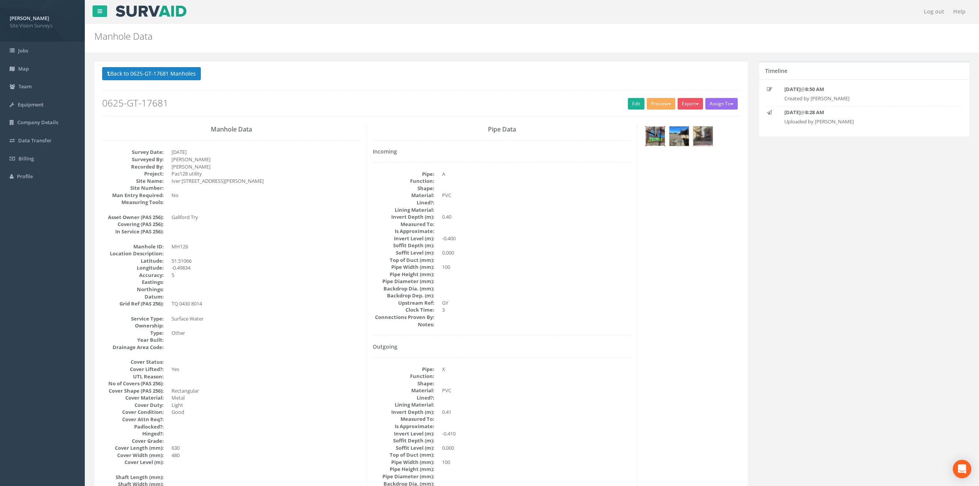
click at [660, 145] on img at bounding box center [655, 135] width 19 height 19
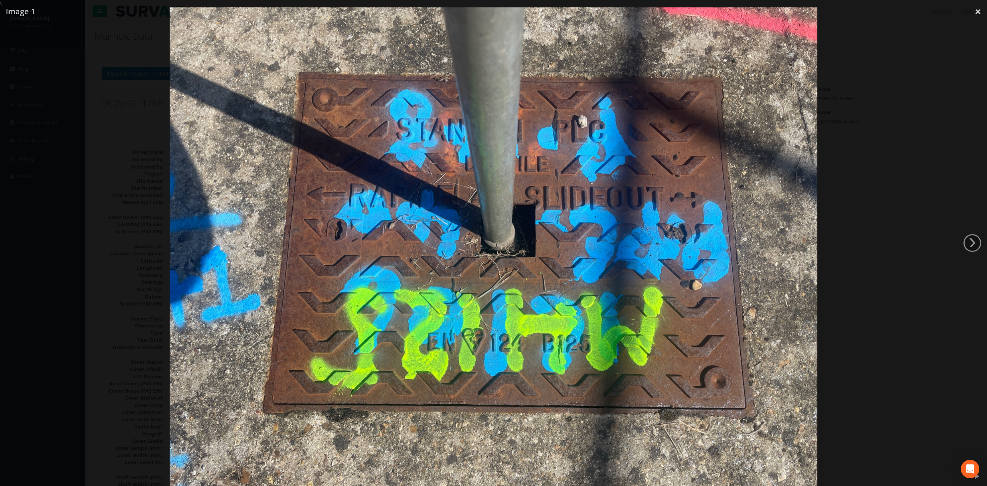
click at [851, 249] on div at bounding box center [493, 250] width 987 height 486
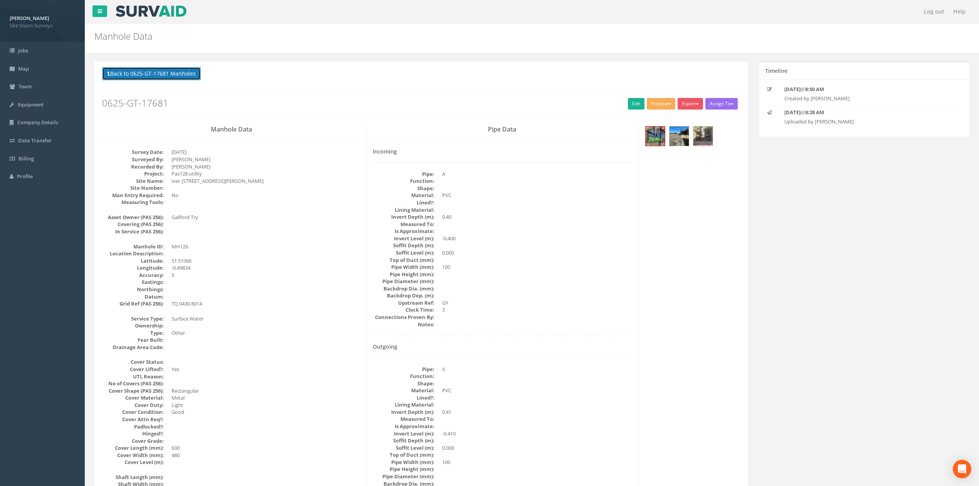
drag, startPoint x: 165, startPoint y: 75, endPoint x: 239, endPoint y: 130, distance: 92.4
click at [165, 75] on button "Back to 0625-GT-17681 Manholes" at bounding box center [151, 73] width 99 height 13
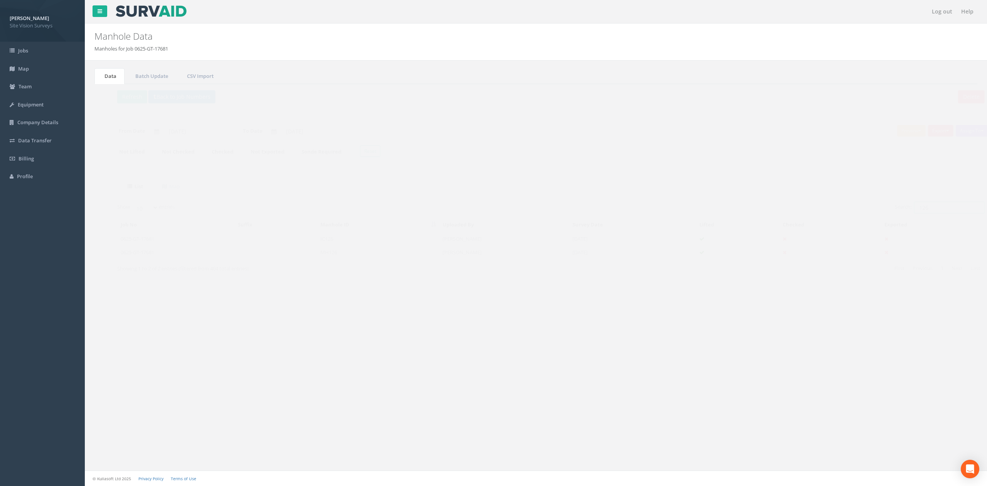
drag, startPoint x: 921, startPoint y: 210, endPoint x: 829, endPoint y: 201, distance: 92.6
click at [844, 207] on div "Search: 126" at bounding box center [756, 208] width 428 height 13
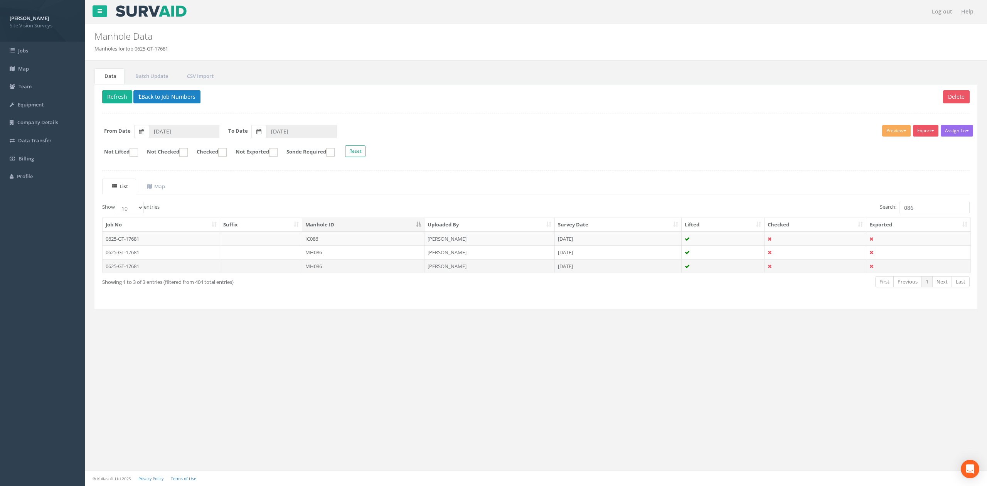
click at [494, 267] on td "[PERSON_NAME]" at bounding box center [489, 266] width 130 height 14
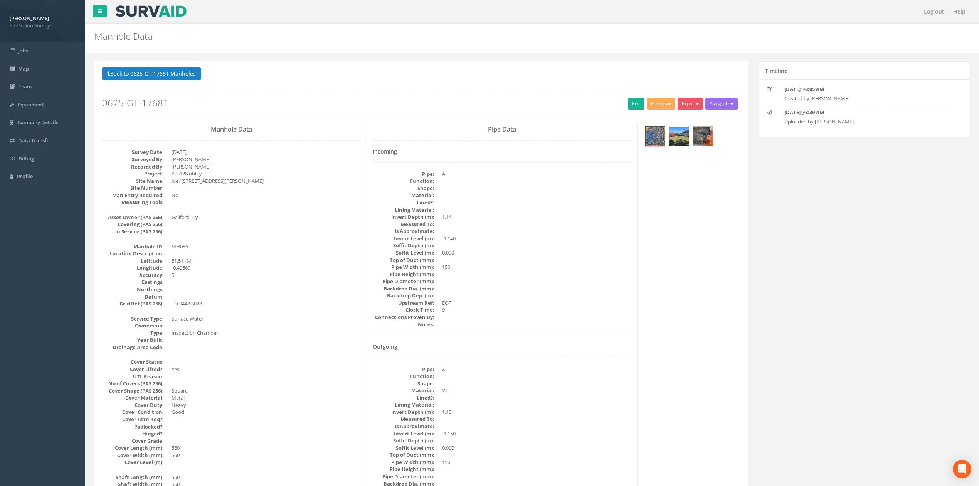
click at [674, 139] on img at bounding box center [679, 135] width 19 height 19
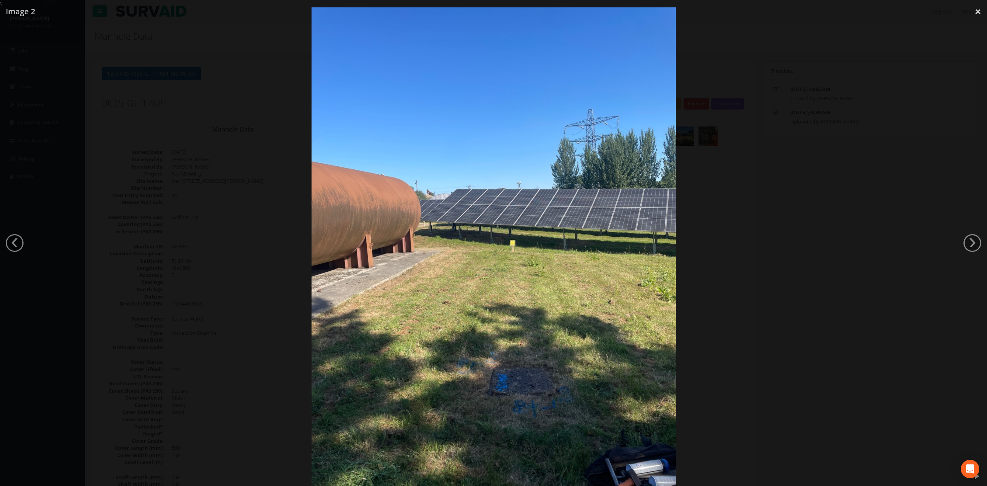
click at [791, 241] on div at bounding box center [493, 250] width 987 height 486
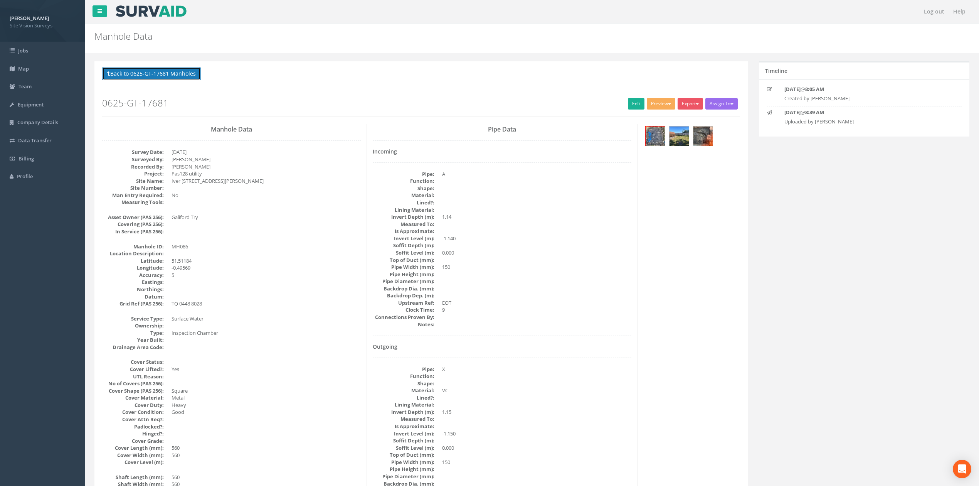
click at [179, 75] on button "Back to 0625-GT-17681 Manholes" at bounding box center [151, 73] width 99 height 13
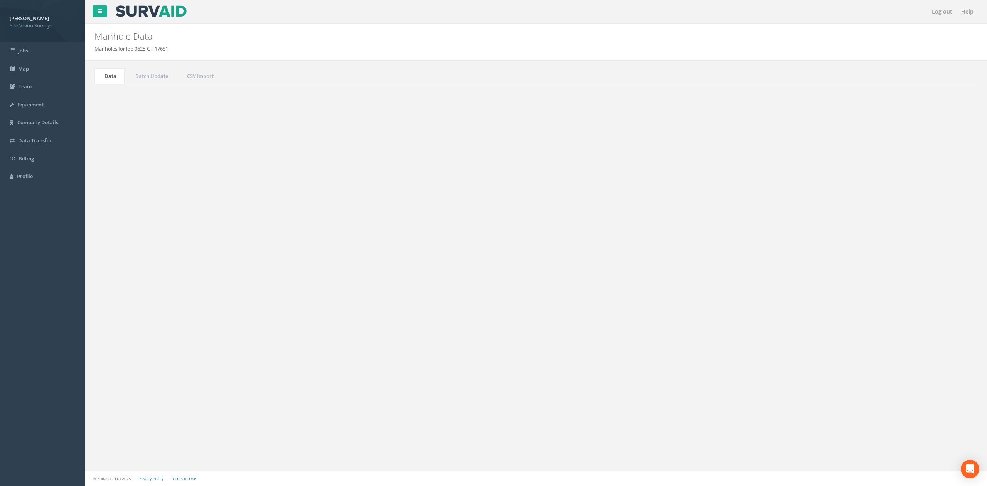
click at [586, 257] on td "[DATE]" at bounding box center [618, 252] width 127 height 14
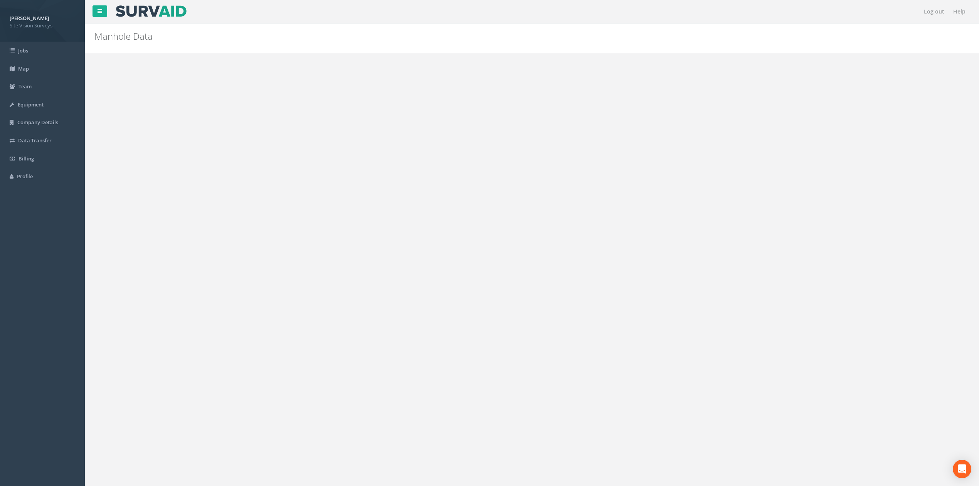
click at [667, 131] on div at bounding box center [691, 137] width 97 height 26
click at [681, 140] on img at bounding box center [679, 135] width 19 height 19
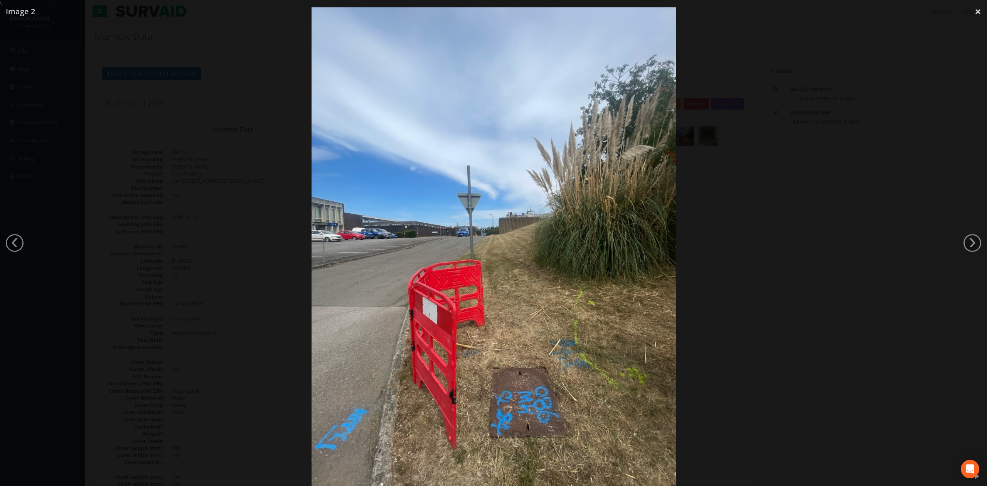
click at [792, 246] on div at bounding box center [493, 250] width 987 height 486
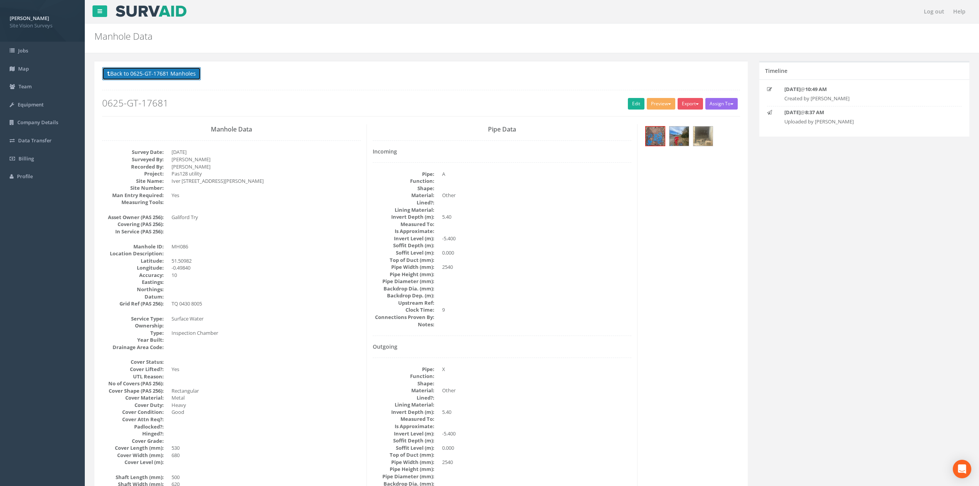
click at [182, 76] on button "Back to 0625-GT-17681 Manholes" at bounding box center [151, 73] width 99 height 13
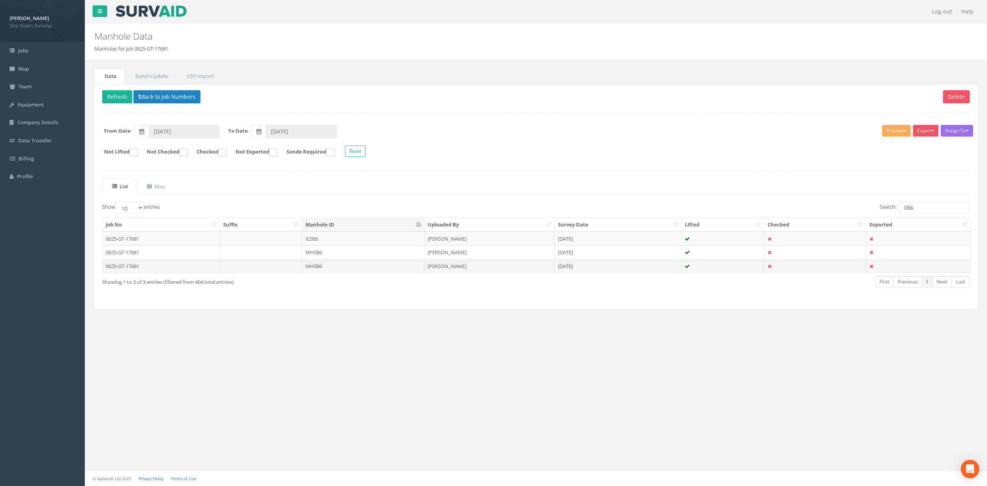
click at [421, 268] on td "MH086" at bounding box center [363, 266] width 122 height 14
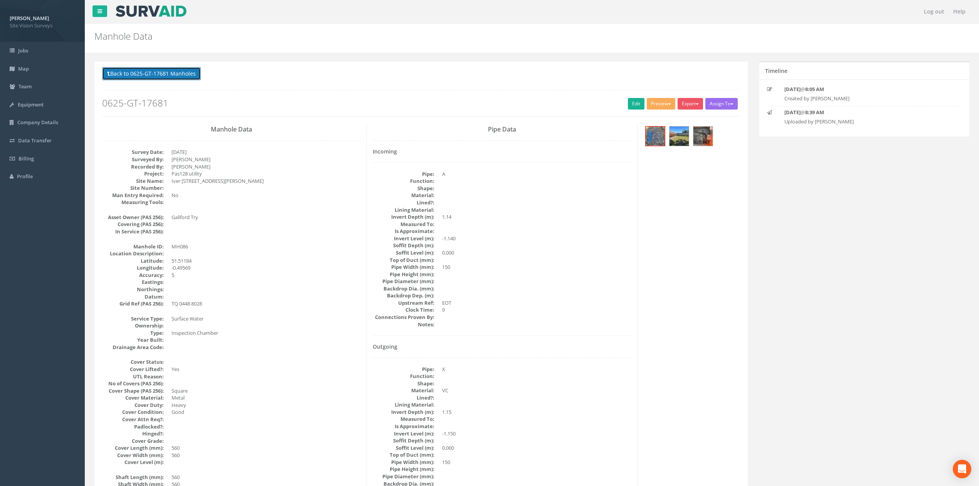
click at [152, 77] on button "Back to 0625-GT-17681 Manholes" at bounding box center [151, 73] width 99 height 13
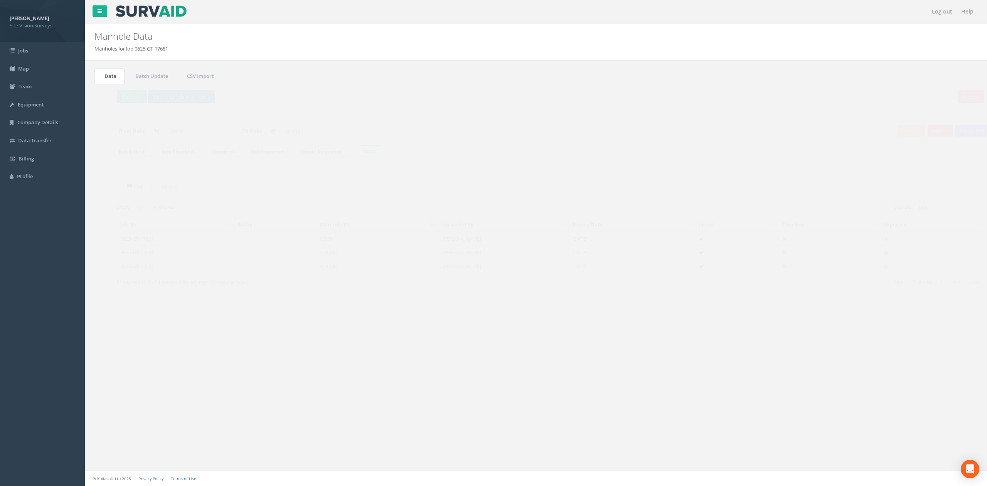
click at [391, 248] on td "MH086" at bounding box center [363, 252] width 122 height 14
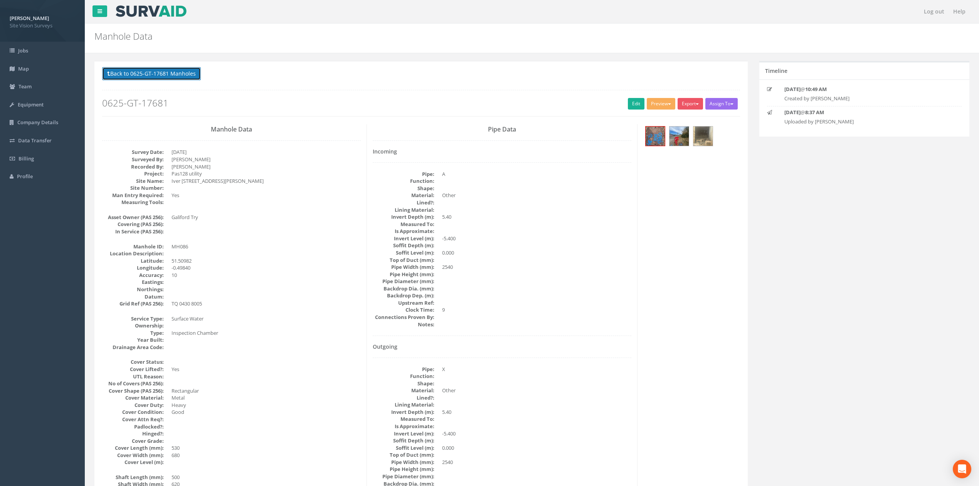
click at [142, 77] on button "Back to 0625-GT-17681 Manholes" at bounding box center [151, 73] width 99 height 13
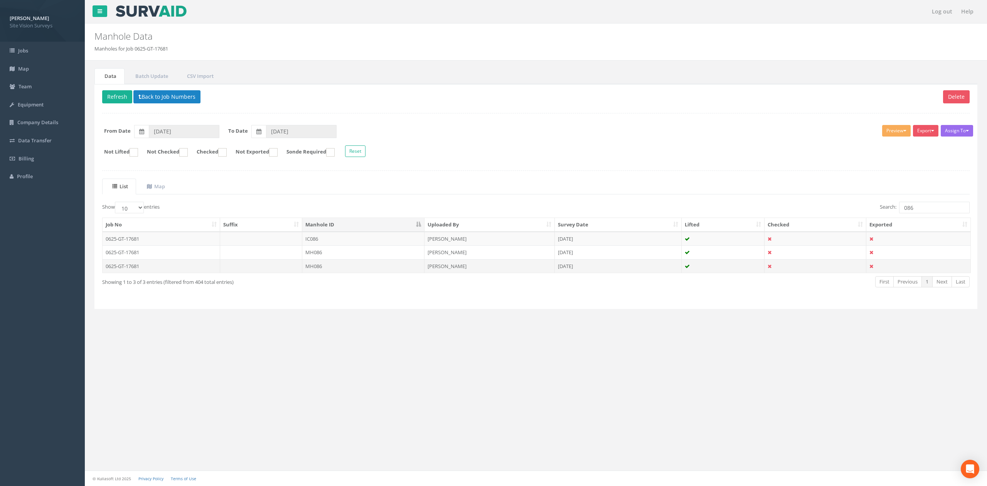
click at [433, 273] on td "[PERSON_NAME]" at bounding box center [489, 266] width 130 height 14
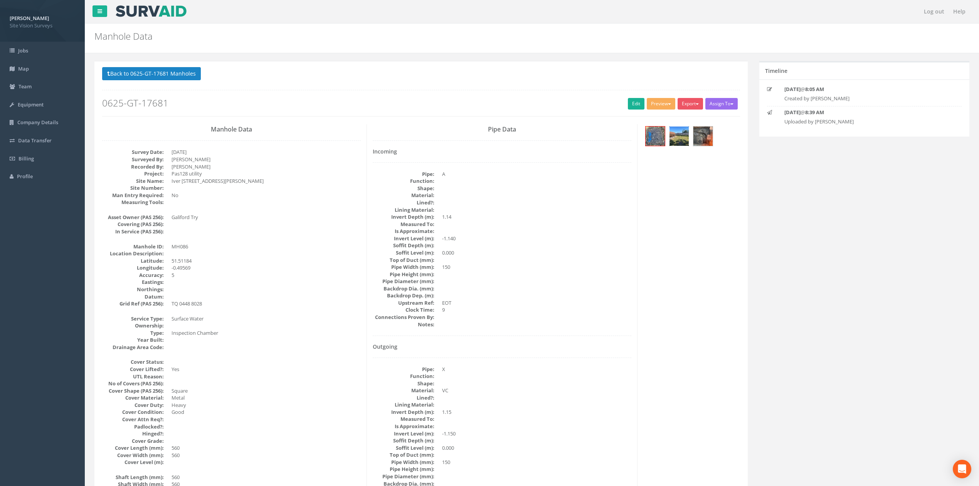
click at [685, 139] on img at bounding box center [679, 135] width 19 height 19
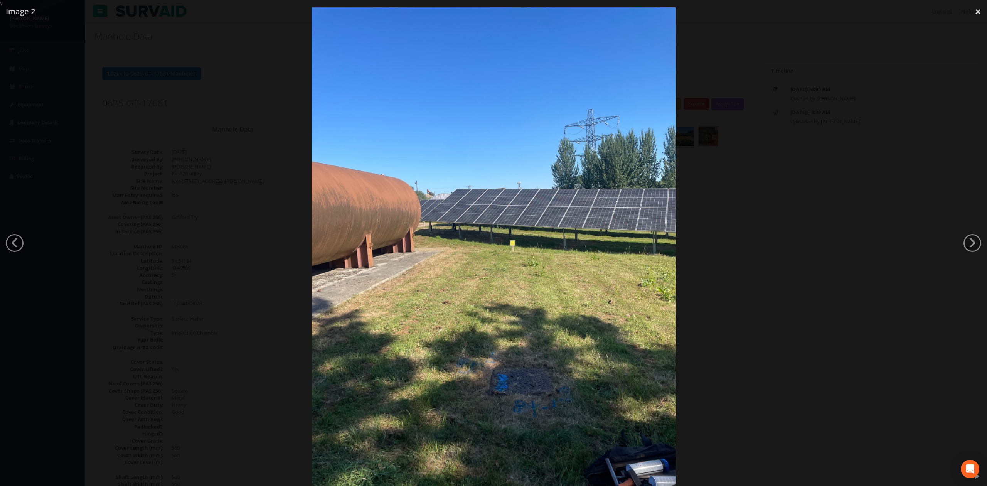
click at [870, 160] on div at bounding box center [493, 250] width 987 height 486
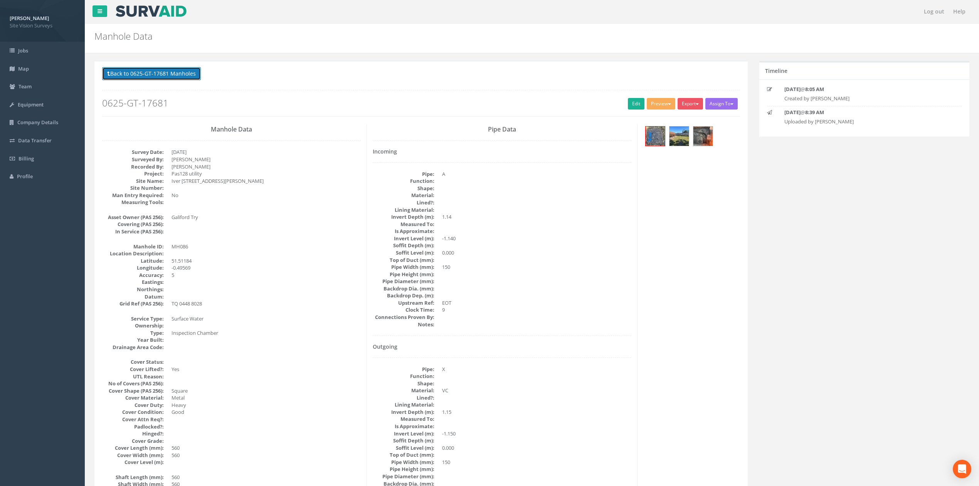
click at [184, 77] on button "Back to 0625-GT-17681 Manholes" at bounding box center [151, 73] width 99 height 13
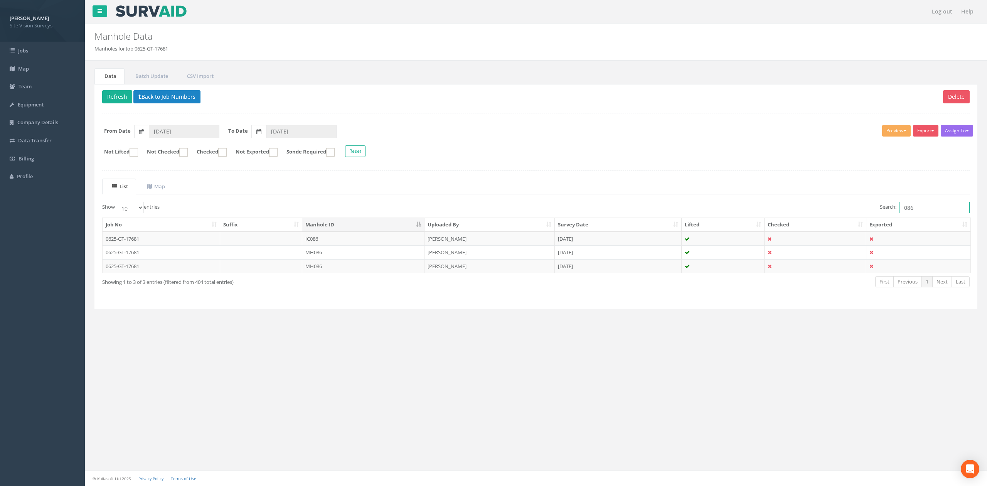
drag, startPoint x: 963, startPoint y: 213, endPoint x: 684, endPoint y: 199, distance: 279.5
click at [717, 202] on div "List Map Show 10 25 50 100 entries Search: 086 Job No Suffix Manhole ID Uploade…" at bounding box center [535, 240] width 867 height 123
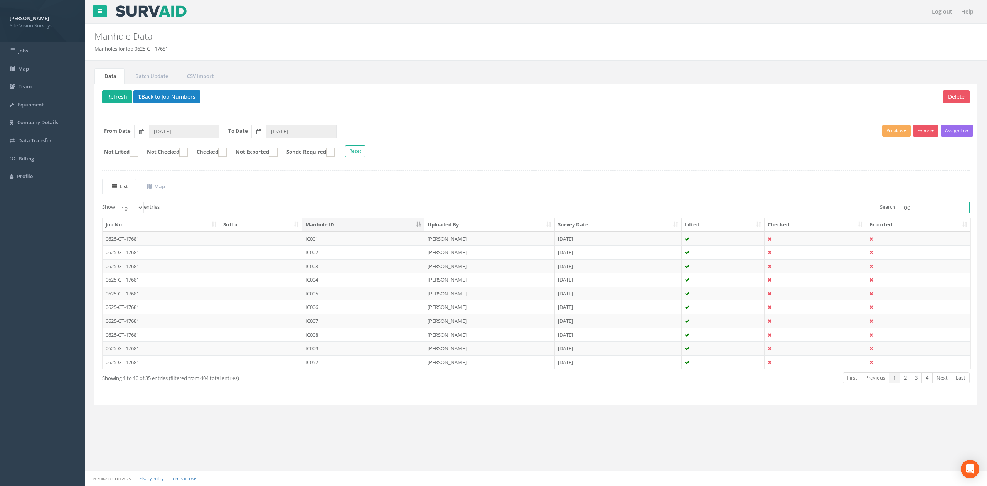
click at [929, 213] on input "00" at bounding box center [934, 208] width 71 height 12
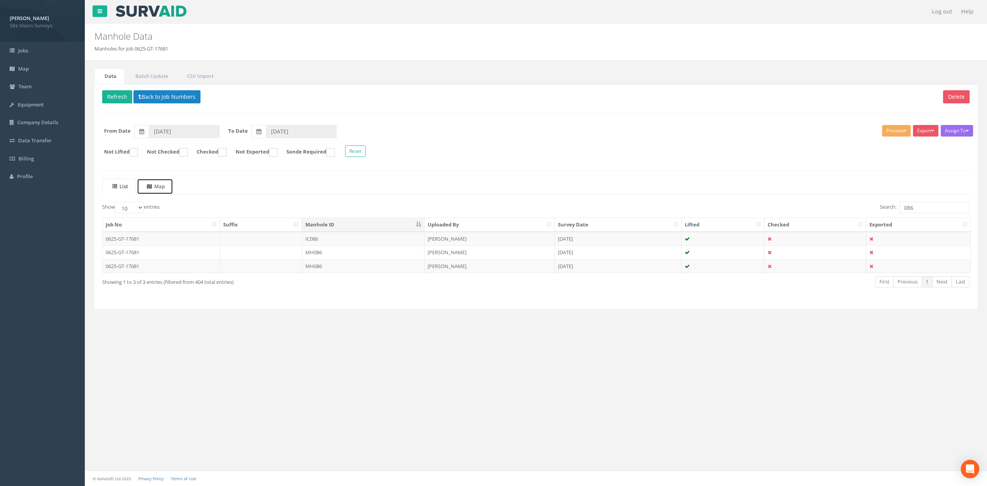
click at [154, 188] on span at bounding box center [150, 186] width 7 height 7
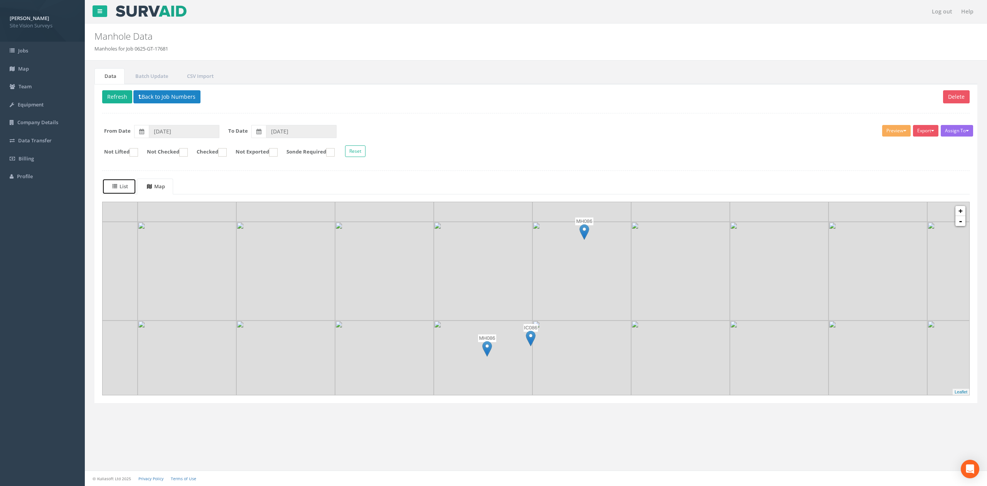
drag, startPoint x: 133, startPoint y: 187, endPoint x: 153, endPoint y: 189, distance: 19.8
click at [133, 187] on link "List" at bounding box center [119, 187] width 34 height 16
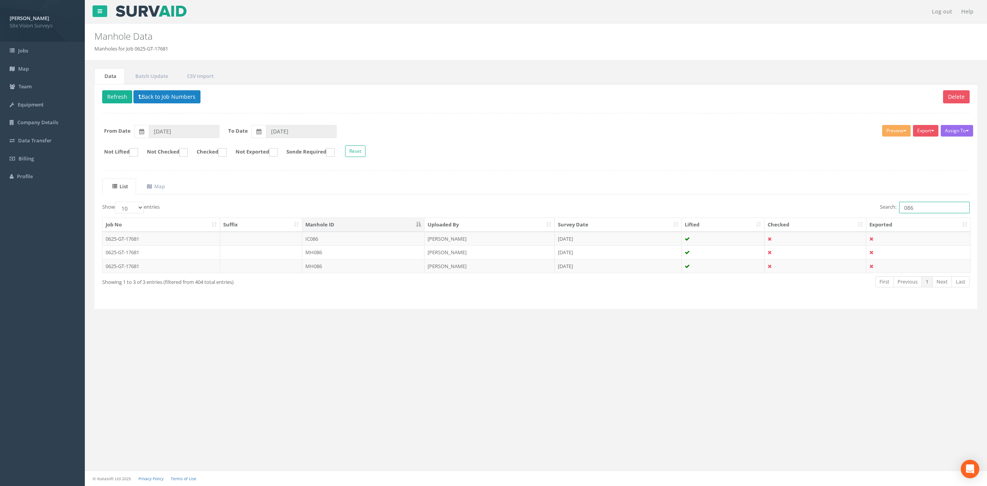
drag, startPoint x: 809, startPoint y: 222, endPoint x: 702, endPoint y: 213, distance: 106.8
click at [704, 215] on div "Search: 086" at bounding box center [756, 208] width 428 height 13
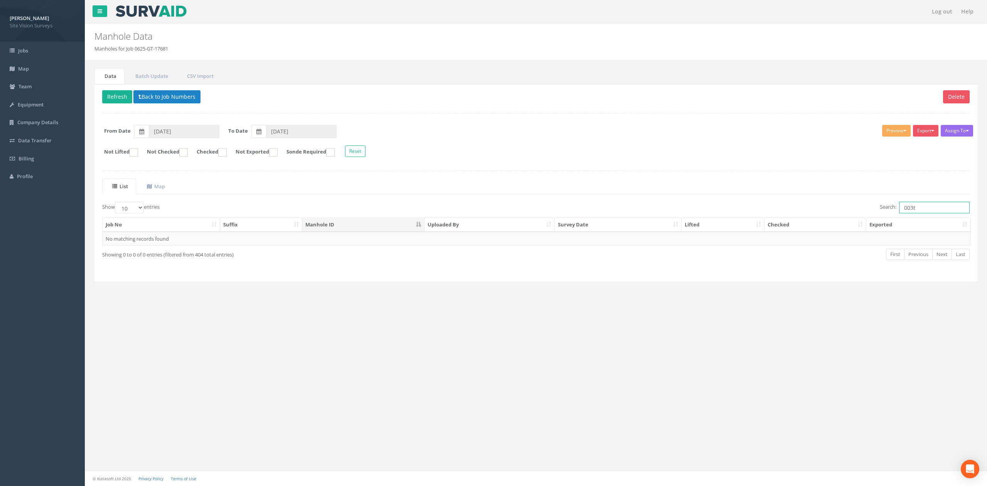
type input "003t"
click at [183, 101] on button "Back to Job Numbers" at bounding box center [166, 96] width 67 height 13
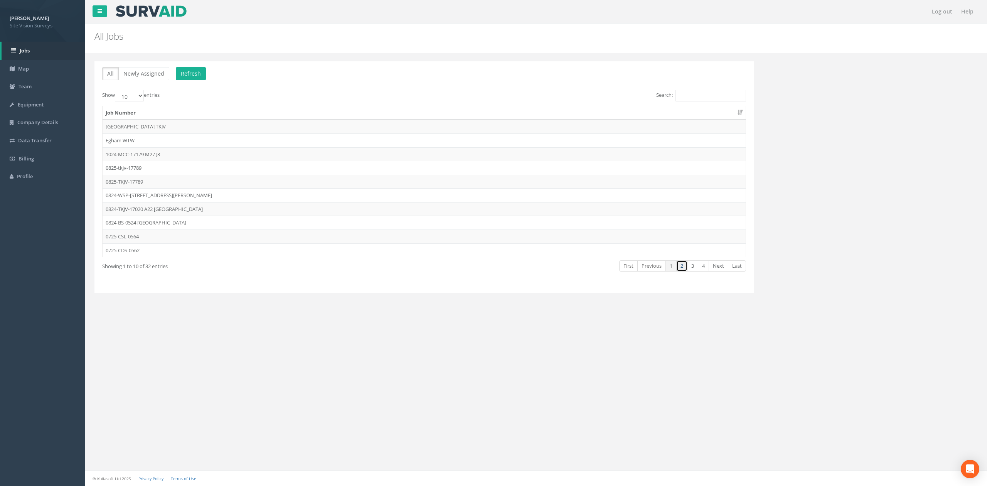
click at [680, 270] on link "2" at bounding box center [681, 265] width 11 height 11
click at [163, 196] on td "0625-GT-17681" at bounding box center [424, 195] width 643 height 14
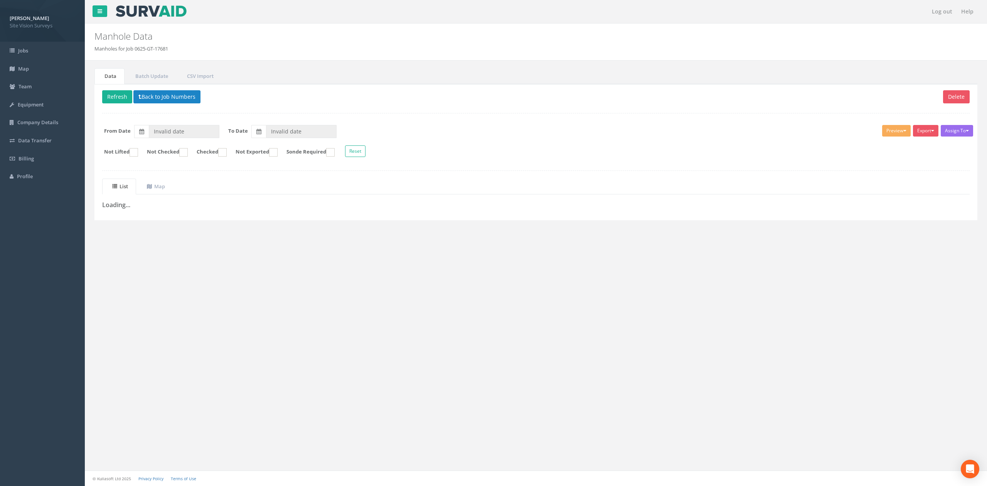
type input "[DATE]"
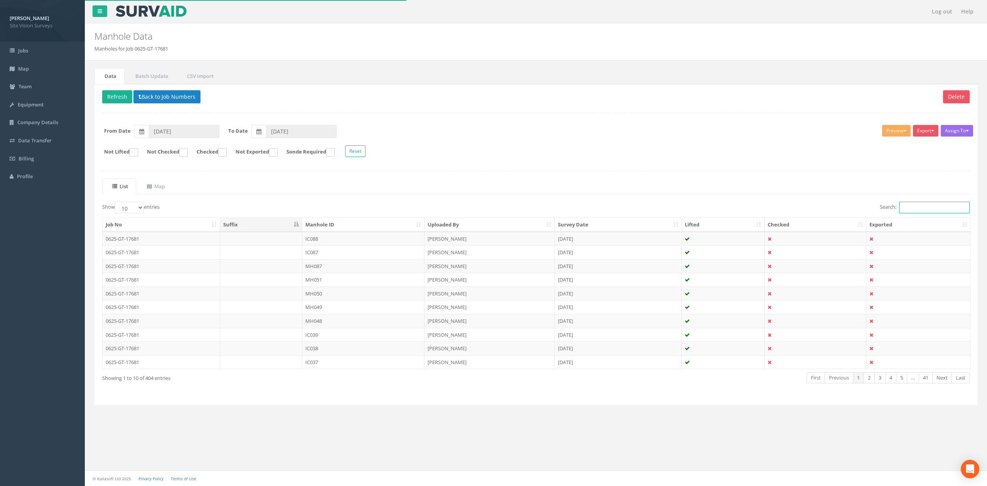
click at [911, 213] on input "Search:" at bounding box center [934, 208] width 71 height 12
drag, startPoint x: 911, startPoint y: 214, endPoint x: 912, endPoint y: 210, distance: 3.9
click at [911, 211] on input "Search:" at bounding box center [934, 208] width 71 height 12
click at [912, 209] on input "Search:" at bounding box center [934, 208] width 71 height 12
click at [914, 209] on input "Search:" at bounding box center [934, 208] width 71 height 12
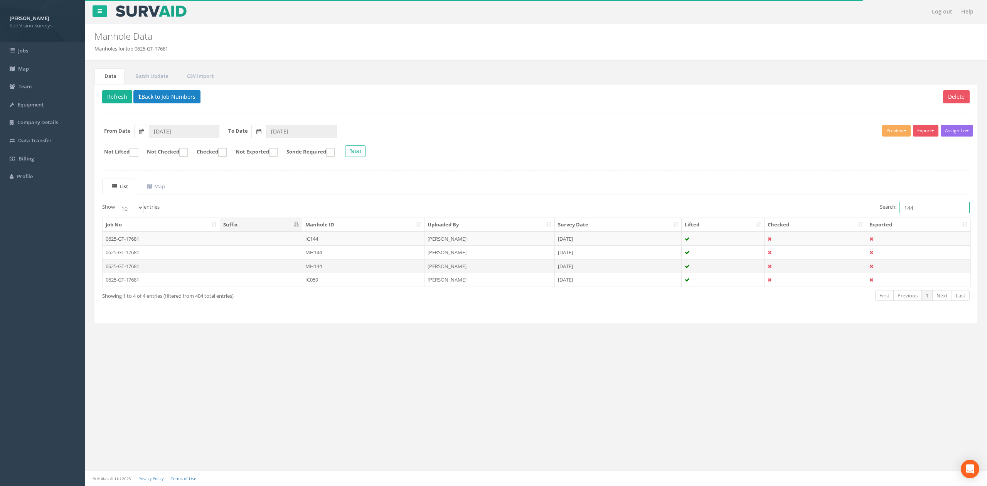
type input "144"
click at [359, 269] on td "MH144" at bounding box center [363, 266] width 122 height 14
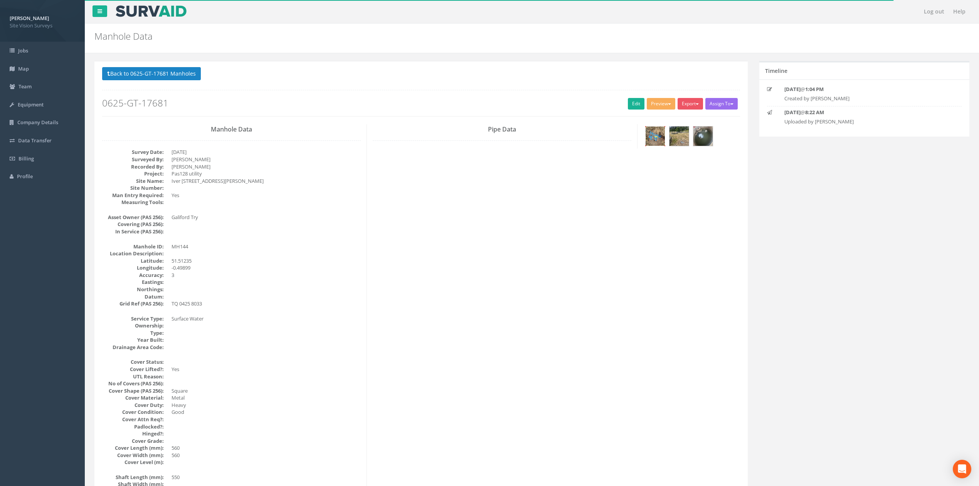
click at [663, 130] on img at bounding box center [655, 135] width 19 height 19
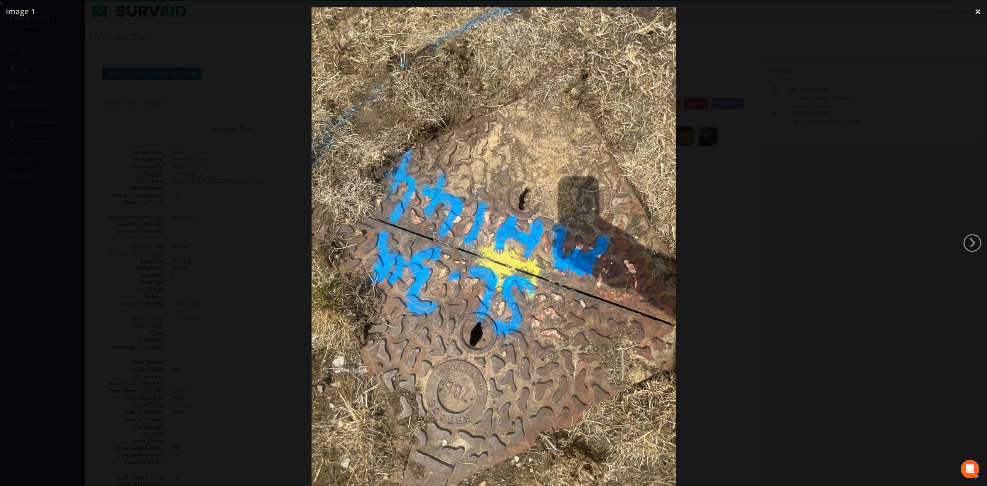
click at [198, 172] on div at bounding box center [493, 250] width 987 height 486
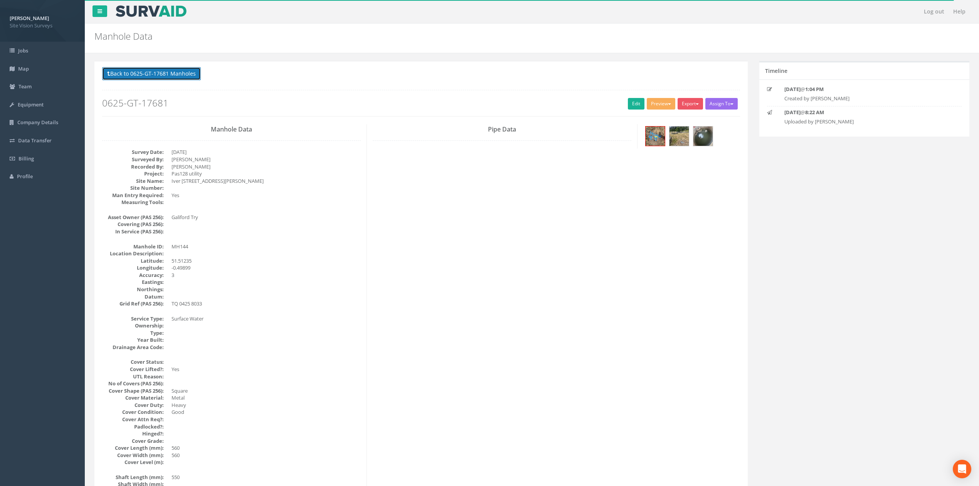
click at [180, 73] on button "Back to 0625-GT-17681 Manholes" at bounding box center [151, 73] width 99 height 13
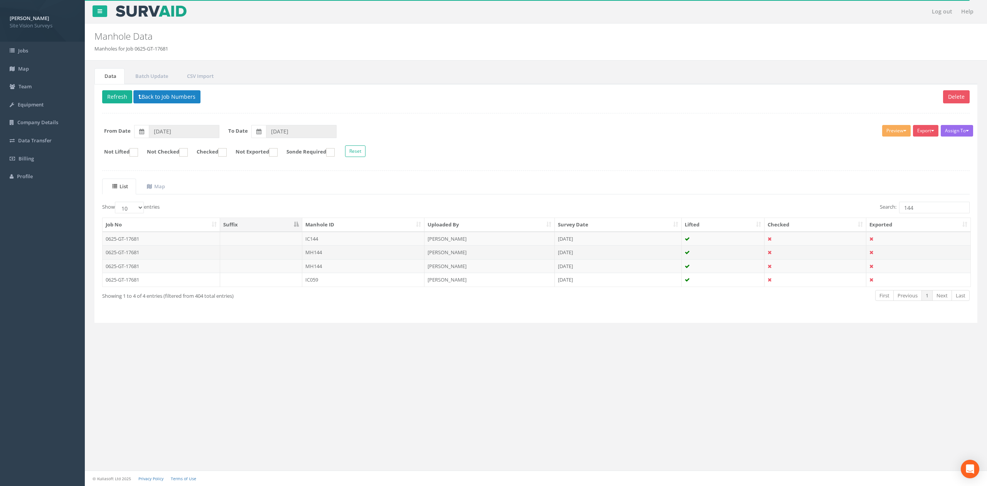
click at [357, 253] on td "MH144" at bounding box center [363, 252] width 122 height 14
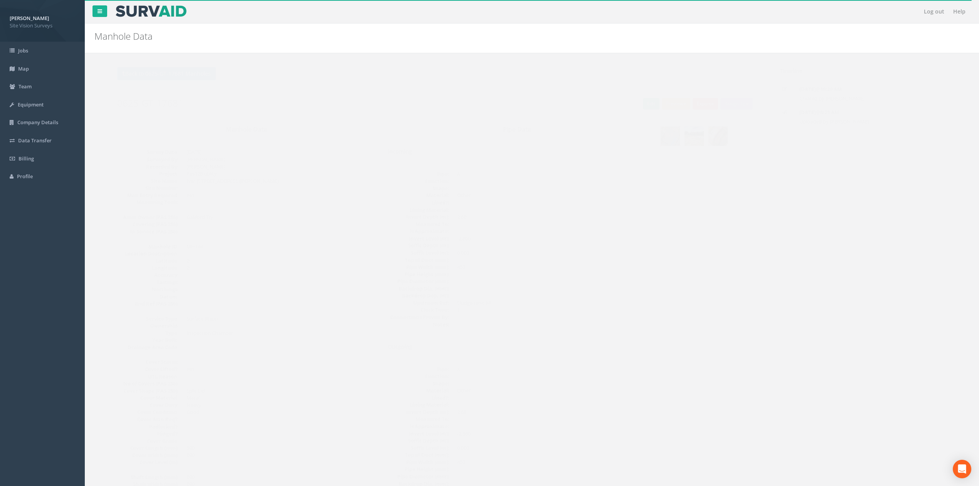
click at [648, 138] on img at bounding box center [655, 135] width 19 height 19
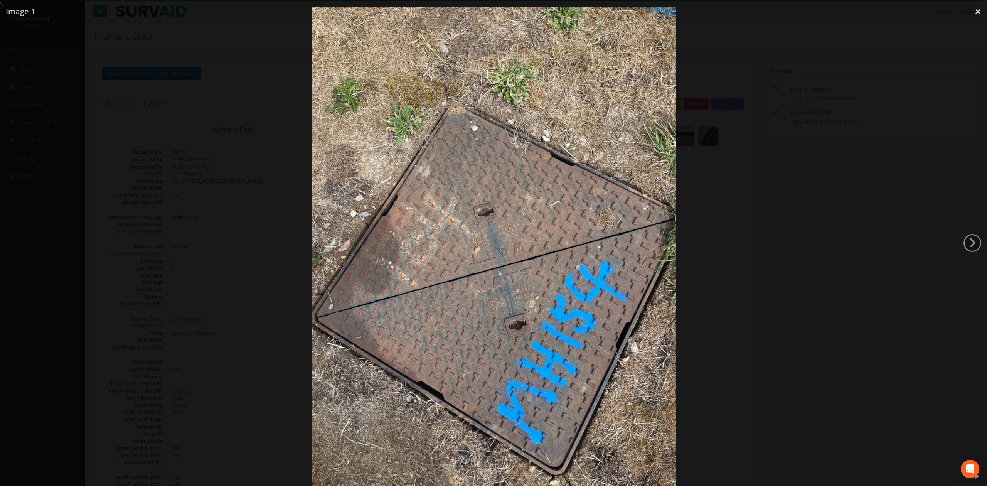
click at [763, 230] on div at bounding box center [493, 250] width 987 height 486
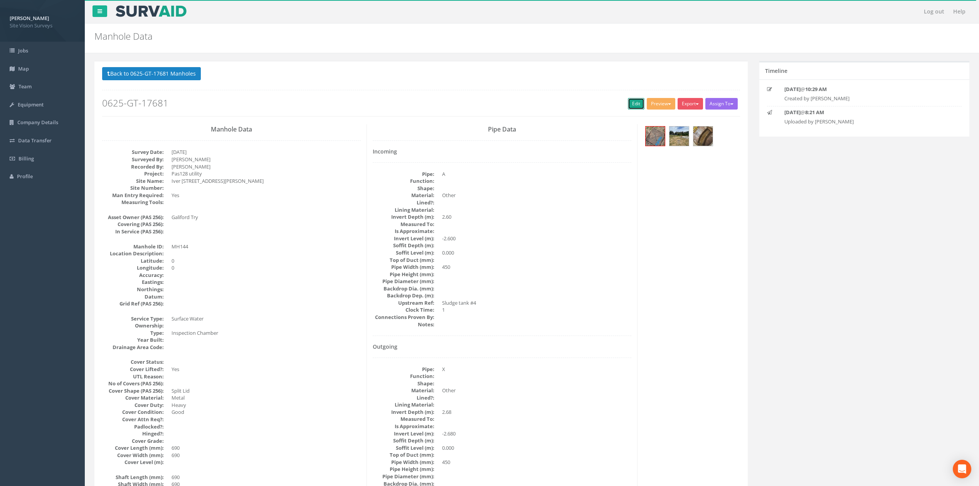
click at [628, 107] on link "Edit" at bounding box center [636, 104] width 17 height 12
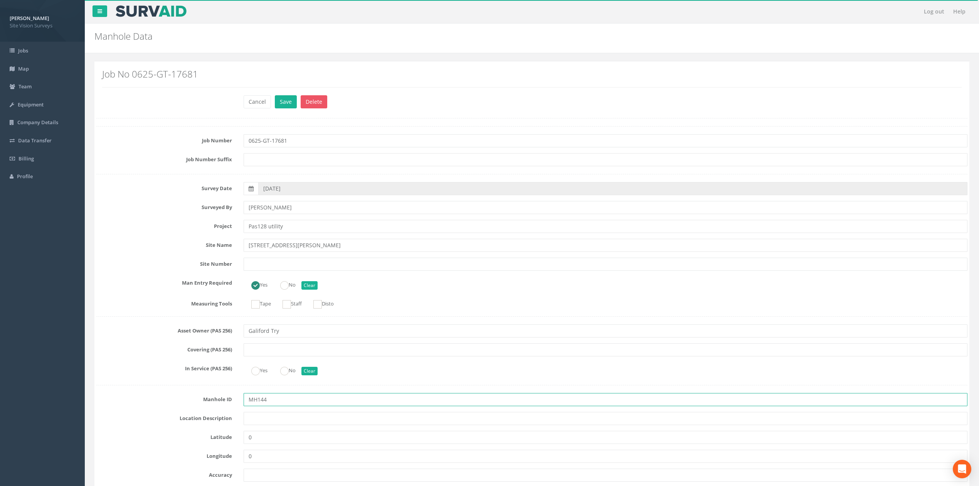
click at [263, 401] on input "MH144" at bounding box center [606, 399] width 724 height 13
type input "MH154"
click at [275, 95] on button "Save" at bounding box center [286, 101] width 22 height 13
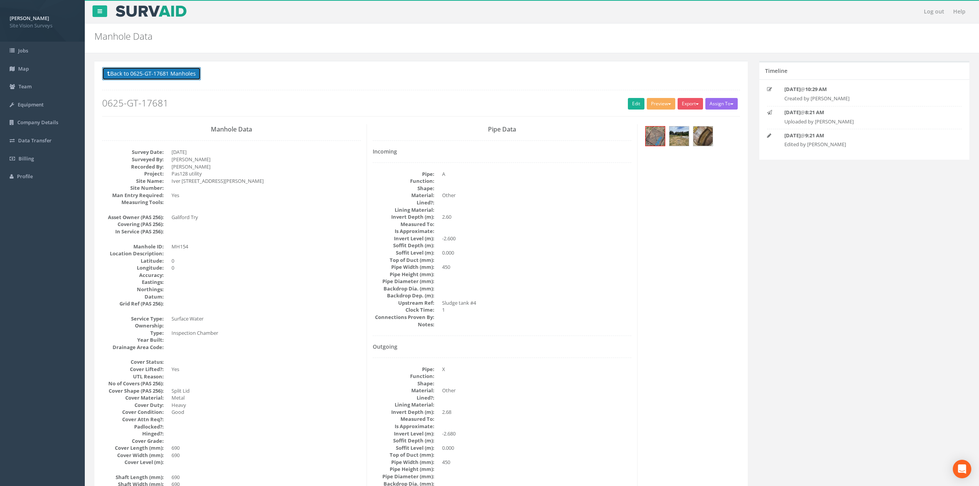
click at [176, 76] on button "Back to 0625-GT-17681 Manholes" at bounding box center [151, 73] width 99 height 13
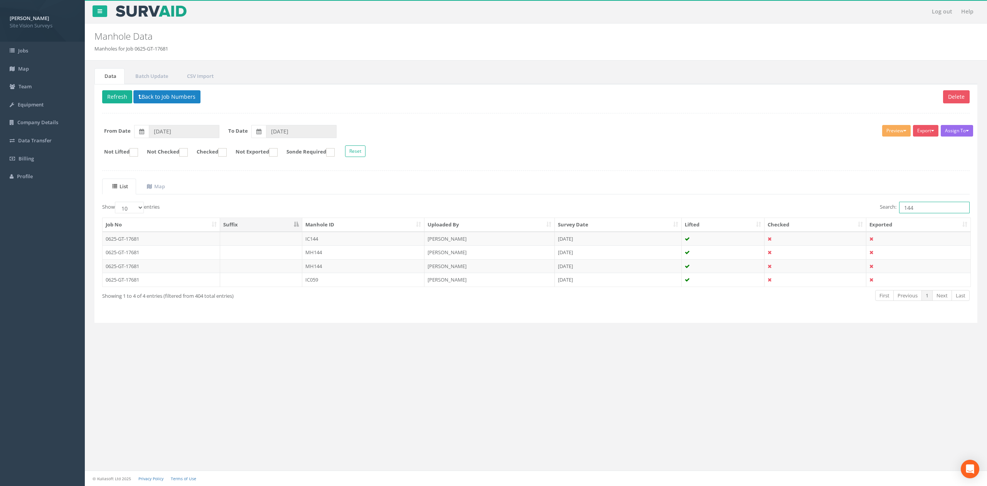
drag, startPoint x: 946, startPoint y: 211, endPoint x: 776, endPoint y: 201, distance: 170.0
click at [776, 201] on div "List Map Show 10 25 50 100 entries Search: 144 Job No Suffix Manhole ID Uploade…" at bounding box center [535, 247] width 867 height 136
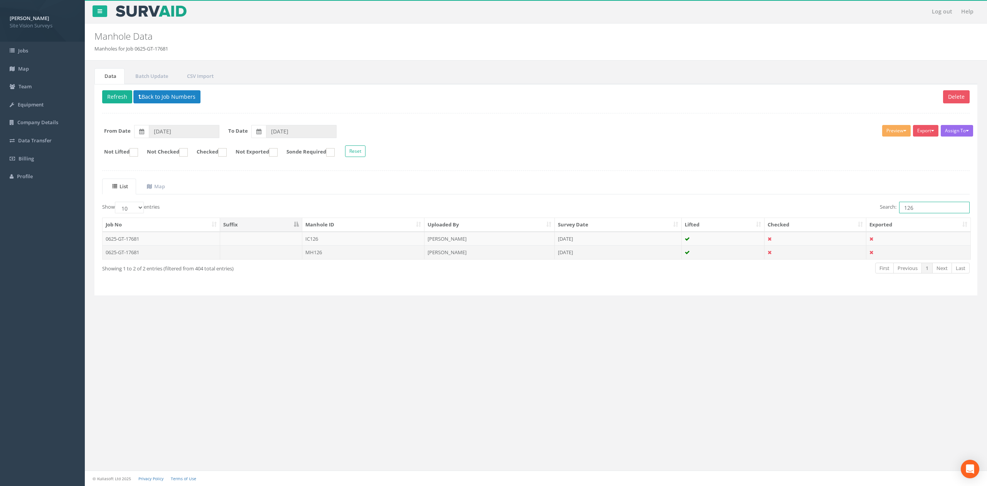
type input "126"
click at [327, 253] on td "MH126" at bounding box center [363, 252] width 122 height 14
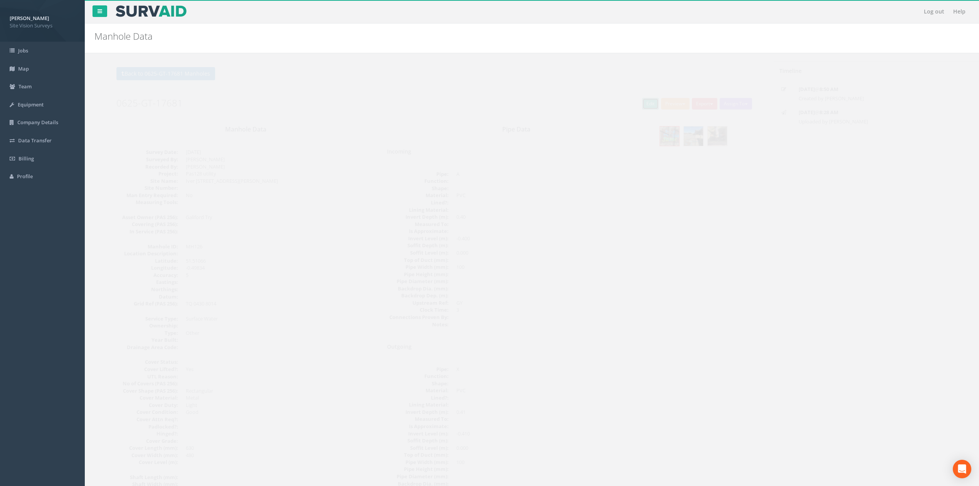
click at [635, 109] on link "Edit" at bounding box center [636, 104] width 17 height 12
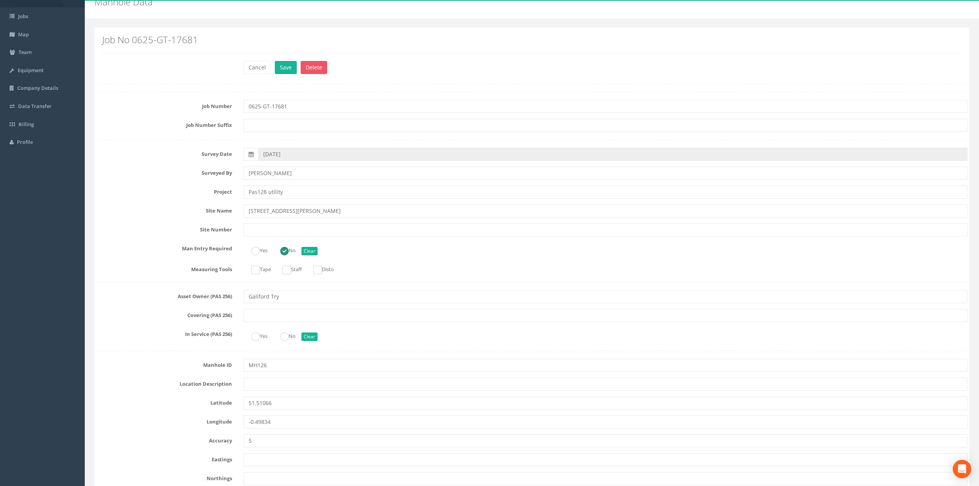
scroll to position [51, 0]
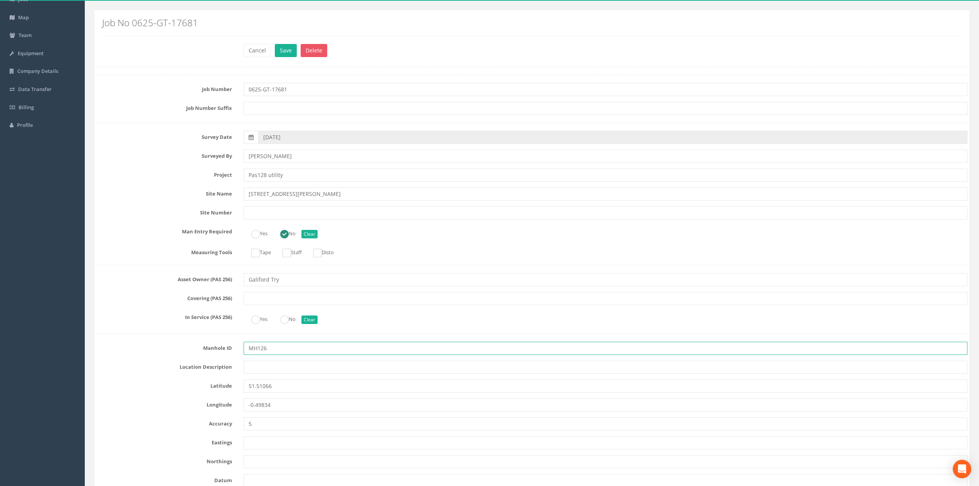
click at [300, 354] on input "MH126" at bounding box center [606, 348] width 724 height 13
type input "MH125"
click at [275, 44] on button "Save" at bounding box center [286, 50] width 22 height 13
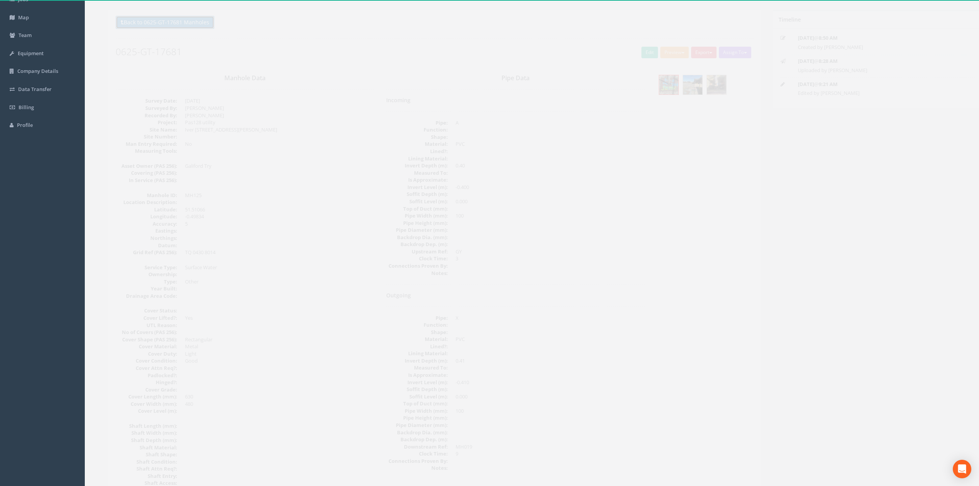
click at [185, 28] on button "Back to 0625-GT-17681 Manholes" at bounding box center [151, 22] width 99 height 13
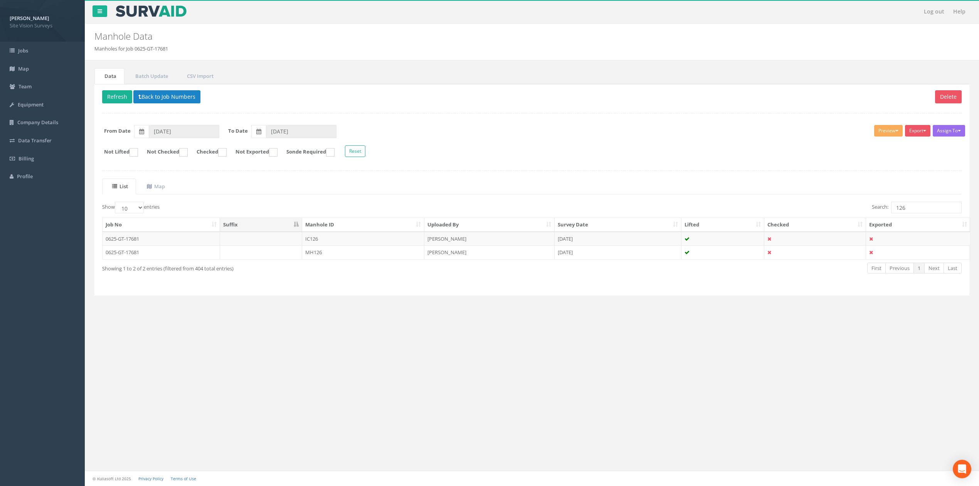
scroll to position [0, 0]
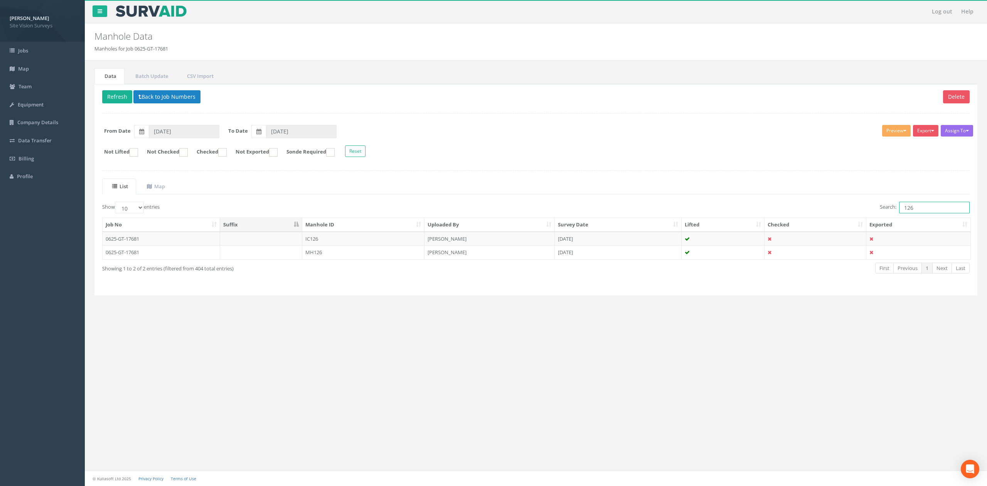
click at [926, 205] on input "126" at bounding box center [934, 208] width 71 height 12
drag, startPoint x: 925, startPoint y: 206, endPoint x: 870, endPoint y: 206, distance: 55.1
click at [870, 206] on div "Search: 126" at bounding box center [756, 208] width 428 height 13
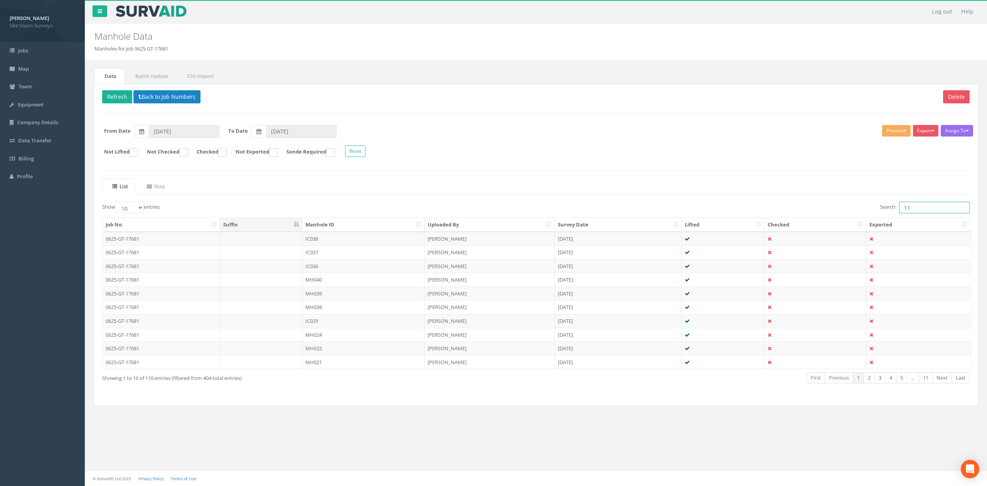
type input "1"
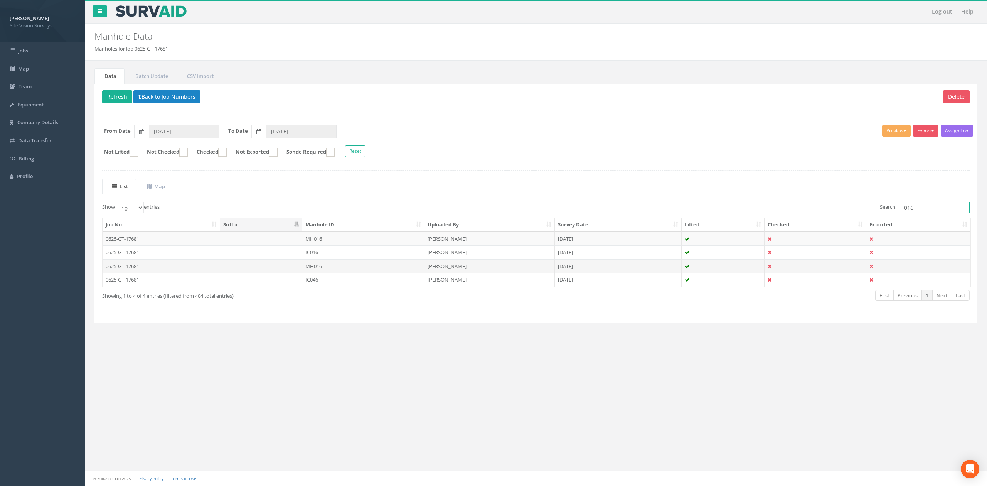
type input "016"
click at [373, 271] on td "MH016" at bounding box center [363, 266] width 122 height 14
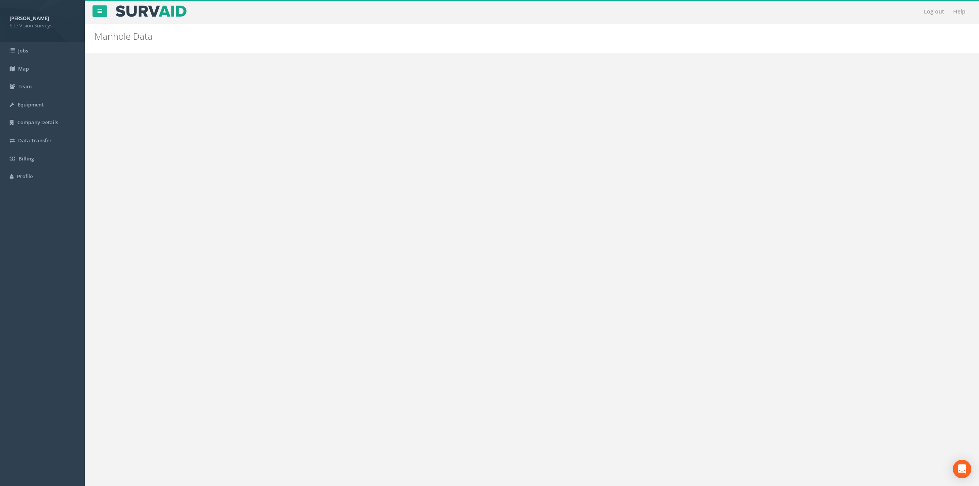
click at [656, 141] on img at bounding box center [655, 135] width 19 height 19
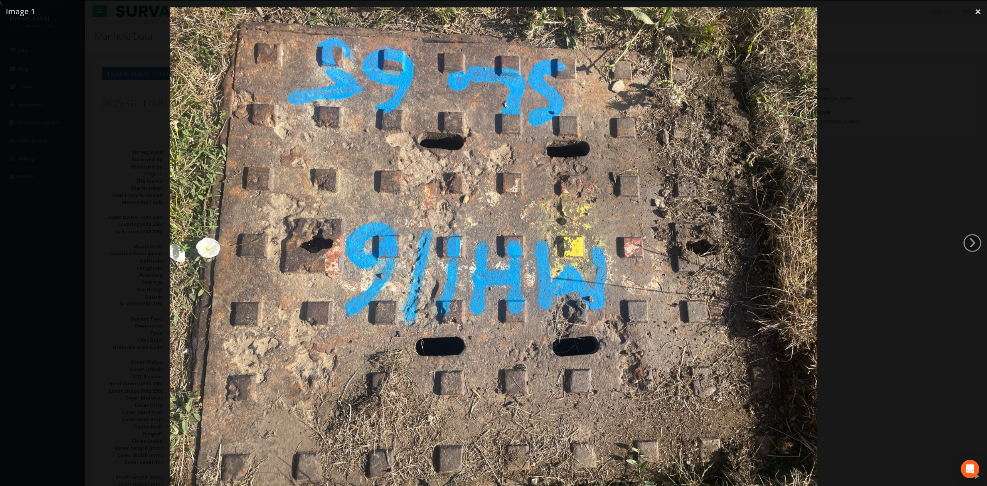
click at [874, 177] on div at bounding box center [493, 250] width 987 height 486
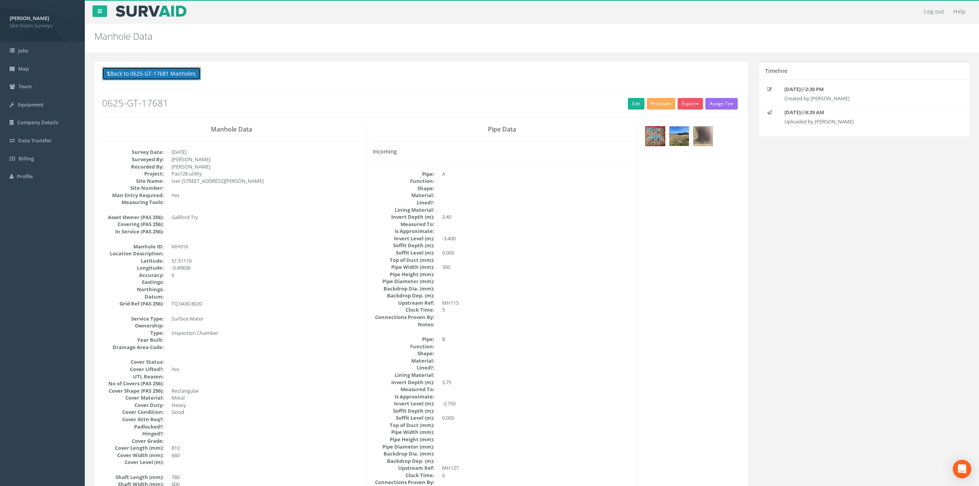
click at [181, 76] on button "Back to 0625-GT-17681 Manholes" at bounding box center [151, 73] width 99 height 13
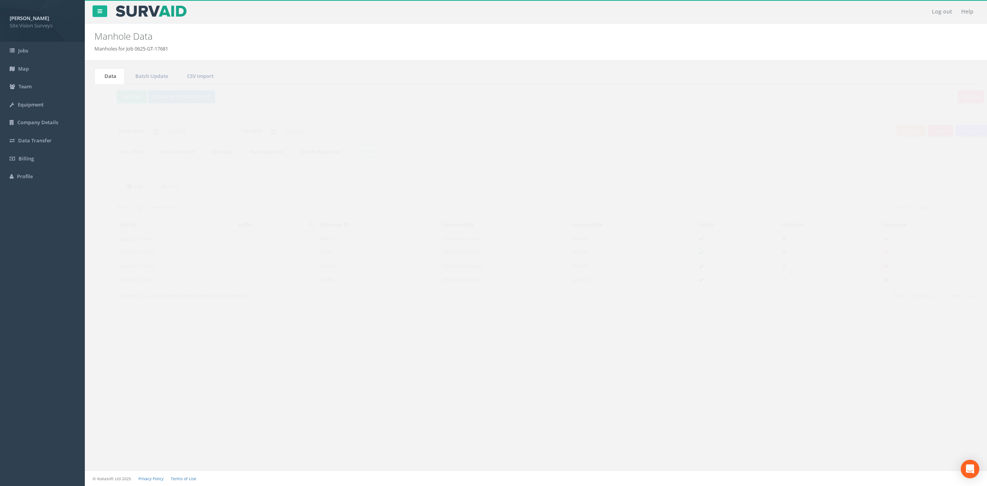
click at [488, 279] on td "[PERSON_NAME]" at bounding box center [489, 280] width 130 height 14
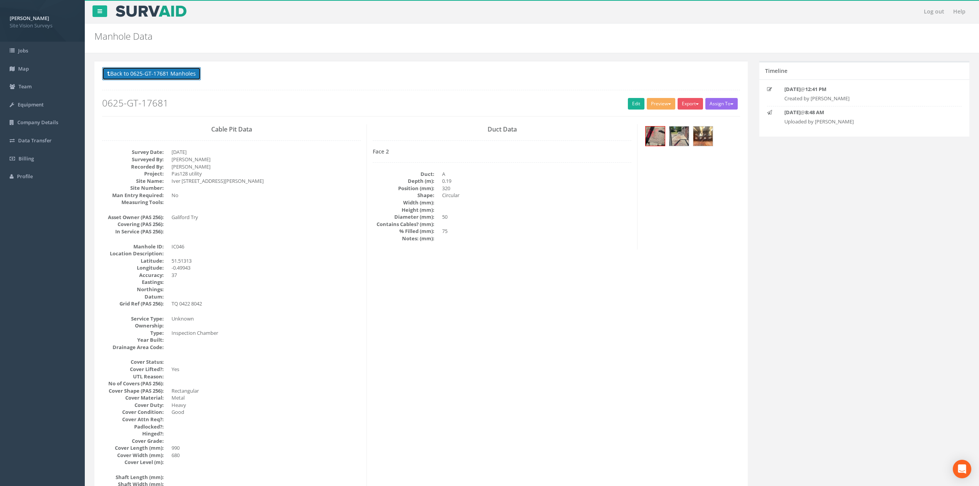
click at [190, 72] on button "Back to 0625-GT-17681 Manholes" at bounding box center [151, 73] width 99 height 13
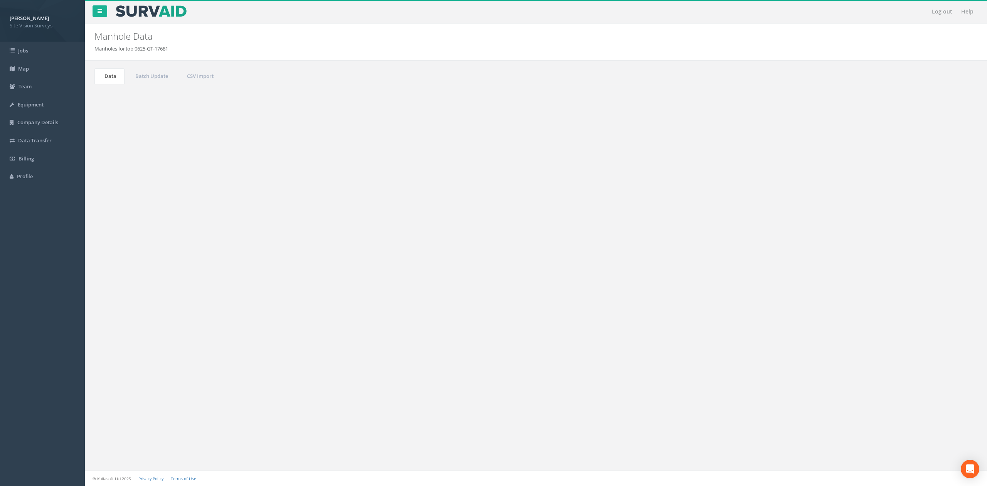
click at [363, 267] on td "MH016" at bounding box center [363, 266] width 122 height 14
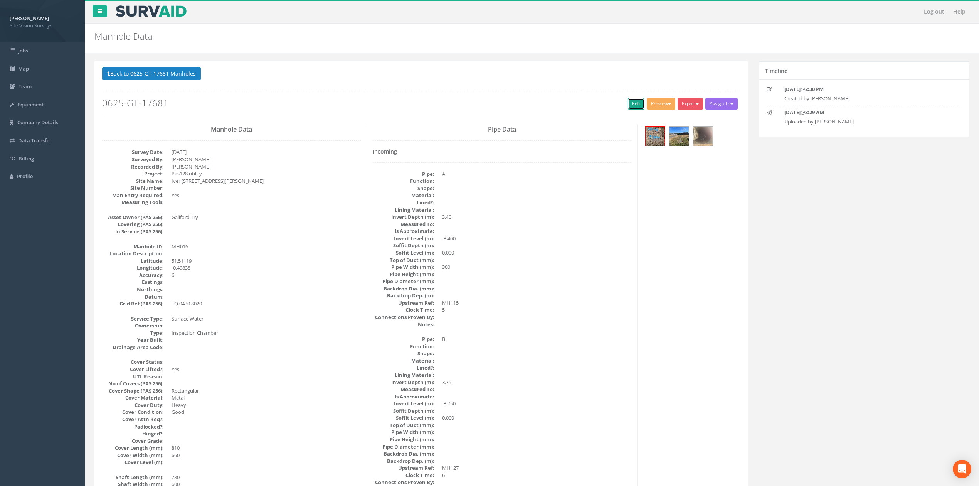
click at [628, 102] on link "Edit" at bounding box center [636, 104] width 17 height 12
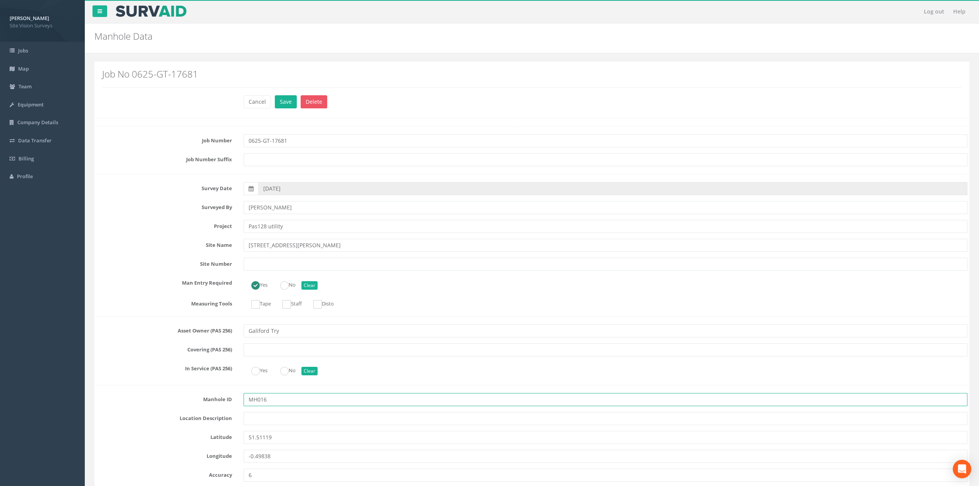
drag, startPoint x: 255, startPoint y: 403, endPoint x: 259, endPoint y: 402, distance: 4.4
click at [259, 402] on input "MH016" at bounding box center [606, 399] width 724 height 13
click at [258, 398] on input "MH016" at bounding box center [606, 399] width 724 height 13
type input "MH116"
click at [275, 95] on button "Save" at bounding box center [286, 101] width 22 height 13
